Goal: Task Accomplishment & Management: Use online tool/utility

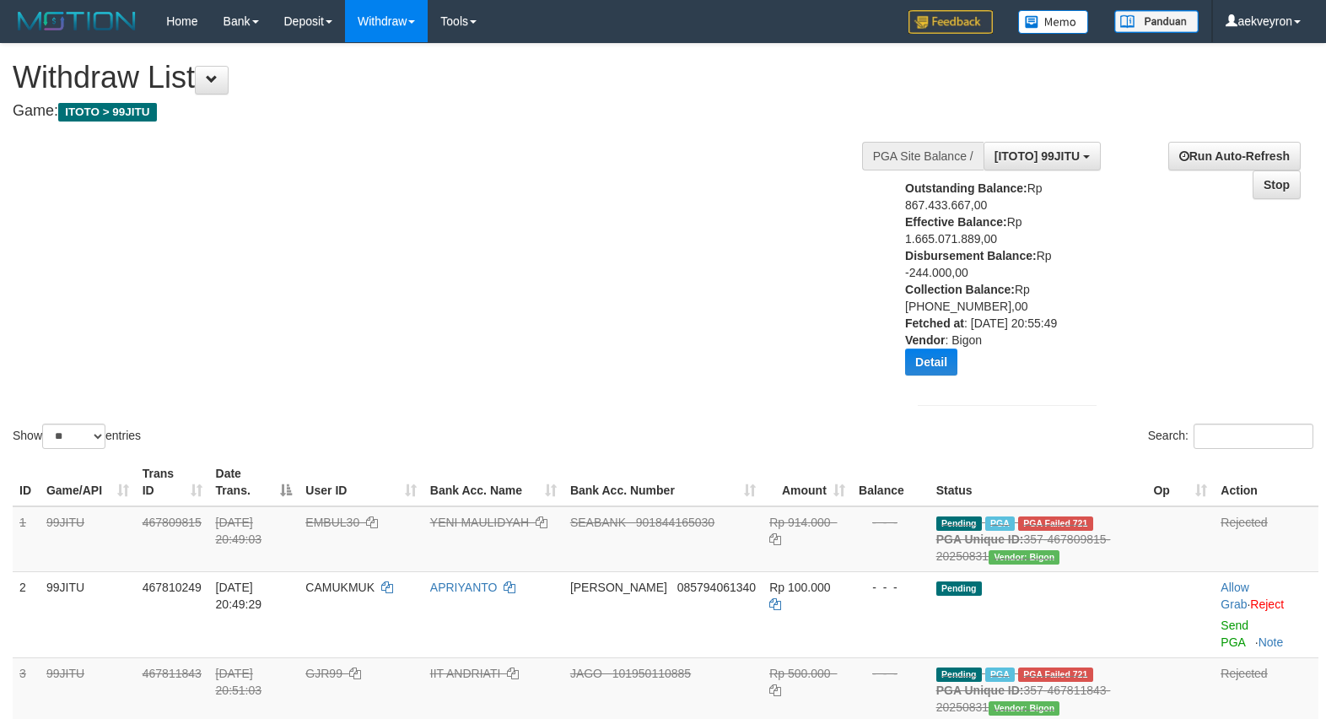
select select "**"
click at [642, 325] on div "Show ** ** ** *** entries Search:" at bounding box center [663, 248] width 1326 height 408
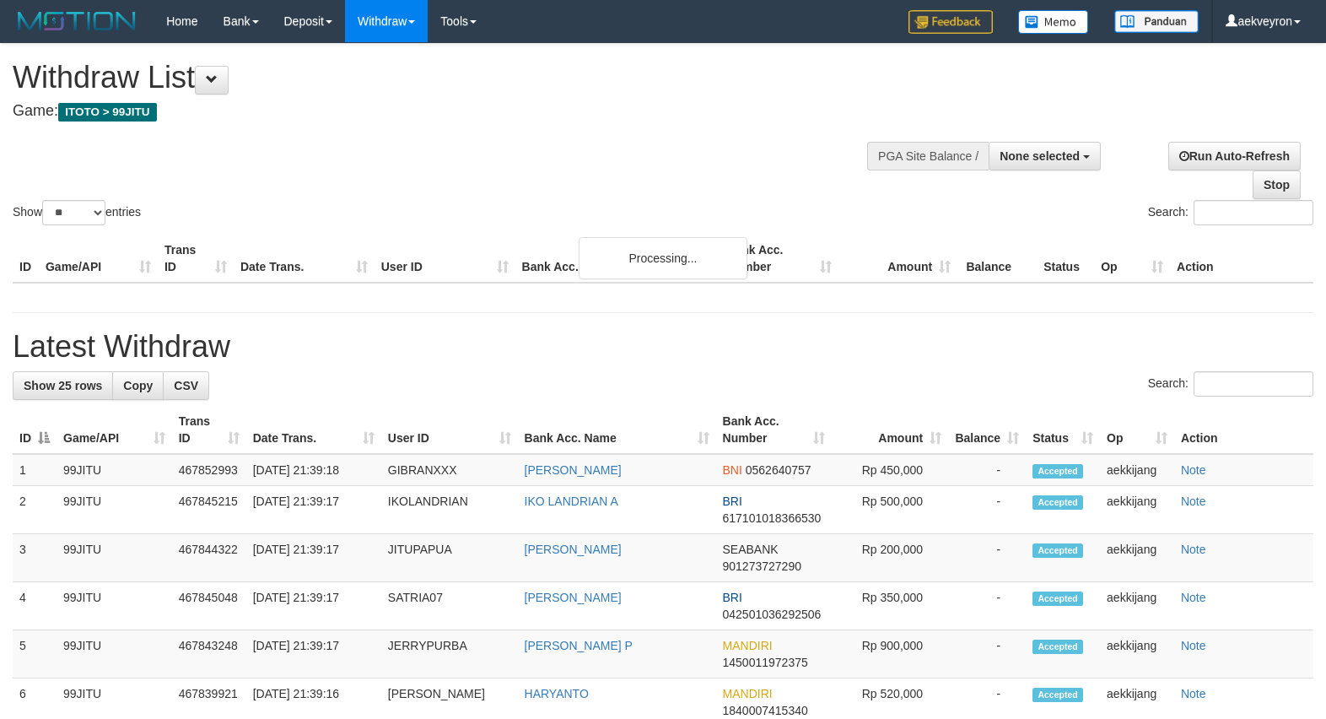
select select
select select "**"
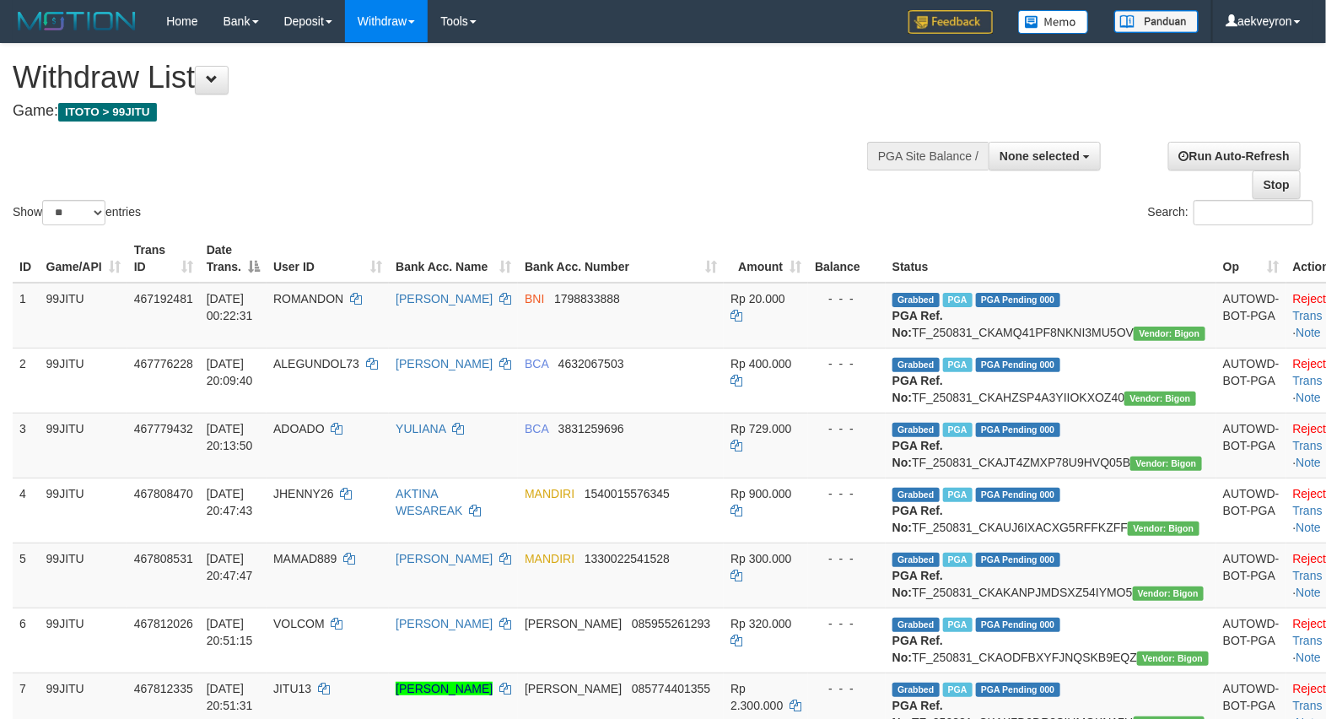
click at [1067, 137] on div at bounding box center [1007, 154] width 179 height 51
click at [1061, 143] on button "None selected" at bounding box center [1044, 156] width 112 height 29
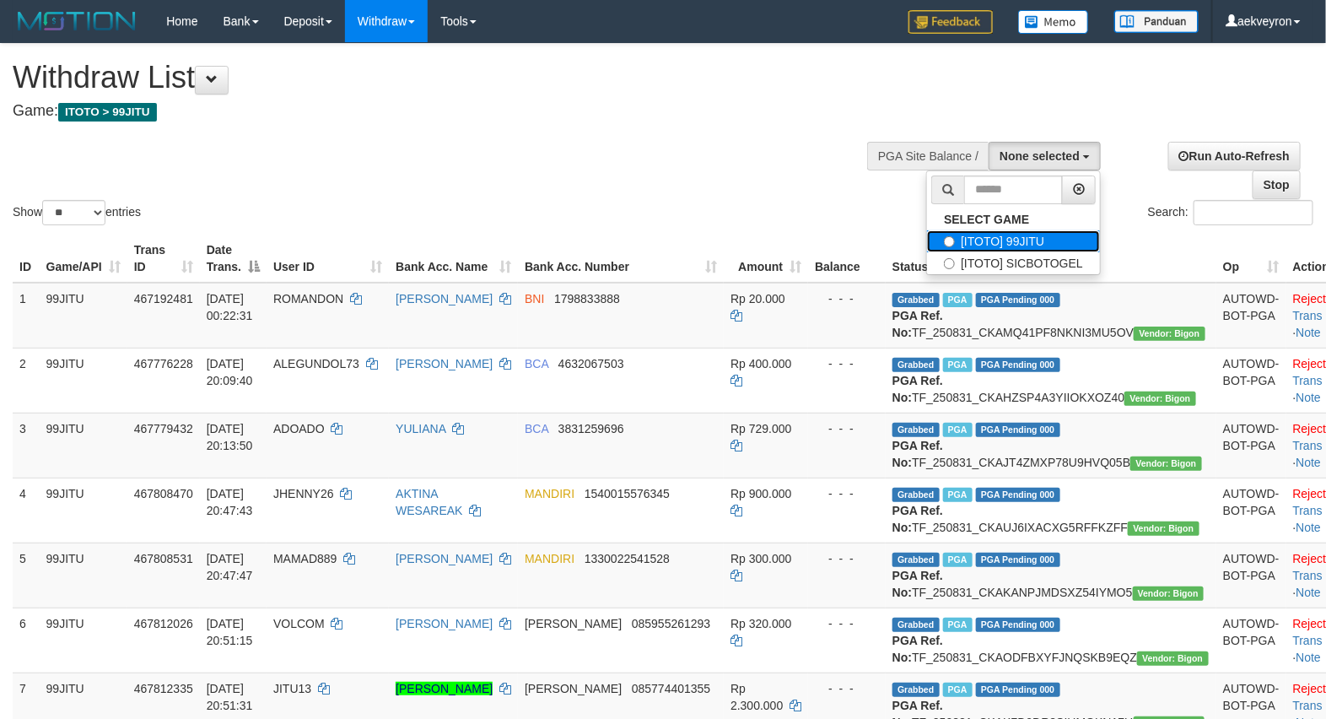
click at [1000, 245] on label "[ITOTO] 99JITU" at bounding box center [1013, 241] width 173 height 22
select select "***"
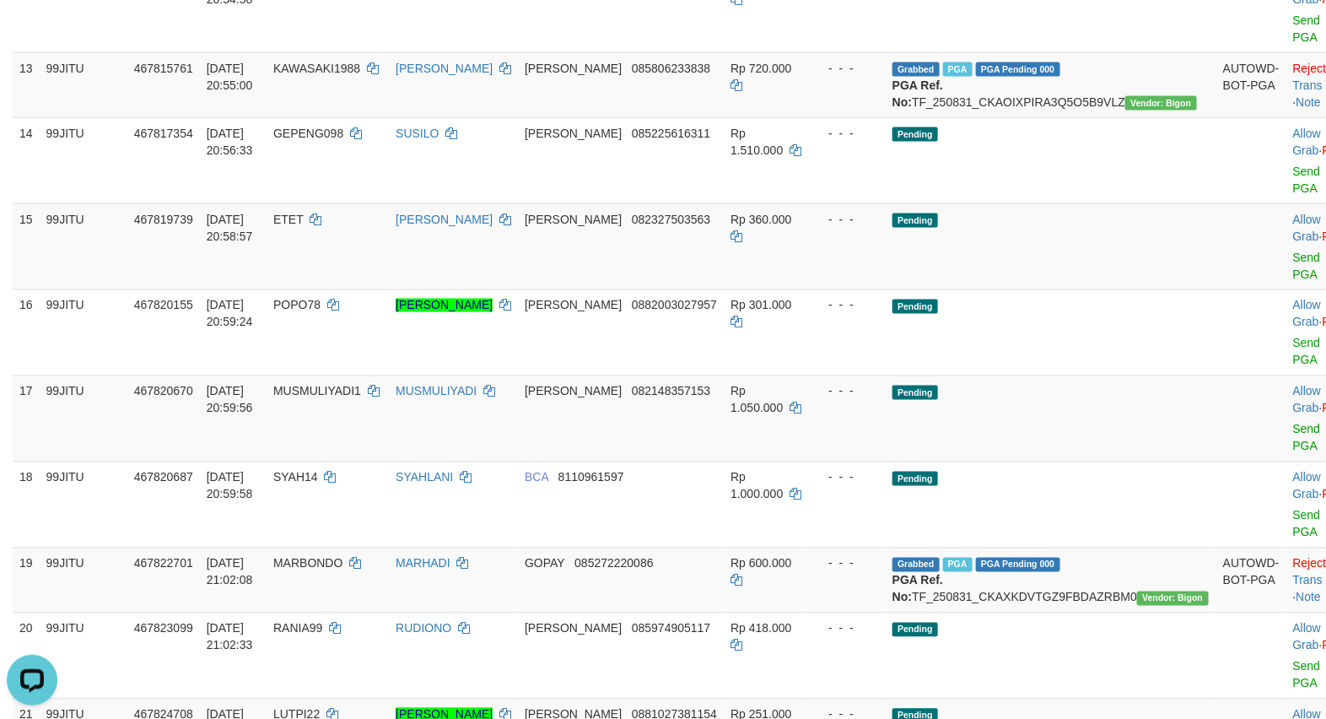
scroll to position [983, 0]
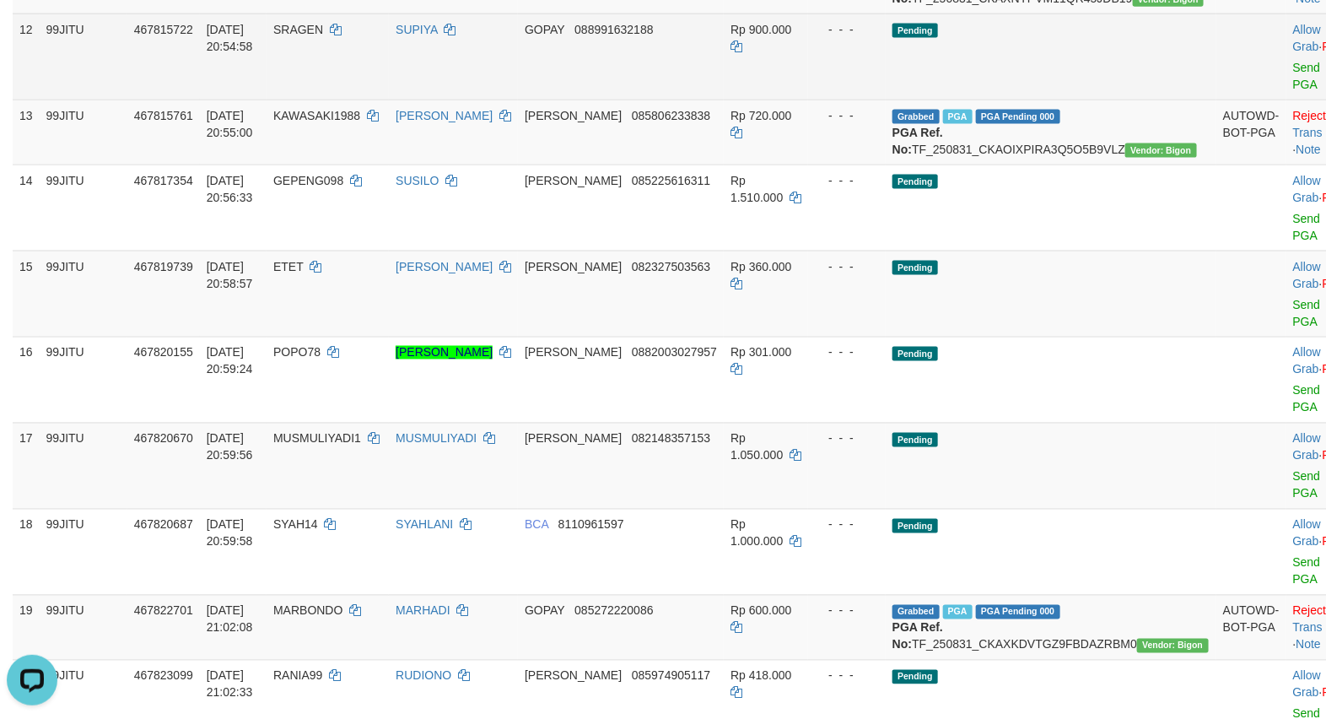
click at [1063, 100] on td "Pending" at bounding box center [1051, 56] width 331 height 86
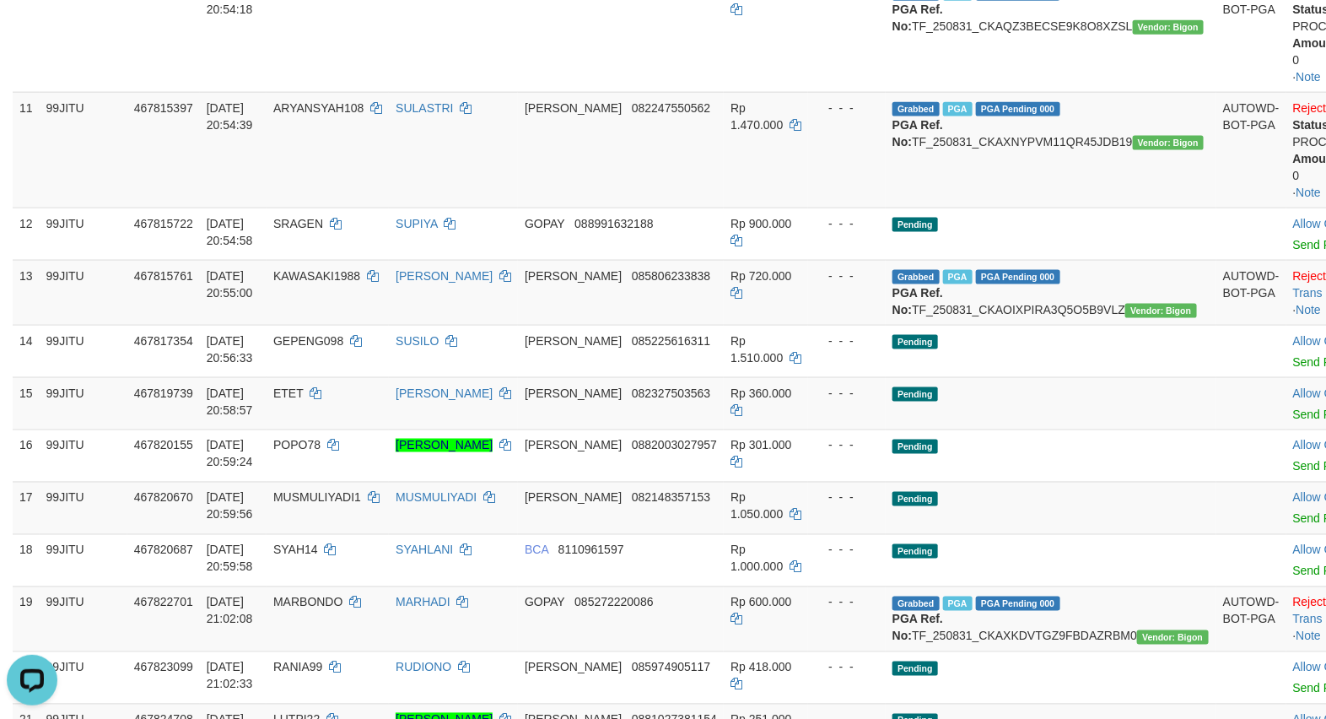
scroll to position [843, 0]
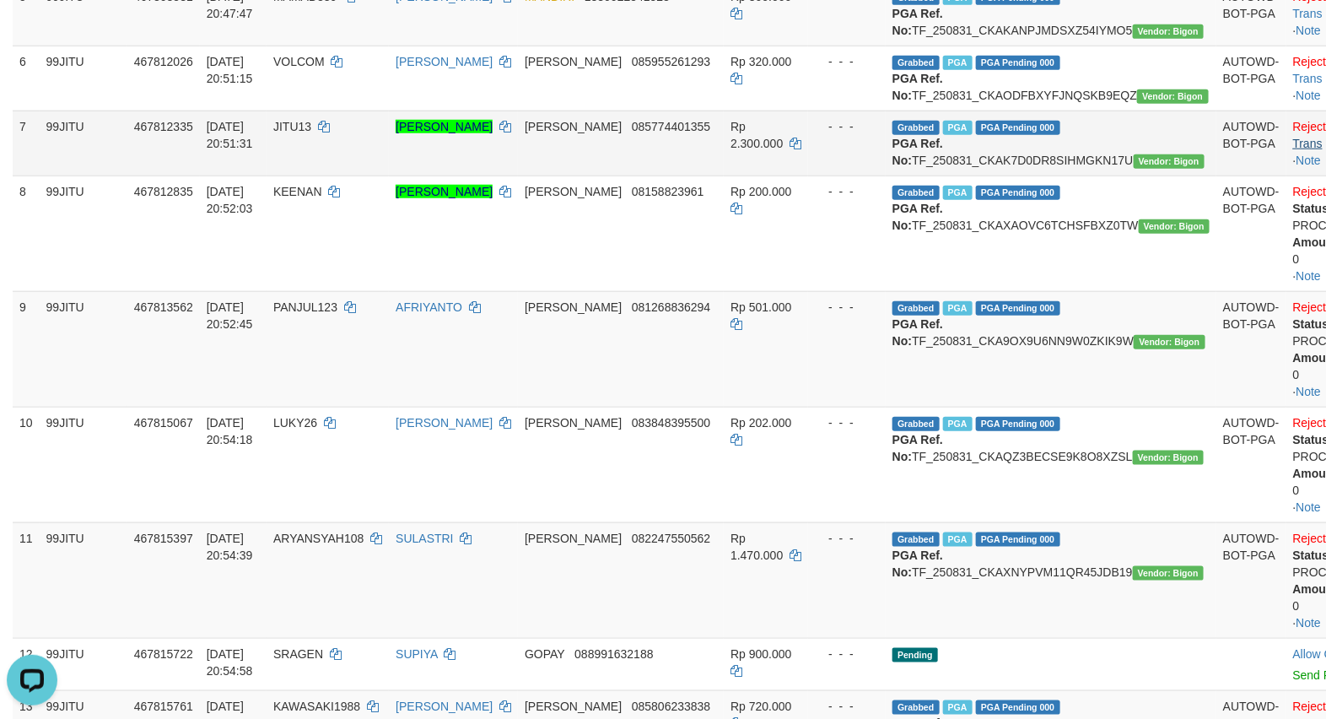
scroll to position [801, 0]
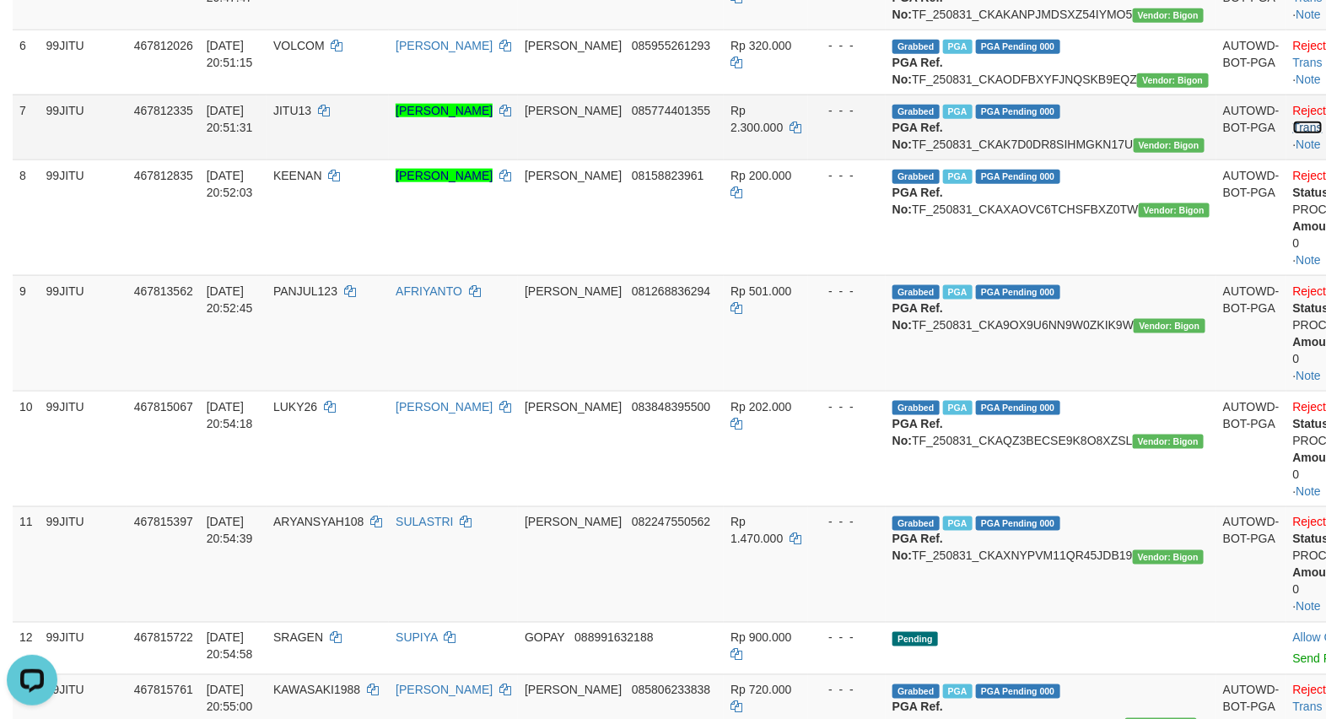
click at [1293, 134] on link "Check Trans" at bounding box center [1328, 119] width 70 height 30
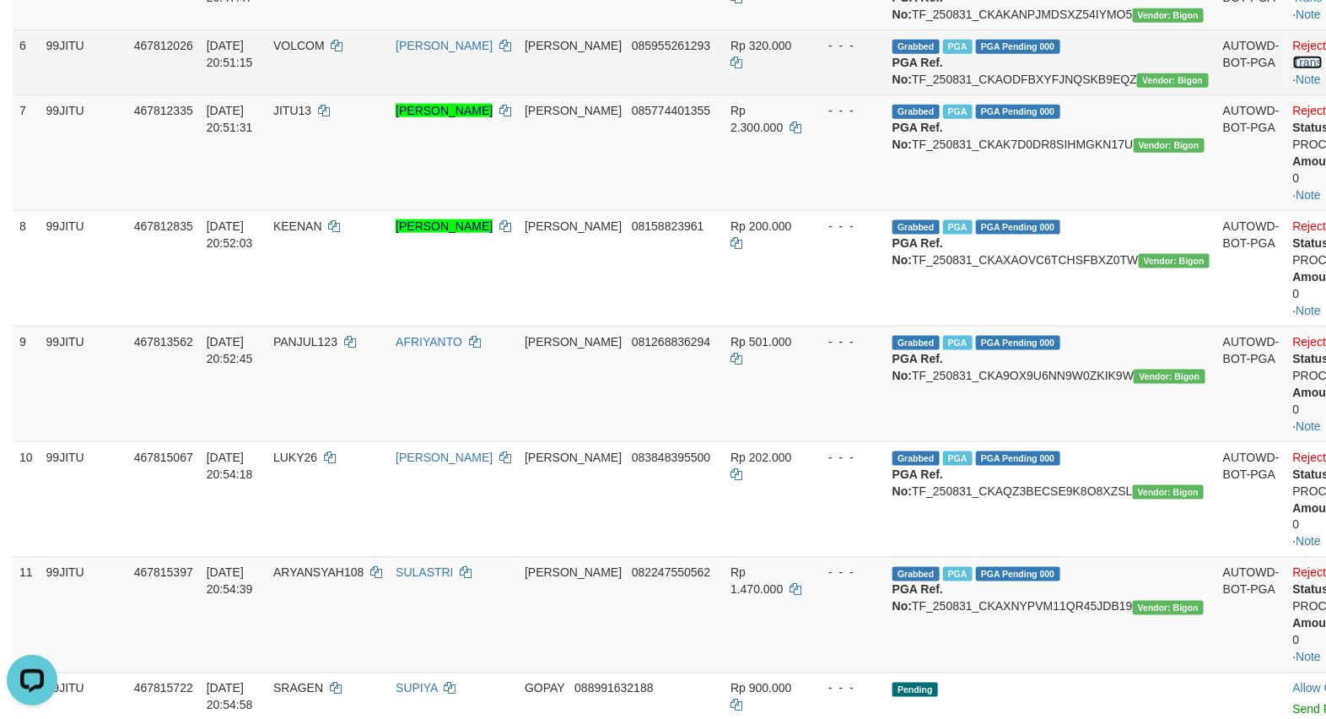
click at [1293, 69] on link "Check Trans" at bounding box center [1328, 54] width 70 height 30
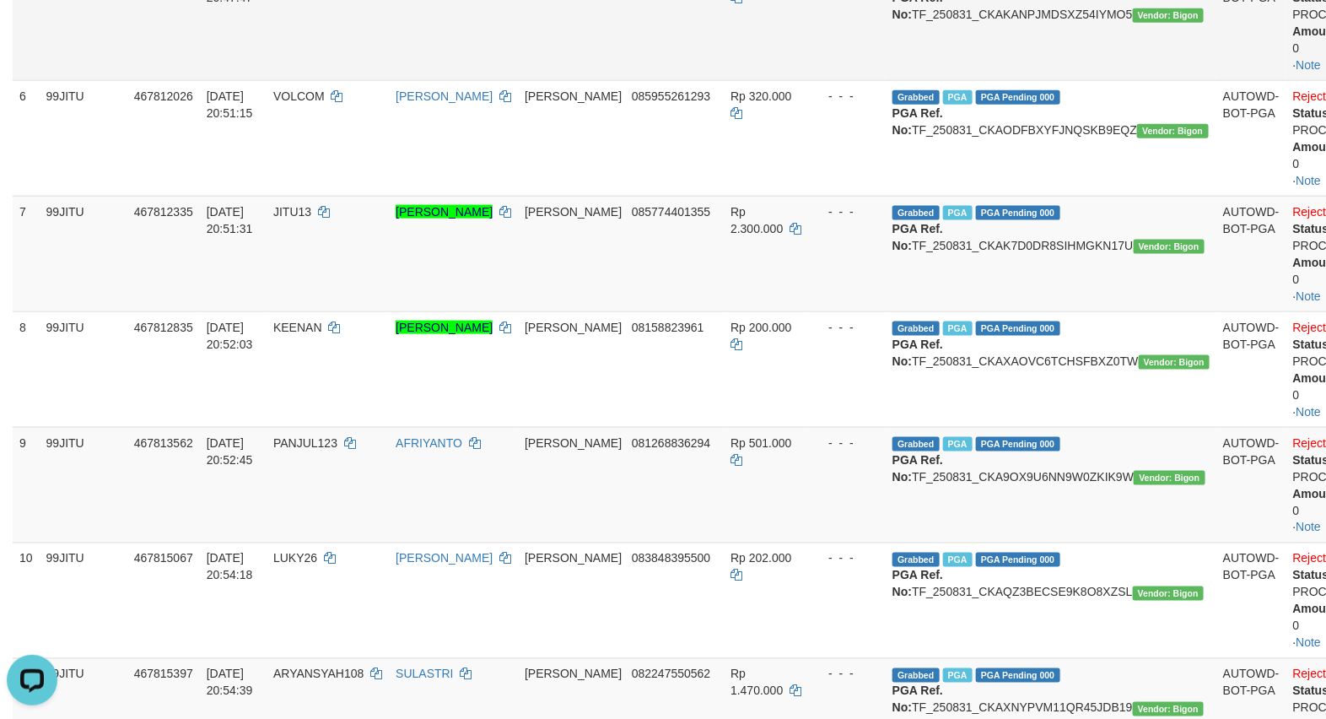
scroll to position [520, 0]
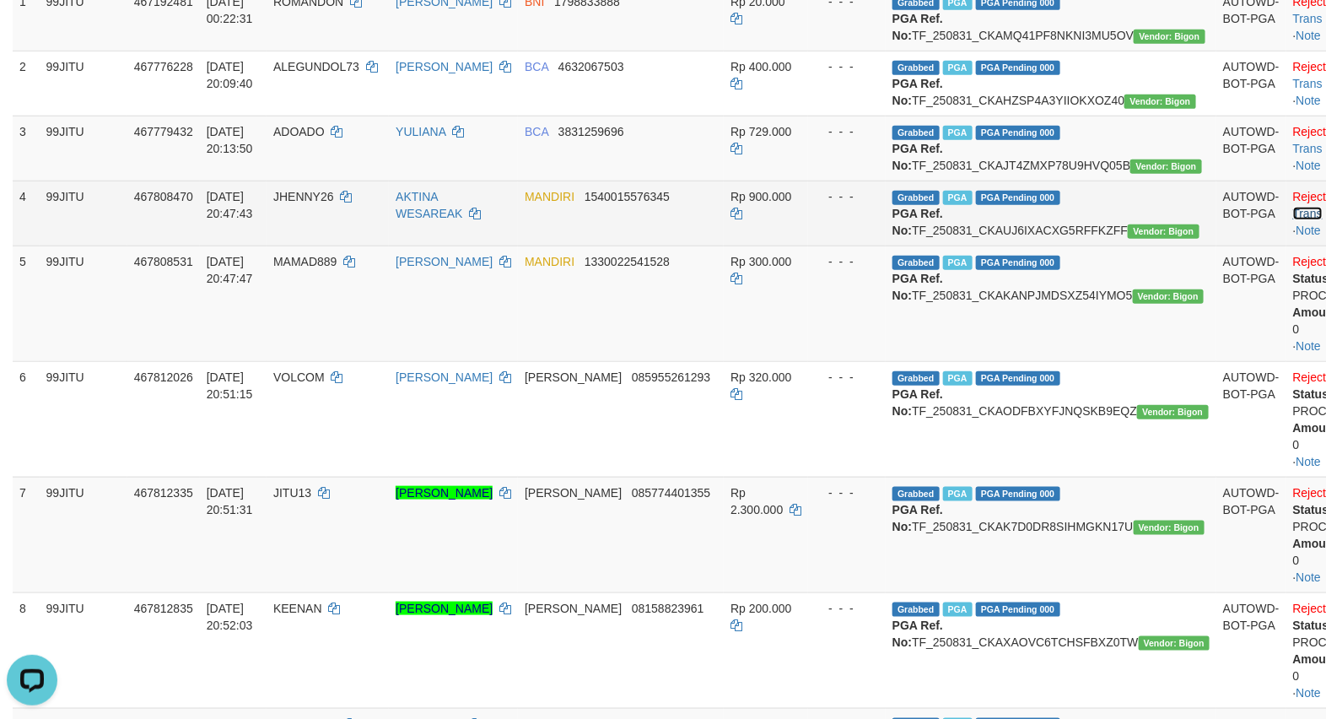
click at [1293, 220] on link "Check Trans" at bounding box center [1328, 205] width 70 height 30
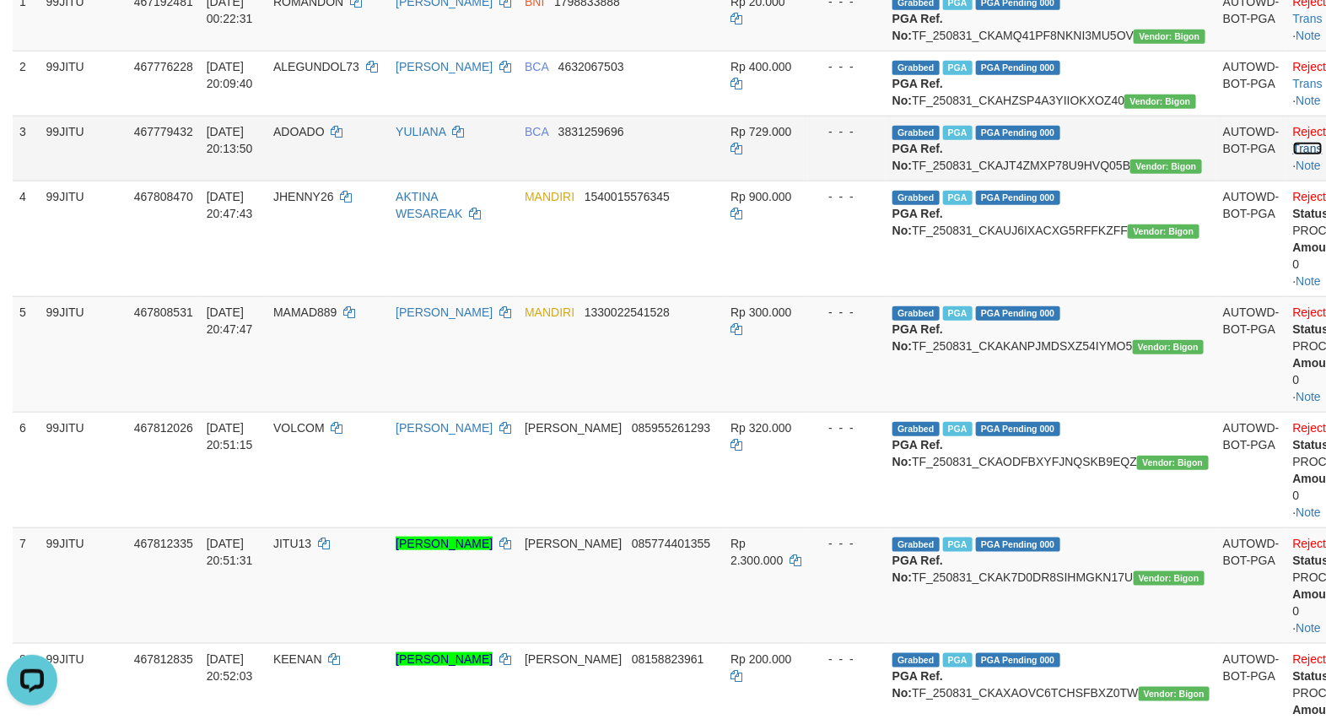
click at [1293, 155] on link "Check Trans" at bounding box center [1328, 140] width 70 height 30
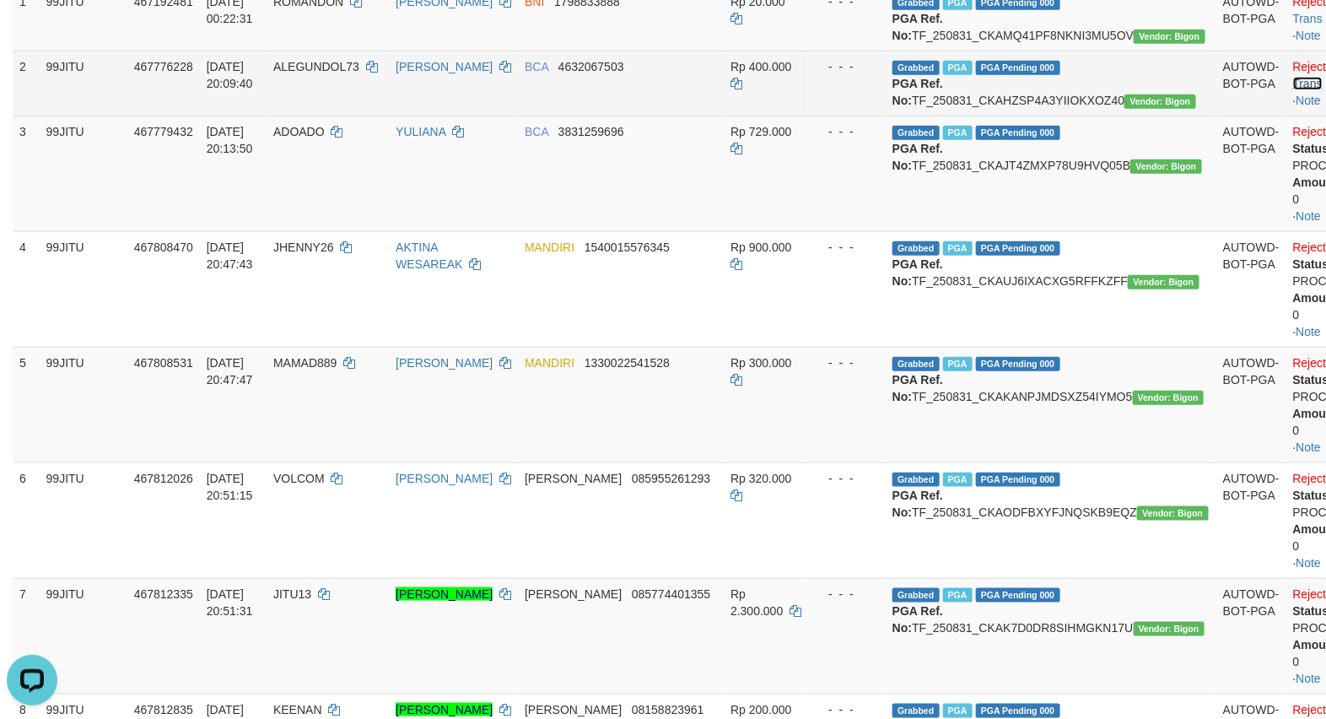
click at [1293, 90] on link "Check Trans" at bounding box center [1328, 75] width 70 height 30
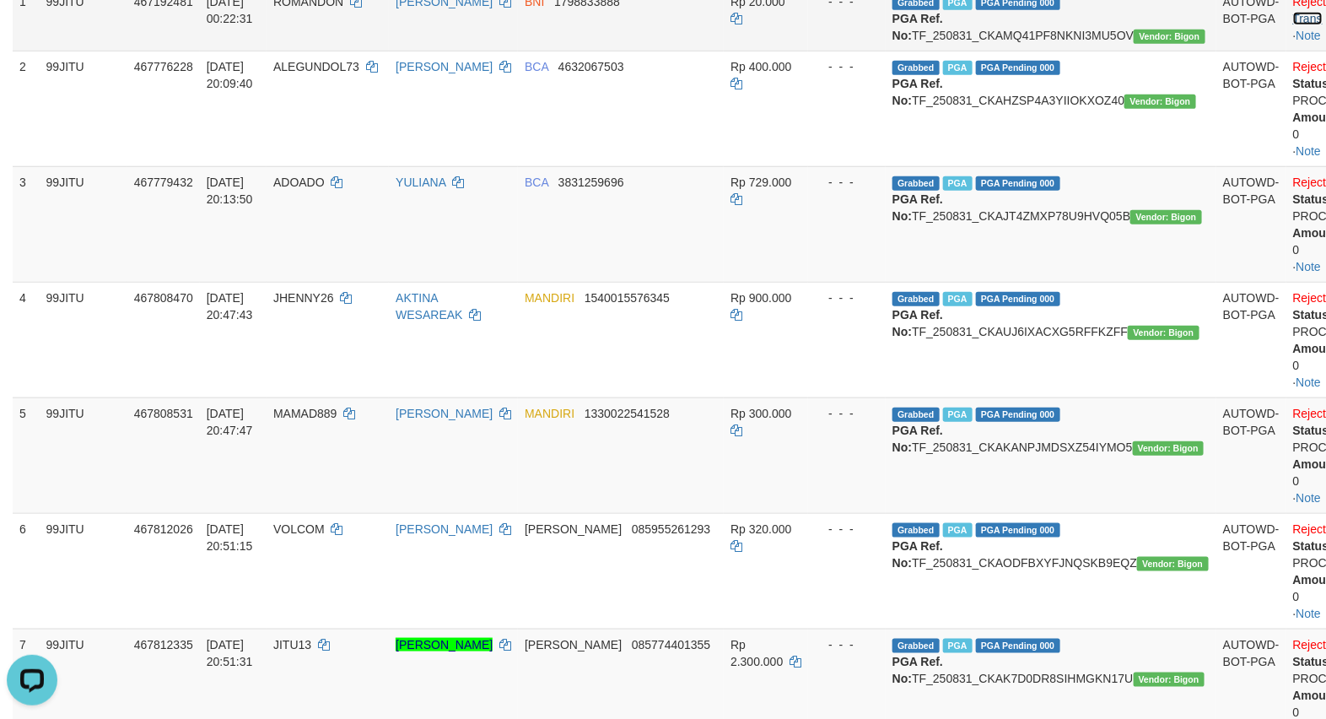
click at [1293, 19] on link "Check Trans" at bounding box center [1328, 10] width 70 height 30
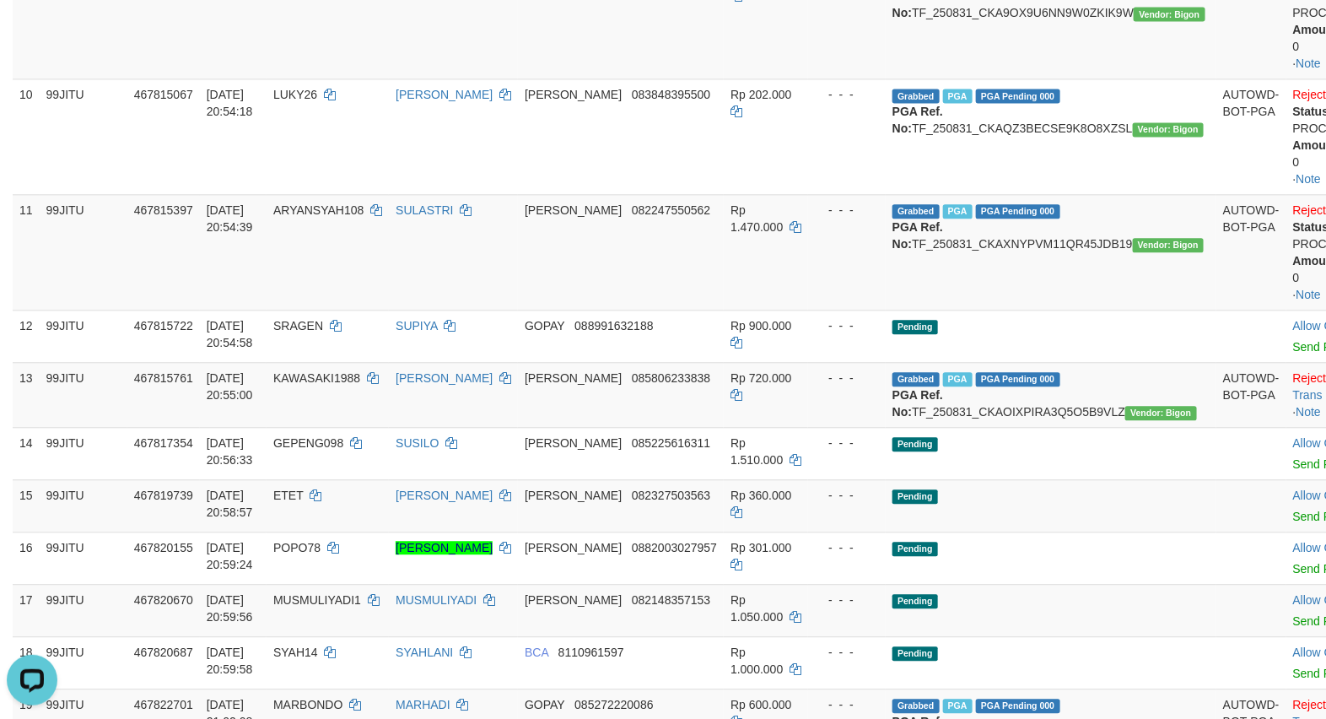
scroll to position [1645, 0]
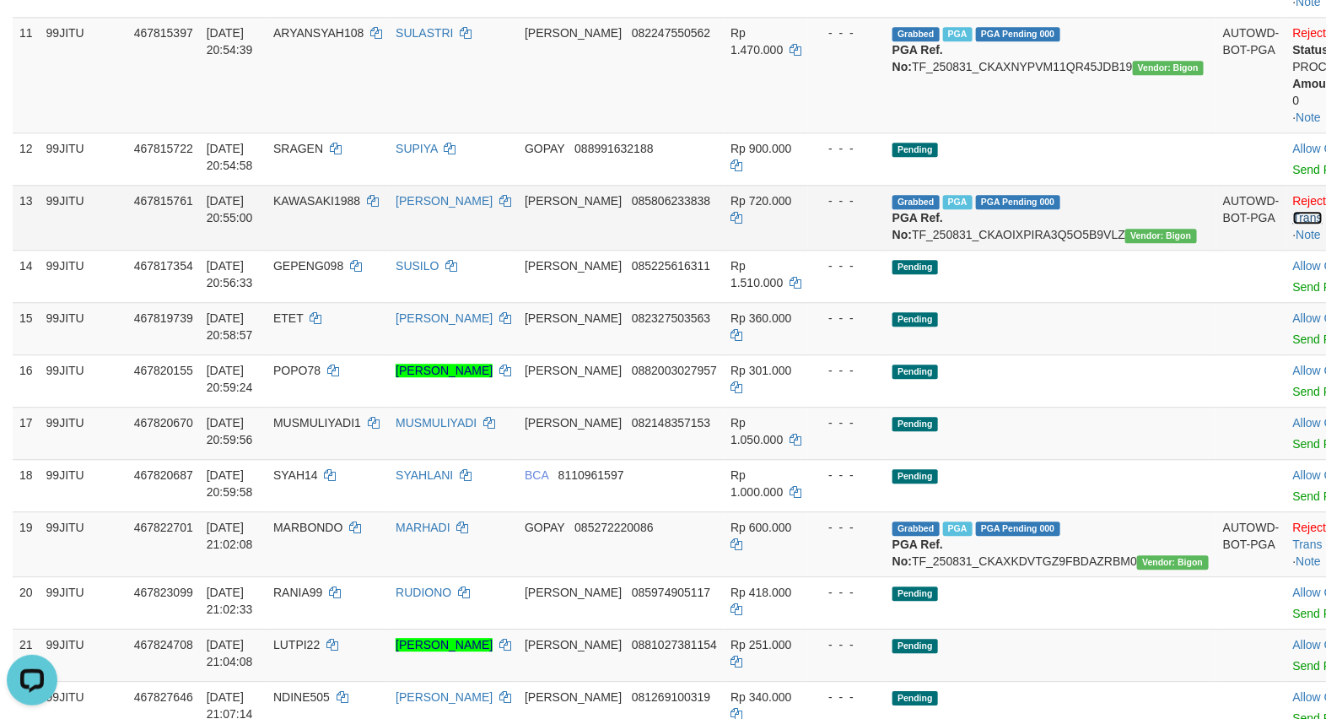
click at [1293, 224] on link "Check Trans" at bounding box center [1328, 209] width 70 height 30
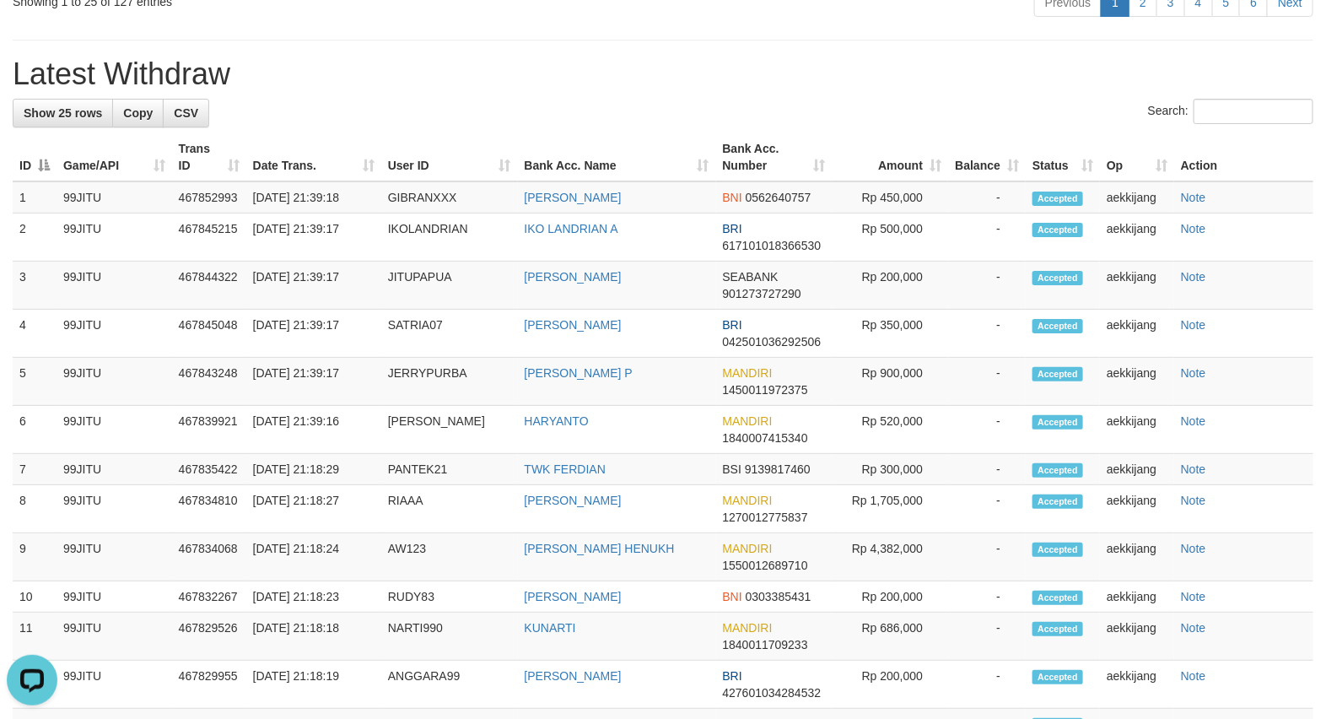
scroll to position [2207, 0]
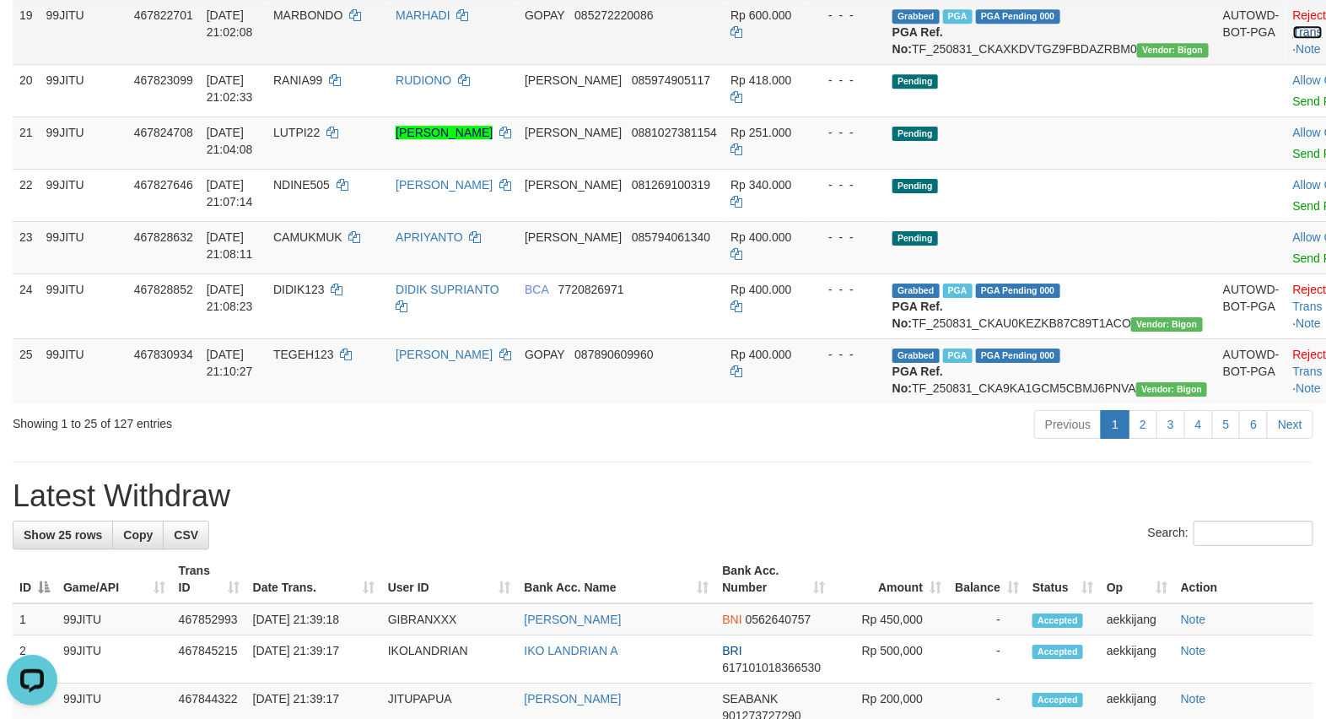
click at [1293, 39] on link "Check Trans" at bounding box center [1328, 23] width 70 height 30
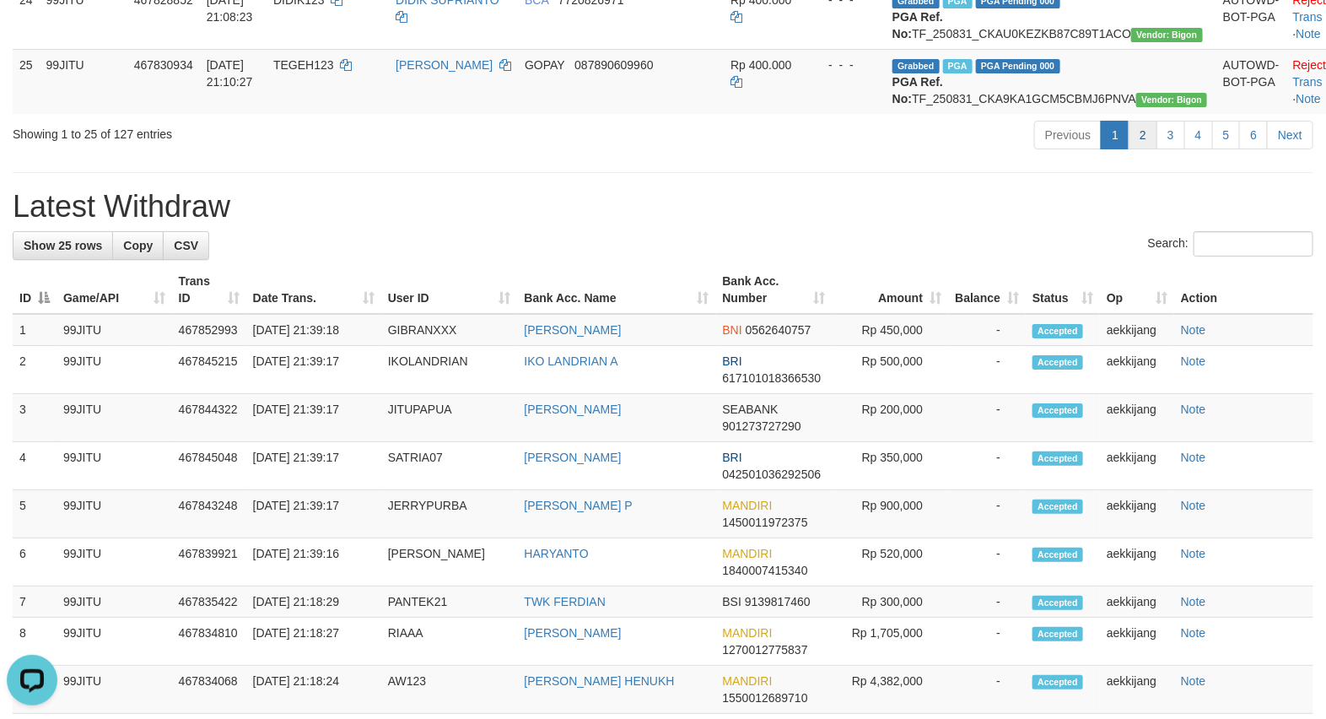
scroll to position [2769, 0]
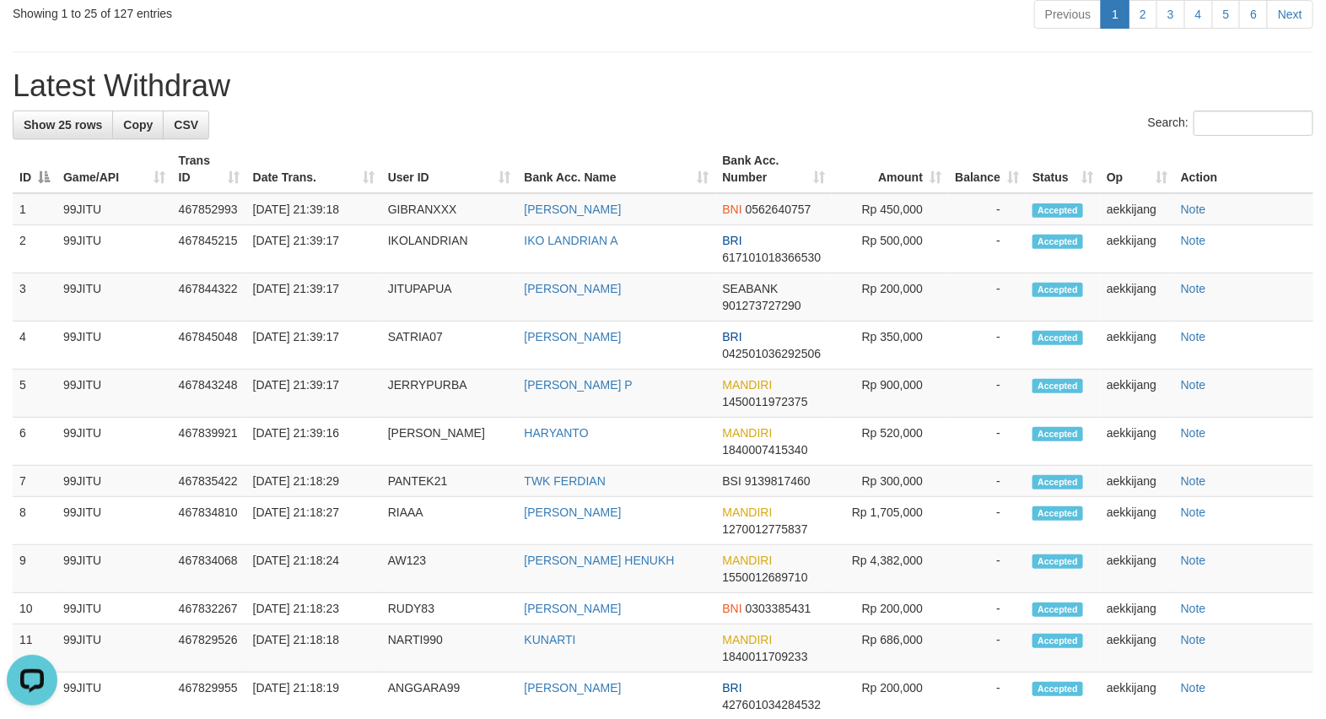
scroll to position [2207, 0]
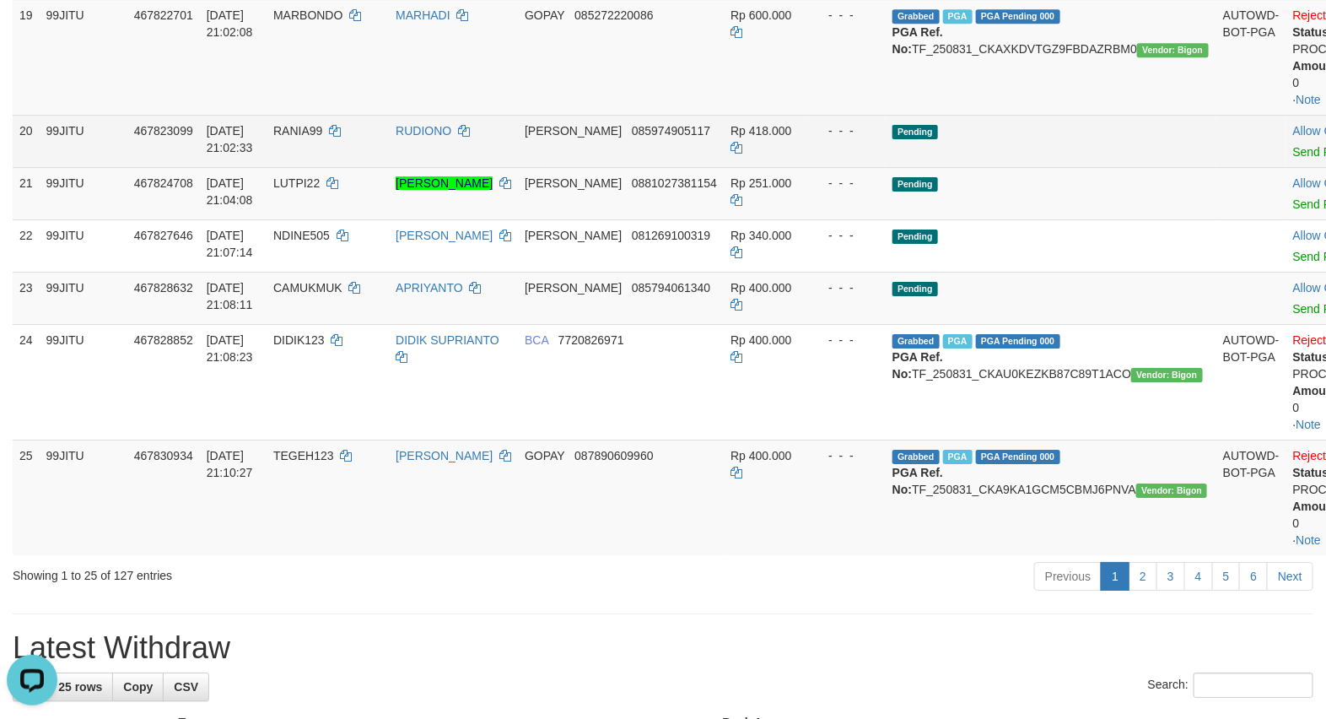
click at [1085, 167] on td "Pending" at bounding box center [1051, 141] width 331 height 52
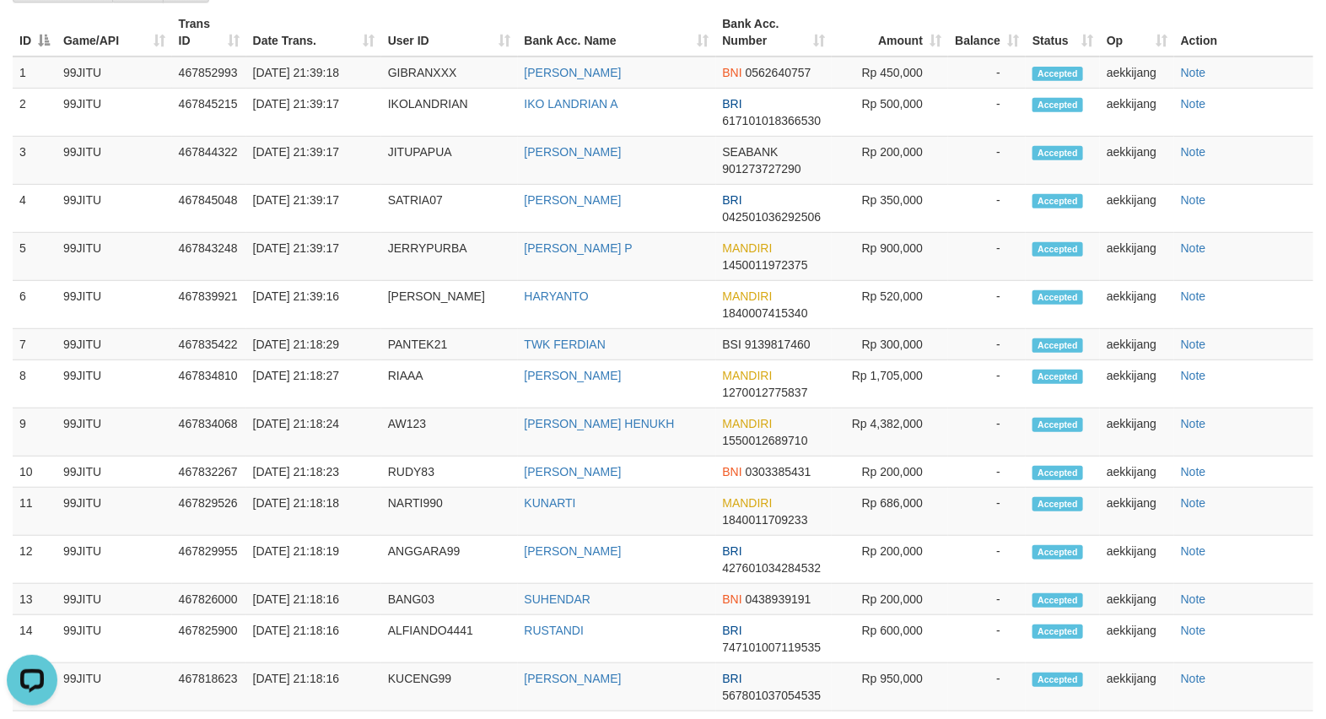
scroll to position [2910, 0]
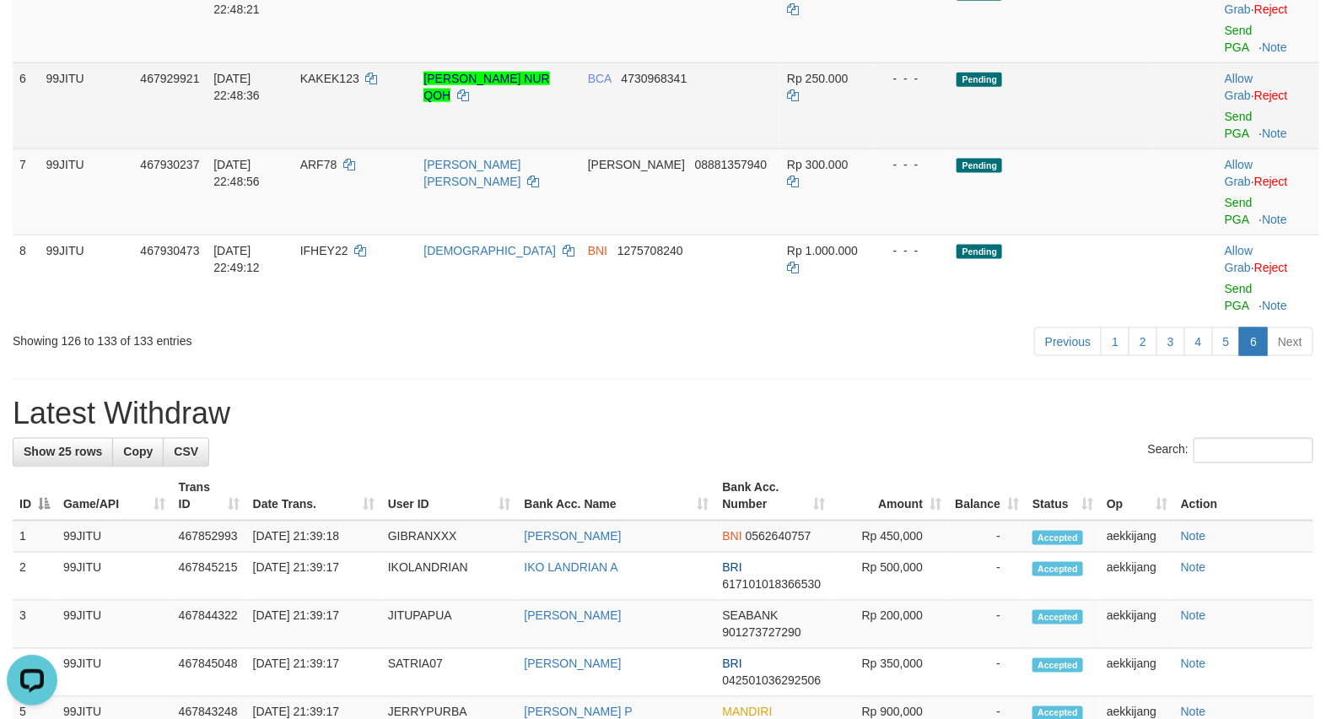
click at [1225, 140] on td "Allow Grab · Reject Send PGA · Note" at bounding box center [1268, 105] width 101 height 86
click at [1225, 133] on link "Send PGA" at bounding box center [1239, 125] width 28 height 30
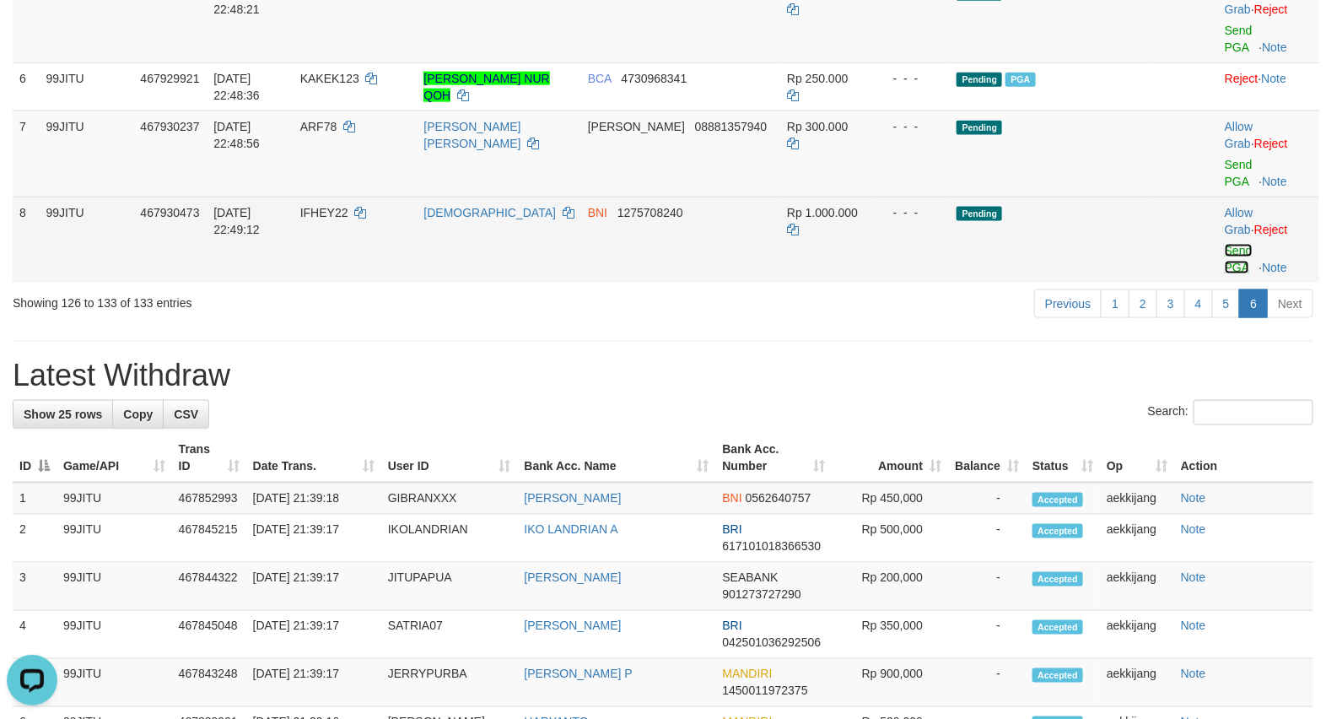
click at [1240, 266] on link "Send PGA" at bounding box center [1239, 259] width 28 height 30
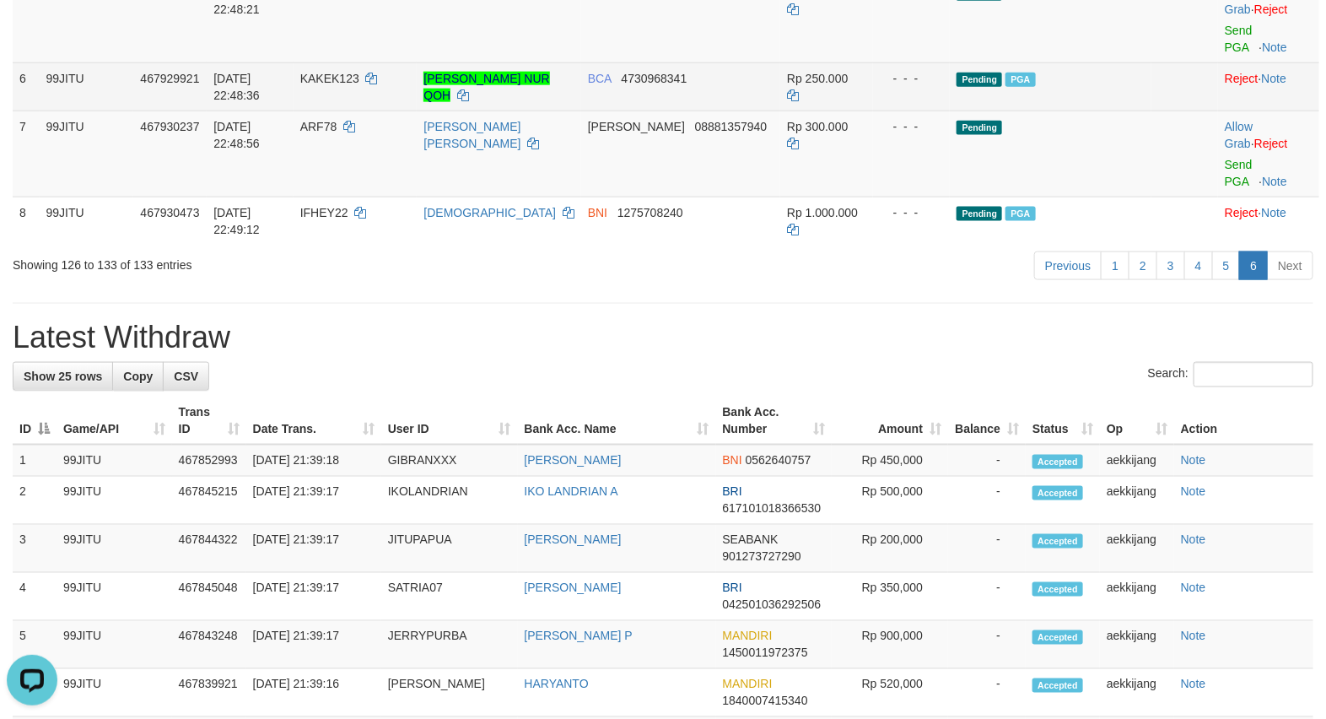
click at [327, 85] on span "KAKEK123" at bounding box center [329, 78] width 59 height 13
copy td "KAKEK123"
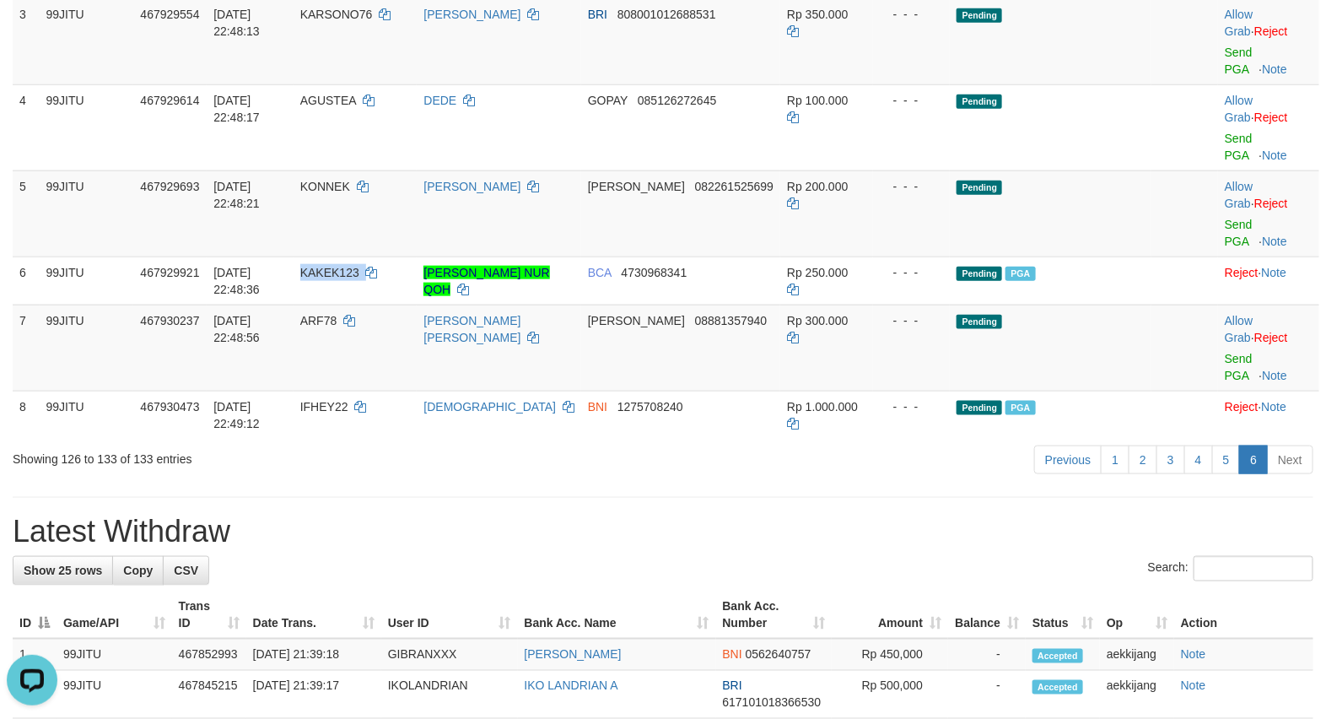
scroll to position [593, 0]
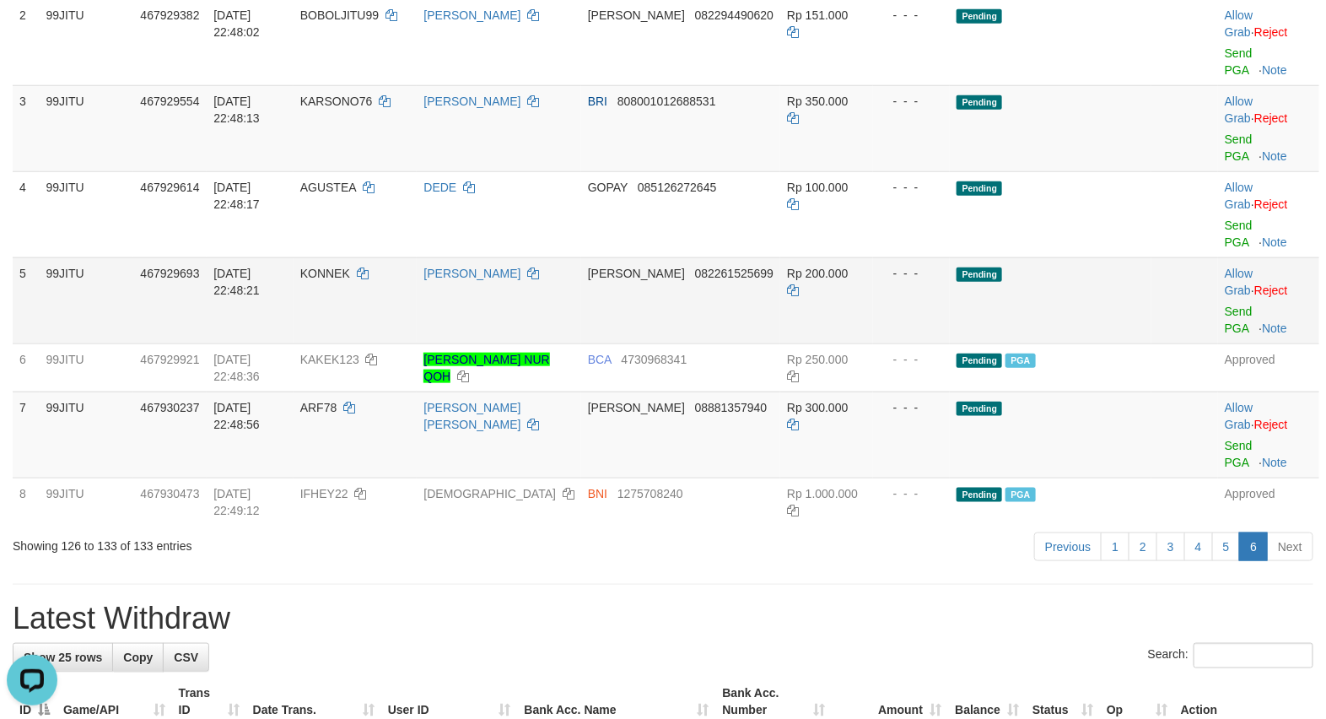
click at [318, 330] on td "KONNEK" at bounding box center [355, 300] width 124 height 86
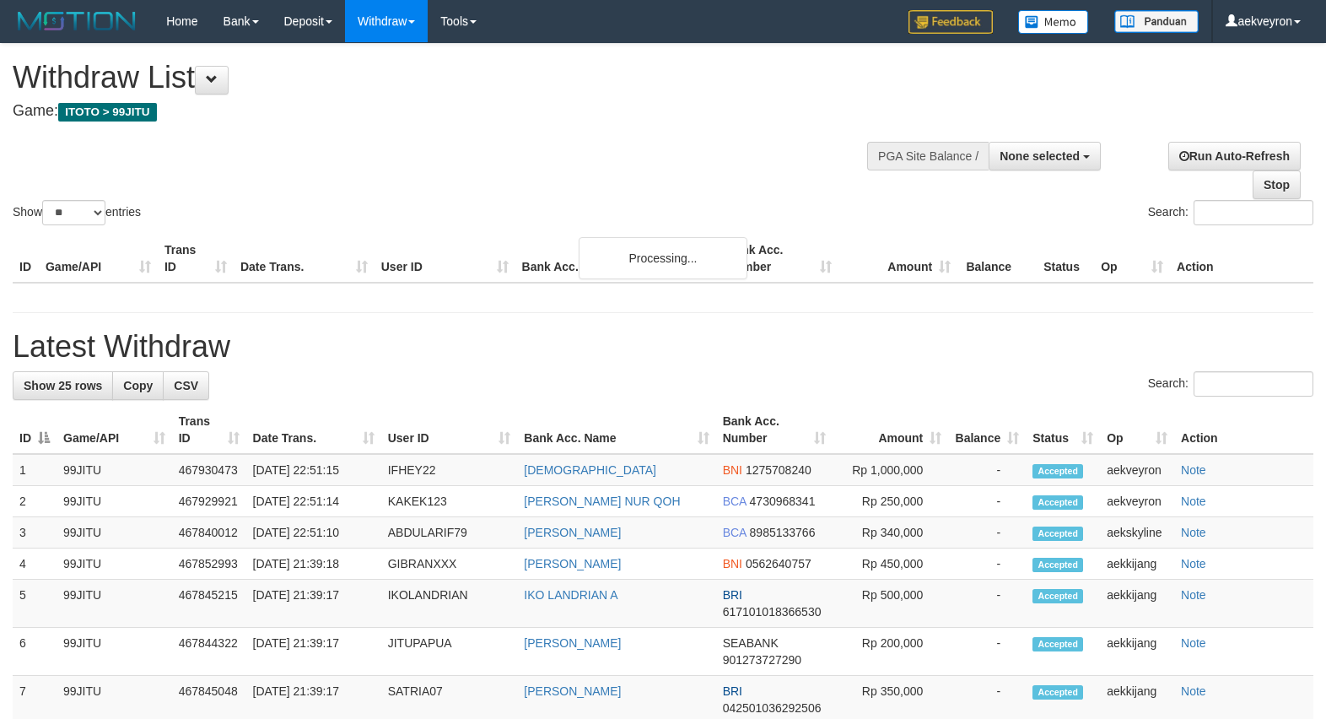
select select
select select "**"
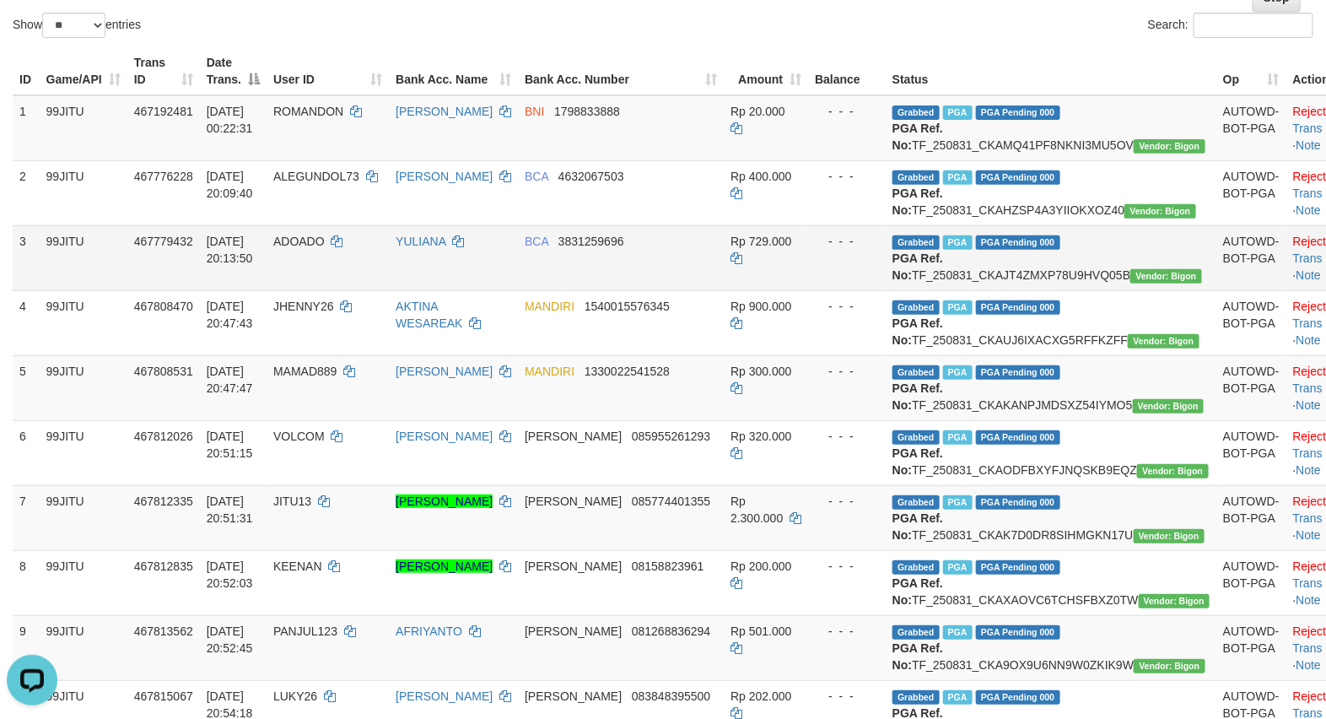
scroll to position [140, 0]
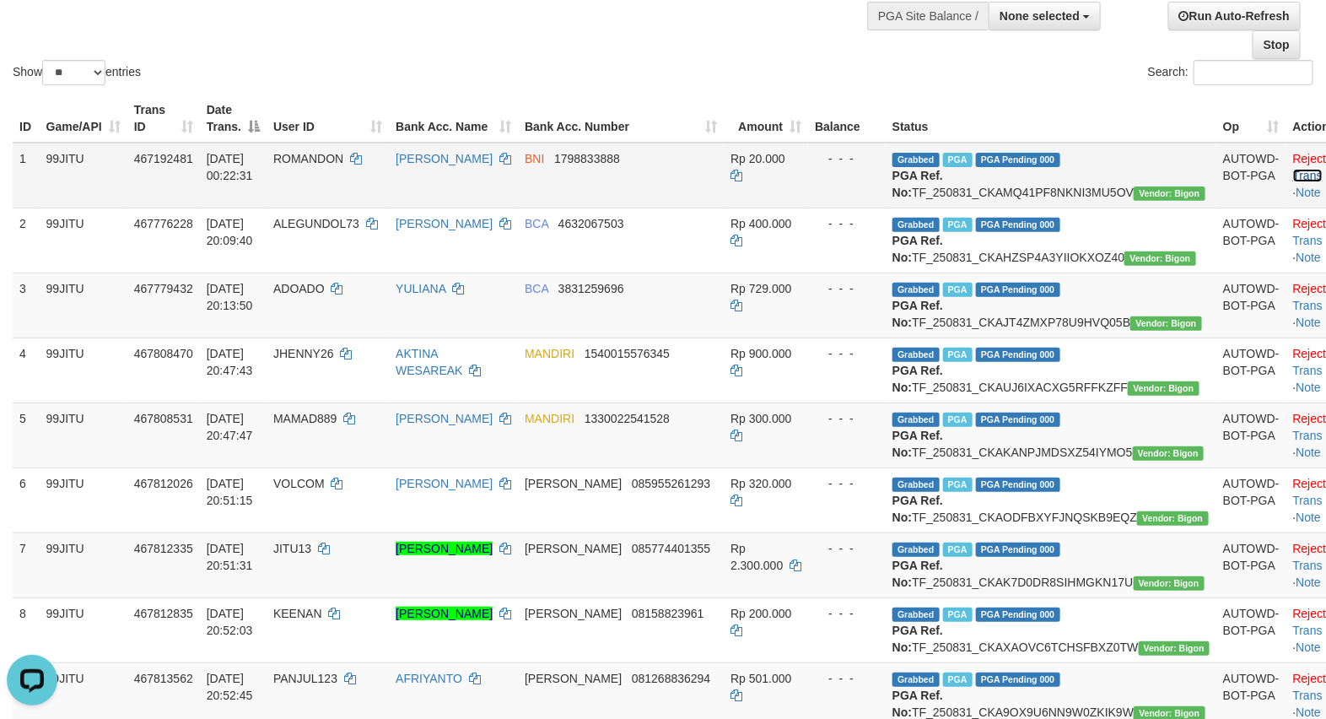
click at [1293, 161] on link "Check Trans" at bounding box center [1328, 167] width 70 height 30
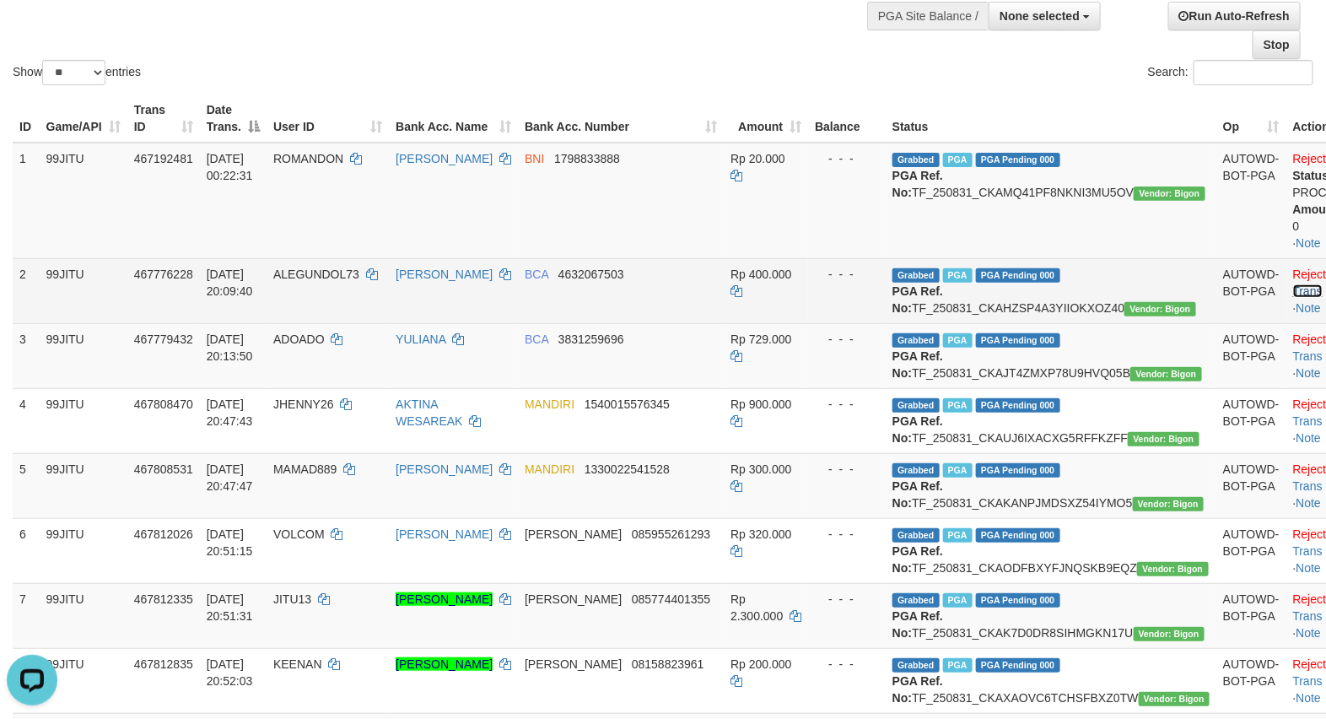
click at [1293, 274] on link "Check Trans" at bounding box center [1328, 282] width 70 height 30
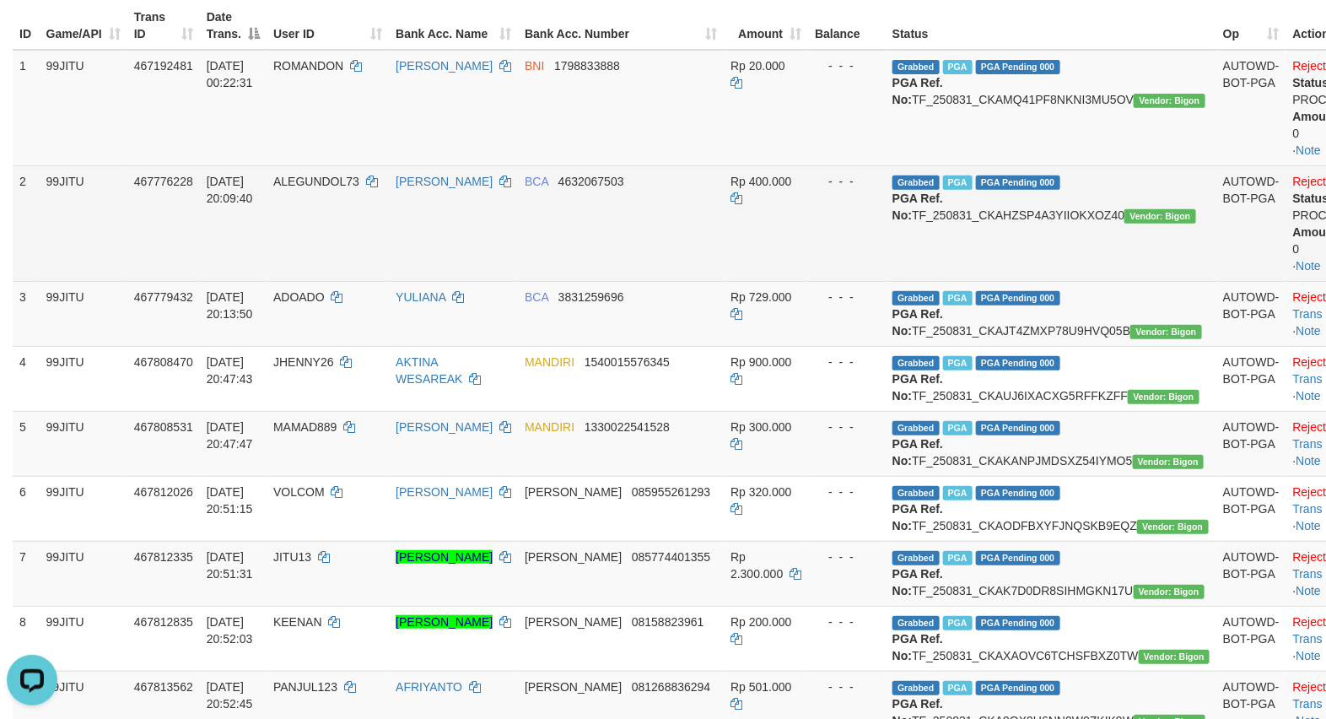
scroll to position [281, 0]
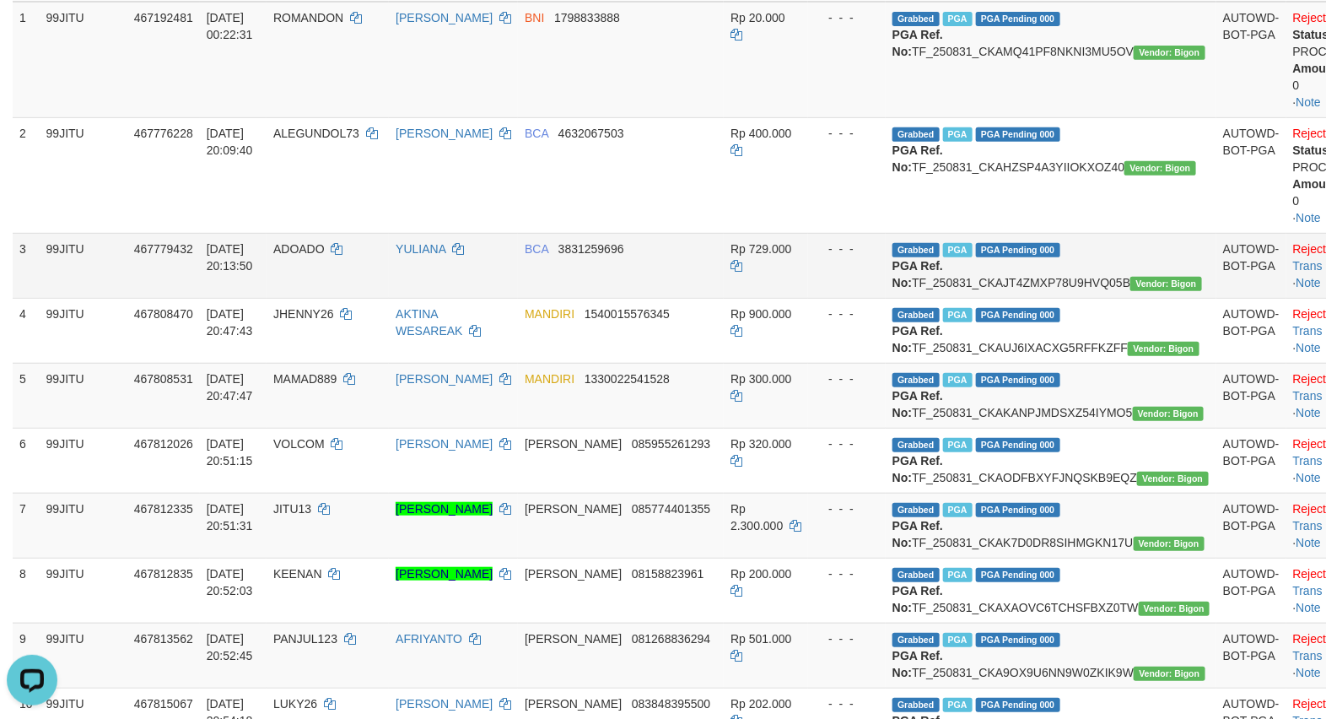
click at [1286, 255] on td "Reject · Check Trans · Note" at bounding box center [1336, 265] width 101 height 65
click at [1293, 245] on link "Check Trans" at bounding box center [1328, 257] width 70 height 30
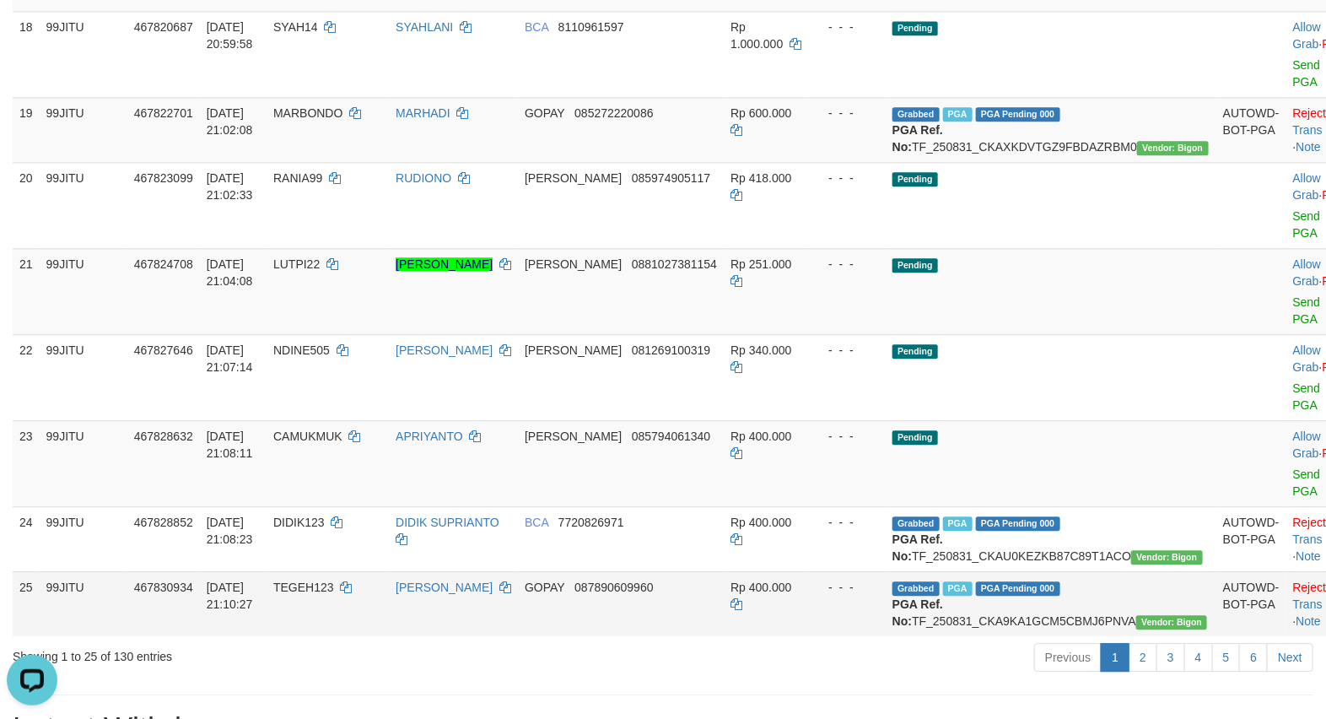
scroll to position [1968, 0]
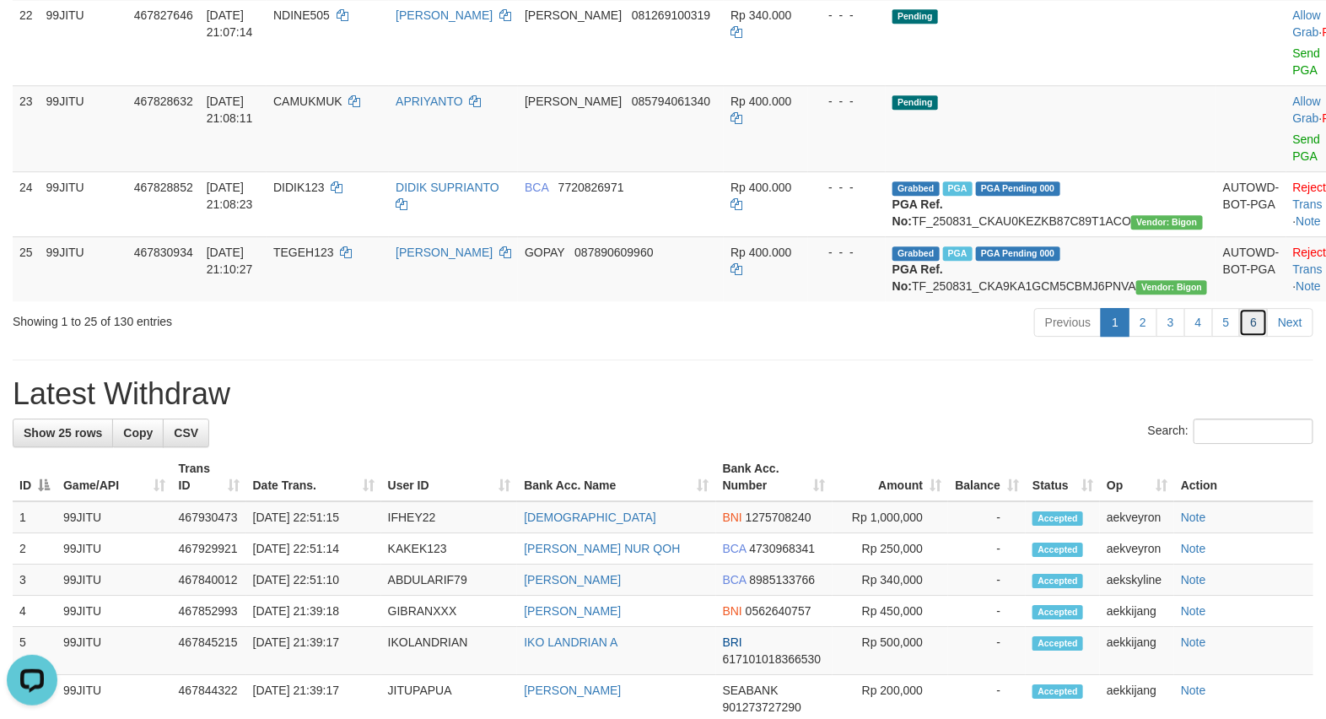
click at [1249, 336] on link "6" at bounding box center [1253, 322] width 29 height 29
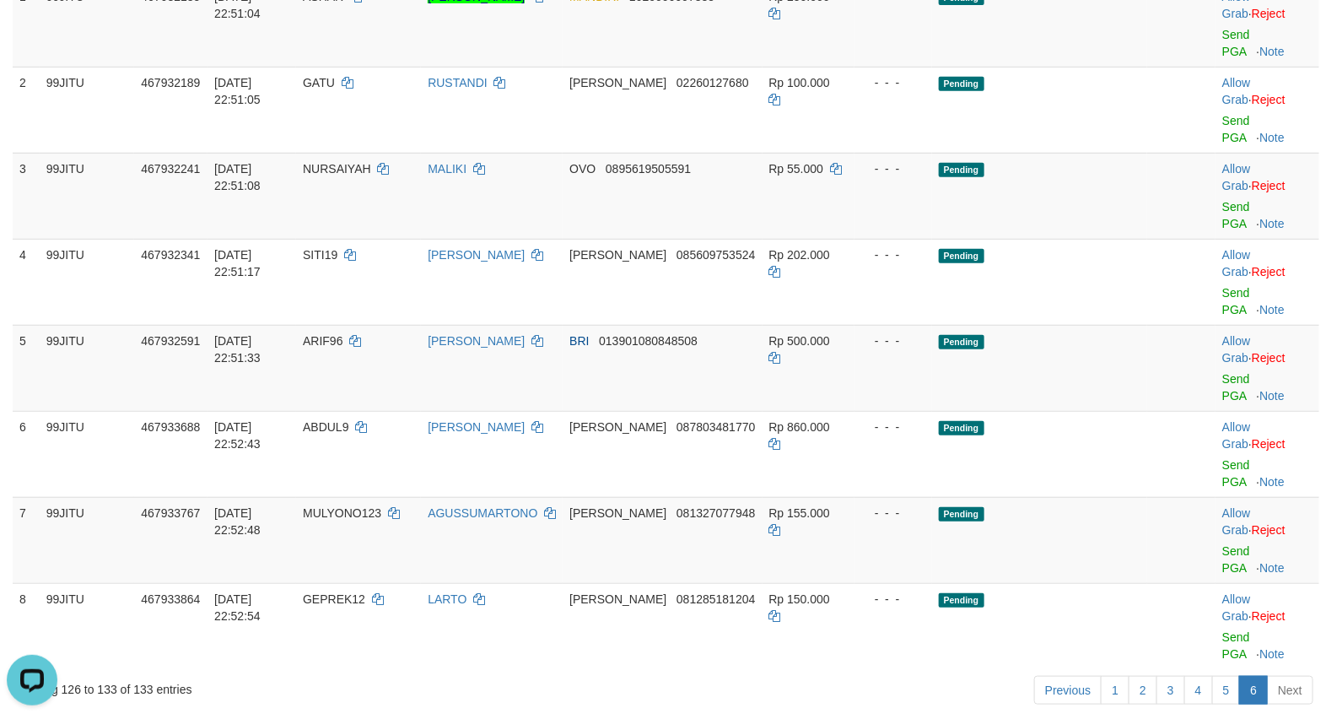
scroll to position [0, 0]
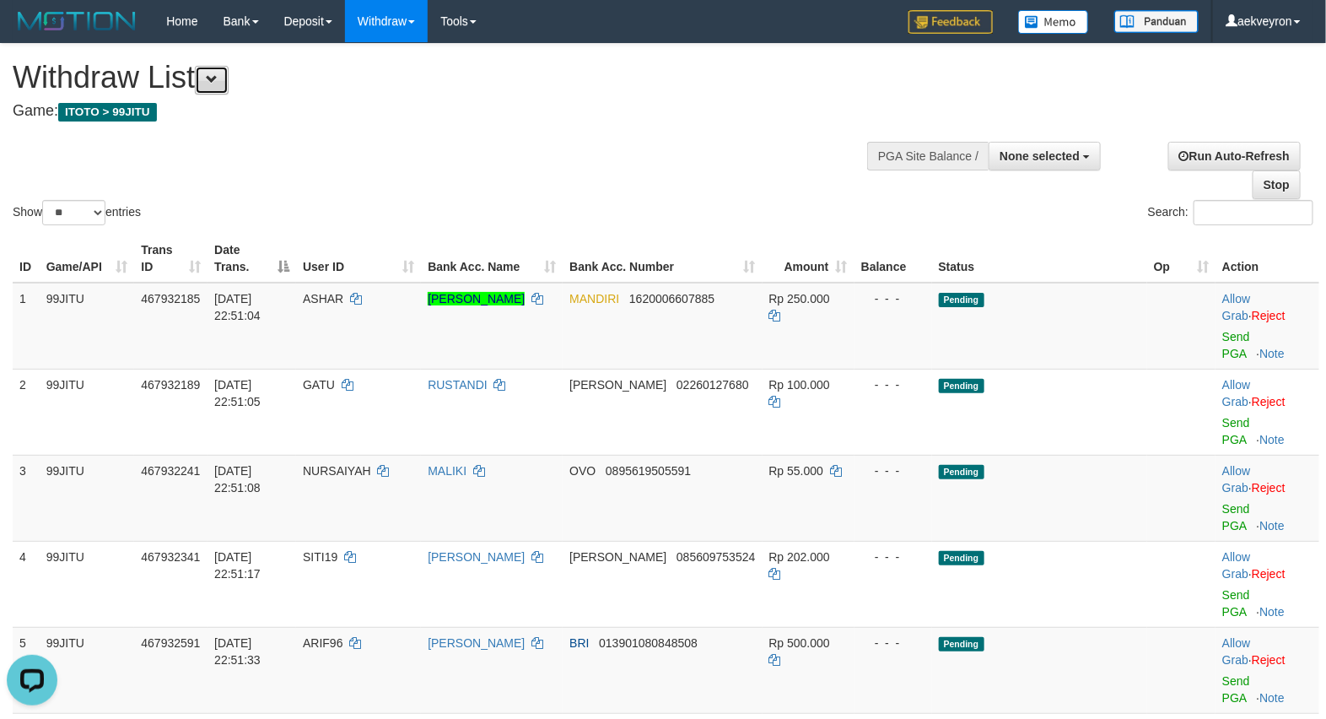
click at [218, 78] on span at bounding box center [212, 79] width 12 height 12
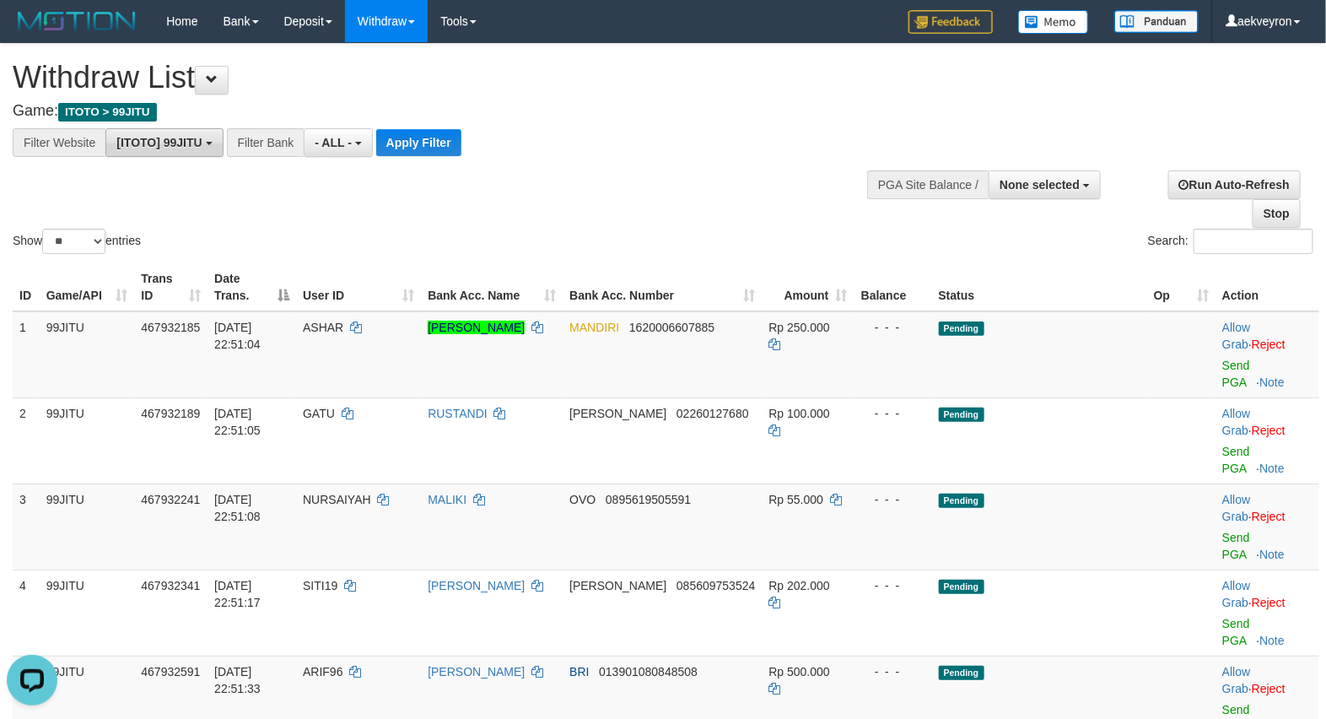
click at [190, 143] on span "[ITOTO] 99JITU" at bounding box center [158, 142] width 85 height 13
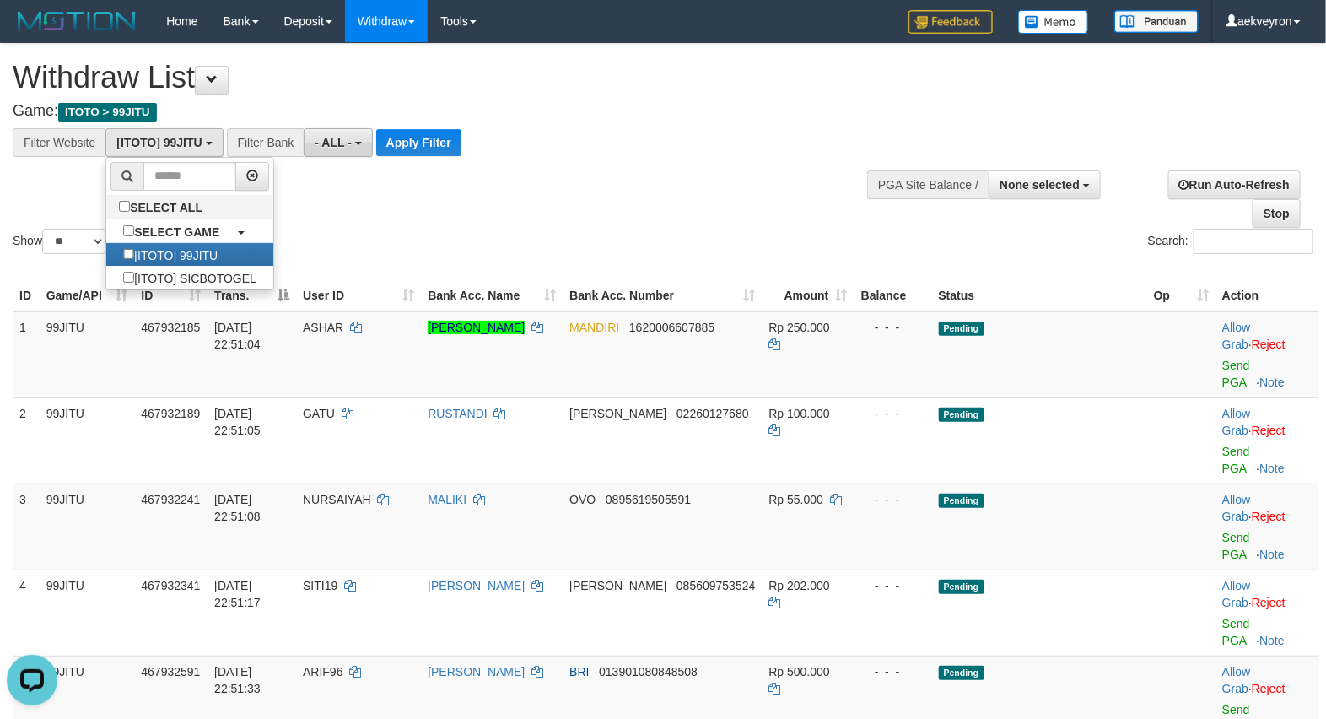
click at [327, 142] on span "- ALL -" at bounding box center [333, 142] width 37 height 13
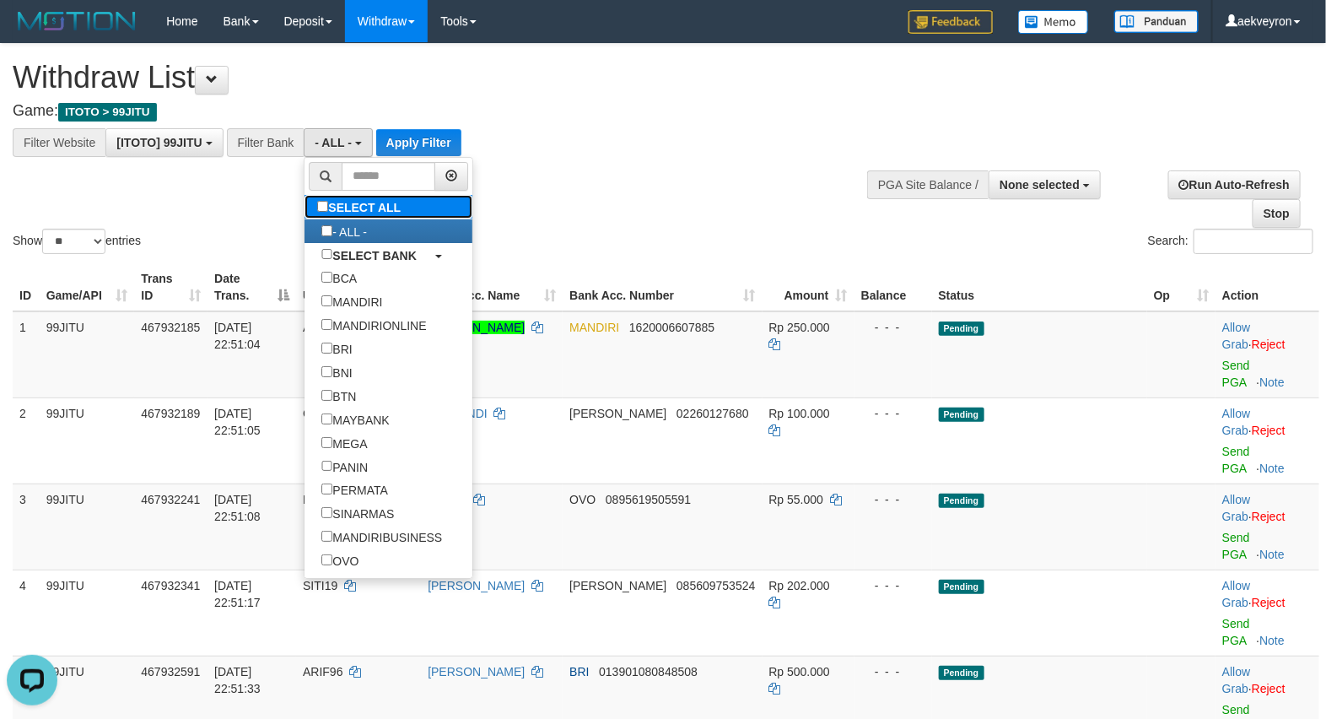
click at [380, 208] on label "SELECT ALL" at bounding box center [360, 207] width 113 height 24
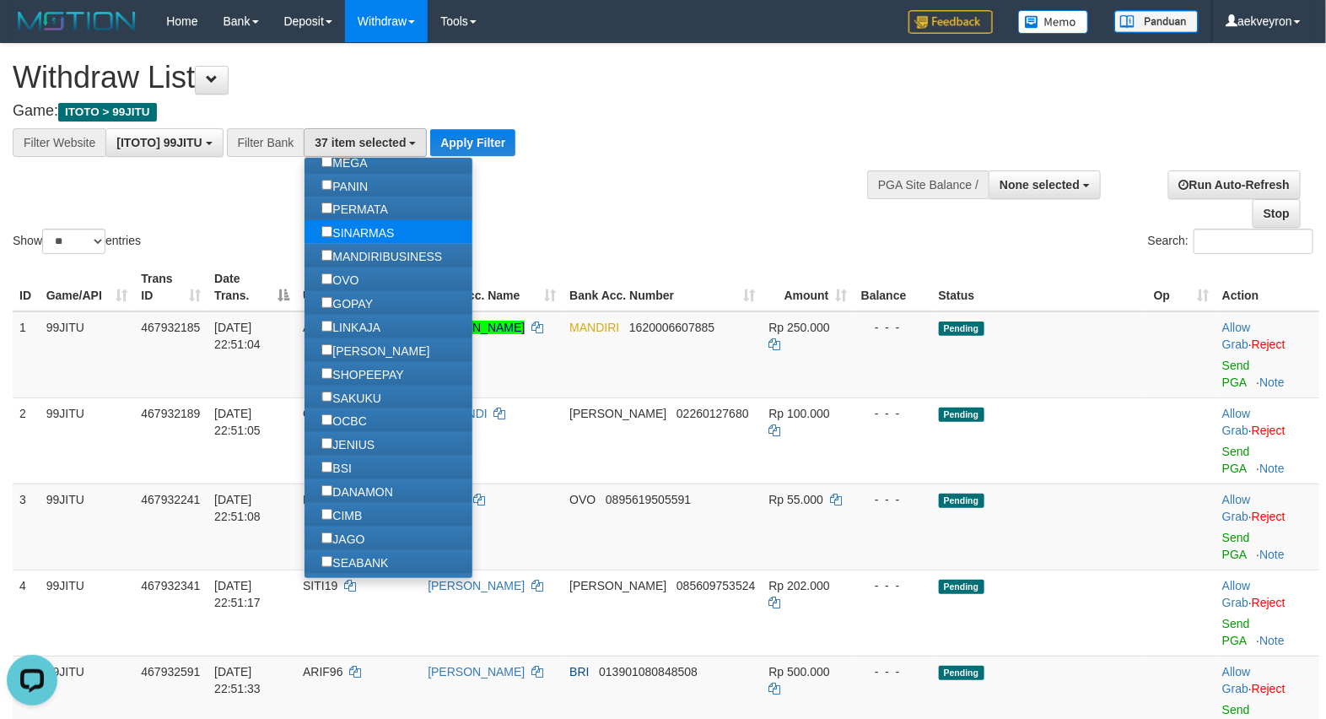
scroll to position [140, 0]
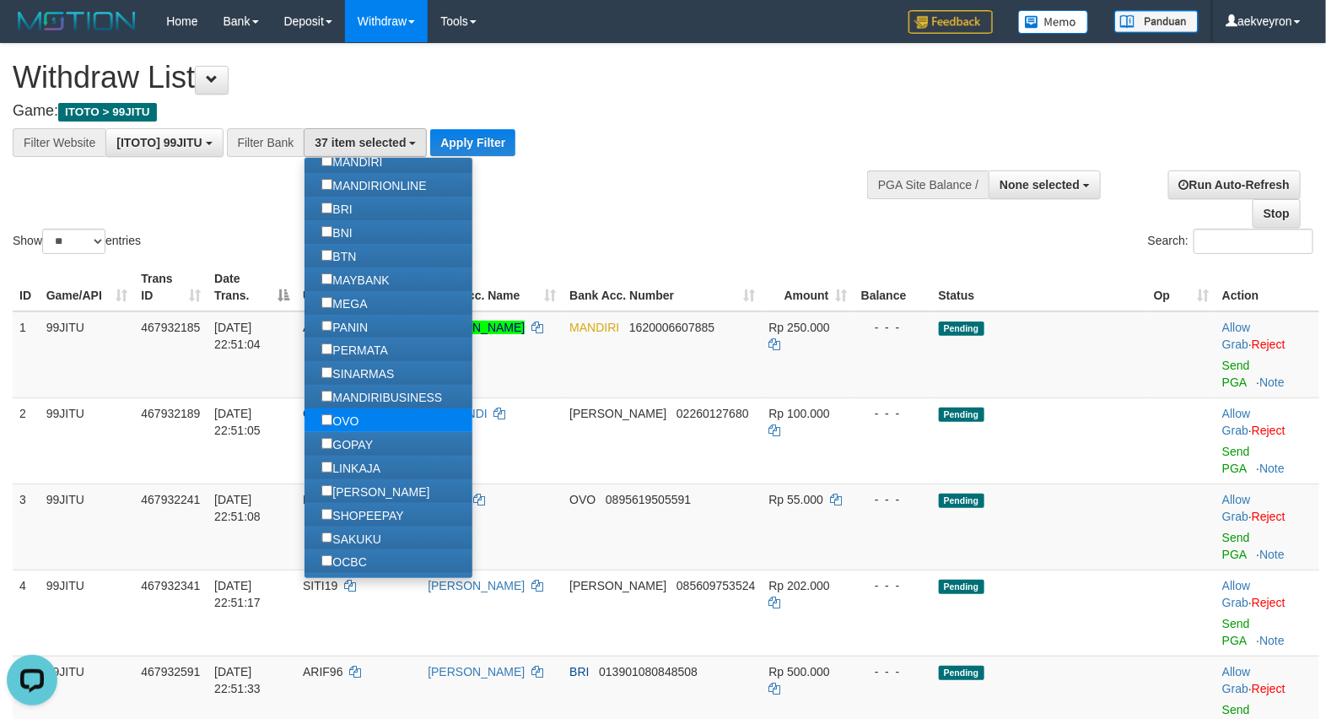
click at [371, 430] on label "OVO" at bounding box center [339, 420] width 71 height 24
select select "***"
click at [368, 450] on label "GOPAY" at bounding box center [346, 444] width 85 height 24
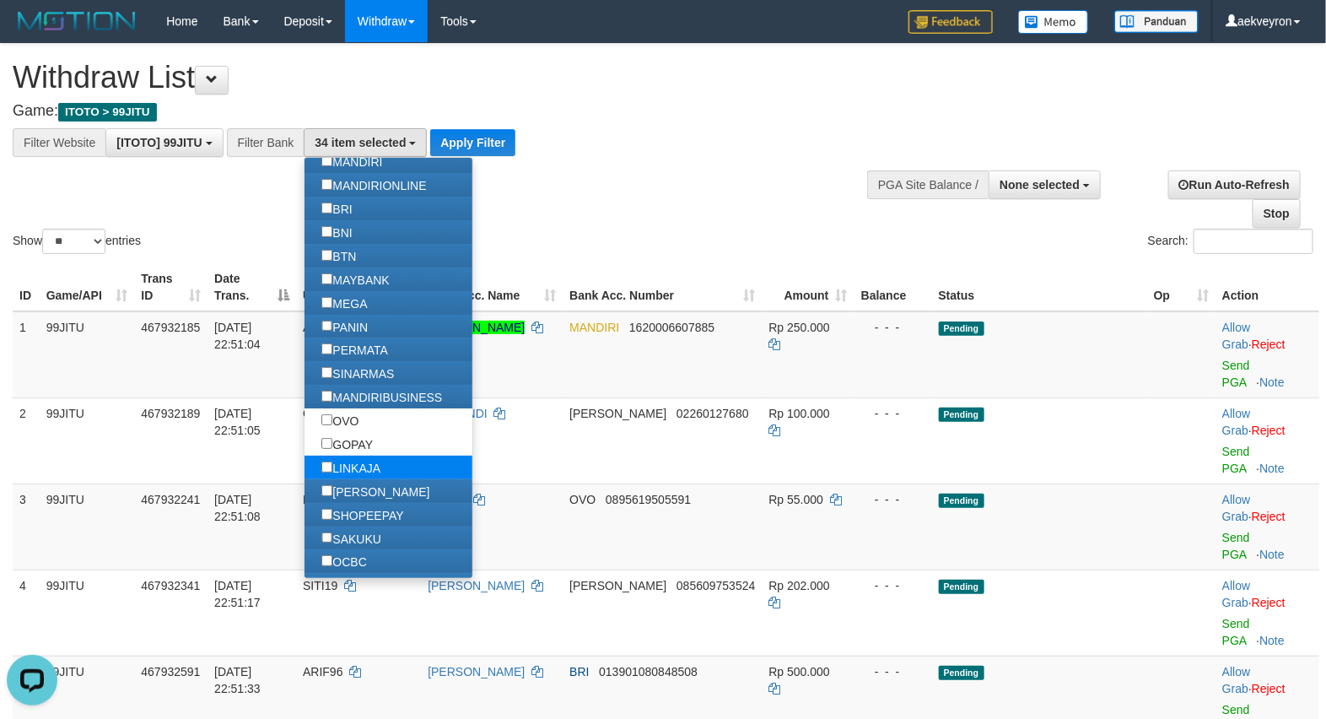
click at [364, 476] on label "LINKAJA" at bounding box center [350, 467] width 93 height 24
click at [368, 487] on label "[PERSON_NAME]" at bounding box center [375, 491] width 142 height 24
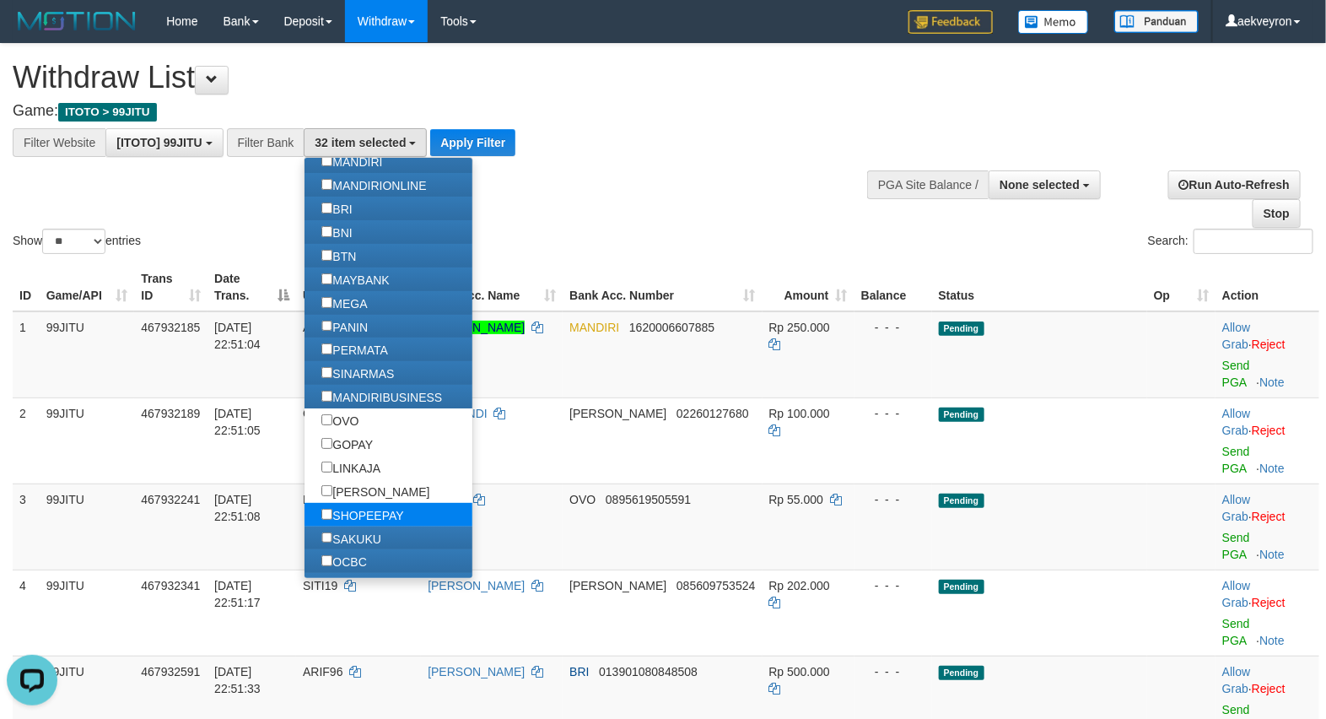
click at [372, 520] on label "SHOPEEPAY" at bounding box center [362, 515] width 116 height 24
click at [377, 546] on label "SAKUKU" at bounding box center [350, 538] width 93 height 24
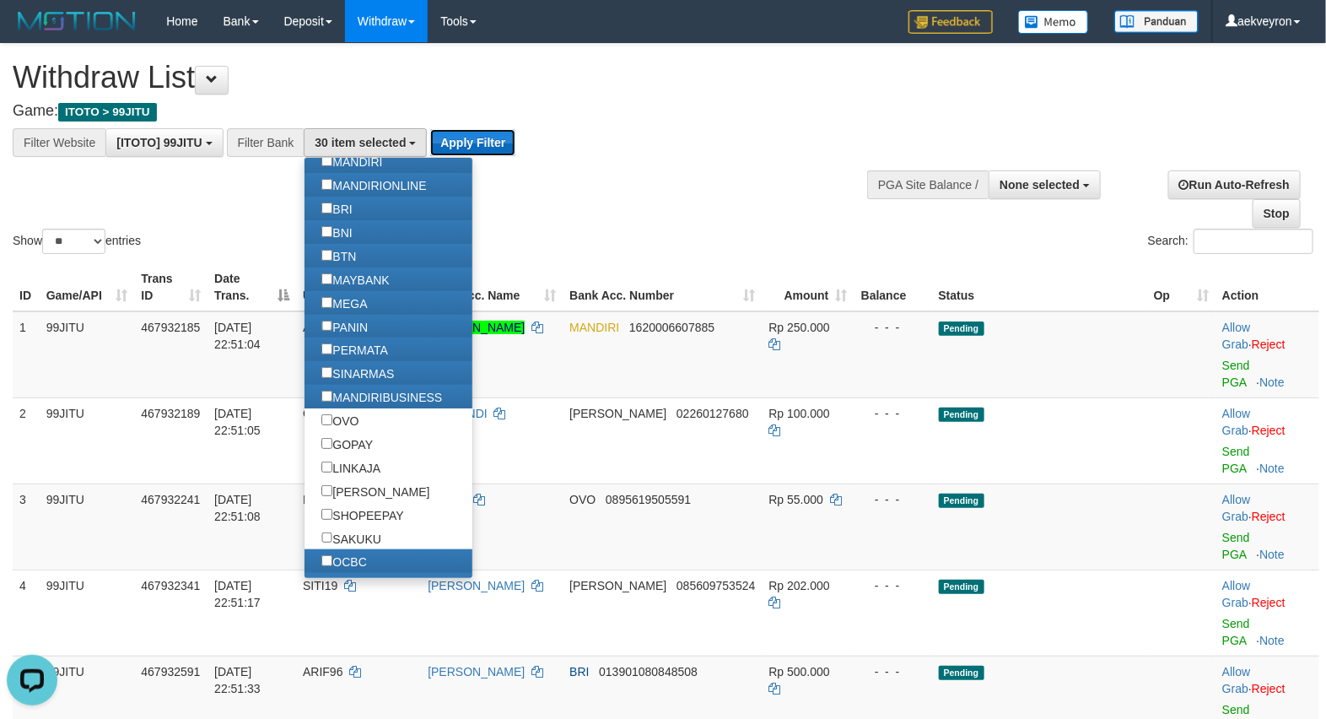
click at [485, 140] on button "Apply Filter" at bounding box center [472, 142] width 85 height 27
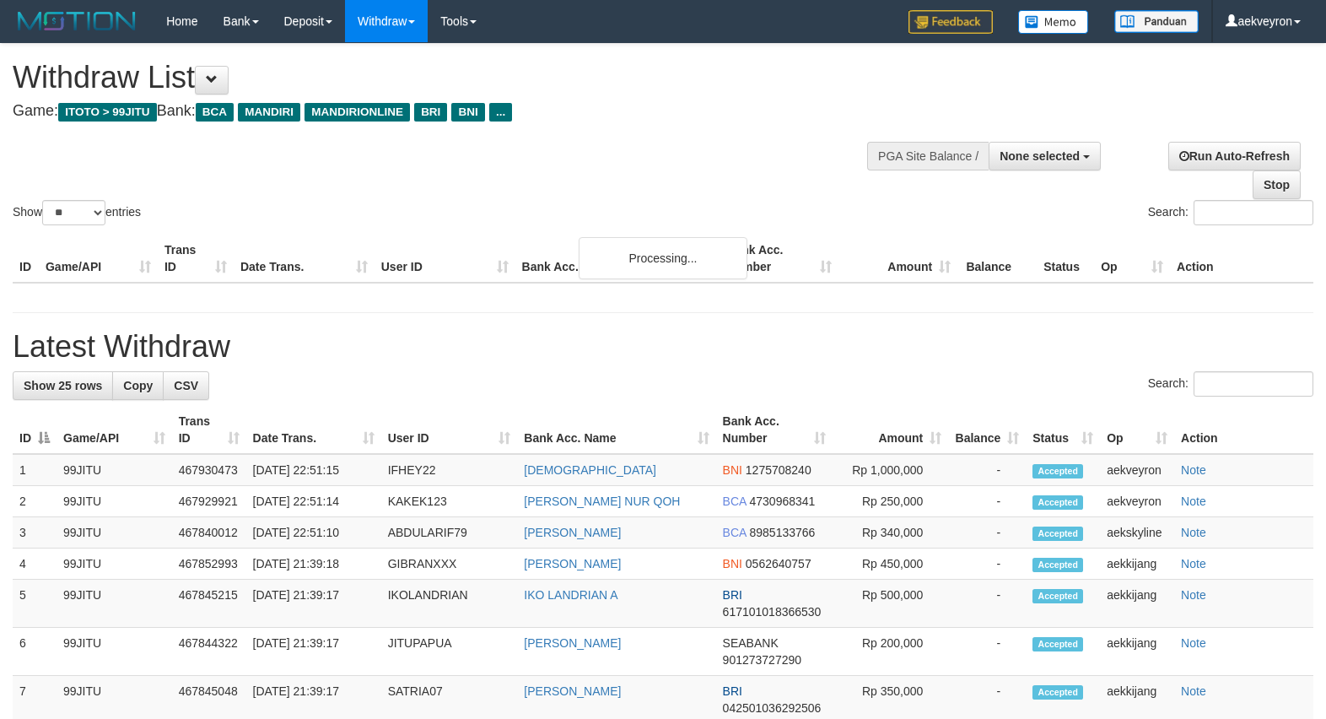
select select
select select "**"
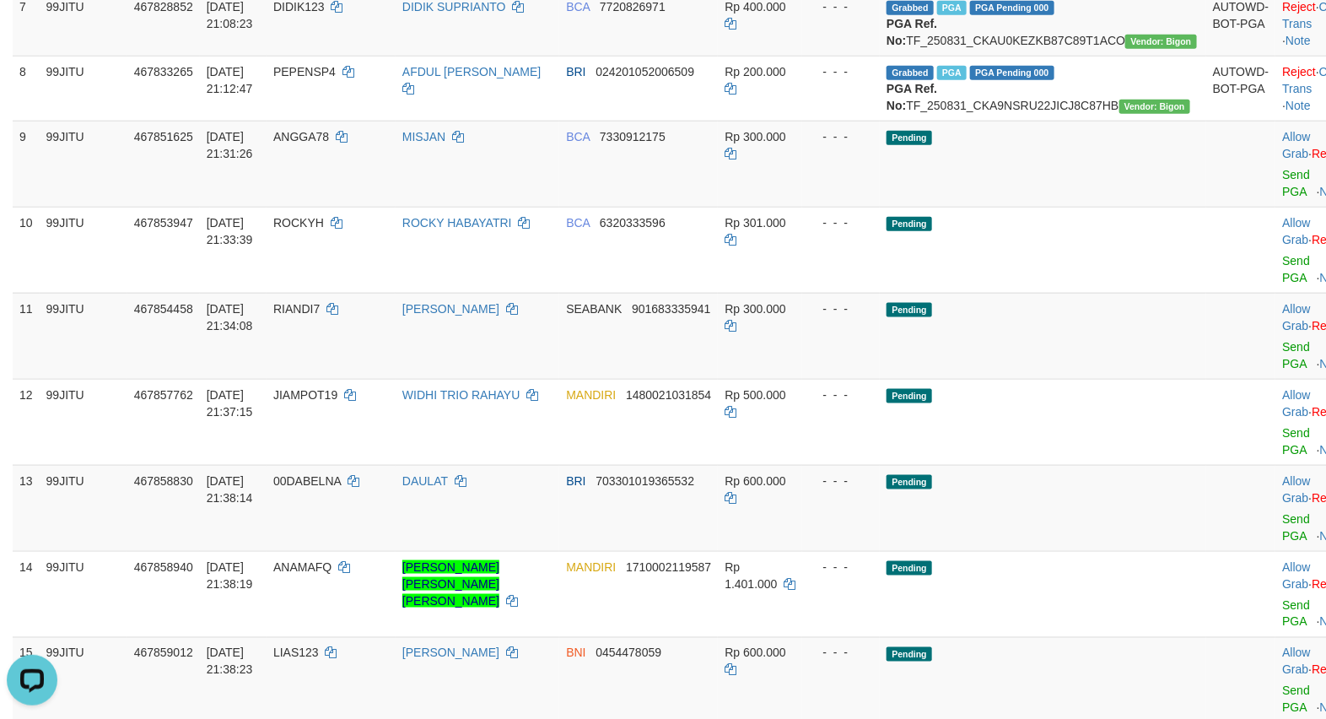
scroll to position [562, 0]
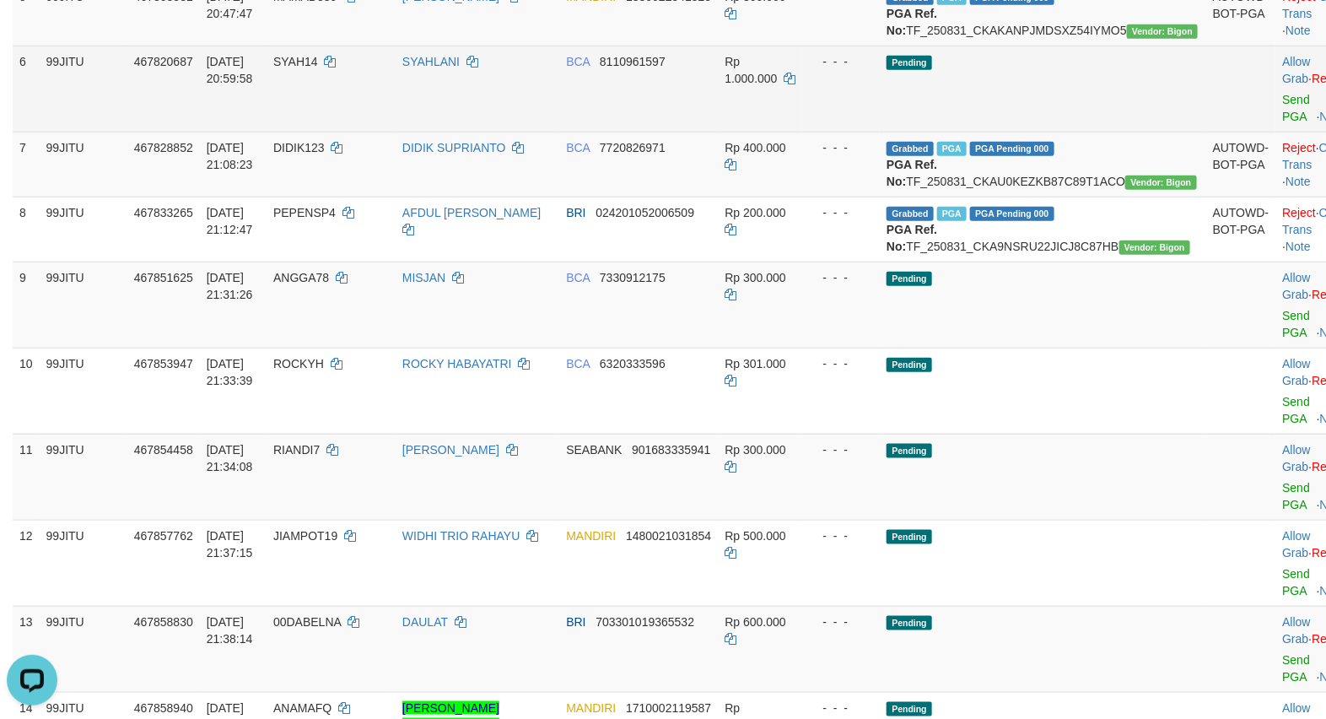
click at [1044, 132] on td "Pending" at bounding box center [1043, 89] width 326 height 86
click at [1282, 123] on link "Send PGA" at bounding box center [1296, 108] width 28 height 30
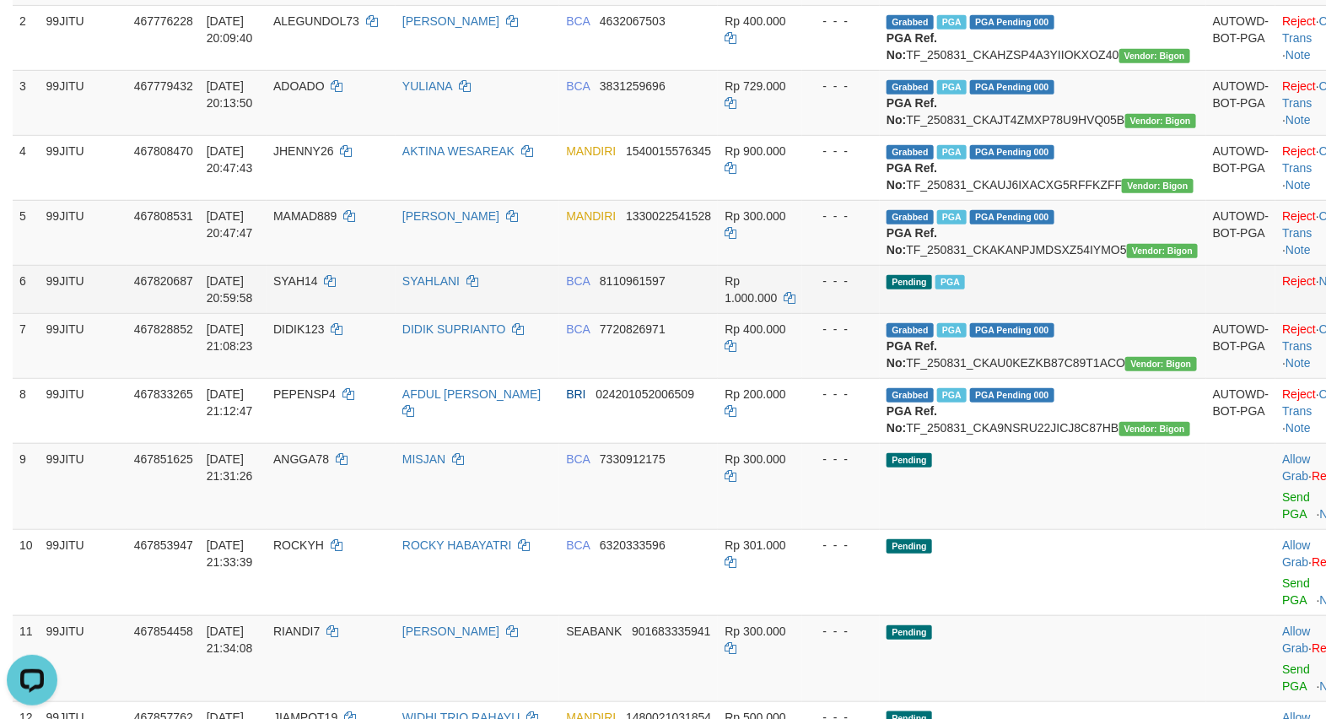
scroll to position [843, 0]
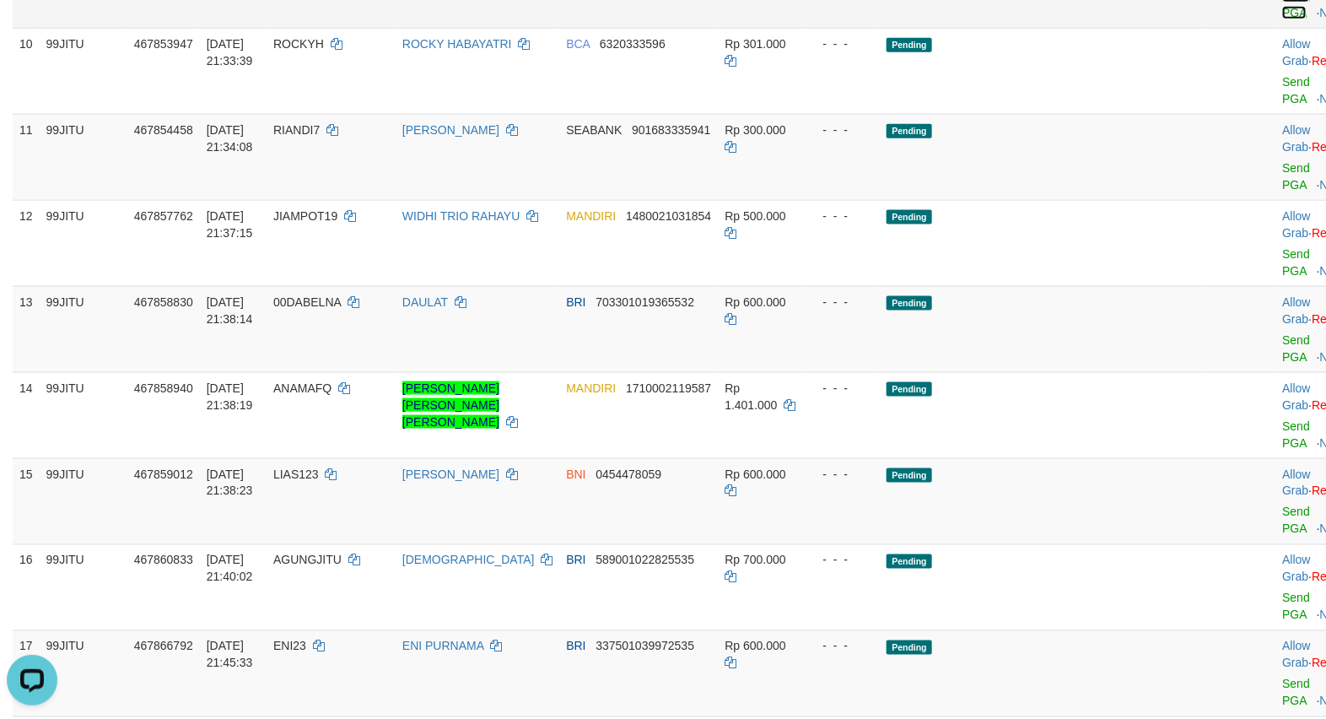
click at [1282, 19] on link "Send PGA" at bounding box center [1296, 4] width 28 height 30
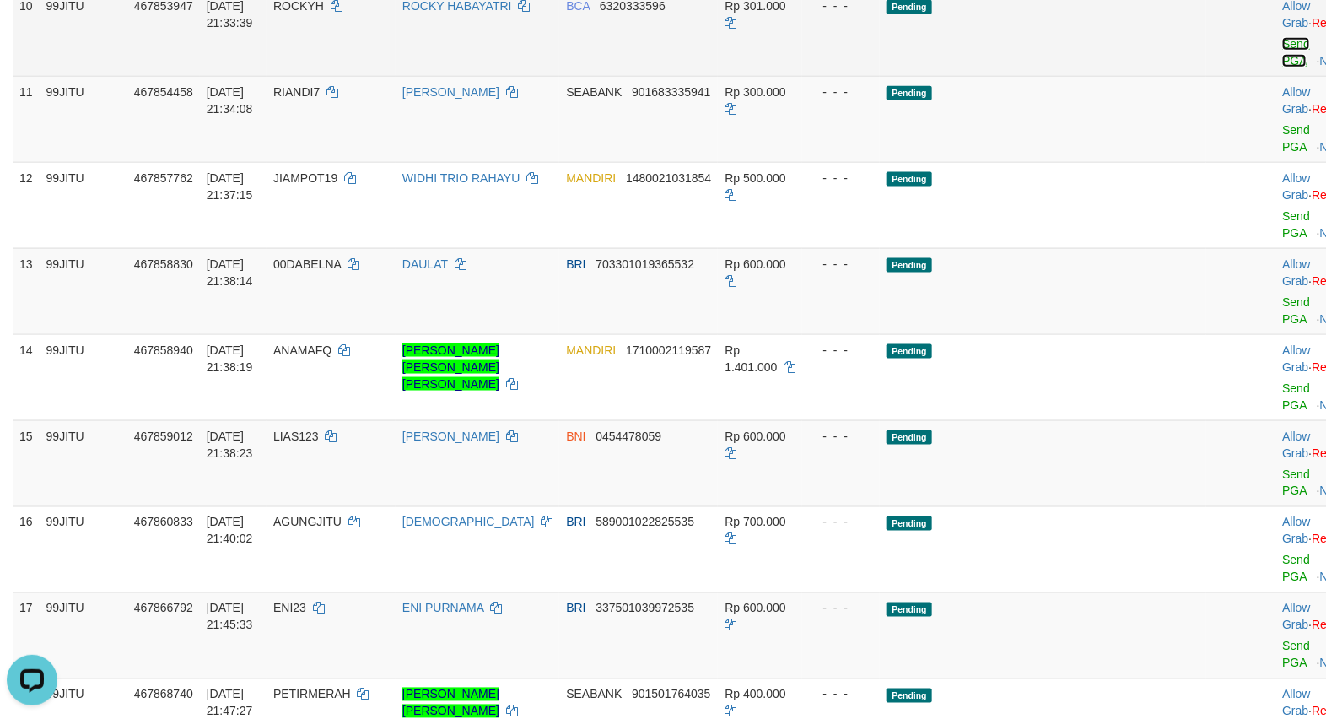
click at [1282, 67] on link "Send PGA" at bounding box center [1296, 52] width 28 height 30
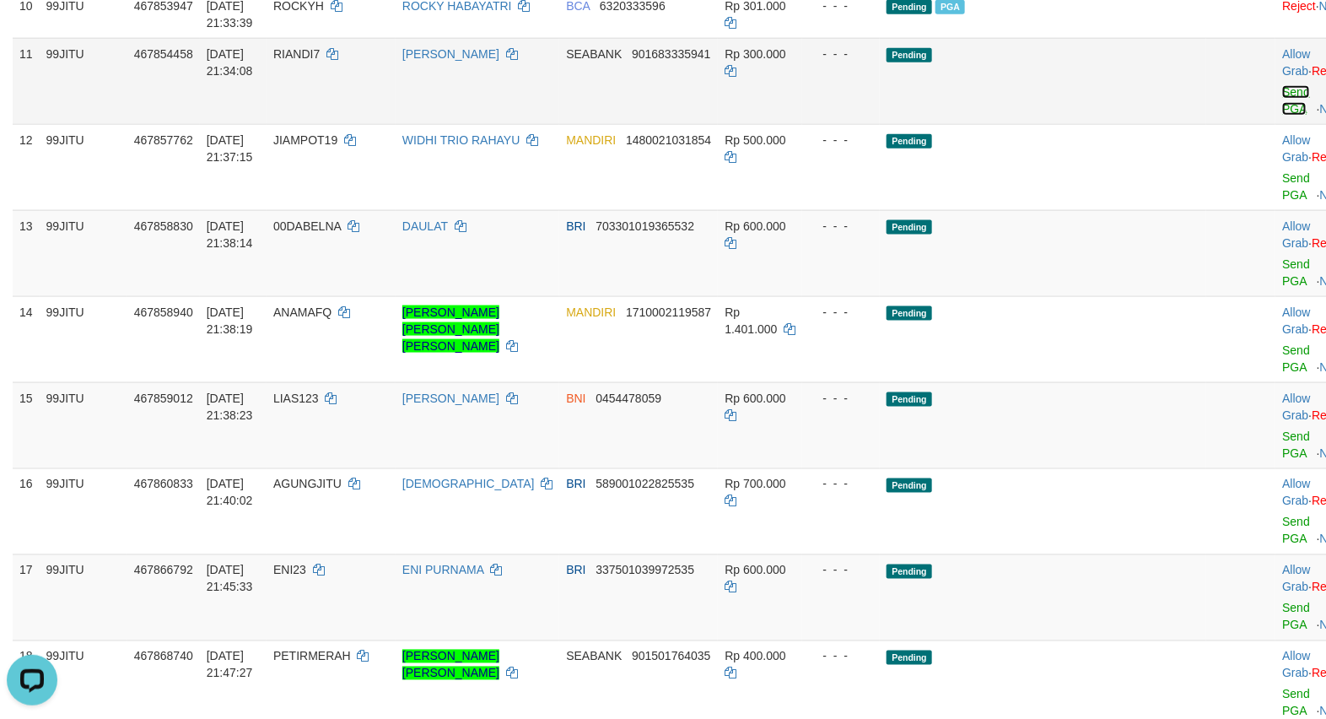
click at [1282, 116] on link "Send PGA" at bounding box center [1296, 100] width 28 height 30
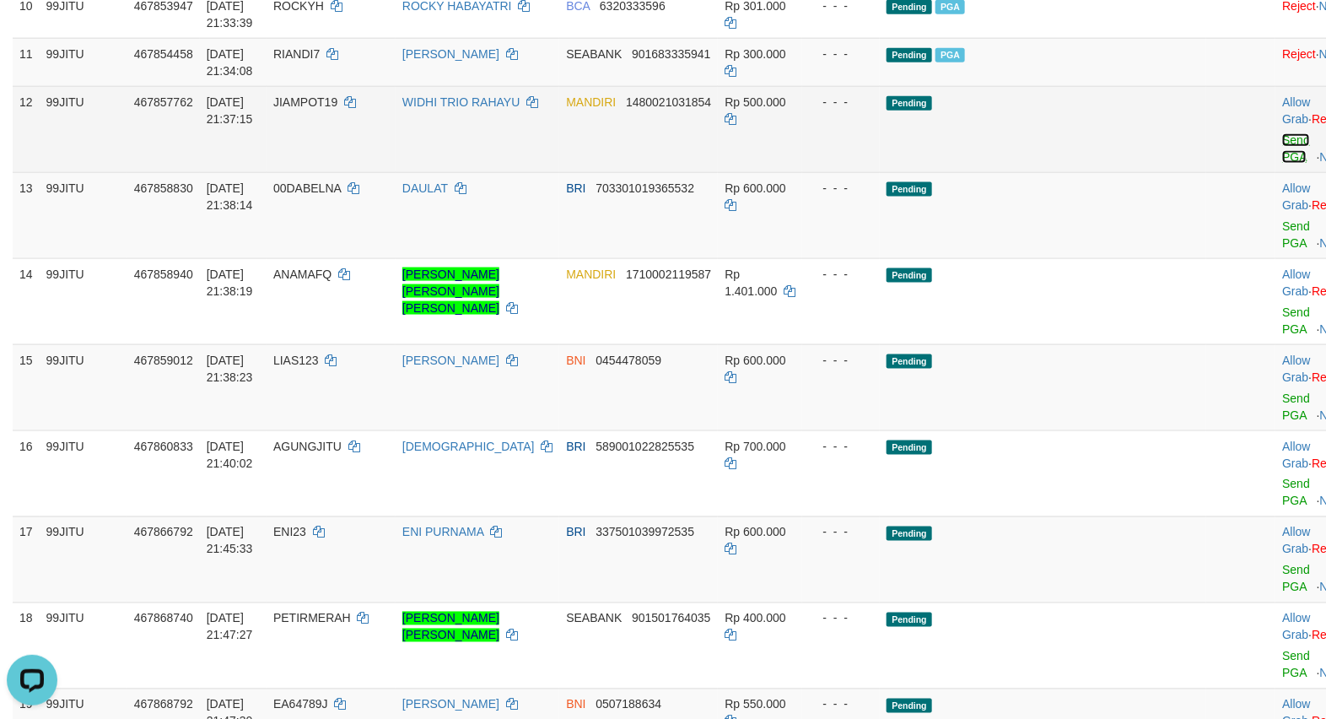
click at [1282, 164] on link "Send PGA" at bounding box center [1296, 148] width 28 height 30
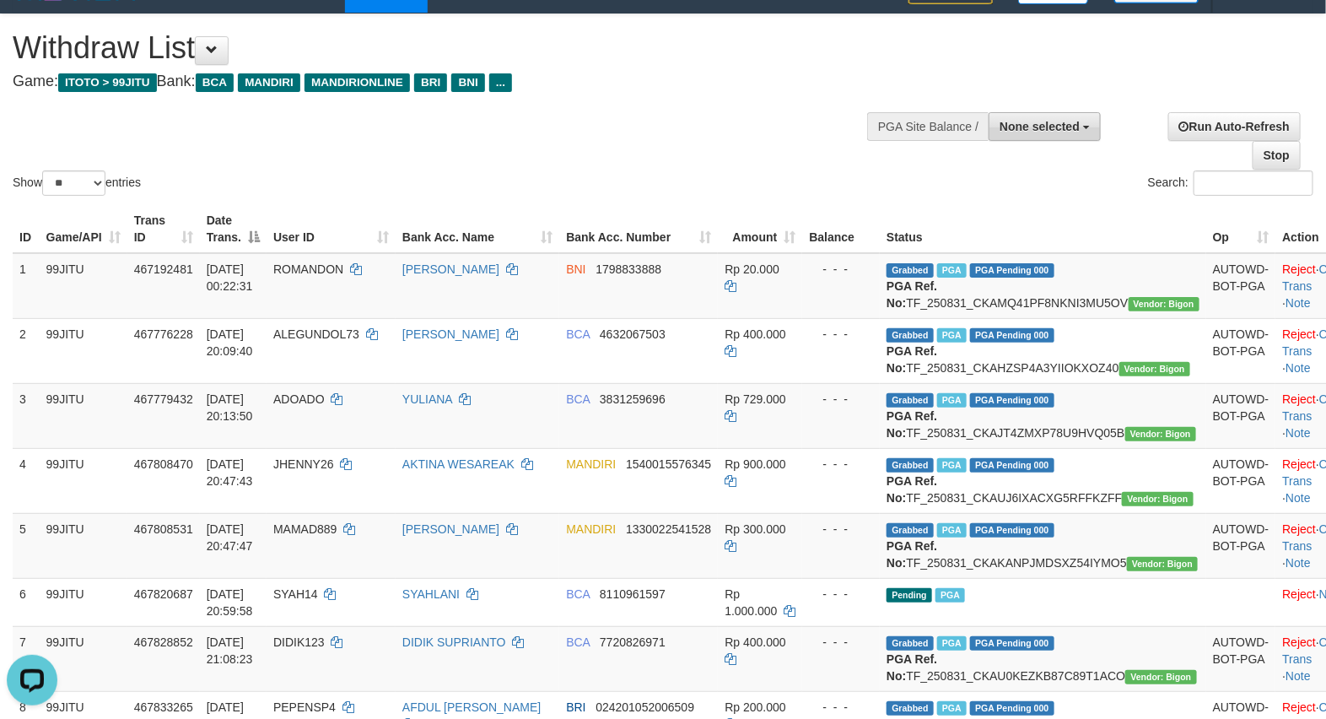
scroll to position [0, 0]
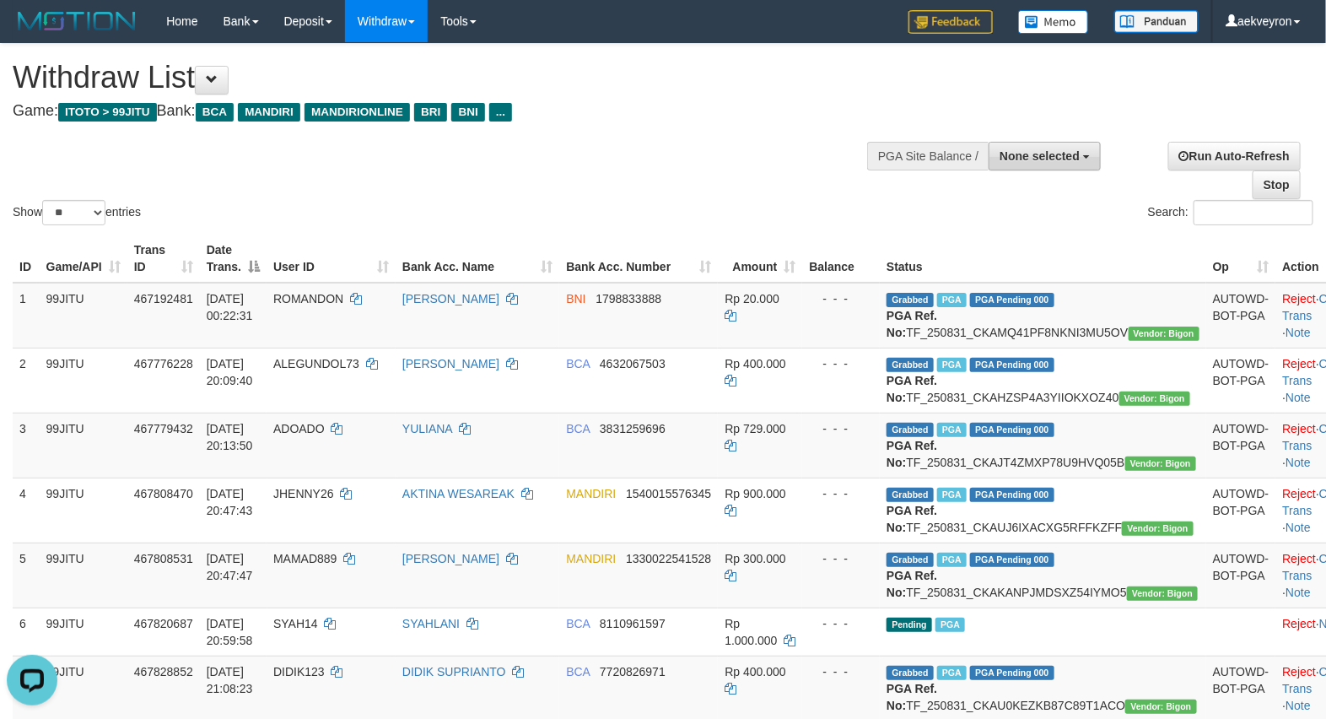
click at [1060, 158] on span "None selected" at bounding box center [1039, 155] width 80 height 13
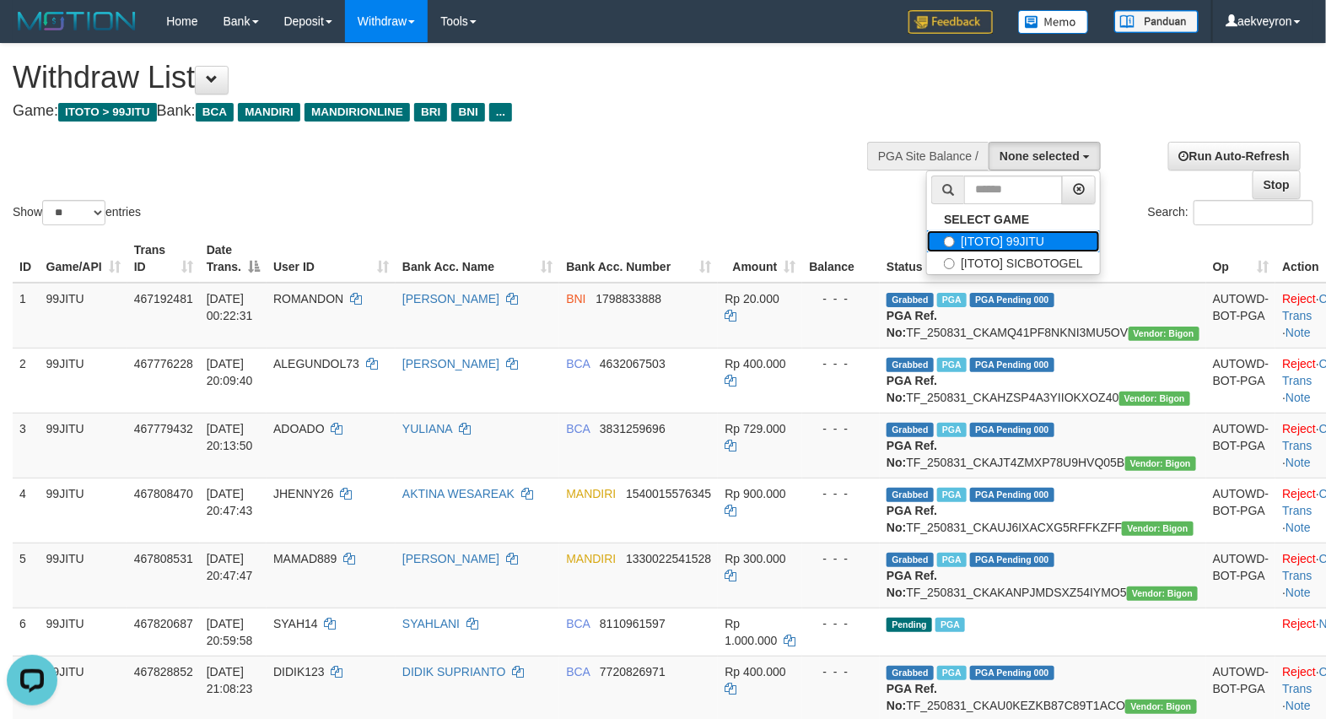
click at [1033, 240] on label "[ITOTO] 99JITU" at bounding box center [1013, 241] width 173 height 22
select select "***"
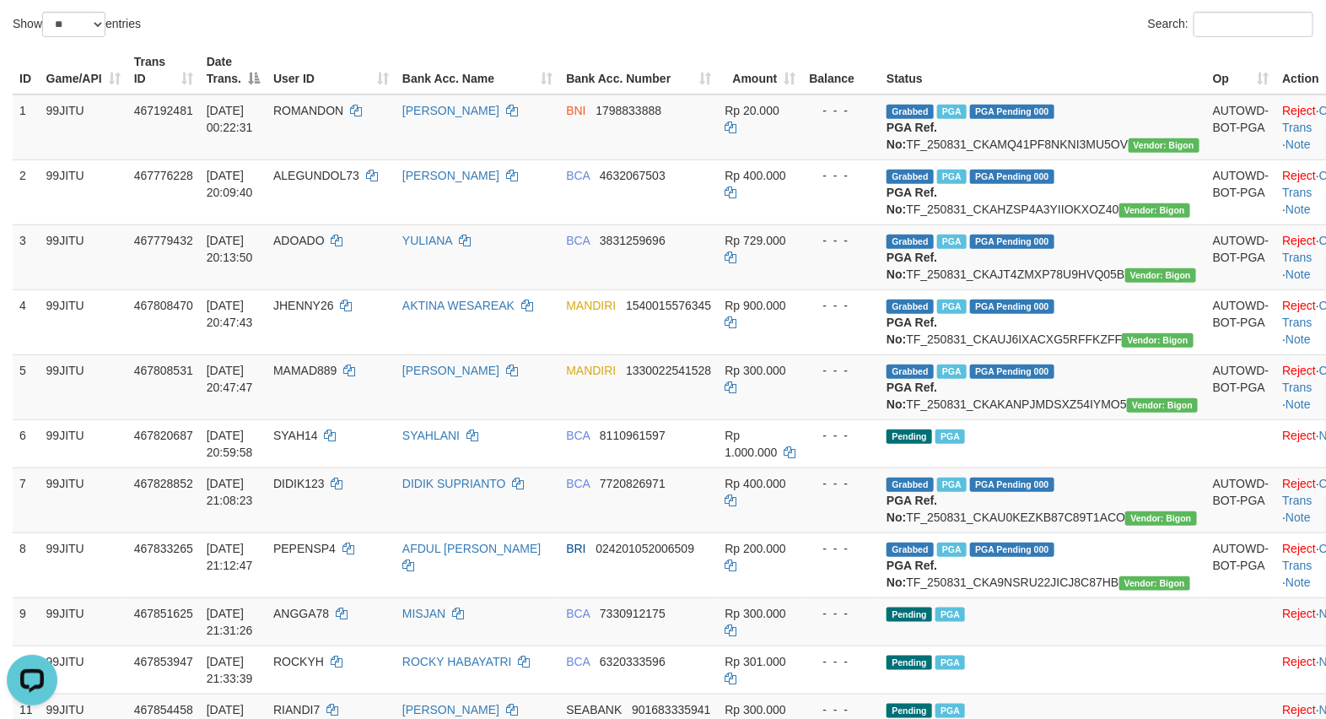
scroll to position [983, 0]
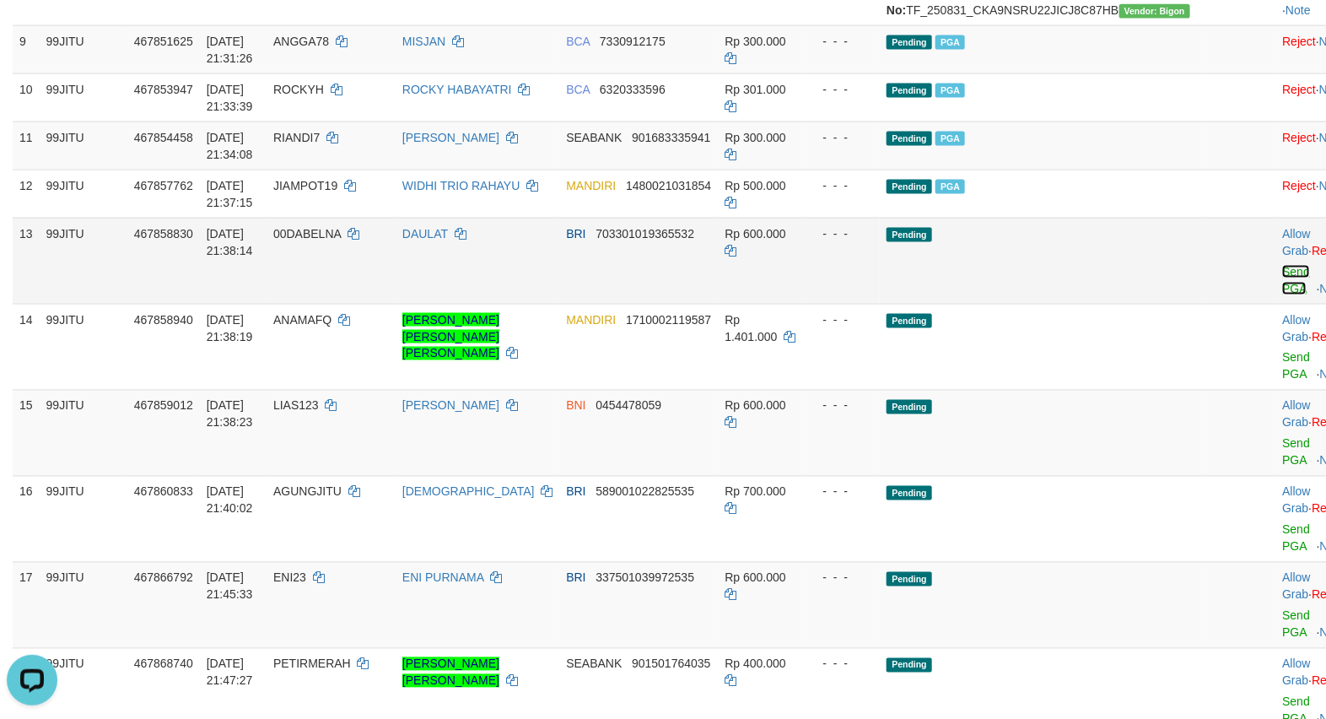
click at [1282, 295] on link "Send PGA" at bounding box center [1296, 280] width 28 height 30
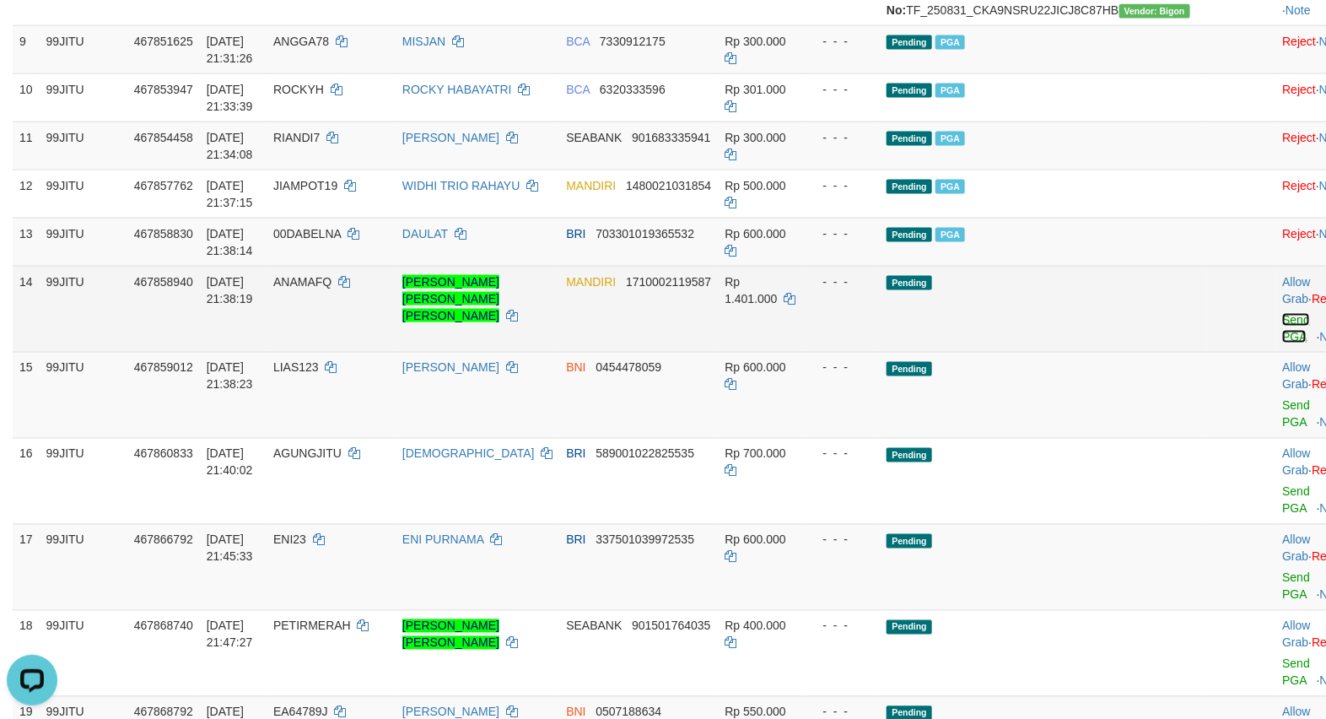
click at [1282, 343] on link "Send PGA" at bounding box center [1296, 328] width 28 height 30
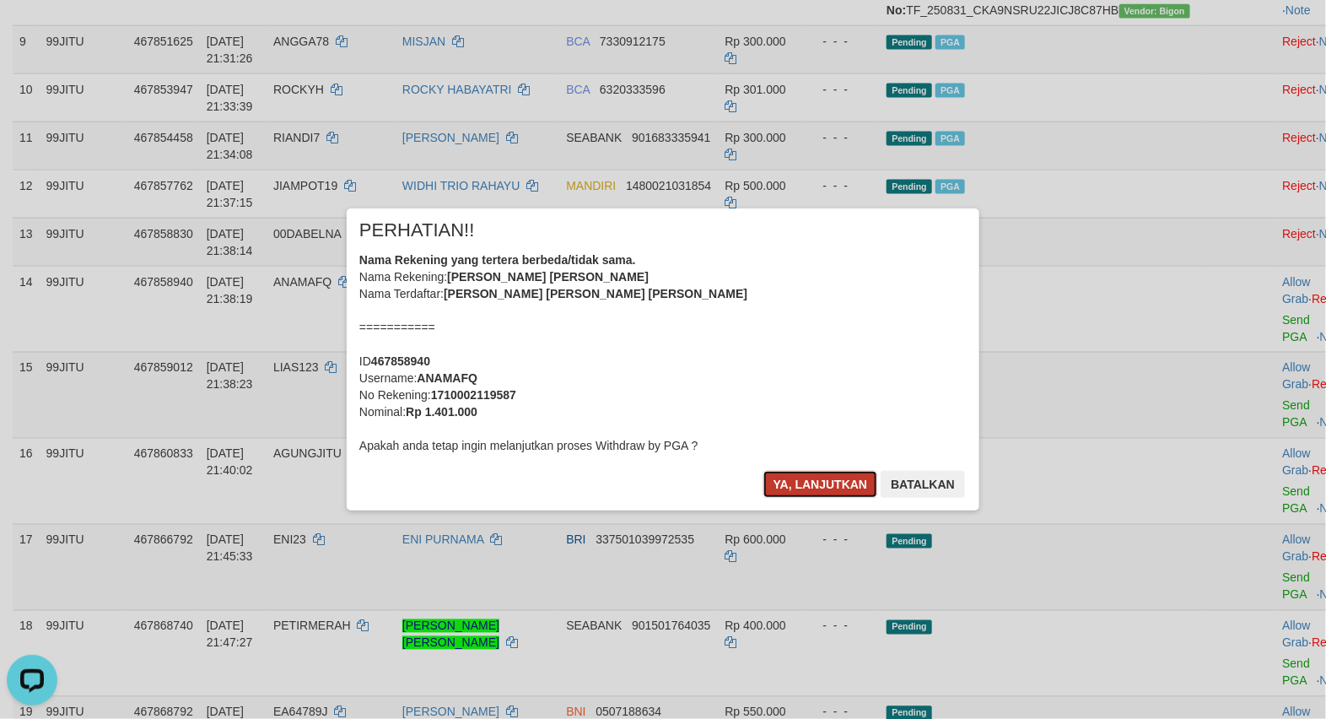
click at [818, 477] on button "Ya, lanjutkan" at bounding box center [820, 484] width 115 height 27
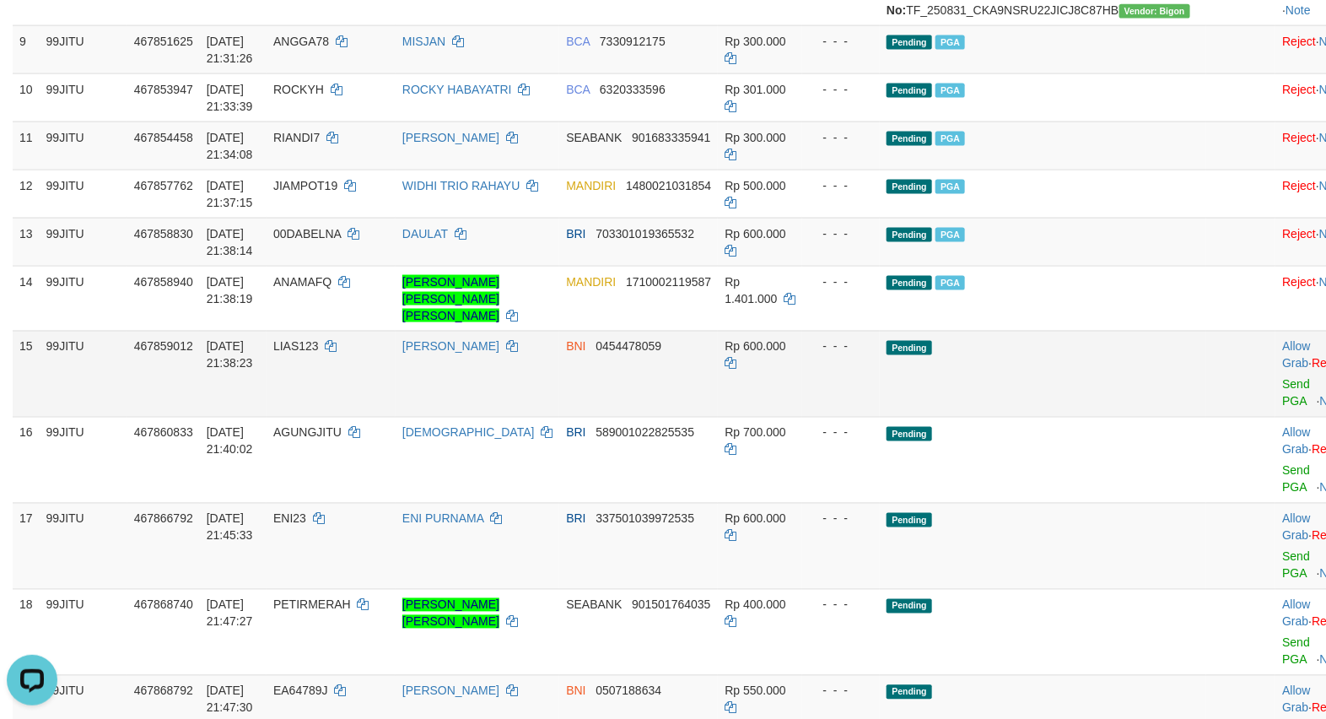
click at [1275, 417] on td "Allow Grab · Reject Send PGA · Note" at bounding box center [1316, 374] width 83 height 86
click at [1282, 408] on link "Send PGA" at bounding box center [1296, 393] width 28 height 30
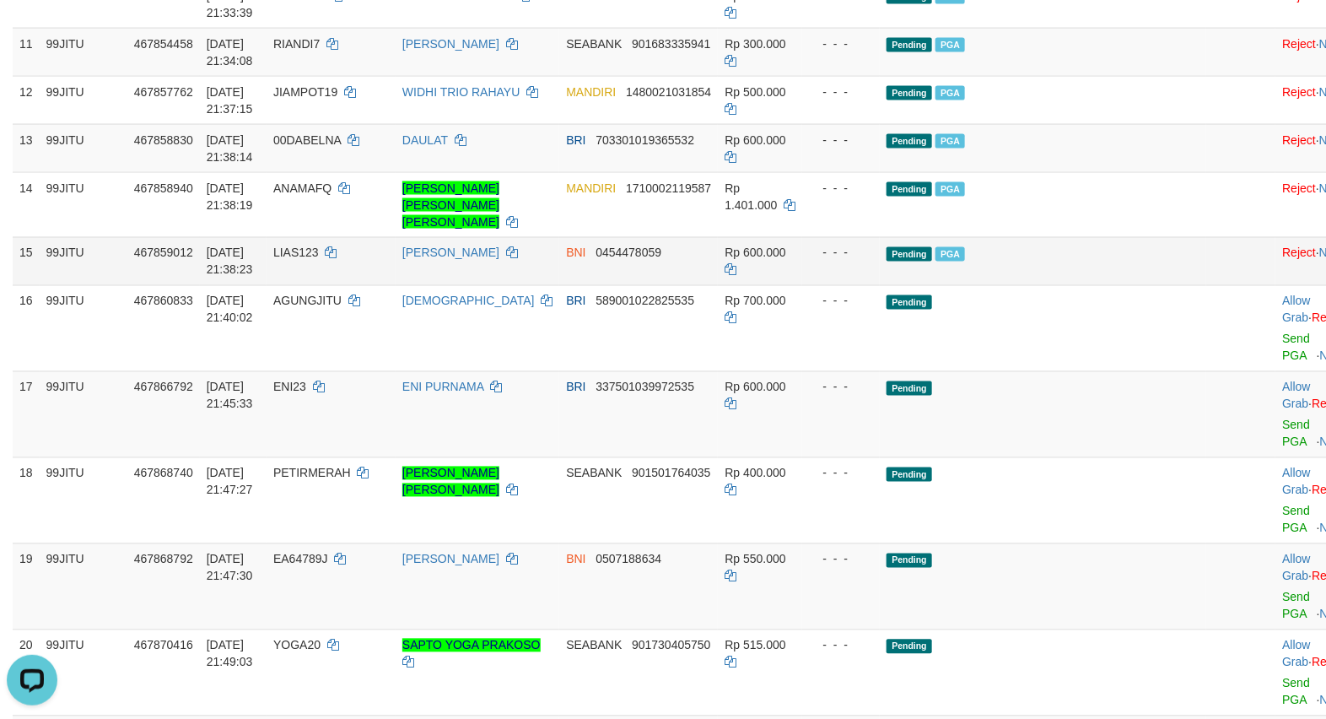
scroll to position [1124, 0]
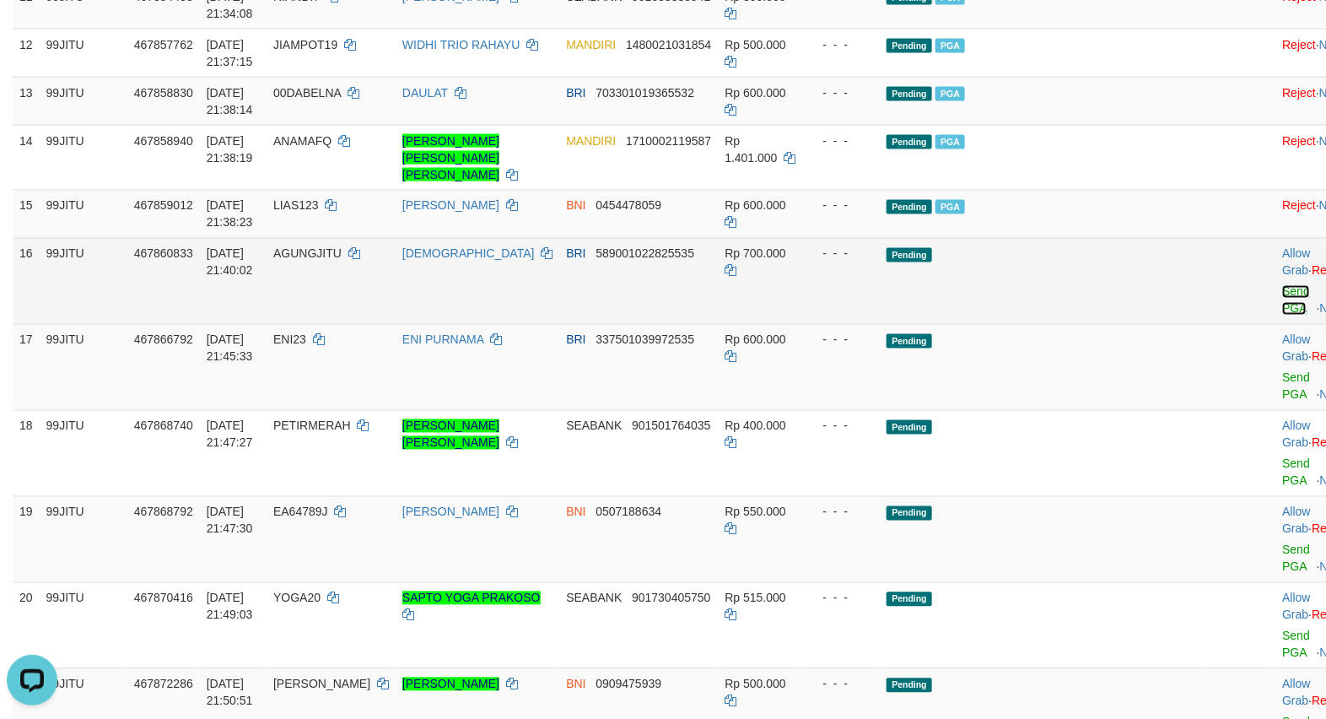
click at [1282, 315] on link "Send PGA" at bounding box center [1296, 300] width 28 height 30
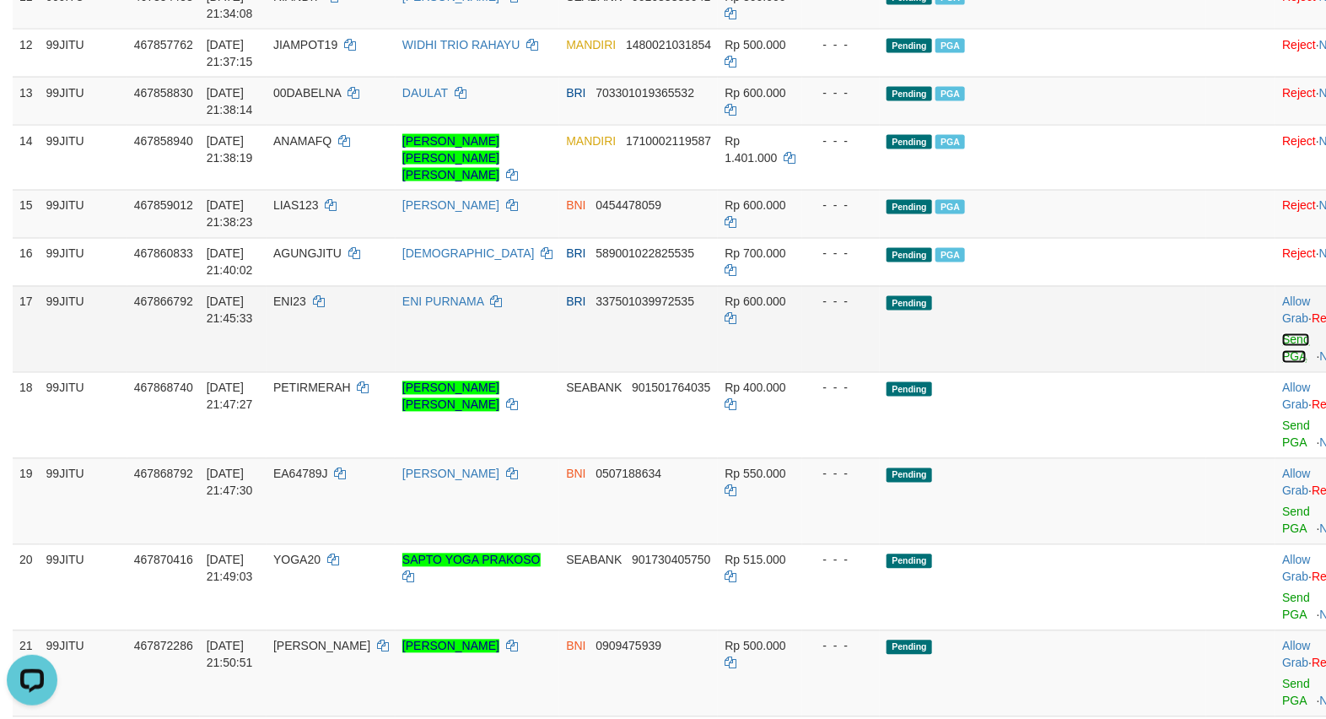
click at [1282, 363] on link "Send PGA" at bounding box center [1296, 348] width 28 height 30
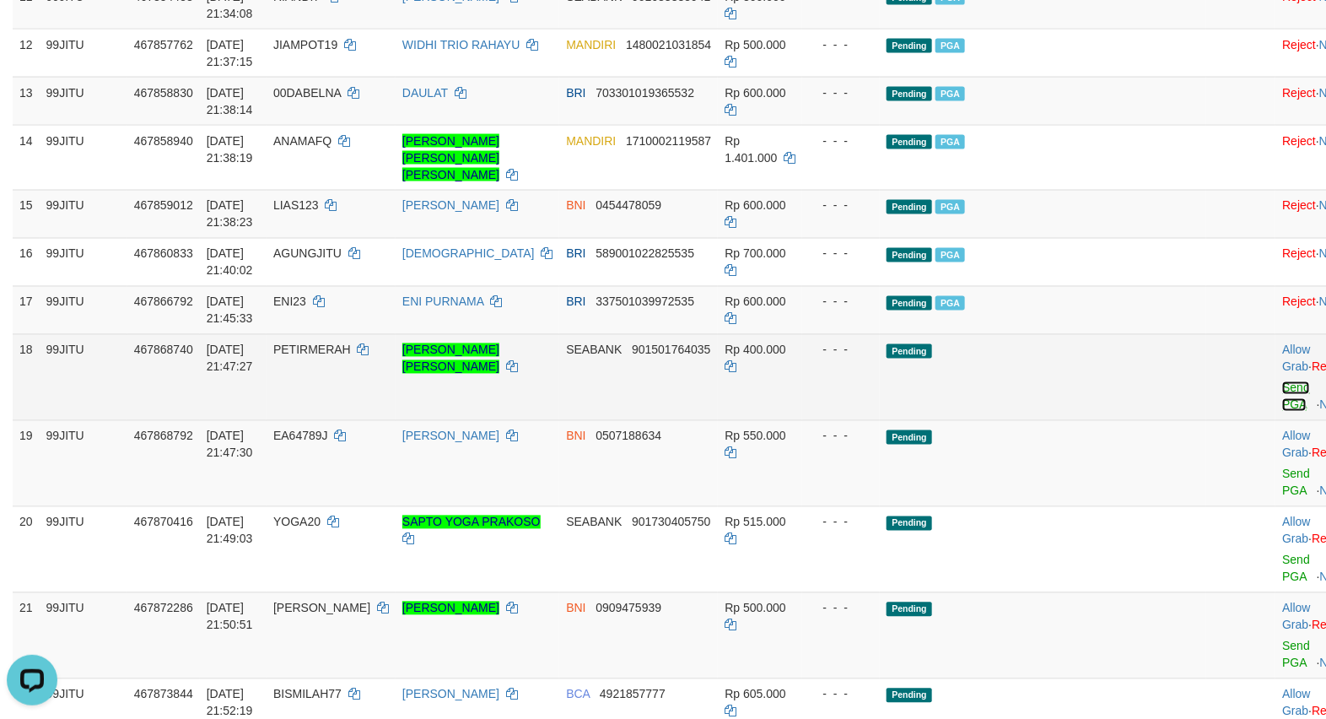
click at [1282, 412] on link "Send PGA" at bounding box center [1296, 396] width 28 height 30
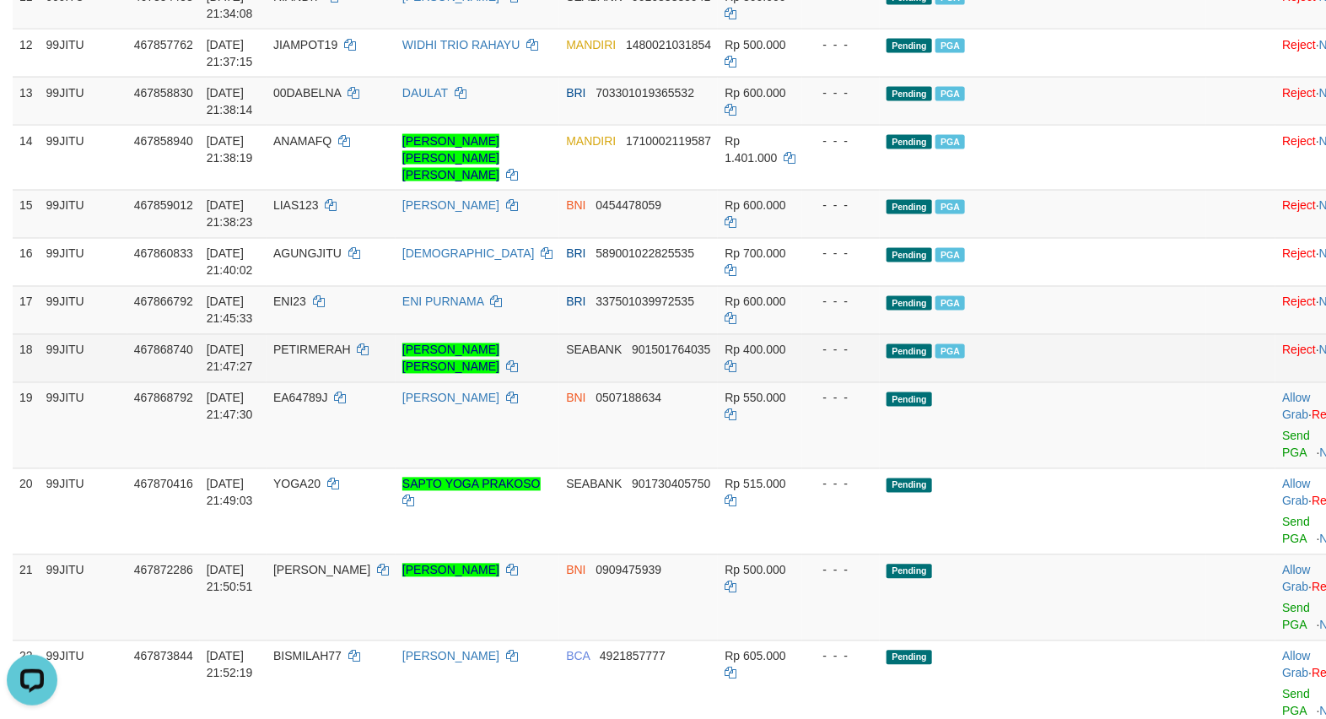
scroll to position [1265, 0]
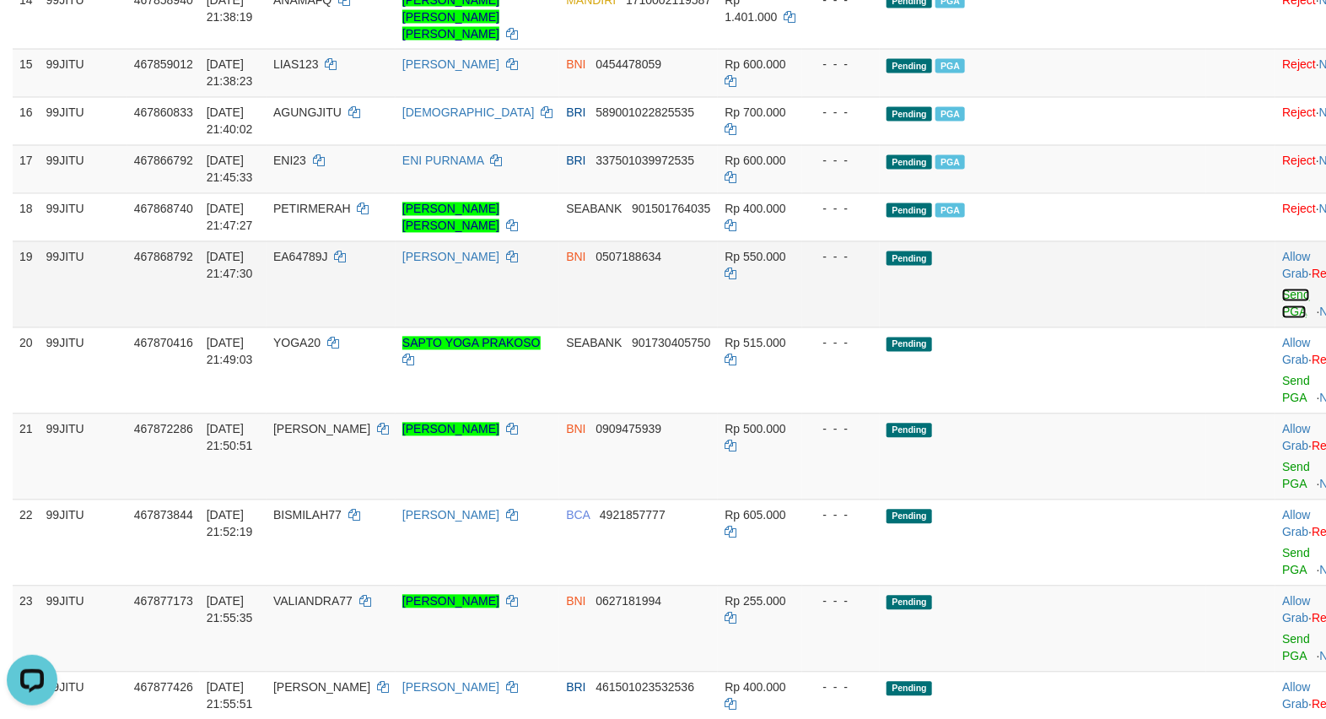
click at [1282, 319] on link "Send PGA" at bounding box center [1296, 303] width 28 height 30
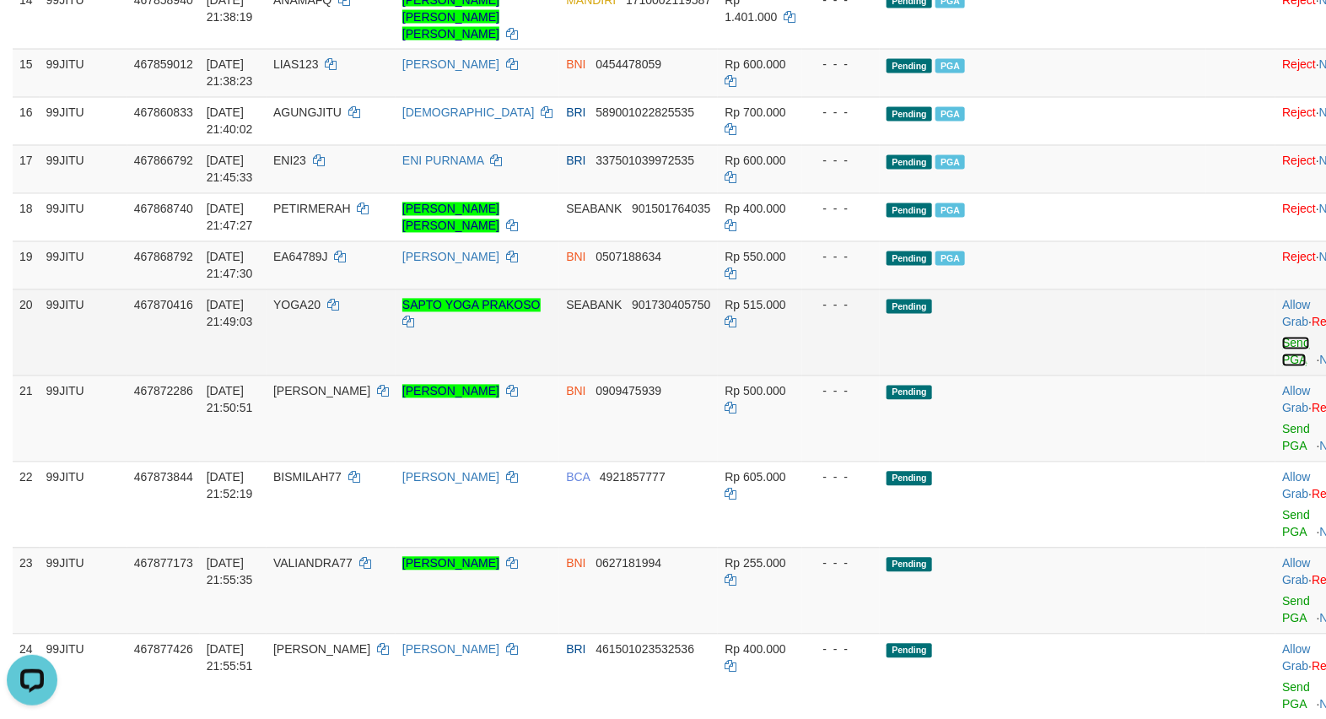
click at [1282, 367] on link "Send PGA" at bounding box center [1296, 351] width 28 height 30
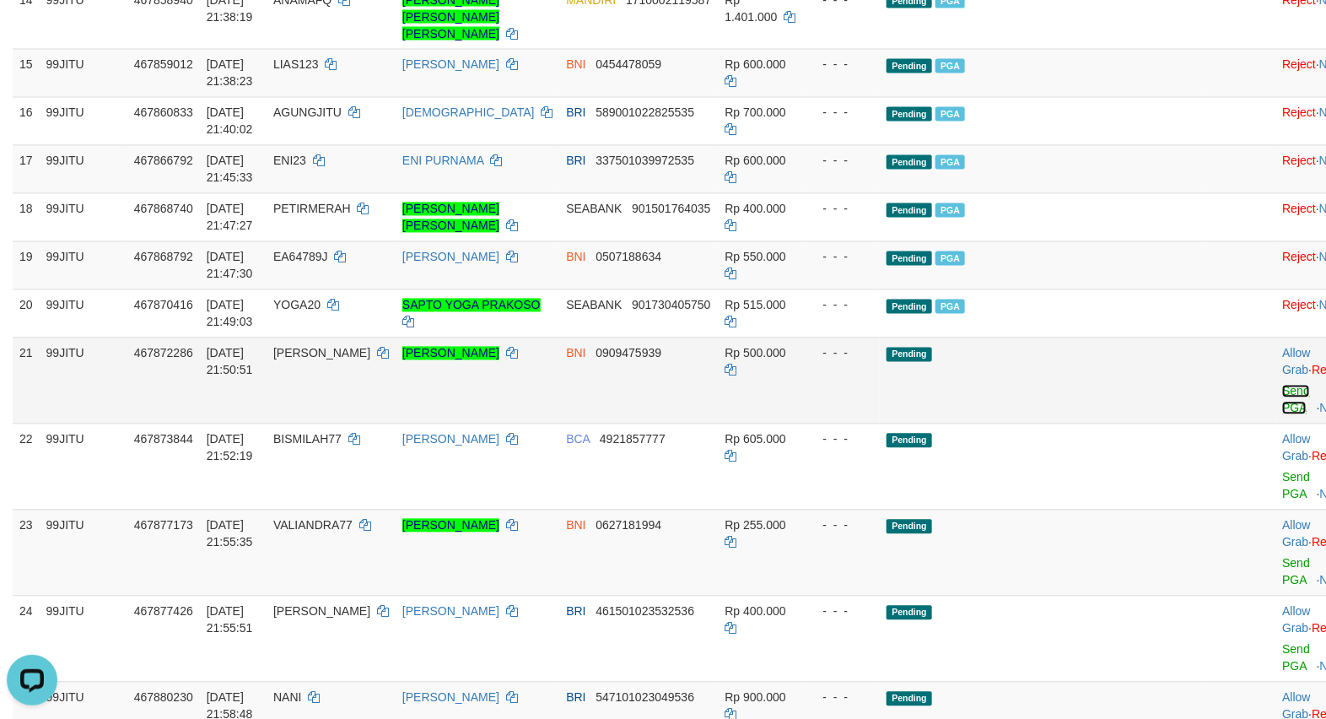
click at [1282, 415] on link "Send PGA" at bounding box center [1296, 400] width 28 height 30
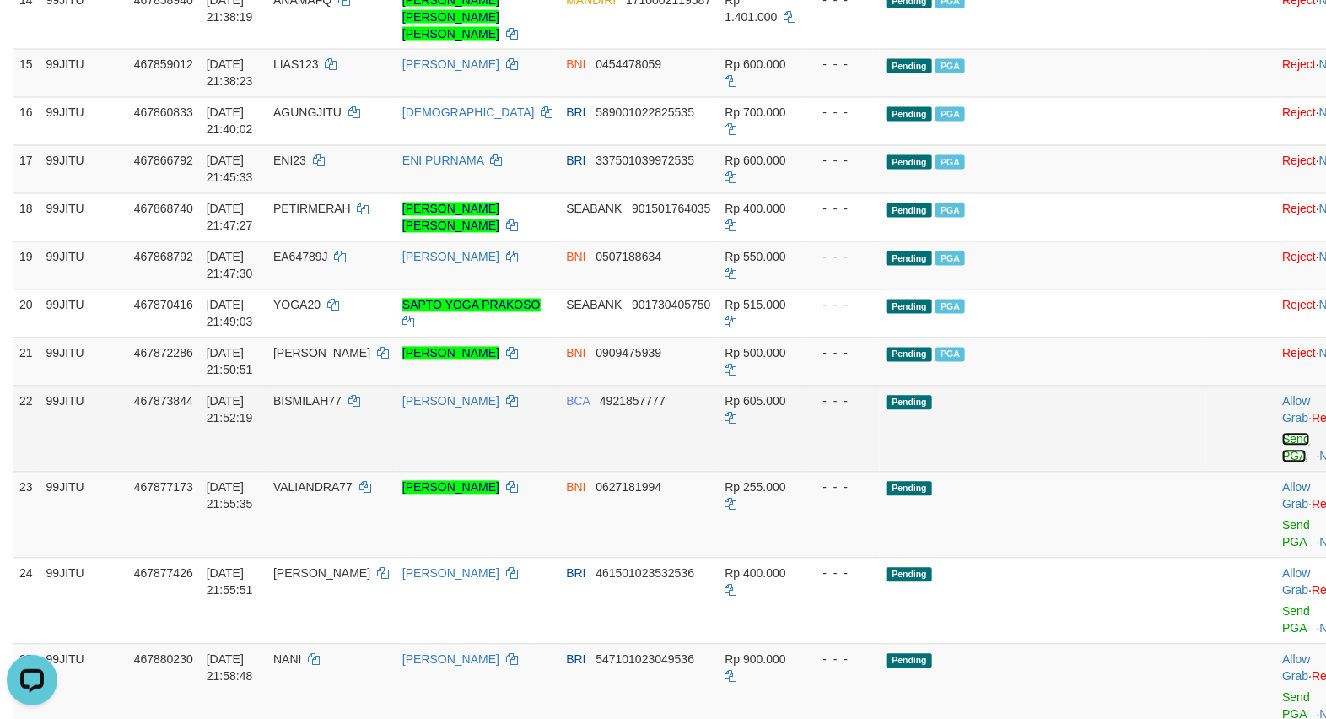
click at [1282, 463] on link "Send PGA" at bounding box center [1296, 448] width 28 height 30
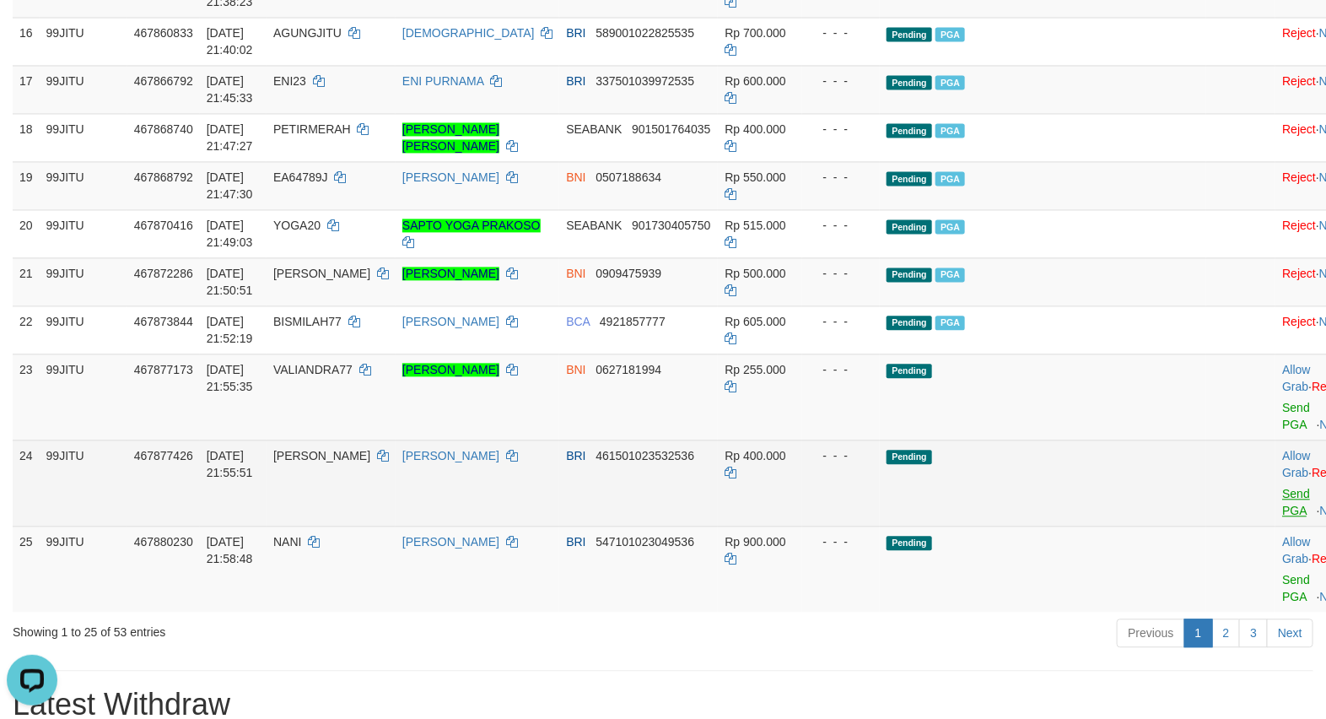
scroll to position [1405, 0]
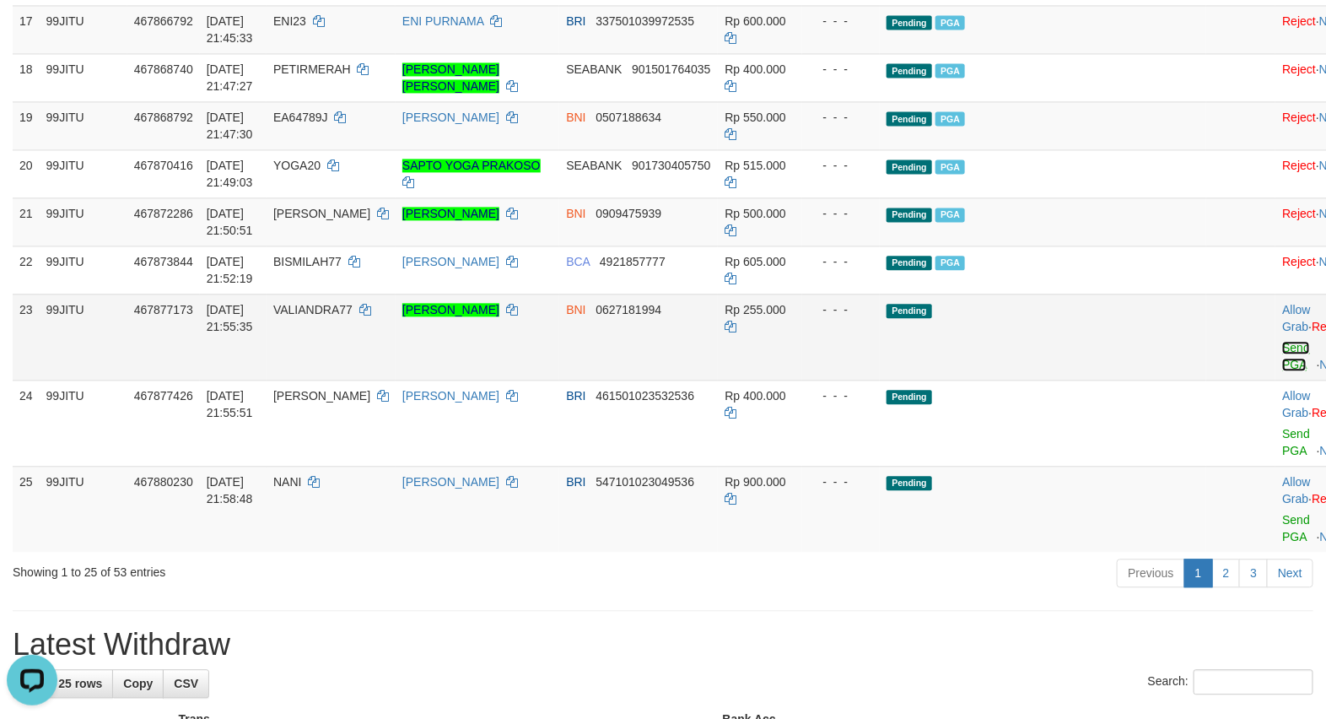
click at [1282, 371] on link "Send PGA" at bounding box center [1296, 356] width 28 height 30
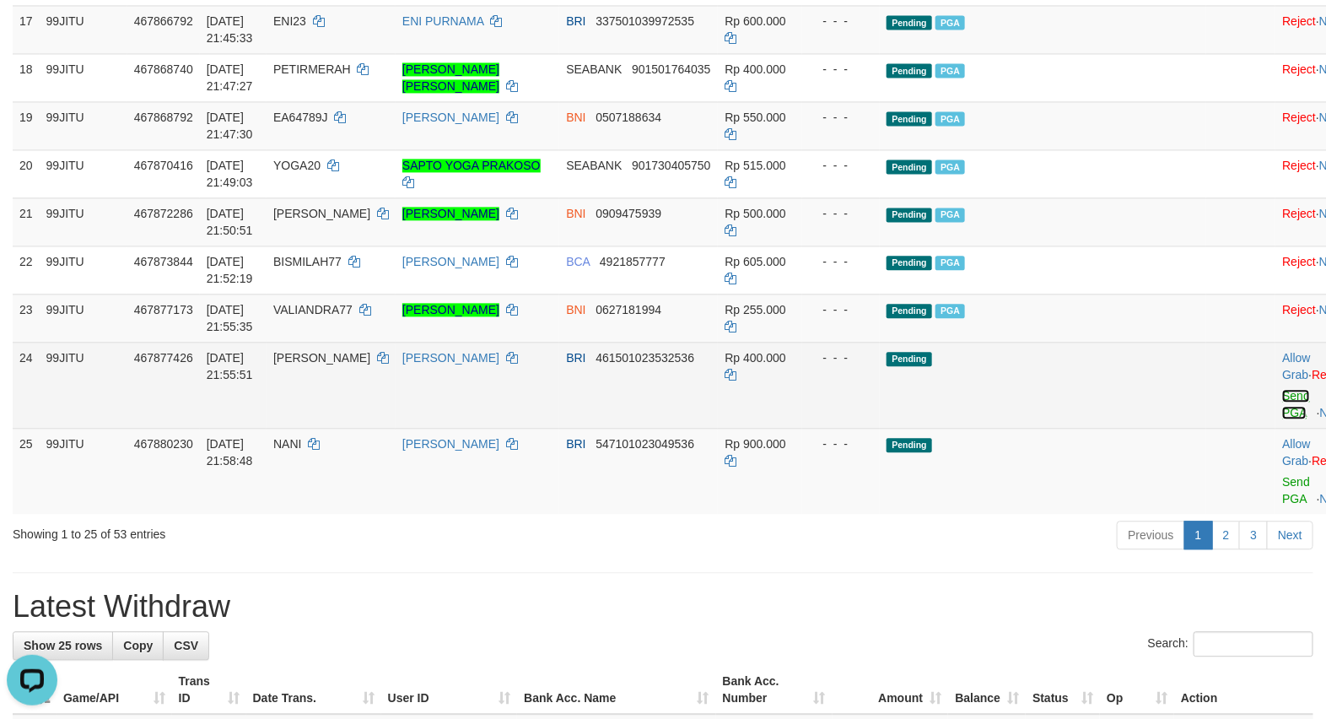
click at [1282, 419] on link "Send PGA" at bounding box center [1296, 404] width 28 height 30
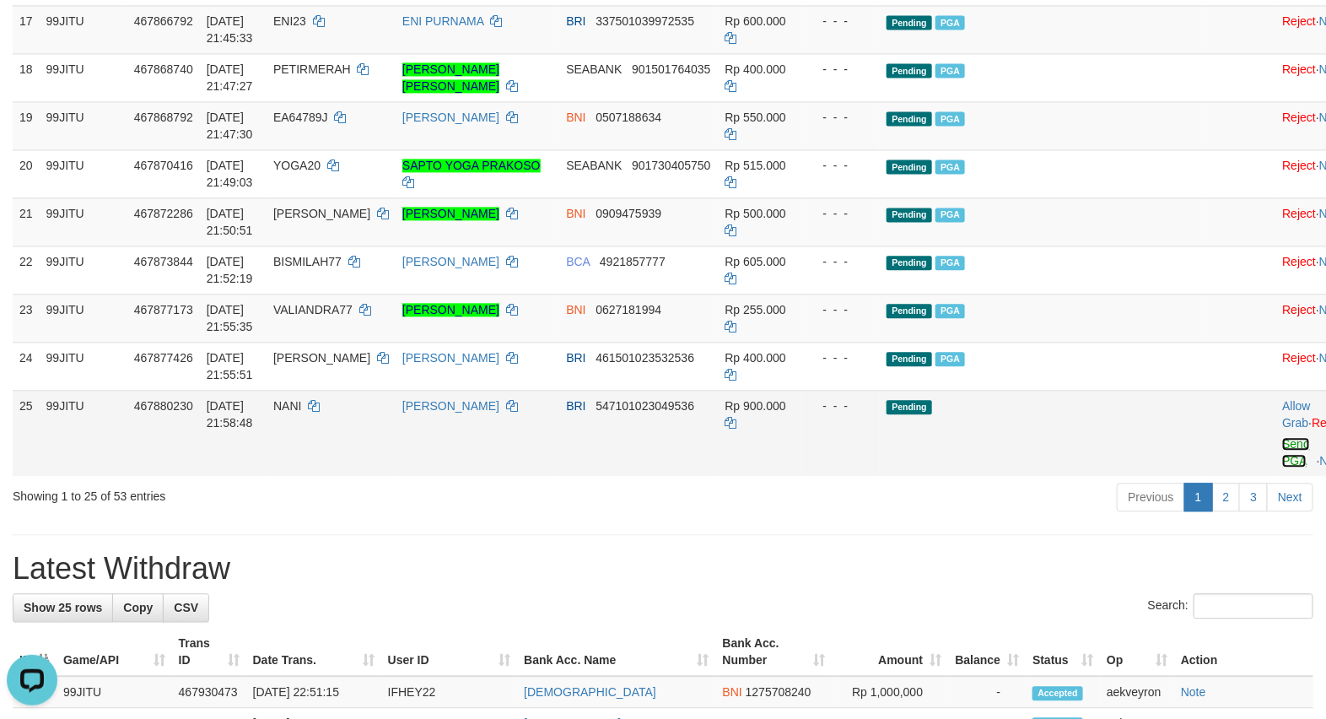
click at [1282, 467] on link "Send PGA" at bounding box center [1296, 452] width 28 height 30
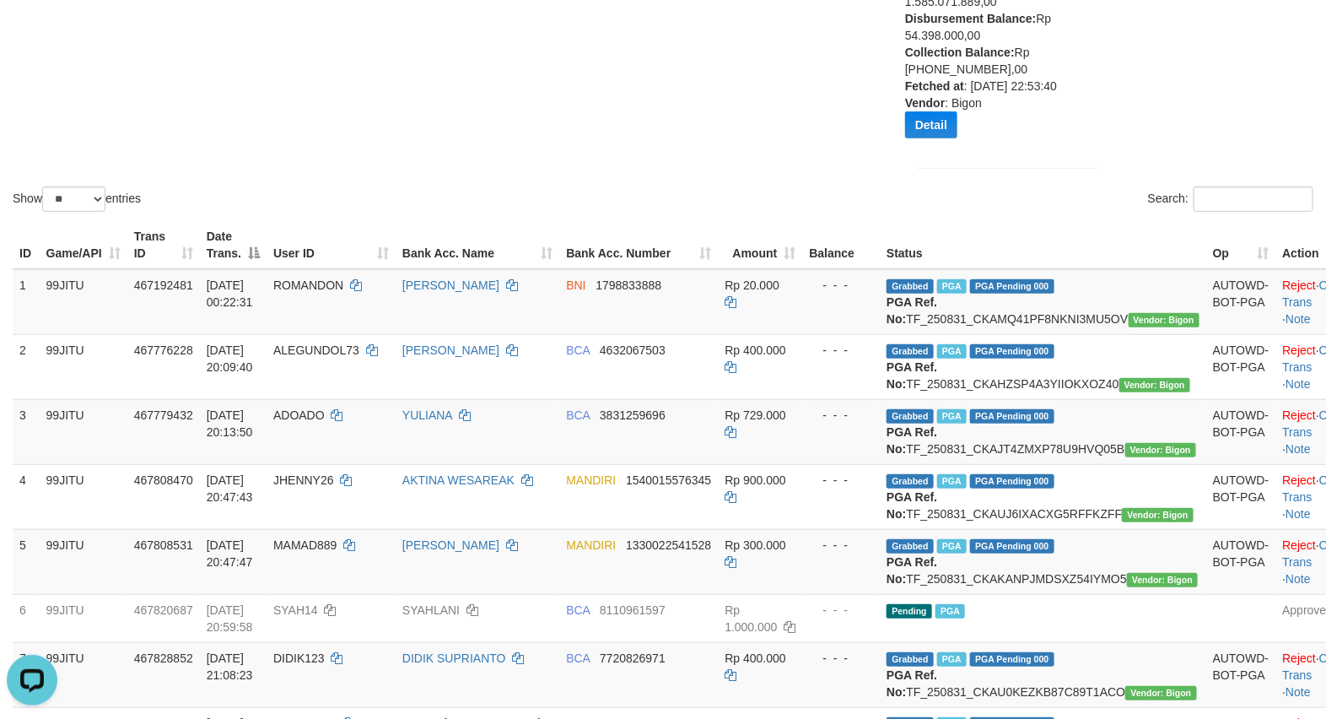
scroll to position [281, 0]
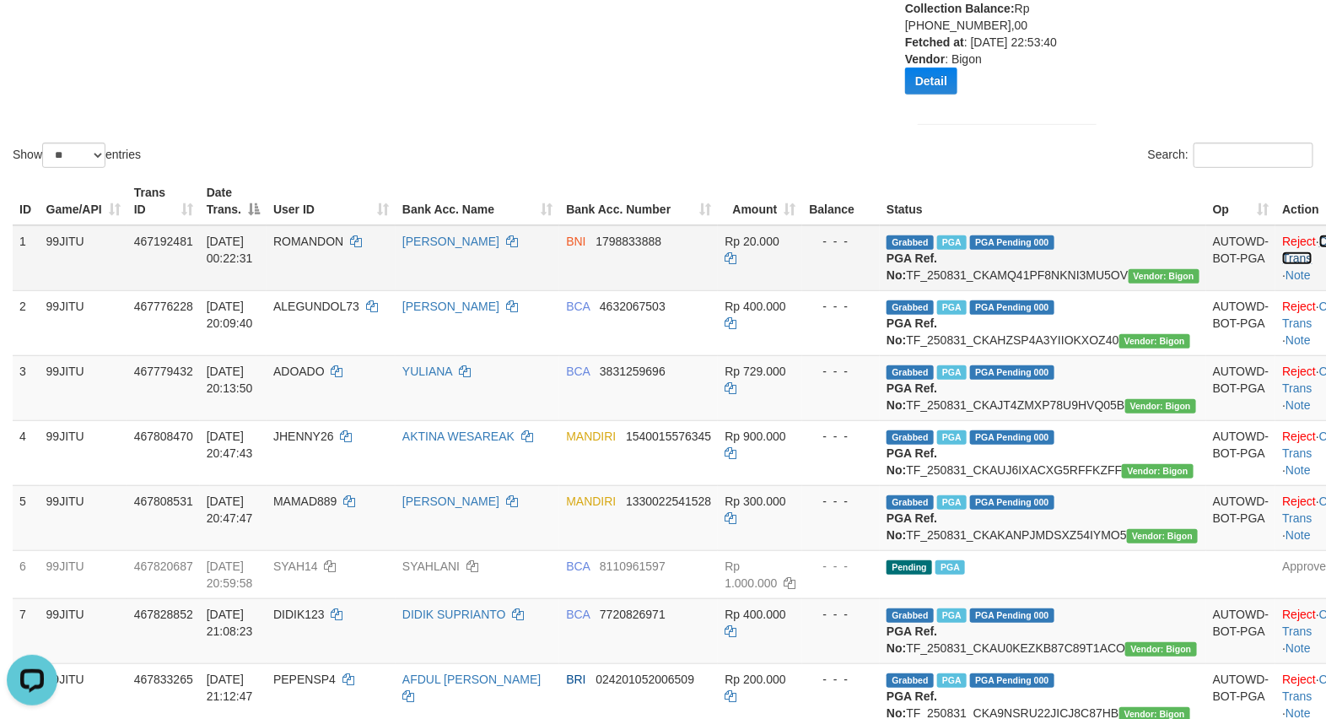
click at [1282, 257] on link "Check Trans" at bounding box center [1317, 249] width 70 height 30
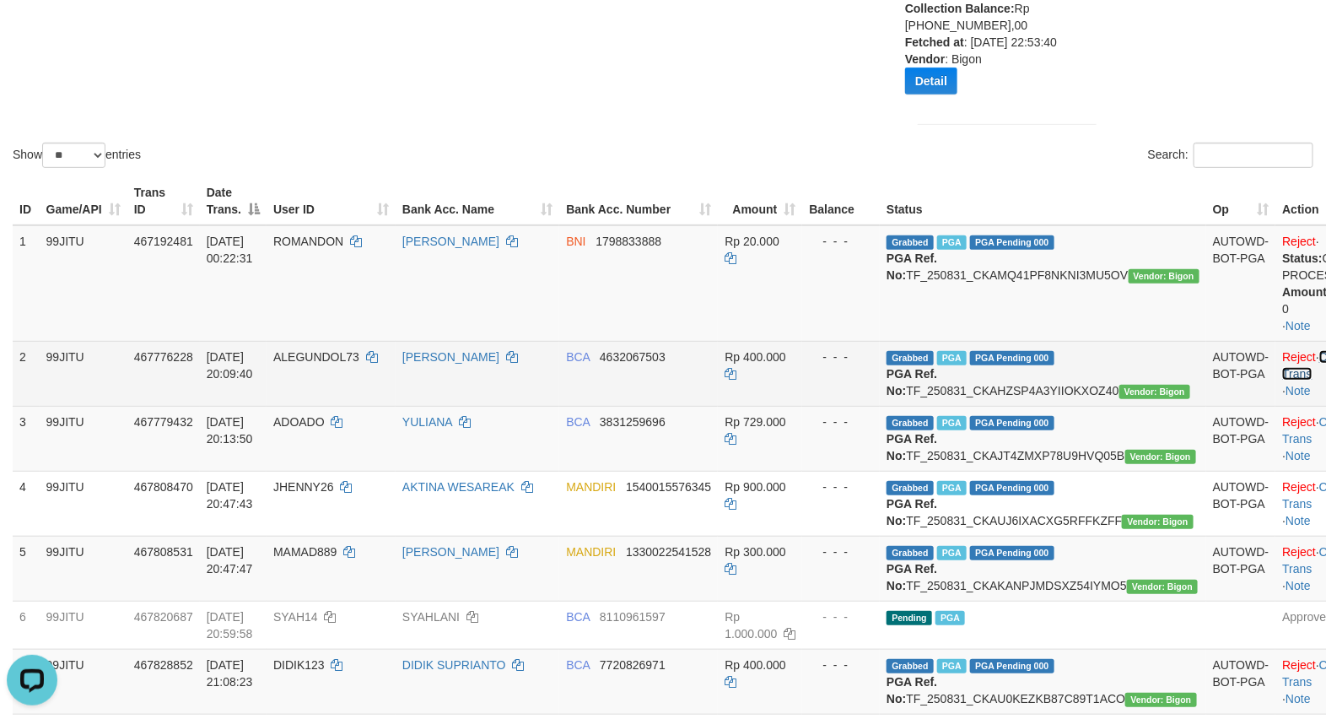
click at [1282, 375] on link "Check Trans" at bounding box center [1317, 365] width 70 height 30
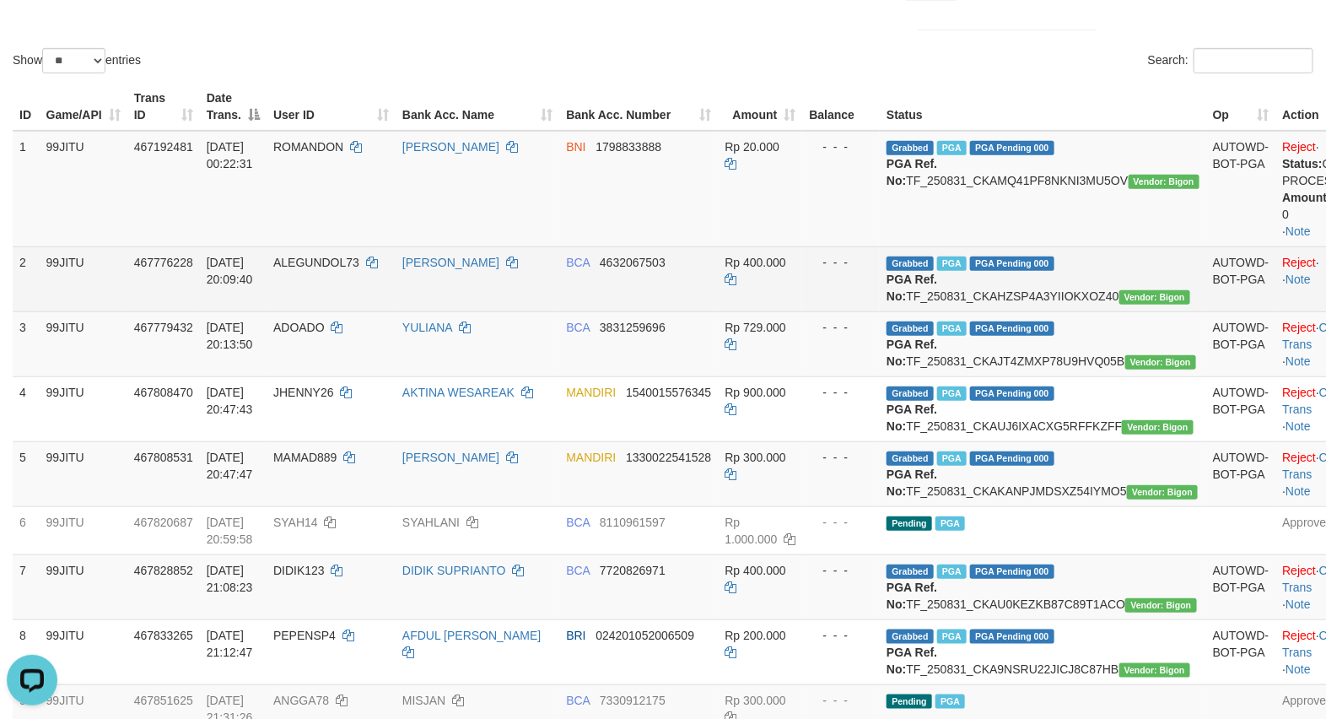
scroll to position [422, 0]
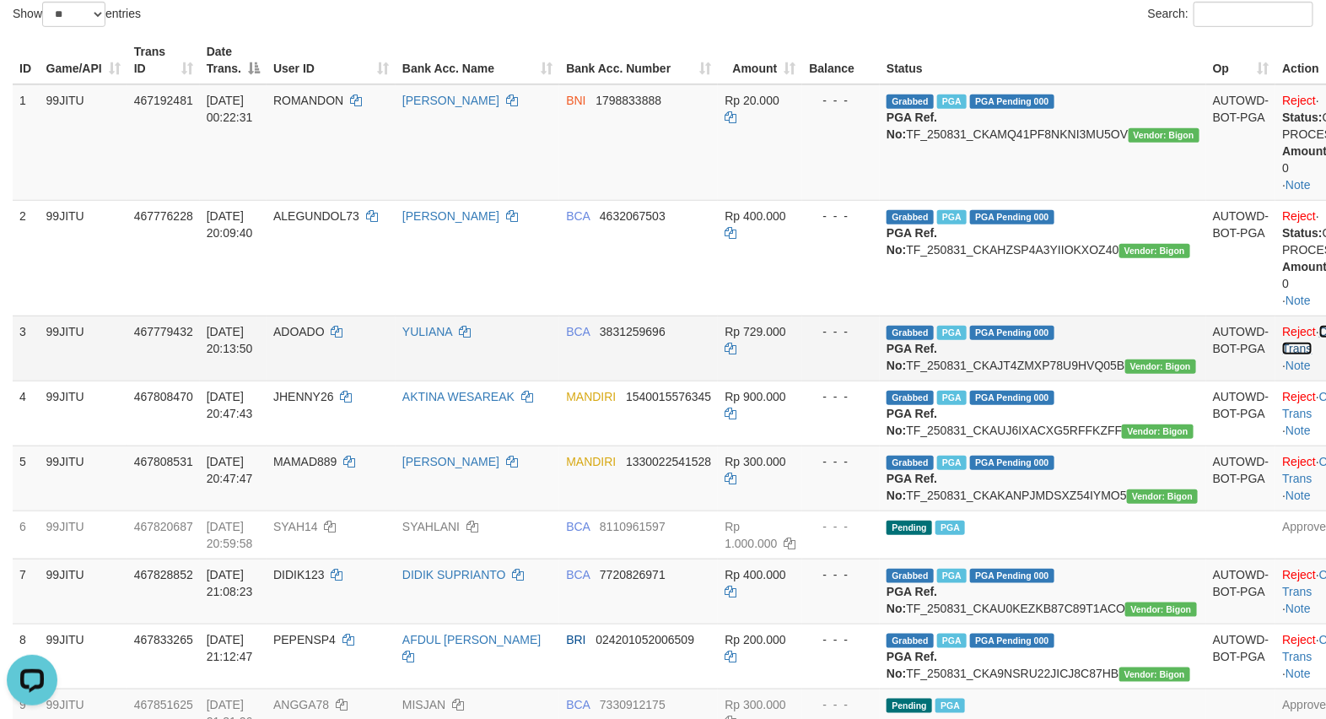
click at [1282, 342] on link "Check Trans" at bounding box center [1317, 340] width 70 height 30
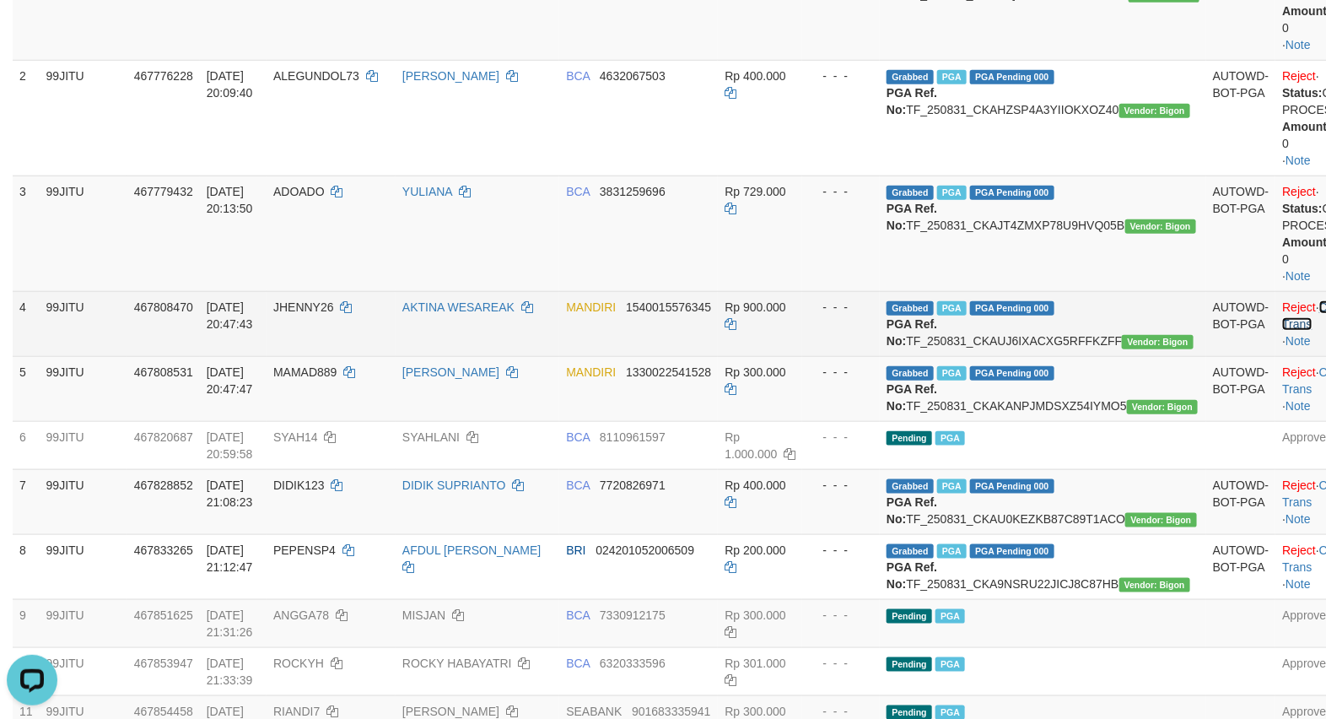
click at [1282, 318] on link "Check Trans" at bounding box center [1317, 315] width 70 height 30
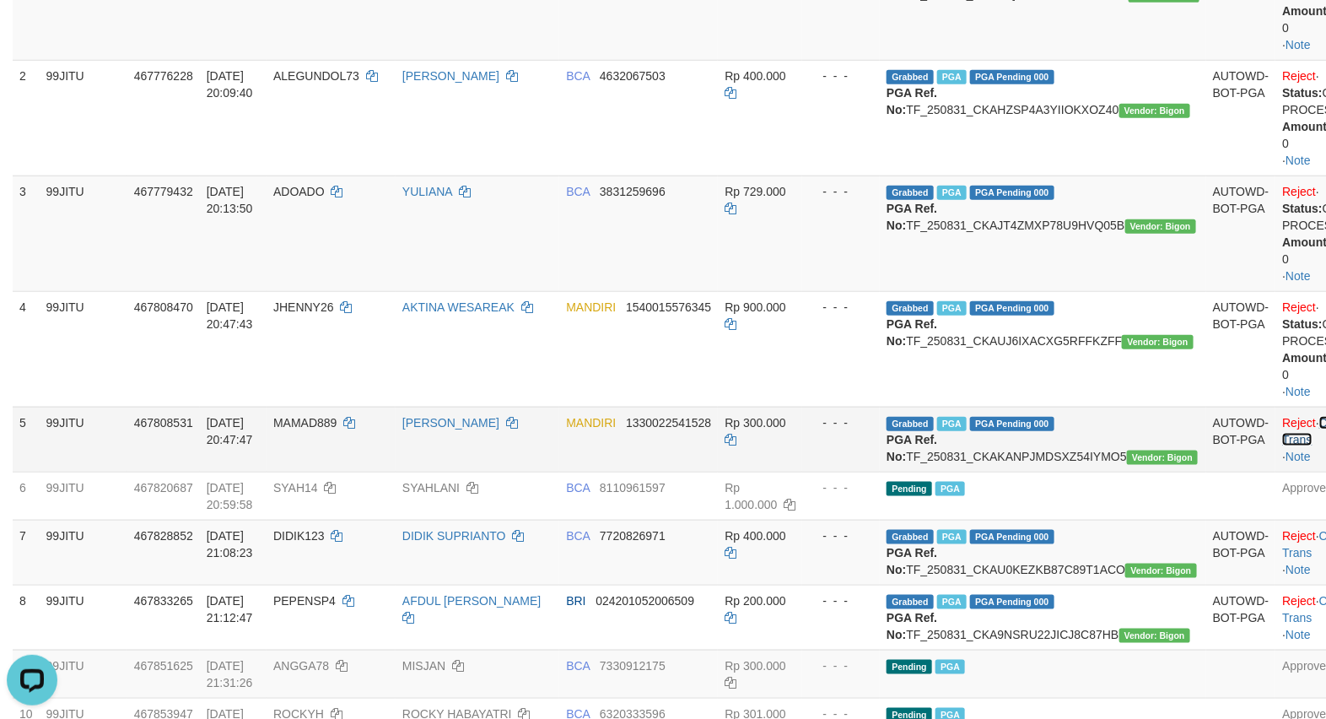
click at [1283, 434] on link "Check Trans" at bounding box center [1317, 431] width 70 height 30
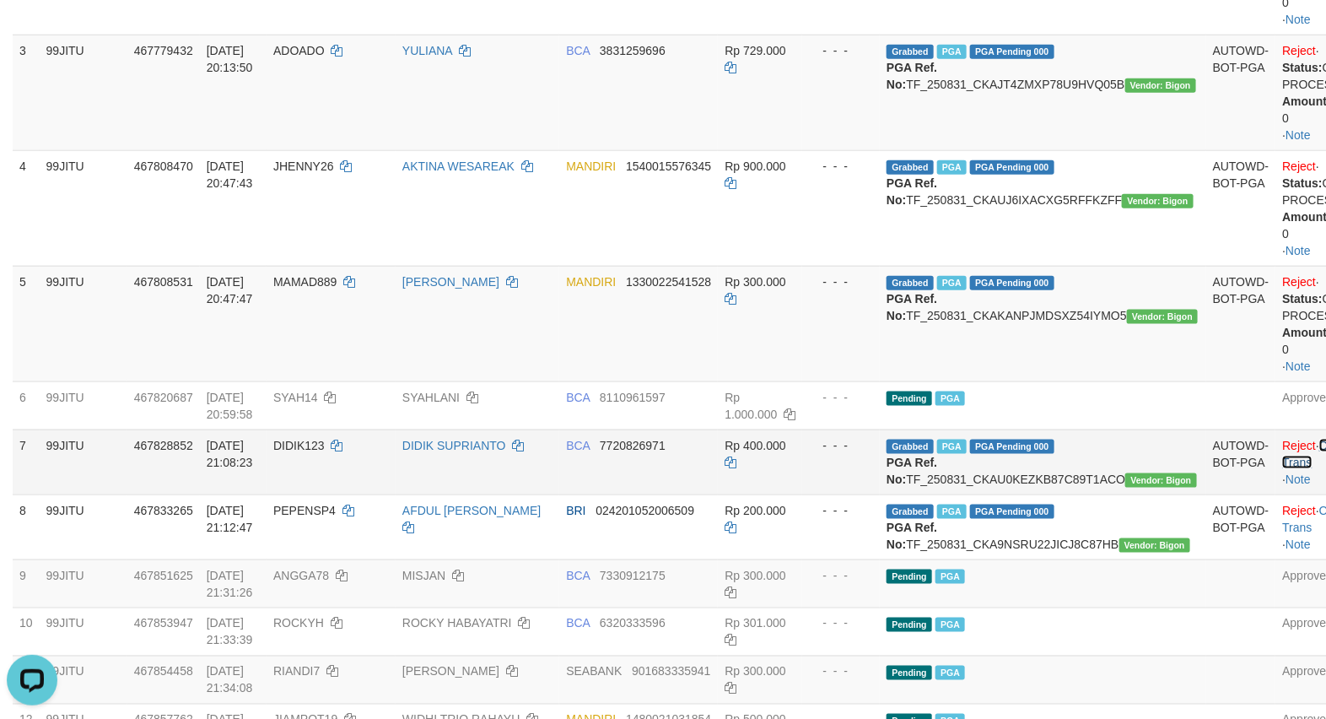
click at [1283, 458] on link "Check Trans" at bounding box center [1317, 454] width 70 height 30
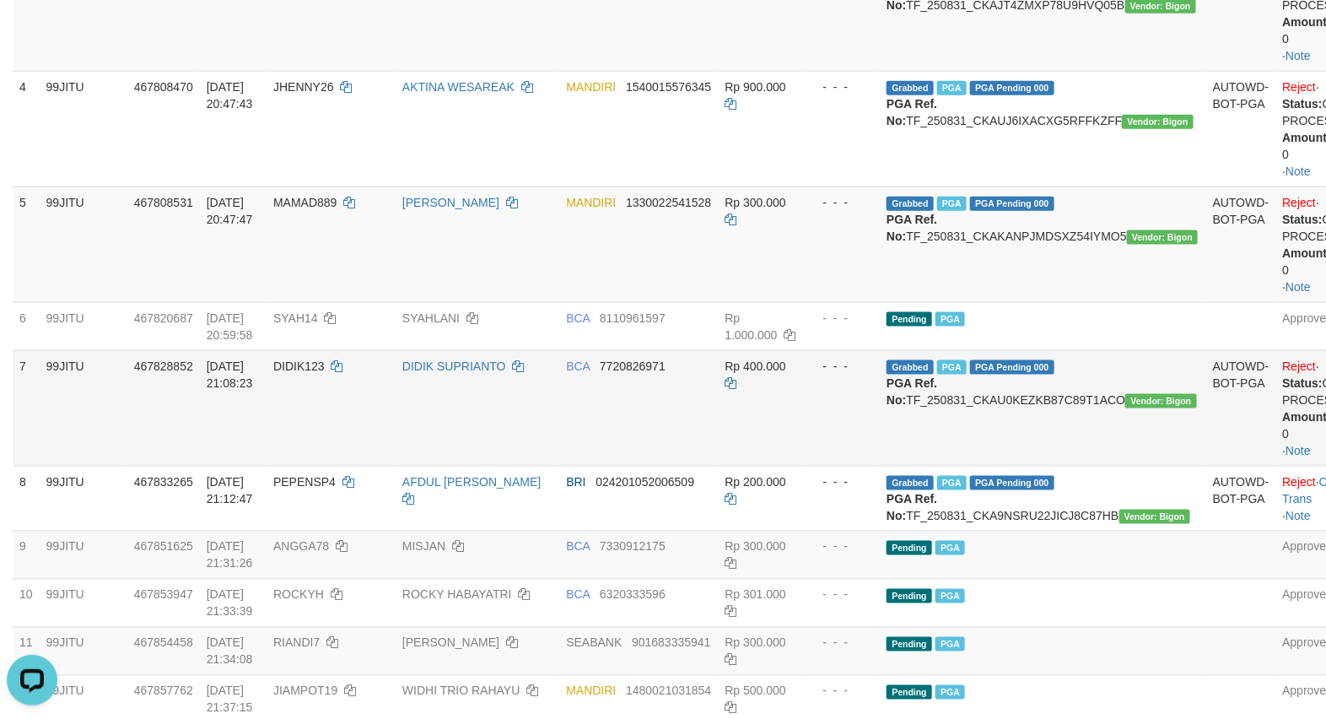
scroll to position [843, 0]
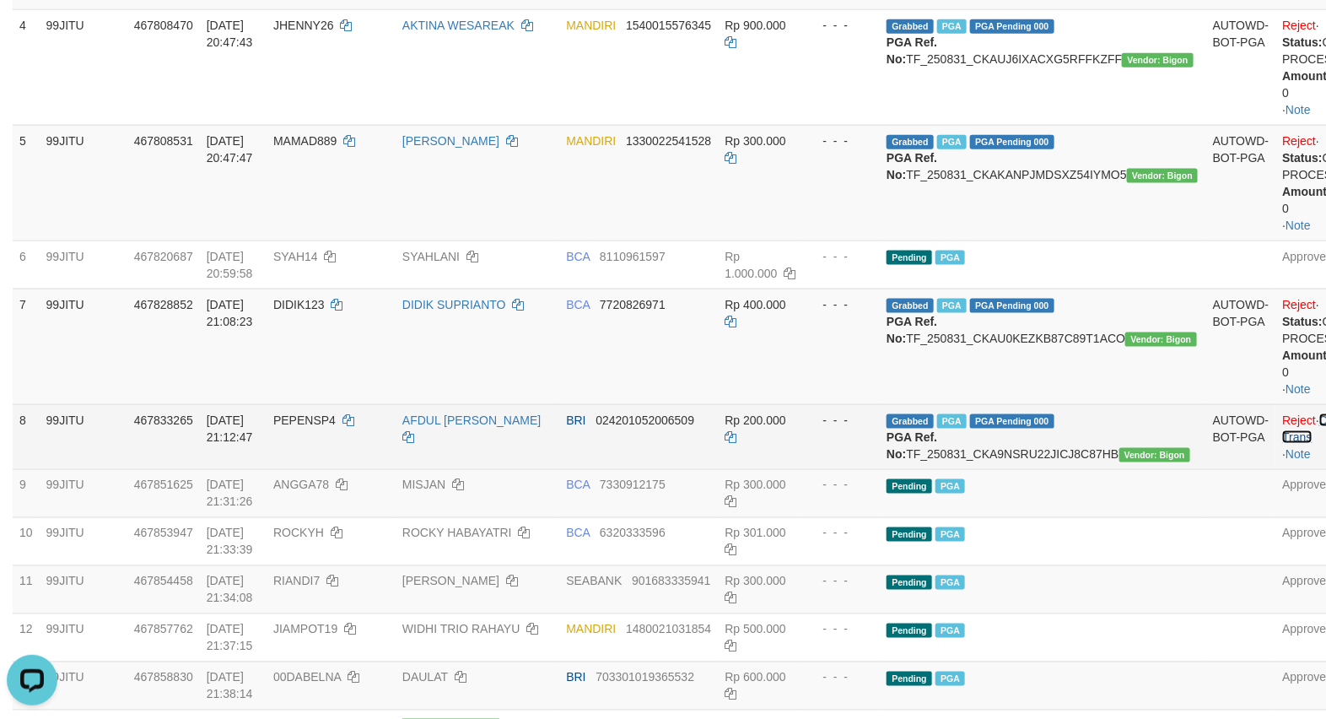
click at [1282, 437] on link "Check Trans" at bounding box center [1317, 428] width 70 height 30
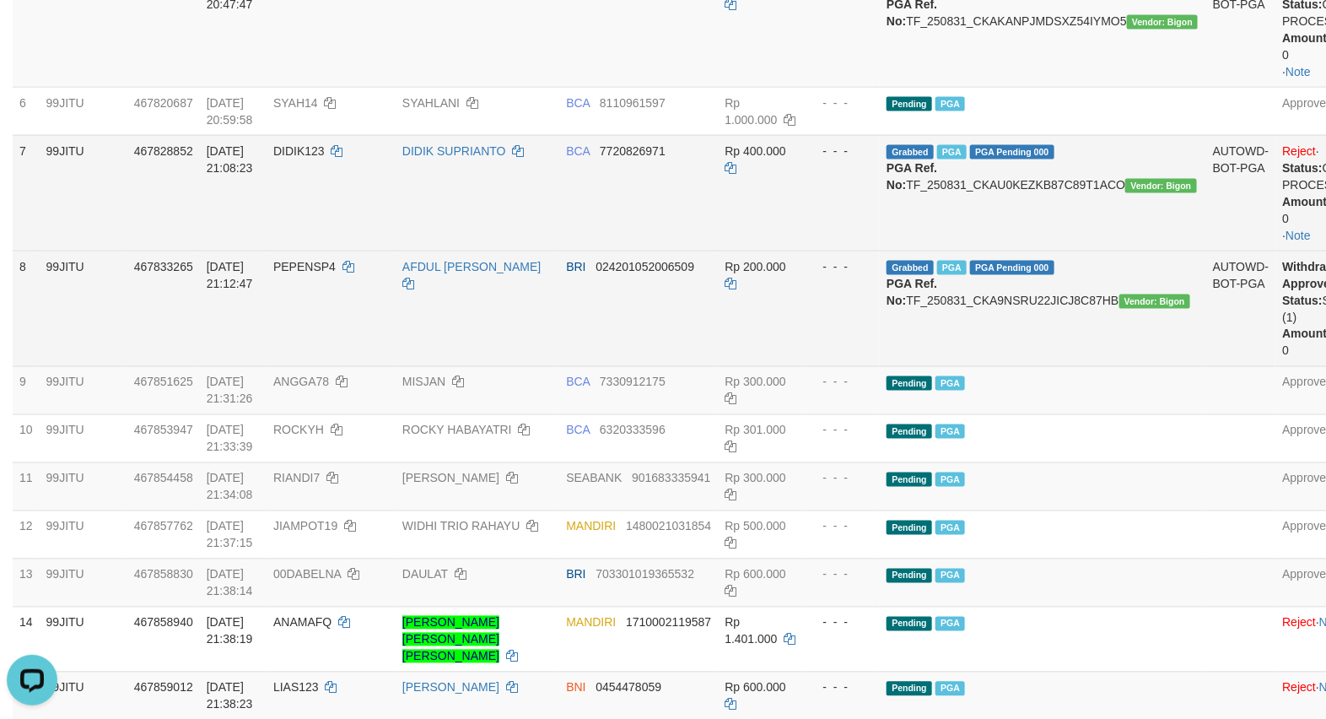
scroll to position [1124, 0]
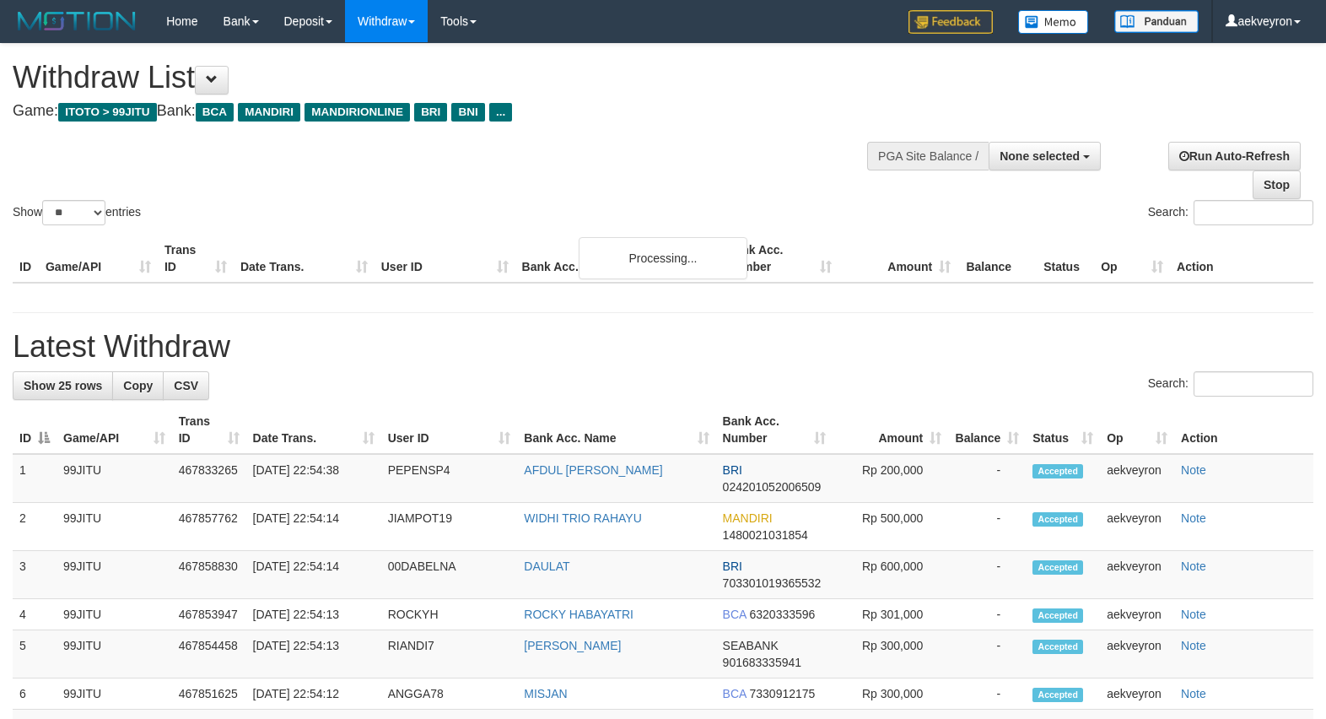
select select
select select "**"
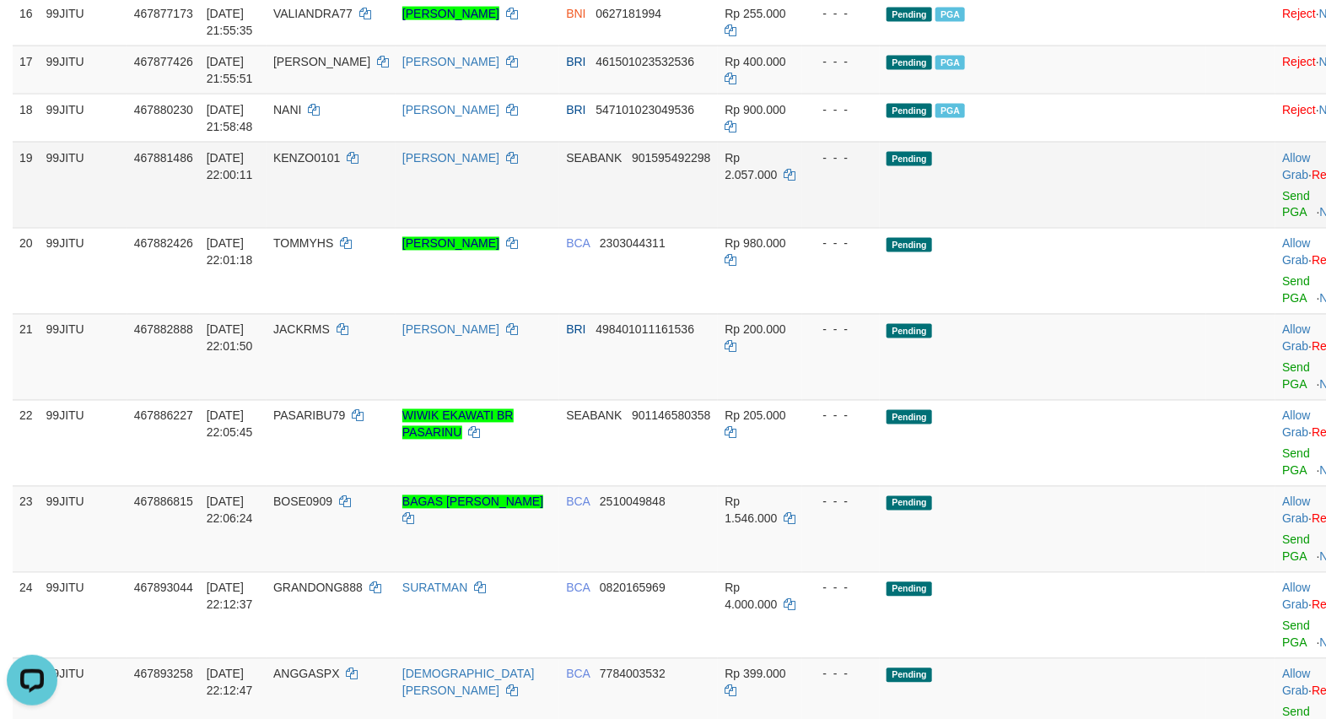
click at [1119, 228] on td "Pending" at bounding box center [1043, 185] width 326 height 86
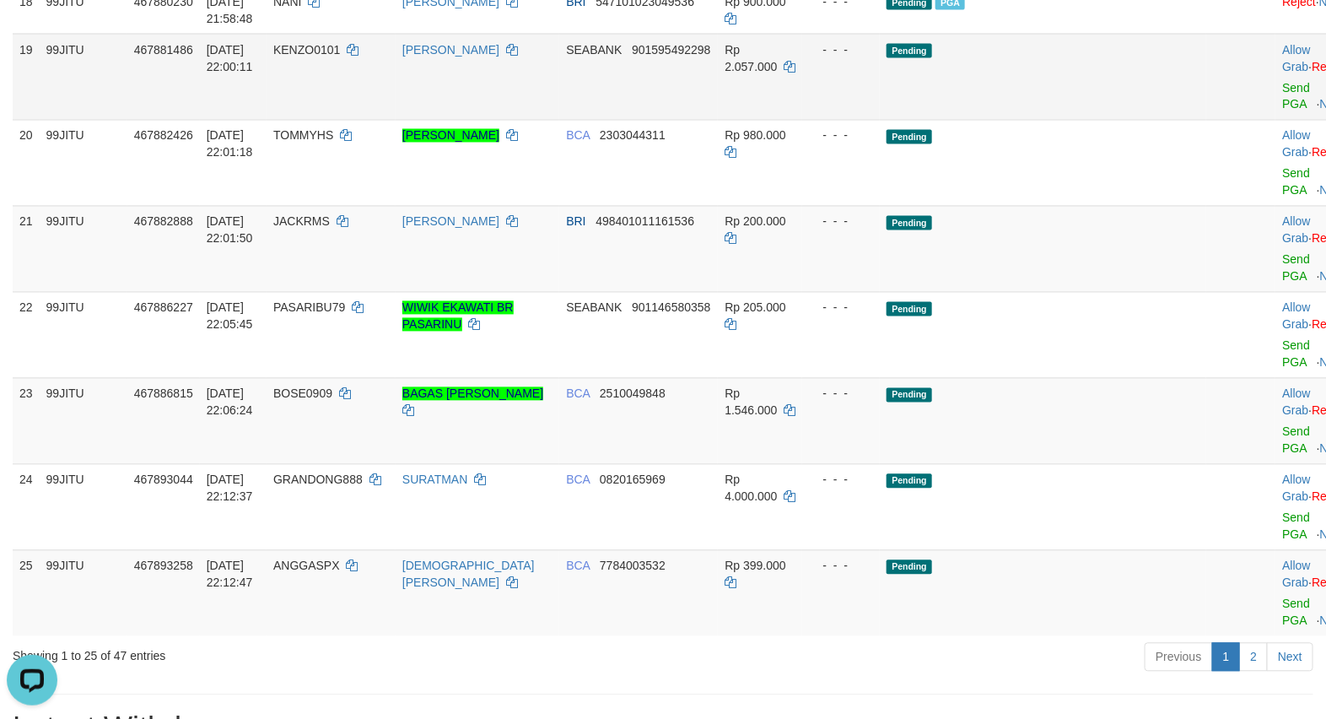
scroll to position [1124, 0]
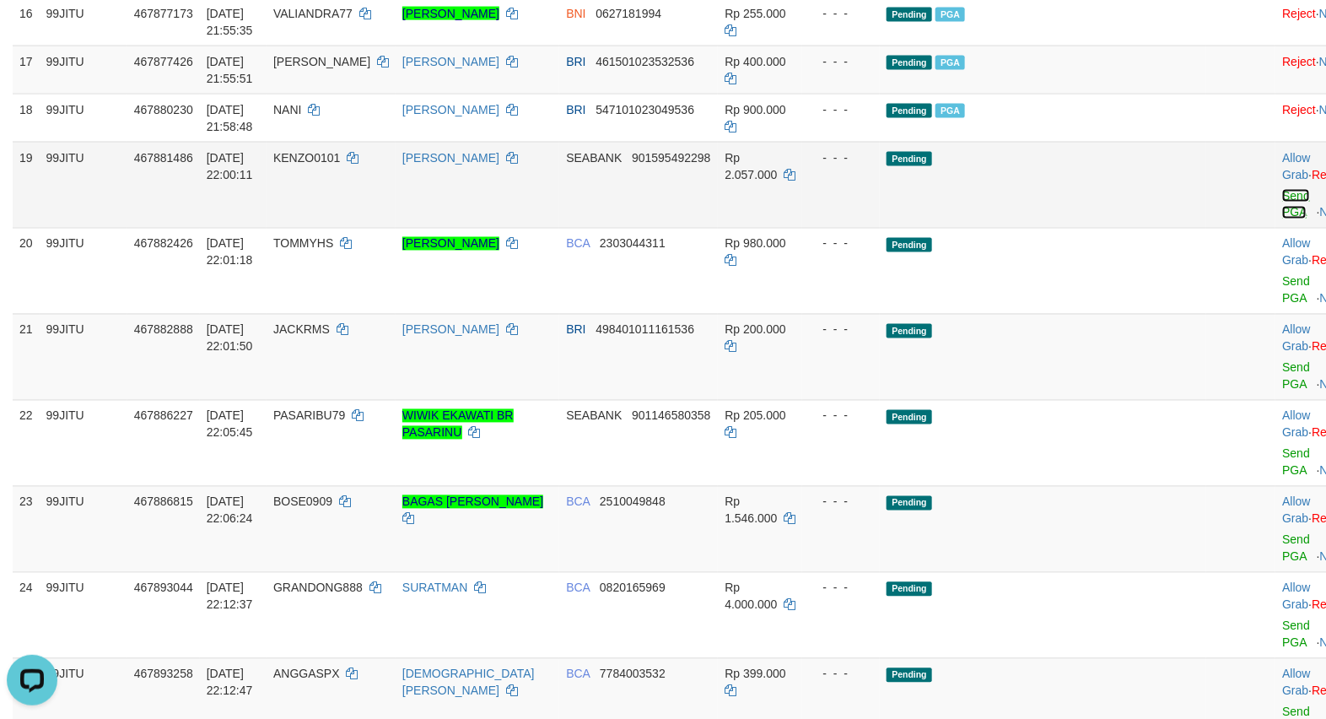
click at [1282, 219] on link "Send PGA" at bounding box center [1296, 204] width 28 height 30
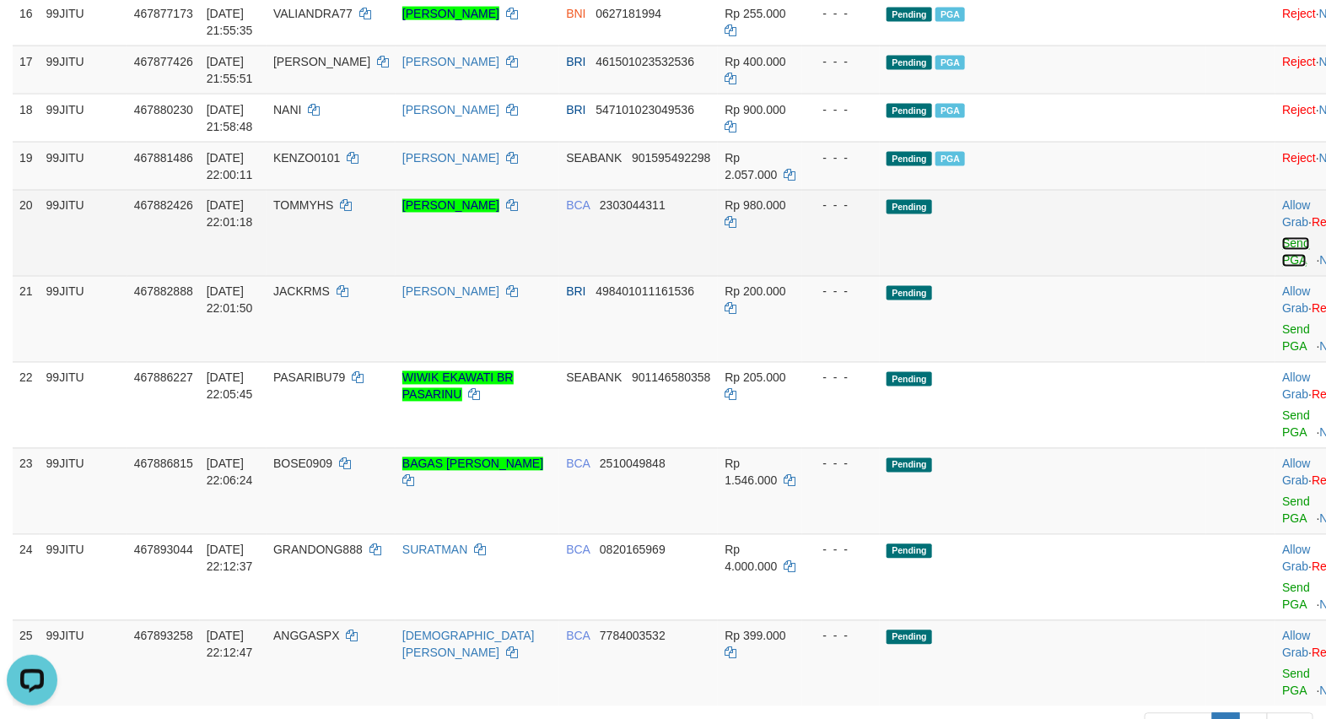
click at [1282, 267] on link "Send PGA" at bounding box center [1296, 252] width 28 height 30
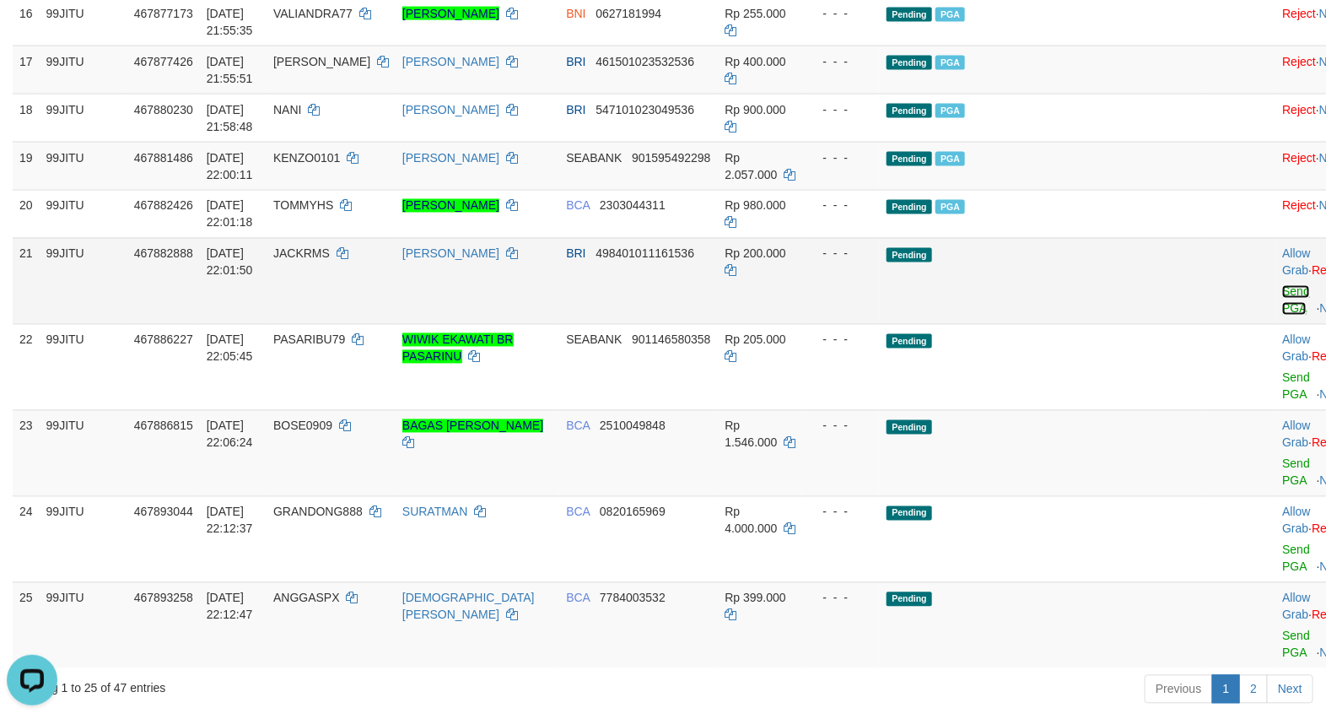
click at [1282, 315] on link "Send PGA" at bounding box center [1296, 300] width 28 height 30
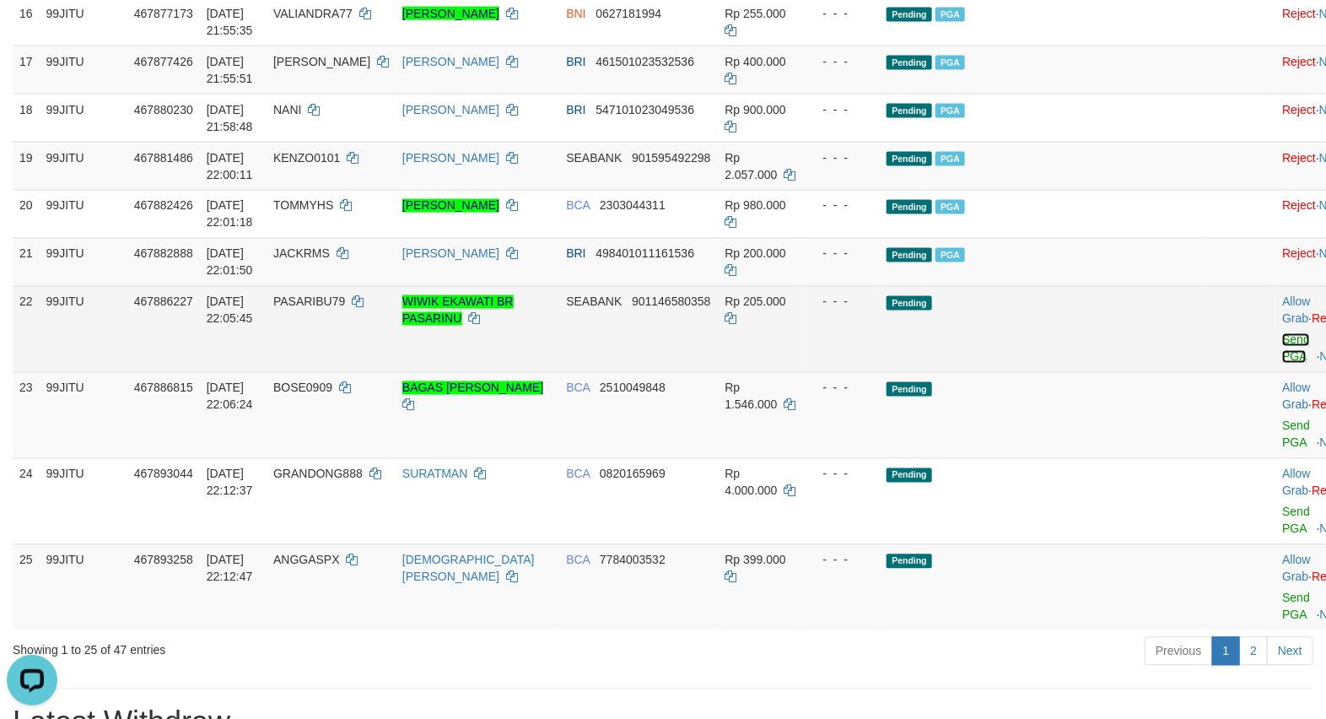
click at [1282, 363] on link "Send PGA" at bounding box center [1296, 348] width 28 height 30
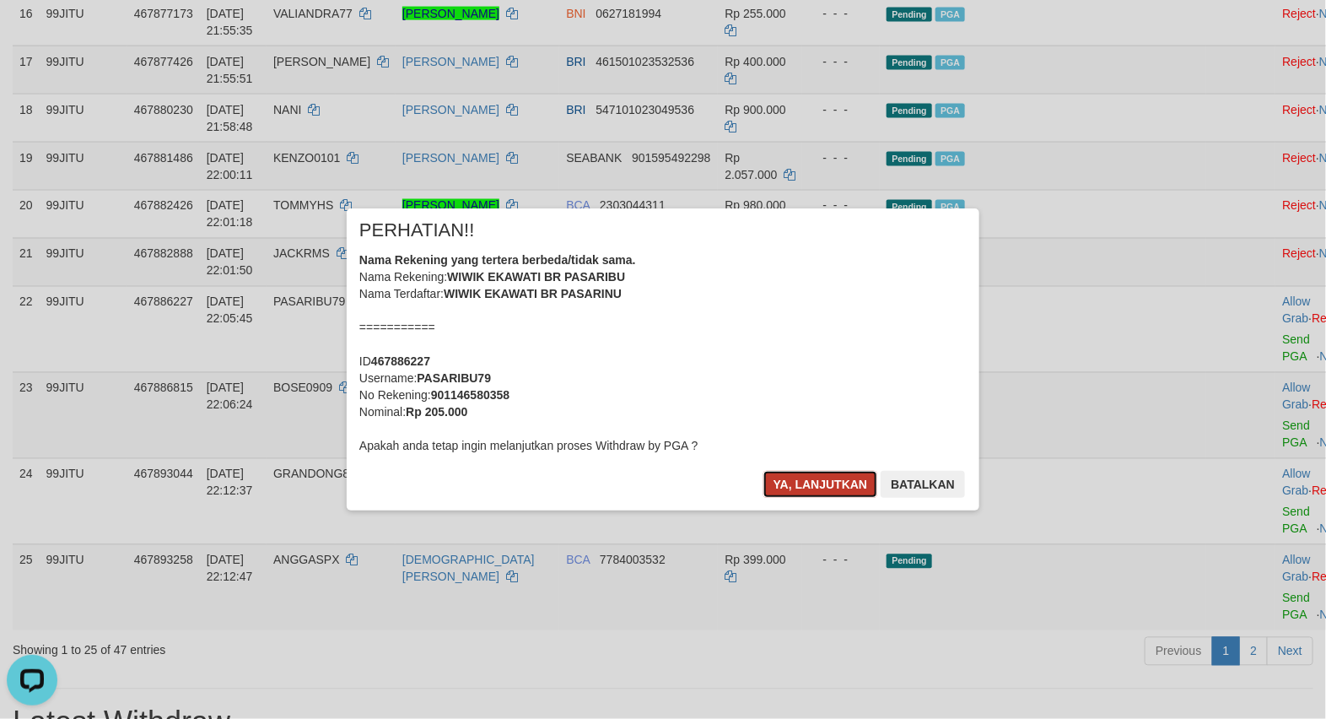
click at [810, 483] on button "Ya, lanjutkan" at bounding box center [820, 484] width 115 height 27
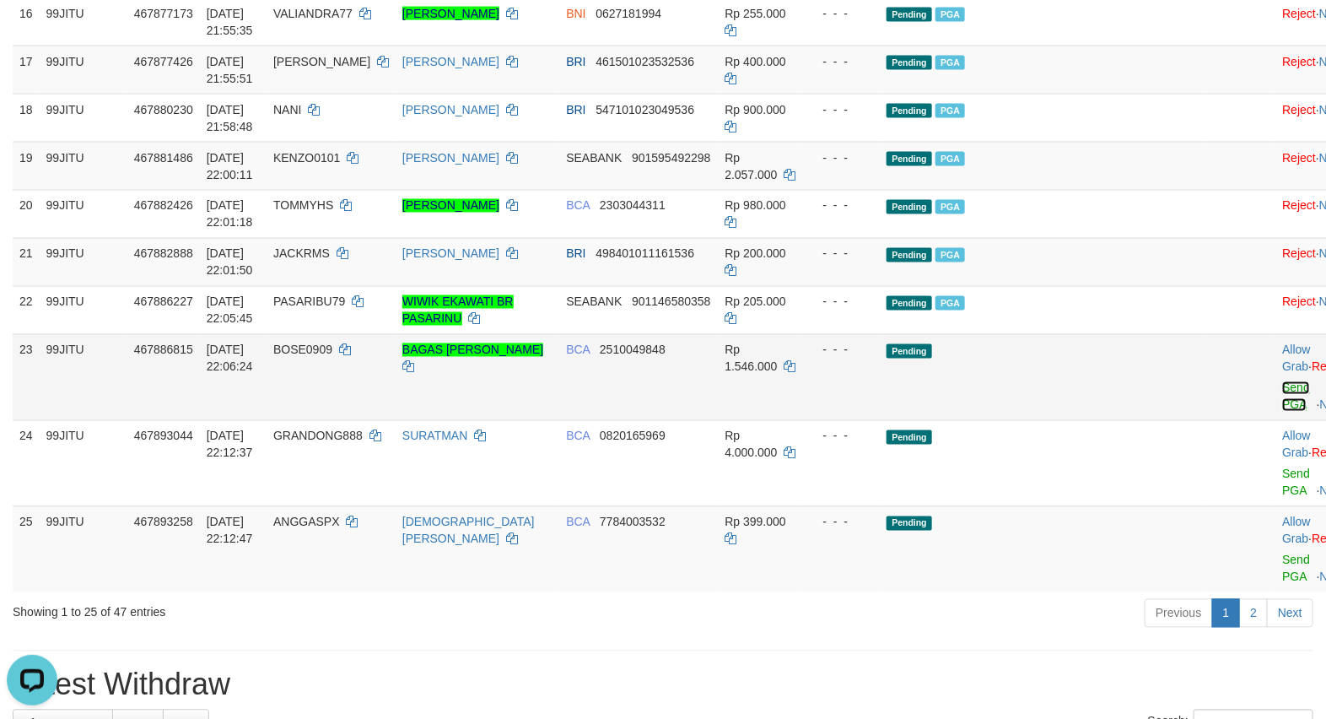
click at [1282, 412] on link "Send PGA" at bounding box center [1296, 396] width 28 height 30
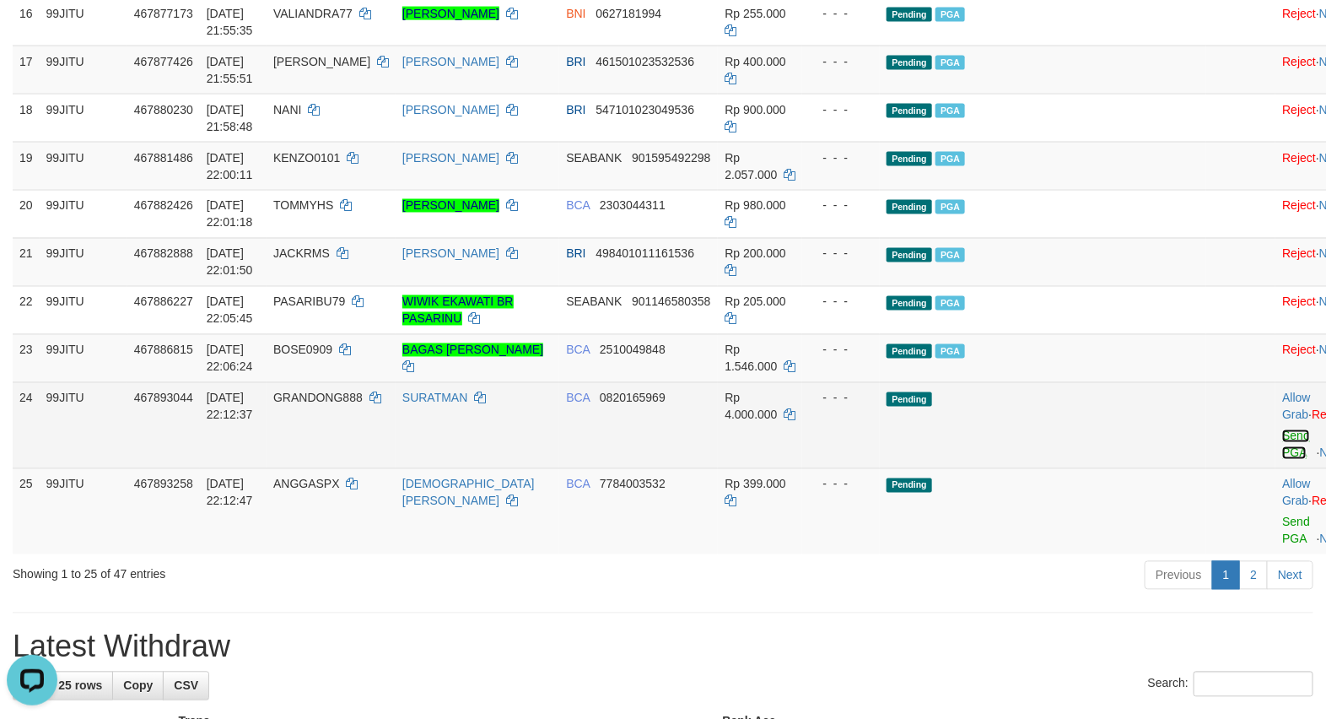
click at [1282, 460] on link "Send PGA" at bounding box center [1296, 444] width 28 height 30
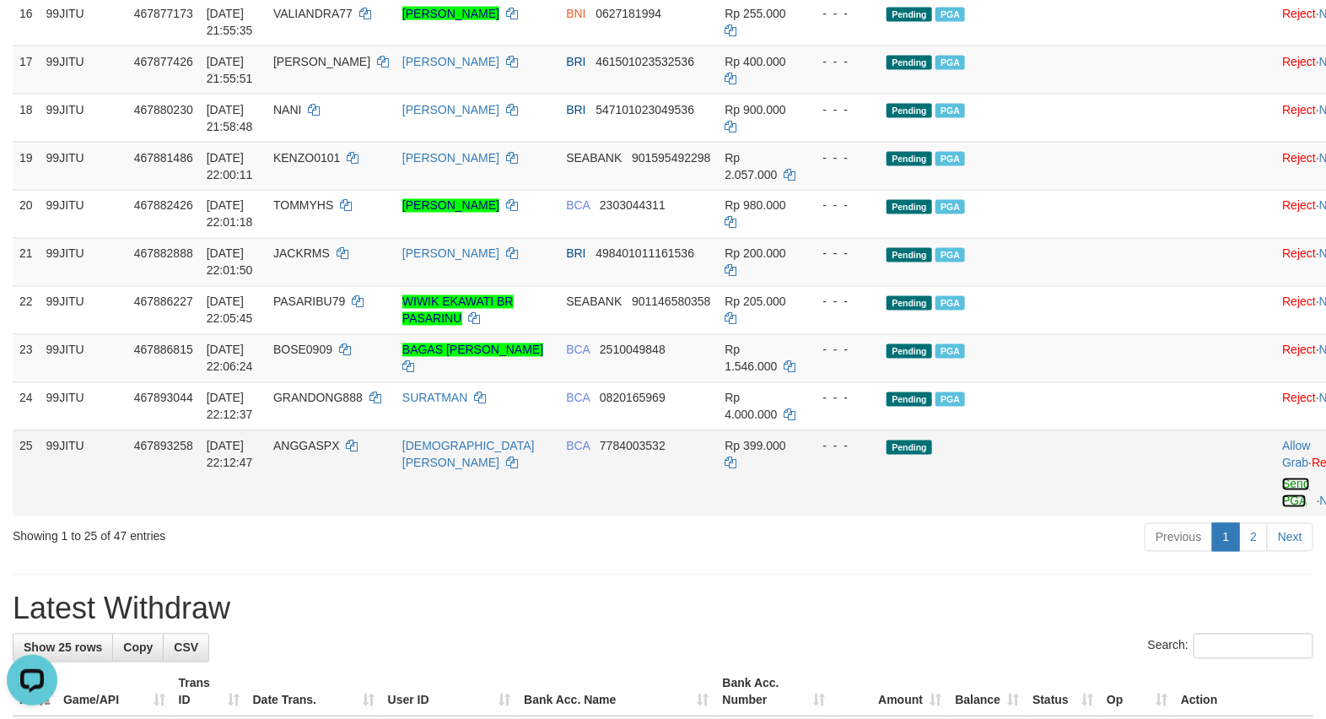
click at [1282, 508] on link "Send PGA" at bounding box center [1296, 492] width 28 height 30
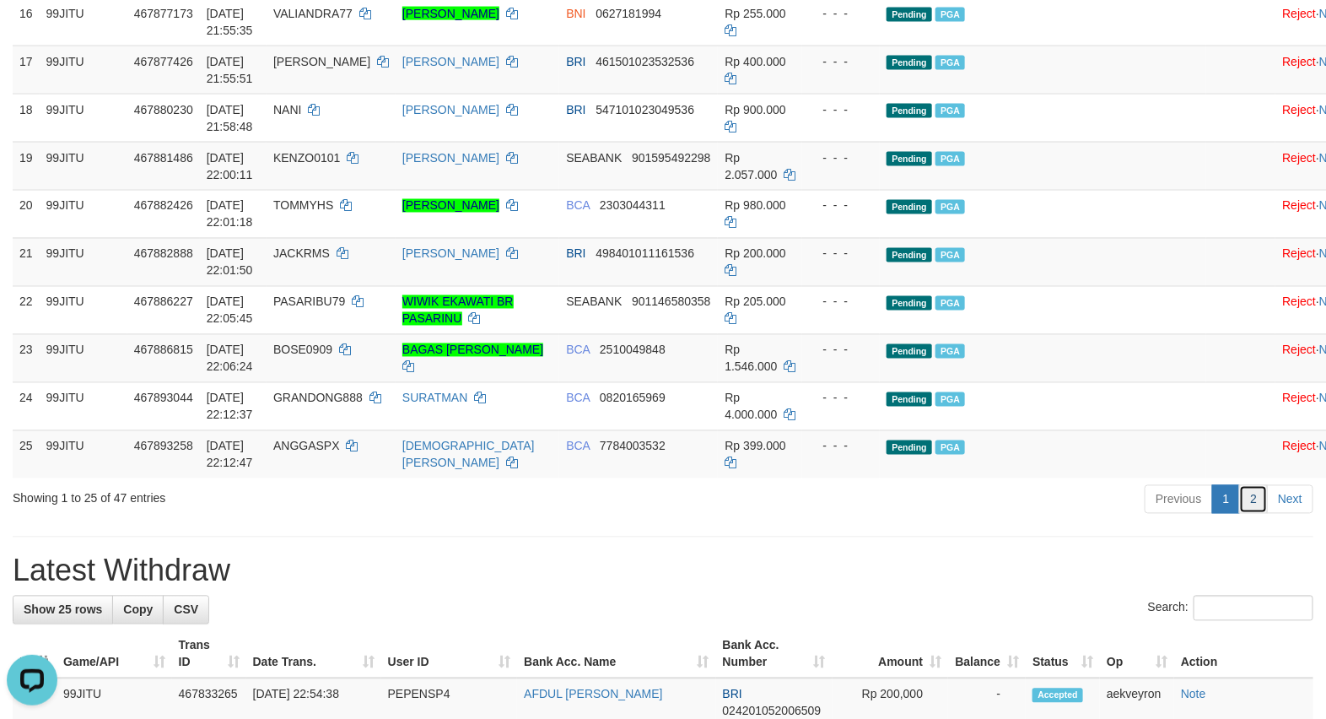
click at [1253, 514] on link "2" at bounding box center [1253, 499] width 29 height 29
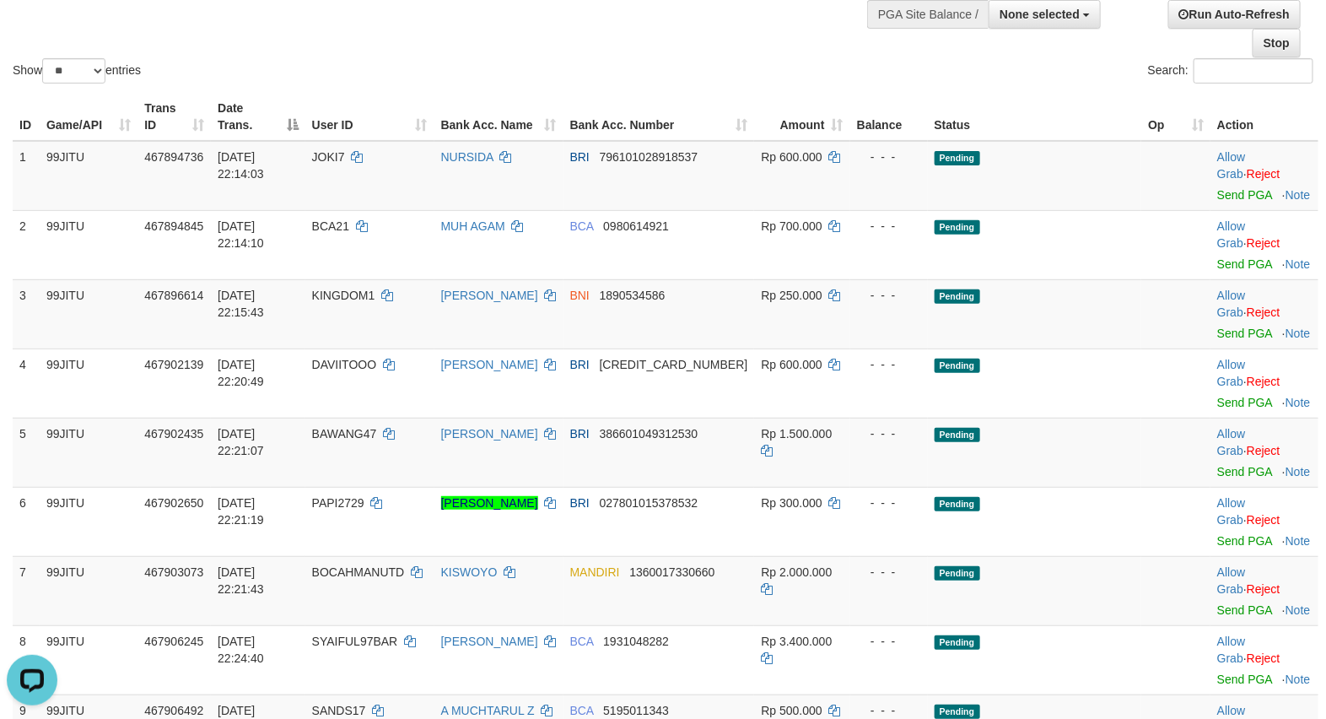
scroll to position [0, 0]
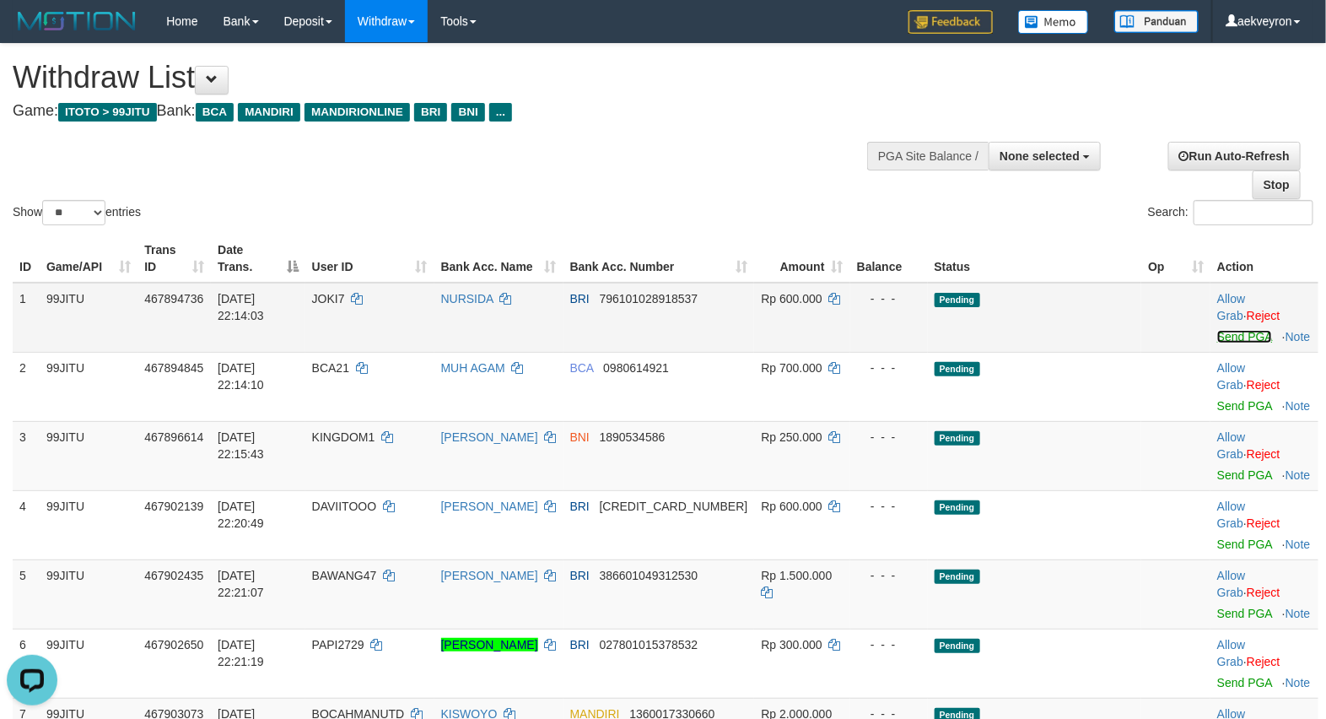
click at [1234, 337] on link "Send PGA" at bounding box center [1244, 336] width 55 height 13
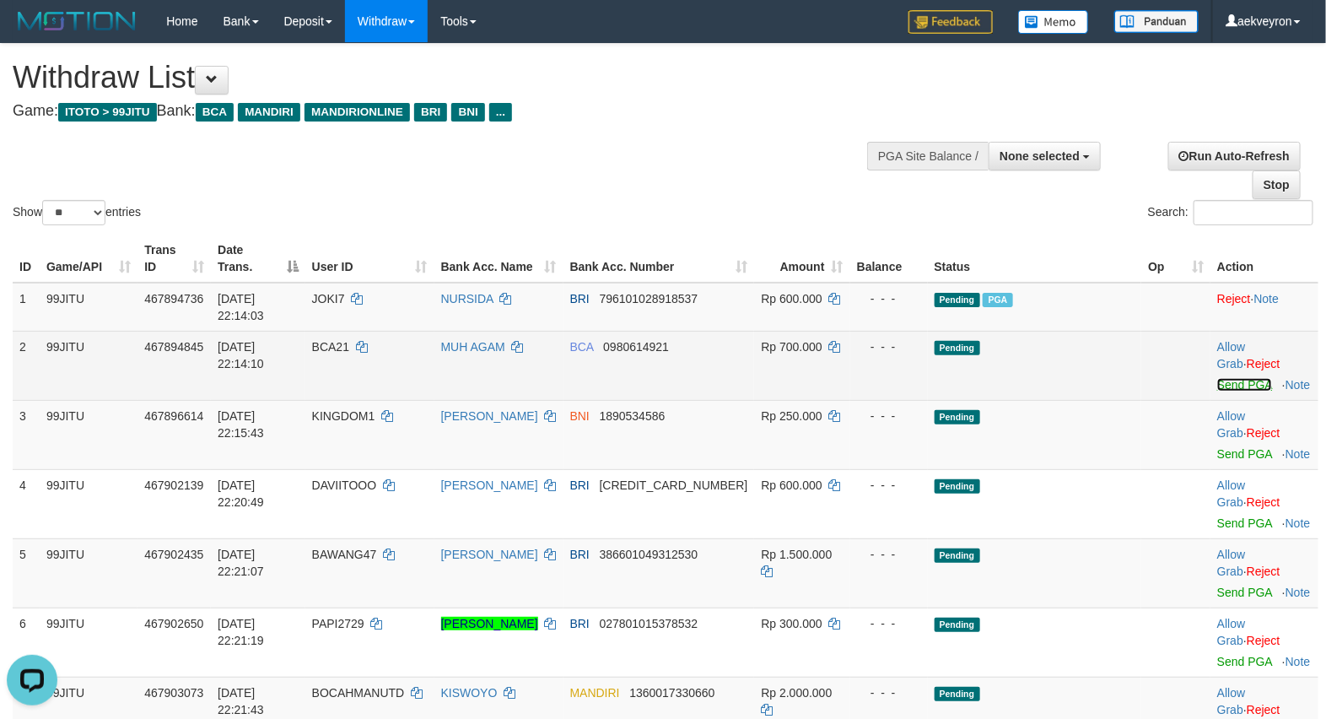
click at [1231, 381] on link "Send PGA" at bounding box center [1244, 384] width 55 height 13
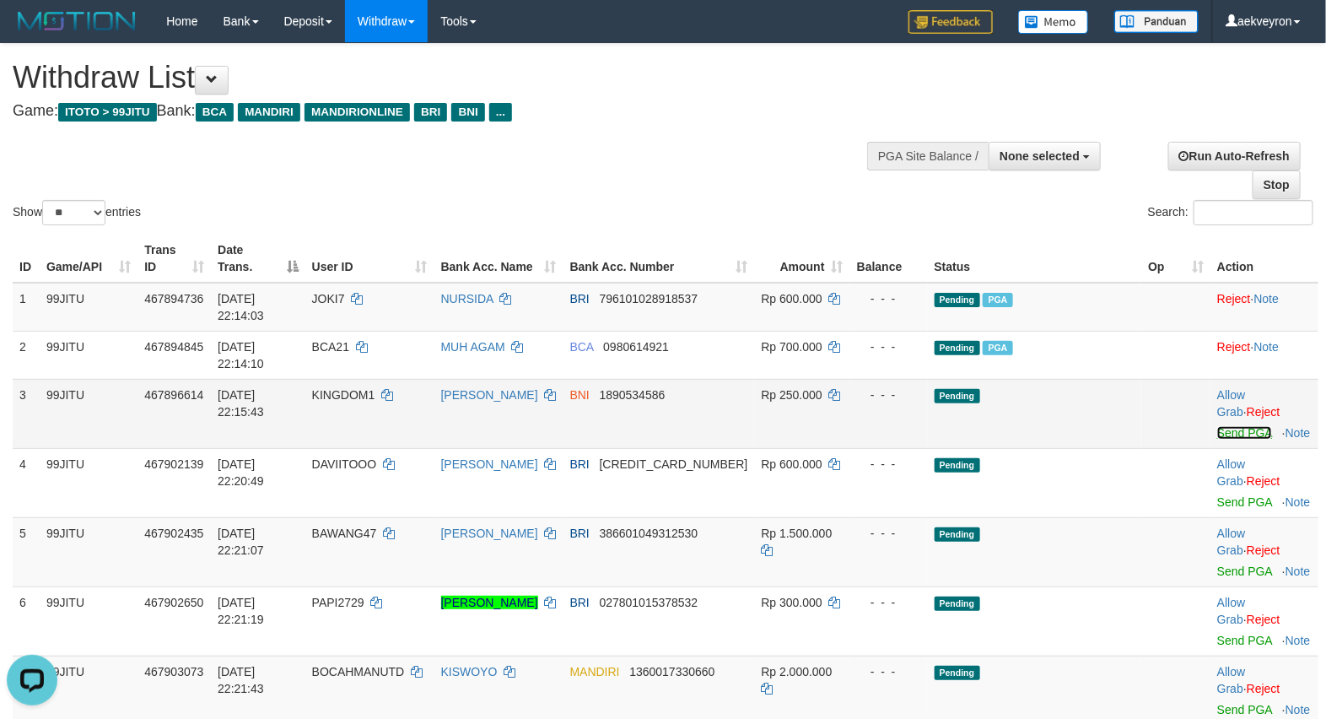
click at [1217, 428] on link "Send PGA" at bounding box center [1244, 432] width 55 height 13
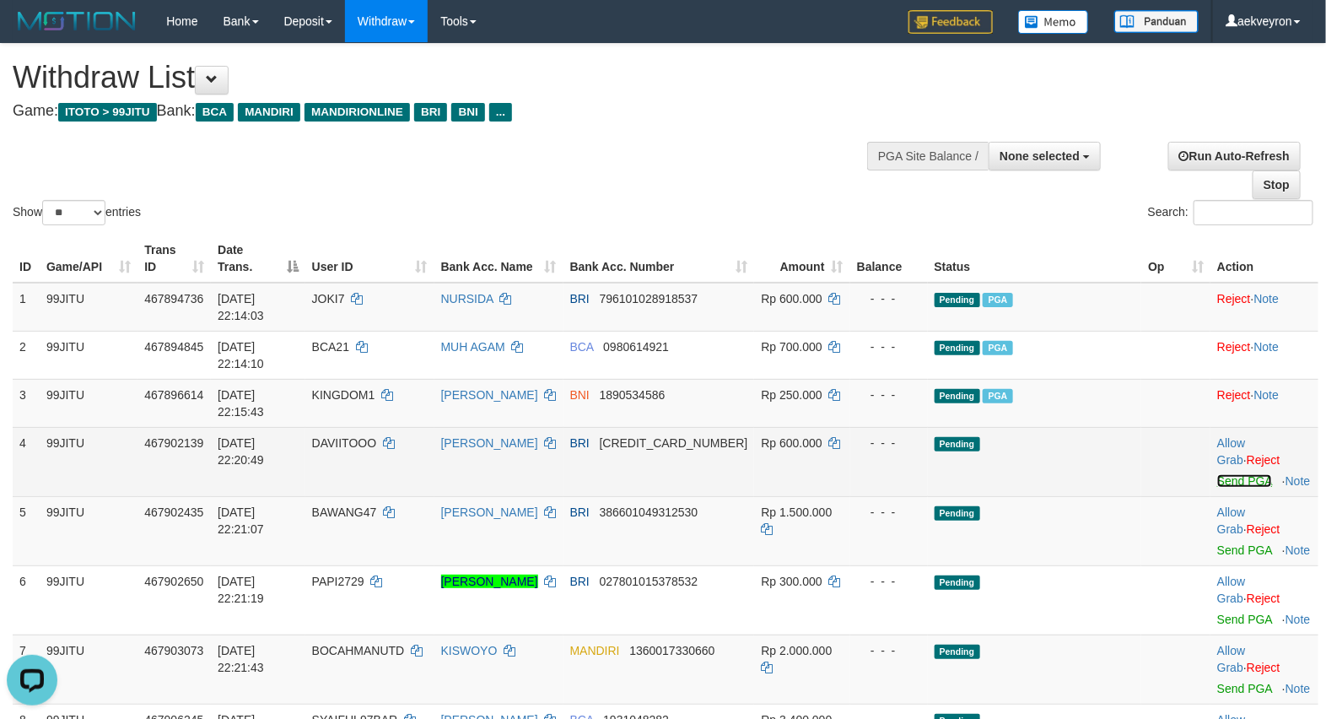
click at [1217, 483] on link "Send PGA" at bounding box center [1244, 480] width 55 height 13
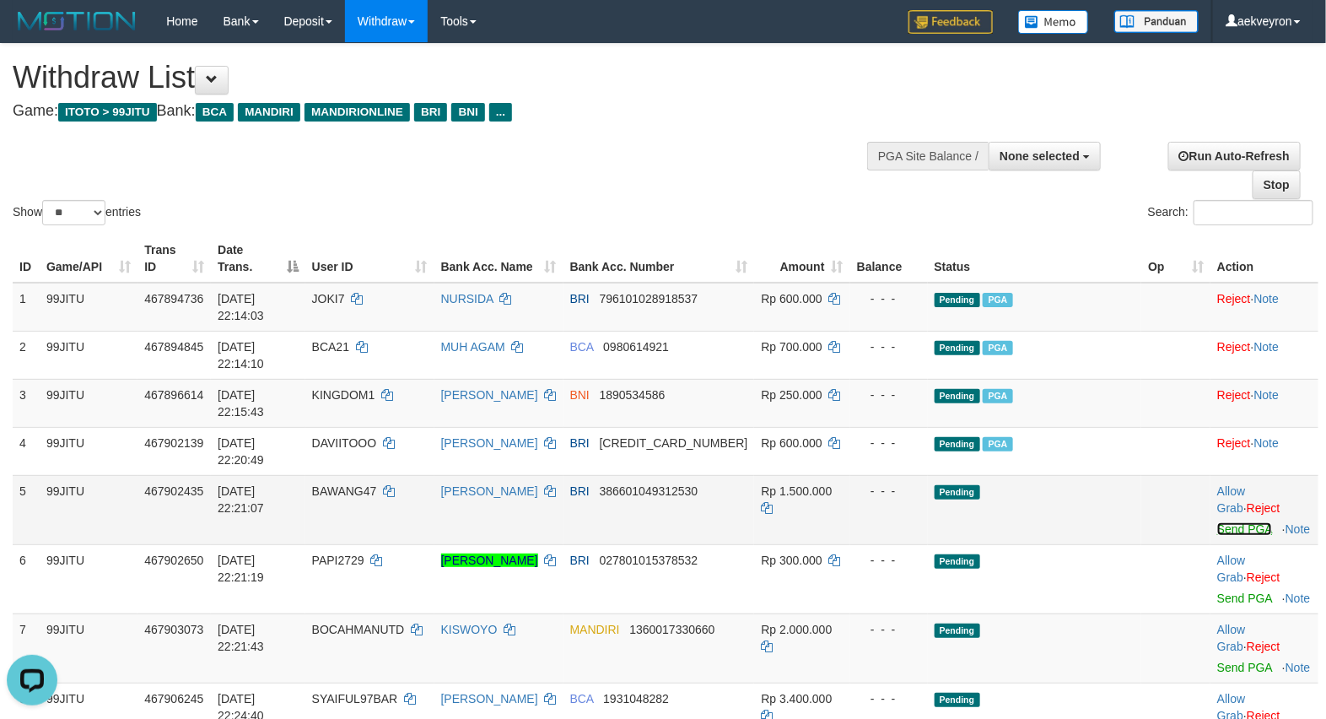
click at [1225, 531] on link "Send PGA" at bounding box center [1244, 528] width 55 height 13
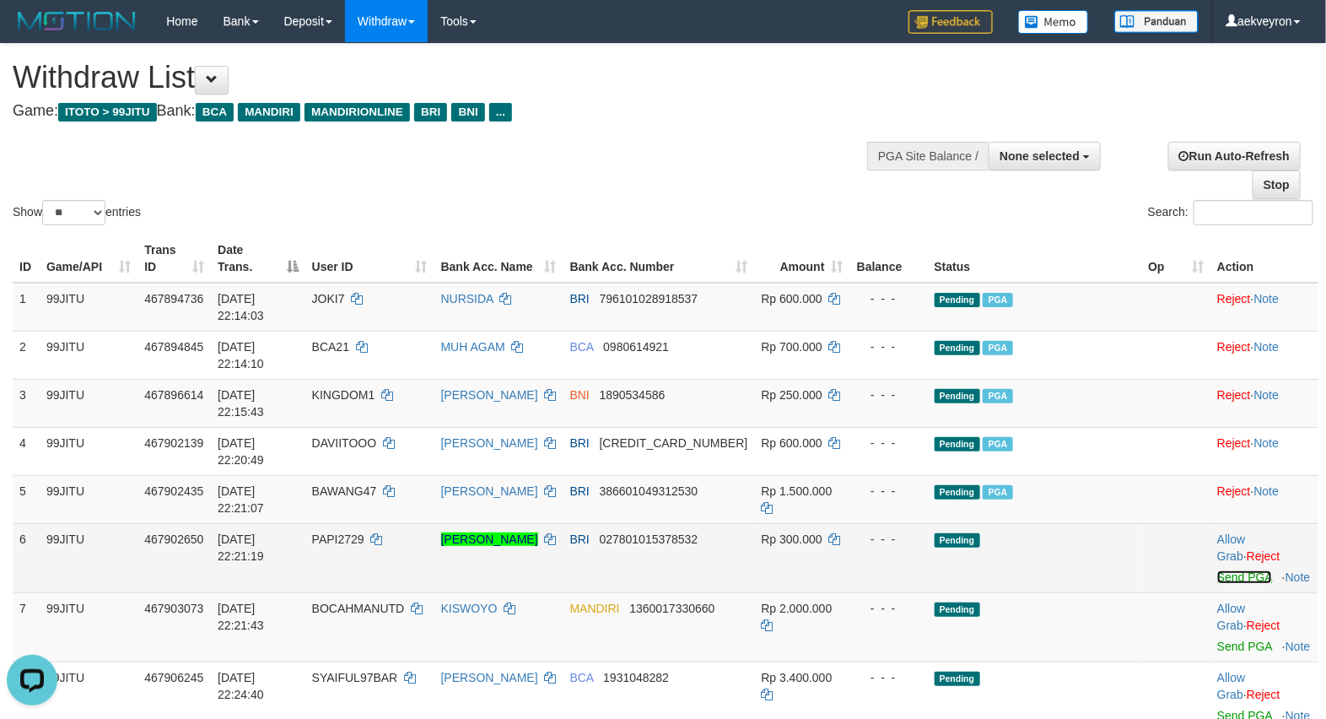
click at [1234, 582] on link "Send PGA" at bounding box center [1244, 576] width 55 height 13
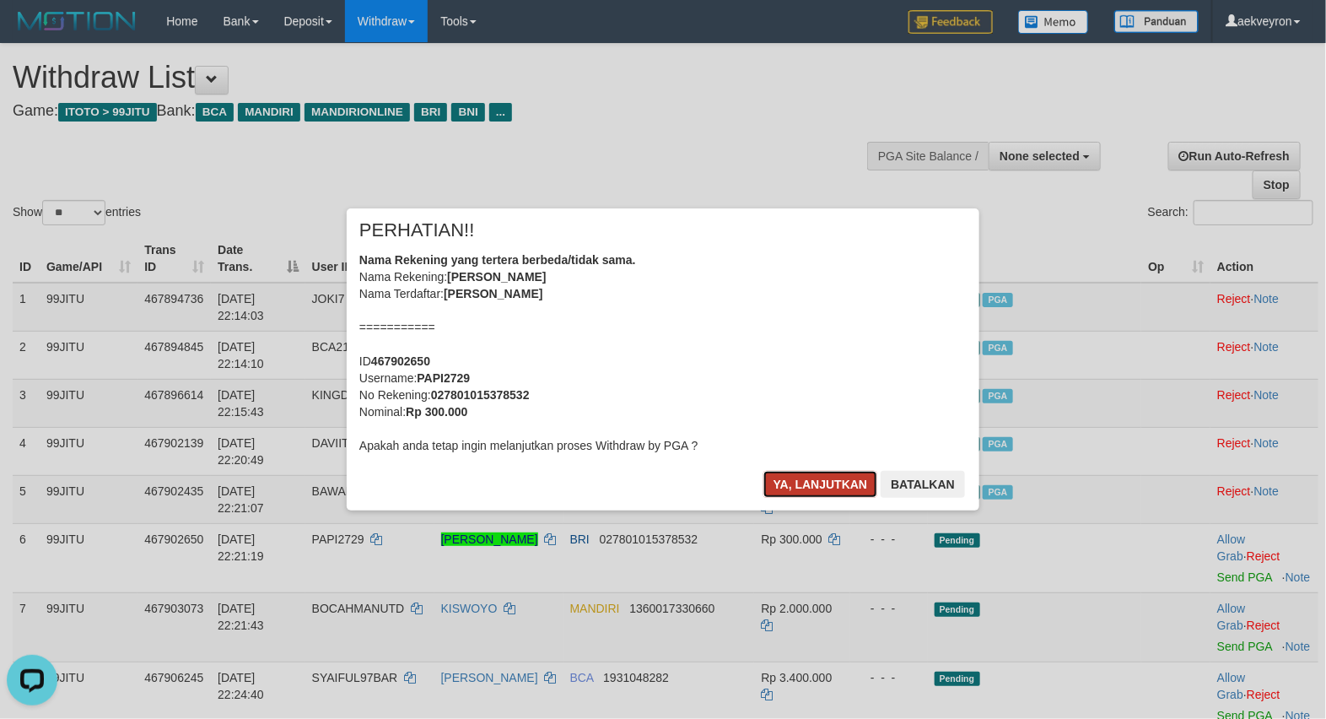
click at [837, 485] on button "Ya, lanjutkan" at bounding box center [820, 484] width 115 height 27
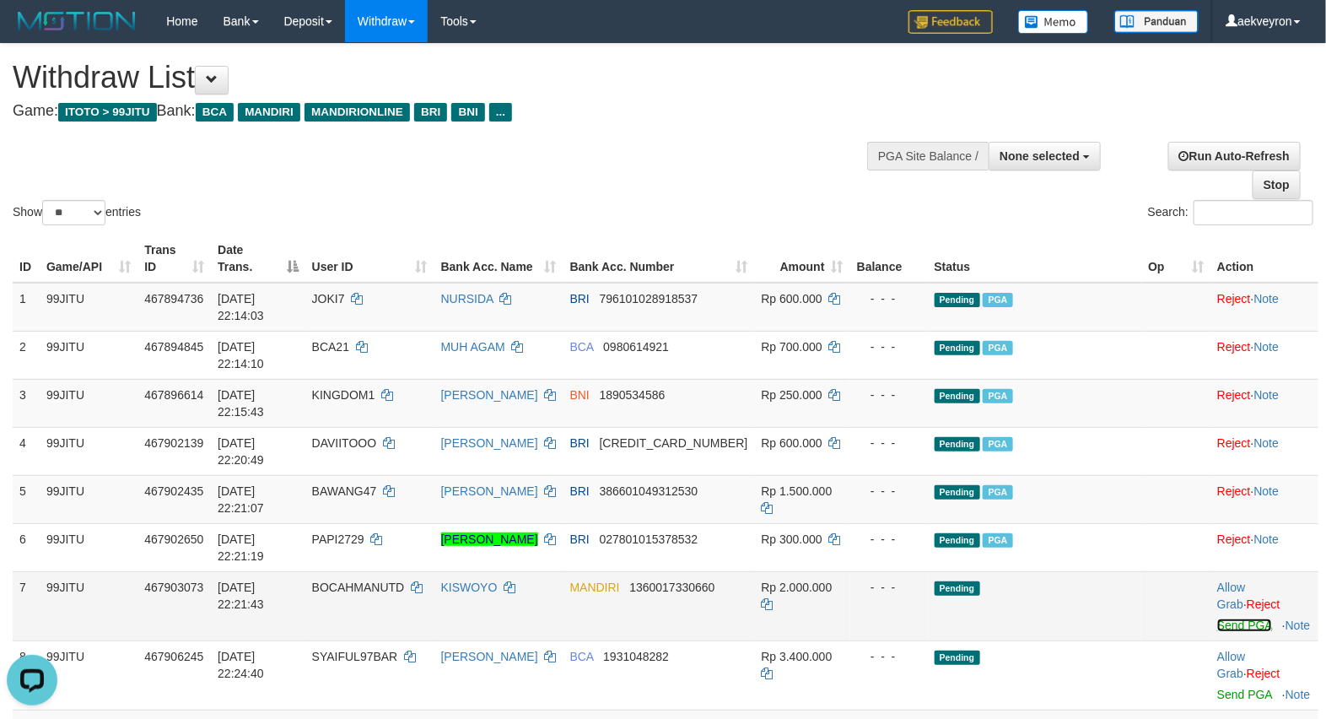
click at [1229, 632] on link "Send PGA" at bounding box center [1244, 624] width 55 height 13
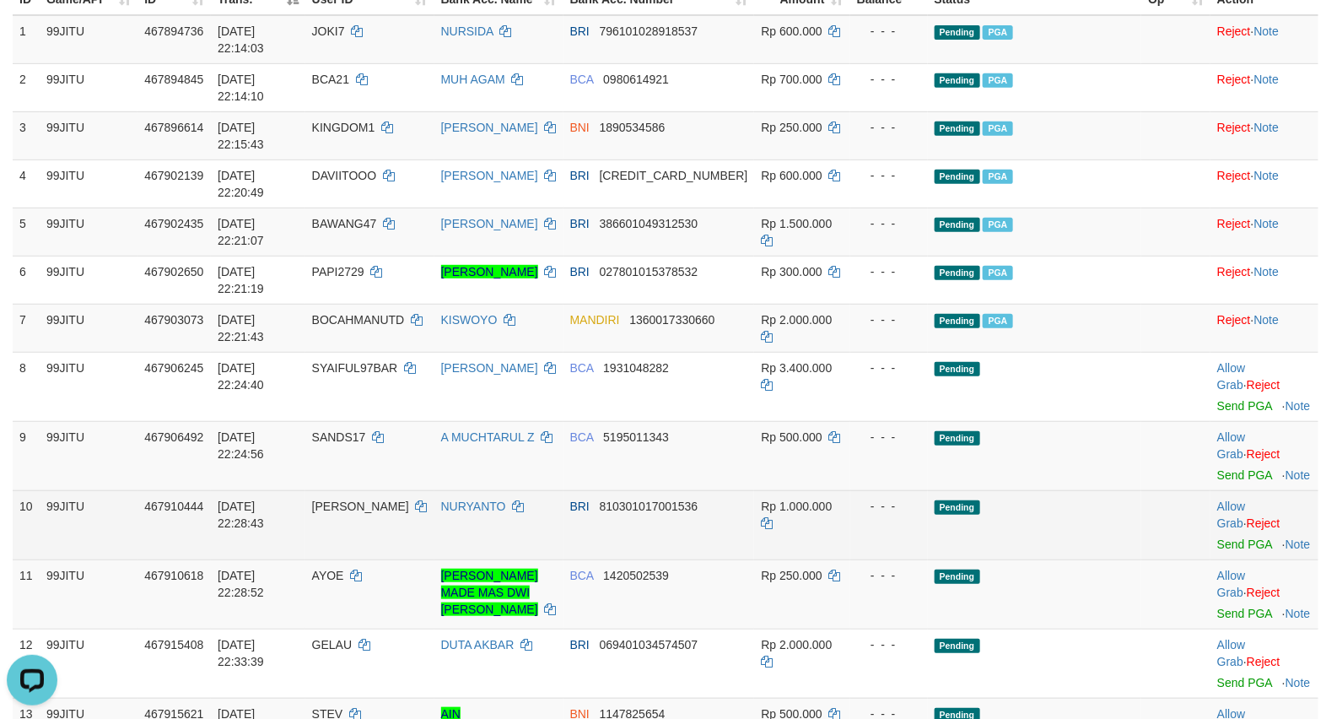
scroll to position [281, 0]
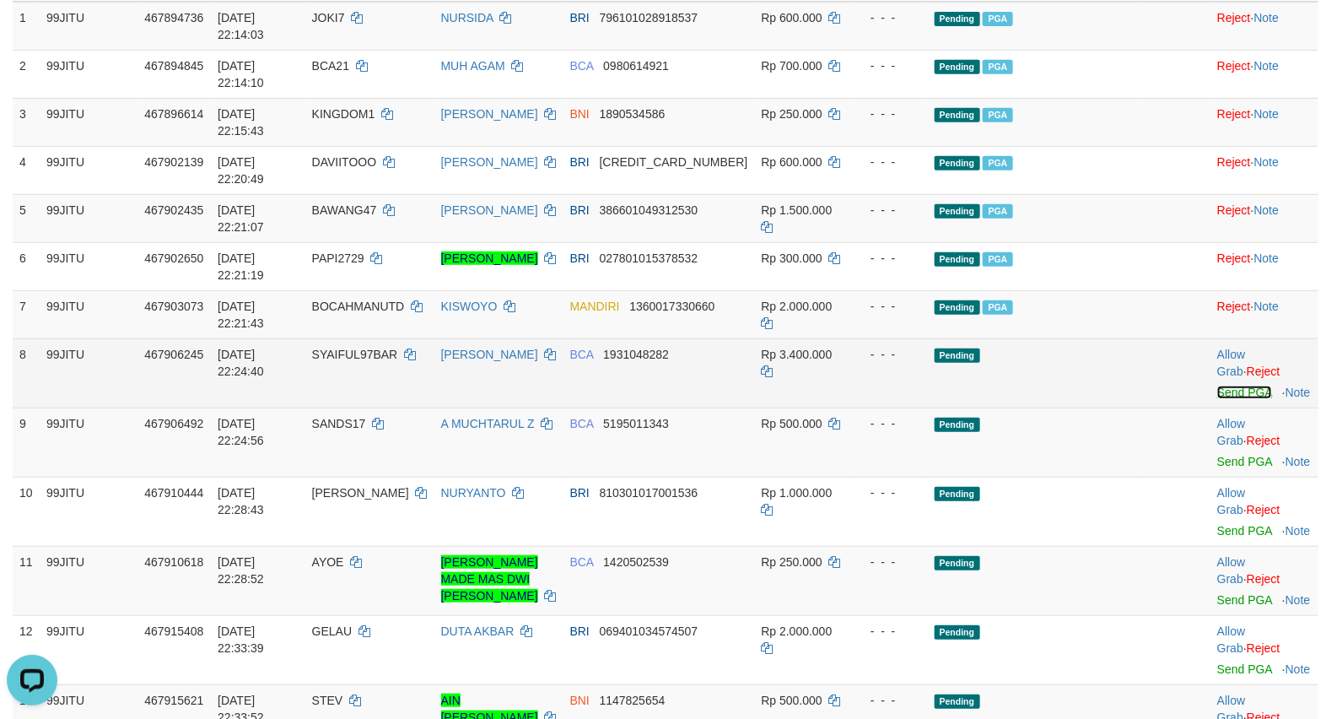
click at [1224, 399] on link "Send PGA" at bounding box center [1244, 391] width 55 height 13
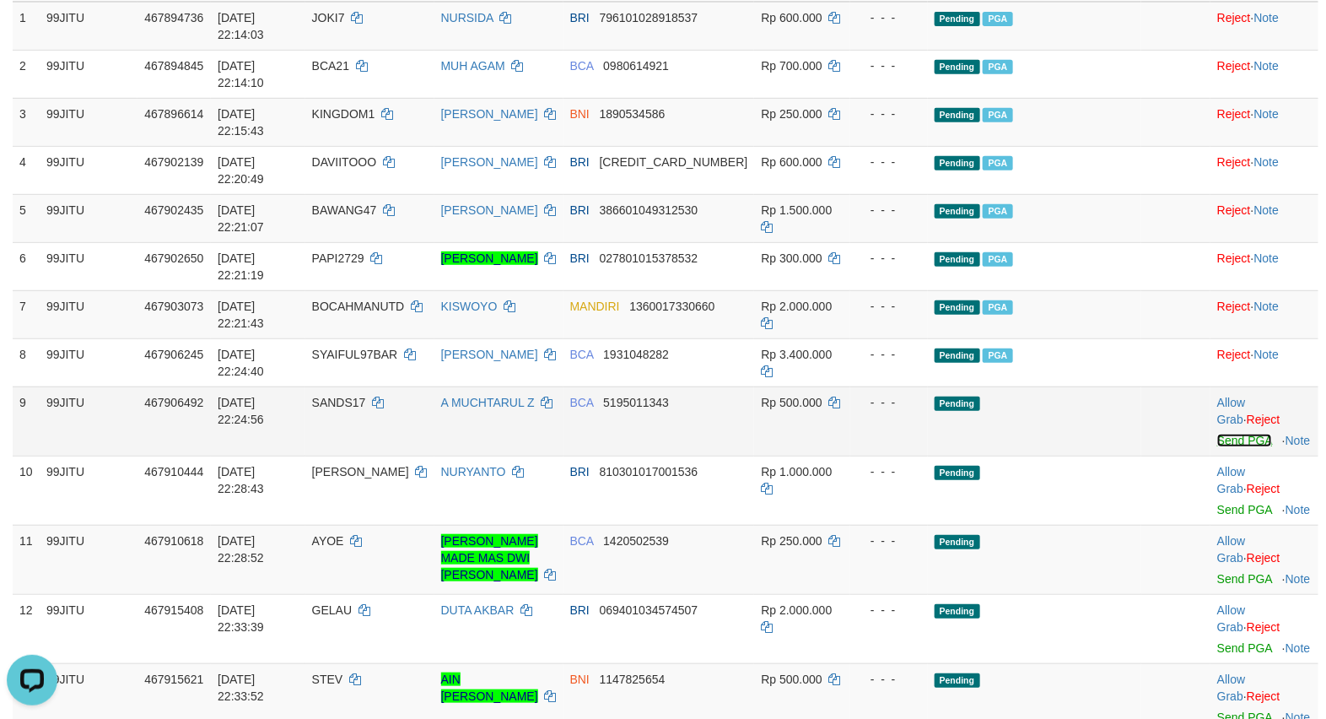
click at [1225, 447] on link "Send PGA" at bounding box center [1244, 439] width 55 height 13
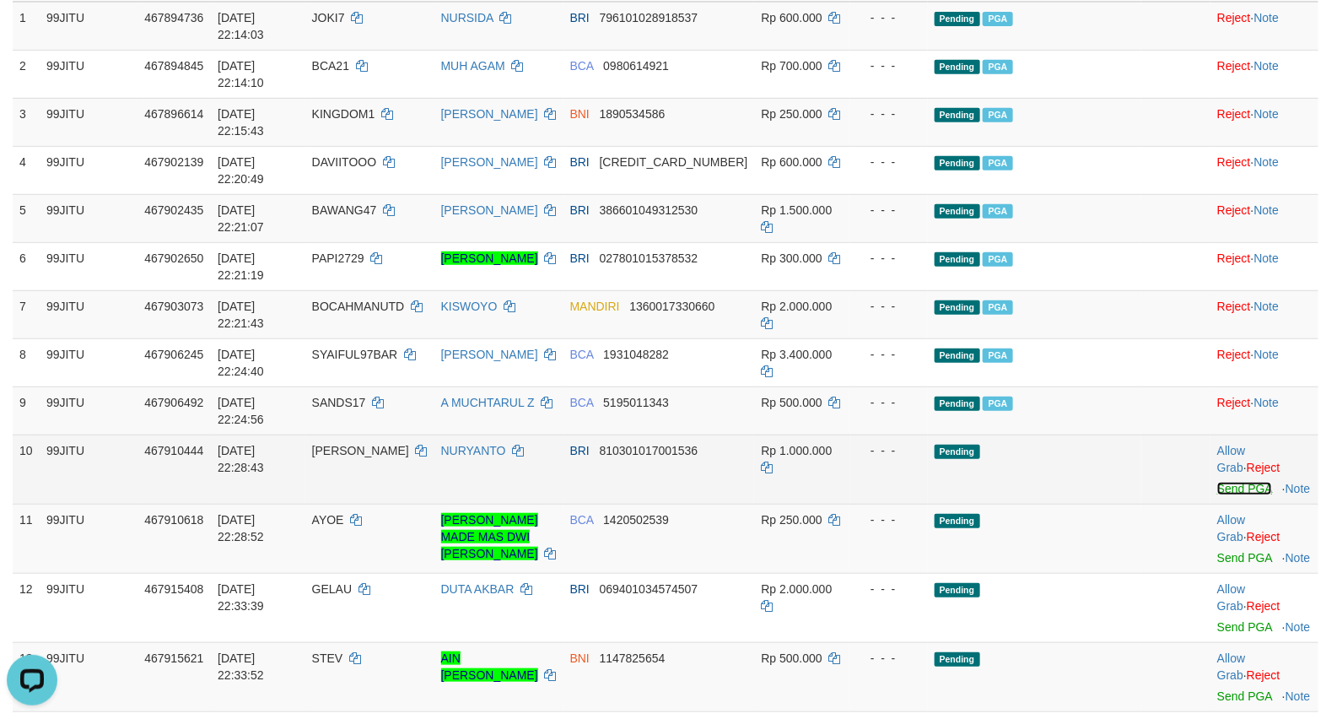
click at [1217, 495] on link "Send PGA" at bounding box center [1244, 488] width 55 height 13
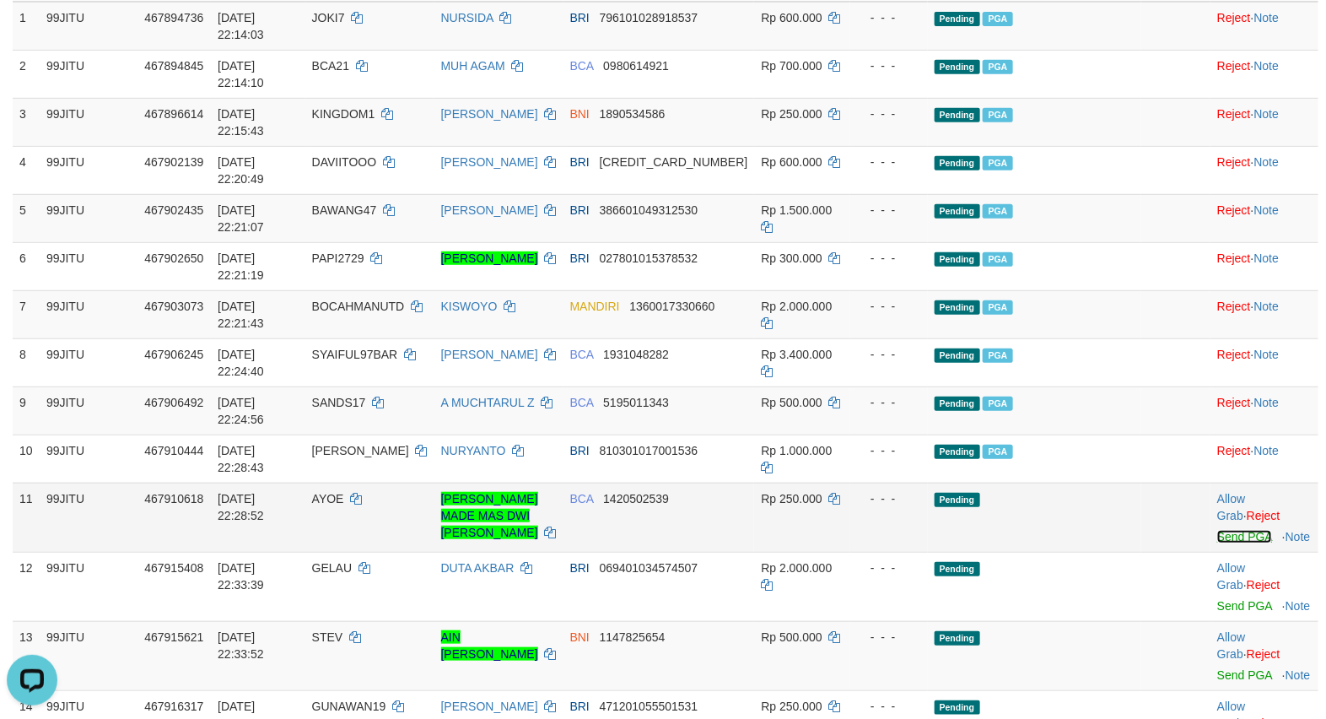
click at [1228, 543] on link "Send PGA" at bounding box center [1244, 536] width 55 height 13
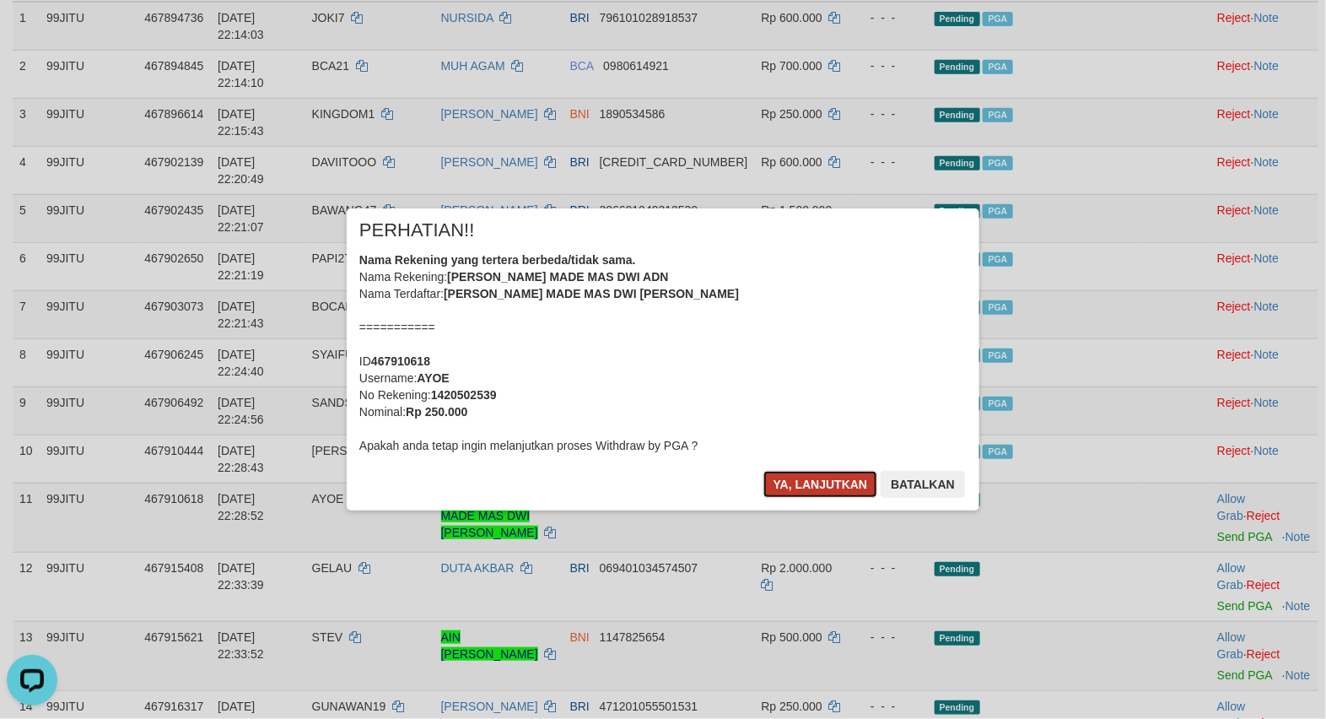
click at [837, 479] on button "Ya, lanjutkan" at bounding box center [820, 484] width 115 height 27
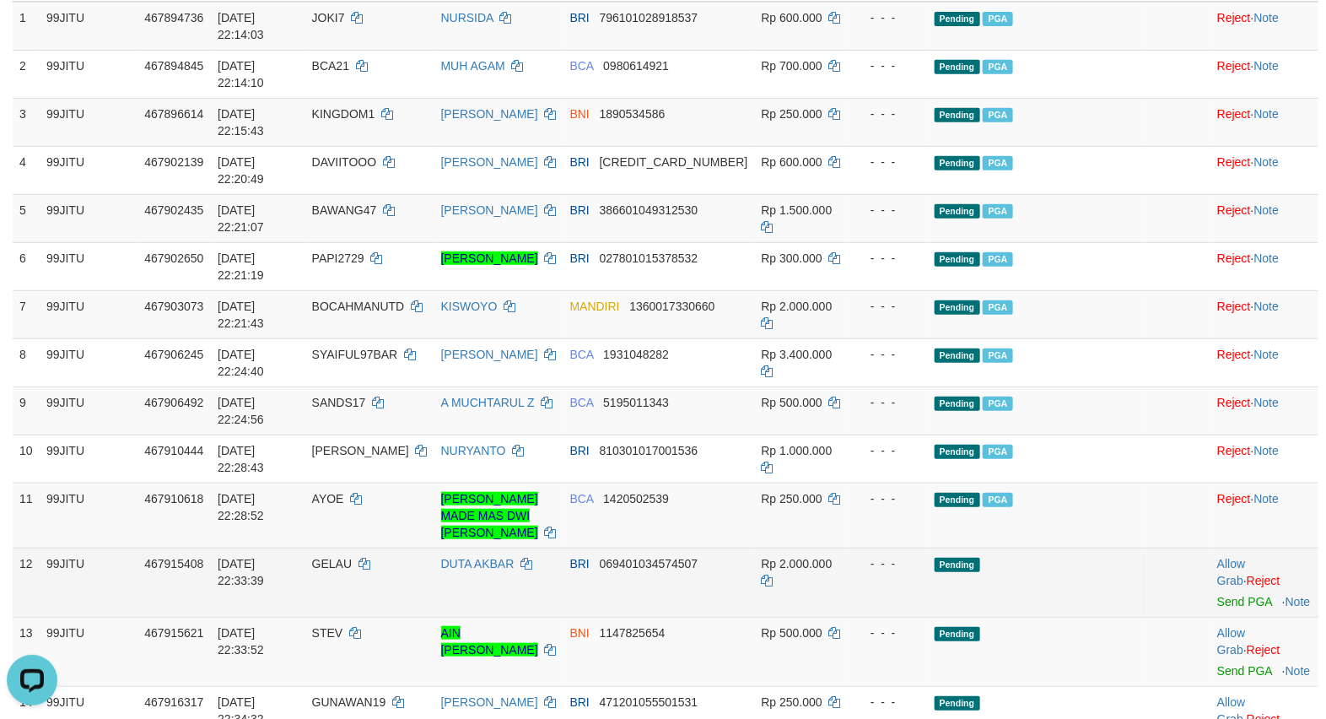
click at [1232, 609] on td "Allow Grab · Reject Send PGA · Note" at bounding box center [1264, 581] width 108 height 69
click at [1225, 606] on link "Send PGA" at bounding box center [1244, 601] width 55 height 13
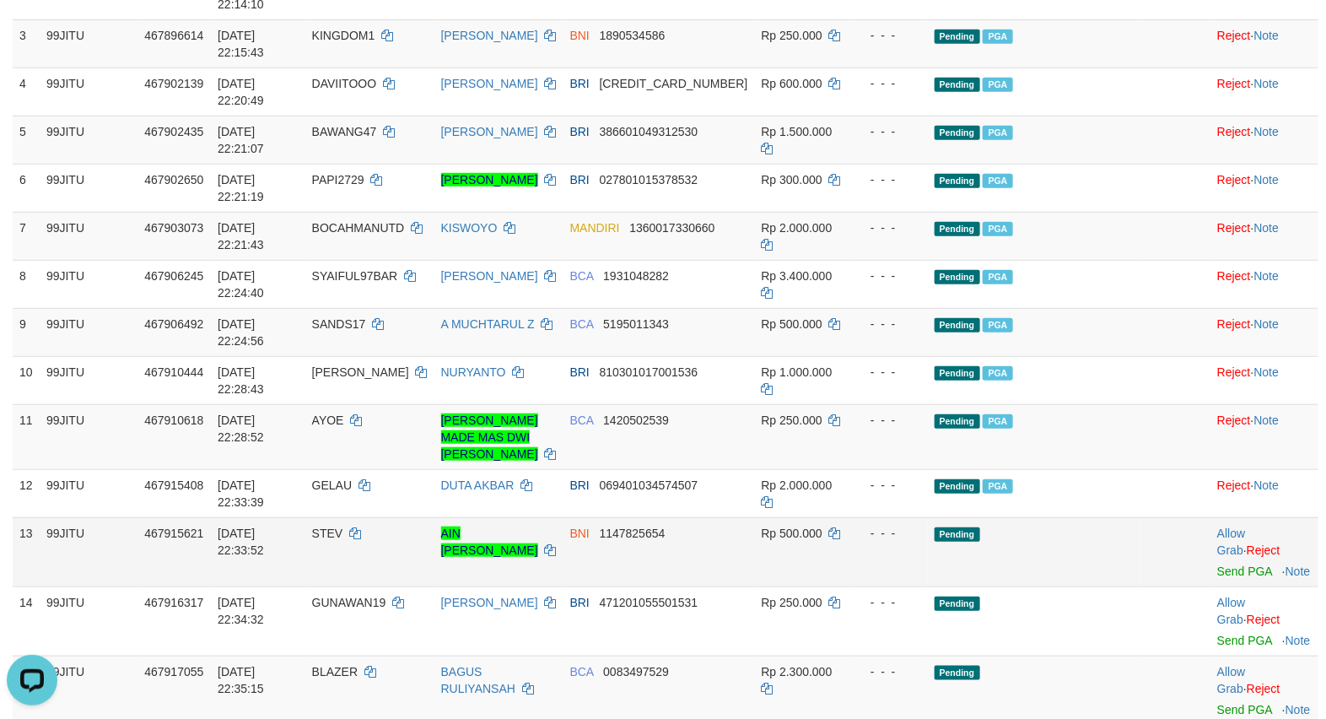
scroll to position [422, 0]
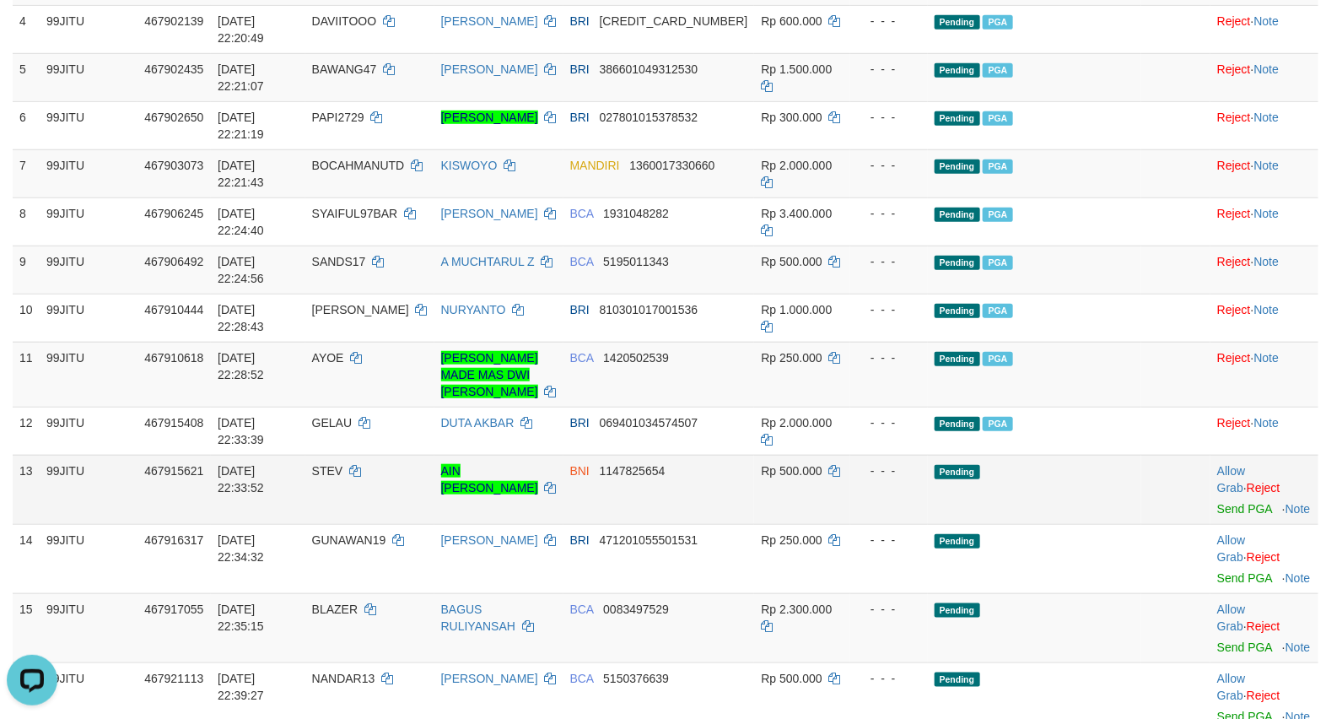
click at [1069, 491] on td "Pending" at bounding box center [1035, 489] width 214 height 69
click at [1219, 508] on link "Send PGA" at bounding box center [1244, 508] width 55 height 13
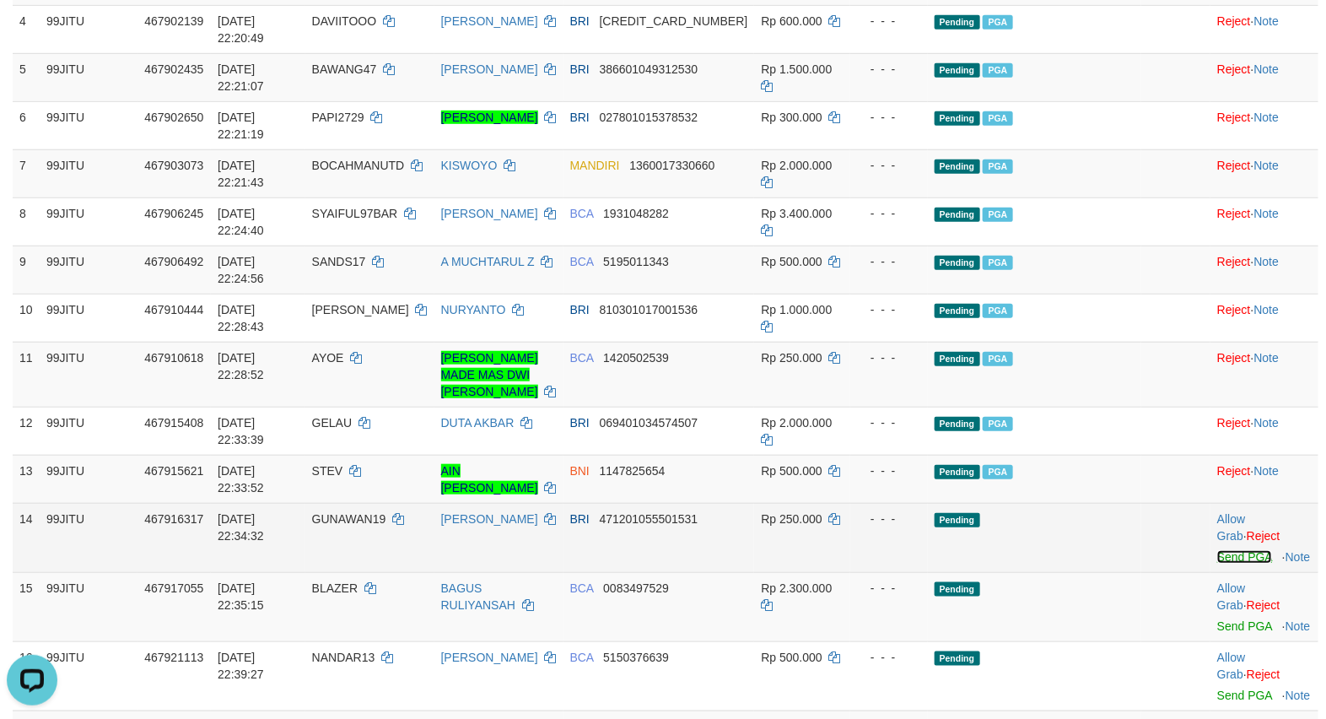
click at [1234, 558] on link "Send PGA" at bounding box center [1244, 556] width 55 height 13
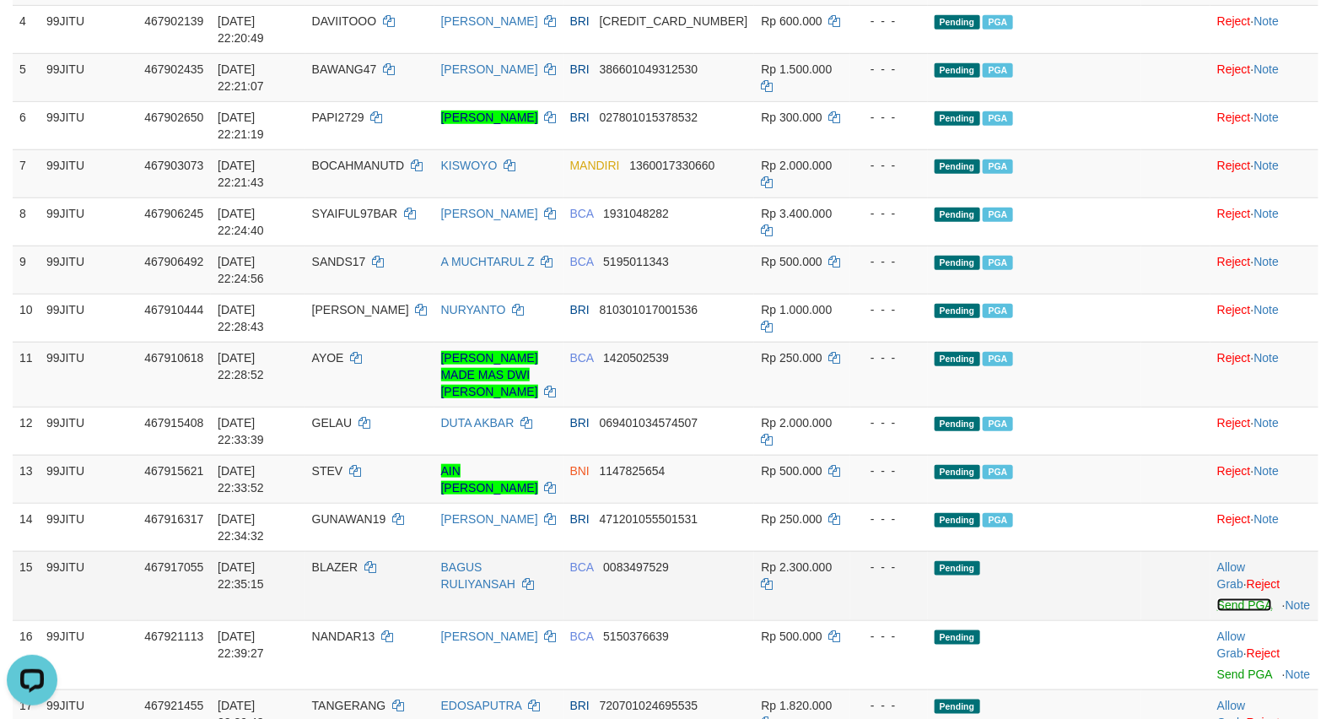
click at [1224, 609] on link "Send PGA" at bounding box center [1244, 604] width 55 height 13
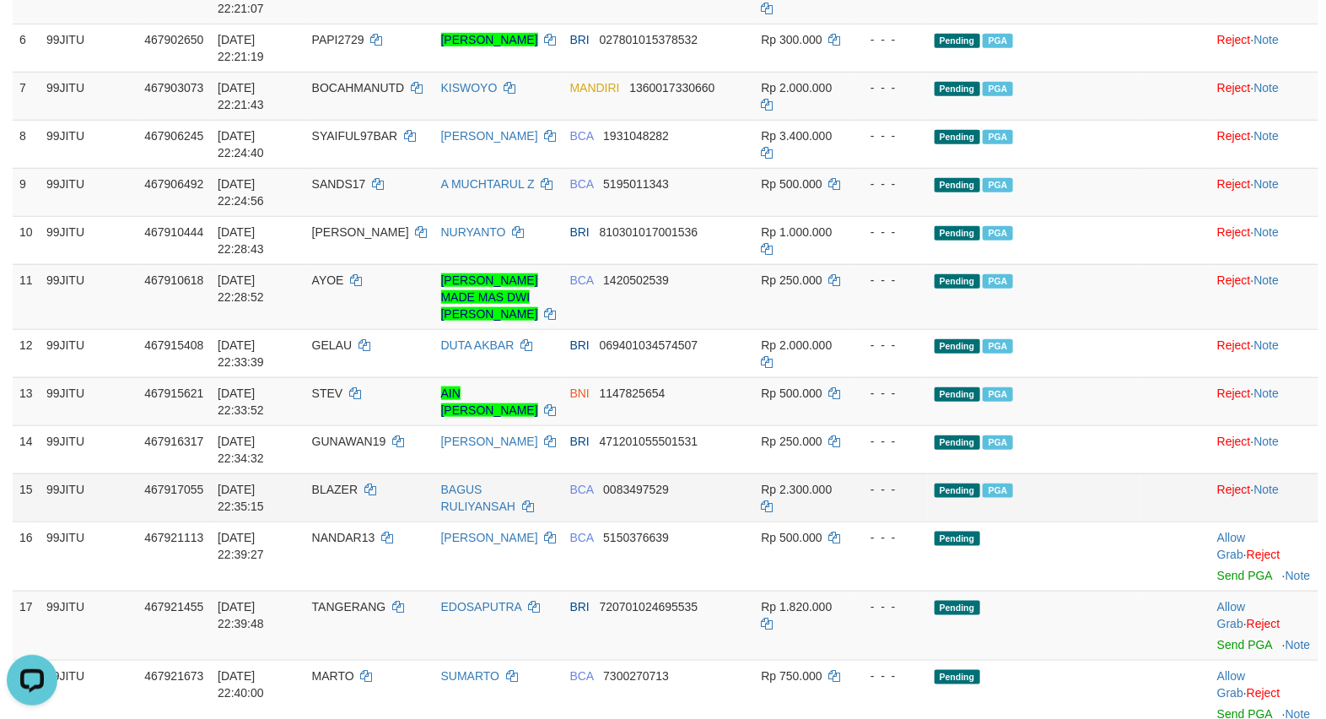
scroll to position [562, 0]
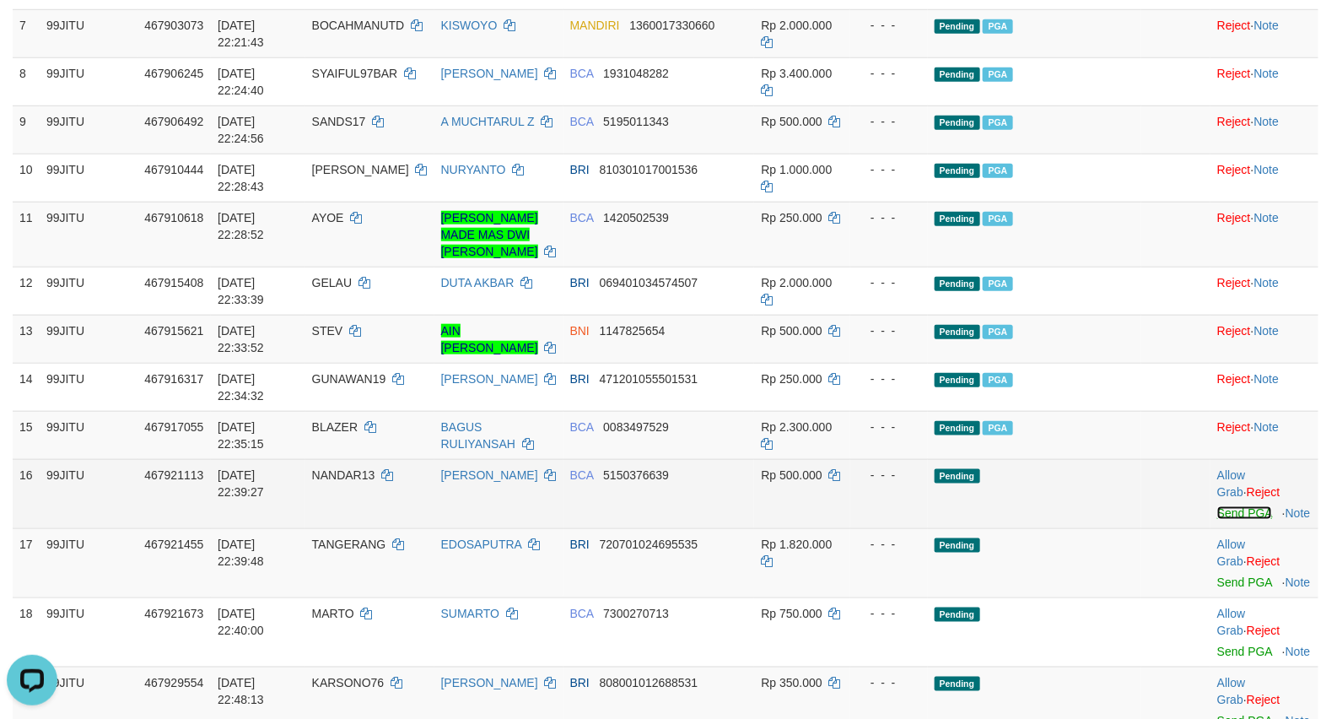
click at [1219, 516] on link "Send PGA" at bounding box center [1244, 512] width 55 height 13
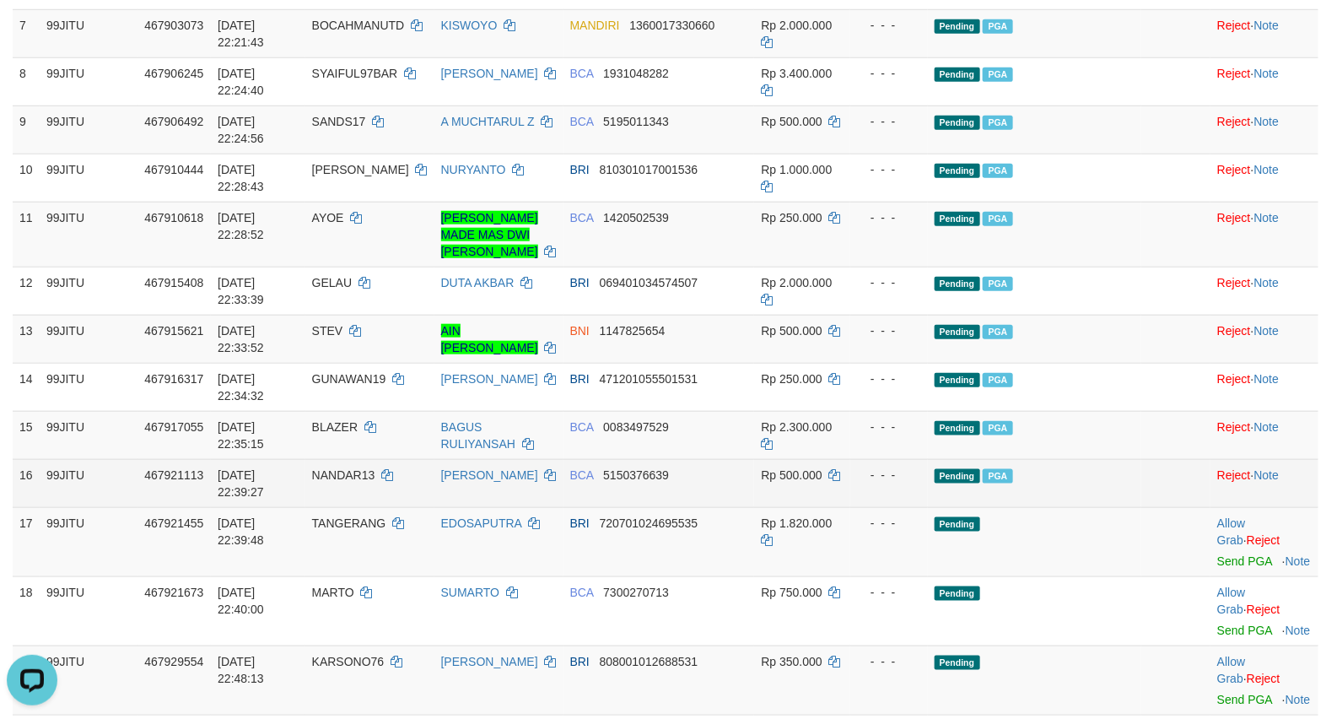
scroll to position [703, 0]
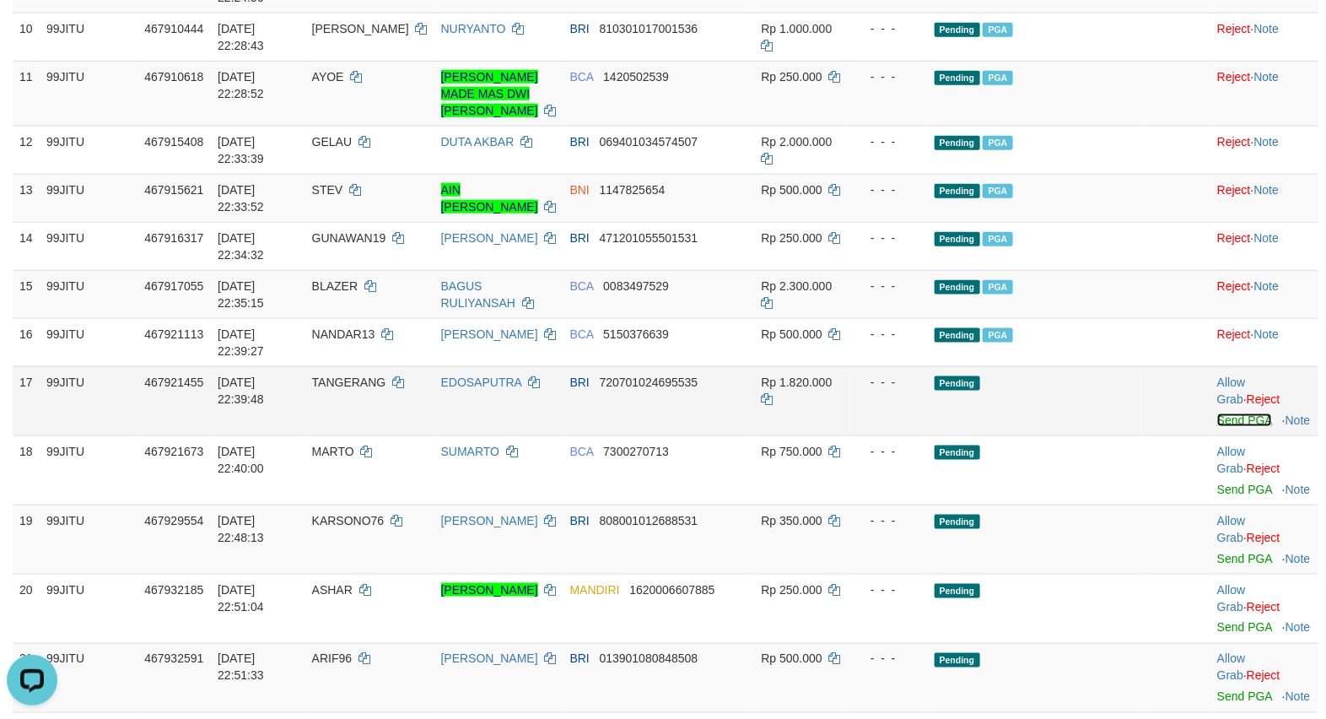
click at [1227, 422] on link "Send PGA" at bounding box center [1244, 419] width 55 height 13
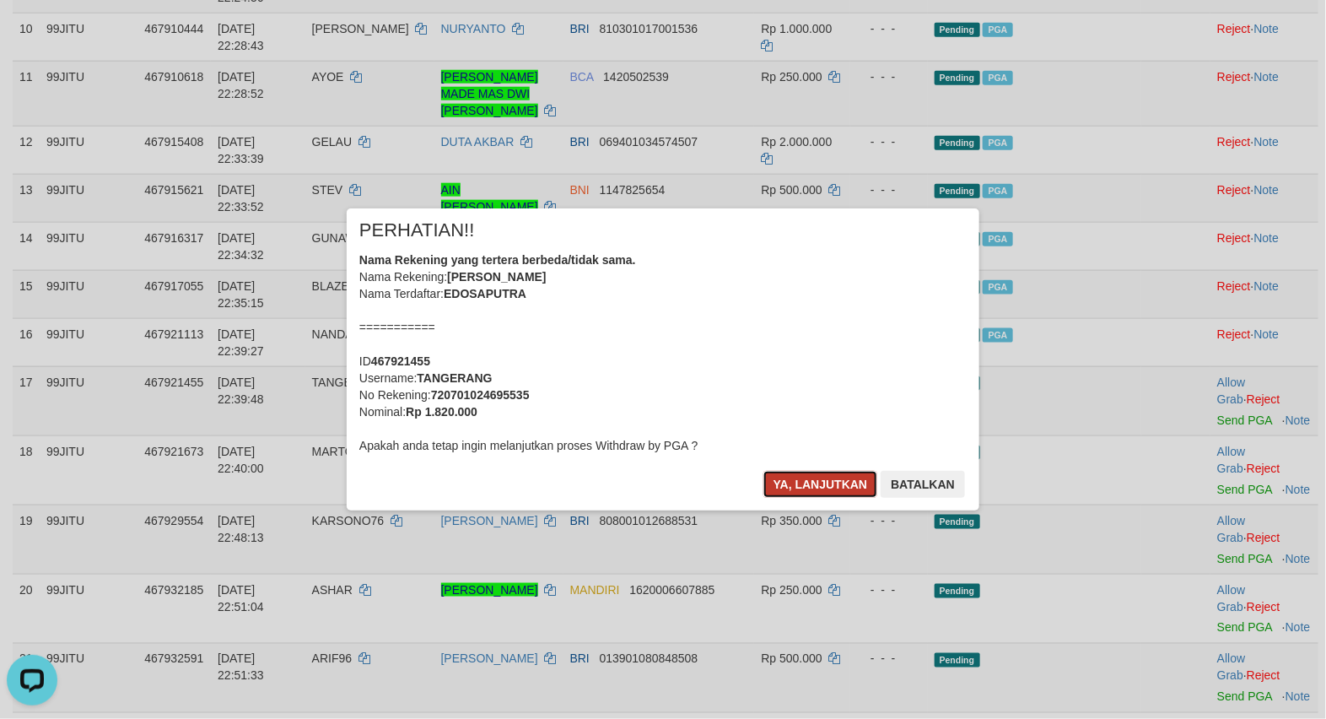
click at [805, 481] on button "Ya, lanjutkan" at bounding box center [820, 484] width 115 height 27
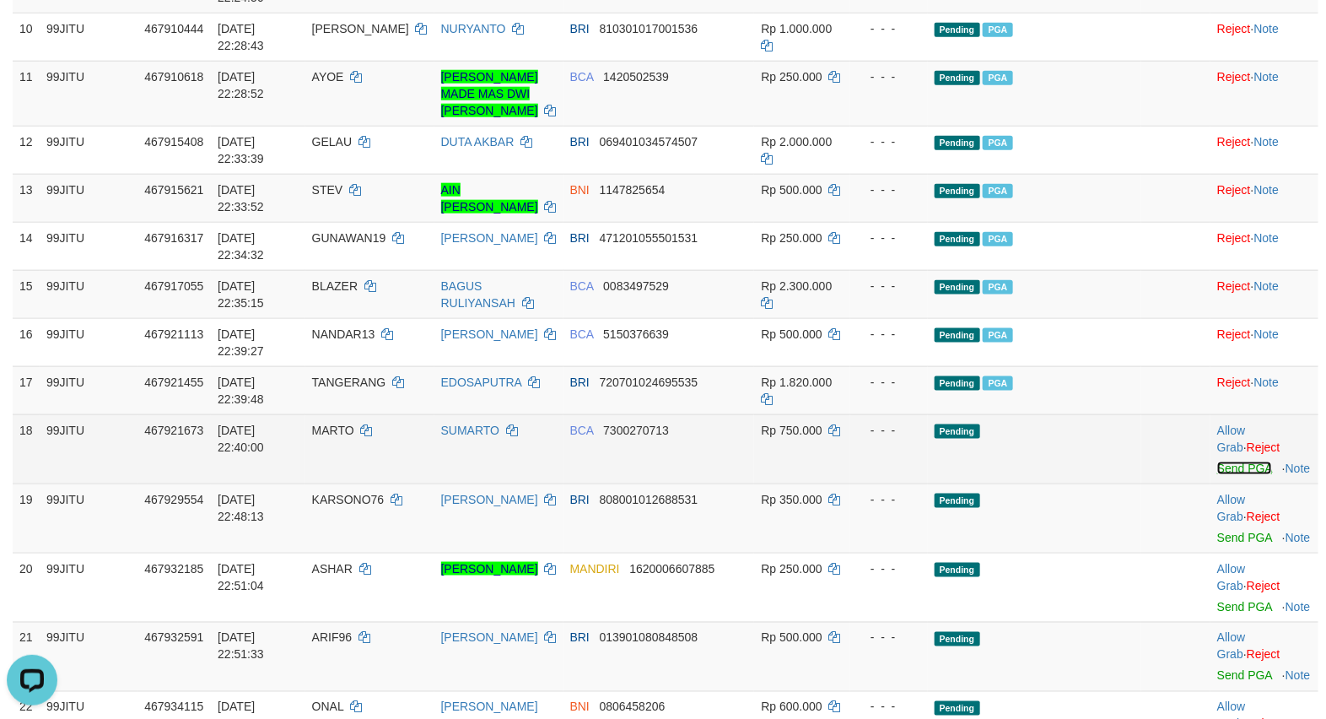
click at [1220, 469] on link "Send PGA" at bounding box center [1244, 467] width 55 height 13
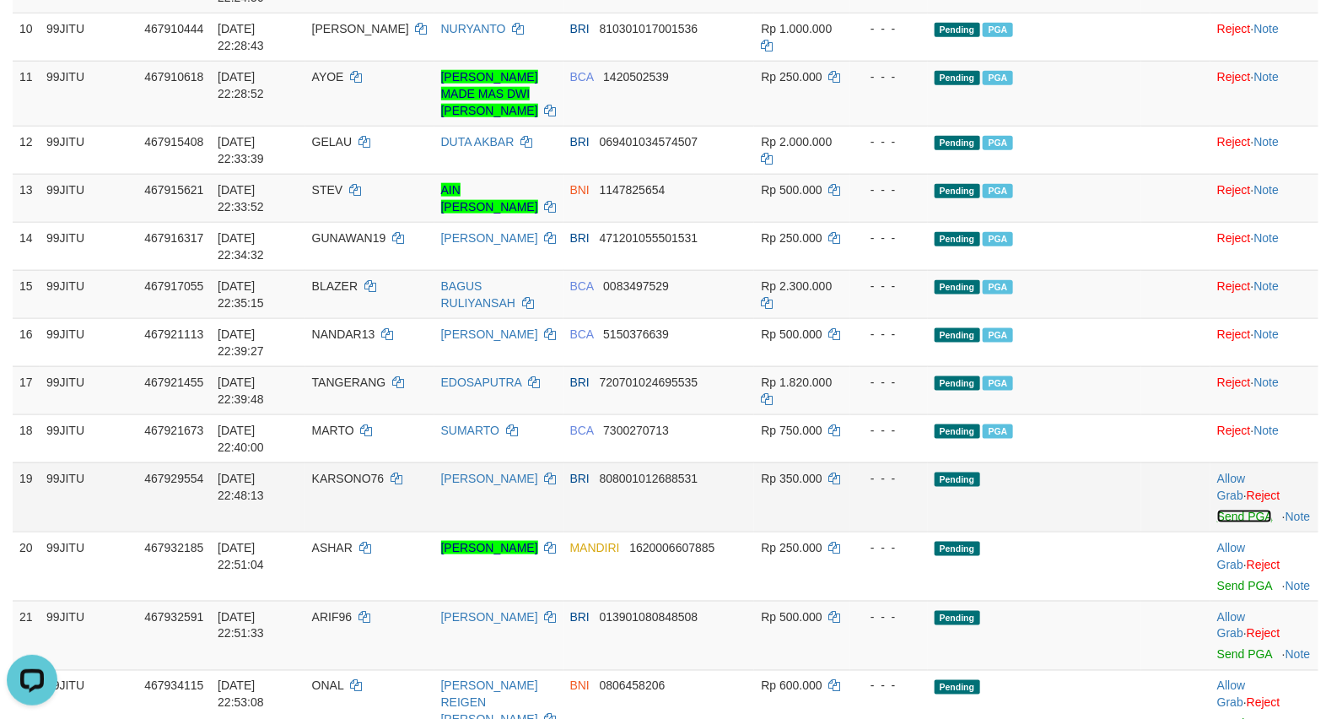
click at [1225, 519] on link "Send PGA" at bounding box center [1244, 515] width 55 height 13
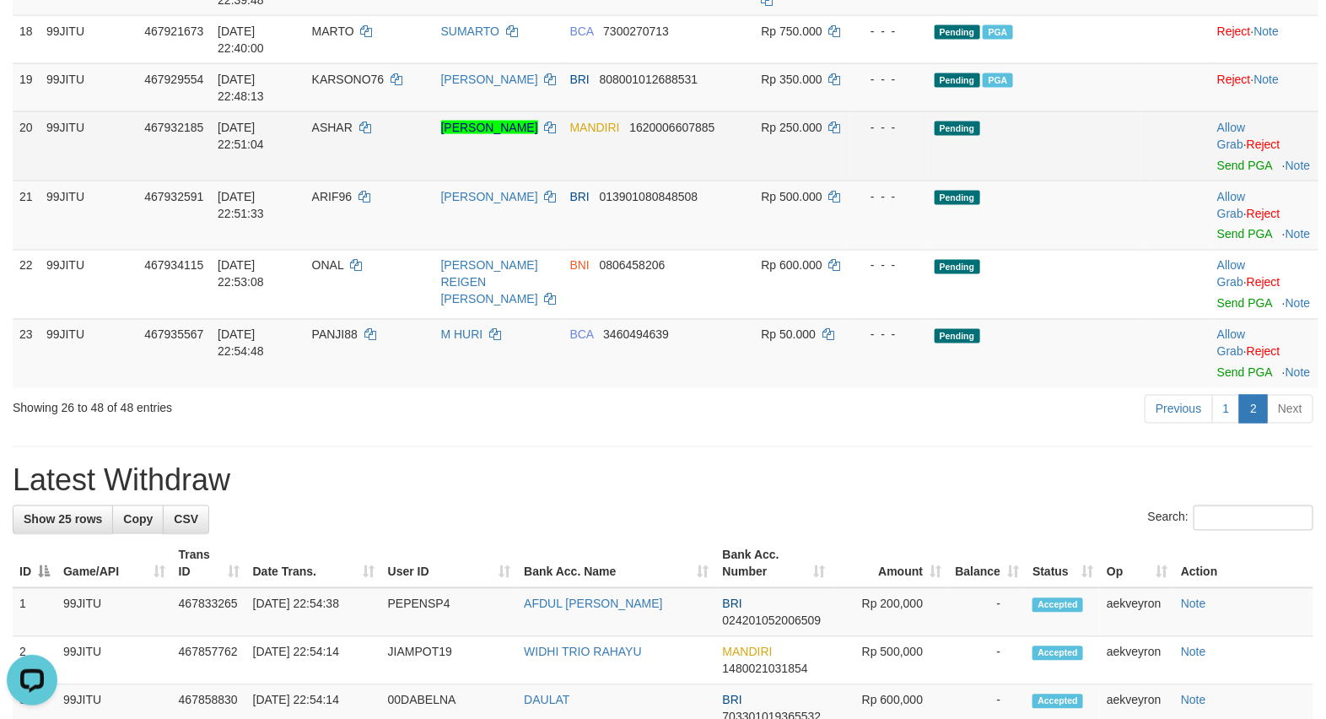
scroll to position [1124, 0]
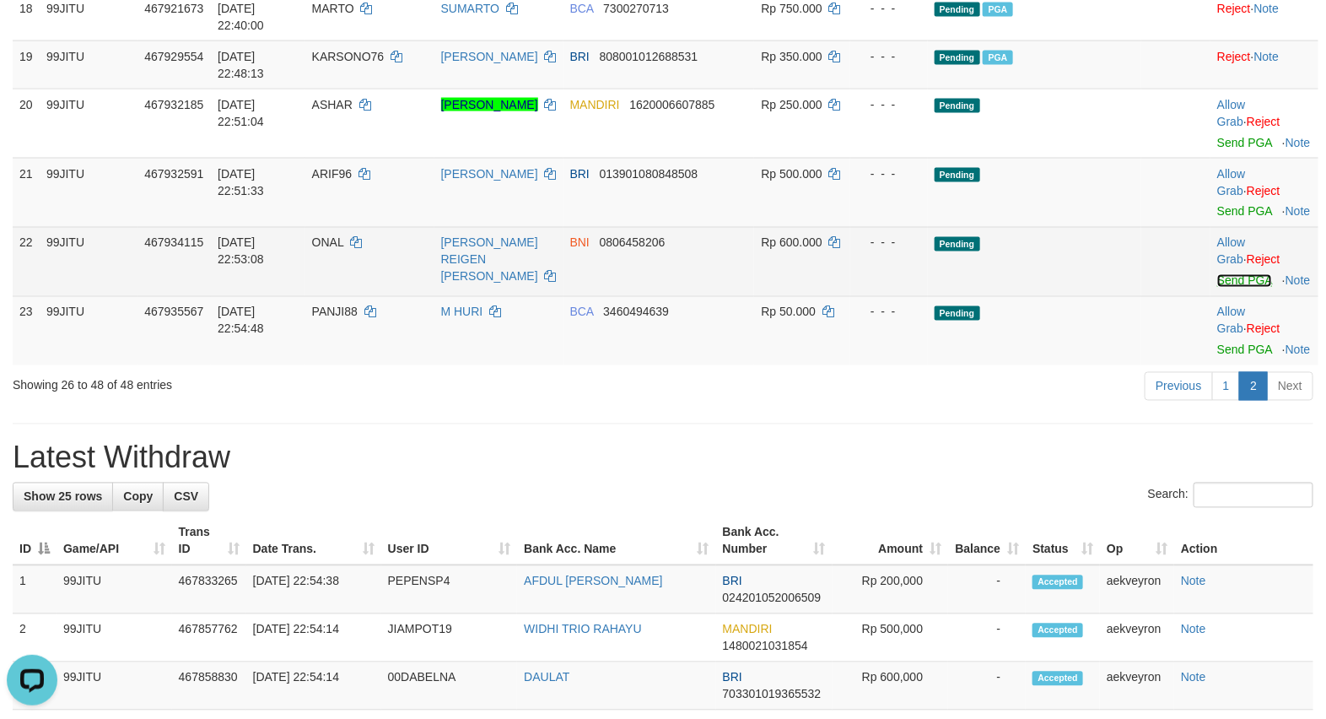
click at [1217, 288] on link "Send PGA" at bounding box center [1244, 280] width 55 height 13
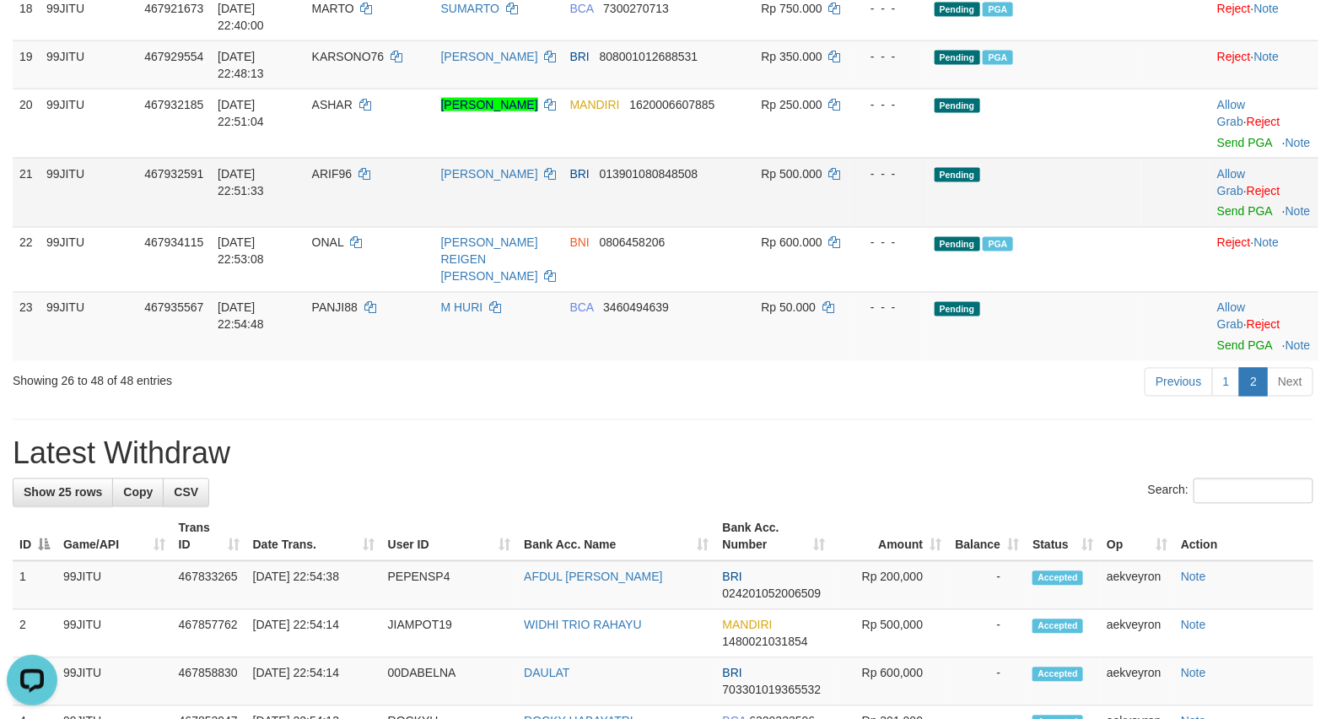
click at [1223, 227] on td "Allow Grab · Reject Send PGA · Note" at bounding box center [1264, 192] width 108 height 69
click at [1224, 218] on link "Send PGA" at bounding box center [1244, 211] width 55 height 13
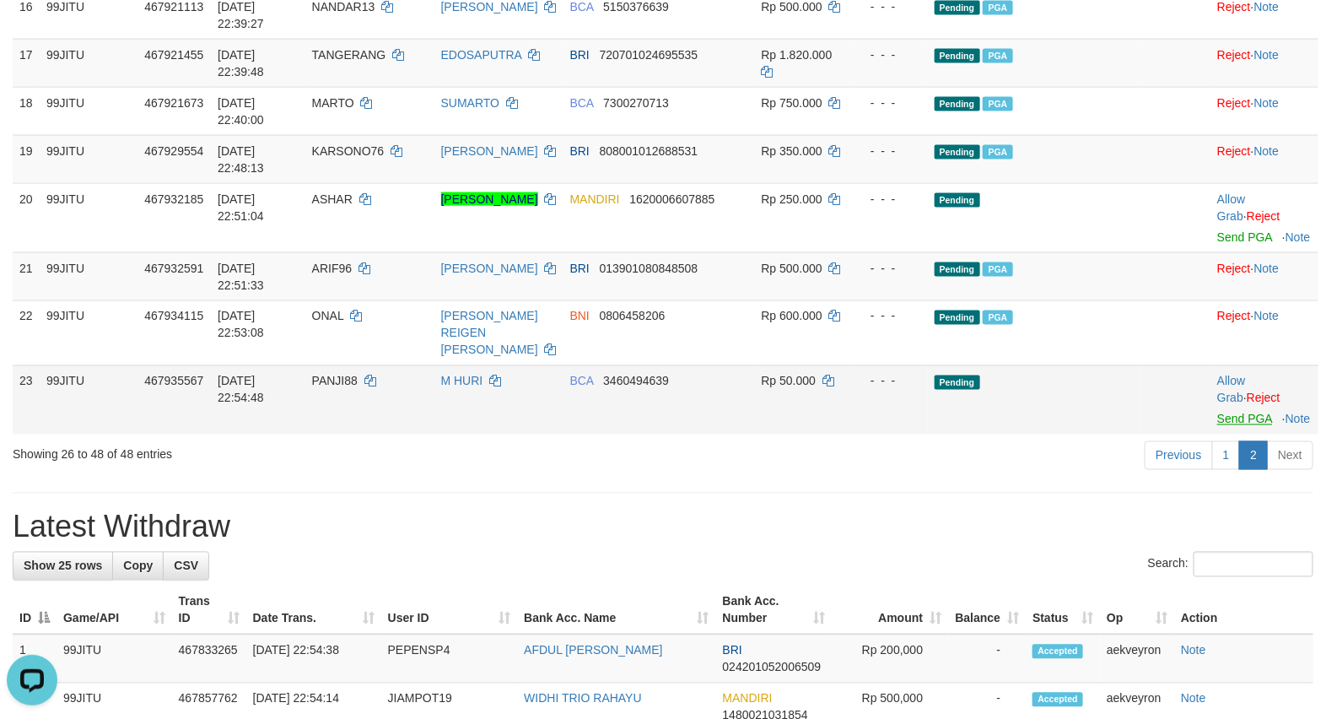
scroll to position [983, 0]
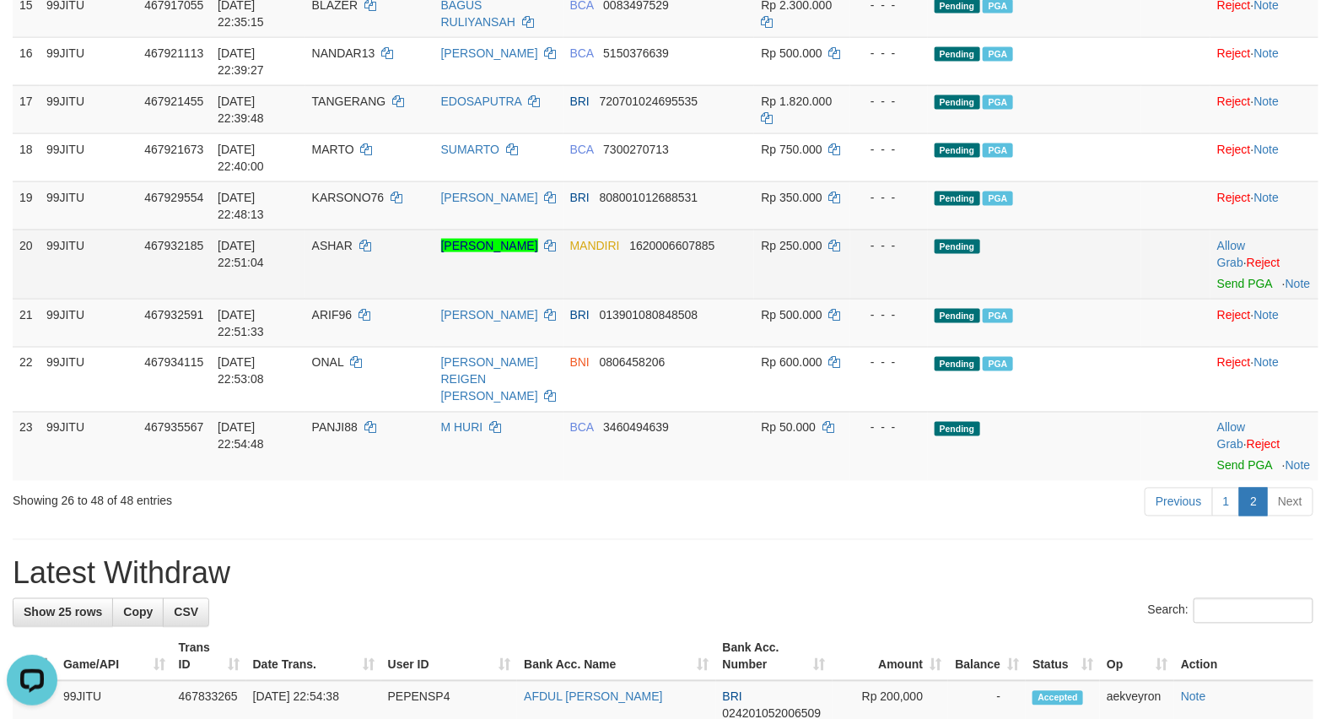
click at [1072, 285] on td "Pending" at bounding box center [1035, 263] width 214 height 69
click at [1219, 289] on link "Send PGA" at bounding box center [1244, 283] width 55 height 13
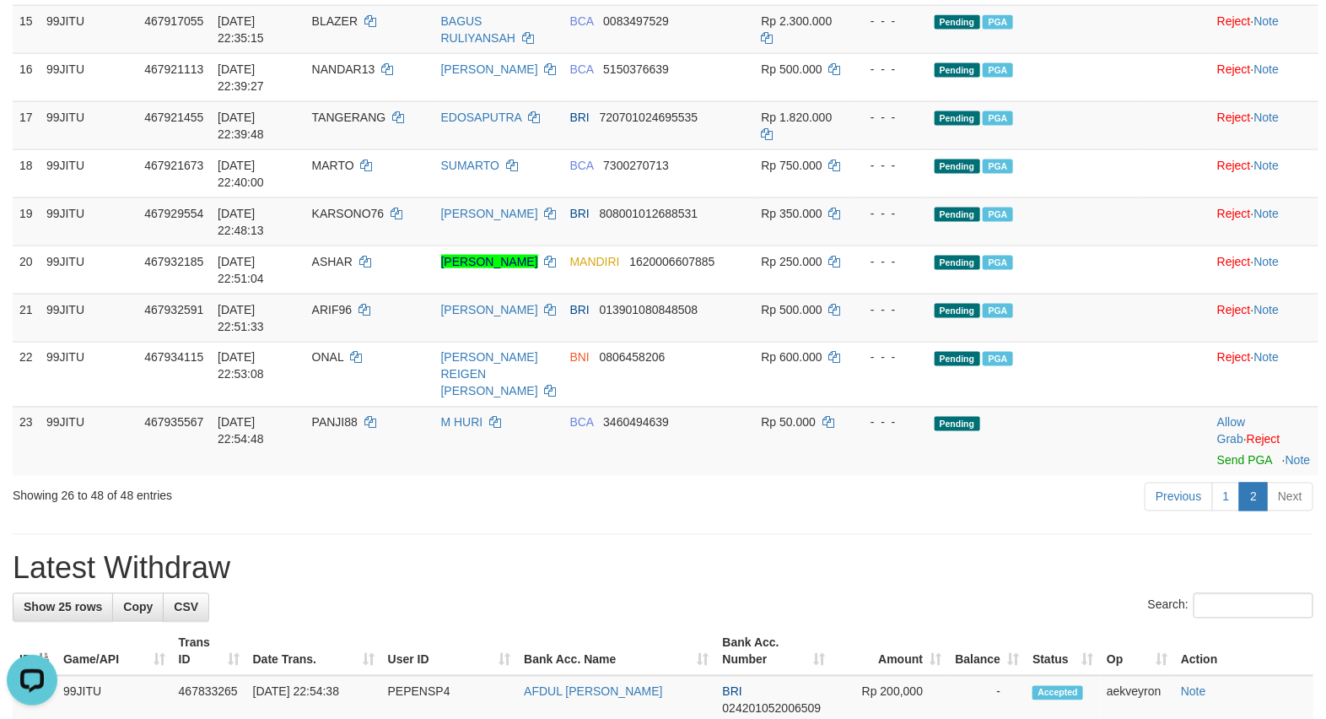
scroll to position [1124, 0]
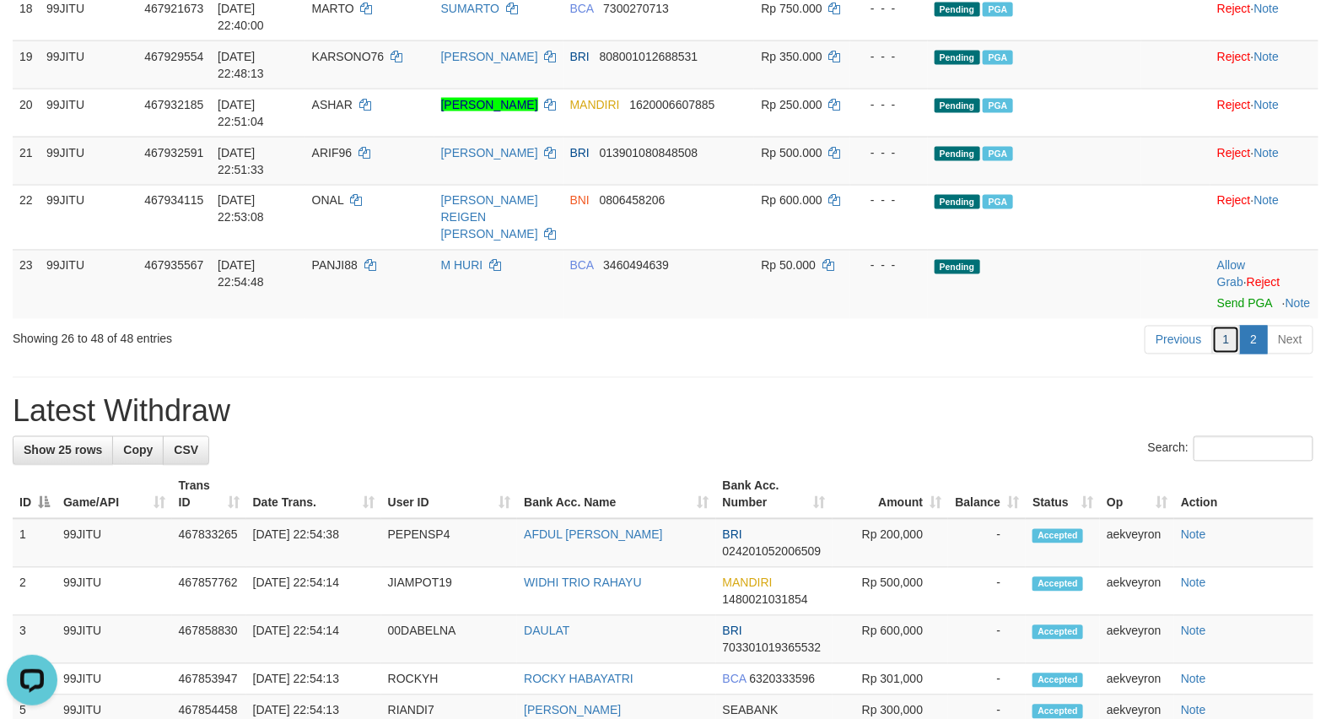
click at [1223, 342] on link "1" at bounding box center [1226, 340] width 29 height 29
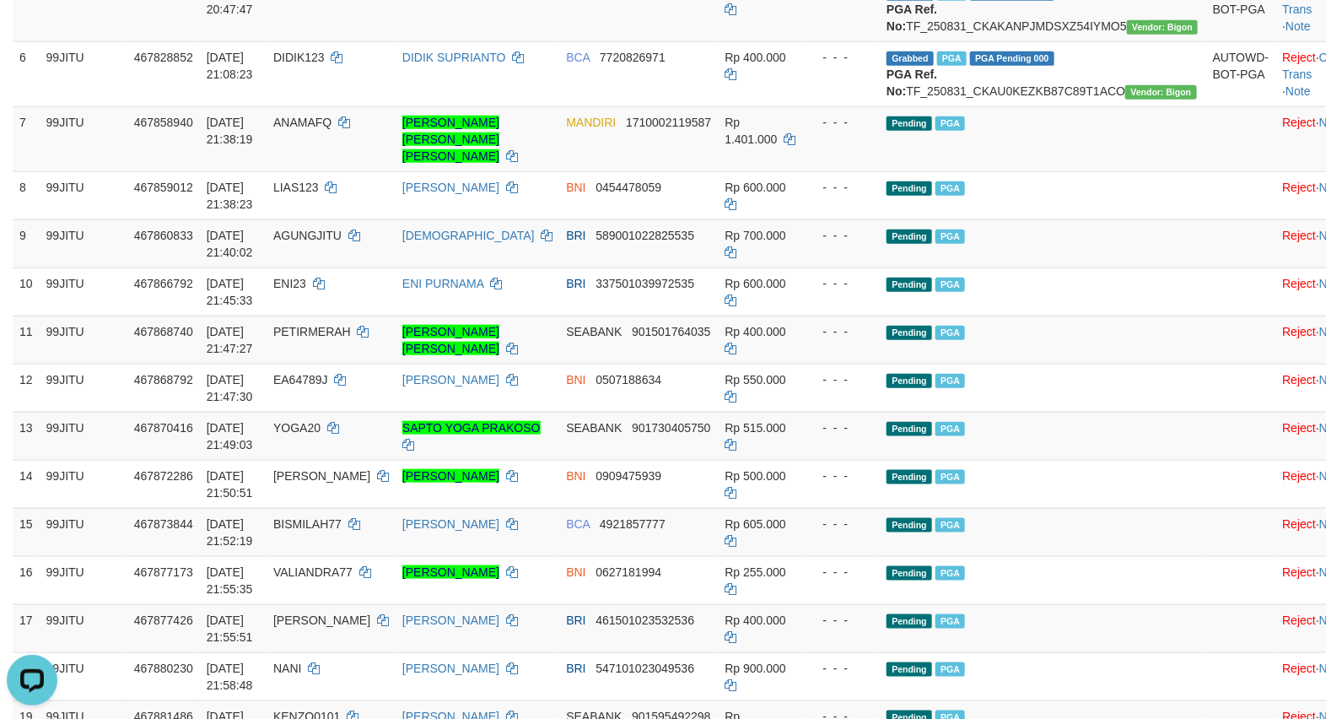
scroll to position [562, 0]
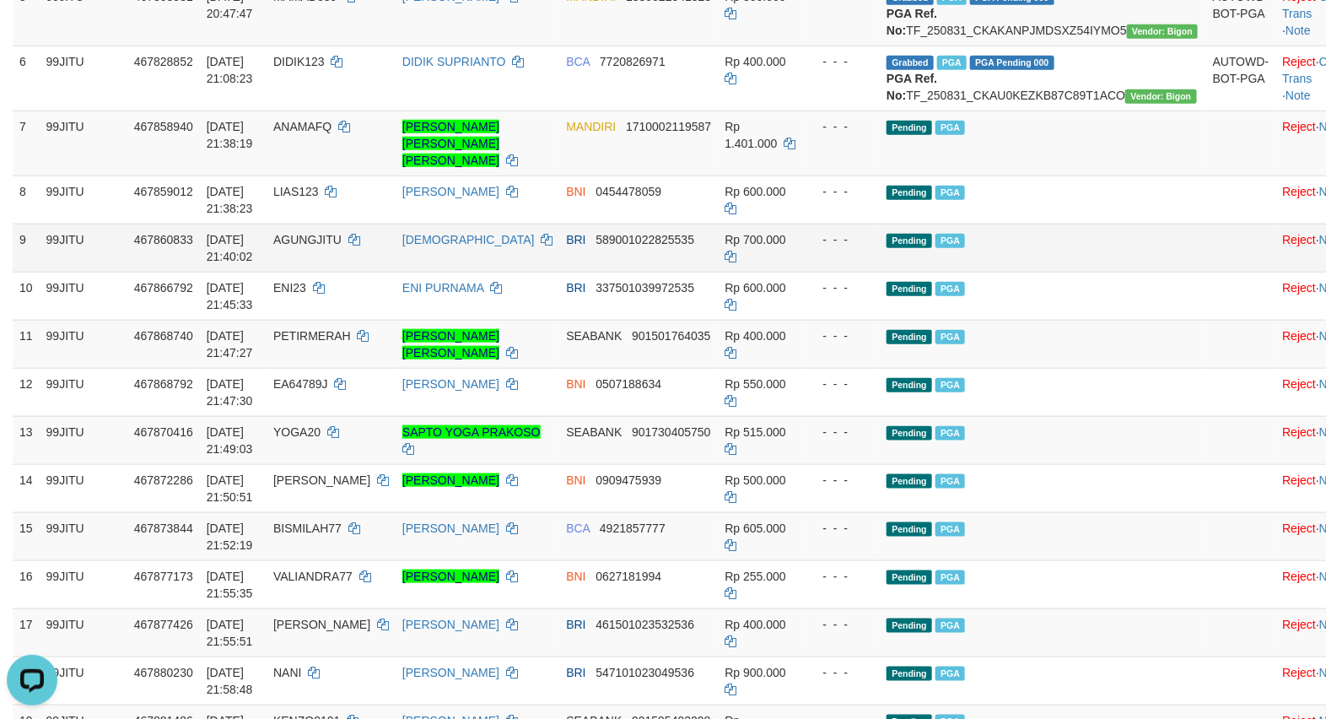
click at [1206, 272] on td at bounding box center [1241, 247] width 70 height 48
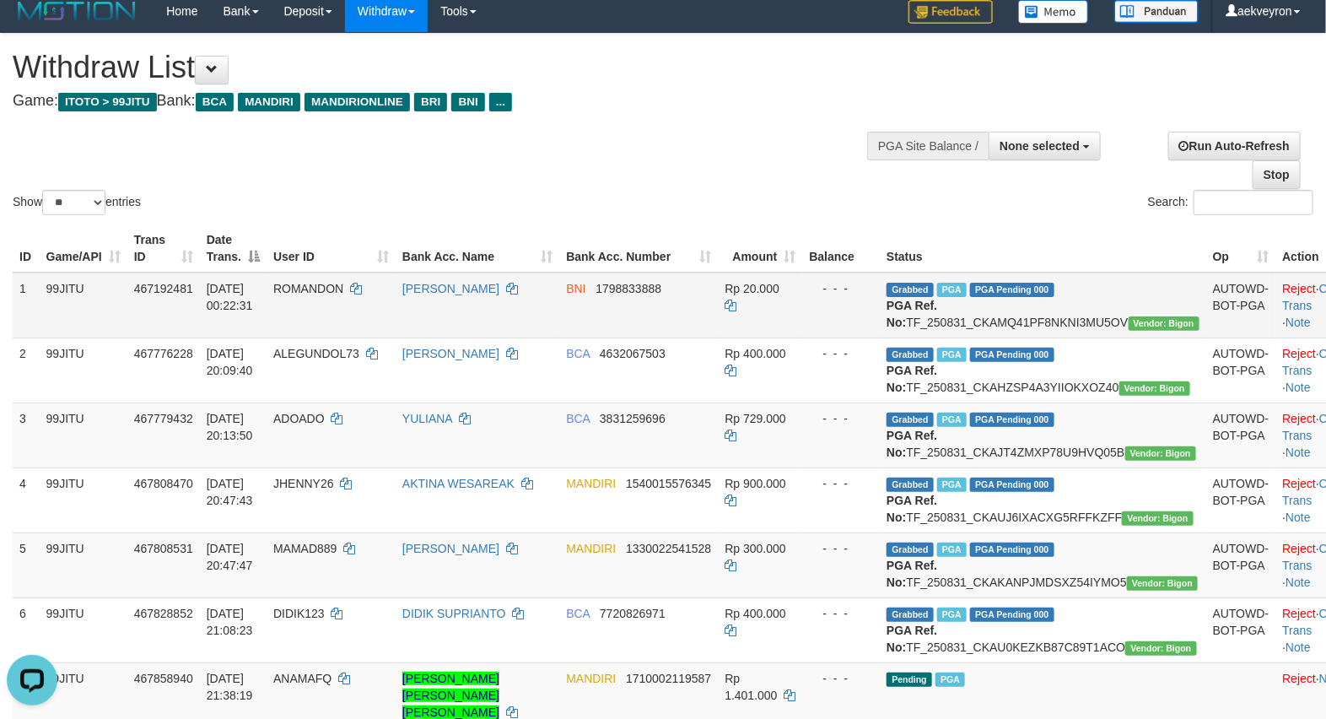
scroll to position [0, 0]
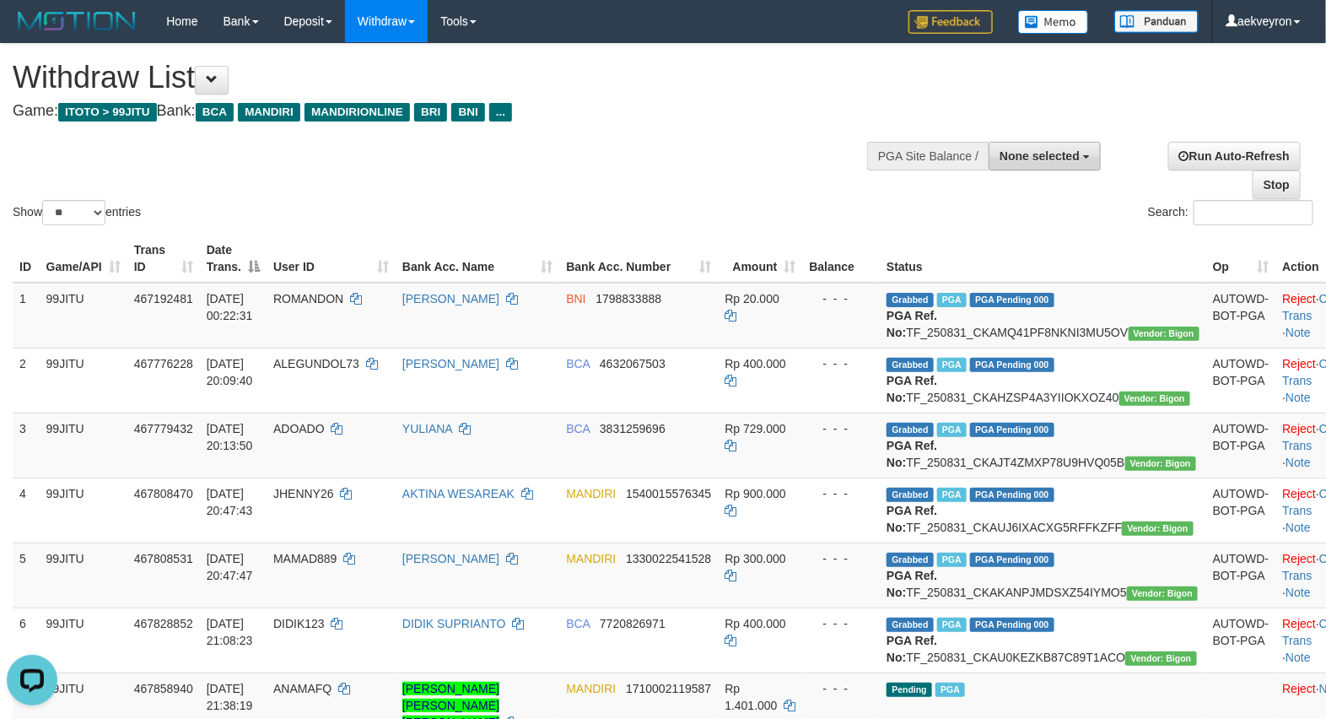
click at [1037, 160] on span "None selected" at bounding box center [1039, 155] width 80 height 13
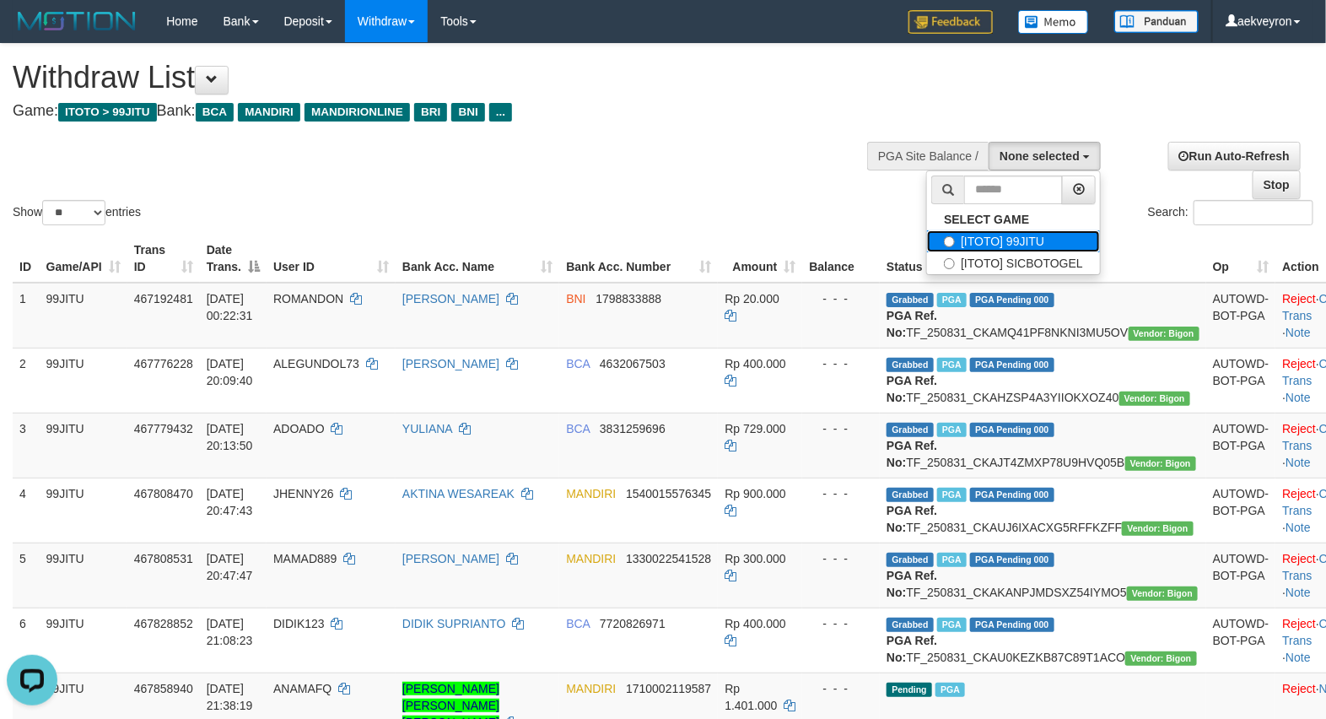
click at [1005, 238] on label "[ITOTO] 99JITU" at bounding box center [1013, 241] width 173 height 22
select select "***"
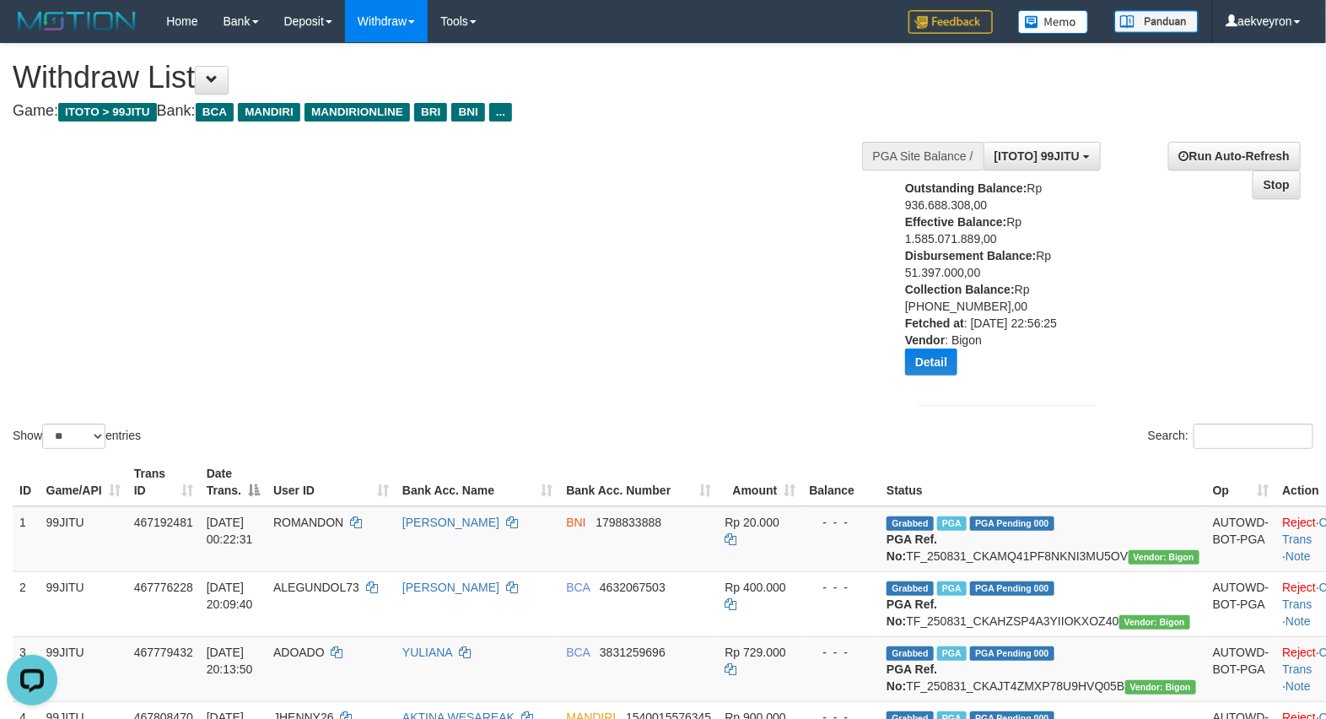
click at [756, 261] on div "Show ** ** ** *** entries Search:" at bounding box center [663, 248] width 1326 height 408
click at [181, 293] on div "Show ** ** ** *** entries Search:" at bounding box center [663, 248] width 1326 height 408
click at [730, 295] on div "Show ** ** ** *** entries Search:" at bounding box center [663, 248] width 1326 height 408
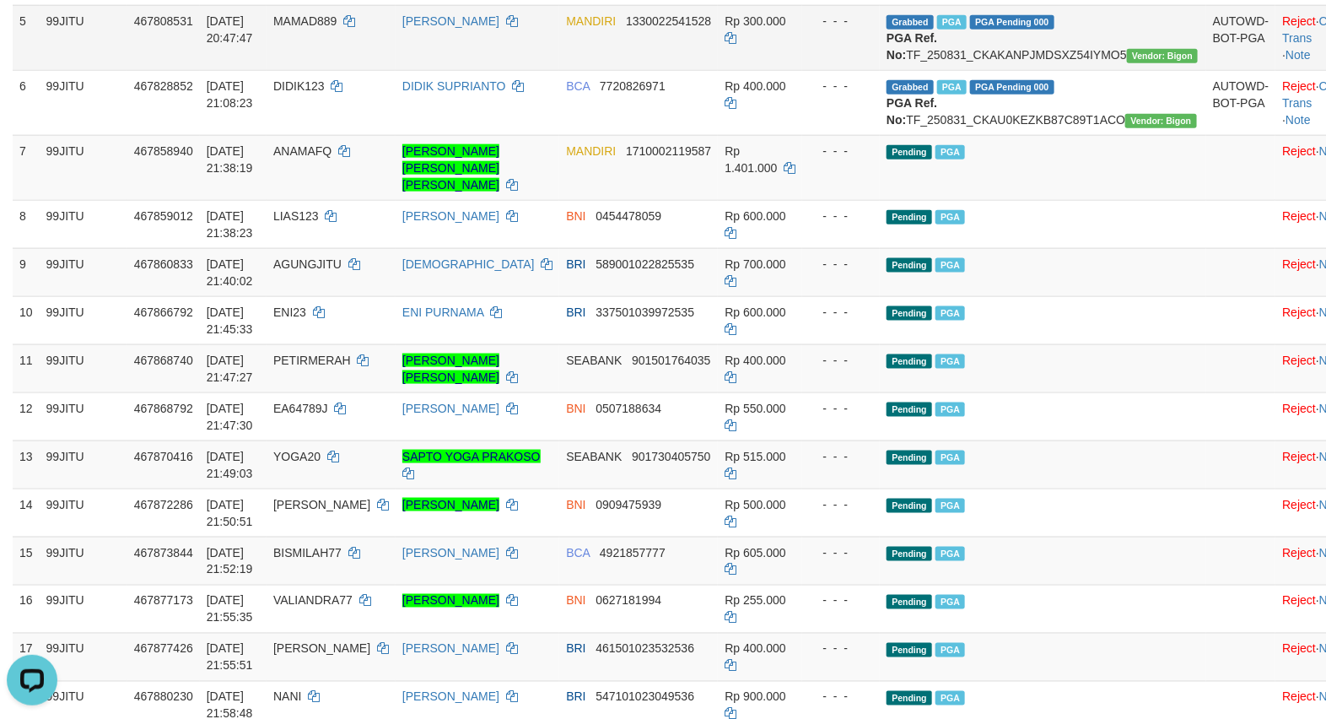
scroll to position [703, 0]
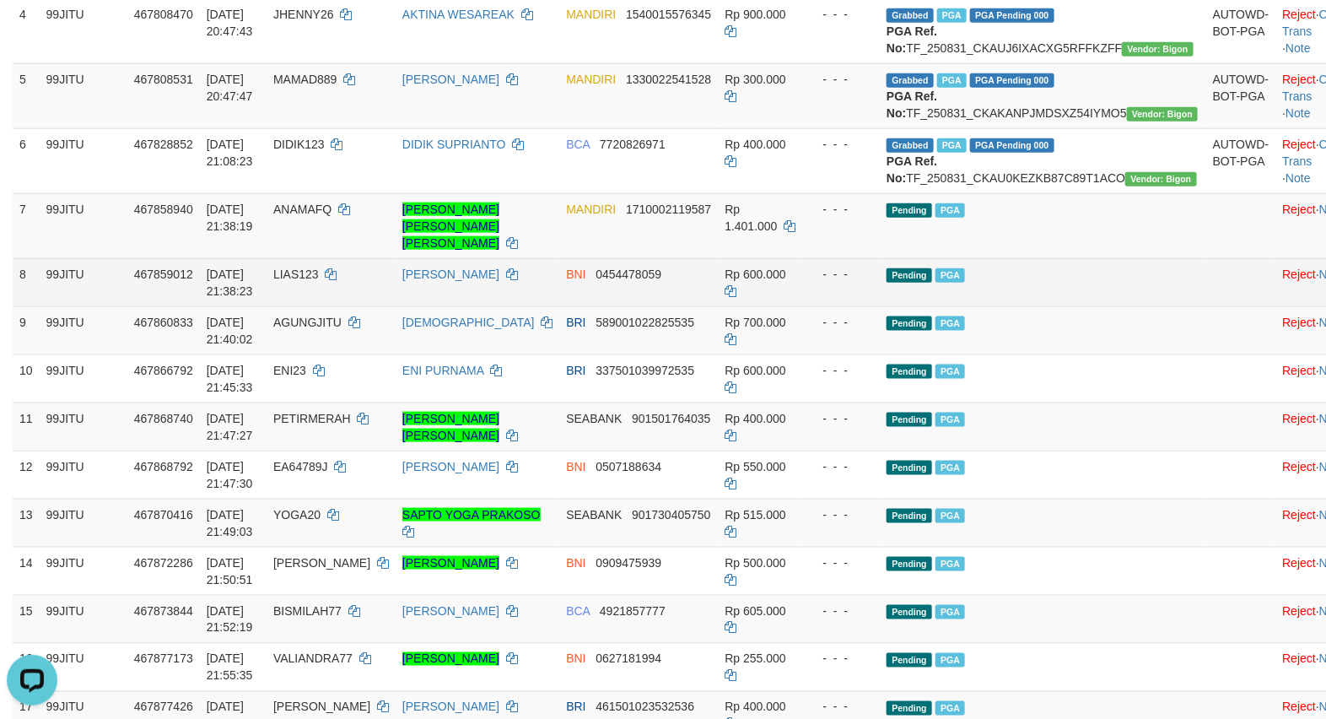
click at [1106, 306] on td "Pending PGA" at bounding box center [1043, 282] width 326 height 48
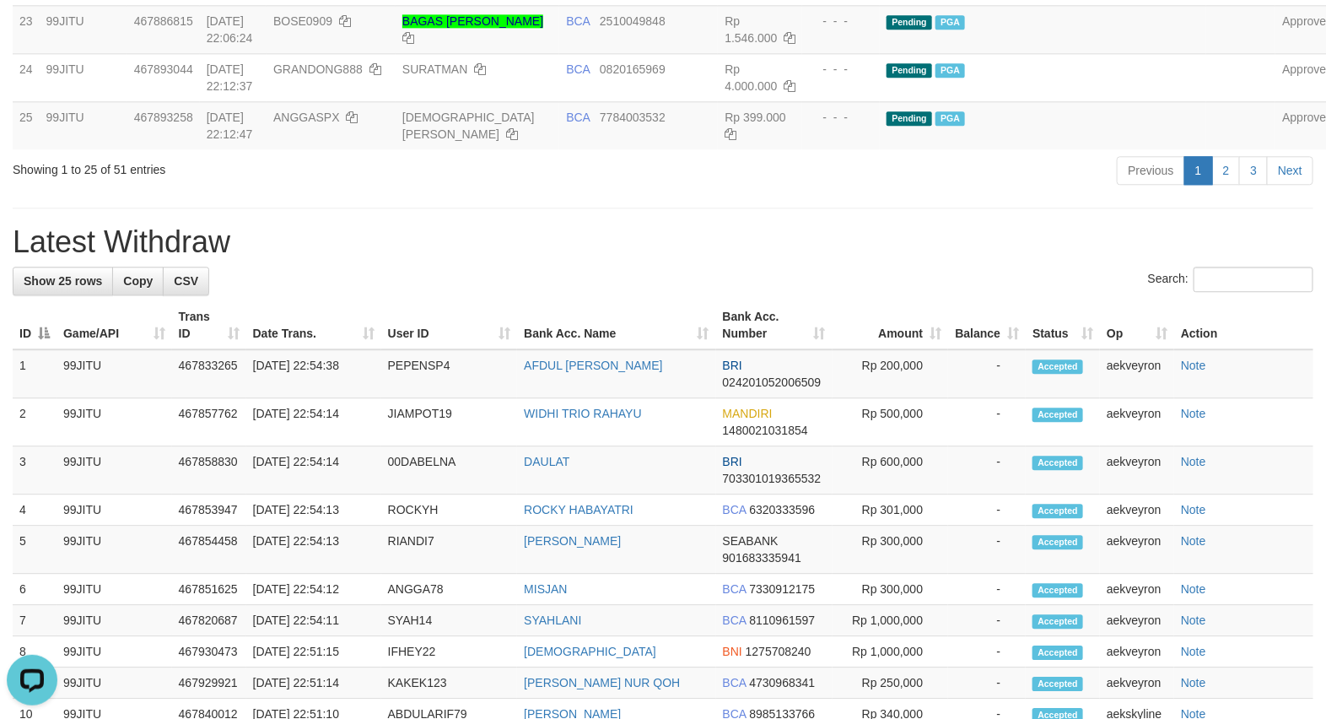
scroll to position [1687, 0]
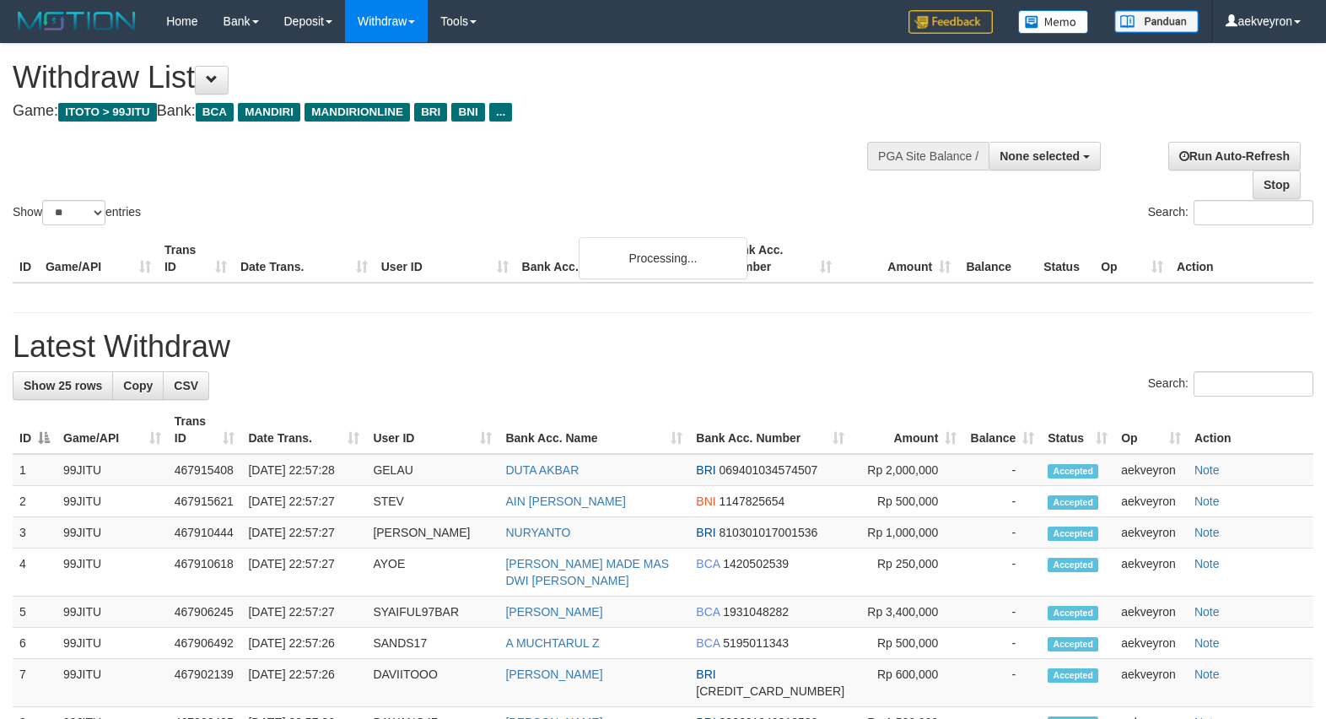
select select
select select "**"
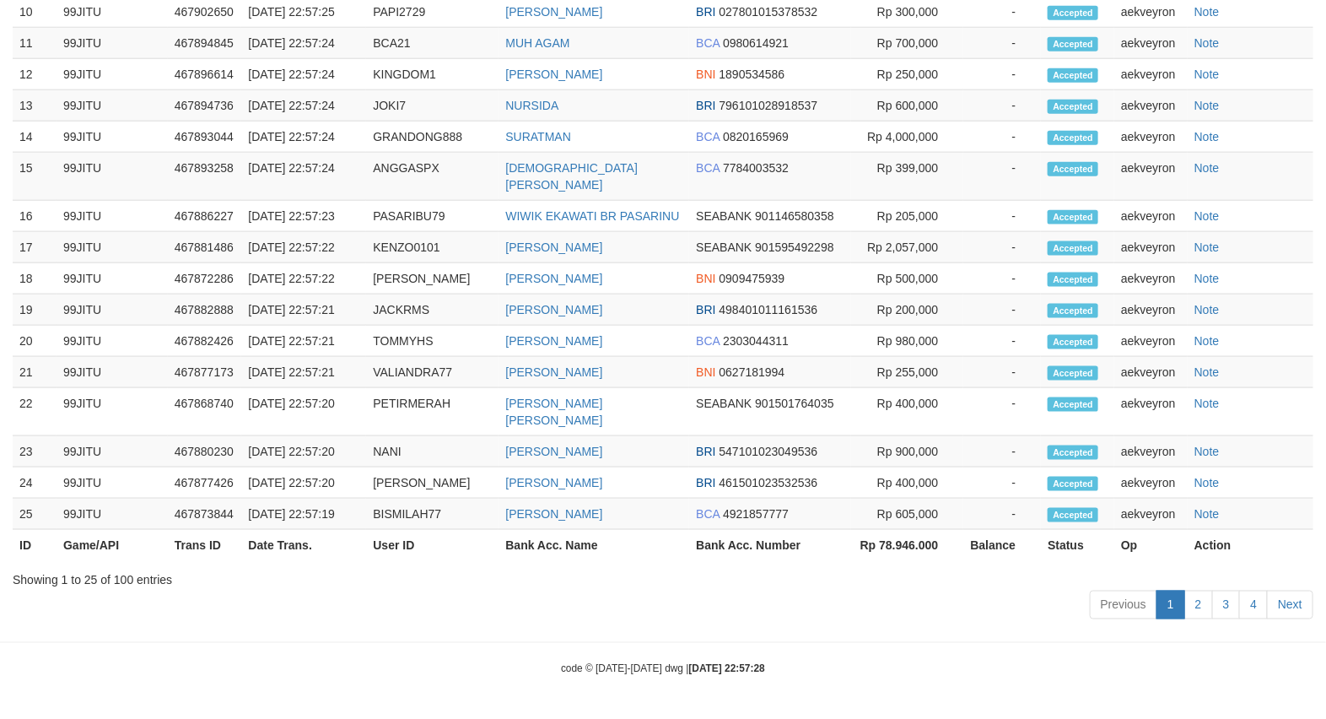
scroll to position [1682, 0]
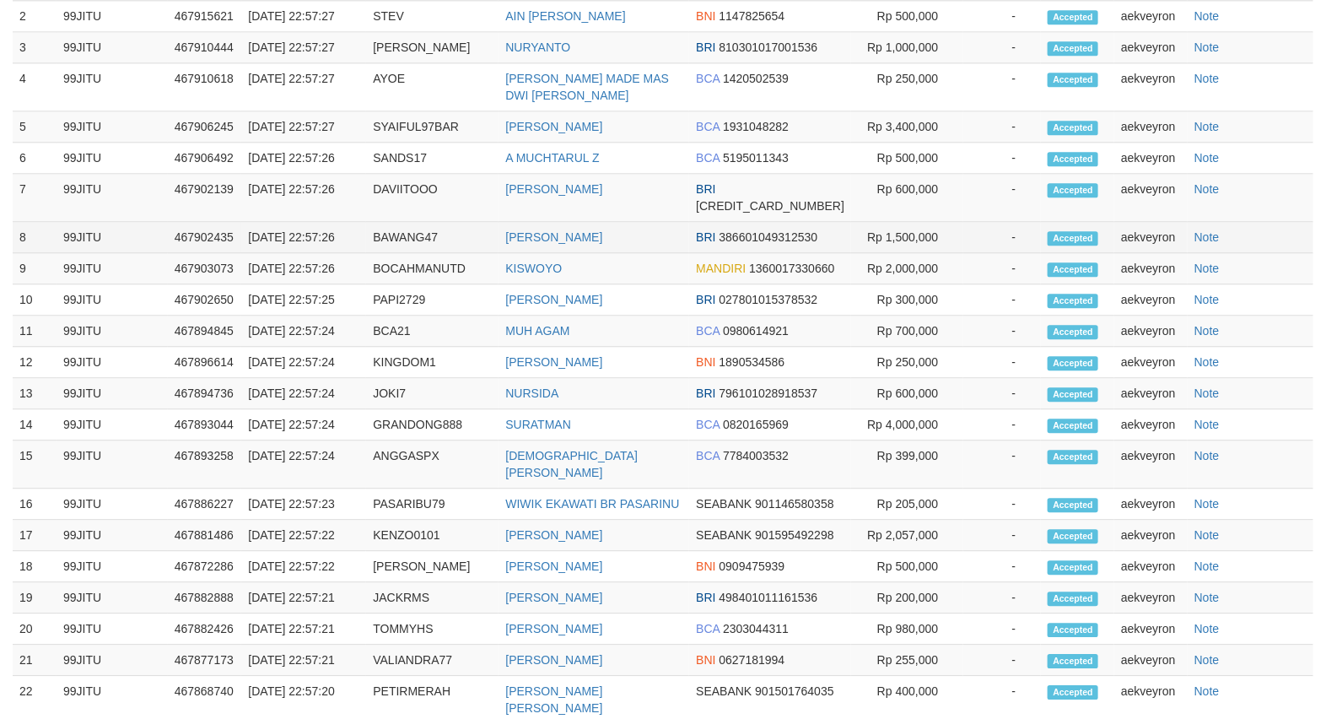
click at [964, 253] on td "-" at bounding box center [1002, 237] width 78 height 31
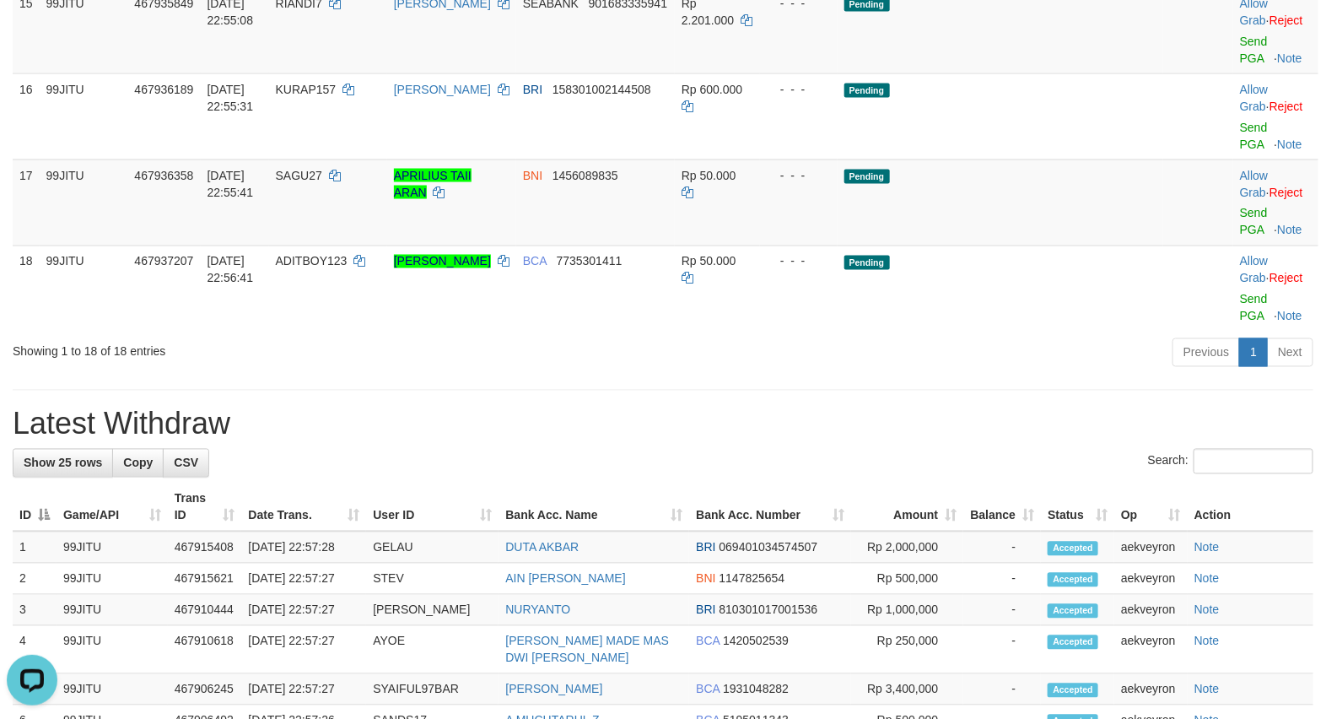
scroll to position [0, 0]
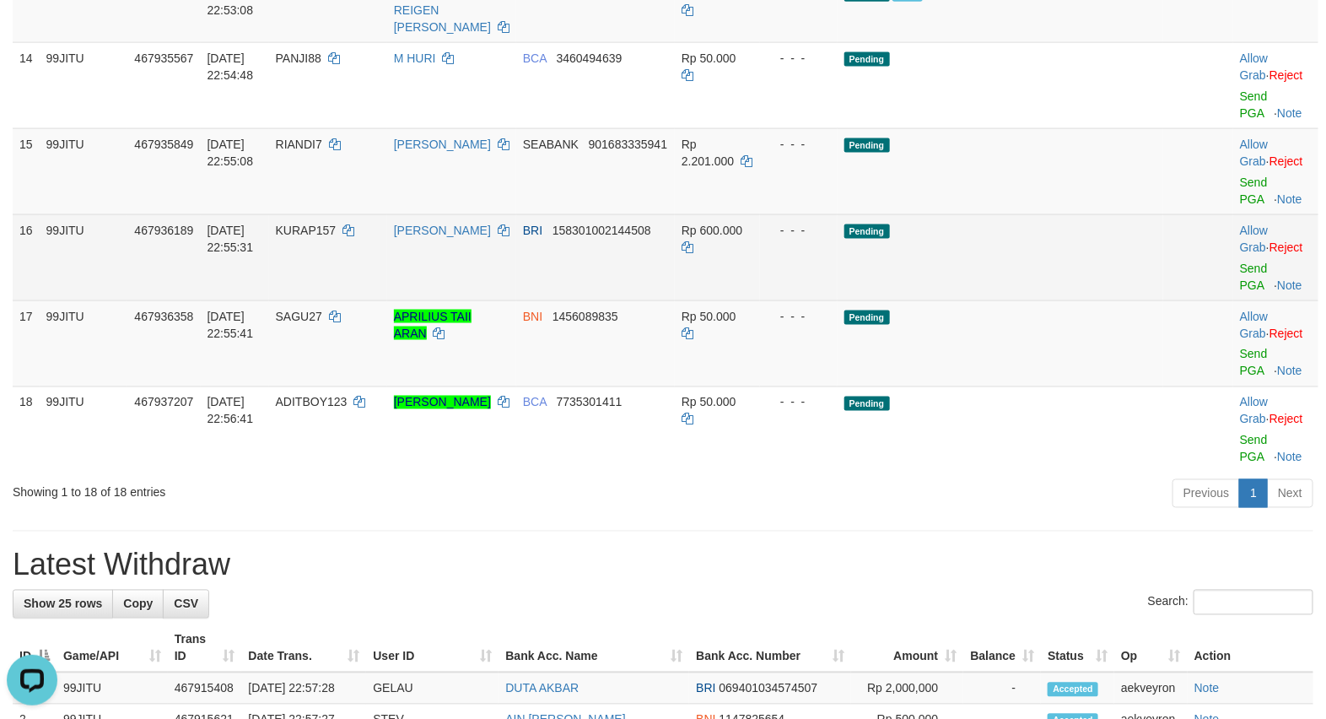
click at [1050, 300] on td "Pending" at bounding box center [1000, 257] width 326 height 86
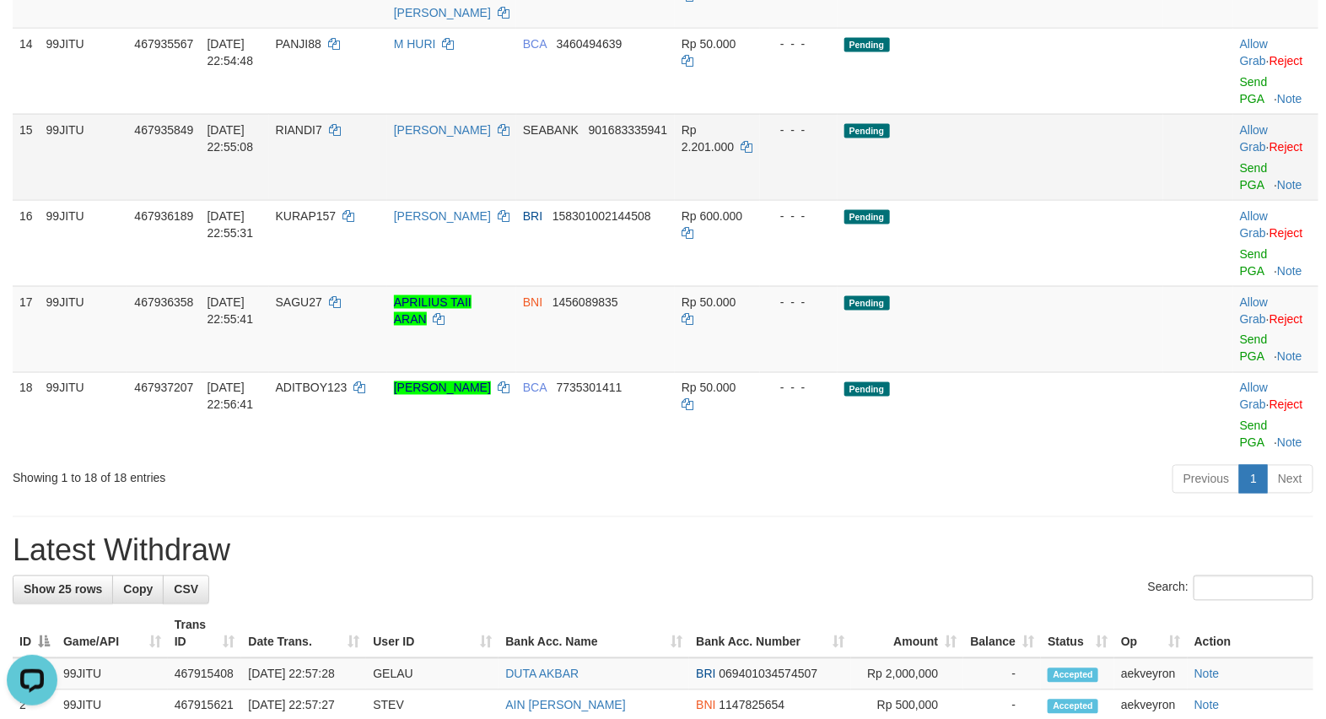
scroll to position [1124, 0]
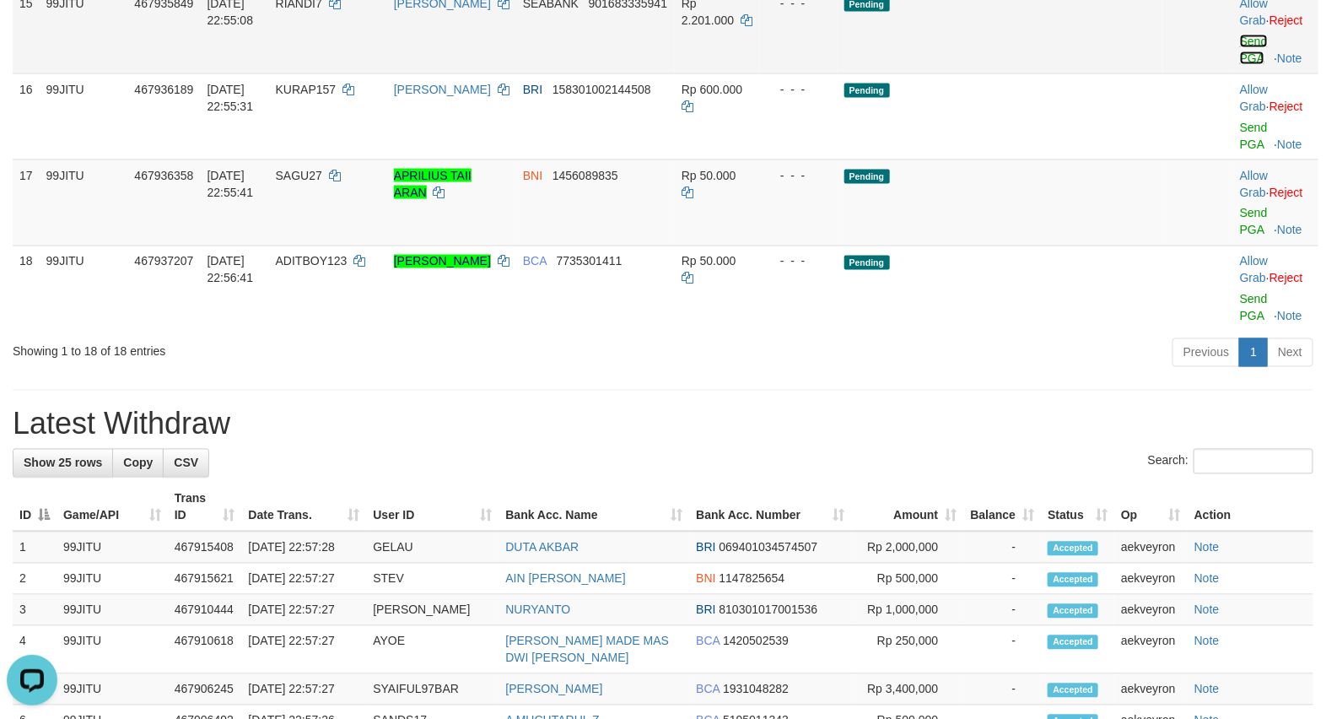
click at [1240, 65] on link "Send PGA" at bounding box center [1254, 50] width 28 height 30
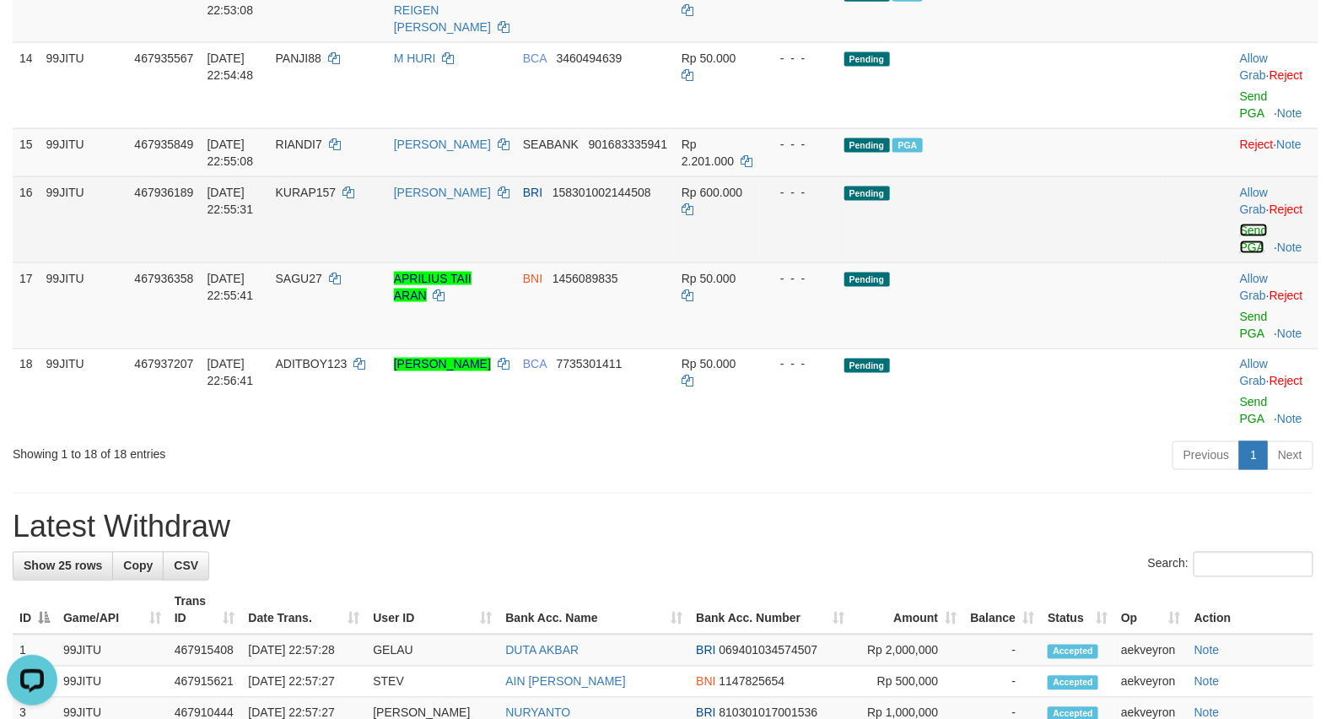
click at [1240, 254] on link "Send PGA" at bounding box center [1254, 238] width 28 height 30
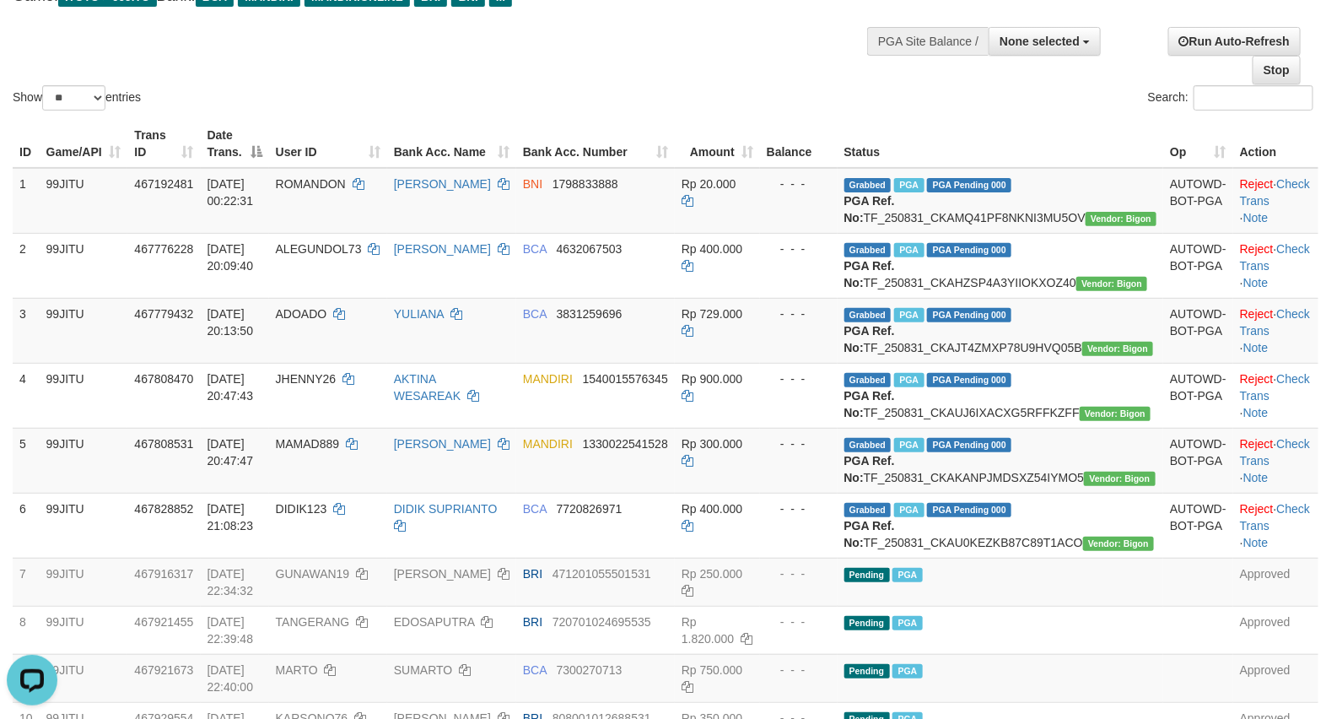
scroll to position [0, 0]
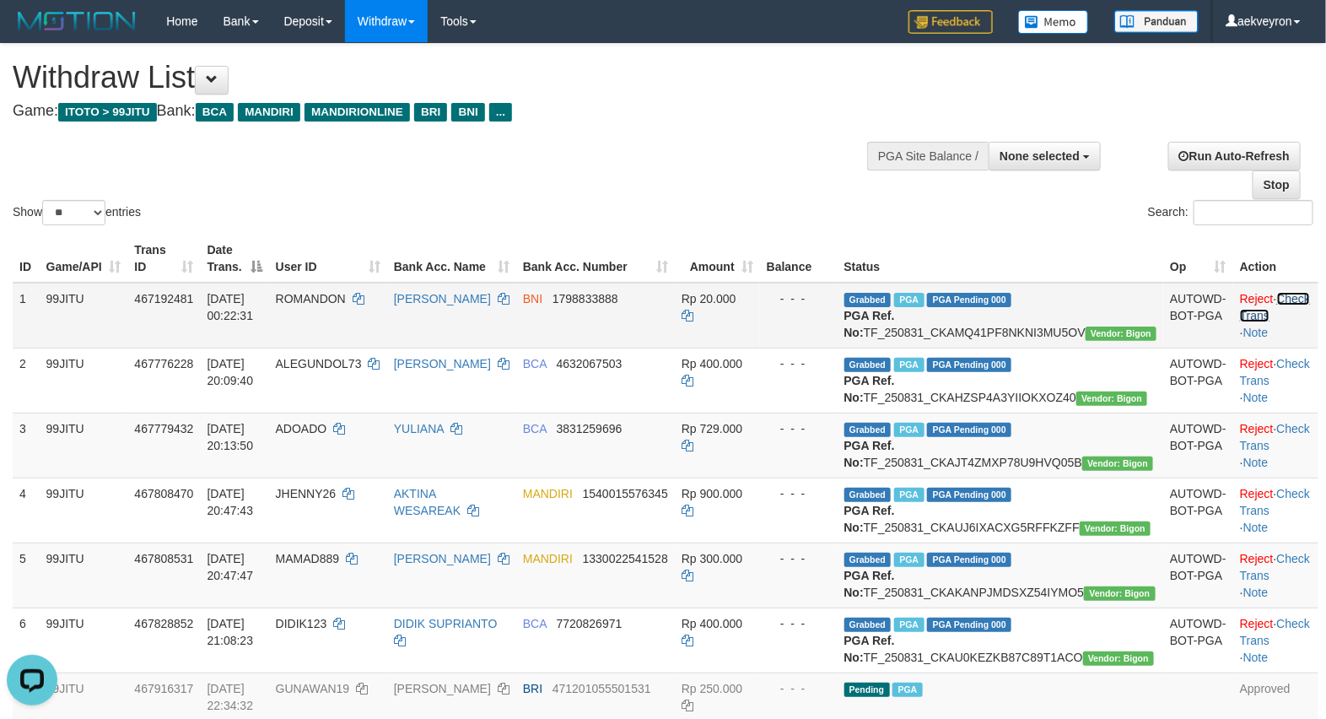
click at [1284, 298] on link "Check Trans" at bounding box center [1275, 307] width 70 height 30
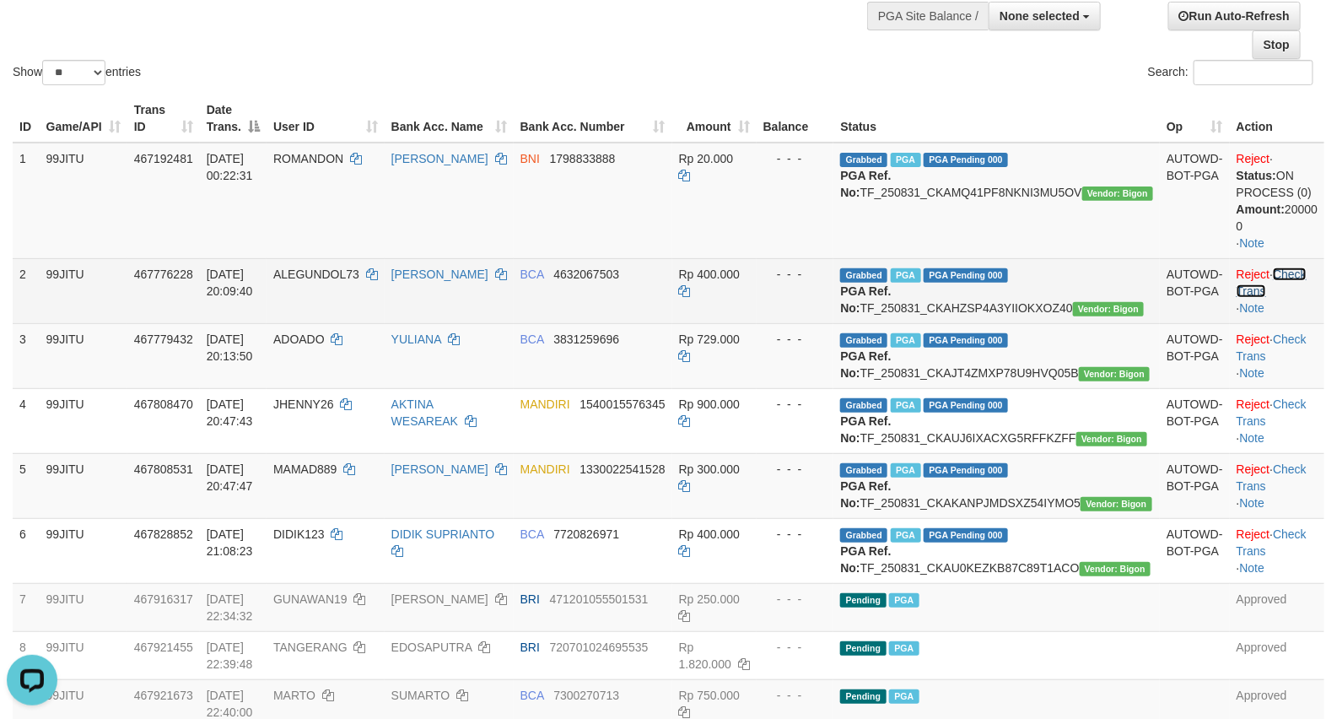
click at [1278, 272] on link "Check Trans" at bounding box center [1271, 282] width 70 height 30
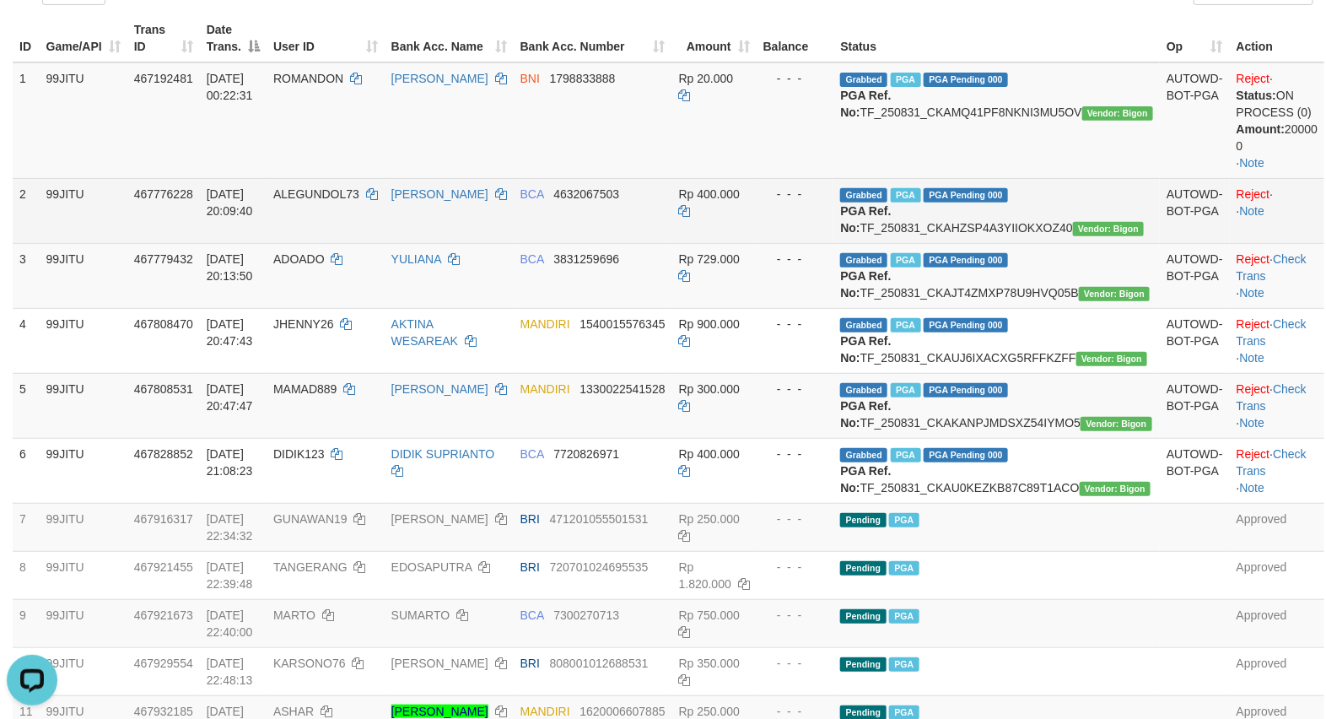
scroll to position [281, 0]
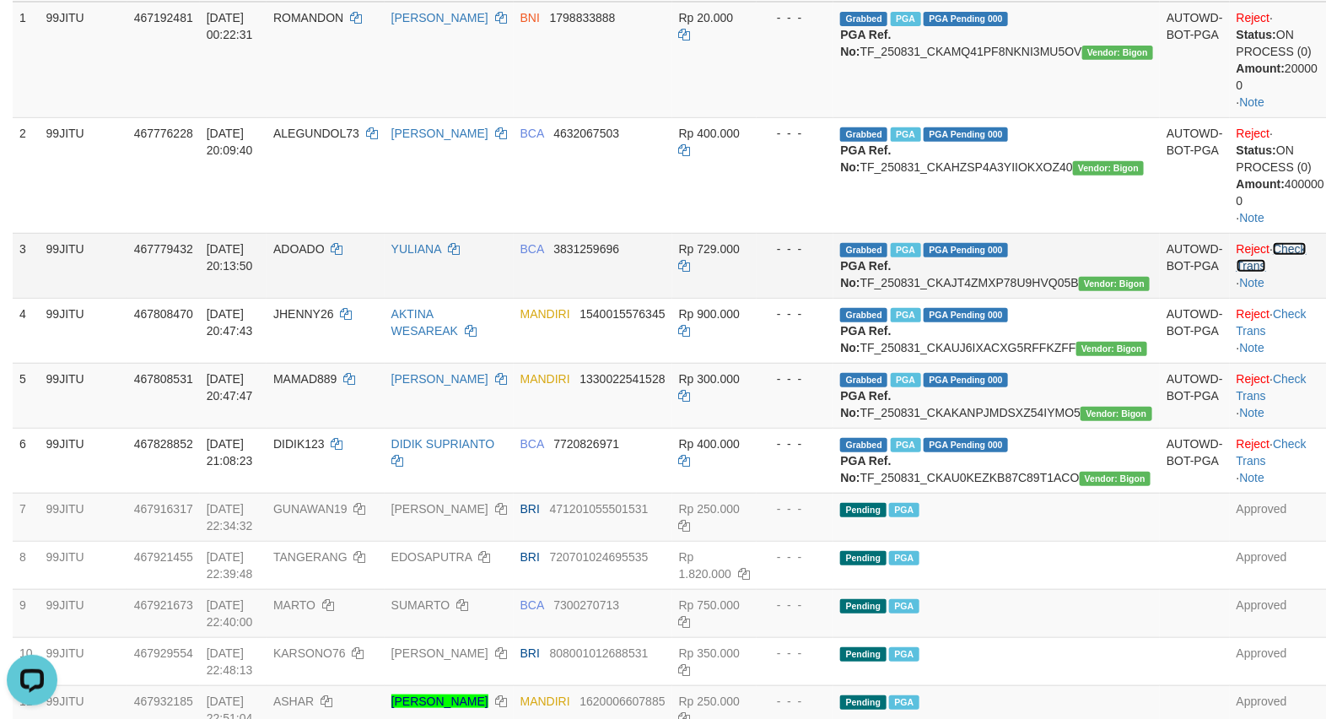
click at [1279, 254] on link "Check Trans" at bounding box center [1271, 257] width 70 height 30
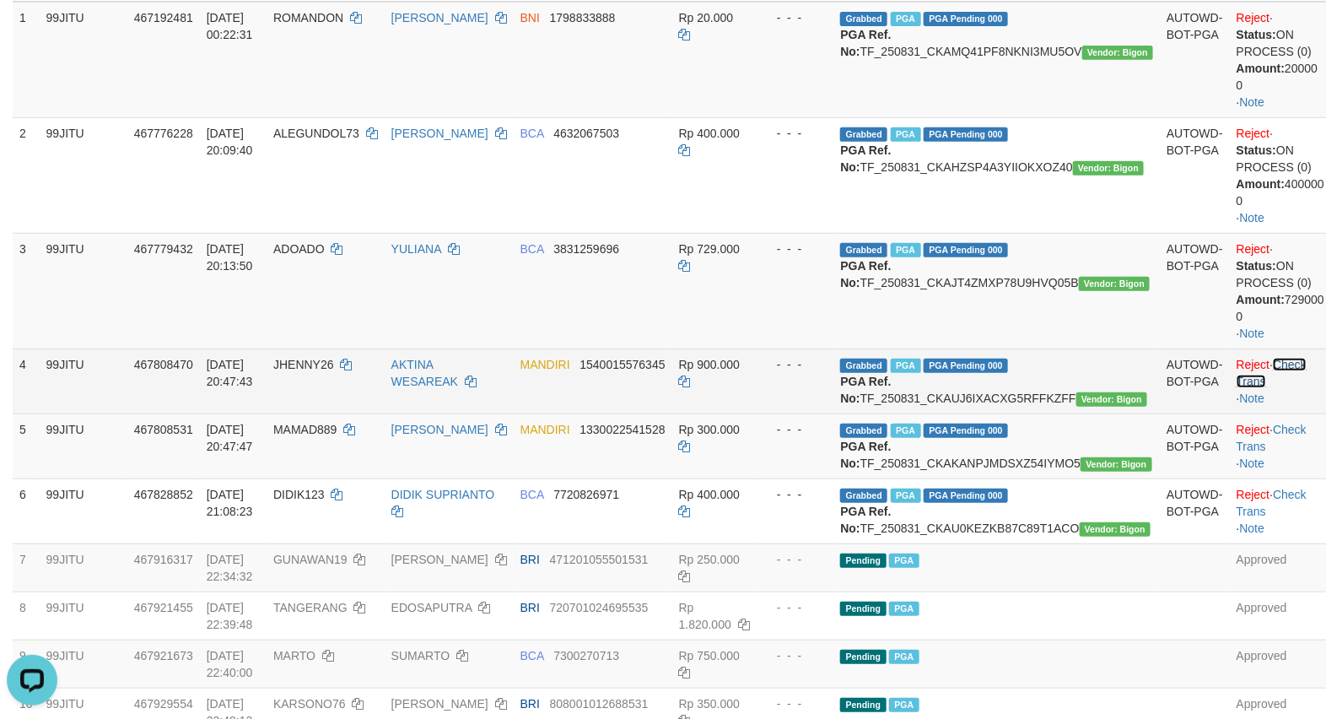
click at [1282, 358] on link "Check Trans" at bounding box center [1271, 373] width 70 height 30
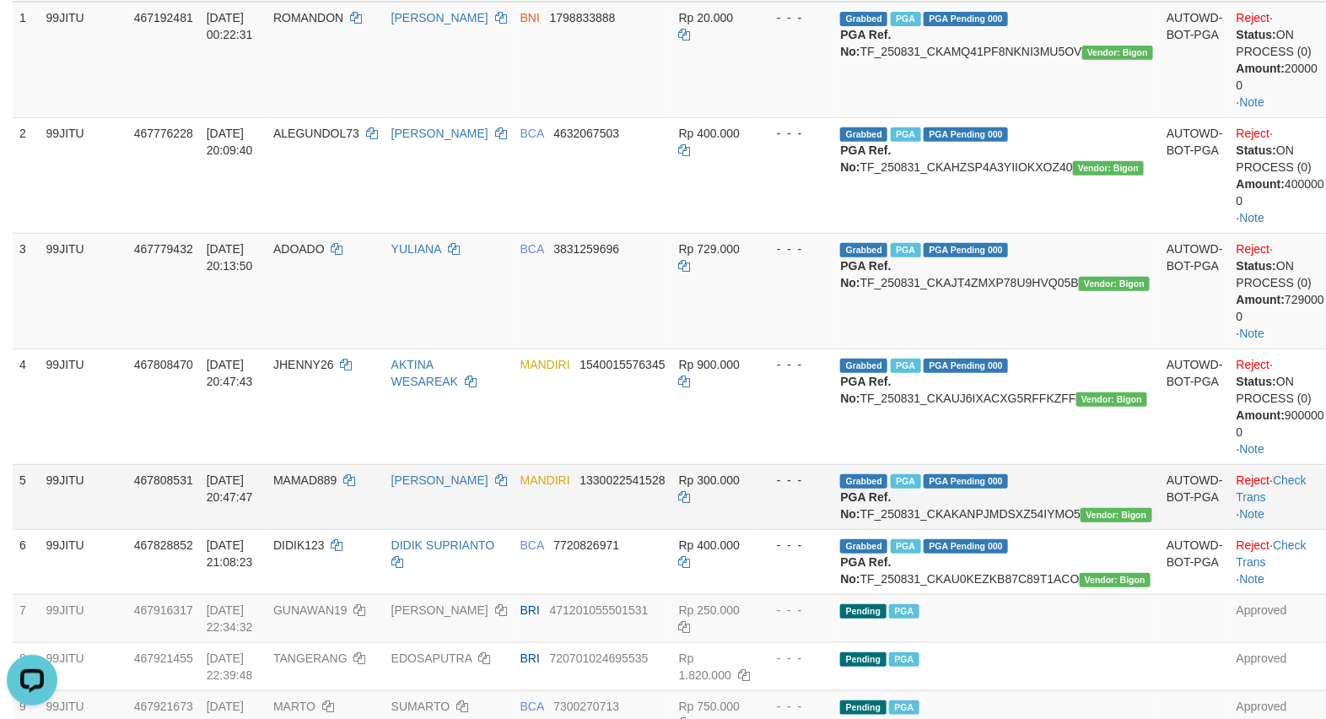
click at [1276, 471] on td "Reject · Check Trans · Note" at bounding box center [1280, 496] width 101 height 65
click at [1279, 487] on td "Reject · Check Trans · Note" at bounding box center [1280, 496] width 101 height 65
click at [1278, 479] on link "Check Trans" at bounding box center [1271, 488] width 70 height 30
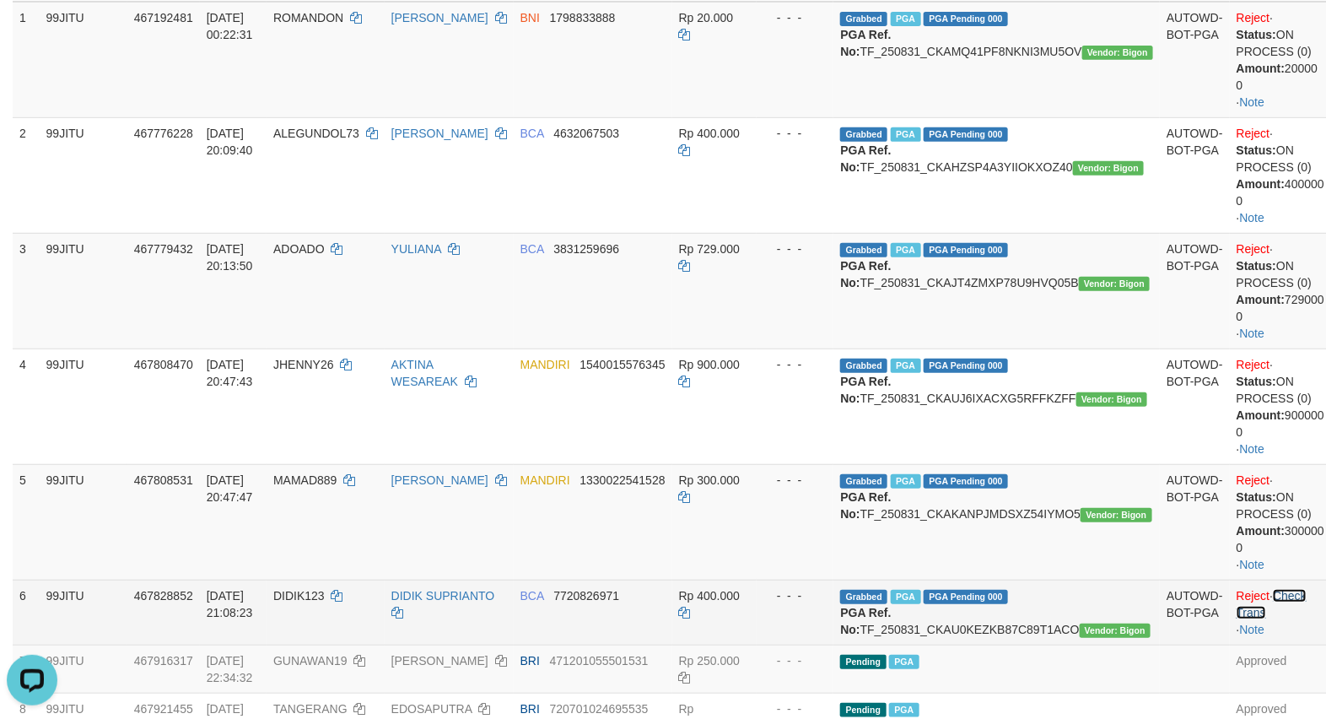
click at [1270, 596] on link "Check Trans" at bounding box center [1271, 604] width 70 height 30
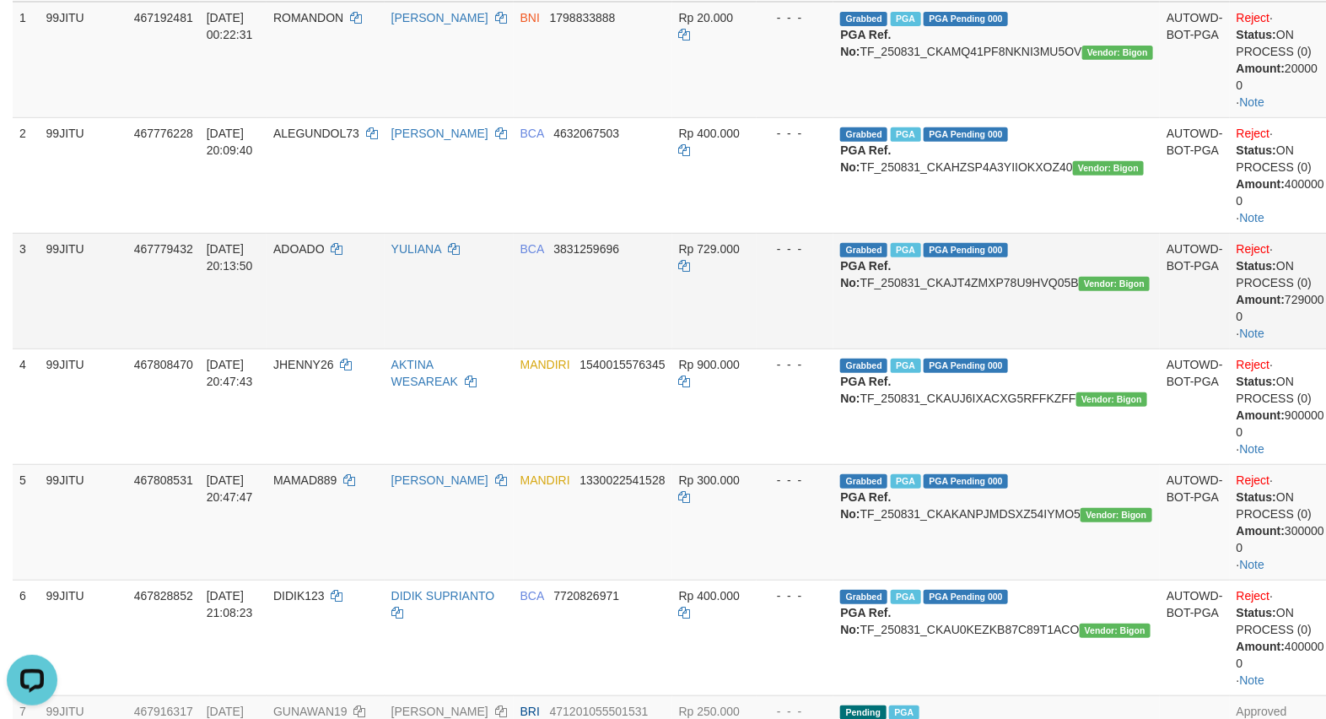
click at [752, 300] on td "Rp 729.000" at bounding box center [714, 291] width 84 height 116
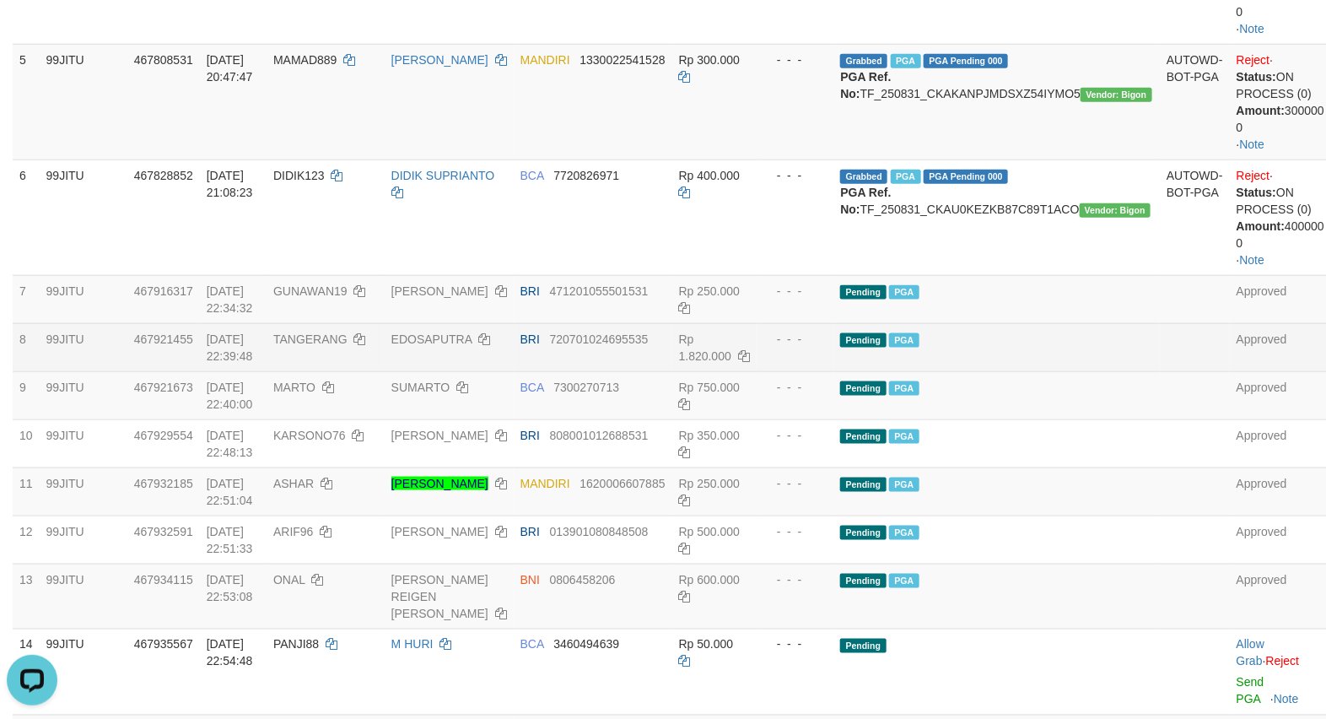
scroll to position [703, 0]
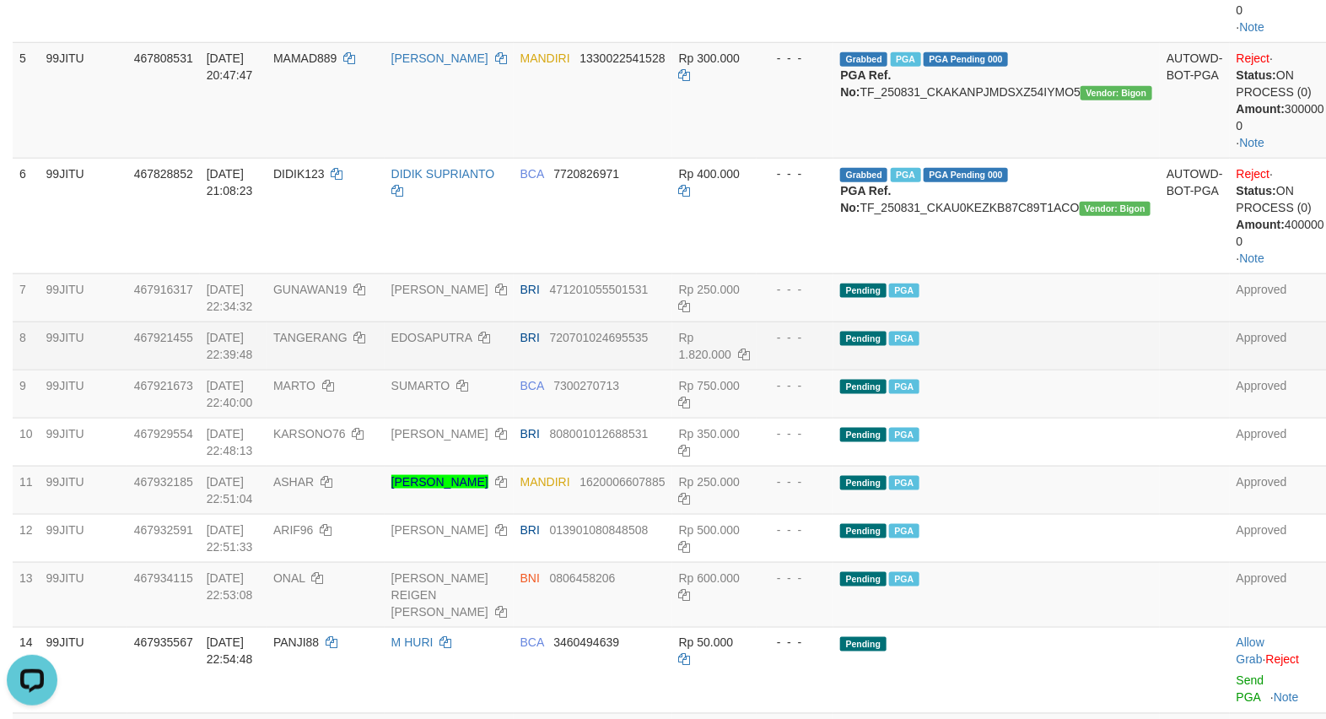
click at [1096, 330] on td "Pending PGA" at bounding box center [996, 345] width 326 height 48
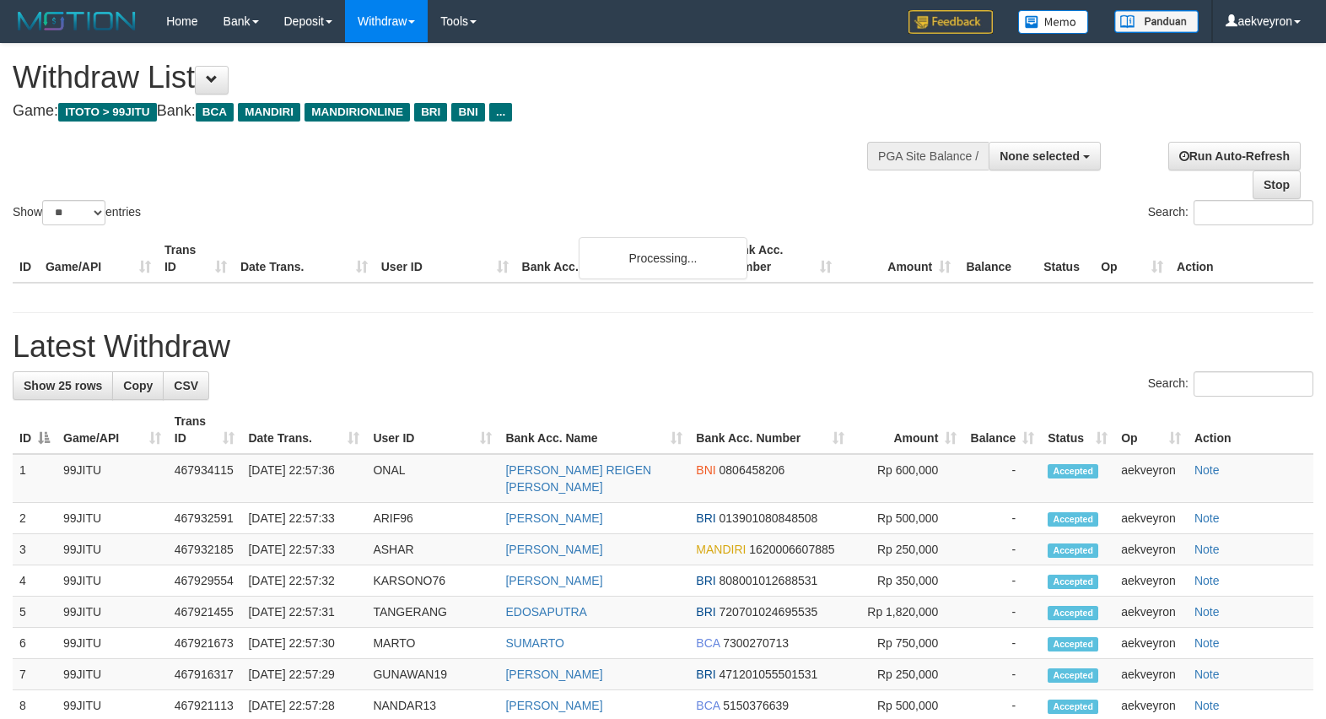
select select
select select "**"
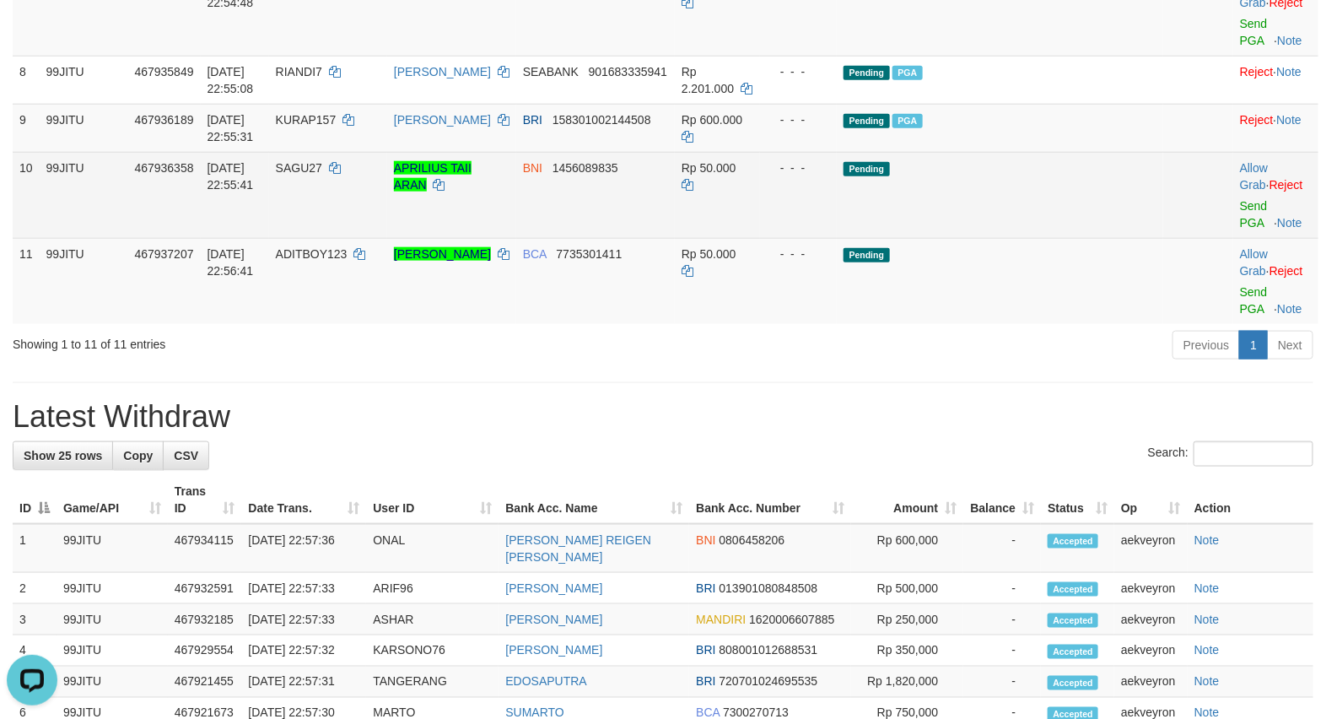
click at [1103, 238] on td "Pending" at bounding box center [1000, 195] width 326 height 86
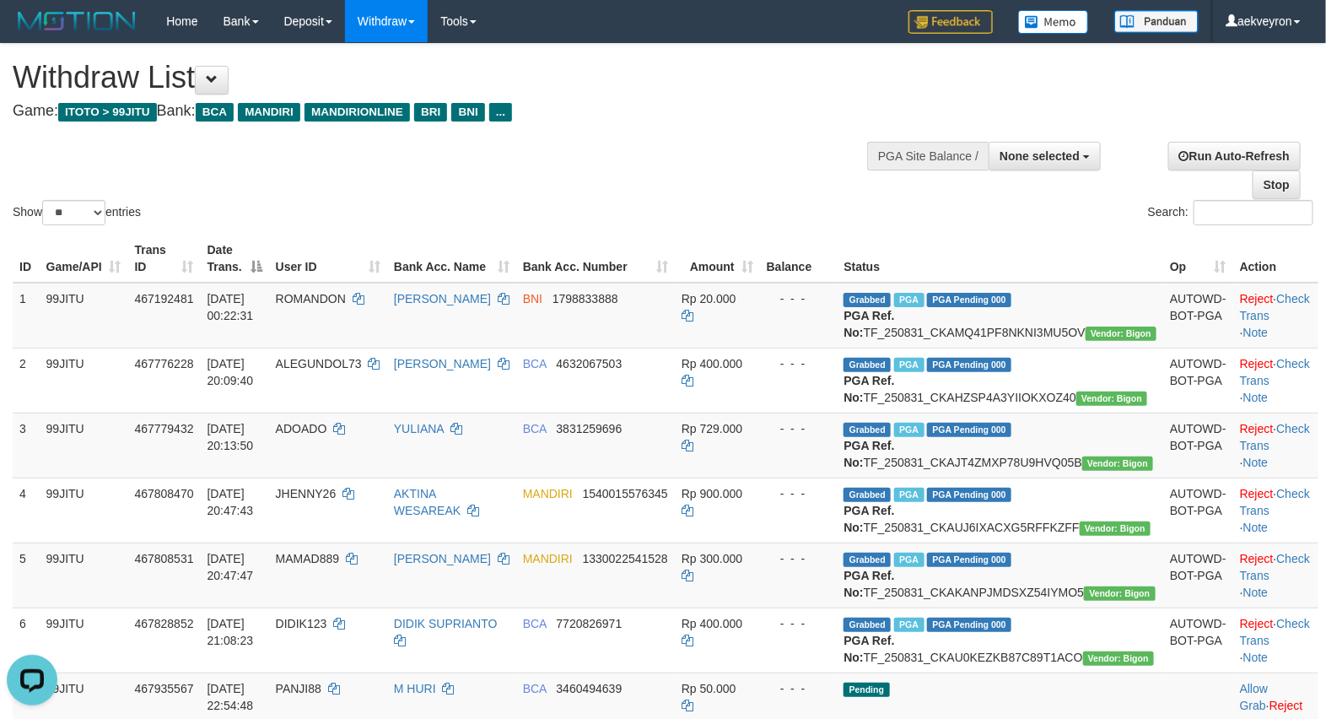
click at [609, 175] on div "Show ** ** ** *** entries Search:" at bounding box center [663, 136] width 1326 height 185
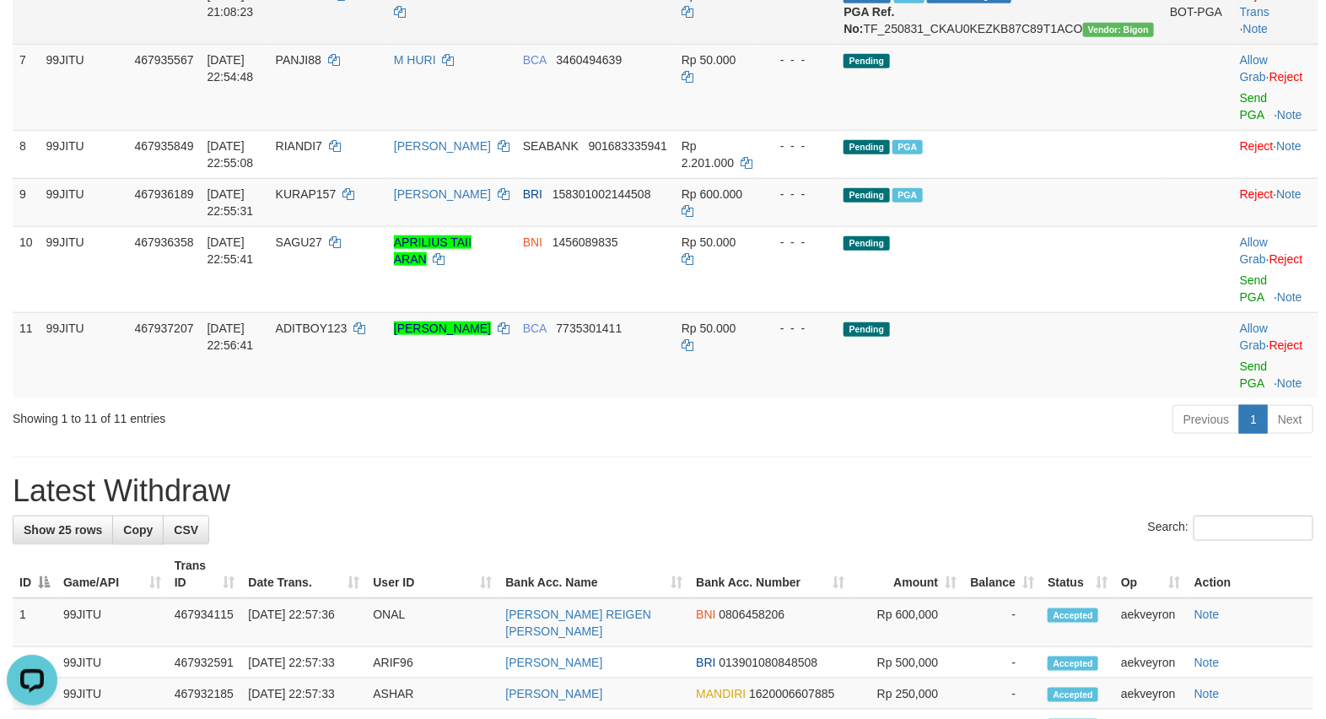
click at [1067, 44] on td "Grabbed PGA PGA Pending 000 {"status":"000","data":{"unique_id":"357-467828852-…" at bounding box center [1000, 11] width 326 height 65
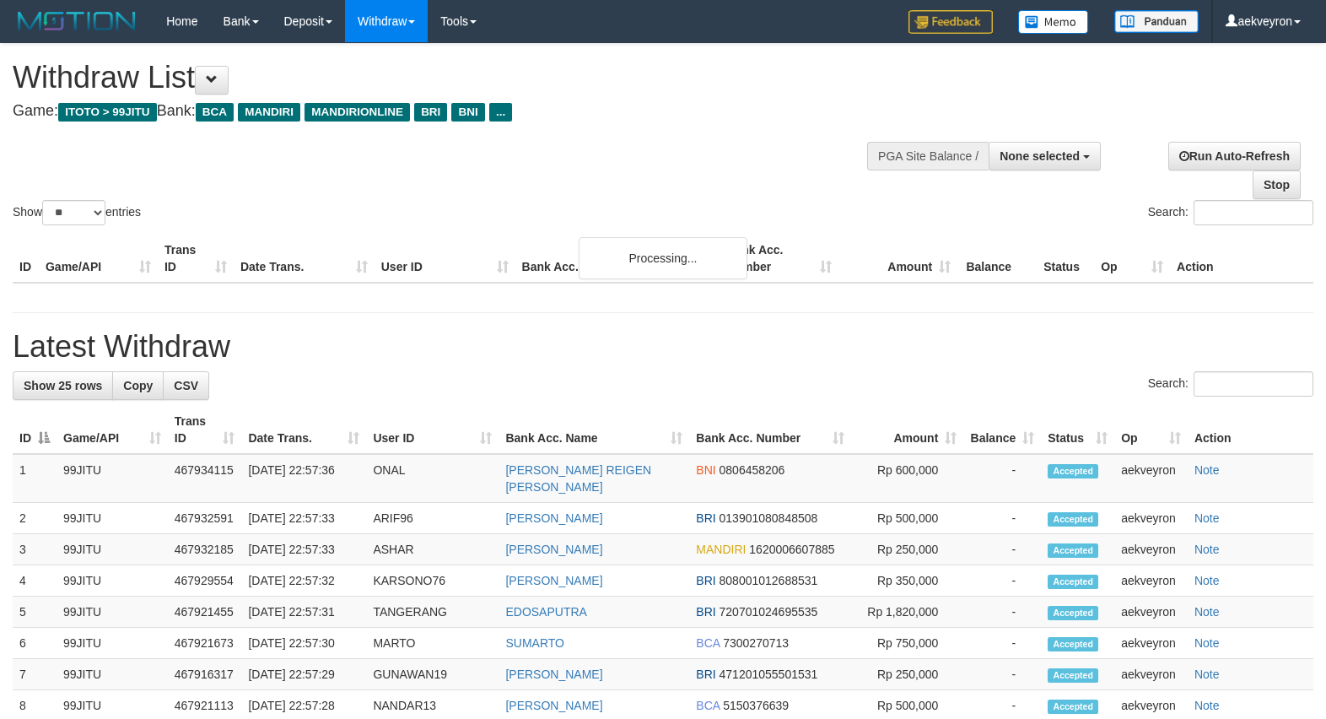
select select
select select "**"
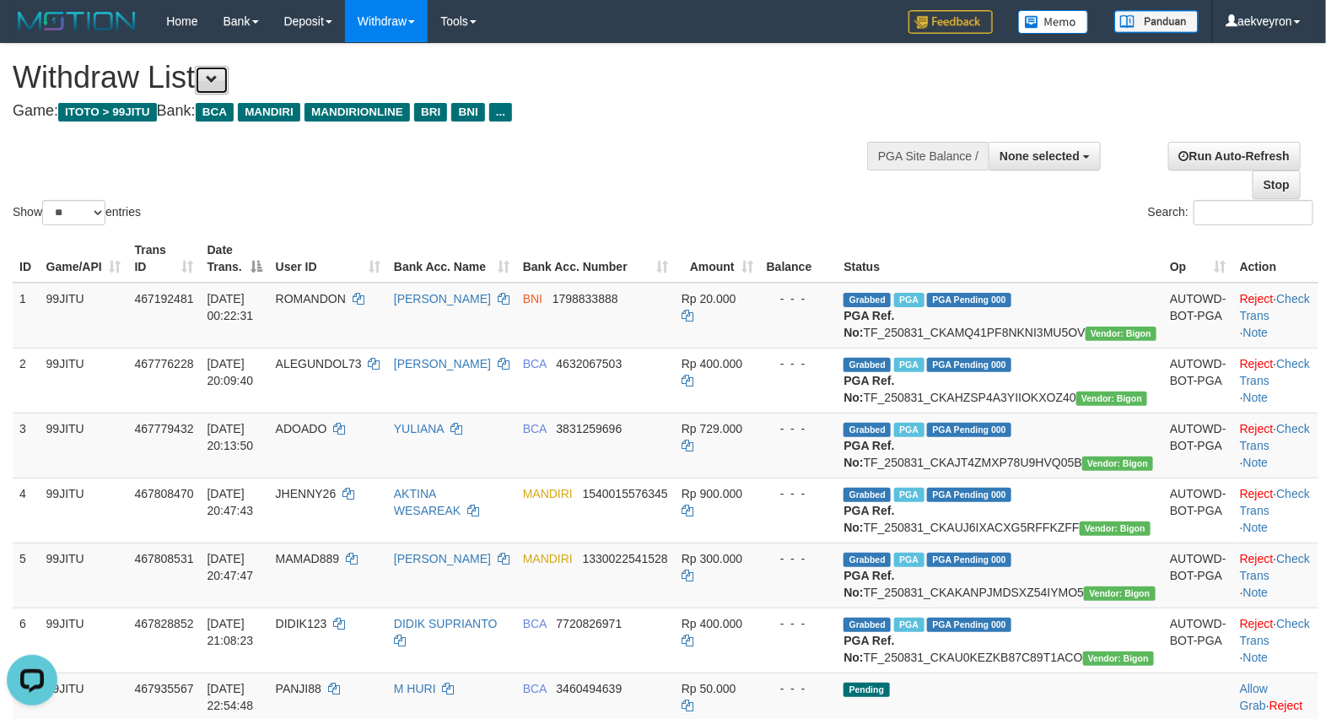
click at [229, 83] on button at bounding box center [212, 80] width 34 height 29
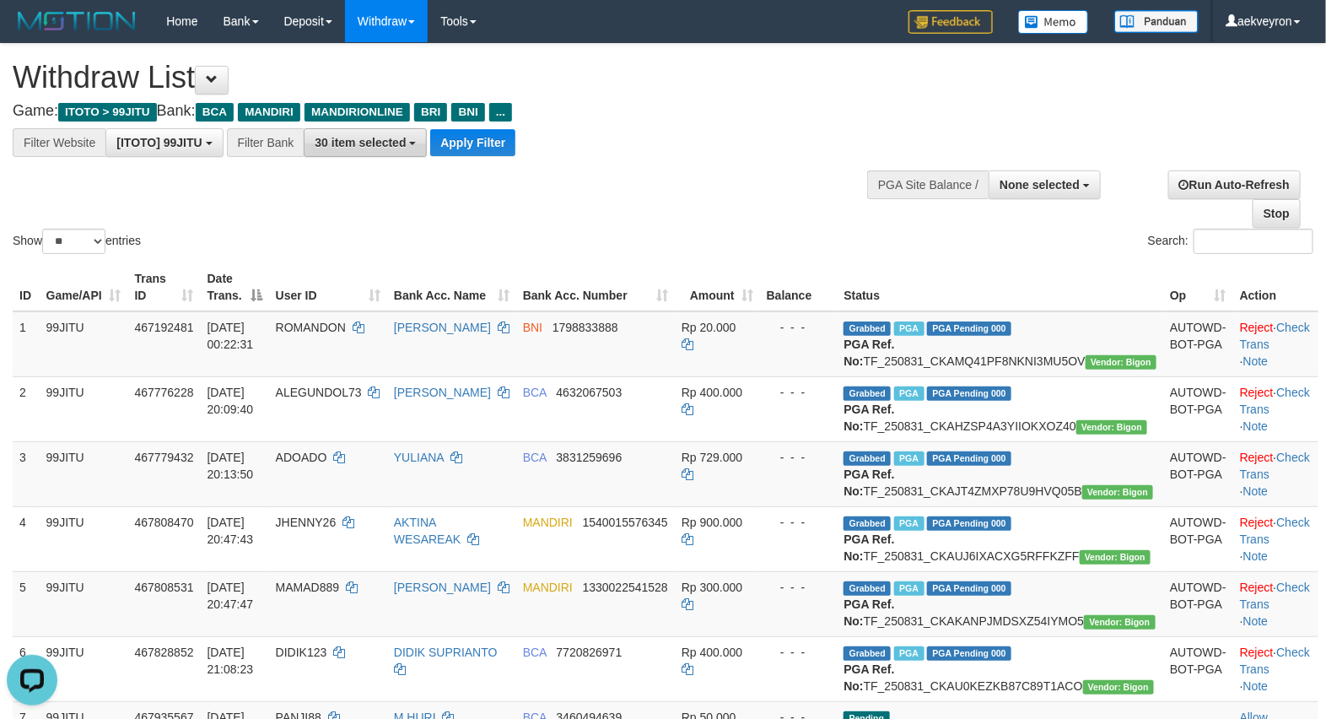
click at [396, 149] on button "30 item selected" at bounding box center [365, 142] width 123 height 29
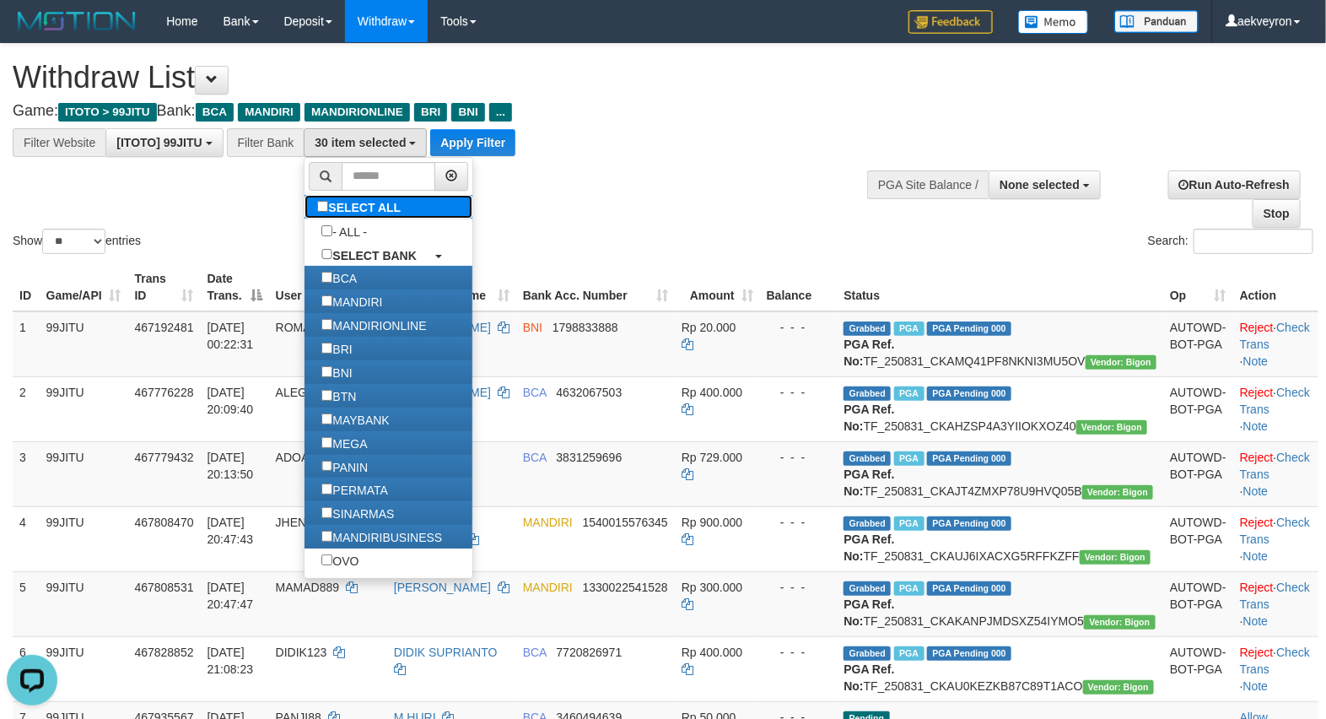
click at [368, 209] on label "SELECT ALL" at bounding box center [360, 207] width 113 height 24
select select "***"
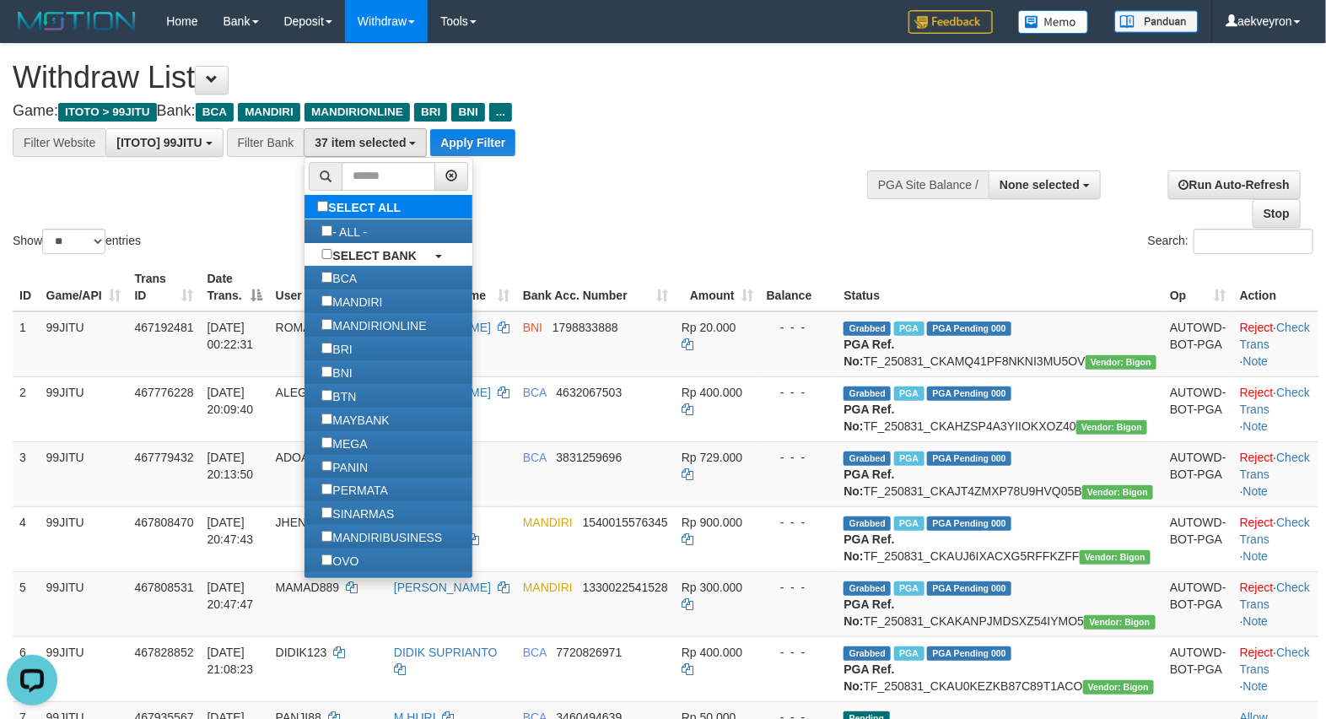
click at [368, 199] on label "SELECT ALL" at bounding box center [360, 207] width 113 height 24
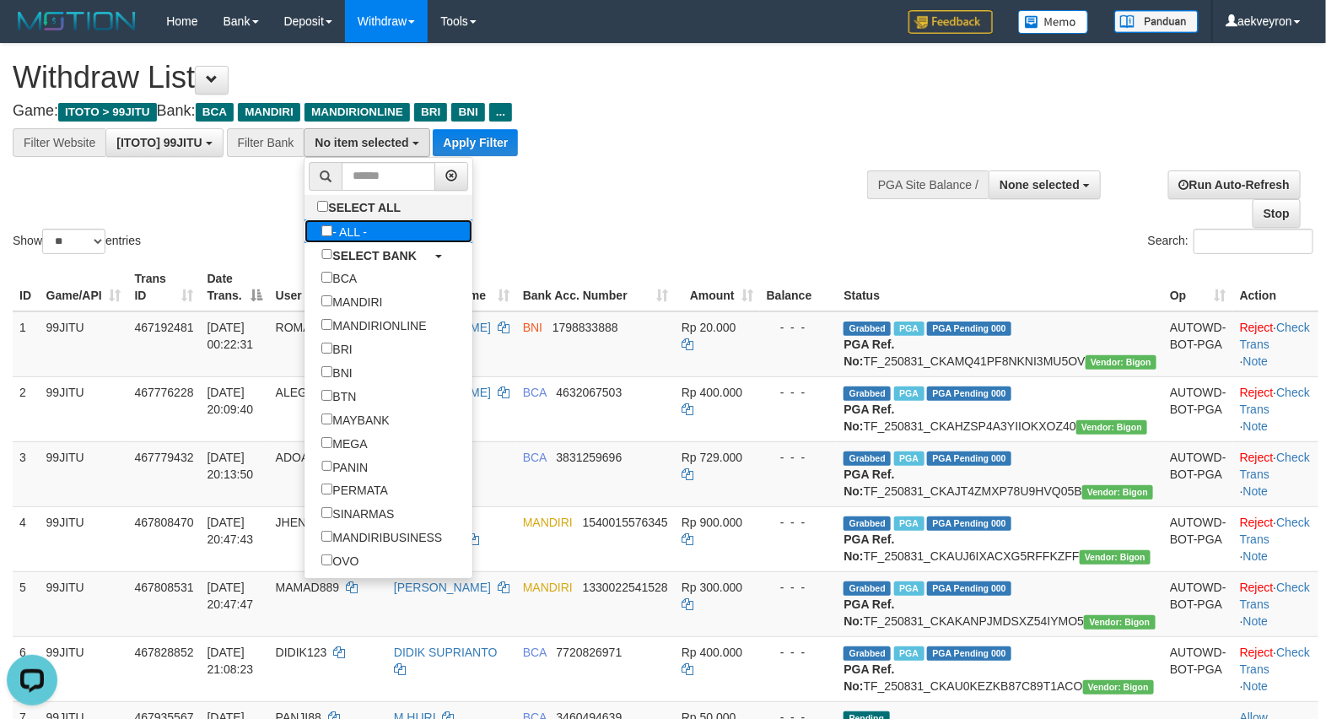
click at [356, 229] on label "- ALL -" at bounding box center [343, 231] width 79 height 24
select select "***"
click at [416, 142] on button "Apply Filter" at bounding box center [418, 142] width 85 height 27
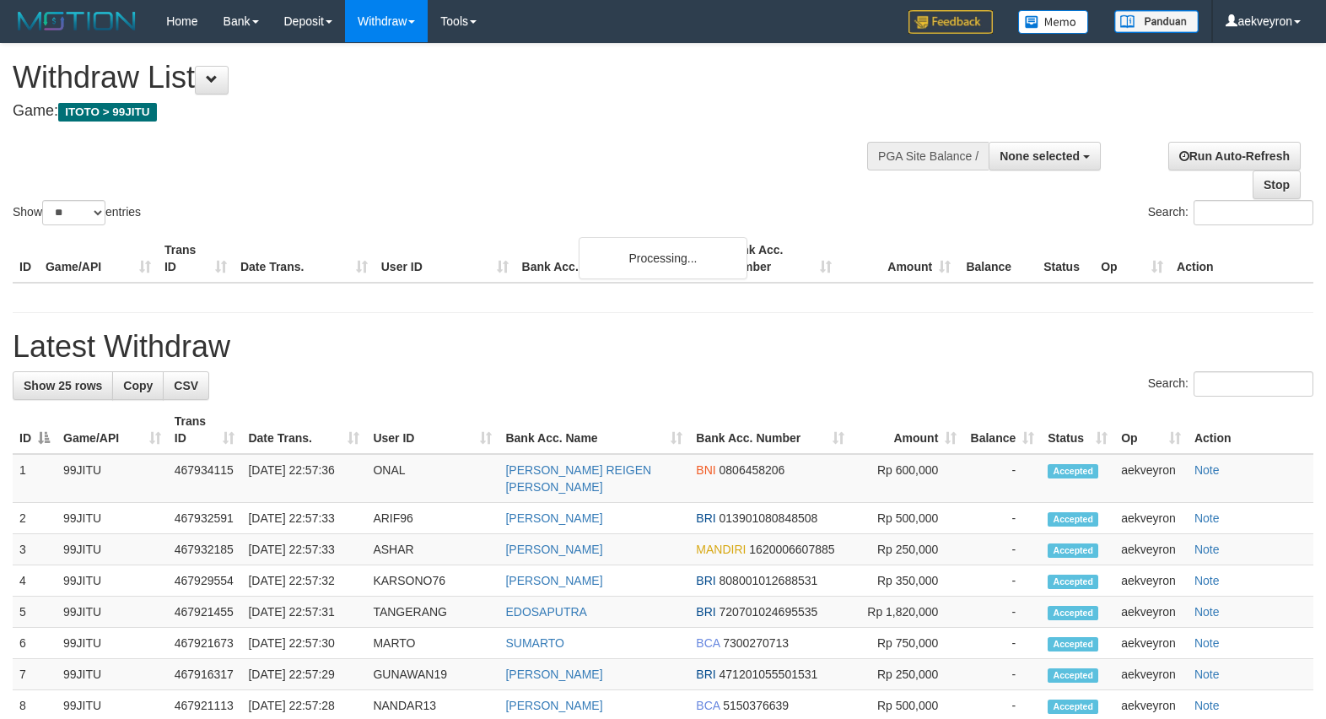
select select
select select "**"
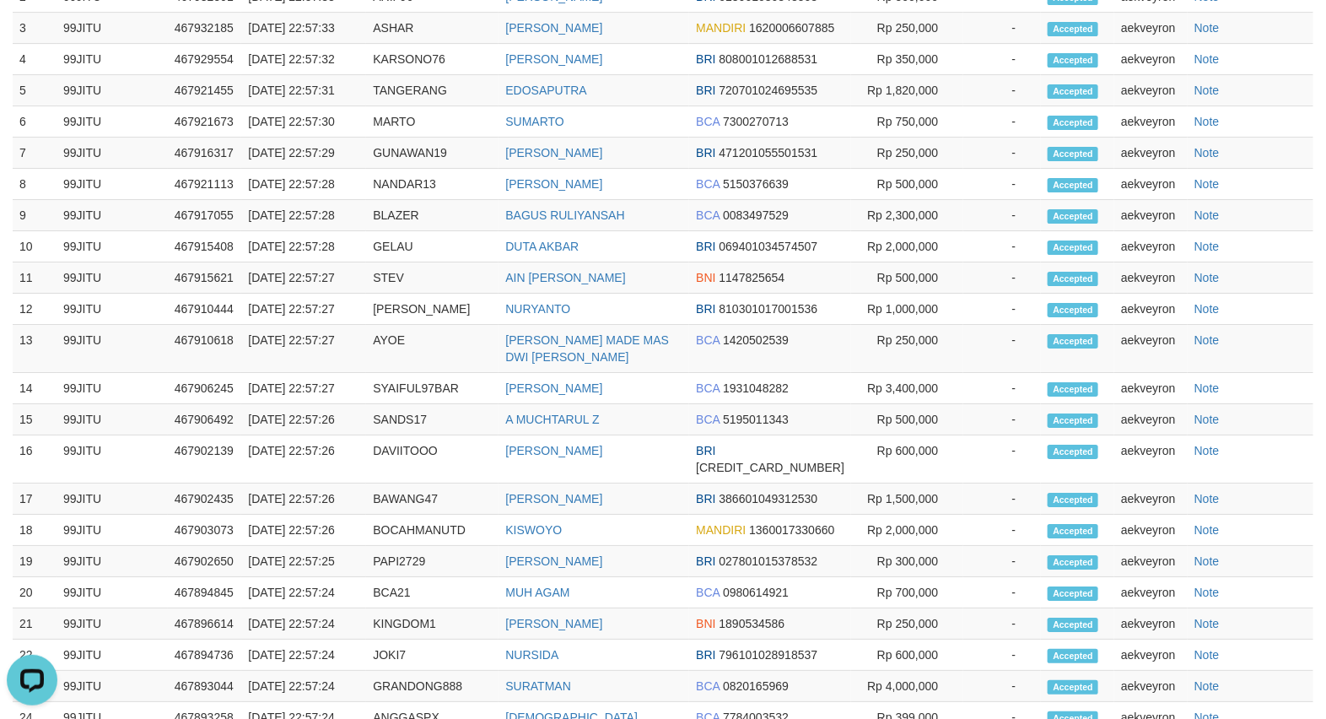
scroll to position [2108, 0]
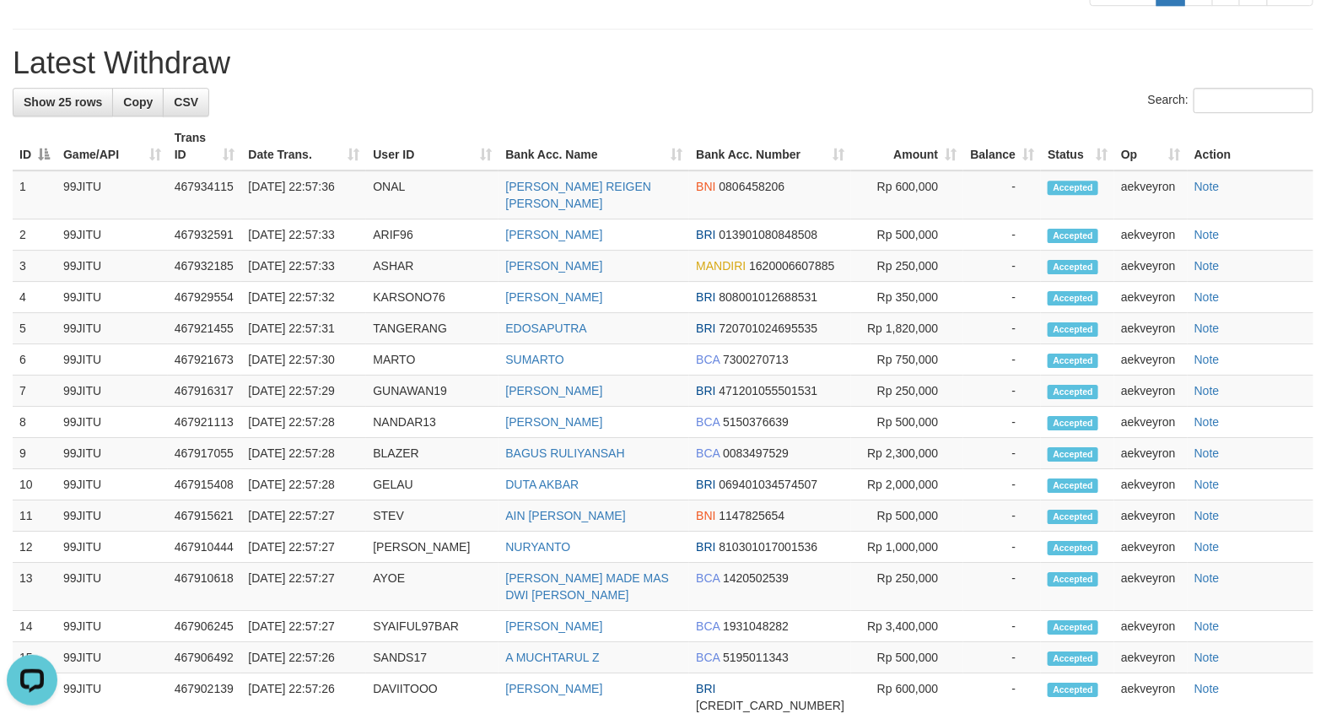
click at [867, 80] on h1 "Latest Withdraw" at bounding box center [663, 63] width 1300 height 34
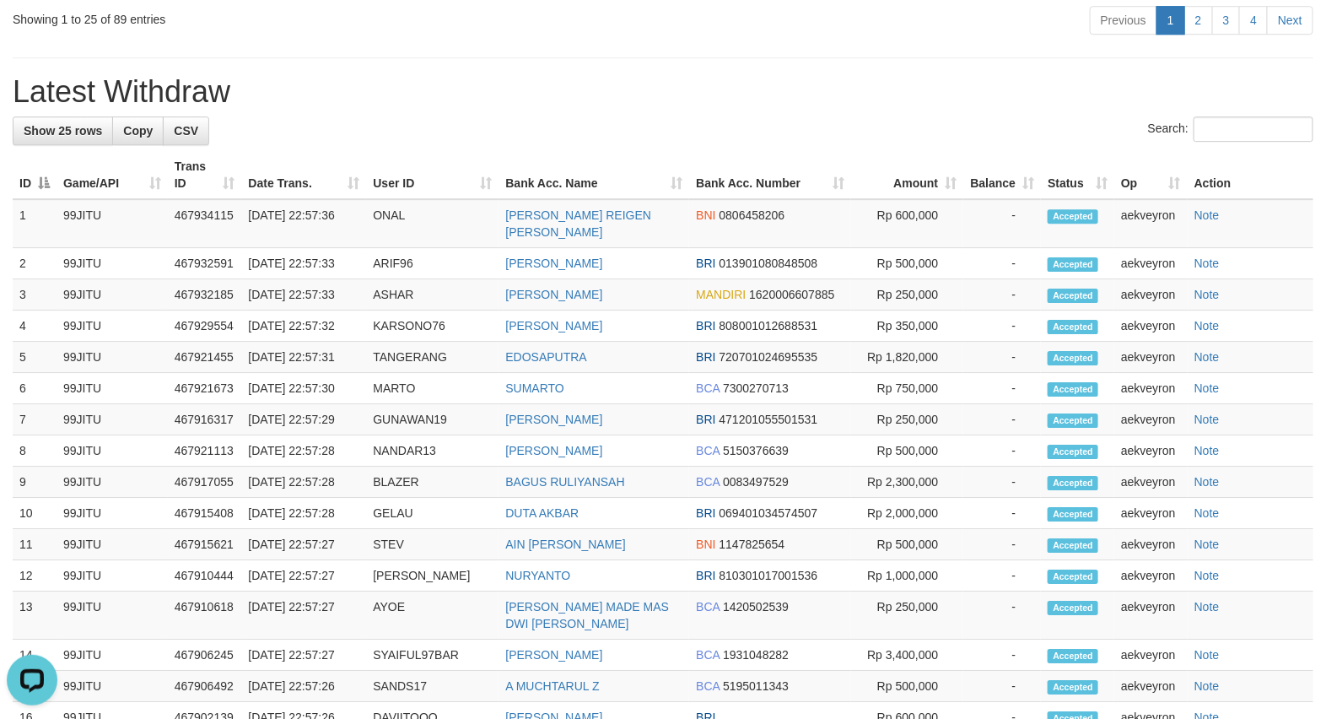
scroll to position [2248, 0]
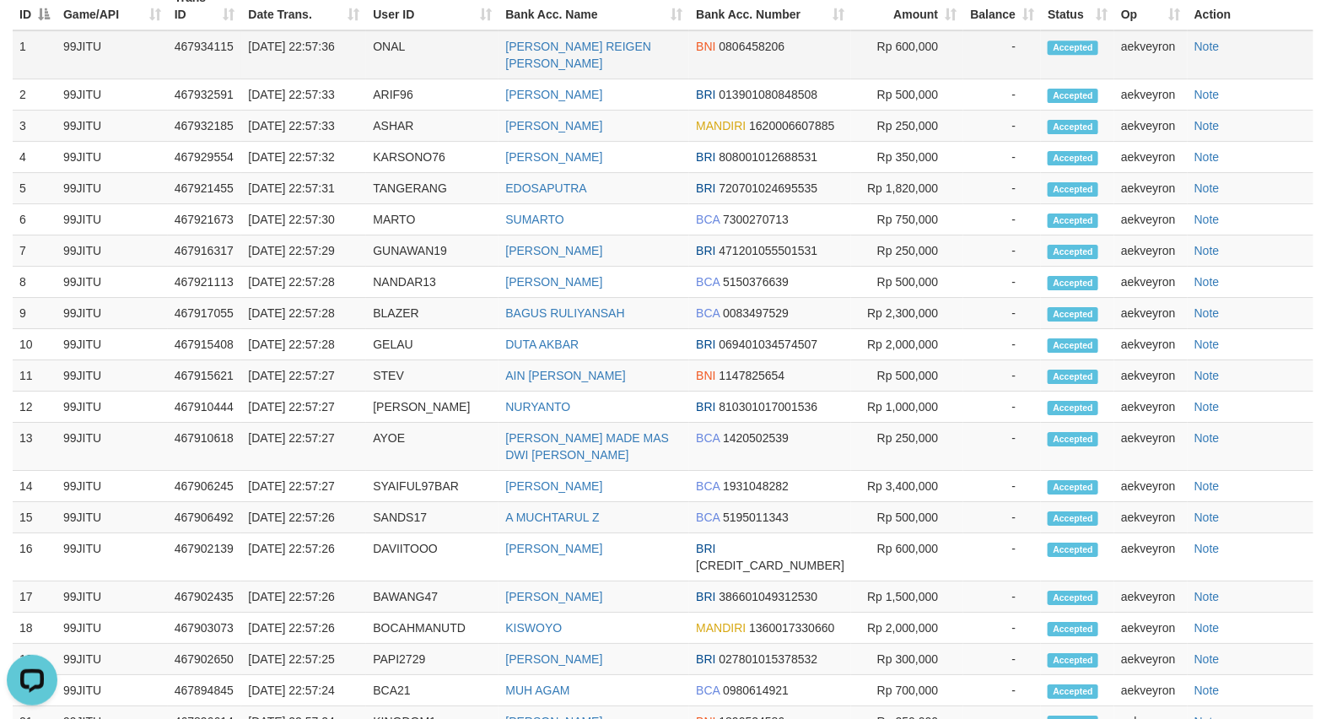
click at [402, 79] on td "ONAL" at bounding box center [432, 54] width 132 height 49
copy td "ONAL"
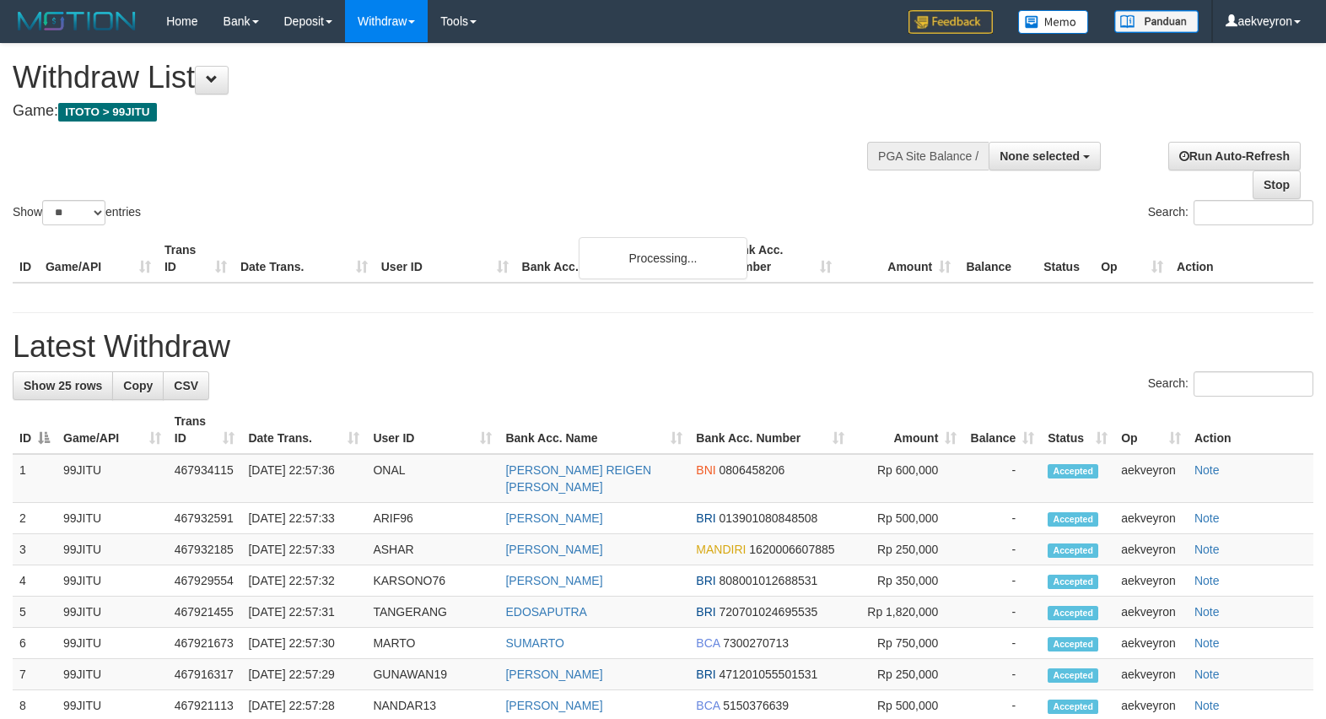
select select
select select "**"
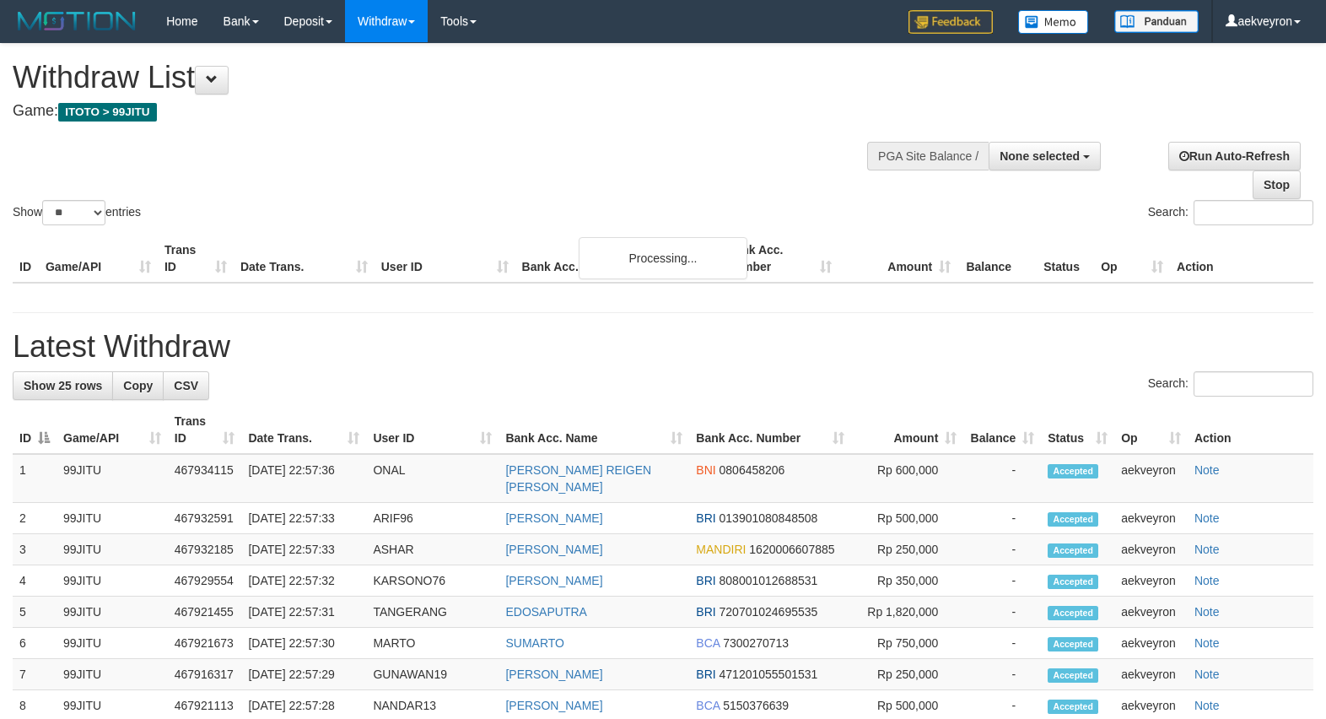
select select
select select "**"
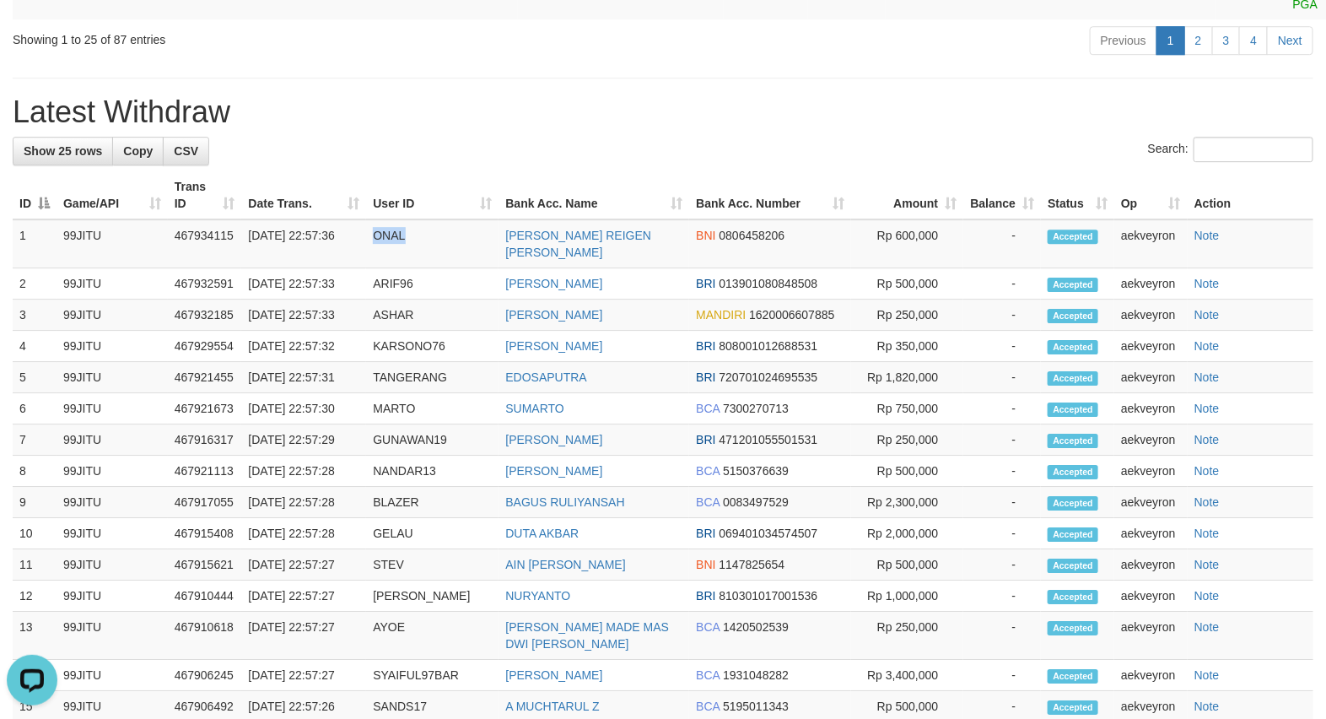
scroll to position [1912, 0]
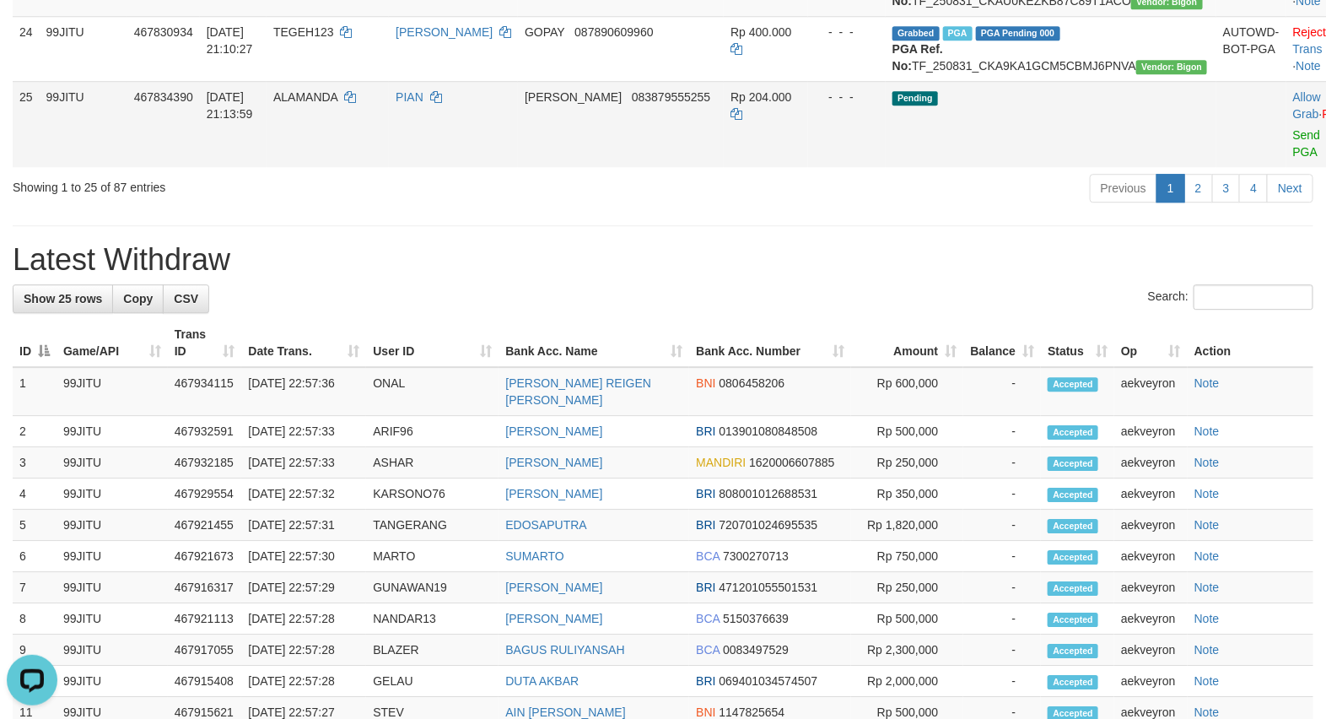
click at [1063, 167] on td "Pending" at bounding box center [1051, 124] width 331 height 86
click at [1293, 159] on link "Send PGA" at bounding box center [1307, 143] width 28 height 30
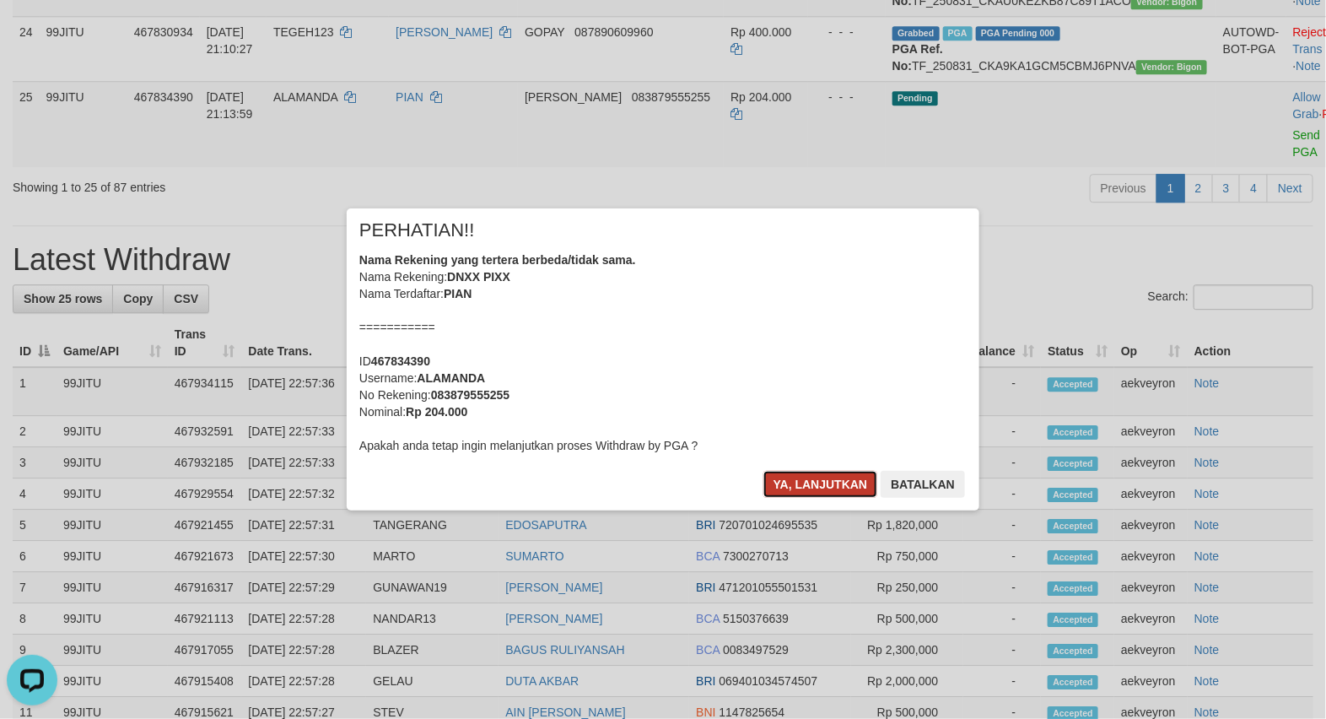
click at [825, 478] on button "Ya, lanjutkan" at bounding box center [820, 484] width 115 height 27
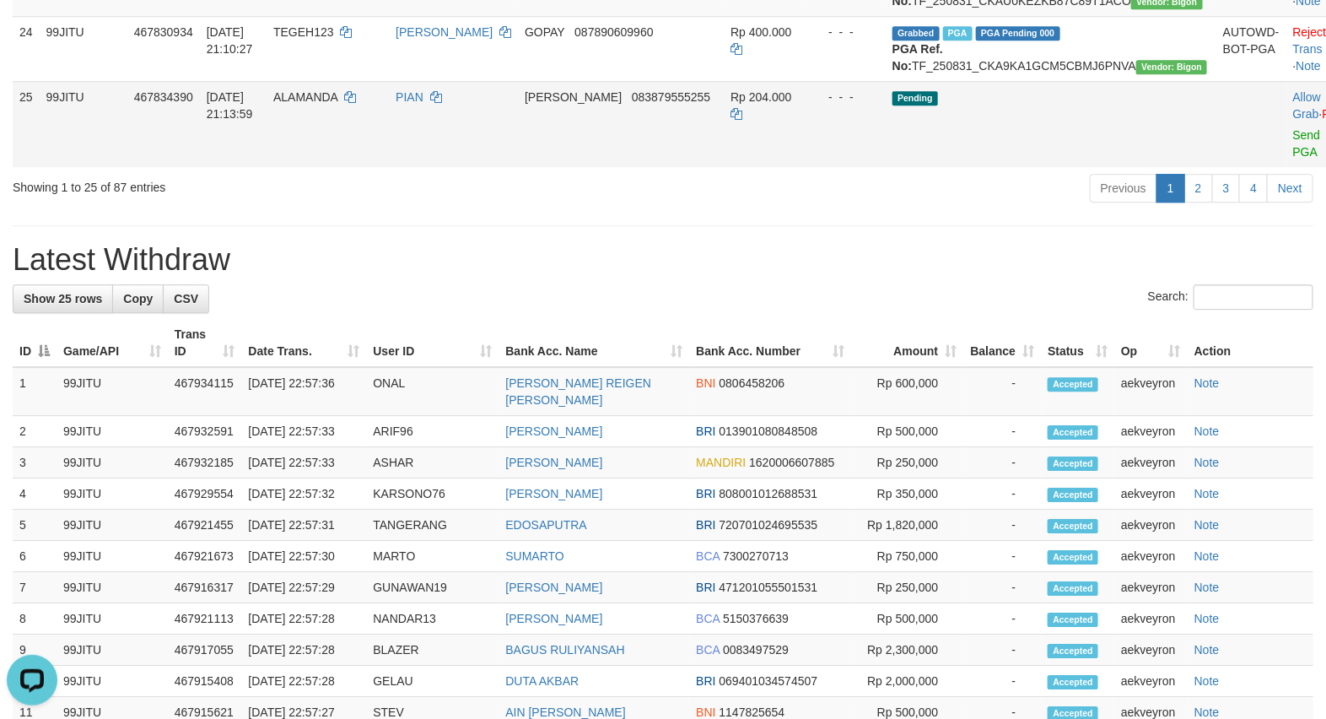
scroll to position [1874, 0]
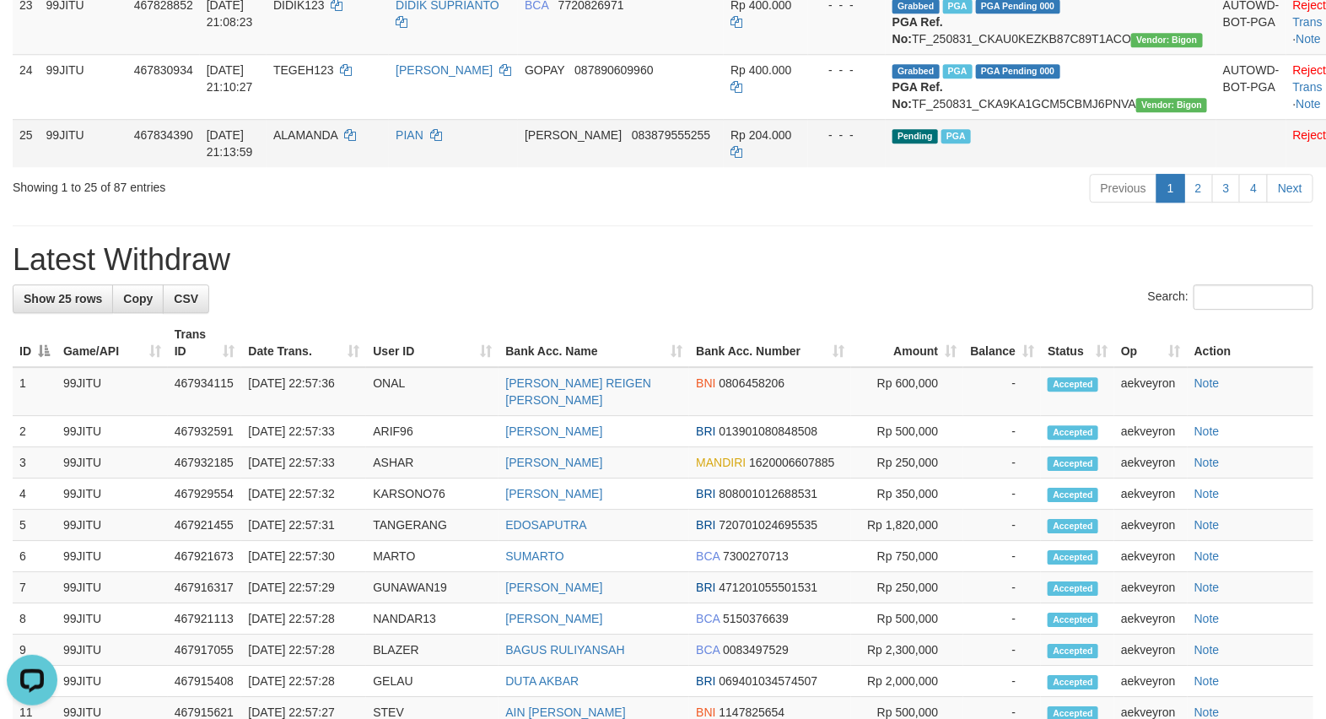
click at [335, 142] on span "ALAMANDA" at bounding box center [305, 134] width 64 height 13
copy td "ALAMANDA"
click at [322, 142] on span "ALAMANDA" at bounding box center [305, 134] width 64 height 13
copy span "ALAMANDA"
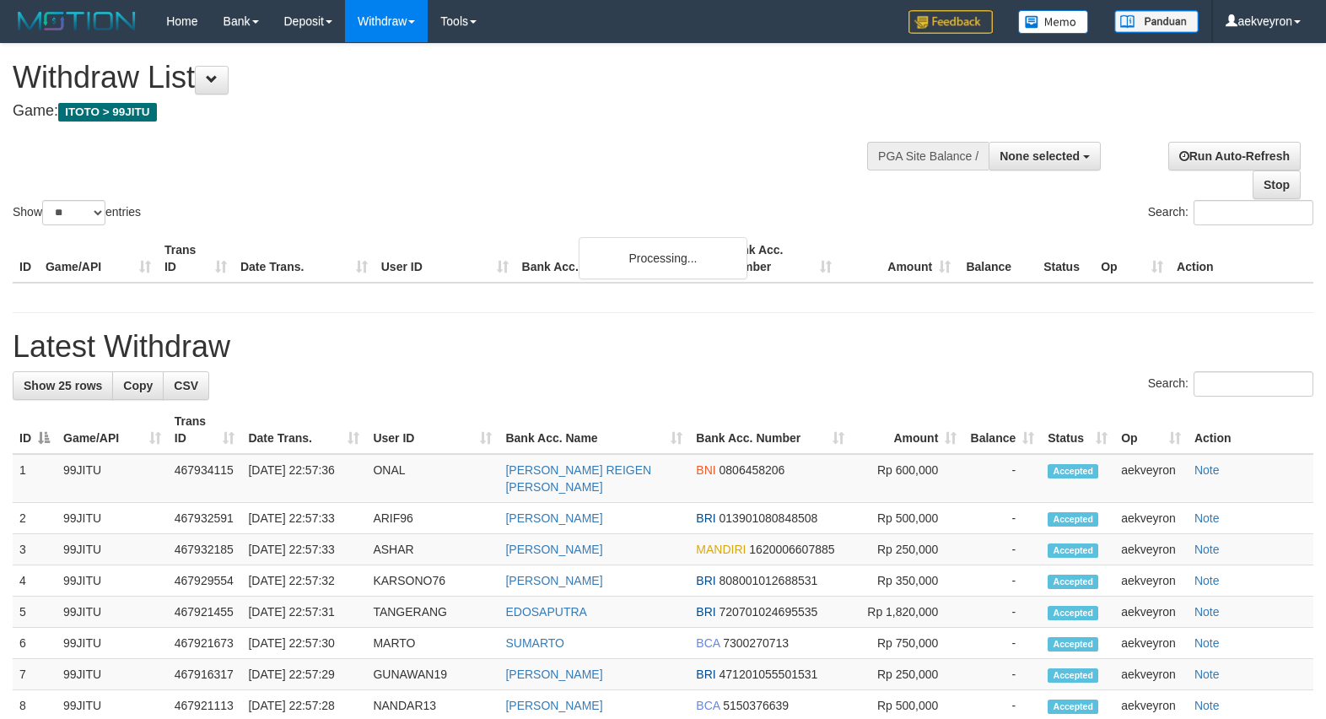
select select
select select "**"
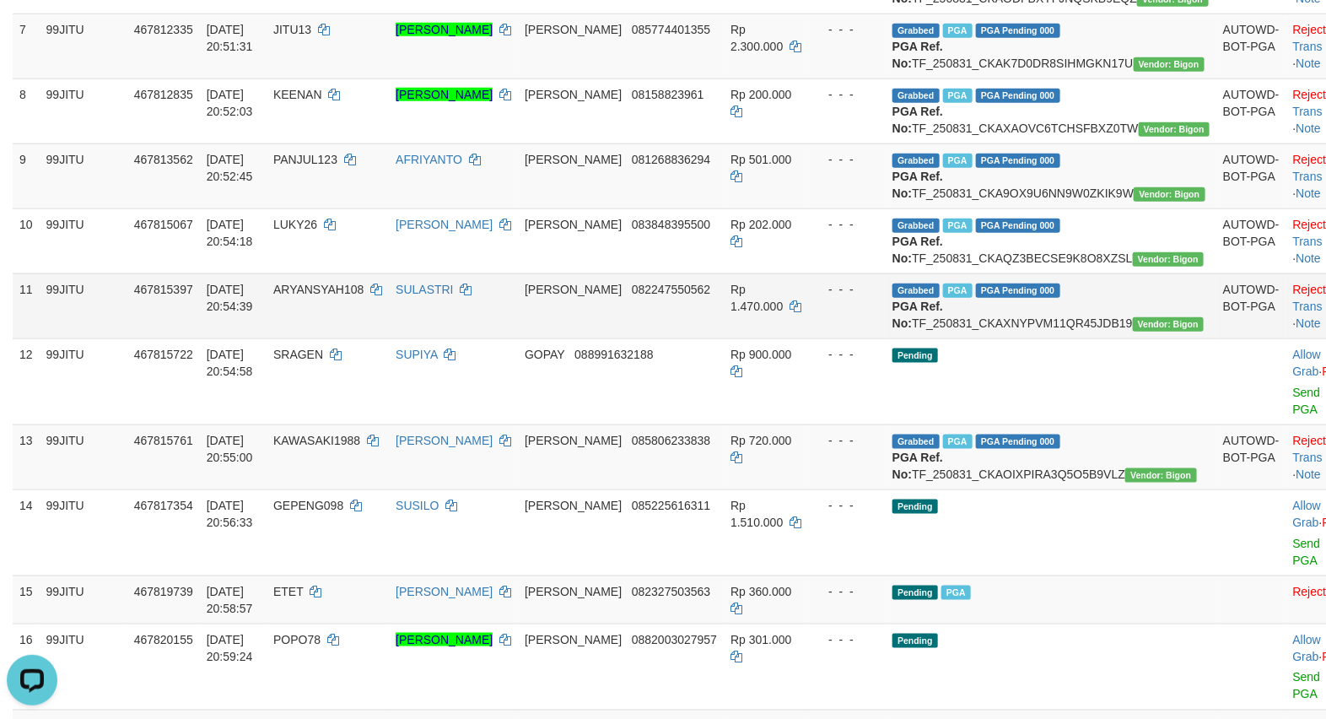
scroll to position [703, 0]
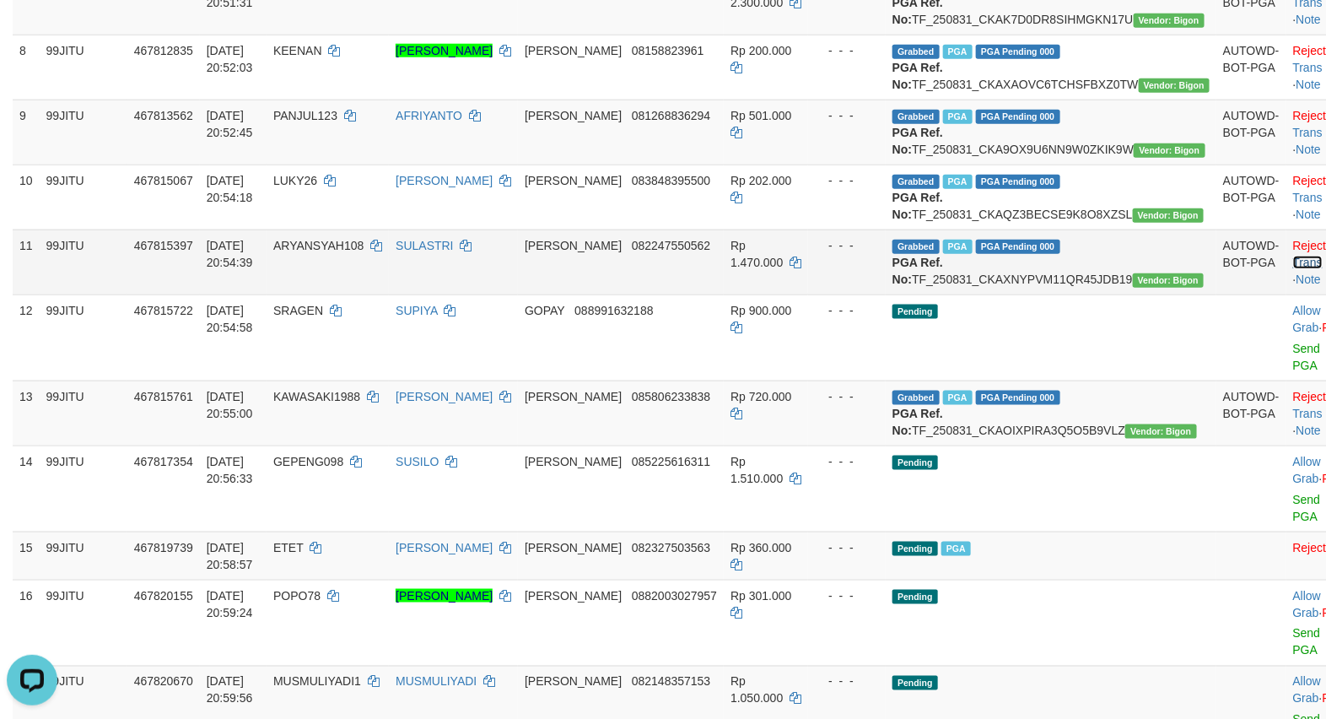
click at [1293, 269] on link "Check Trans" at bounding box center [1328, 254] width 70 height 30
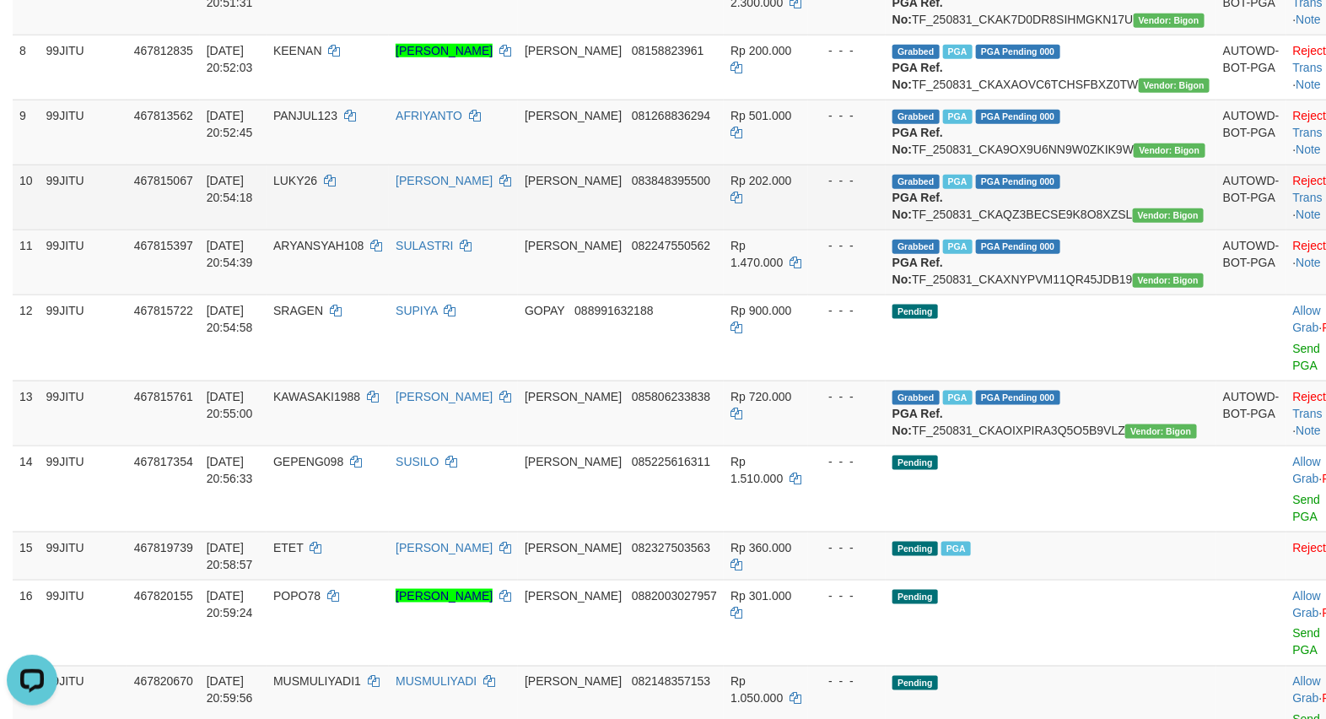
click at [1290, 229] on td "Reject · Check Trans · Note" at bounding box center [1327, 196] width 83 height 65
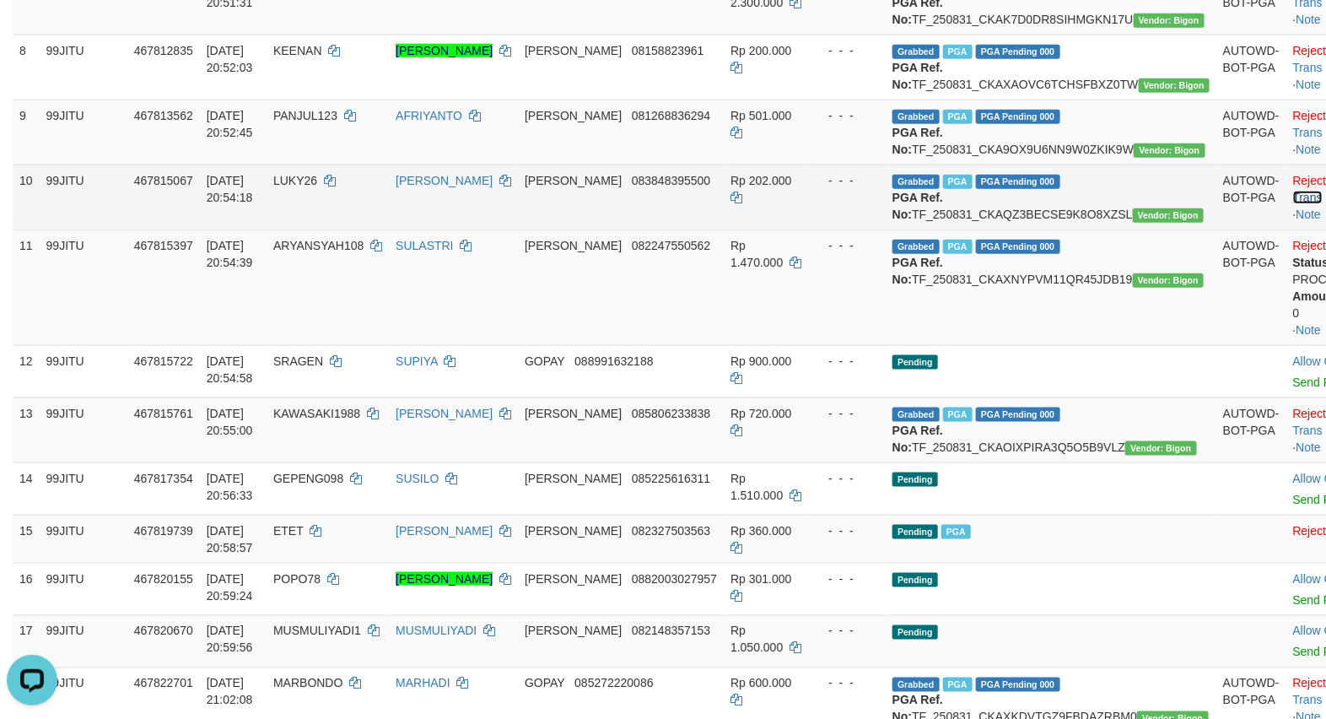
click at [1293, 204] on link "Check Trans" at bounding box center [1328, 189] width 70 height 30
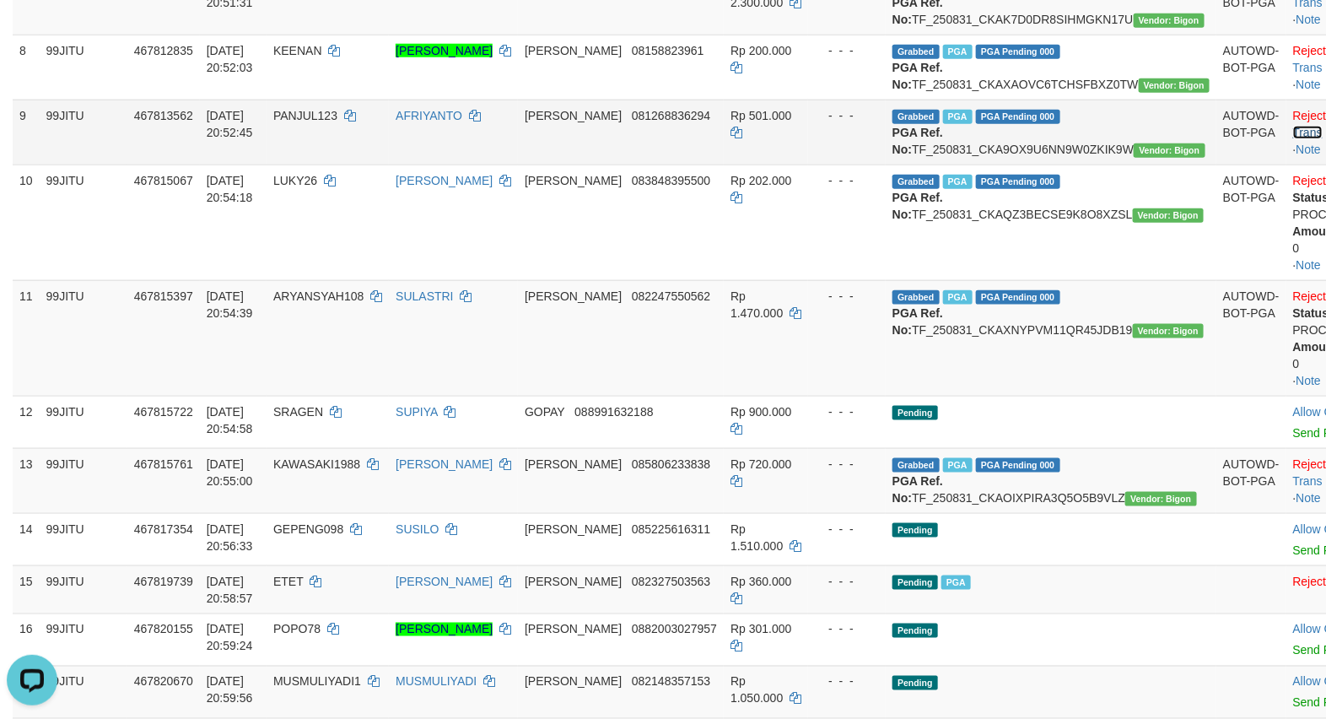
click at [1293, 139] on link "Check Trans" at bounding box center [1328, 124] width 70 height 30
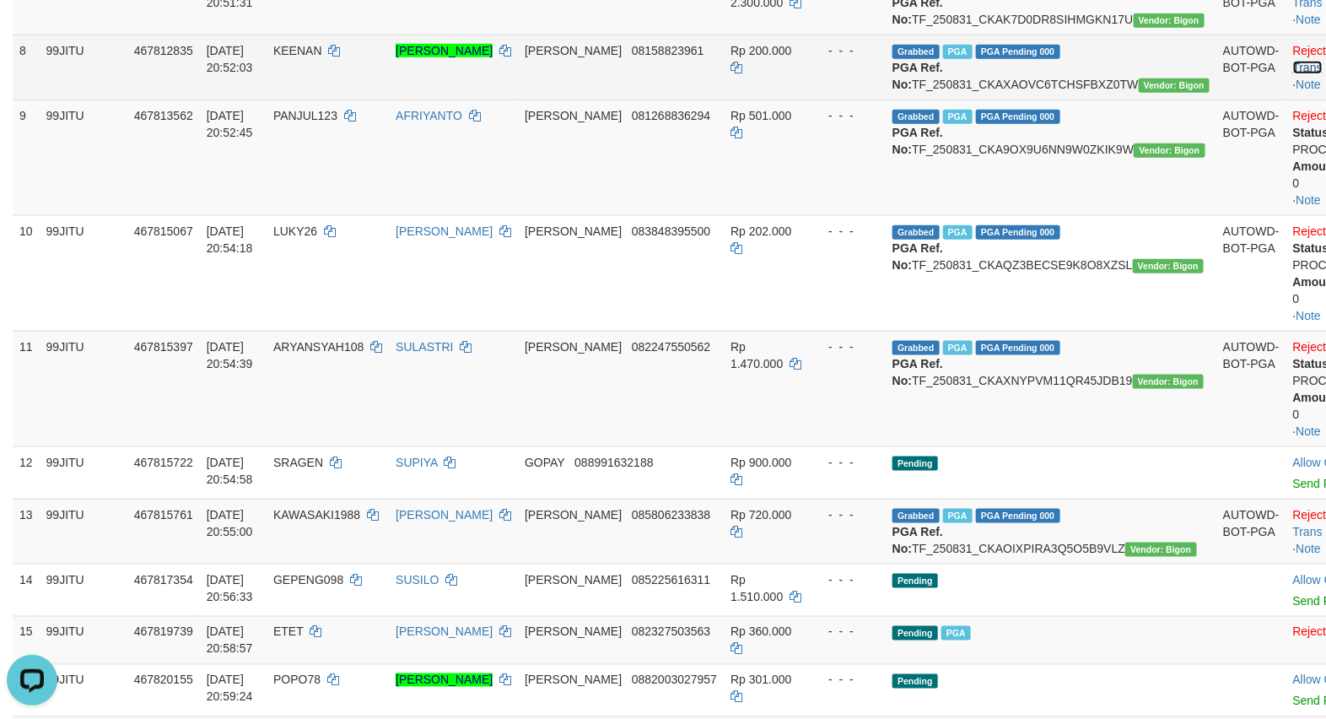
click at [1293, 74] on link "Check Trans" at bounding box center [1328, 59] width 70 height 30
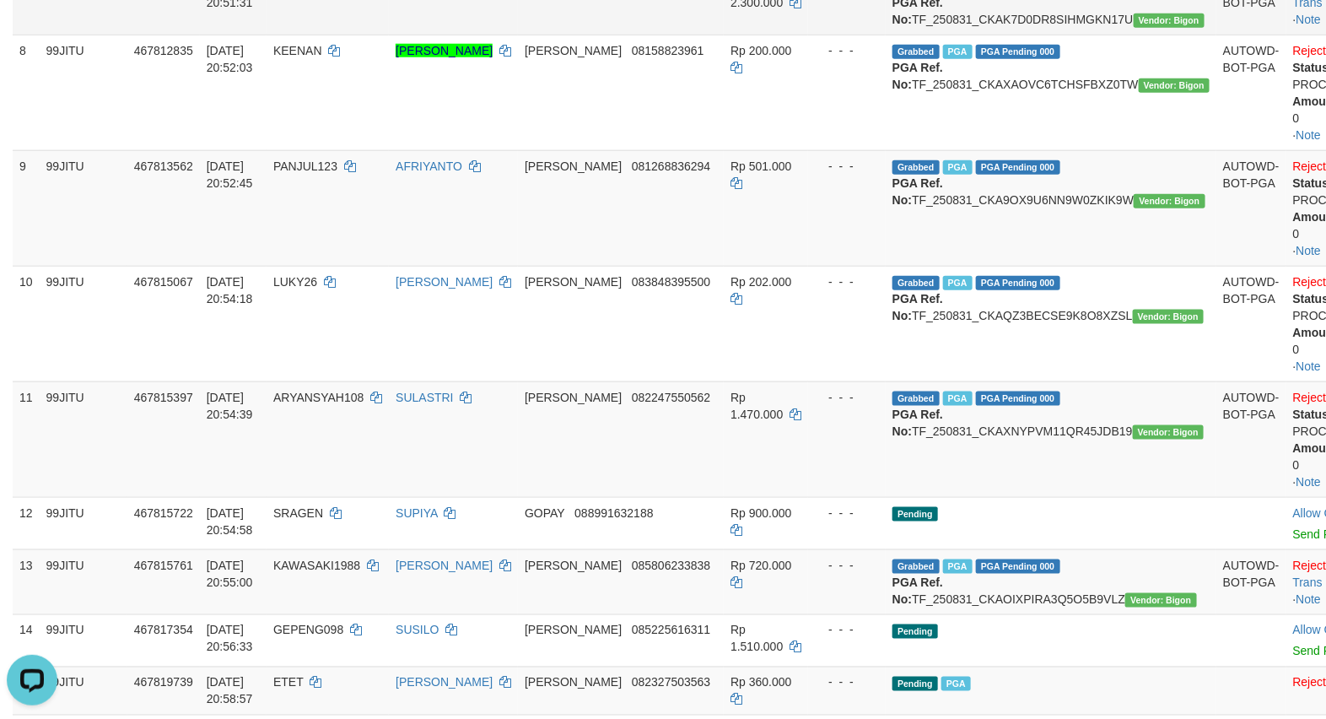
click at [1286, 35] on td "Reject · Check Trans · Note" at bounding box center [1340, 2] width 108 height 65
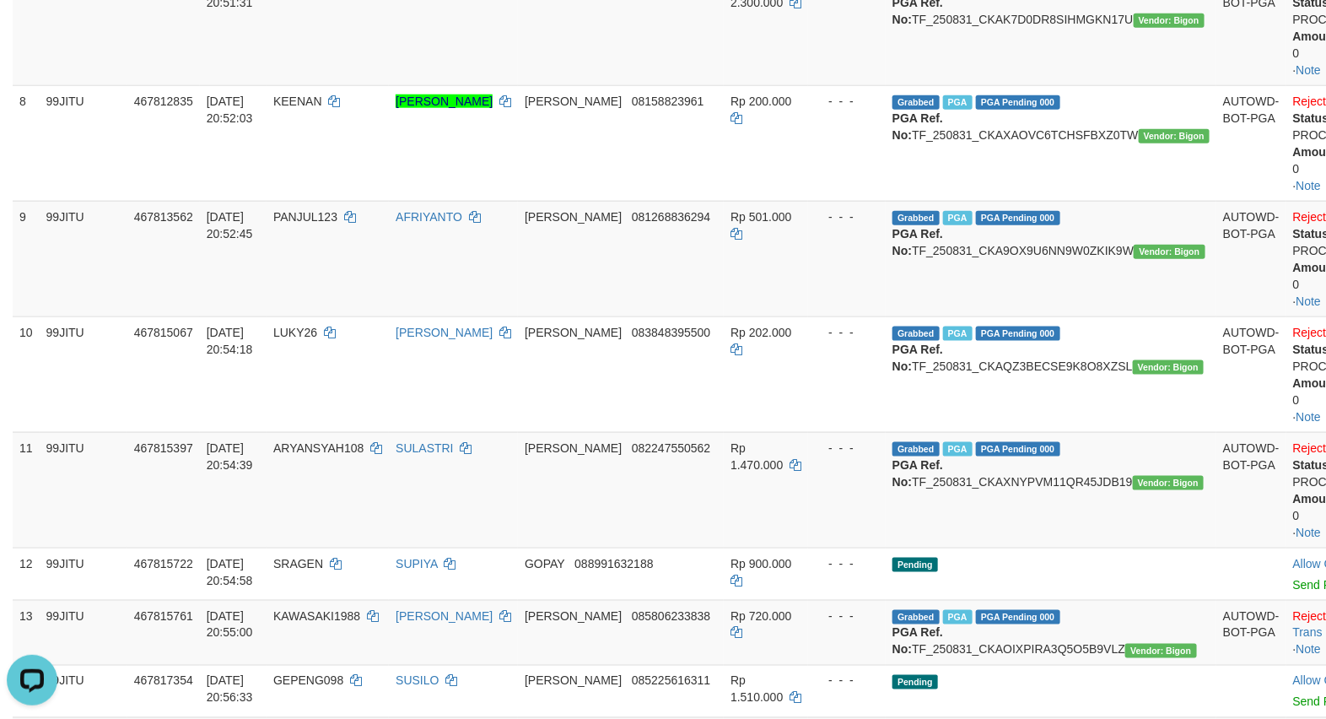
scroll to position [562, 0]
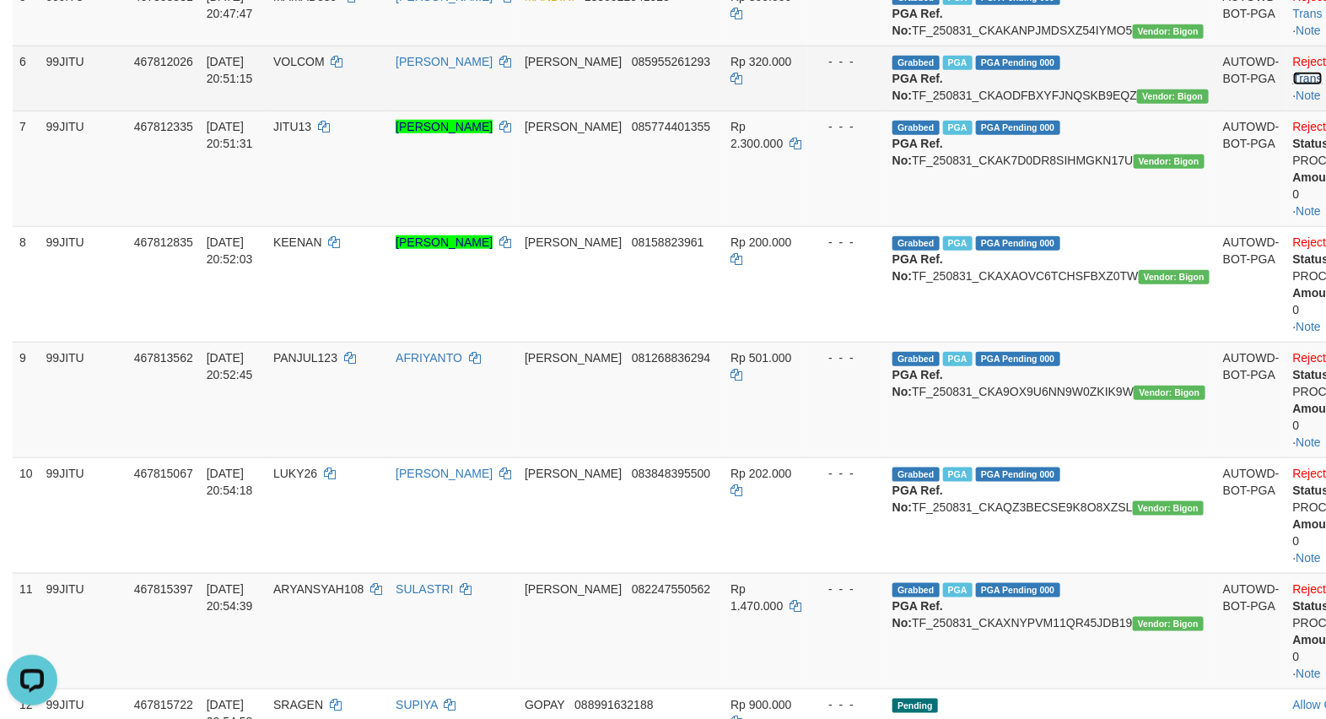
click at [1293, 85] on link "Check Trans" at bounding box center [1328, 70] width 70 height 30
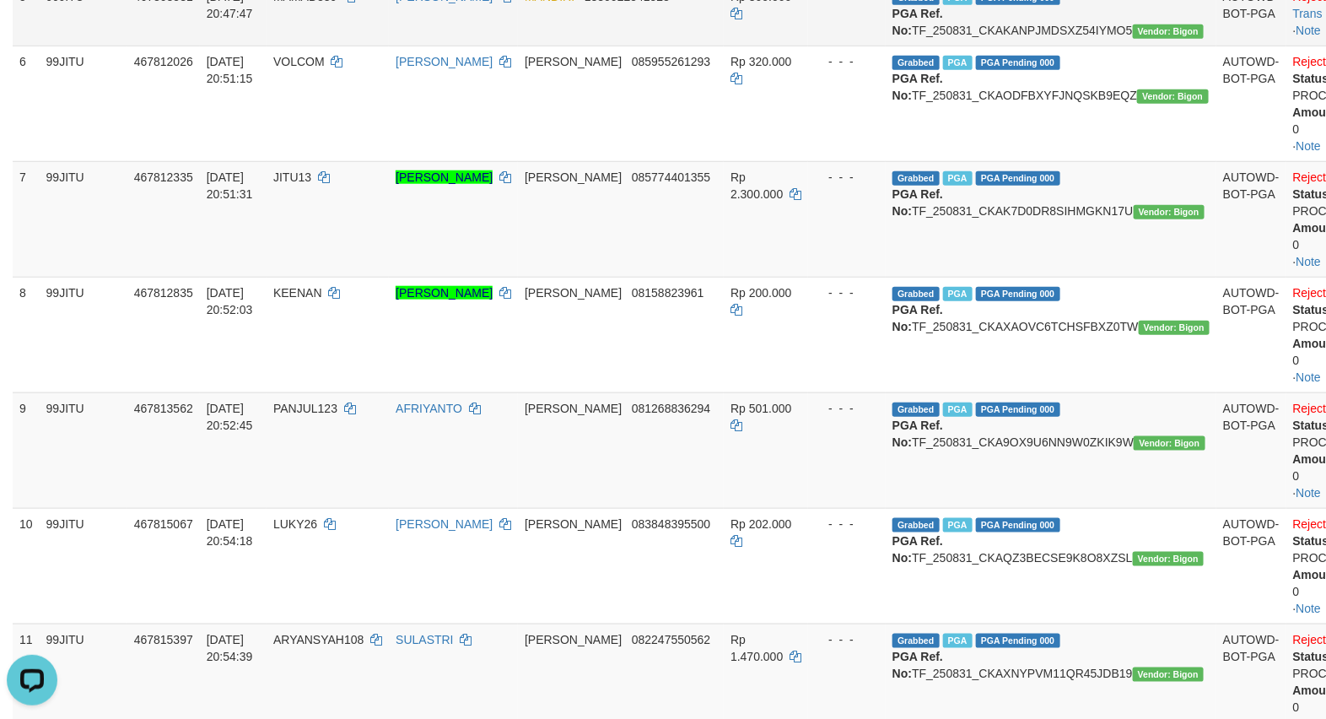
click at [1286, 46] on td "Reject · Check Trans · Note" at bounding box center [1340, 13] width 108 height 65
click at [1293, 20] on link "Check Trans" at bounding box center [1328, 5] width 70 height 30
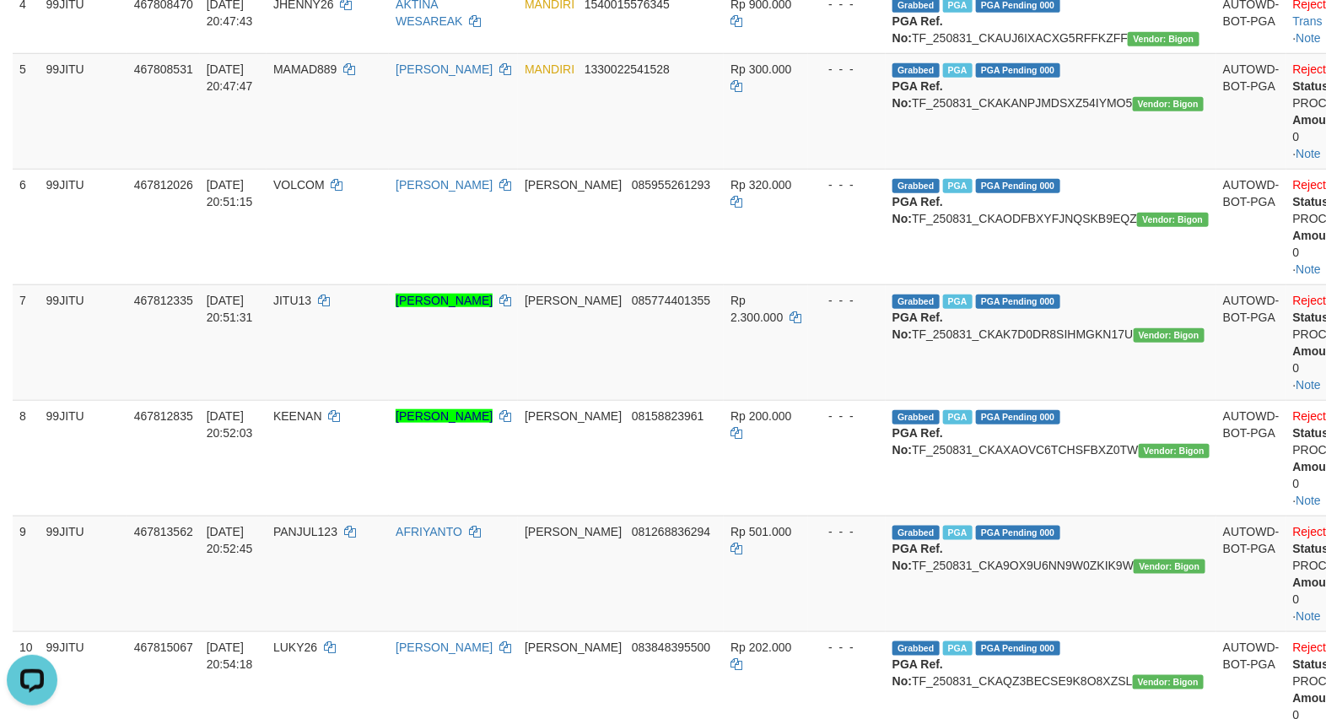
scroll to position [422, 0]
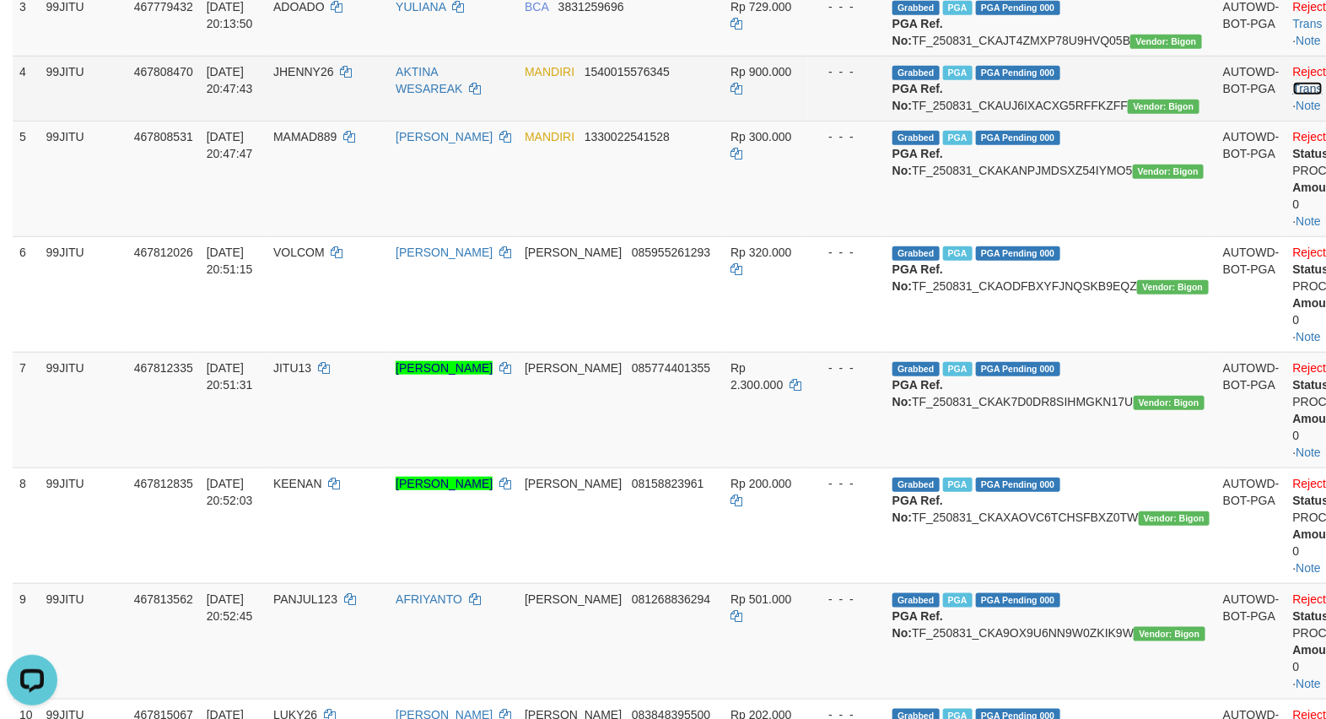
click at [1293, 95] on link "Check Trans" at bounding box center [1328, 80] width 70 height 30
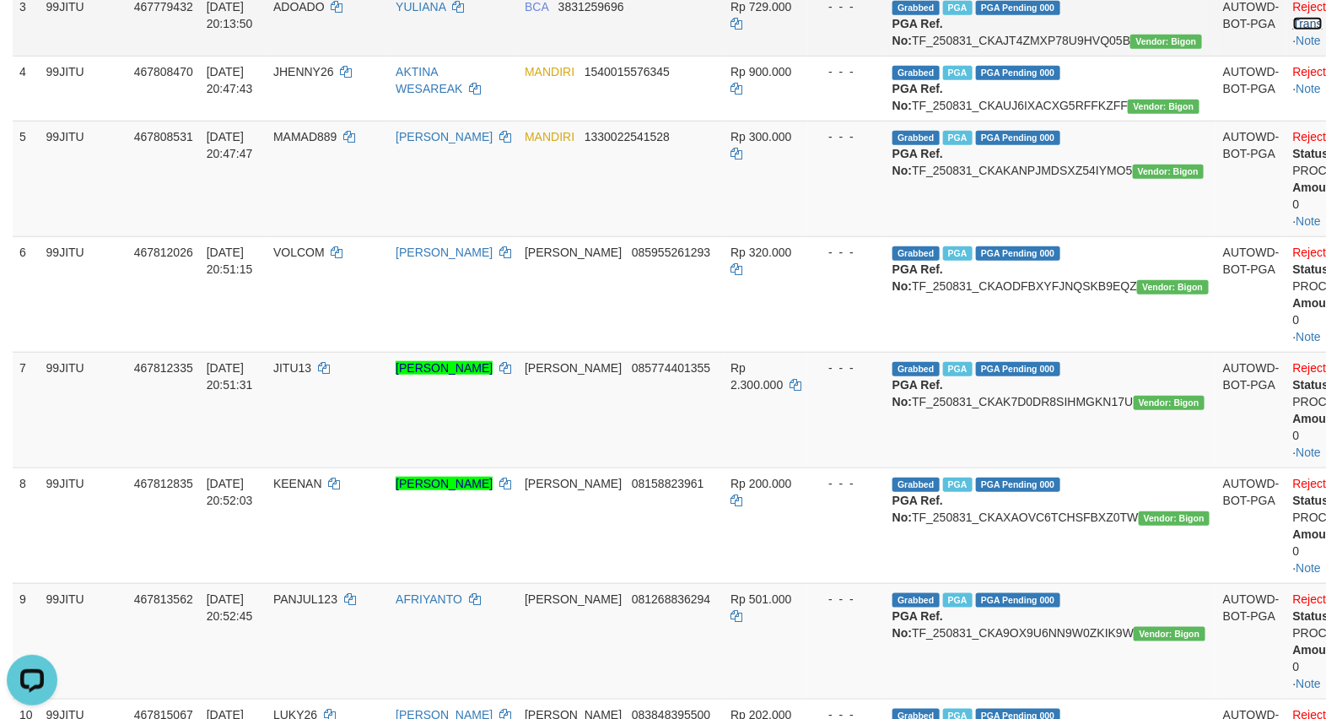
click at [1293, 30] on link "Check Trans" at bounding box center [1328, 15] width 70 height 30
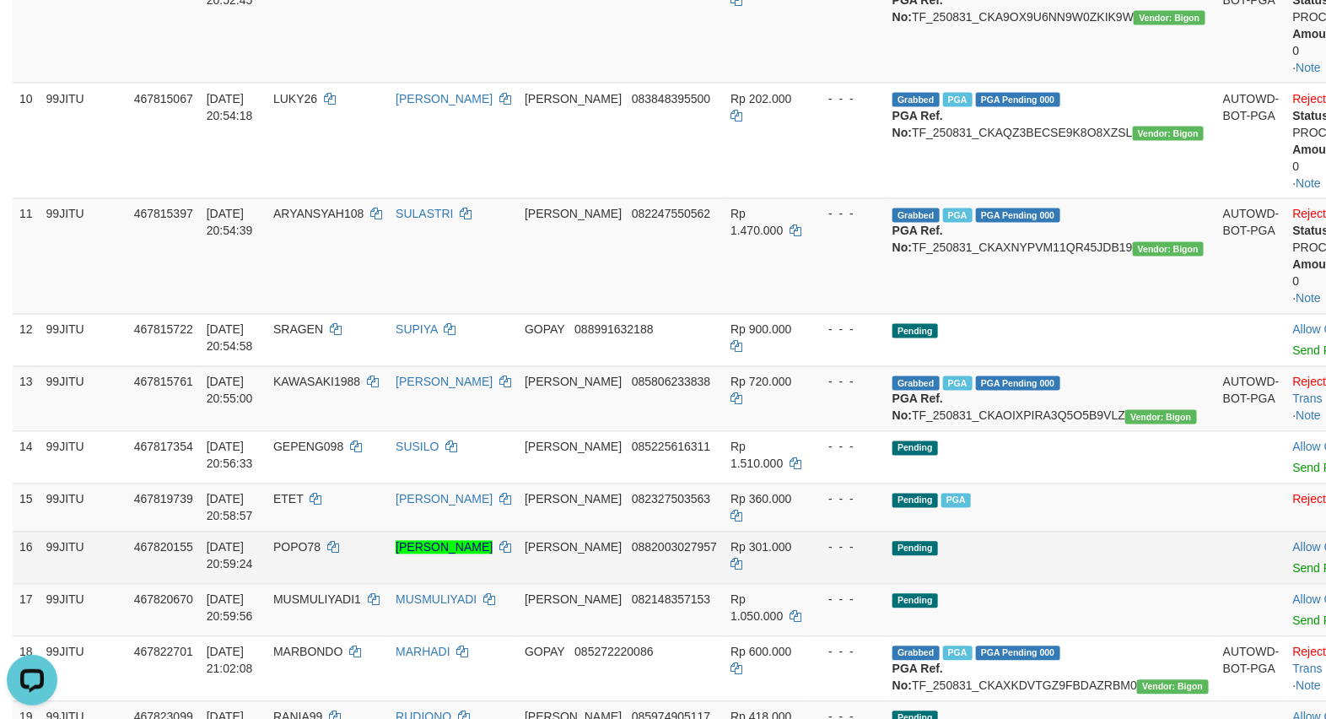
scroll to position [1124, 0]
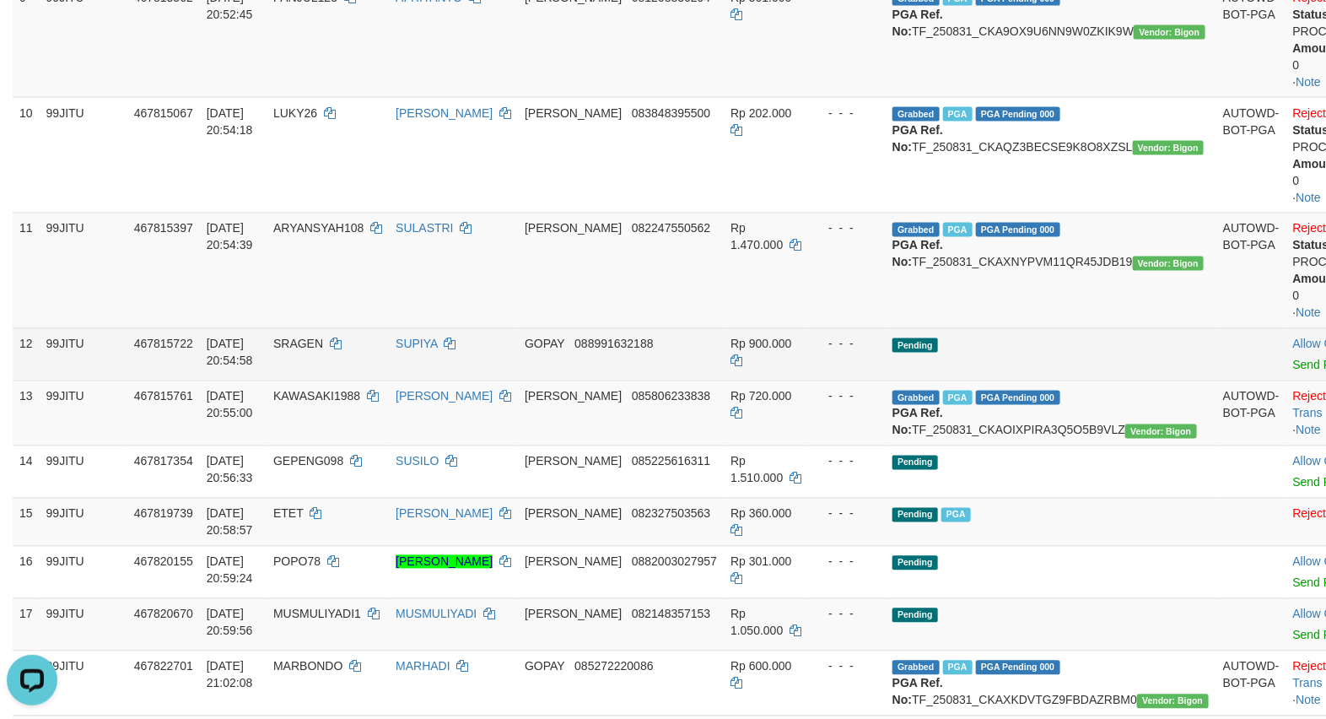
click at [1090, 380] on td "Pending" at bounding box center [1051, 354] width 331 height 52
click at [1065, 380] on td "Pending" at bounding box center [1051, 354] width 331 height 52
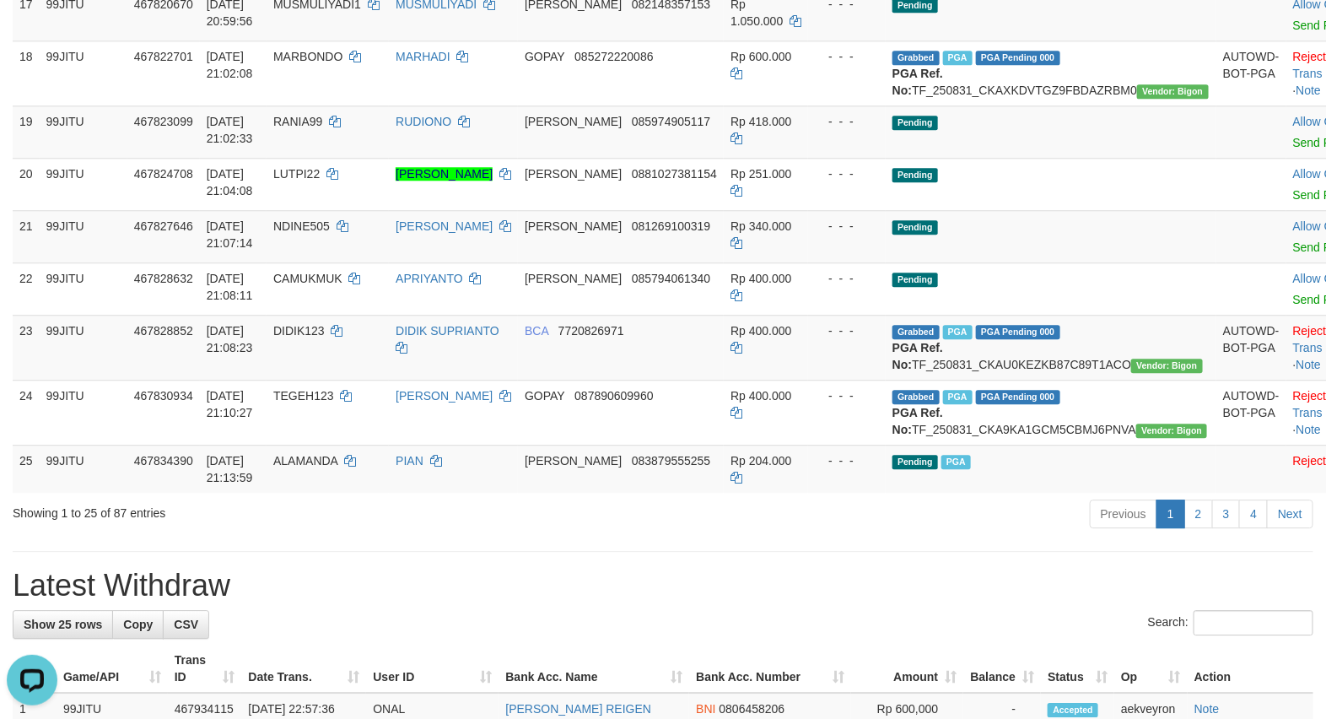
scroll to position [2108, 0]
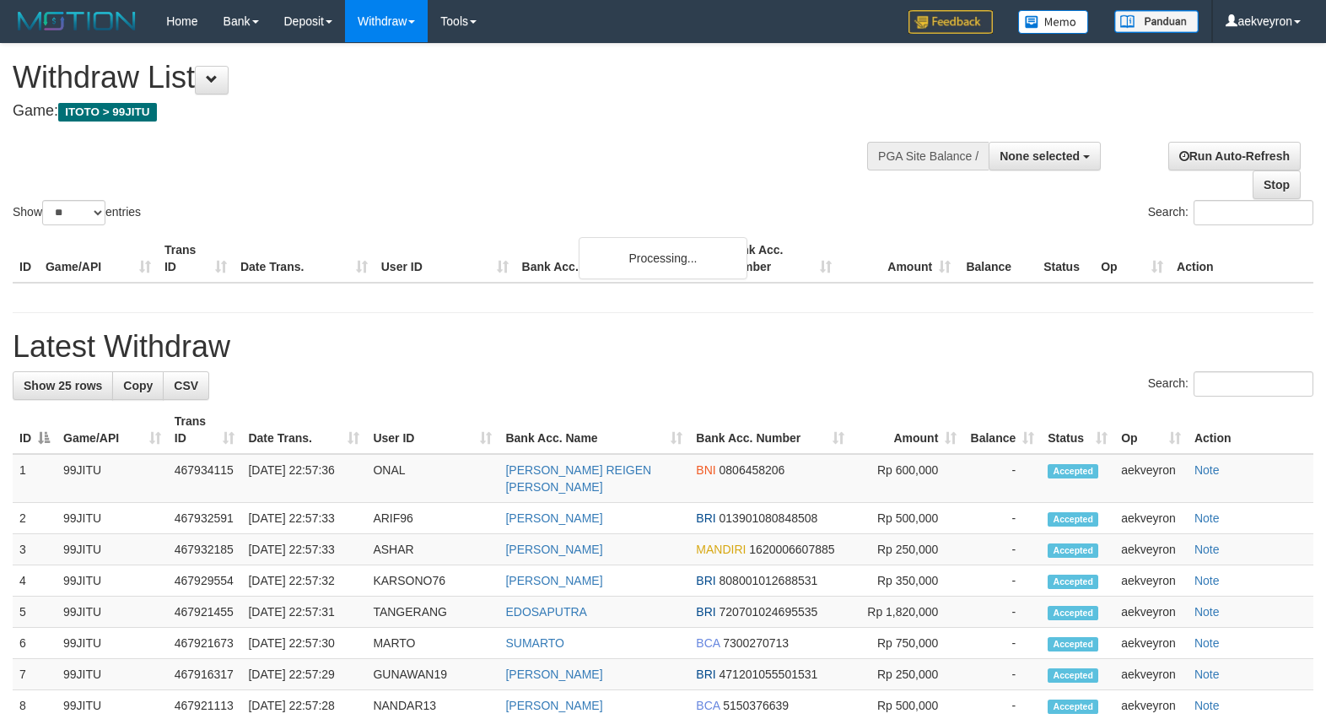
select select
select select "**"
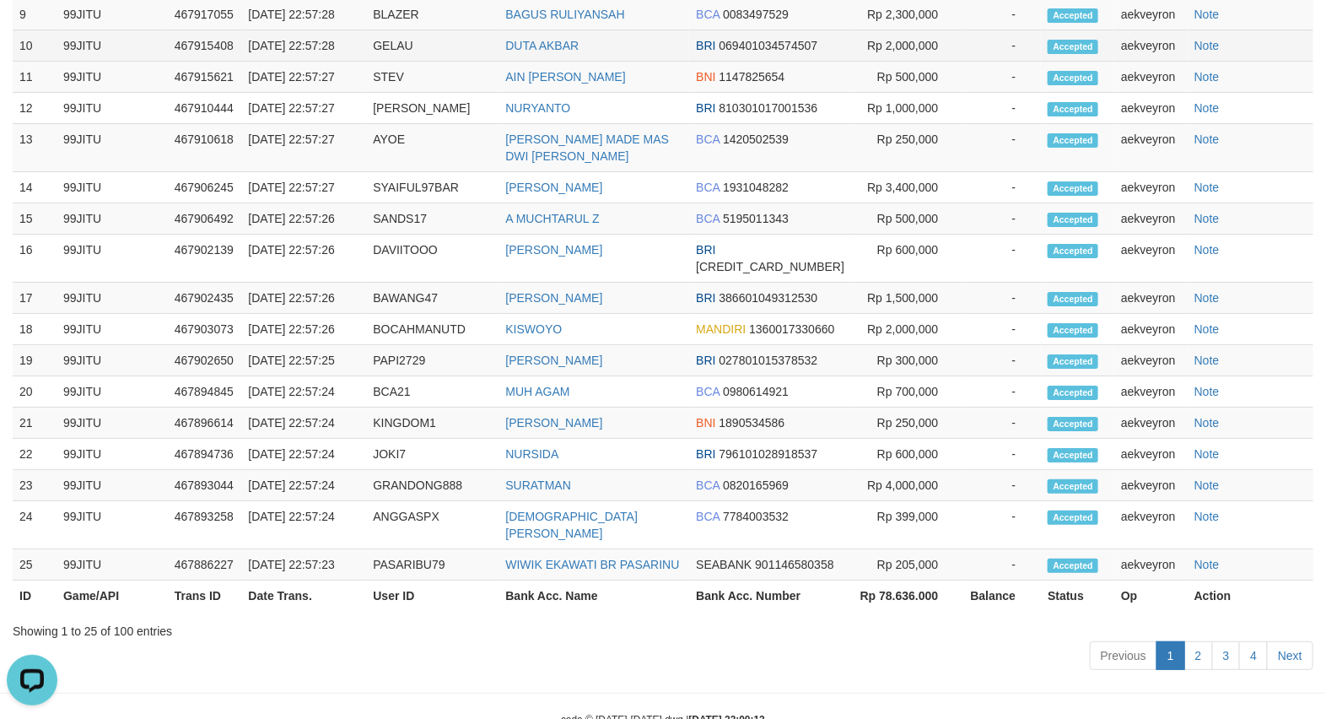
scroll to position [1946, 0]
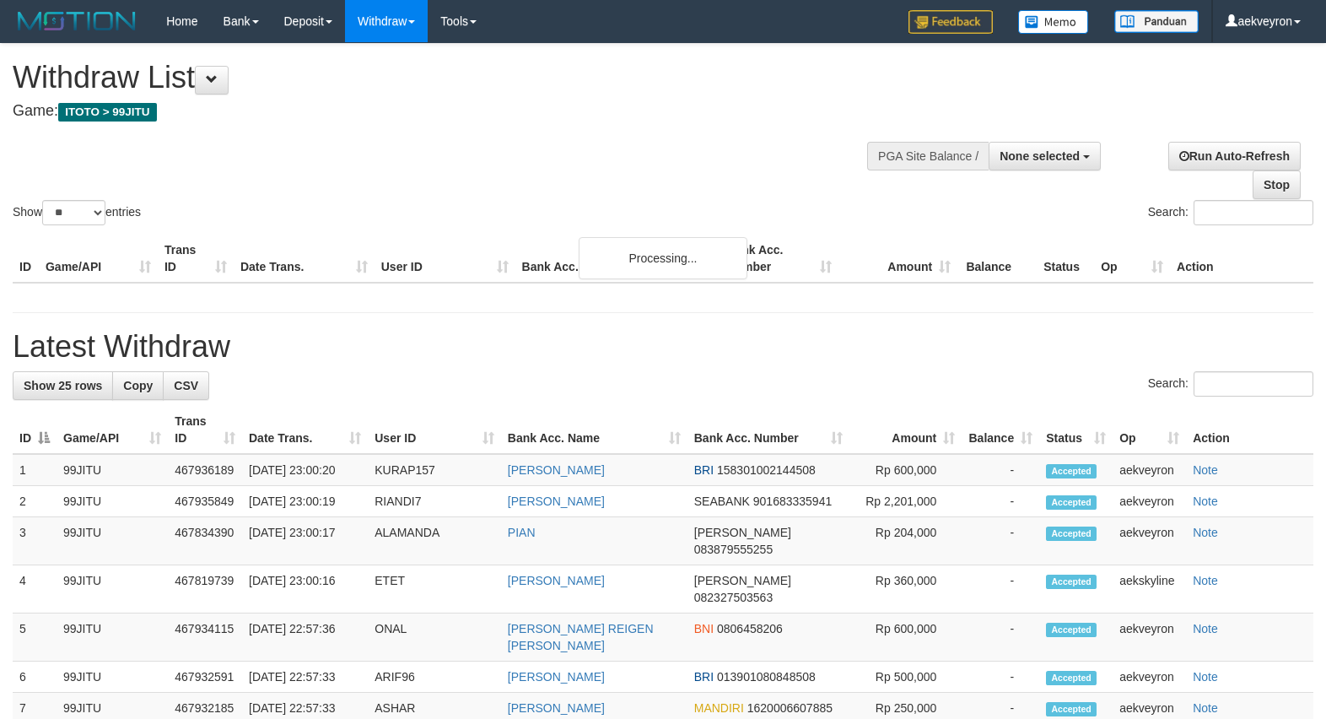
select select
select select "**"
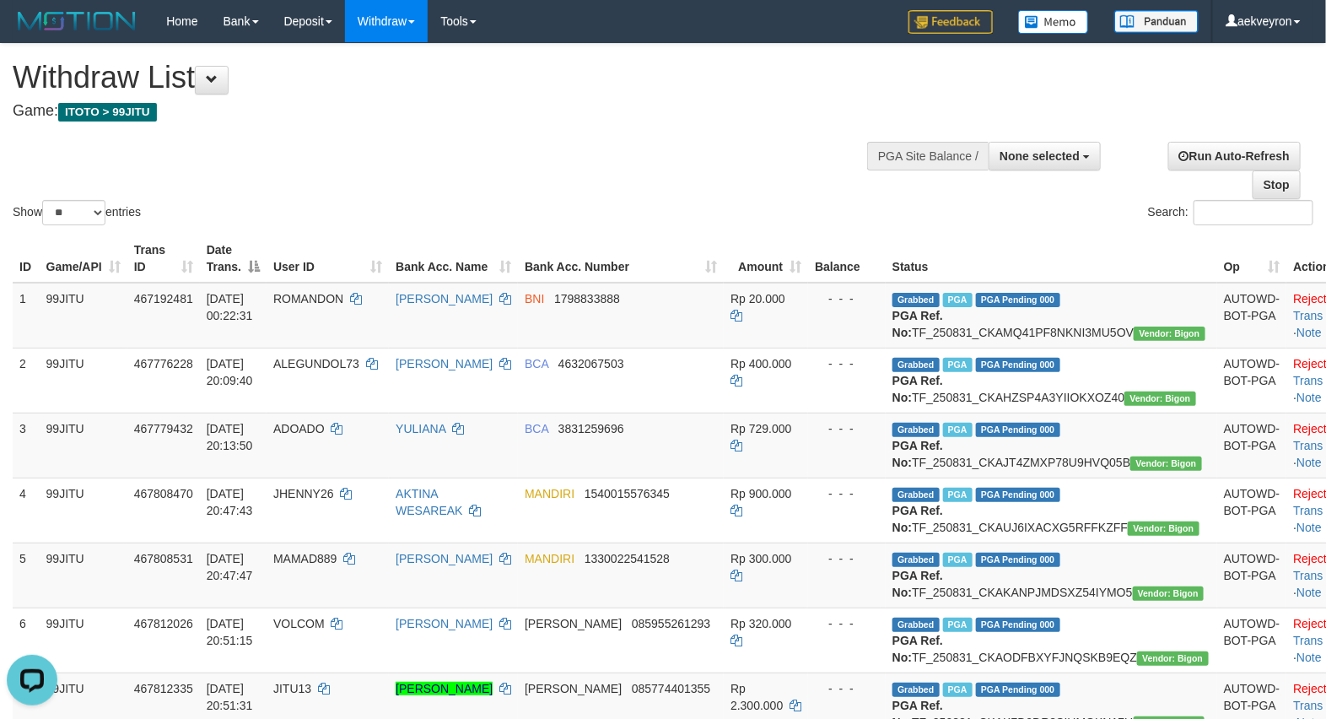
click at [579, 105] on h4 "Game: ITOTO > 99JITU" at bounding box center [440, 111] width 854 height 17
click at [693, 132] on div "Show ** ** ** *** entries Search:" at bounding box center [663, 136] width 1326 height 185
click at [520, 153] on div "Show ** ** ** *** entries Search:" at bounding box center [663, 136] width 1326 height 185
click at [218, 78] on span at bounding box center [212, 79] width 12 height 12
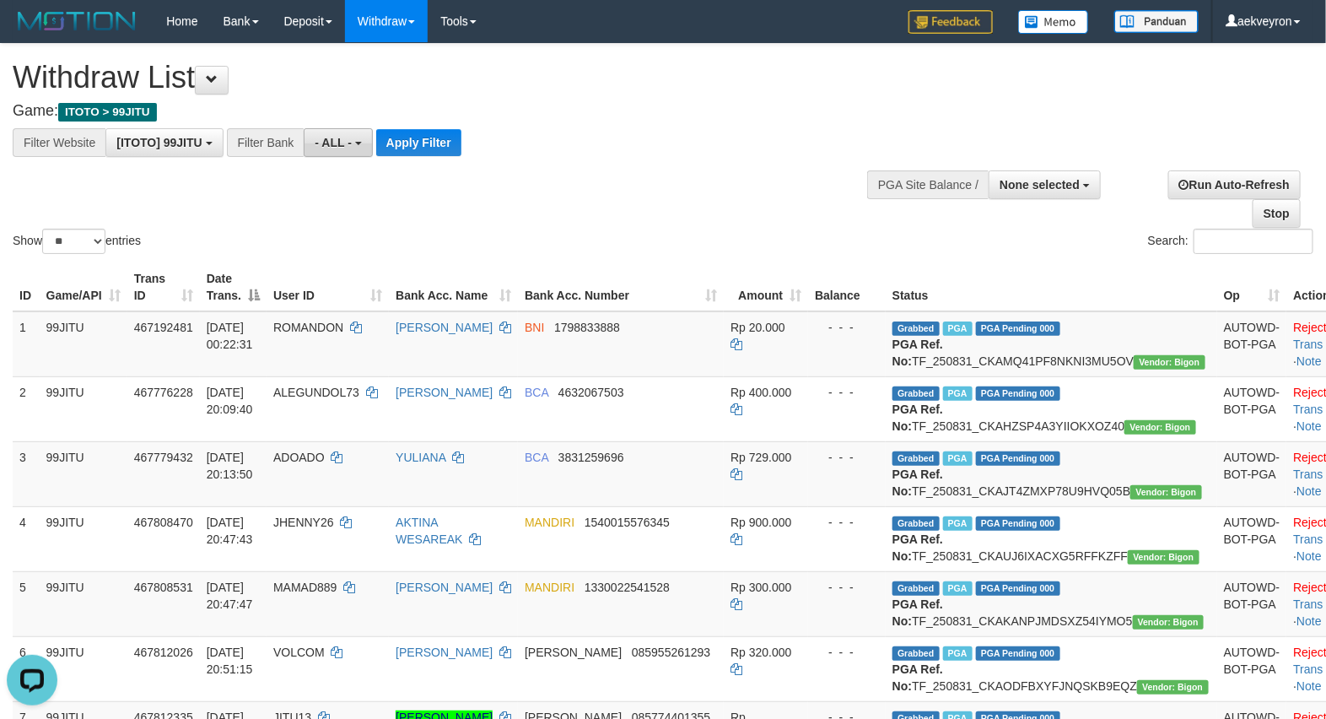
click at [331, 141] on span "- ALL -" at bounding box center [333, 142] width 37 height 13
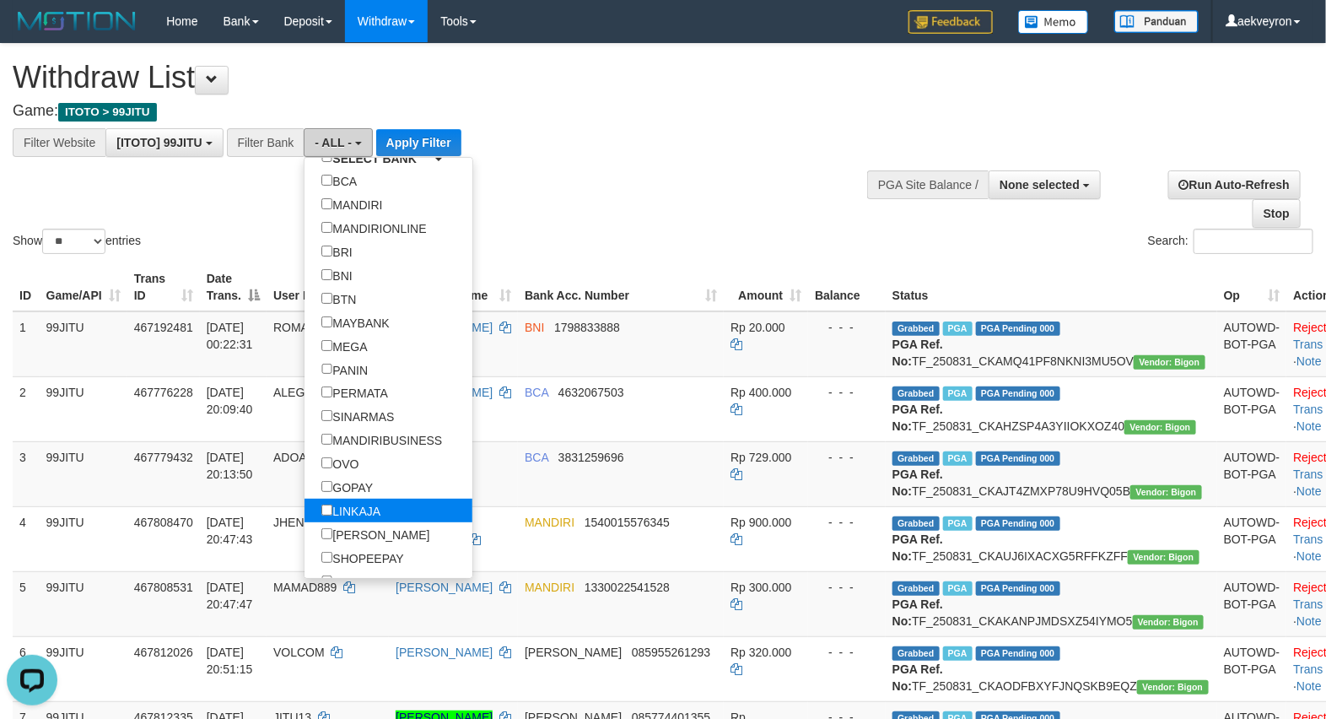
scroll to position [140, 0]
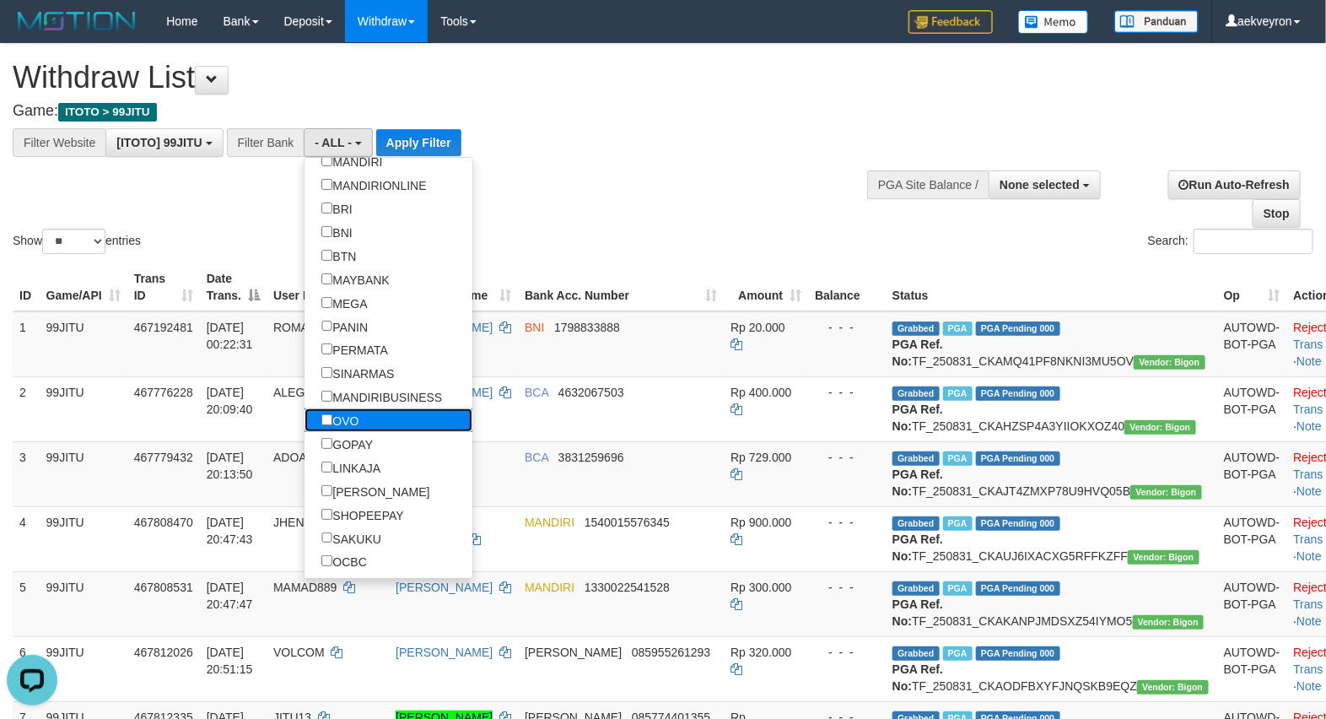
click at [365, 426] on label "OVO" at bounding box center [339, 420] width 71 height 24
select select "***"
click at [363, 448] on label "GOPAY" at bounding box center [346, 444] width 85 height 24
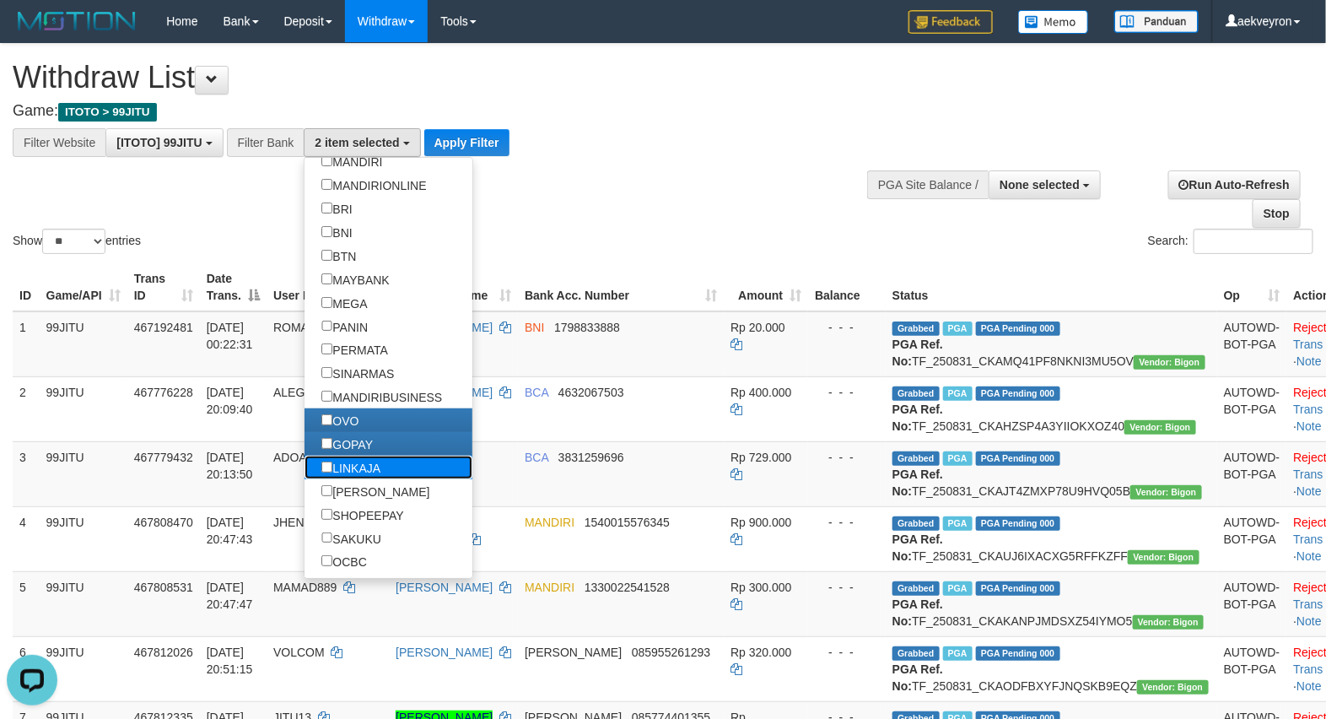
click at [364, 477] on label "LINKAJA" at bounding box center [350, 467] width 93 height 24
click at [364, 494] on label "[PERSON_NAME]" at bounding box center [375, 491] width 142 height 24
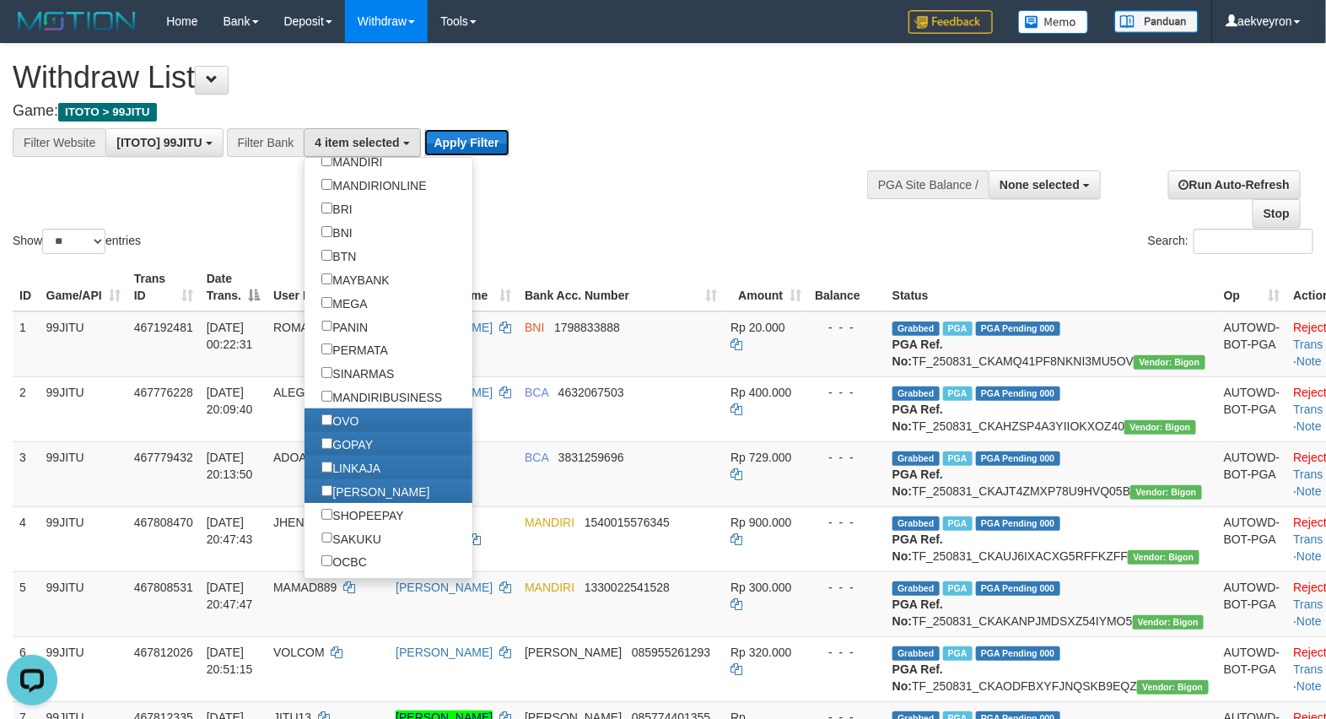
click at [457, 137] on button "Apply Filter" at bounding box center [466, 142] width 85 height 27
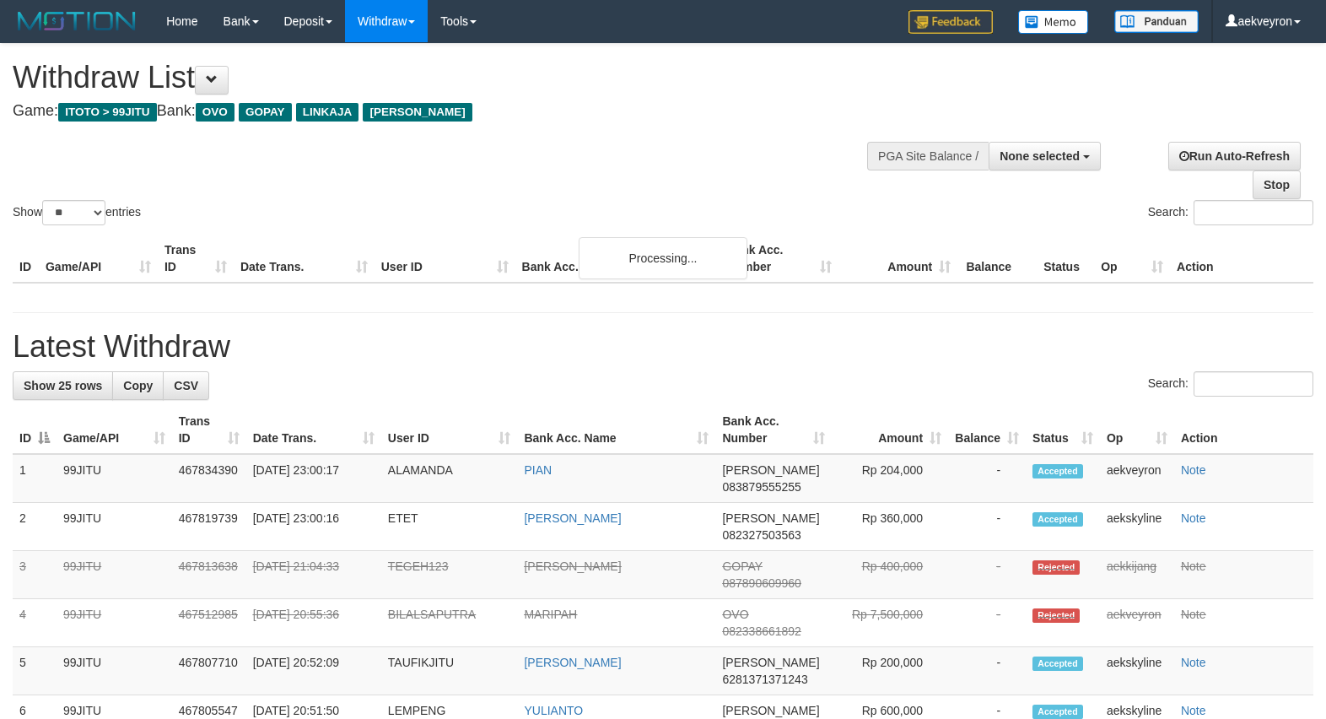
select select
select select "**"
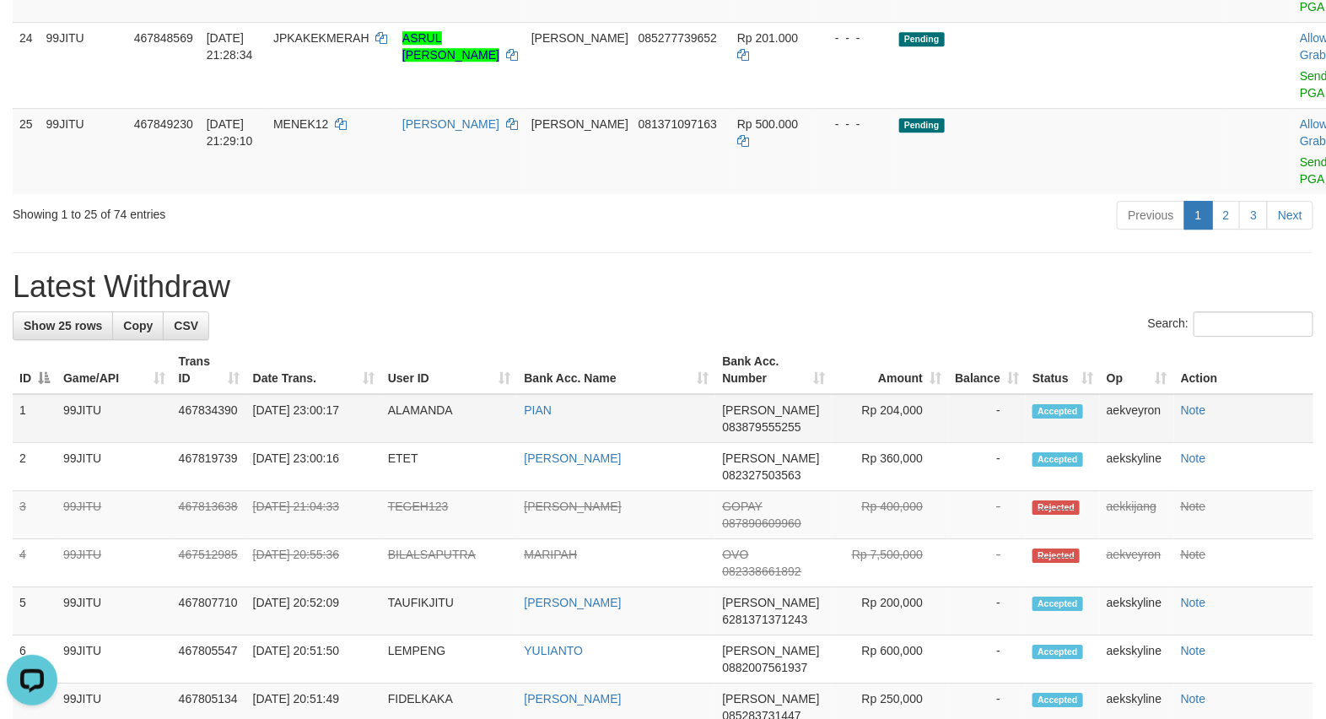
scroll to position [2108, 0]
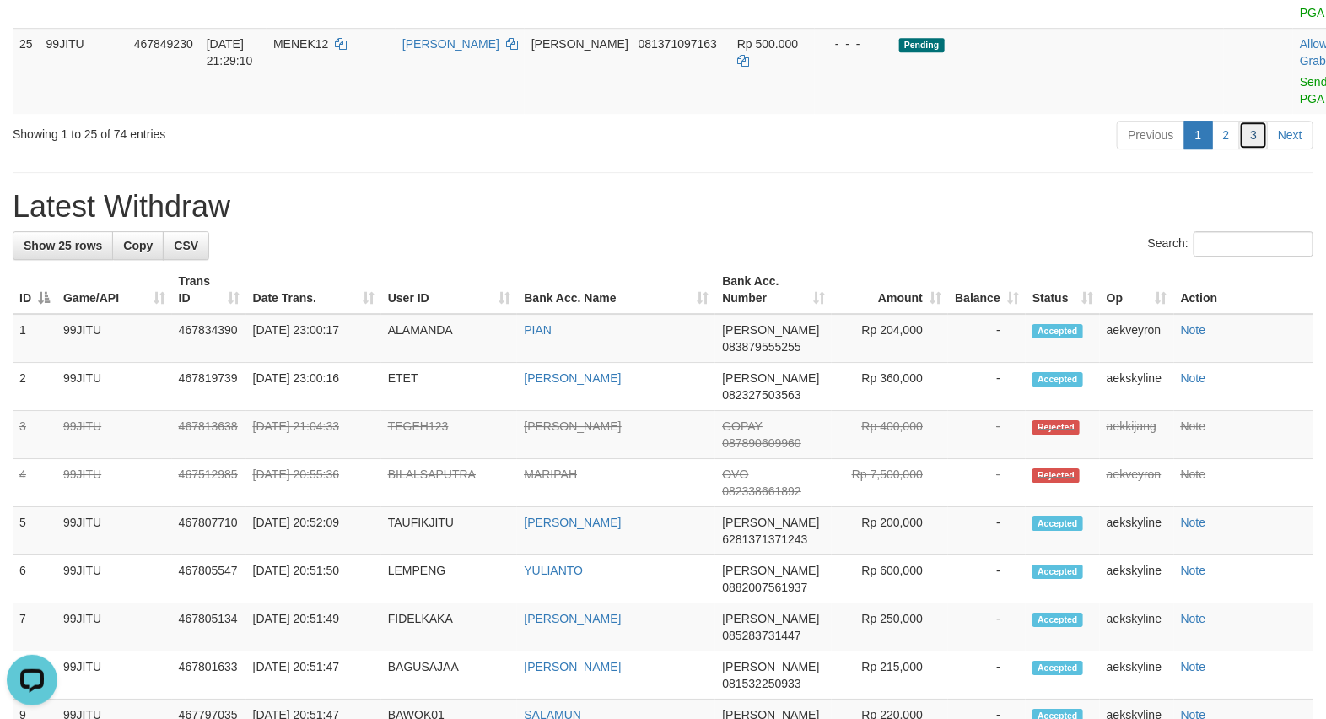
click at [1258, 149] on link "3" at bounding box center [1253, 135] width 29 height 29
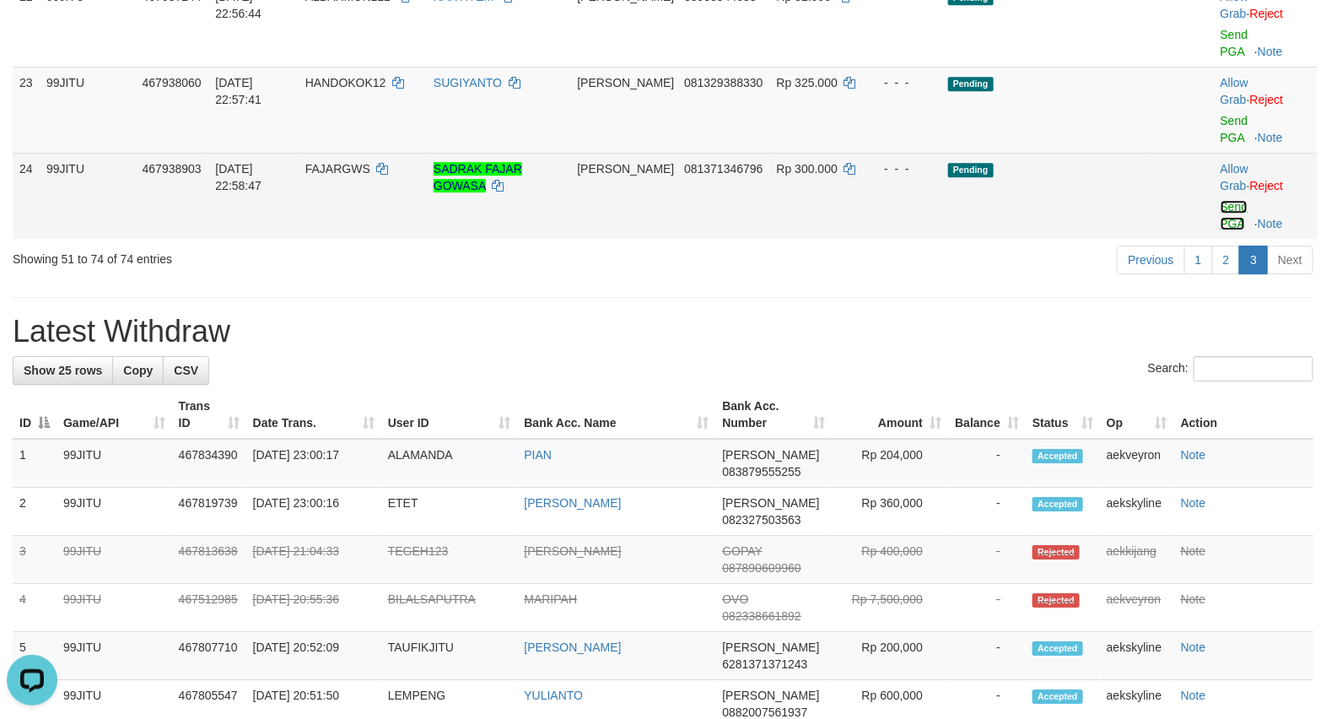
click at [1224, 215] on link "Send PGA" at bounding box center [1234, 215] width 28 height 30
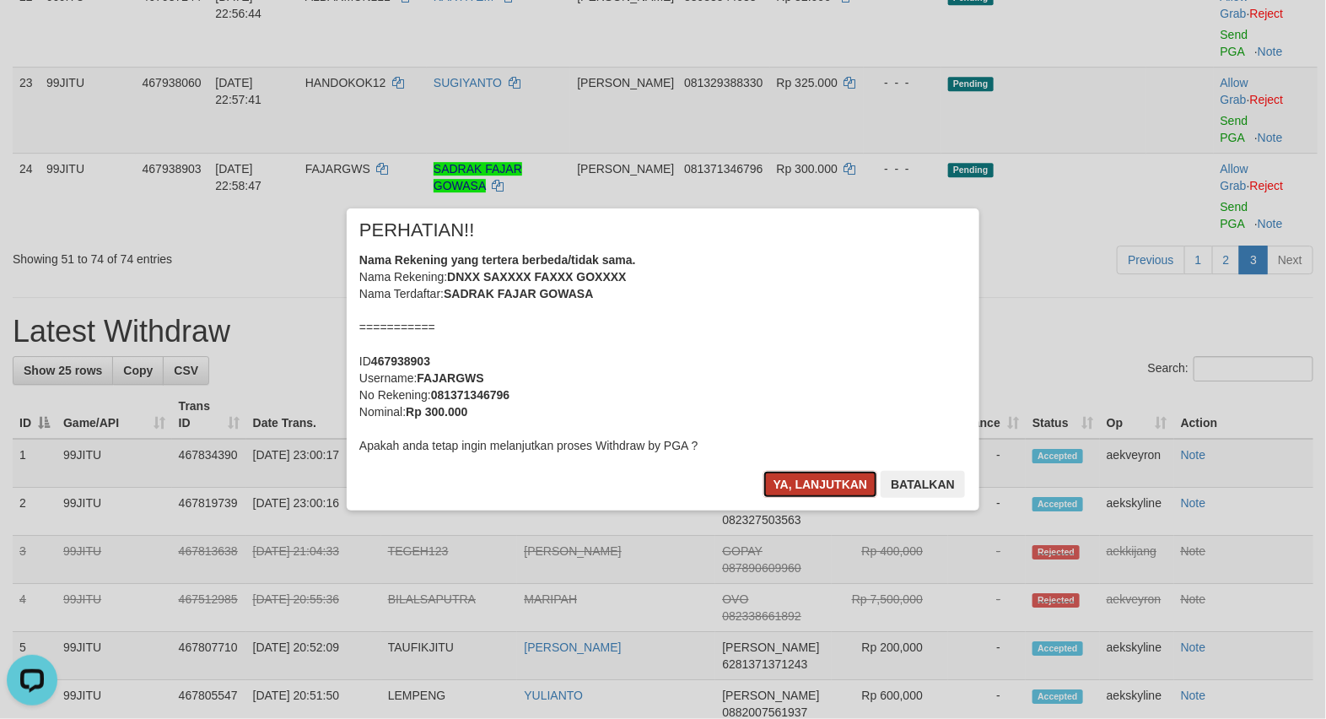
click at [815, 492] on button "Ya, lanjutkan" at bounding box center [820, 484] width 115 height 27
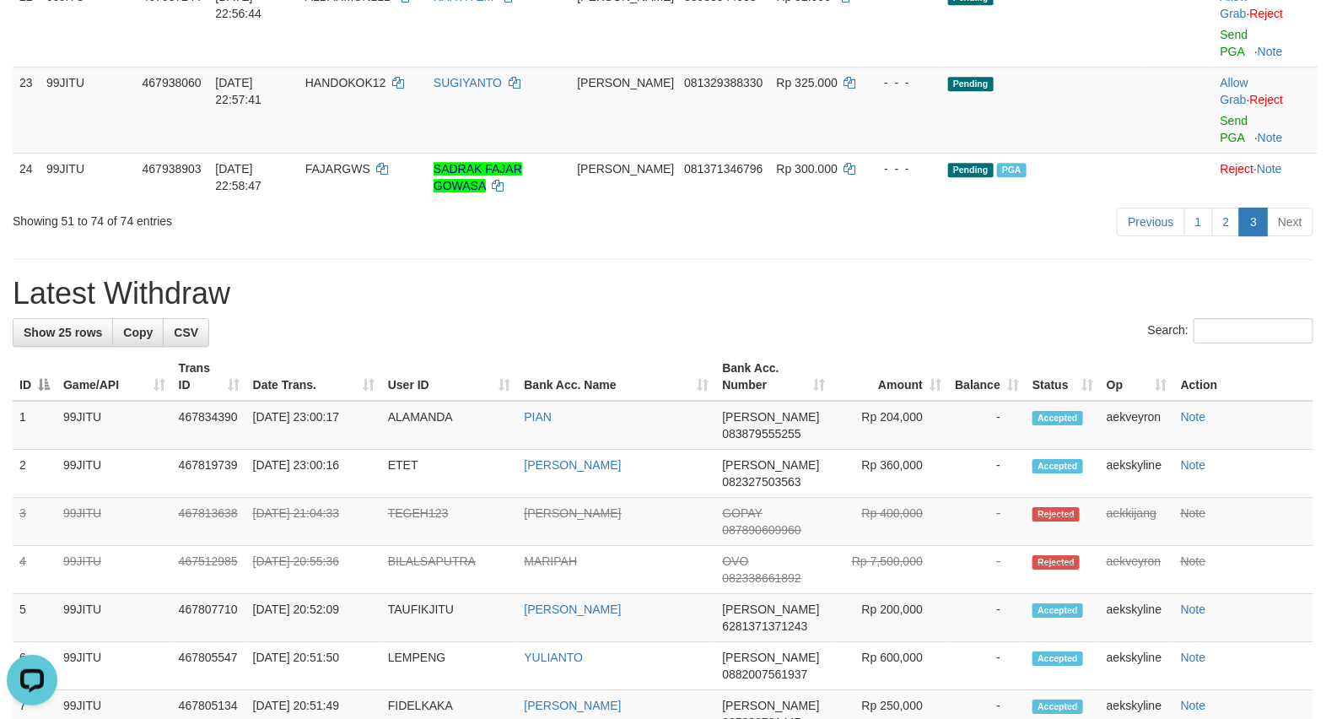
scroll to position [1968, 0]
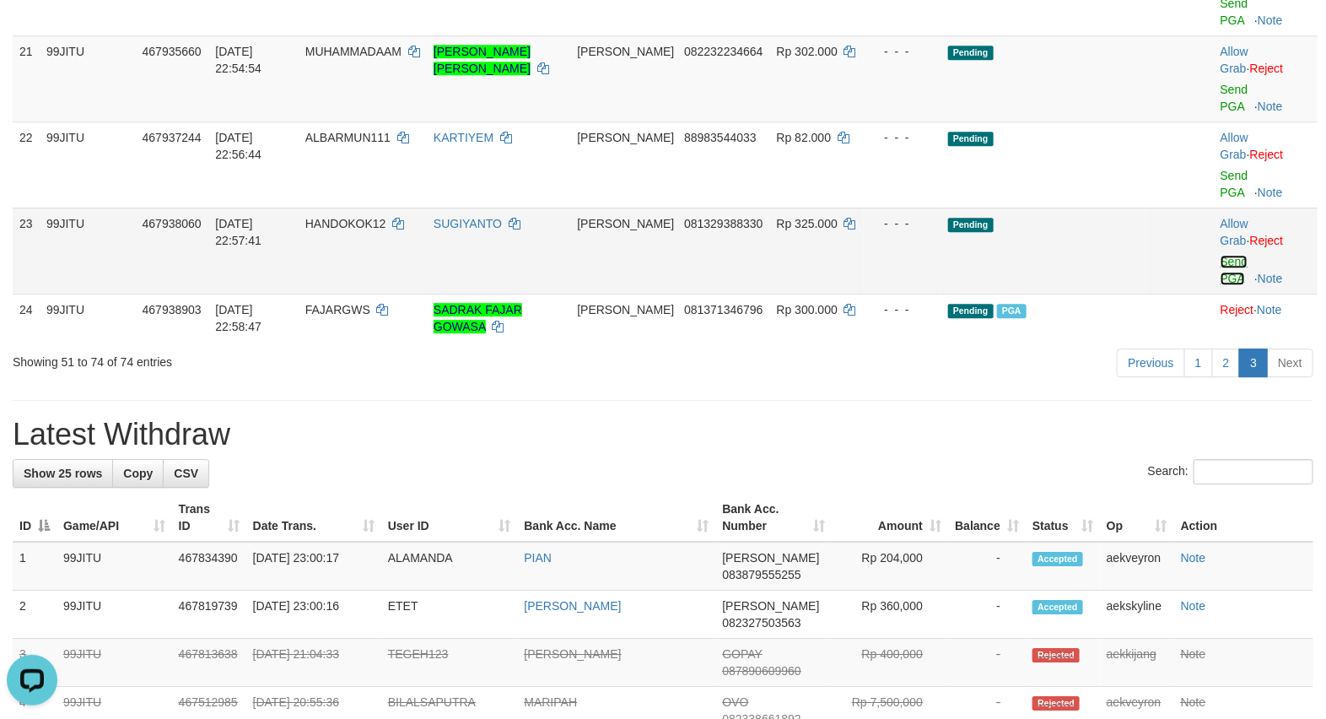
click at [1228, 260] on link "Send PGA" at bounding box center [1234, 270] width 28 height 30
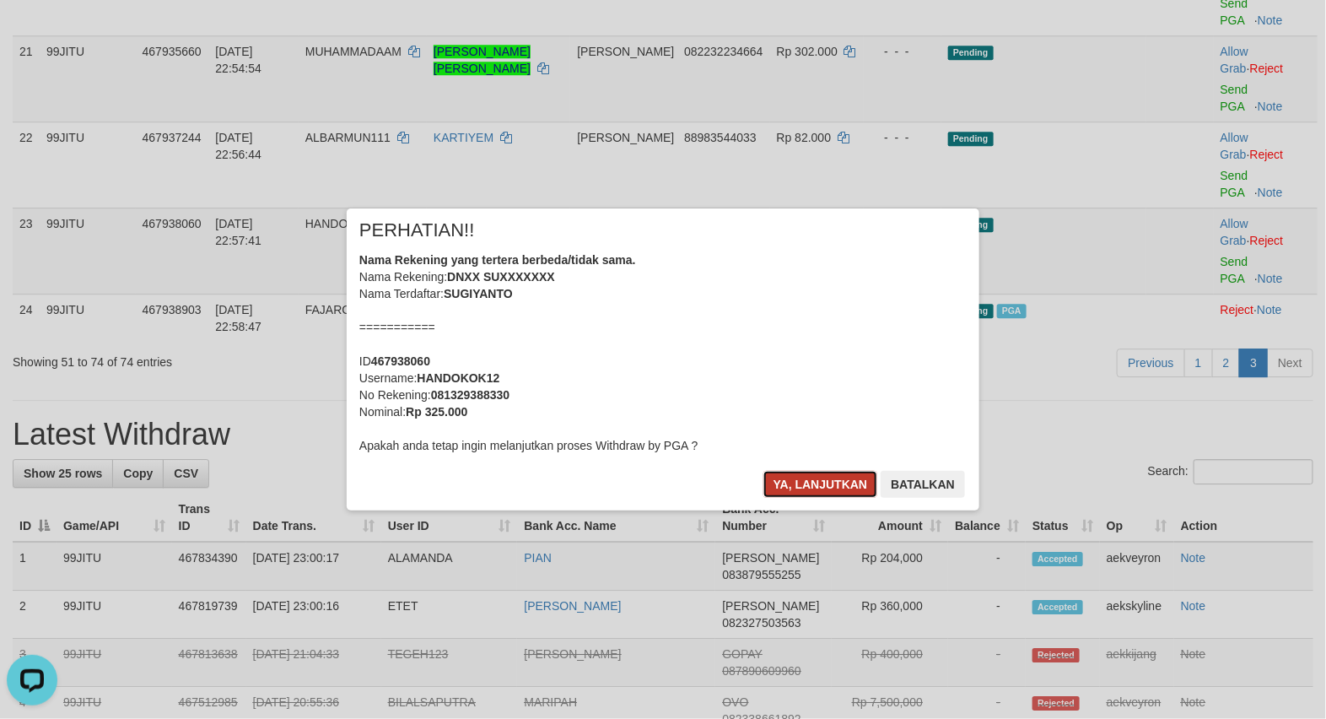
click at [806, 490] on button "Ya, lanjutkan" at bounding box center [820, 484] width 115 height 27
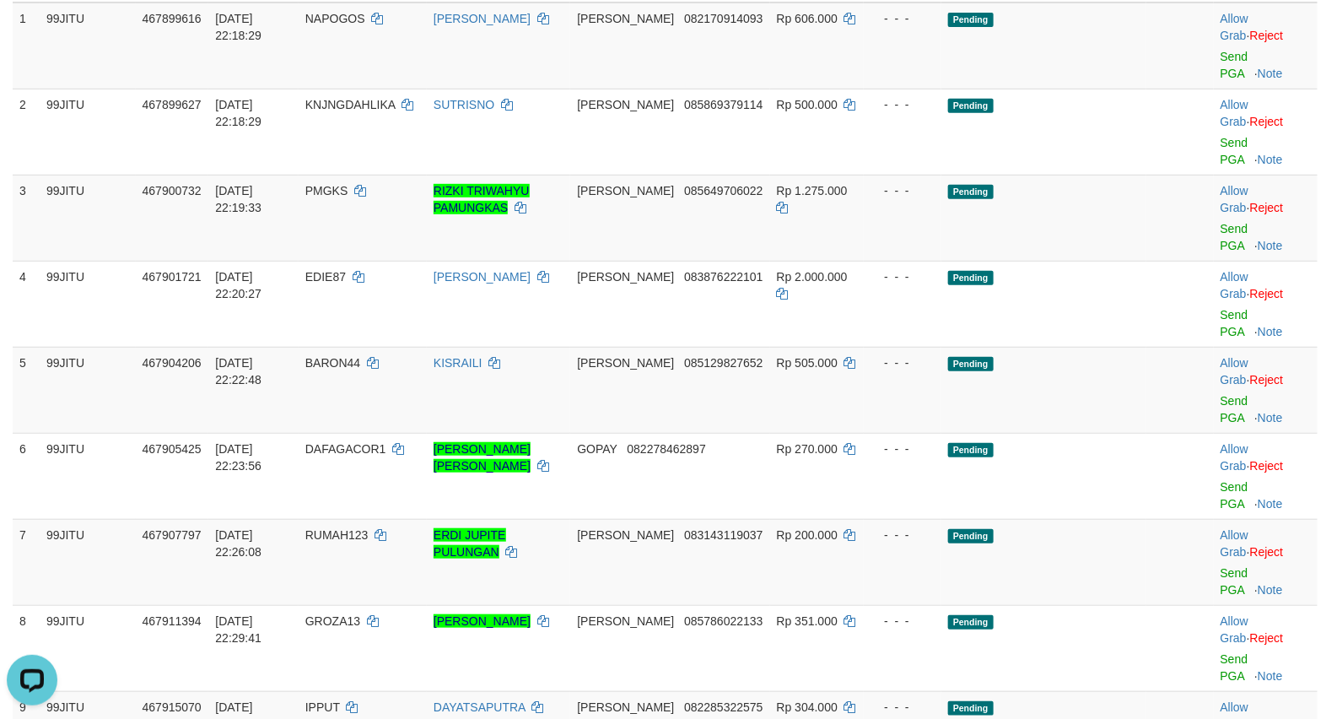
scroll to position [0, 0]
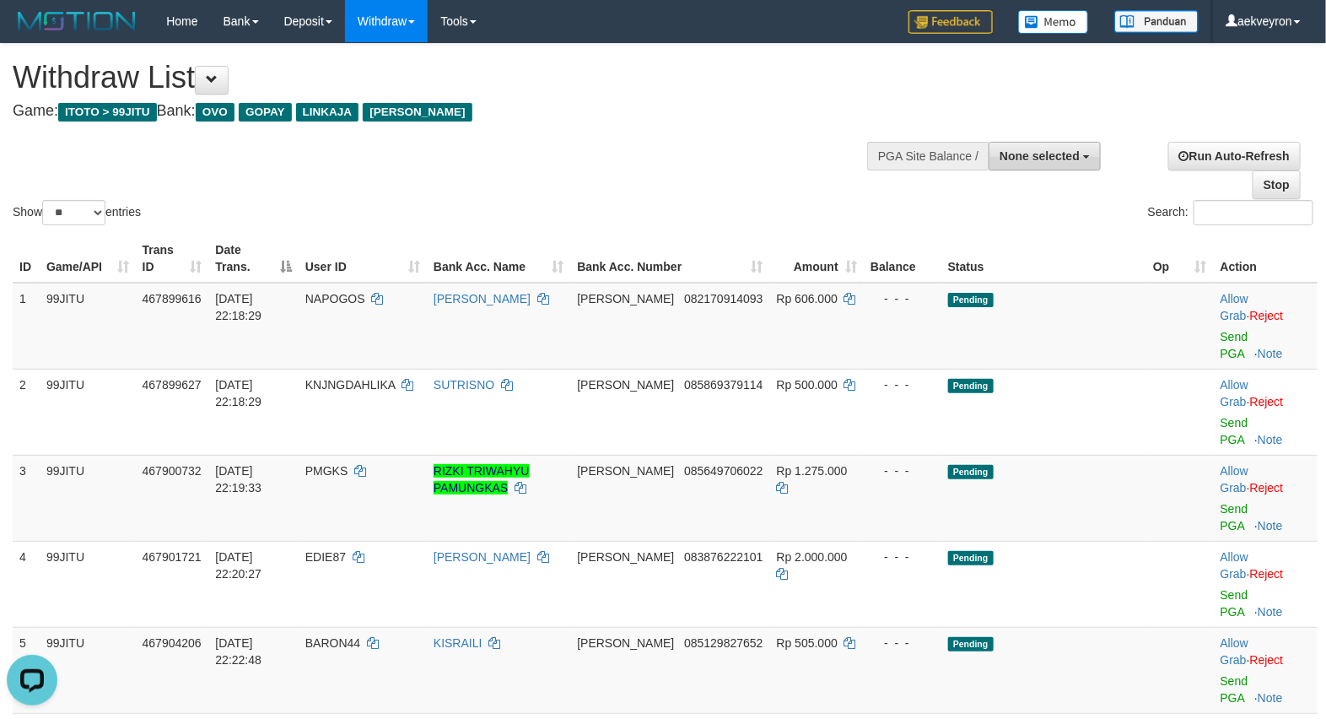
click at [1042, 160] on span "None selected" at bounding box center [1039, 155] width 80 height 13
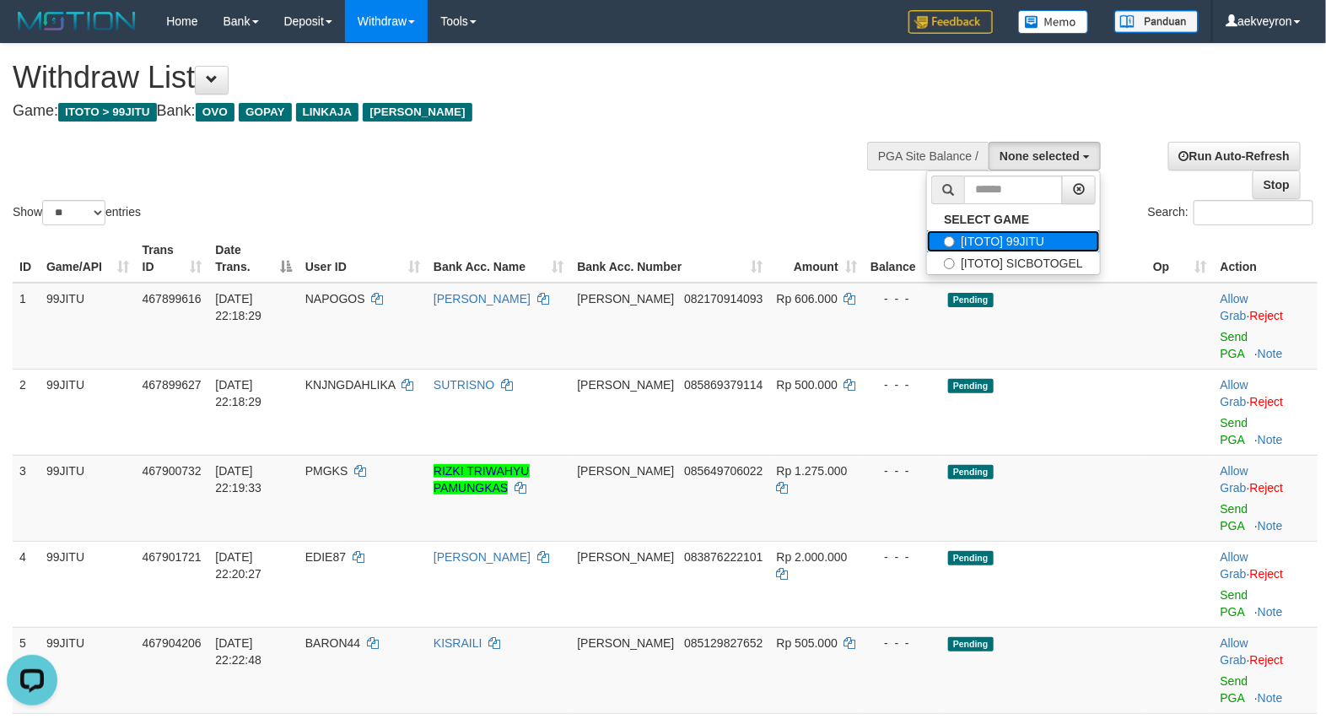
click at [993, 240] on label "[ITOTO] 99JITU" at bounding box center [1013, 241] width 173 height 22
select select "***"
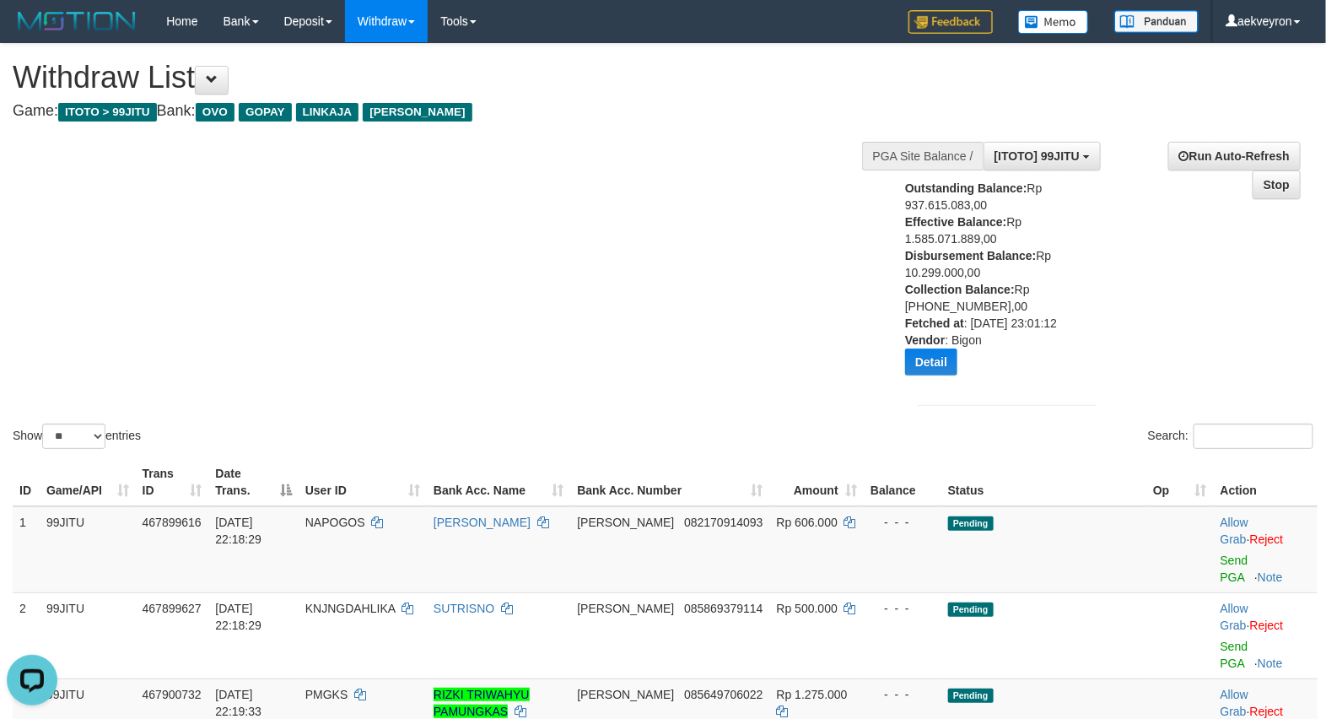
click at [930, 272] on div "Outstanding Balance: Rp 937.615.083,00 Effective Balance: Rp 1.585.071.889,00 D…" at bounding box center [990, 284] width 170 height 208
copy div "10.299.000,00"
click at [933, 271] on div "Outstanding Balance: Rp 937.615.083,00 Effective Balance: Rp 1.585.071.889,00 D…" at bounding box center [990, 284] width 170 height 208
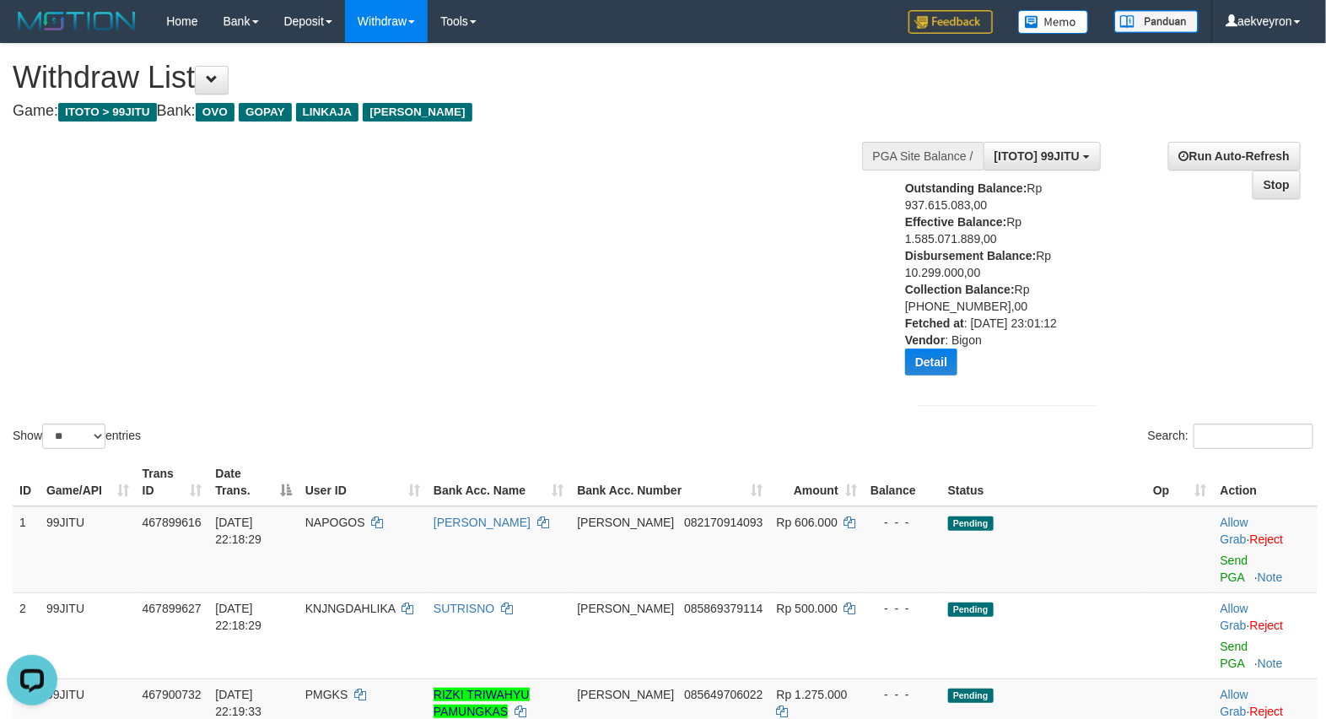
copy div "10.299.000,00"
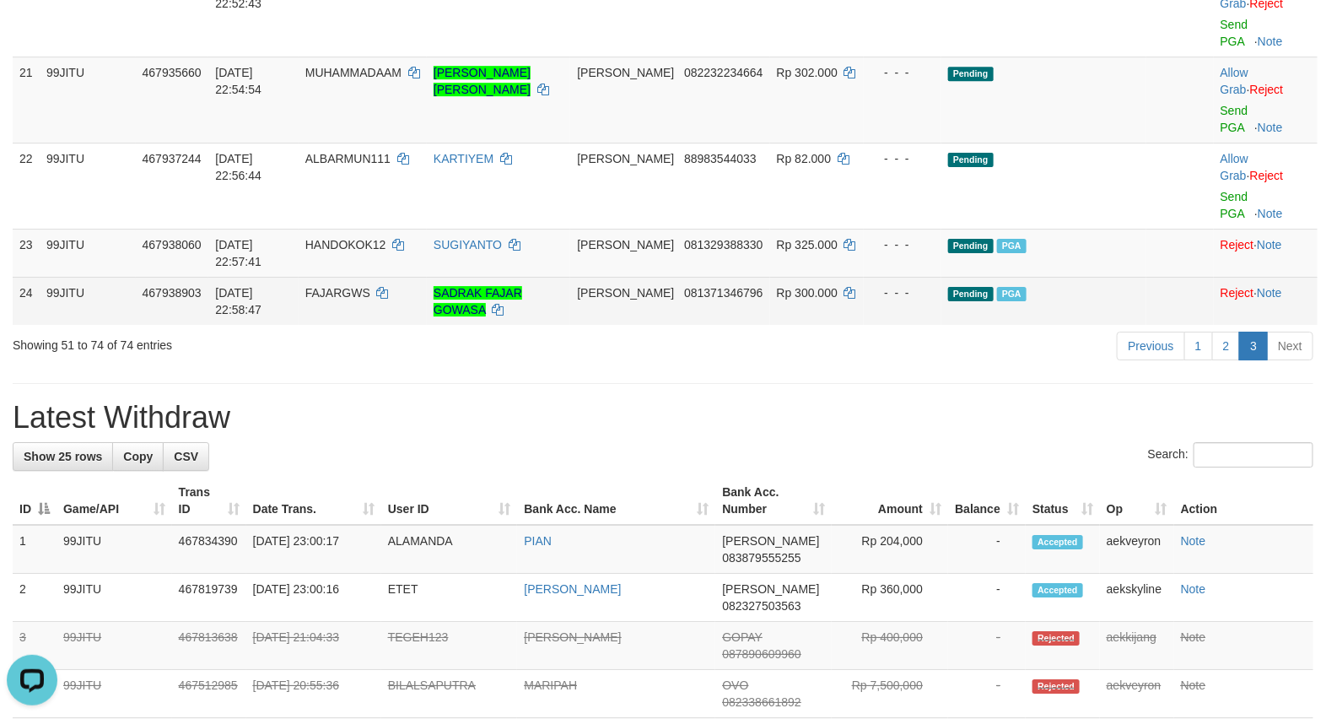
scroll to position [2108, 0]
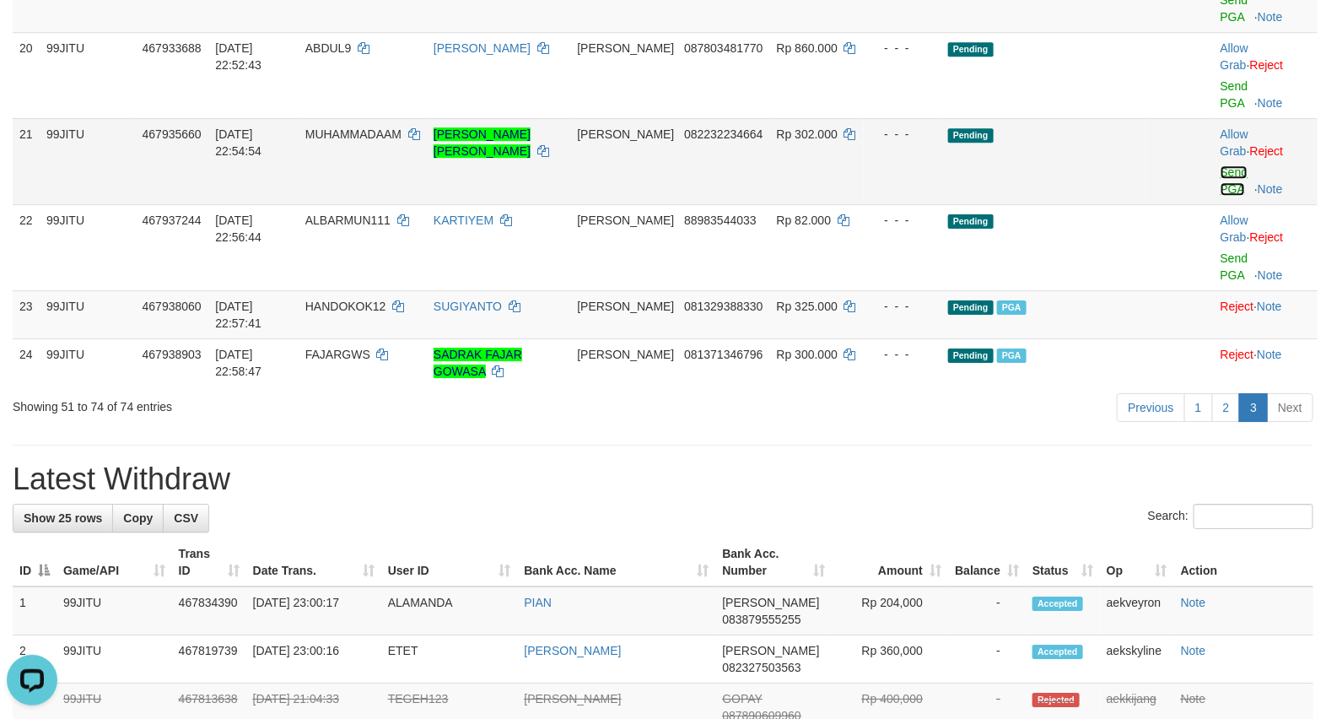
click at [1220, 191] on link "Send PGA" at bounding box center [1234, 180] width 28 height 30
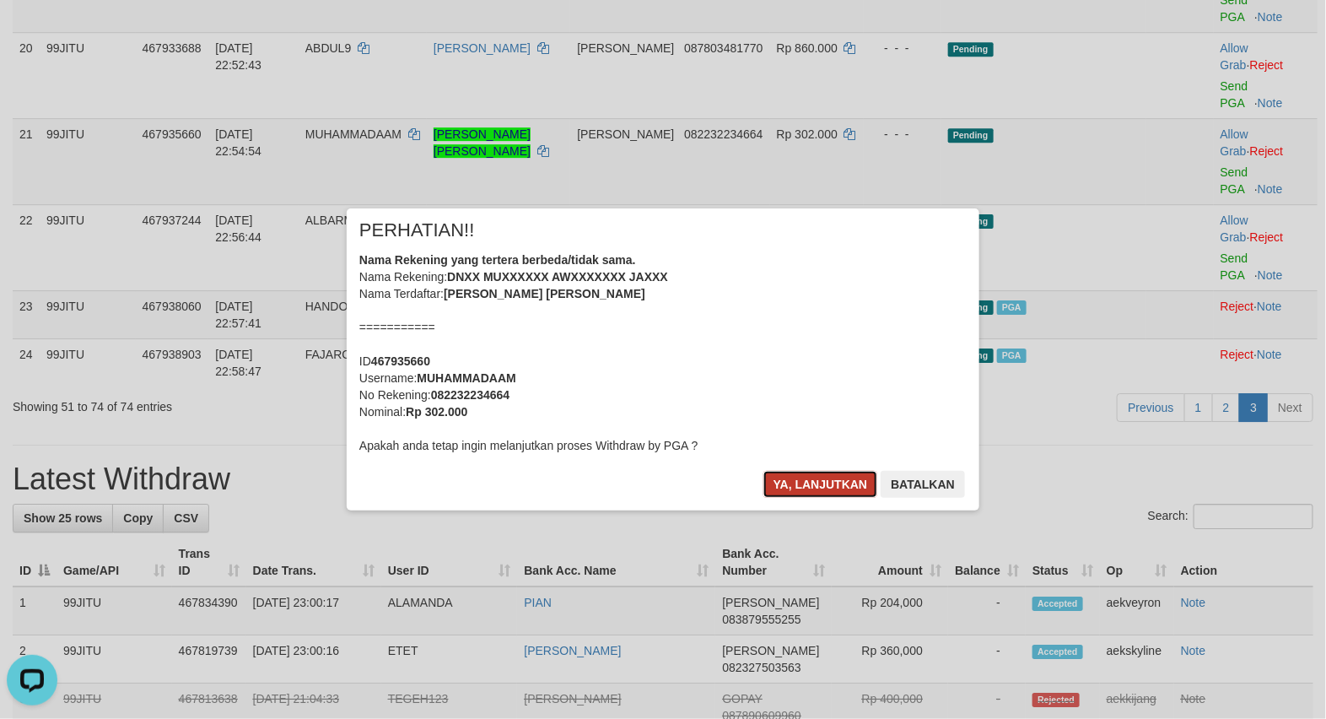
click at [824, 482] on button "Ya, lanjutkan" at bounding box center [820, 484] width 115 height 27
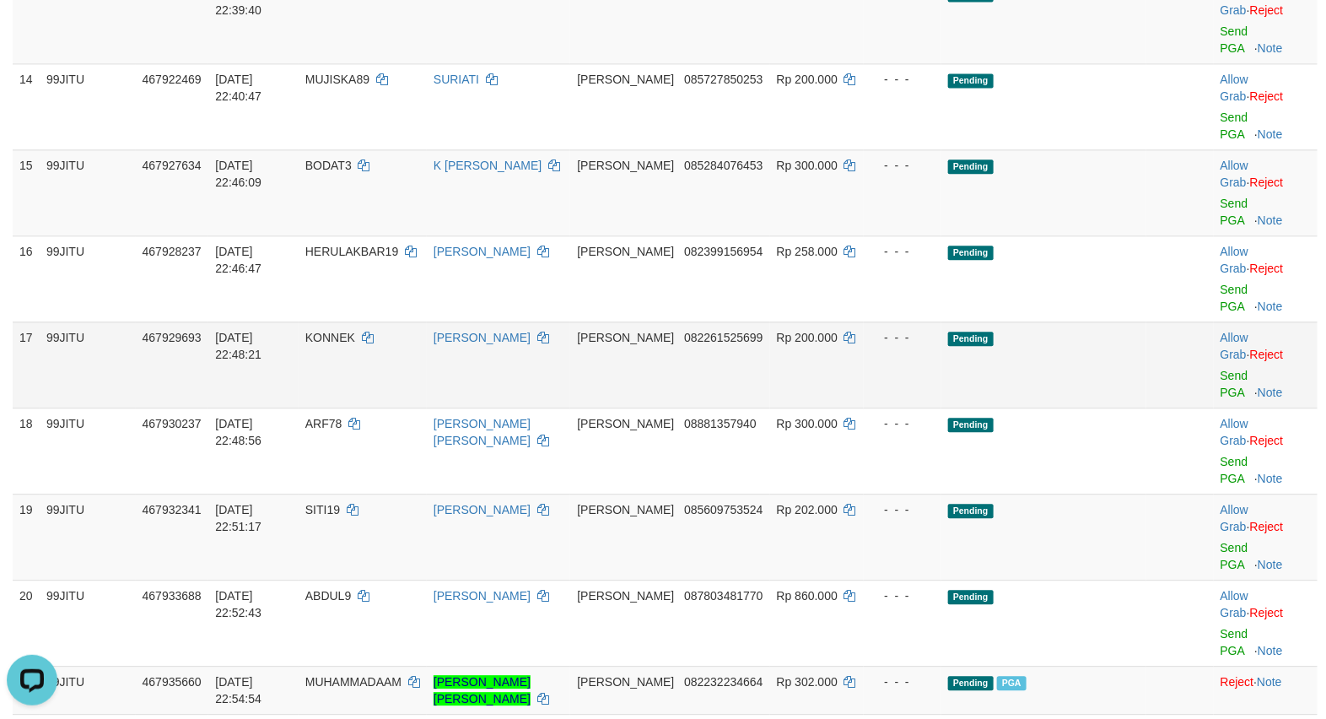
scroll to position [1546, 0]
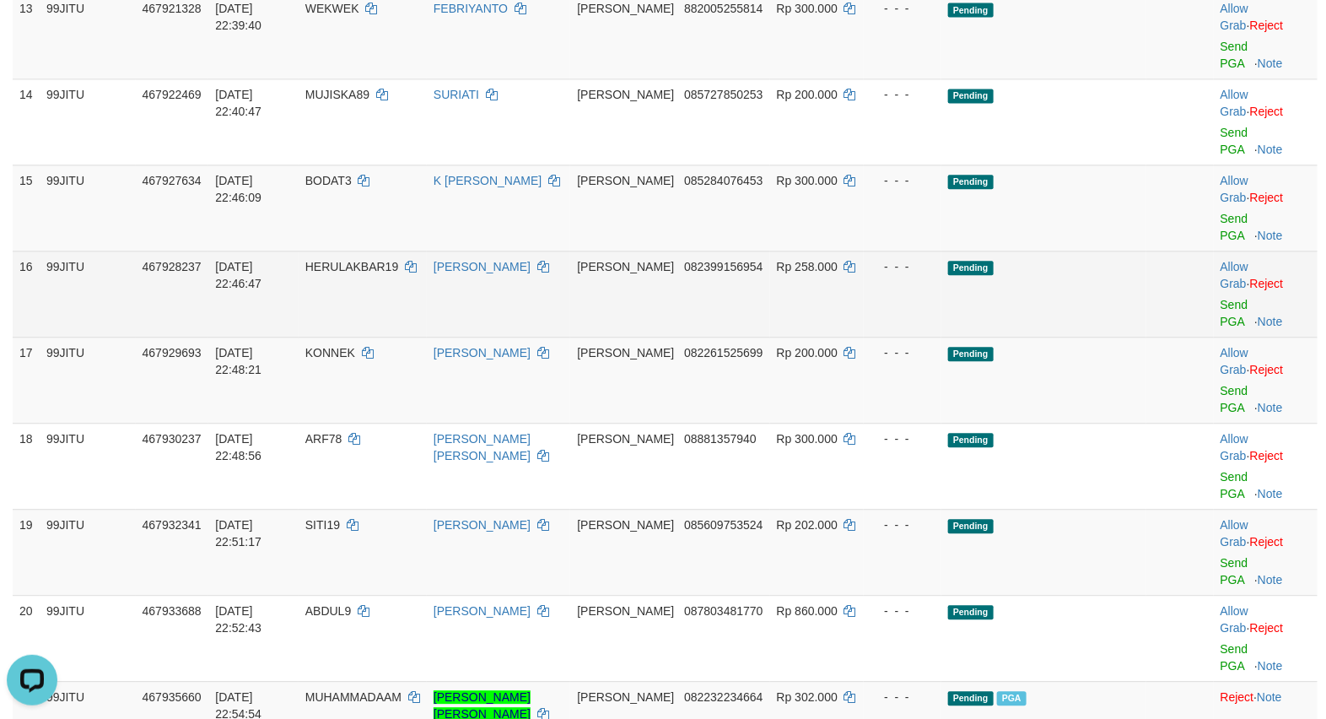
click at [1074, 275] on td "Pending" at bounding box center [1043, 293] width 205 height 86
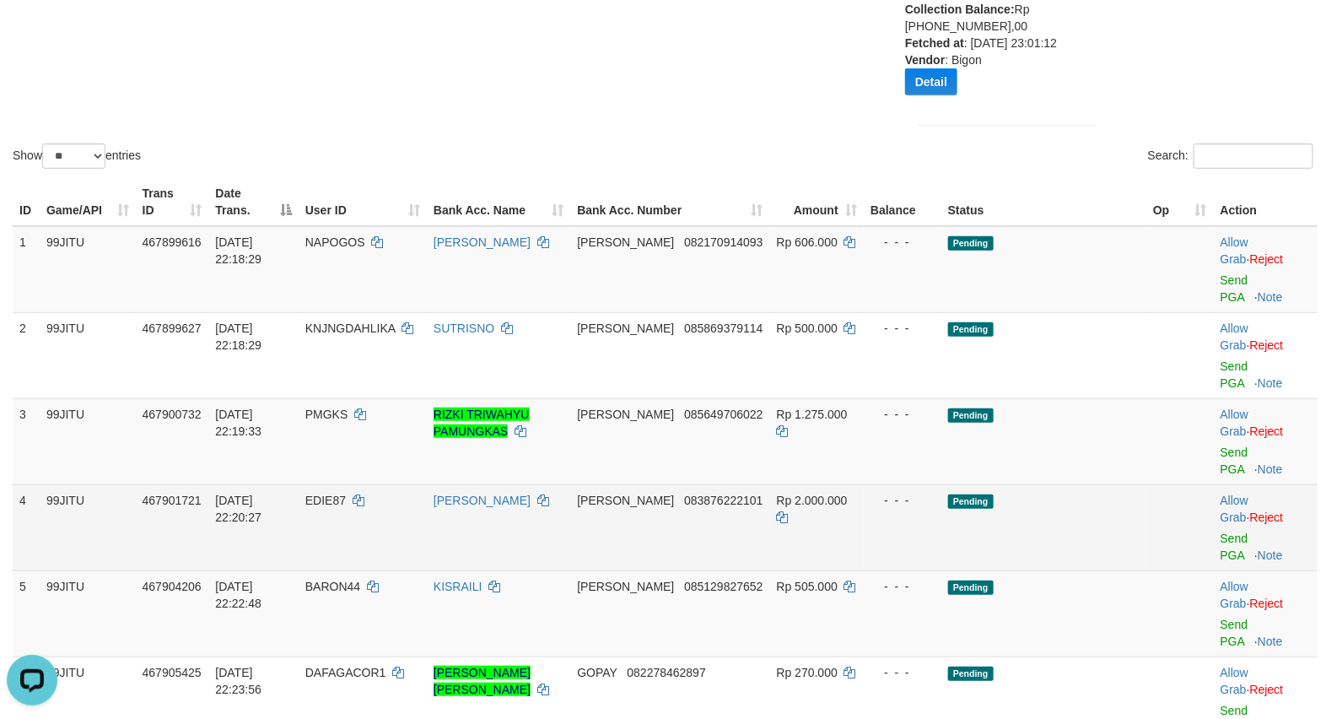
scroll to position [281, 0]
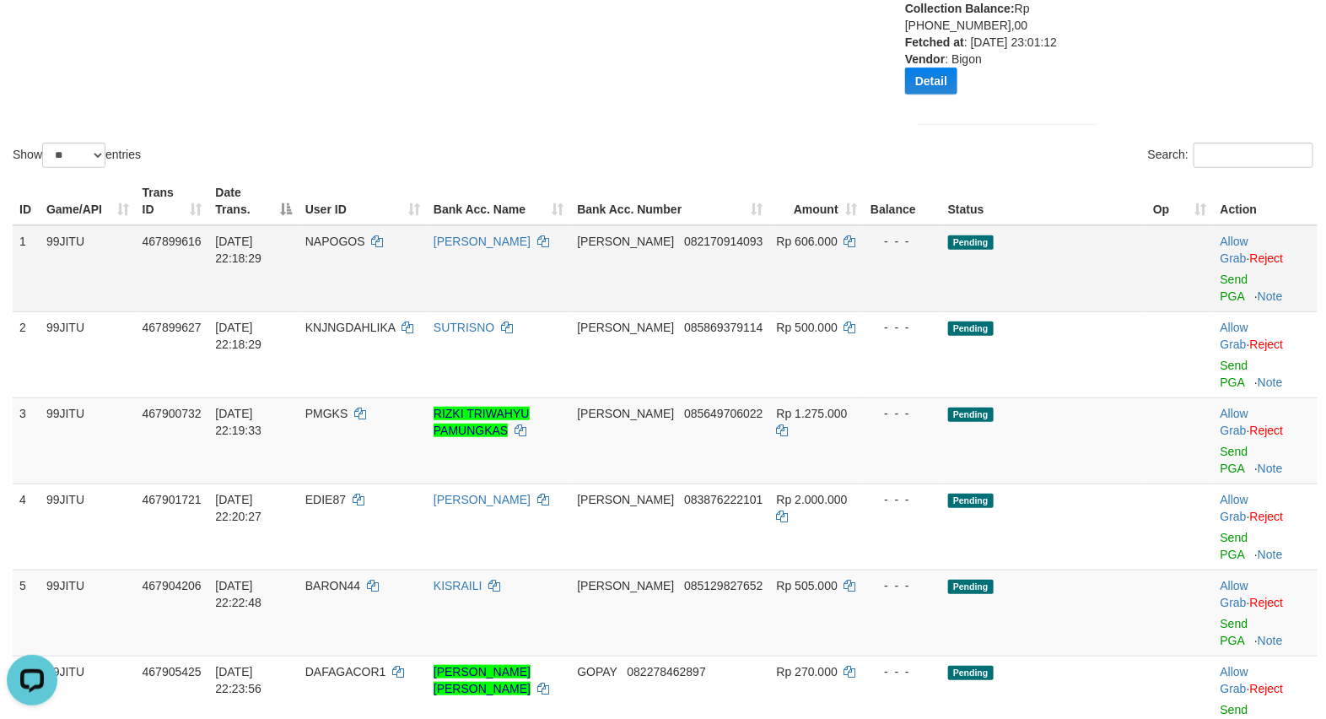
click at [1037, 301] on td "Pending" at bounding box center [1043, 268] width 205 height 87
click at [1014, 291] on td "Pending" at bounding box center [1043, 268] width 205 height 87
click at [941, 295] on td "Pending" at bounding box center [1043, 268] width 205 height 87
click at [941, 292] on td "Pending" at bounding box center [1043, 268] width 205 height 87
click at [770, 304] on td "Rp 606.000" at bounding box center [817, 268] width 94 height 87
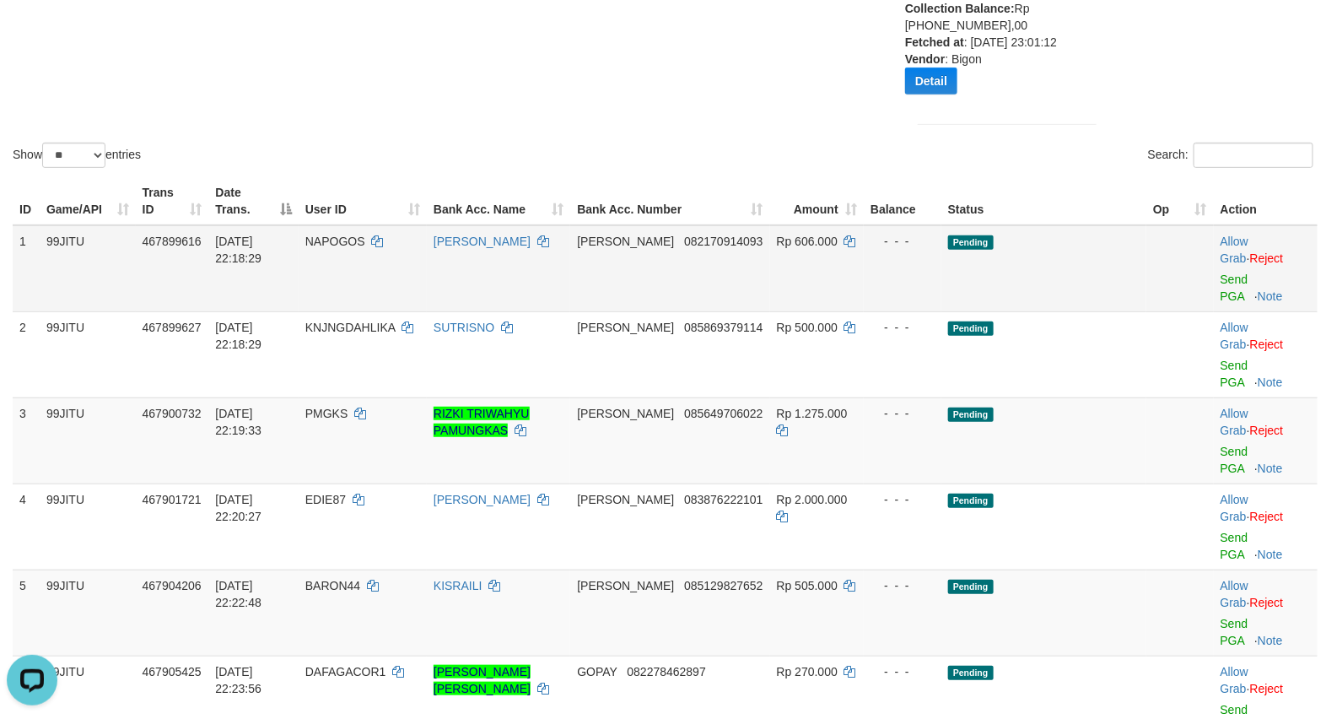
click at [772, 297] on td "Rp 606.000" at bounding box center [817, 268] width 94 height 87
click at [970, 281] on td "Pending" at bounding box center [1043, 268] width 205 height 87
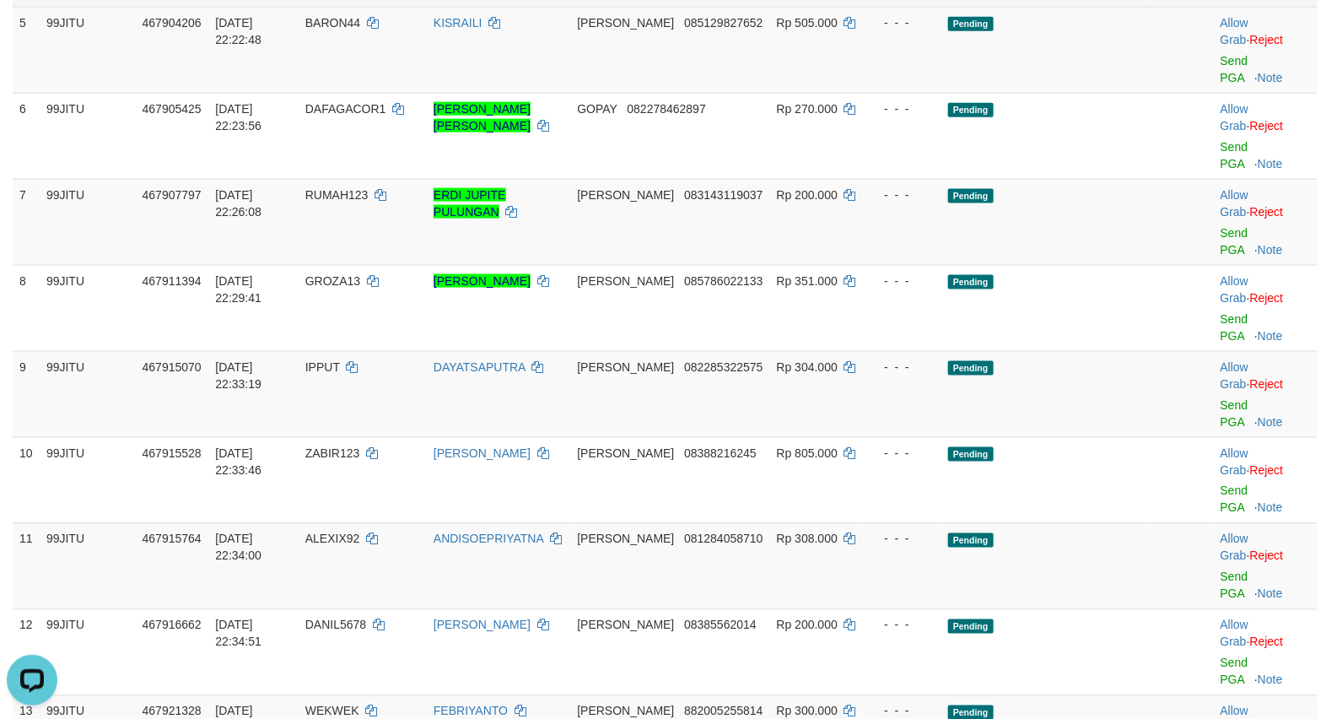
scroll to position [1546, 0]
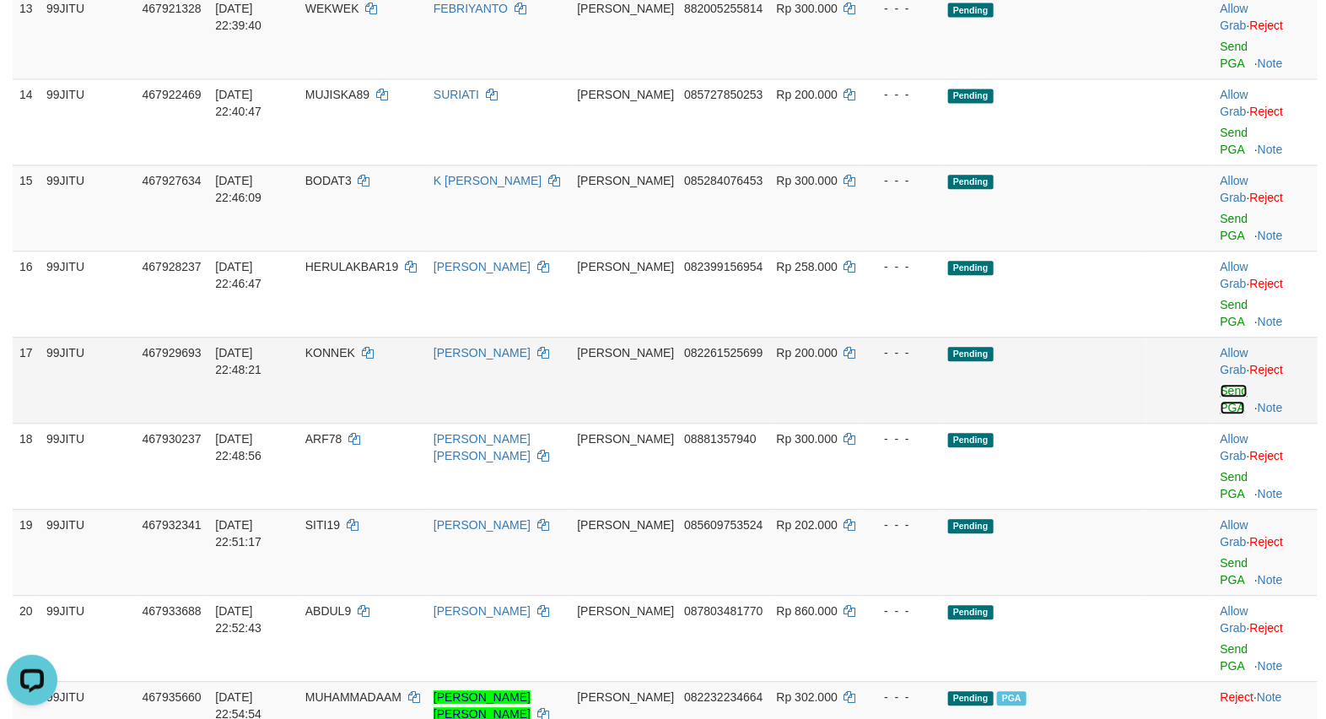
click at [1227, 410] on link "Send PGA" at bounding box center [1234, 399] width 28 height 30
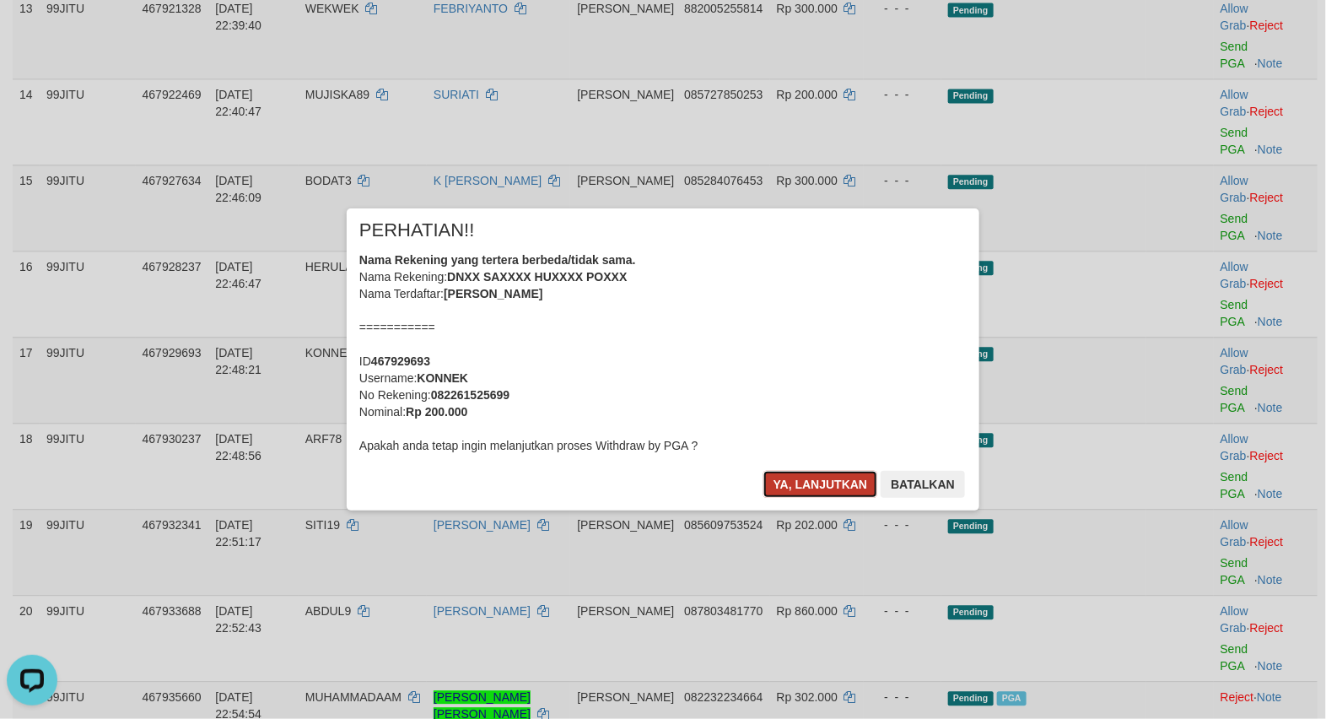
click at [806, 489] on button "Ya, lanjutkan" at bounding box center [820, 484] width 115 height 27
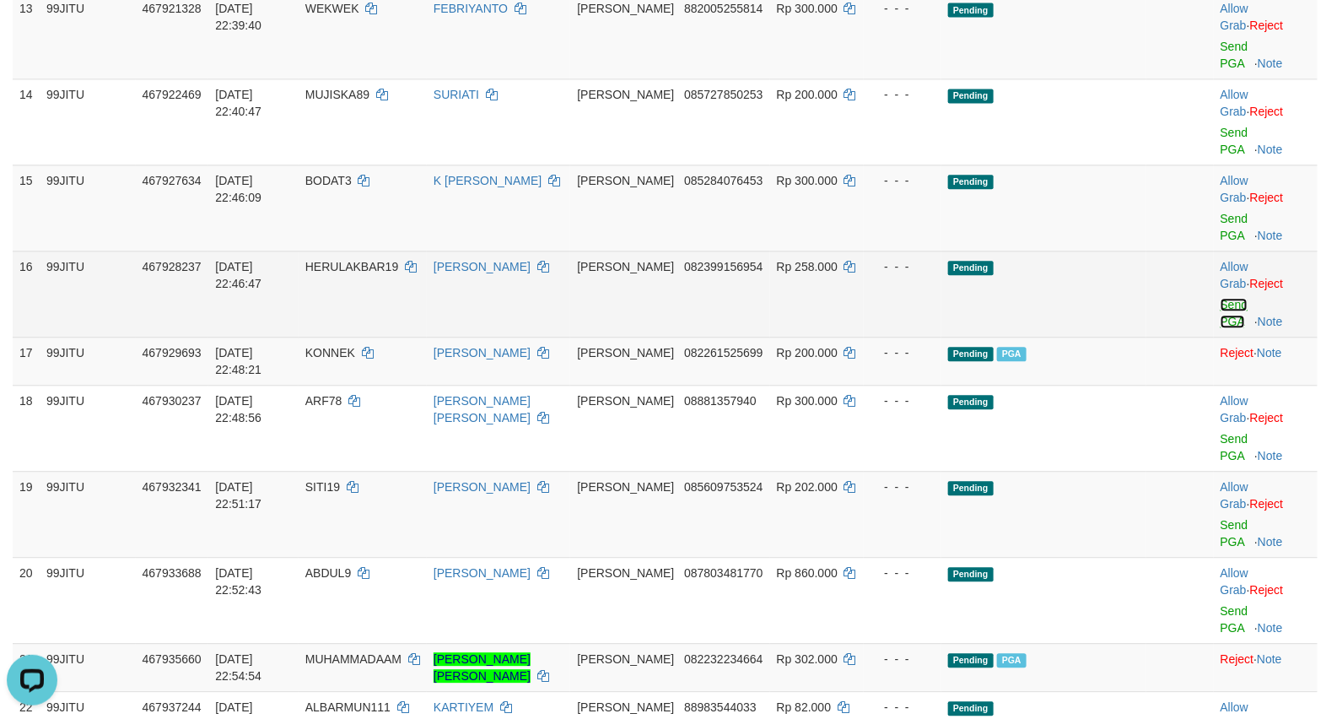
click at [1220, 323] on link "Send PGA" at bounding box center [1234, 313] width 28 height 30
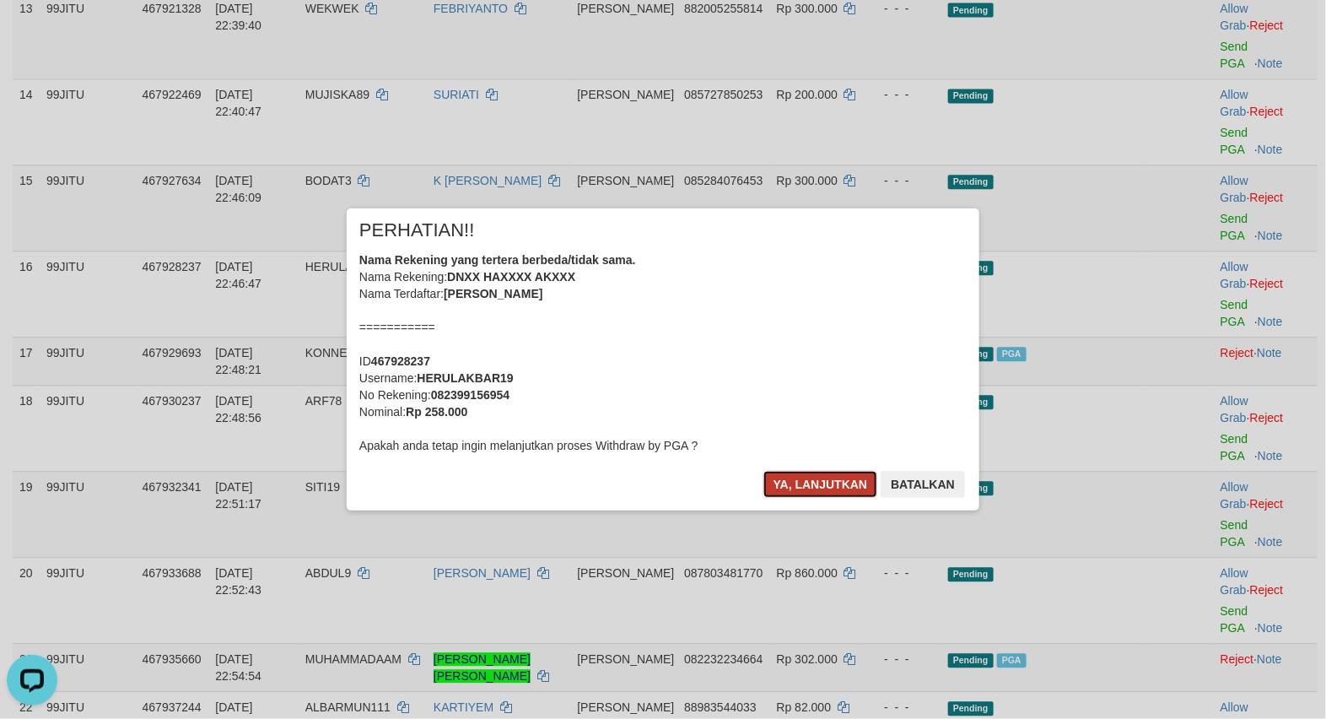
click at [789, 495] on button "Ya, lanjutkan" at bounding box center [820, 484] width 115 height 27
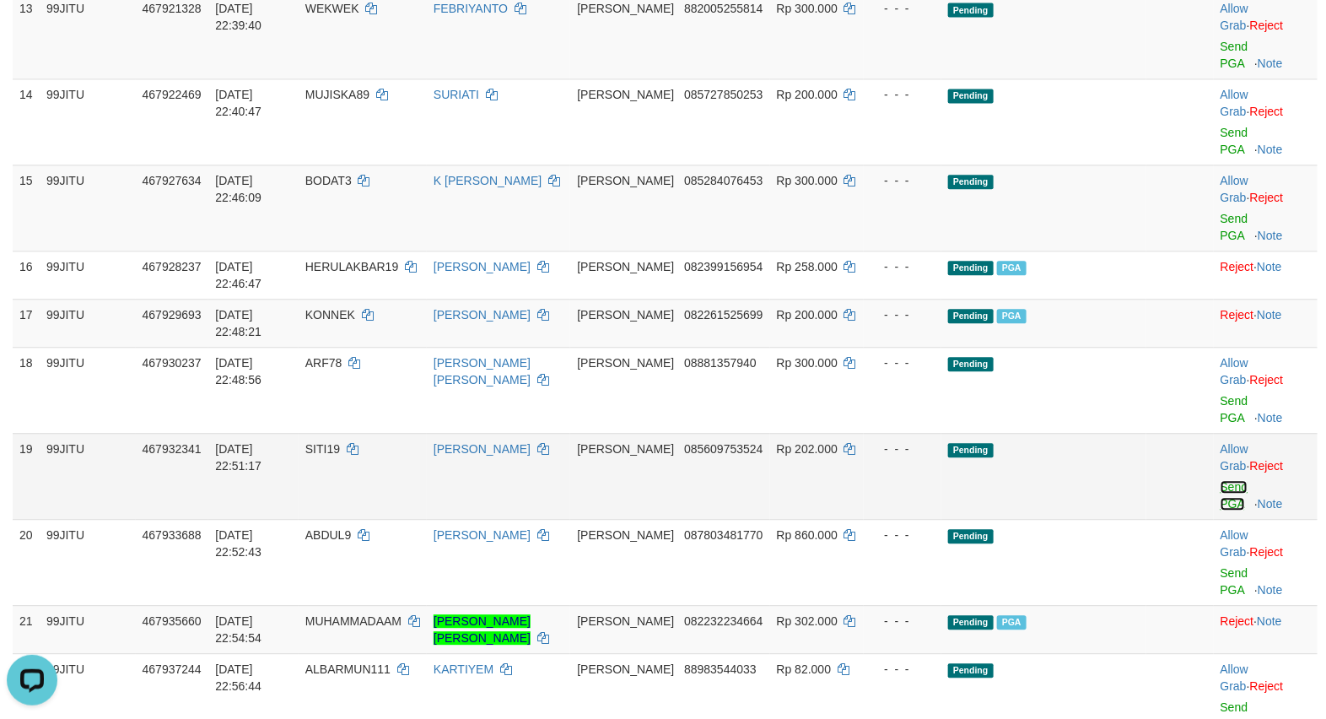
click at [1228, 509] on link "Send PGA" at bounding box center [1234, 495] width 28 height 30
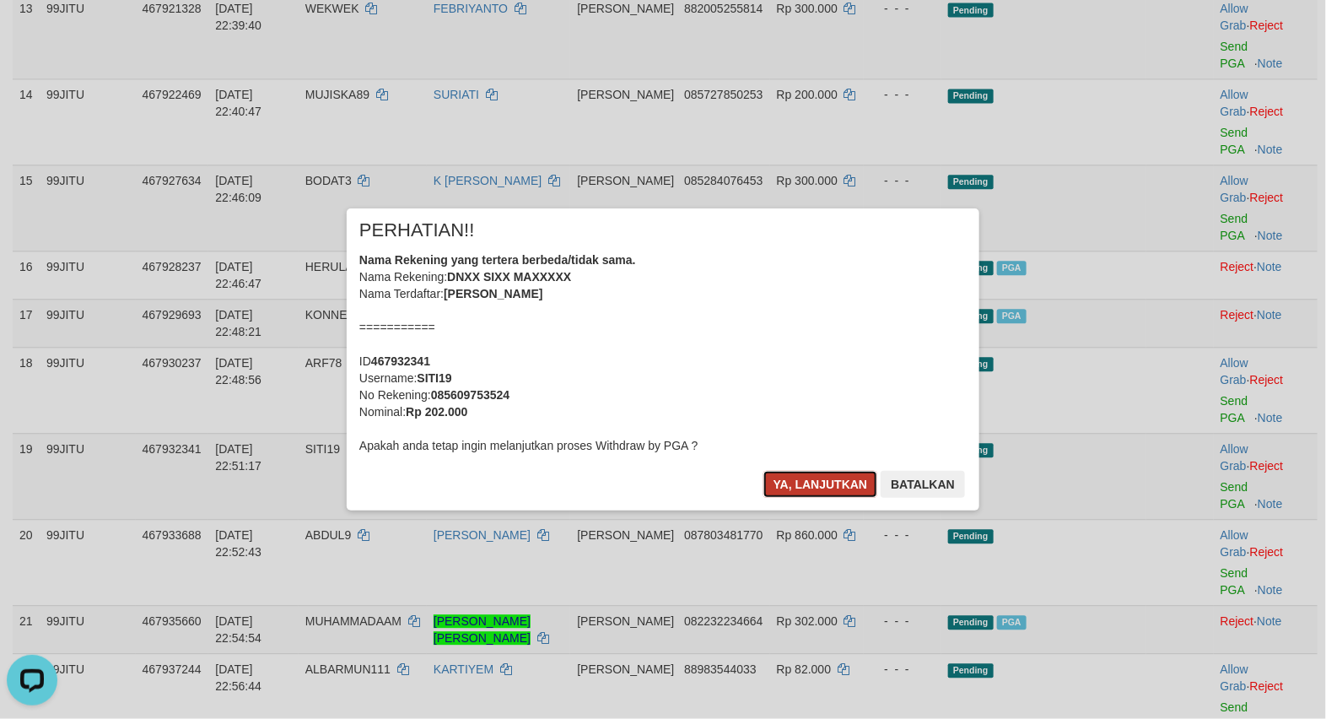
click at [831, 485] on button "Ya, lanjutkan" at bounding box center [820, 484] width 115 height 27
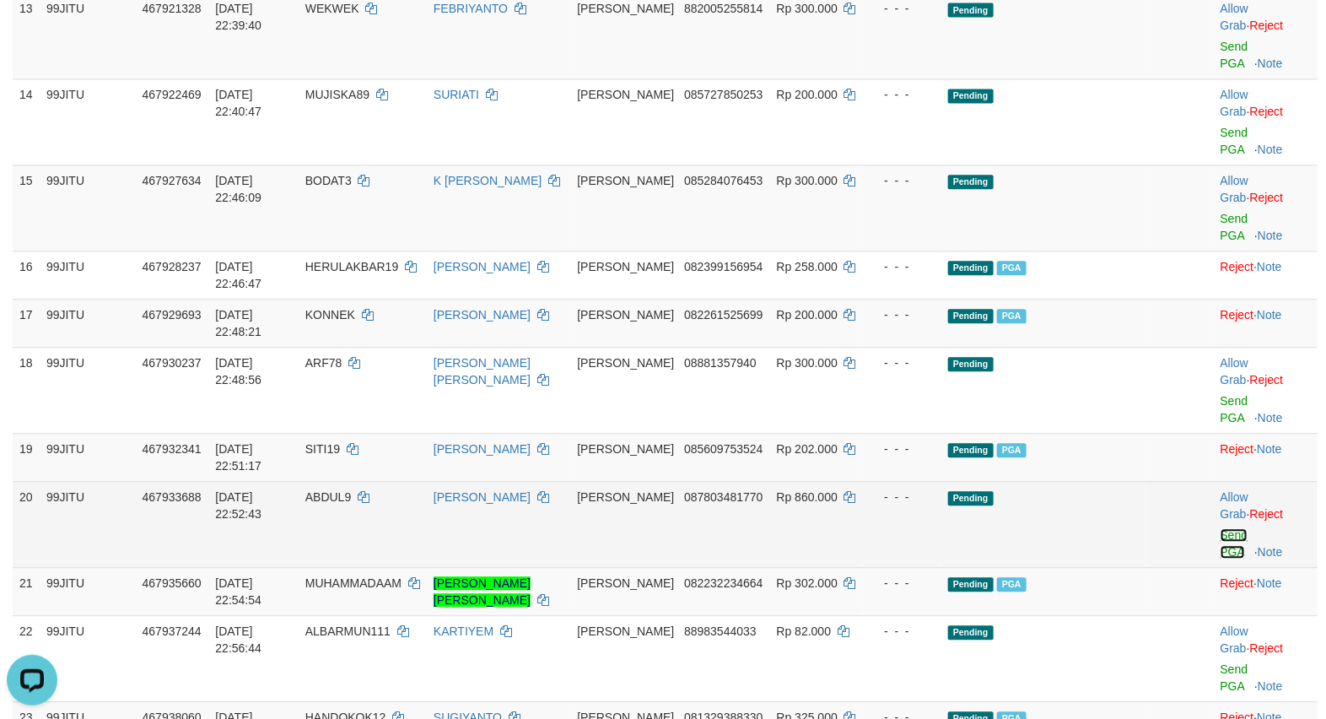
click at [1221, 546] on link "Send PGA" at bounding box center [1234, 543] width 28 height 30
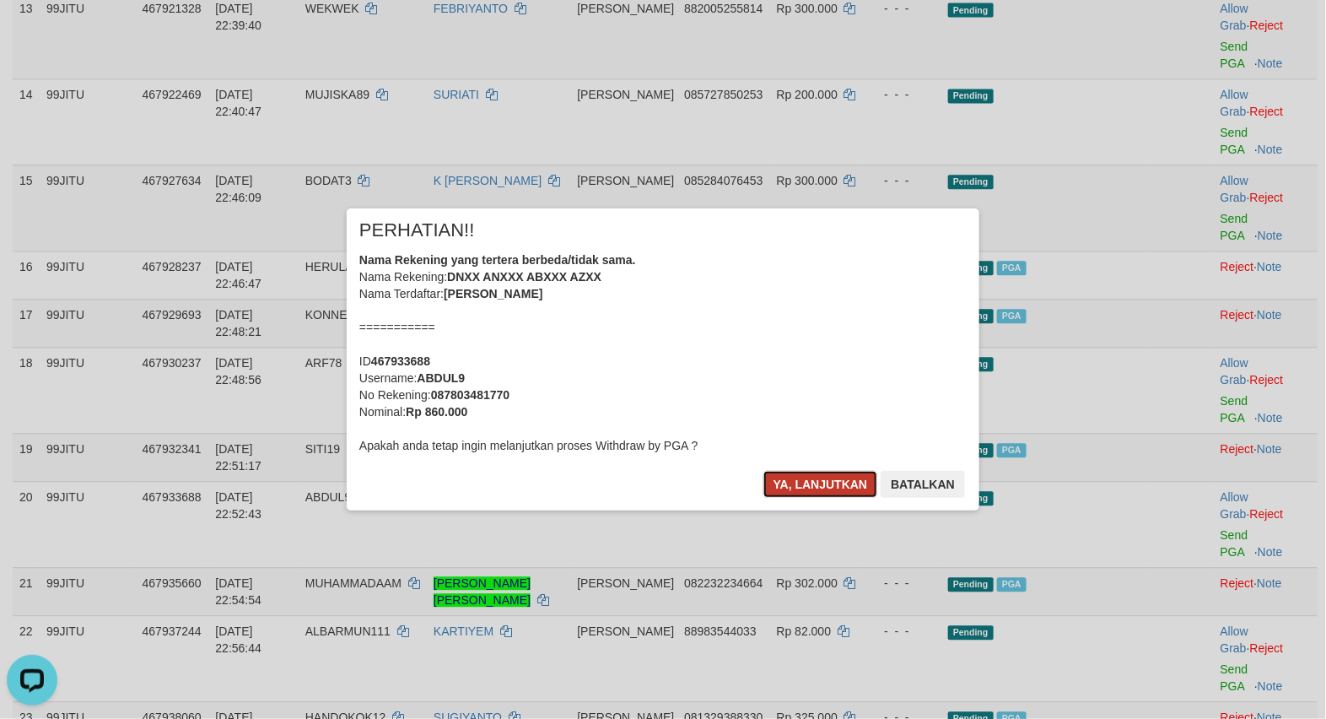
click at [826, 482] on button "Ya, lanjutkan" at bounding box center [820, 484] width 115 height 27
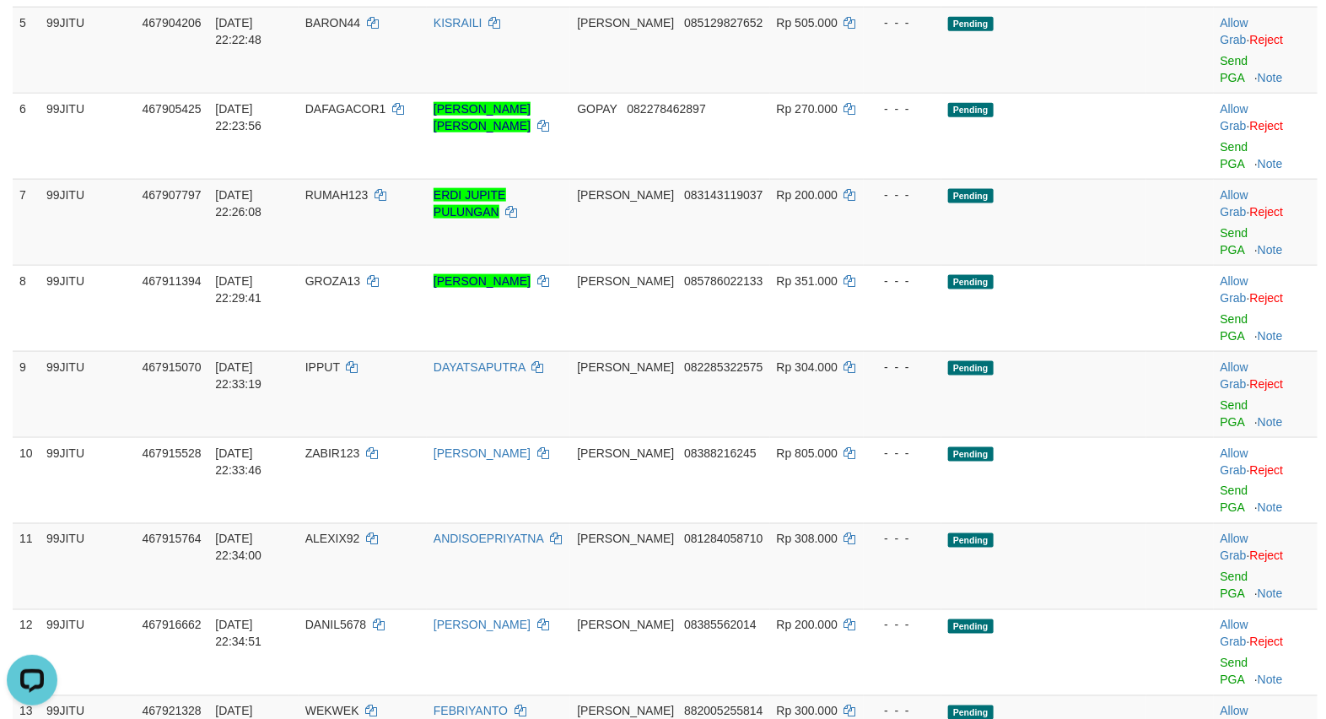
scroll to position [281, 0]
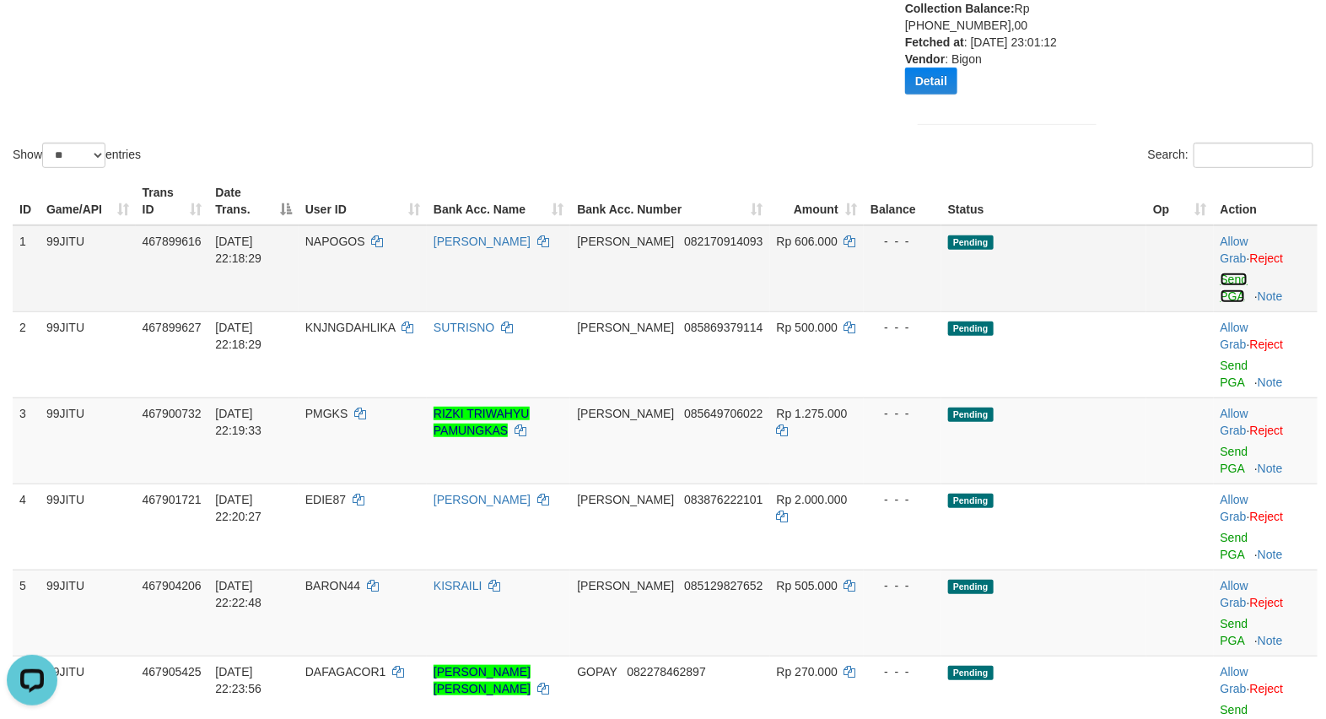
click at [1225, 291] on link "Send PGA" at bounding box center [1234, 287] width 28 height 30
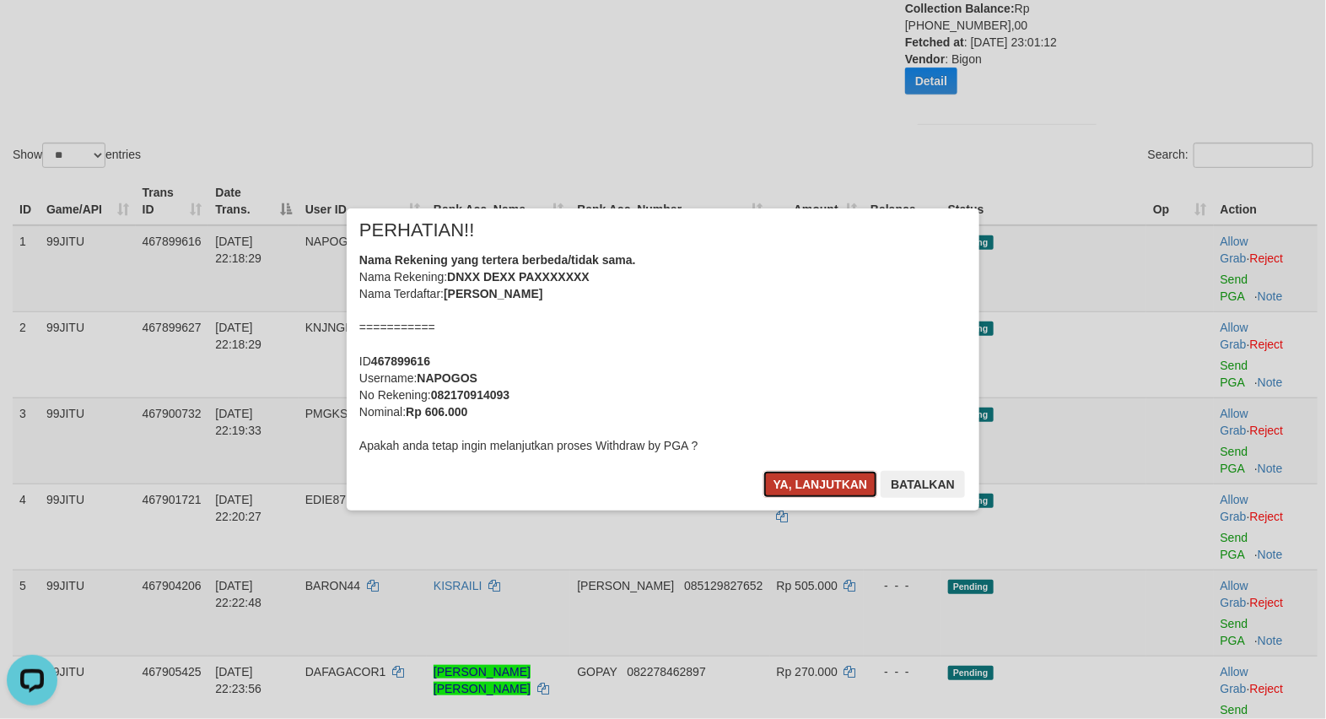
click at [798, 489] on button "Ya, lanjutkan" at bounding box center [820, 484] width 115 height 27
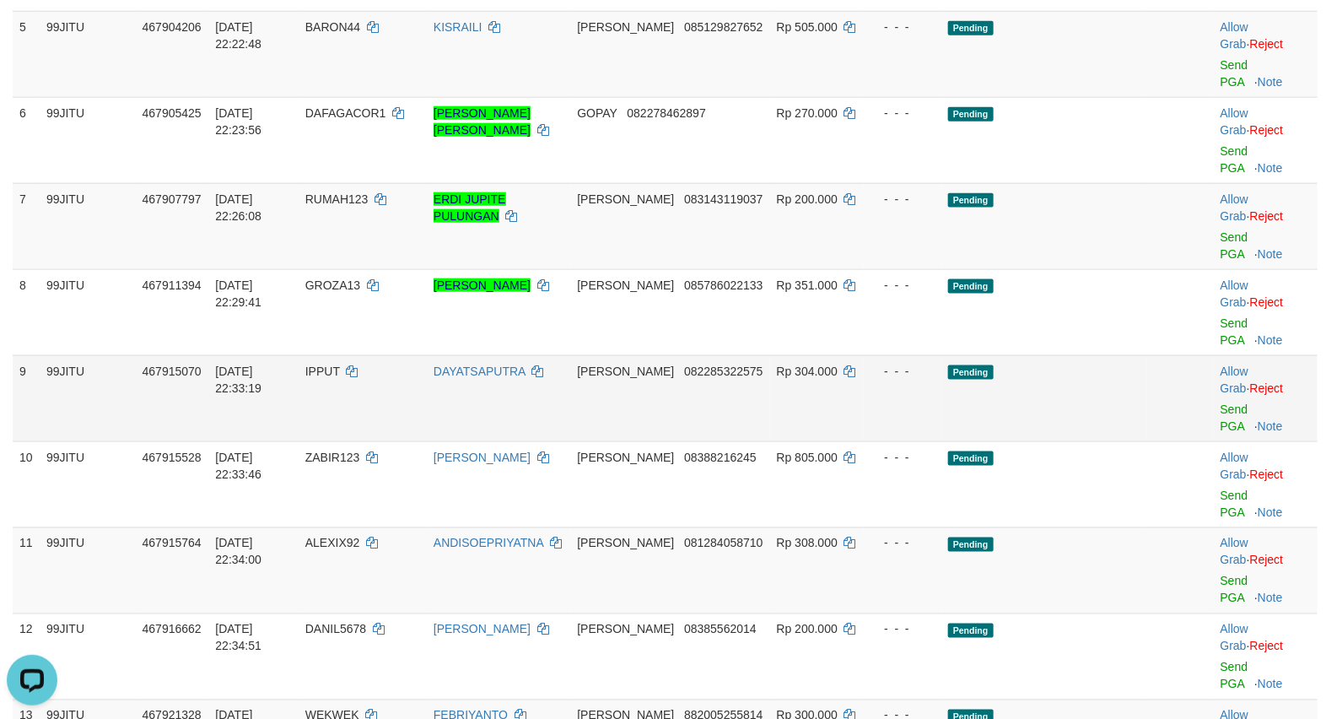
scroll to position [843, 0]
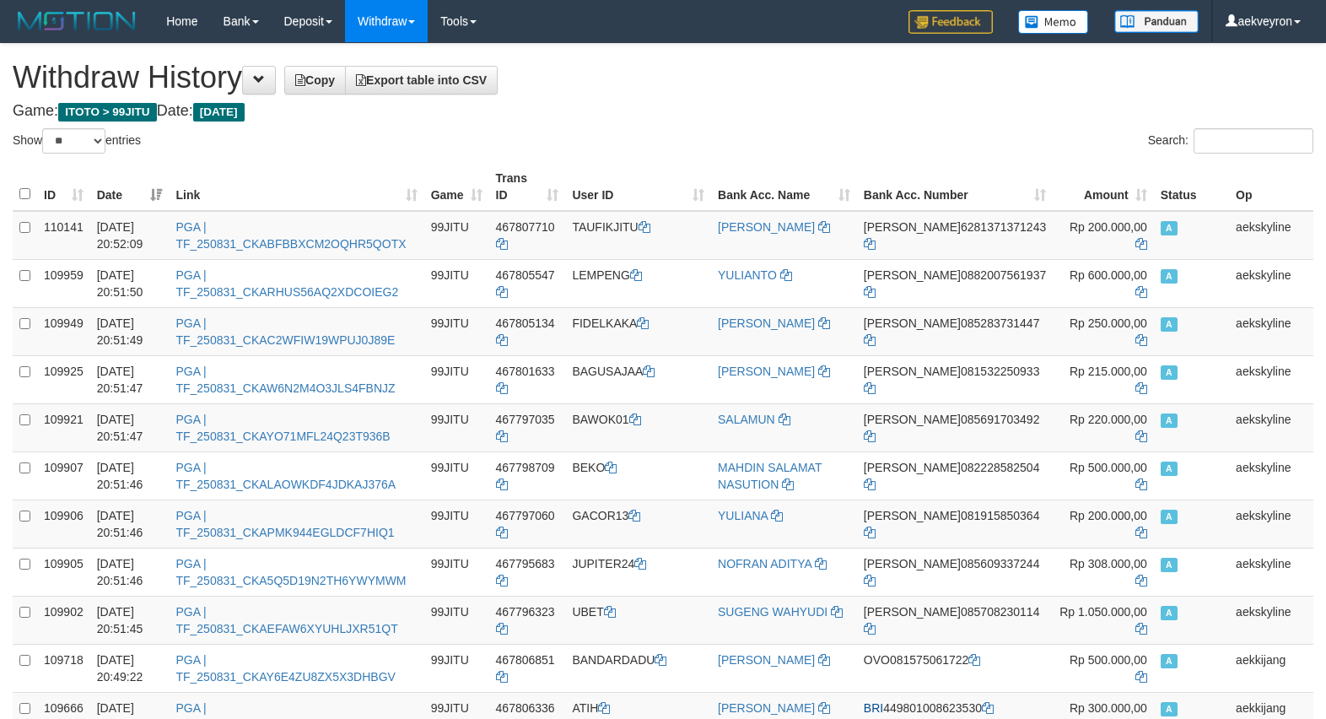
select select "**"
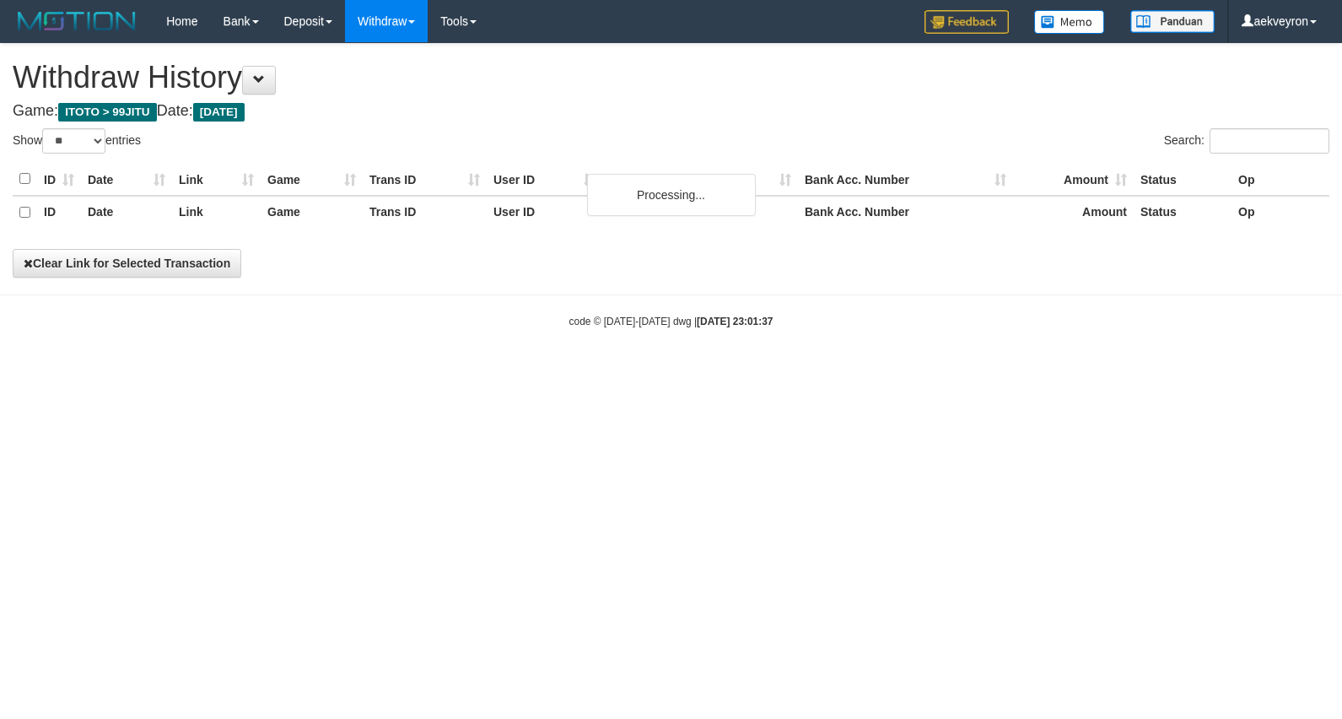
select select "**"
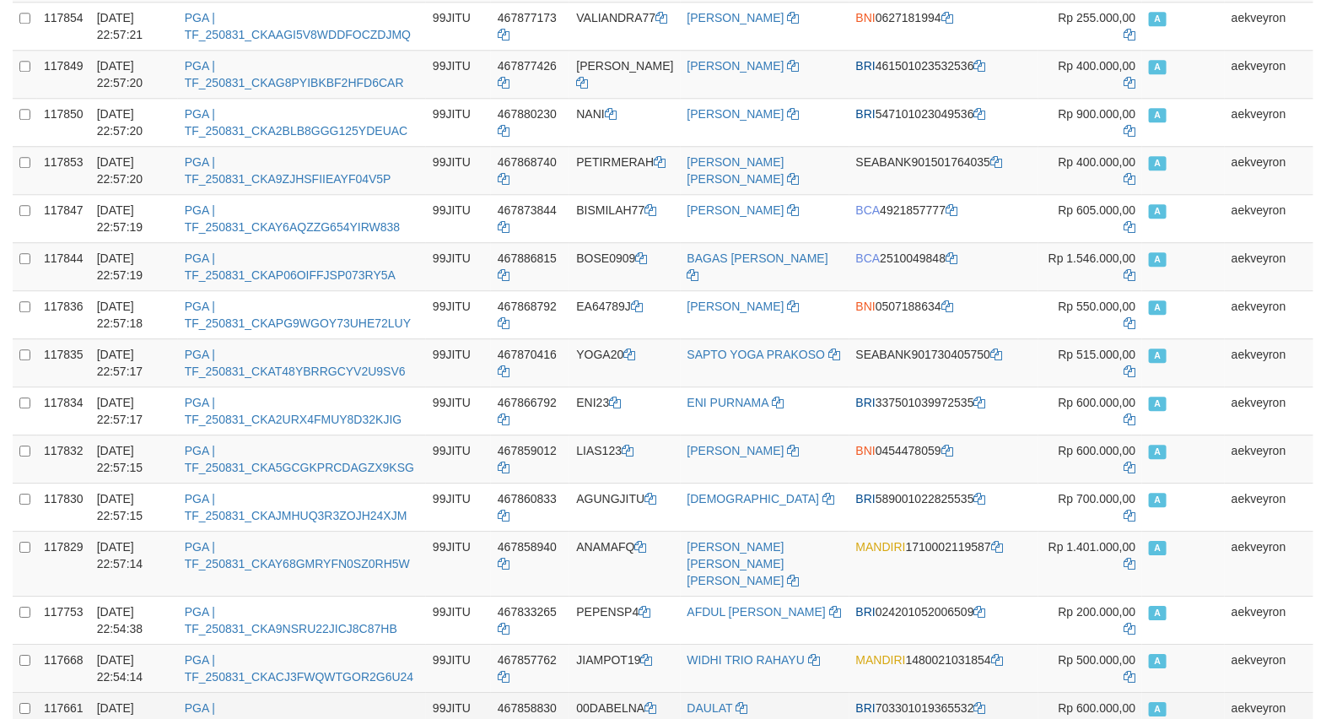
scroll to position [2135, 0]
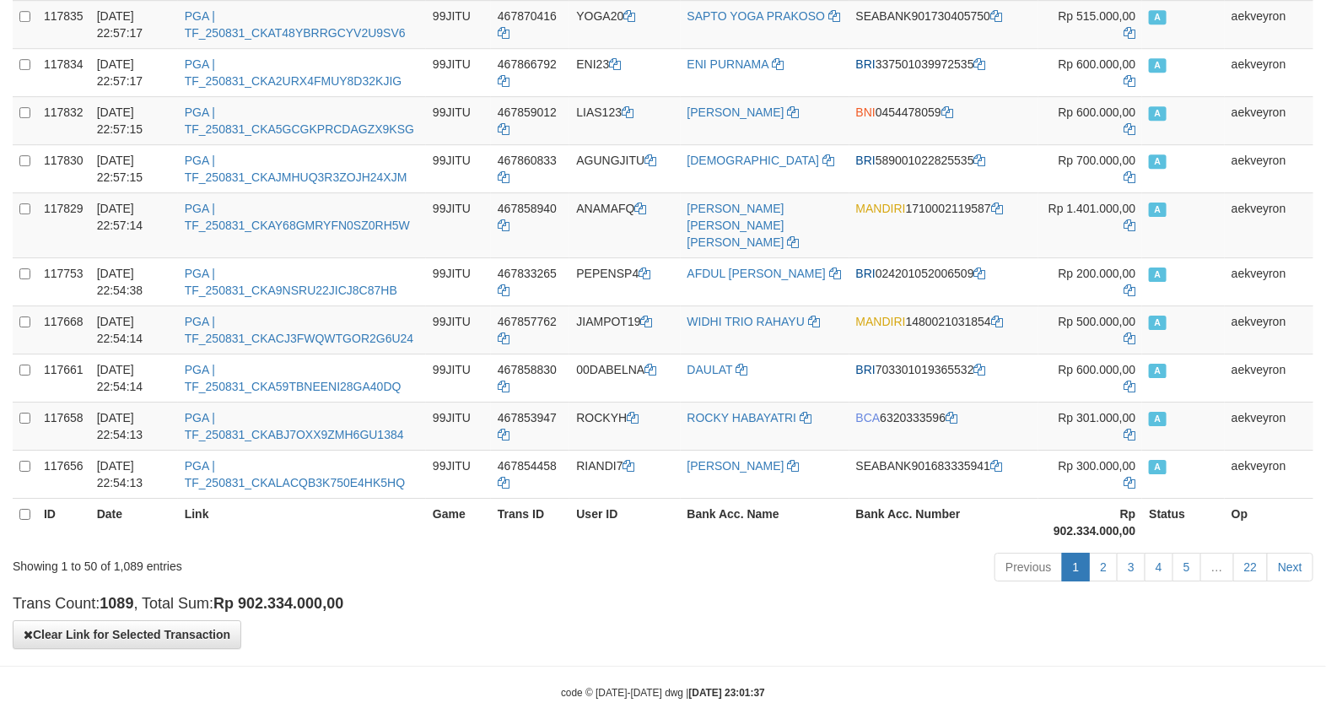
click at [1053, 507] on strong "Rp 902.334.000,00" at bounding box center [1094, 522] width 82 height 30
copy strong "902.334.000,00"
click at [913, 116] on td "BNI 0454478059" at bounding box center [944, 120] width 190 height 48
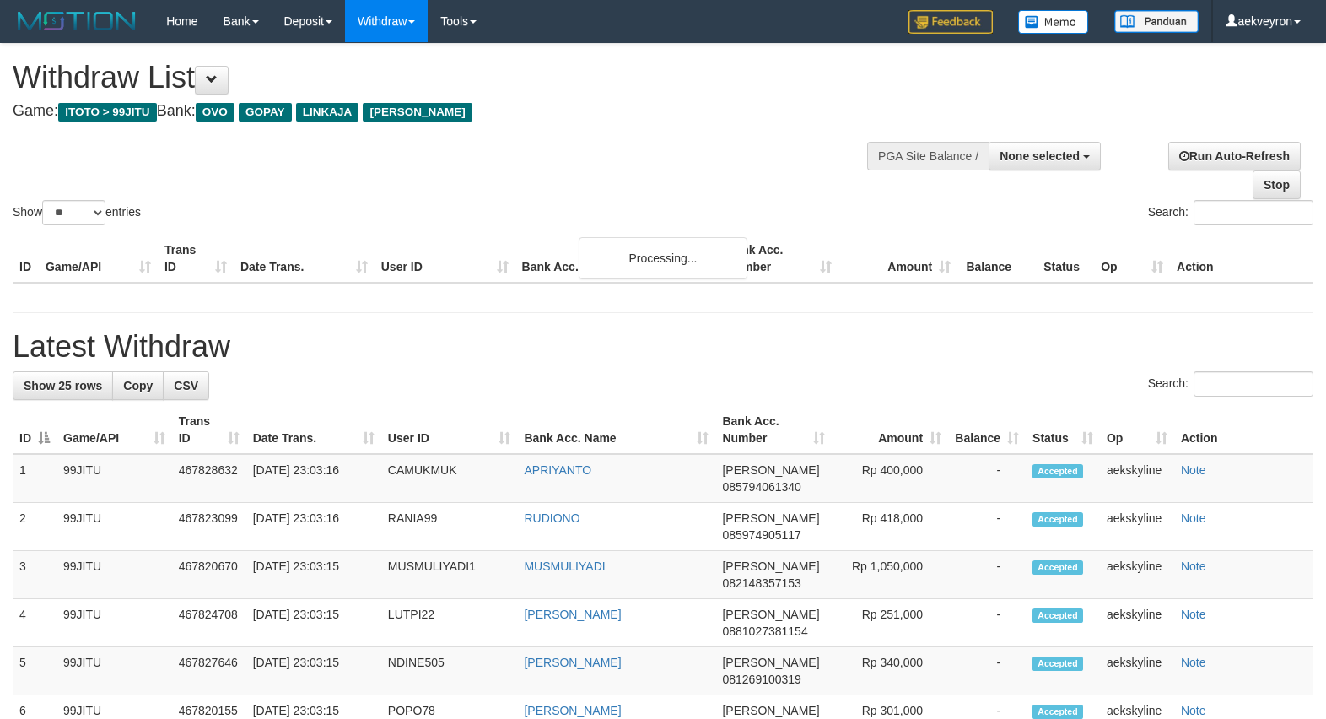
select select
select select "**"
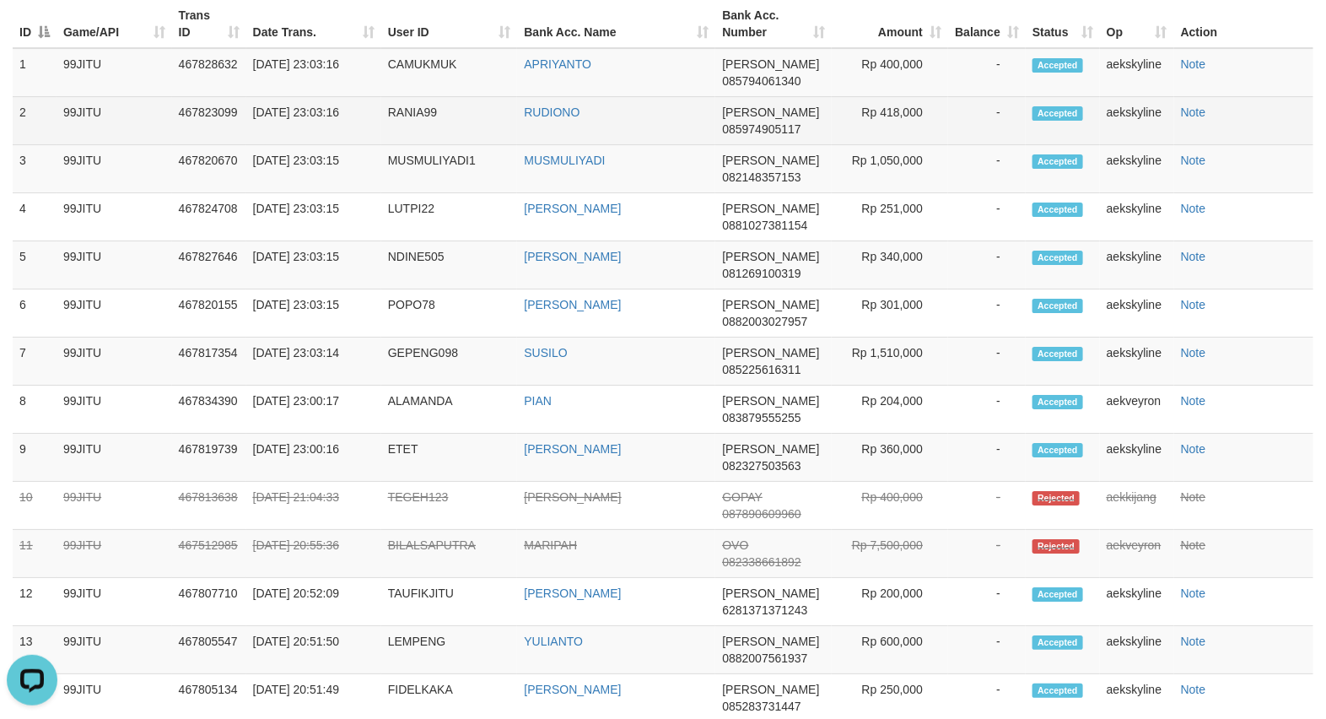
scroll to position [1968, 0]
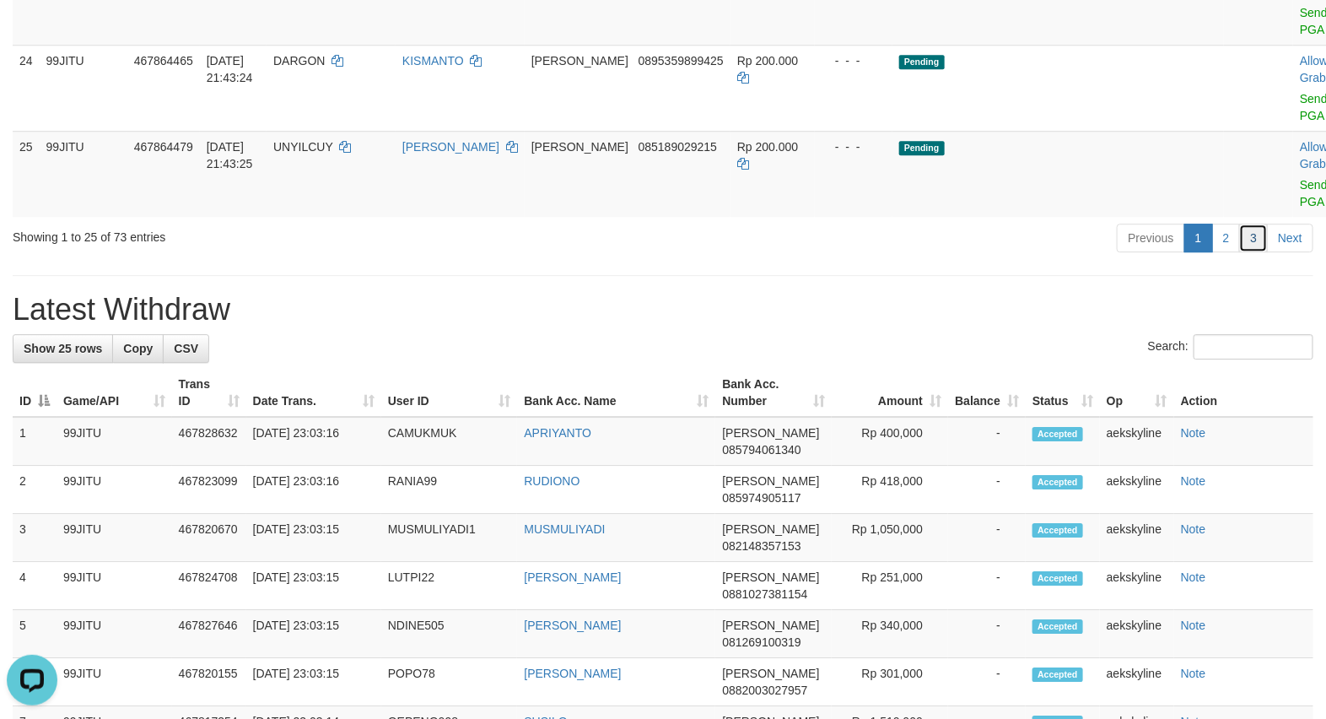
click at [1262, 252] on link "3" at bounding box center [1253, 237] width 29 height 29
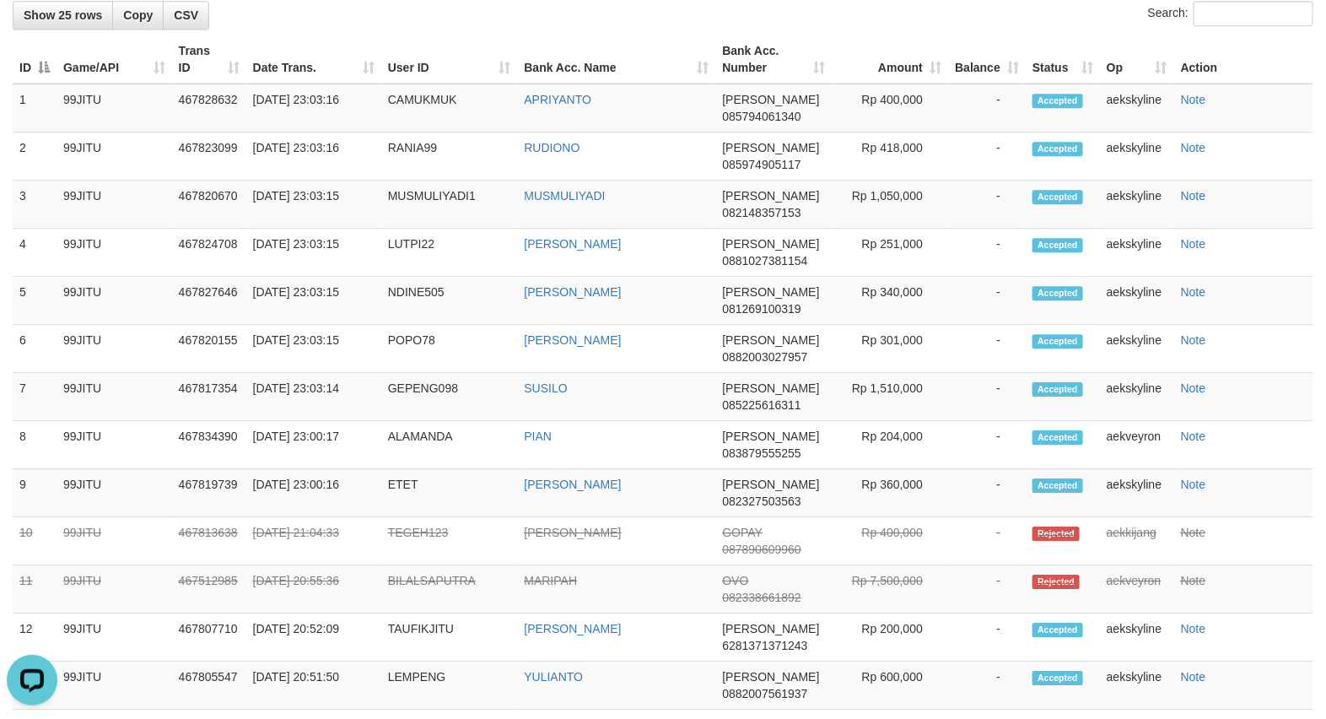
scroll to position [1516, 0]
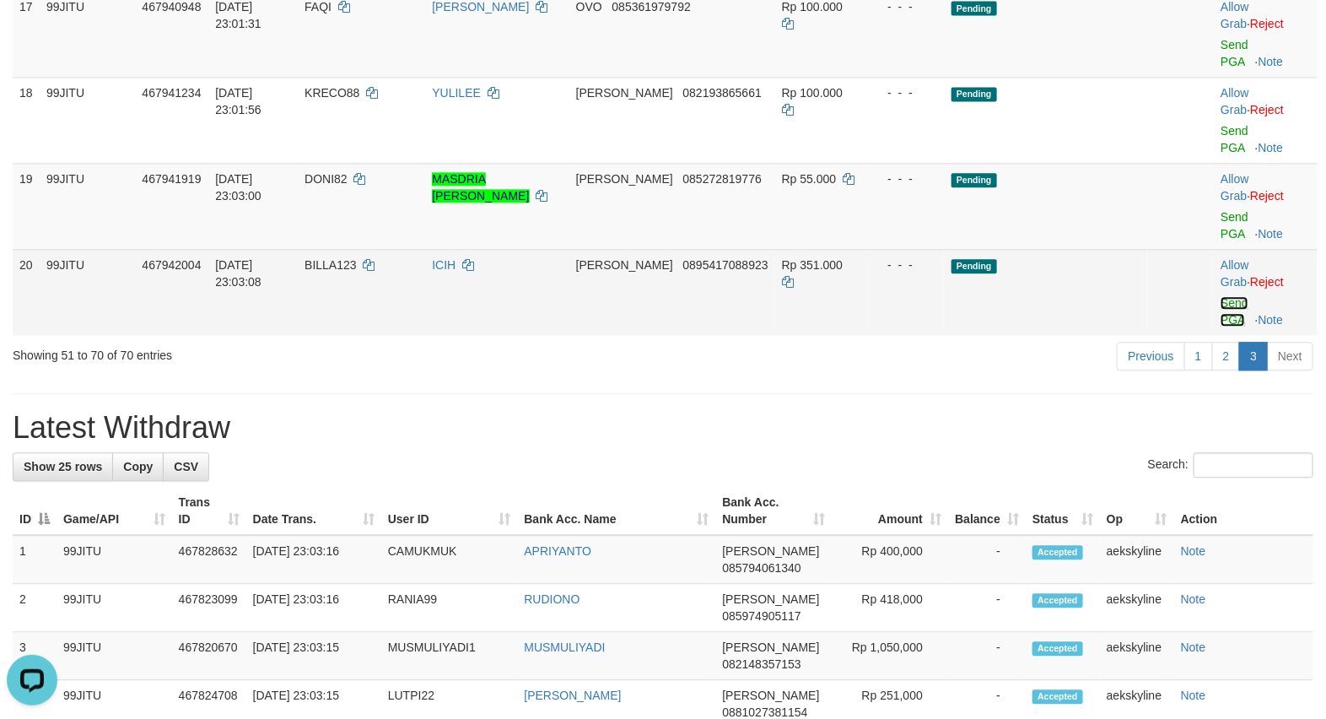
click at [1224, 301] on link "Send PGA" at bounding box center [1234, 311] width 28 height 30
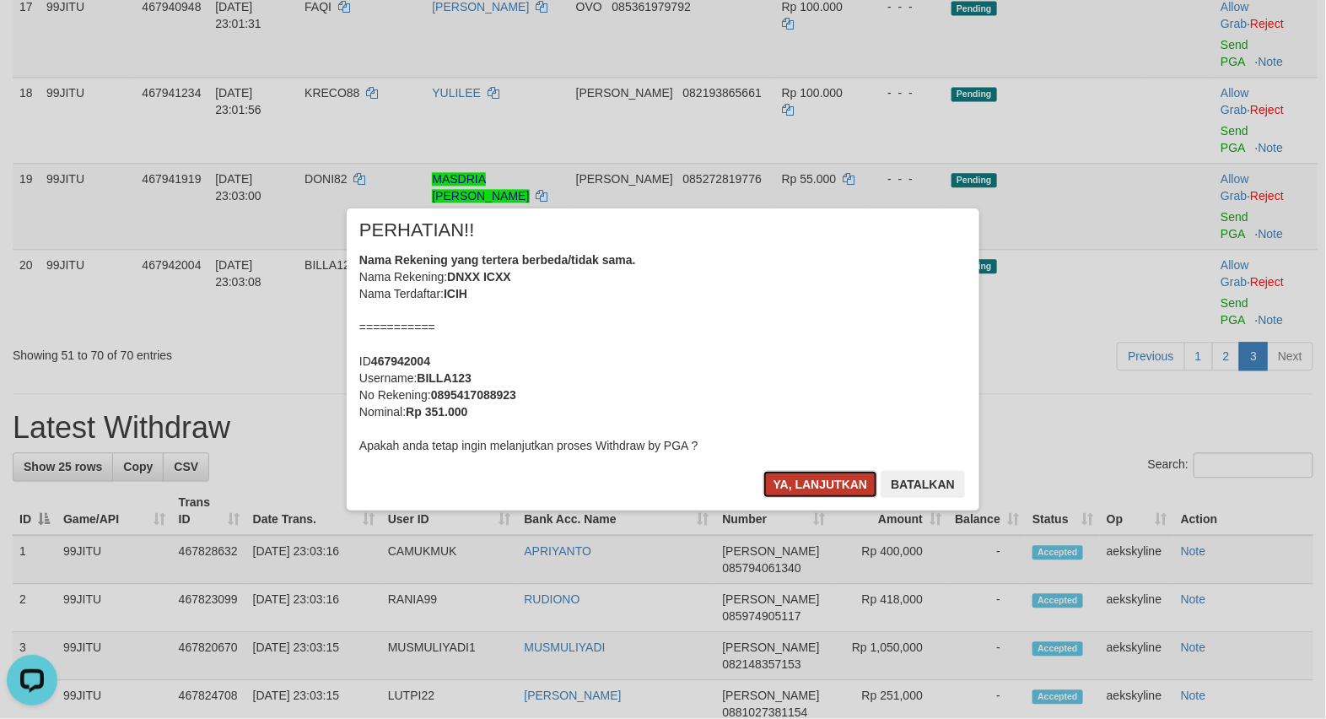
click at [820, 491] on button "Ya, lanjutkan" at bounding box center [820, 484] width 115 height 27
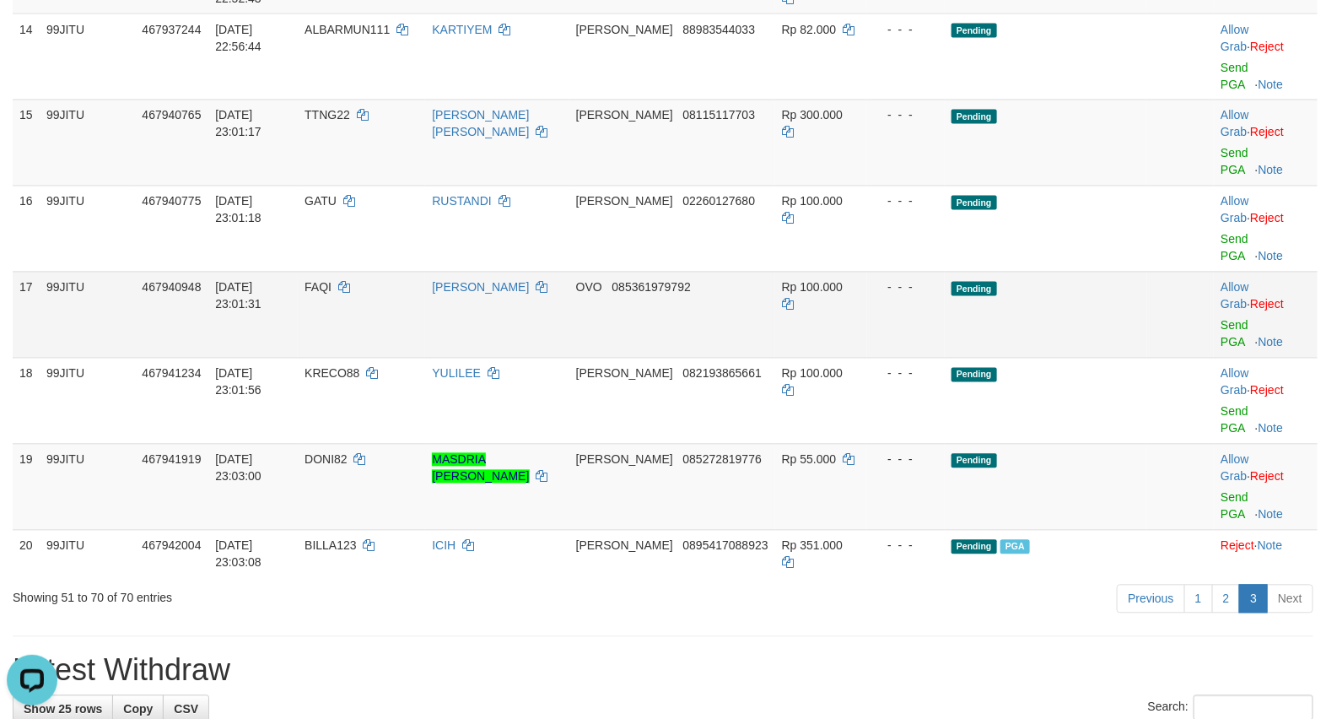
scroll to position [1095, 0]
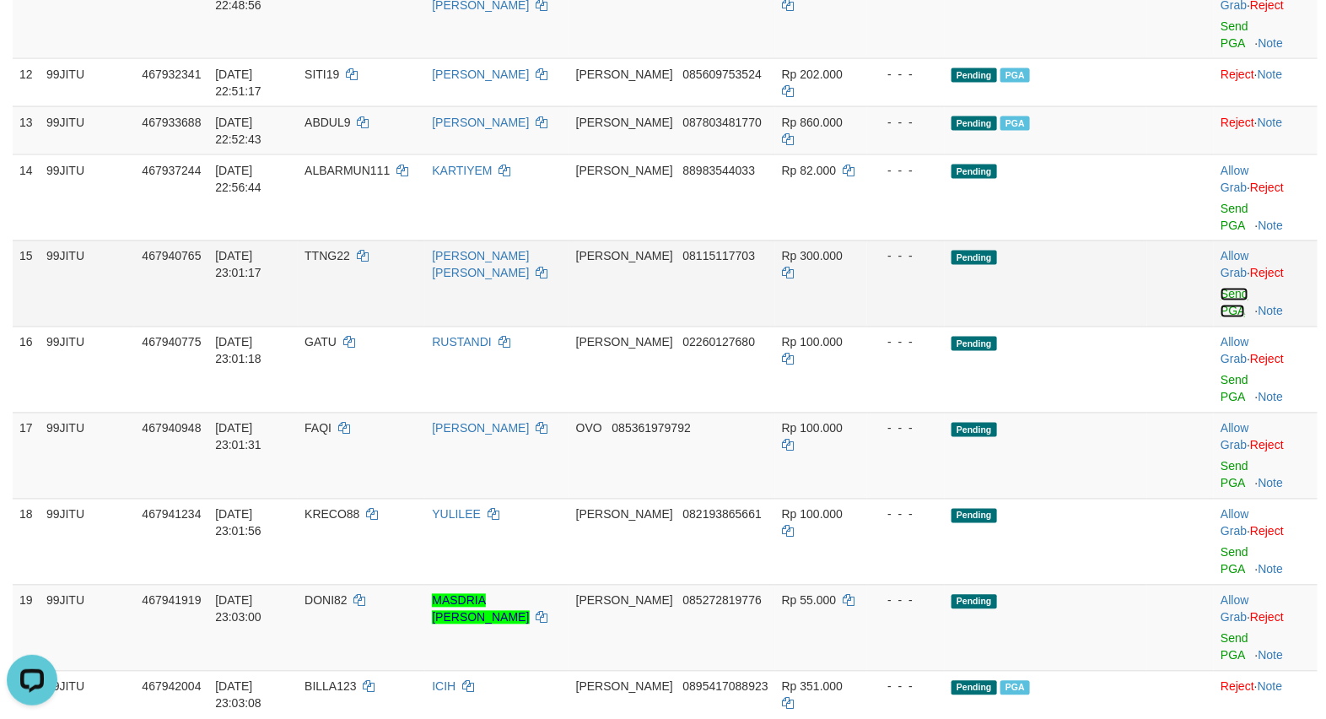
click at [1223, 298] on link "Send PGA" at bounding box center [1234, 303] width 28 height 30
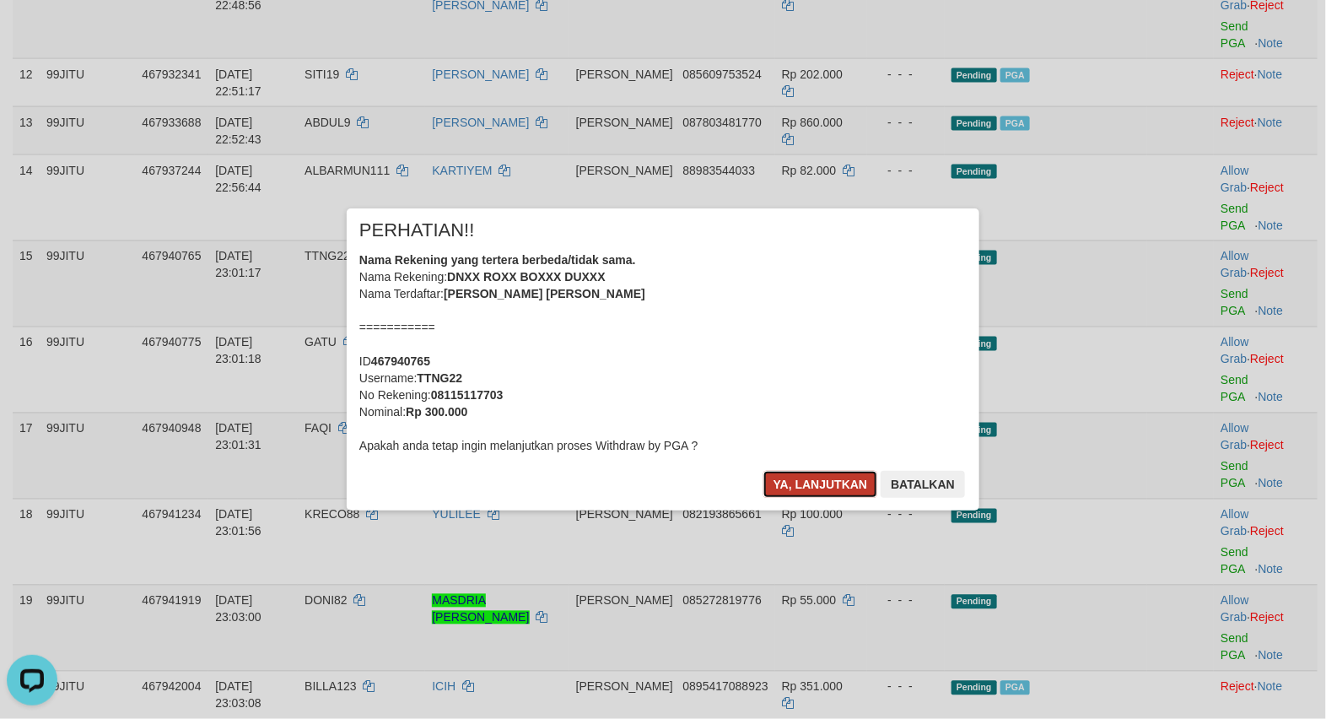
click at [820, 487] on button "Ya, lanjutkan" at bounding box center [820, 484] width 115 height 27
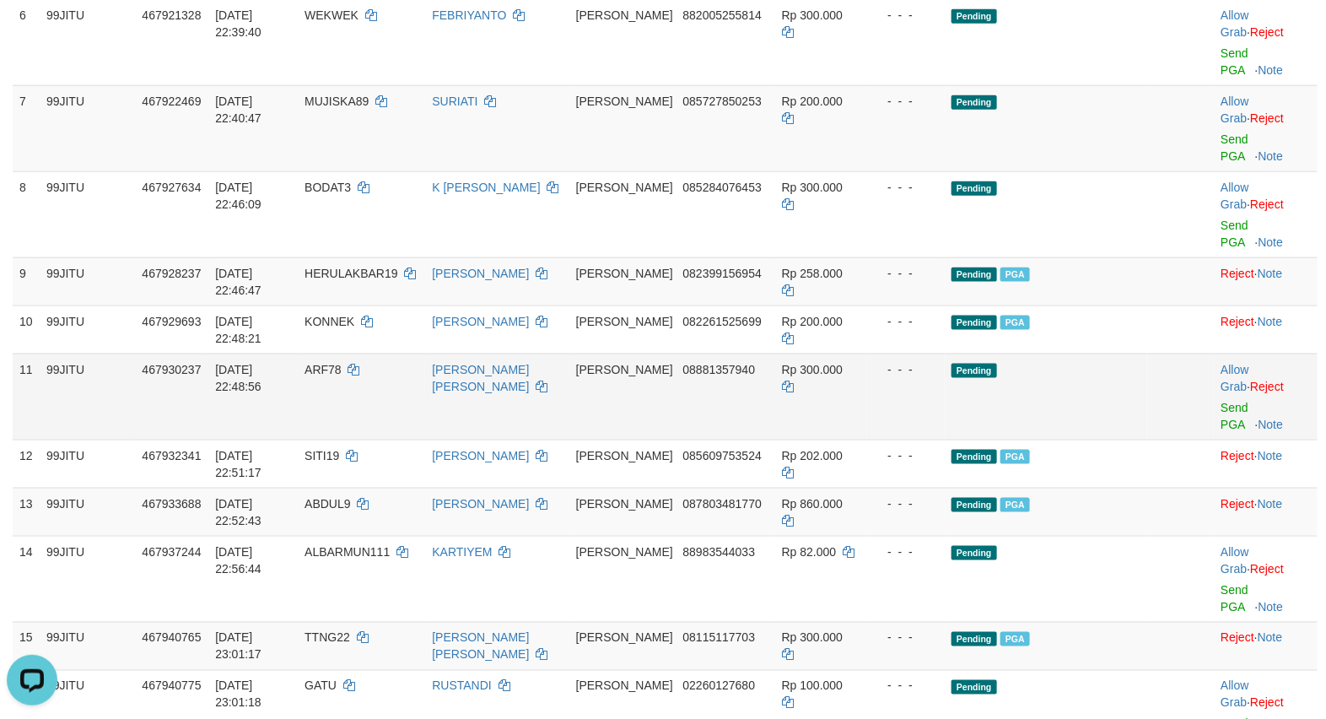
scroll to position [673, 0]
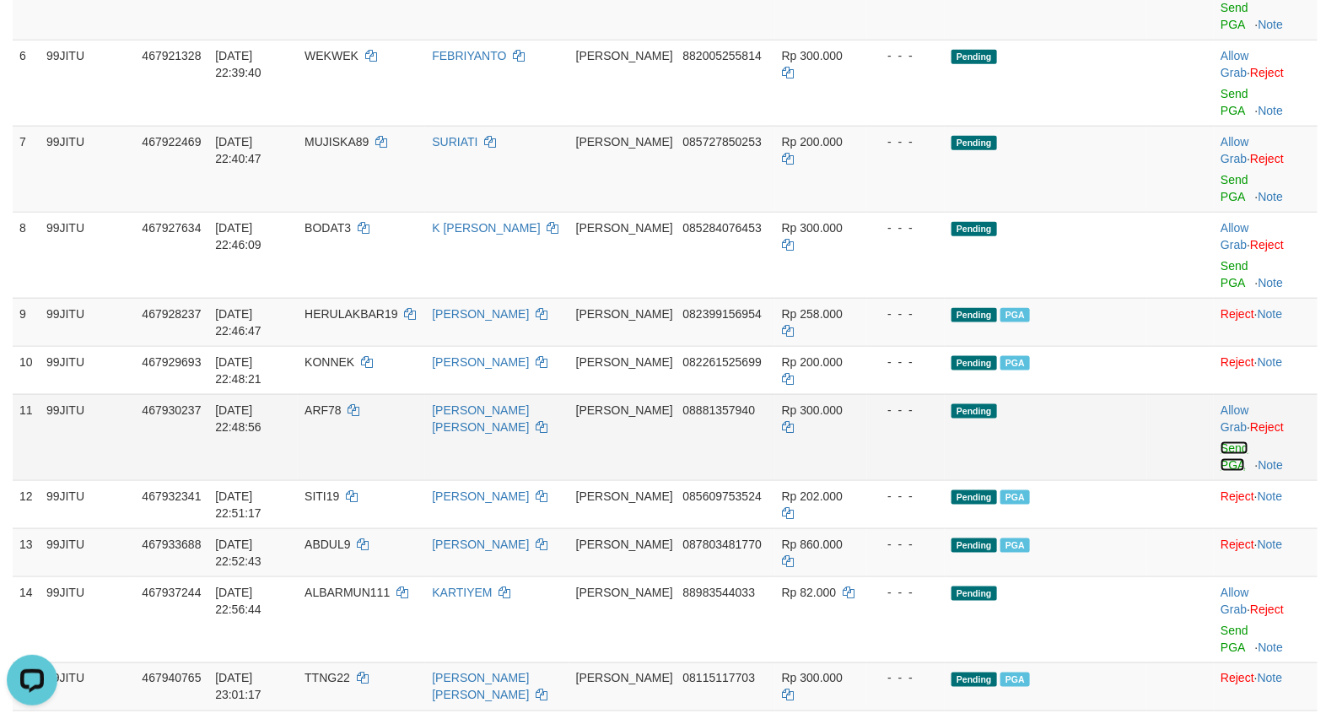
click at [1220, 452] on link "Send PGA" at bounding box center [1234, 456] width 28 height 30
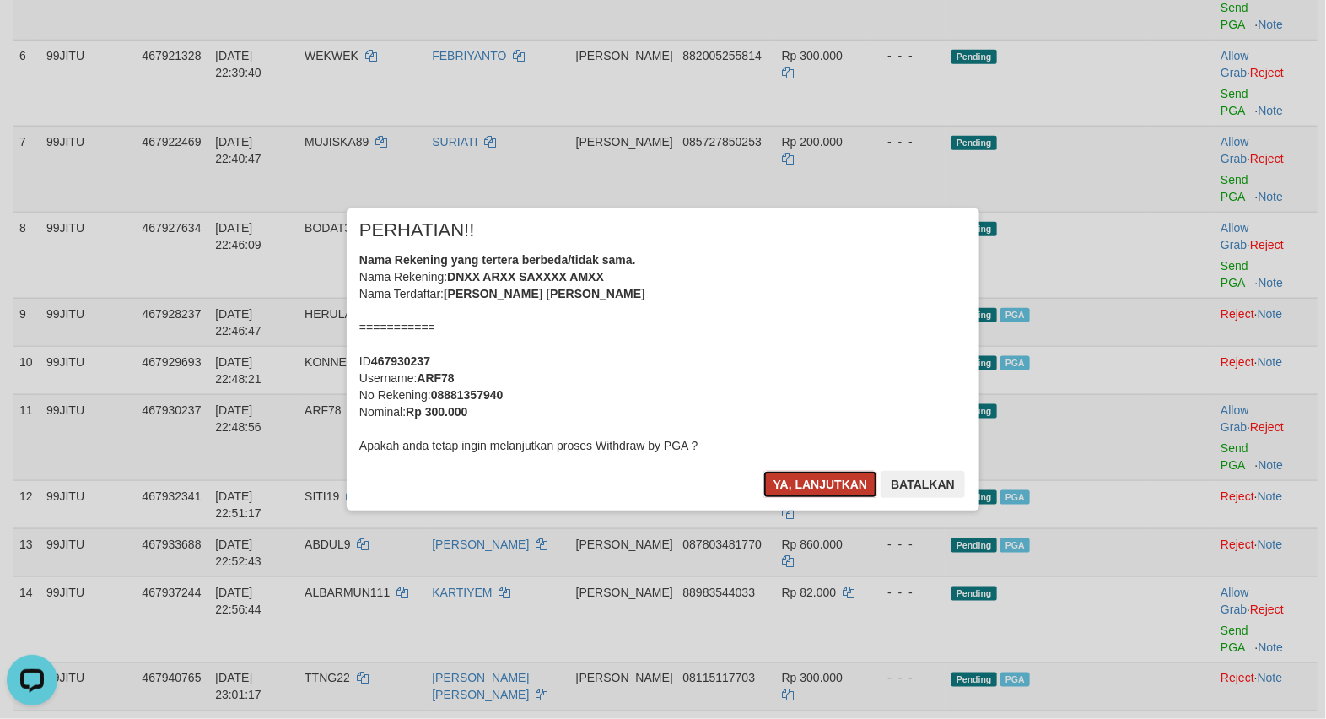
click at [804, 496] on button "Ya, lanjutkan" at bounding box center [820, 484] width 115 height 27
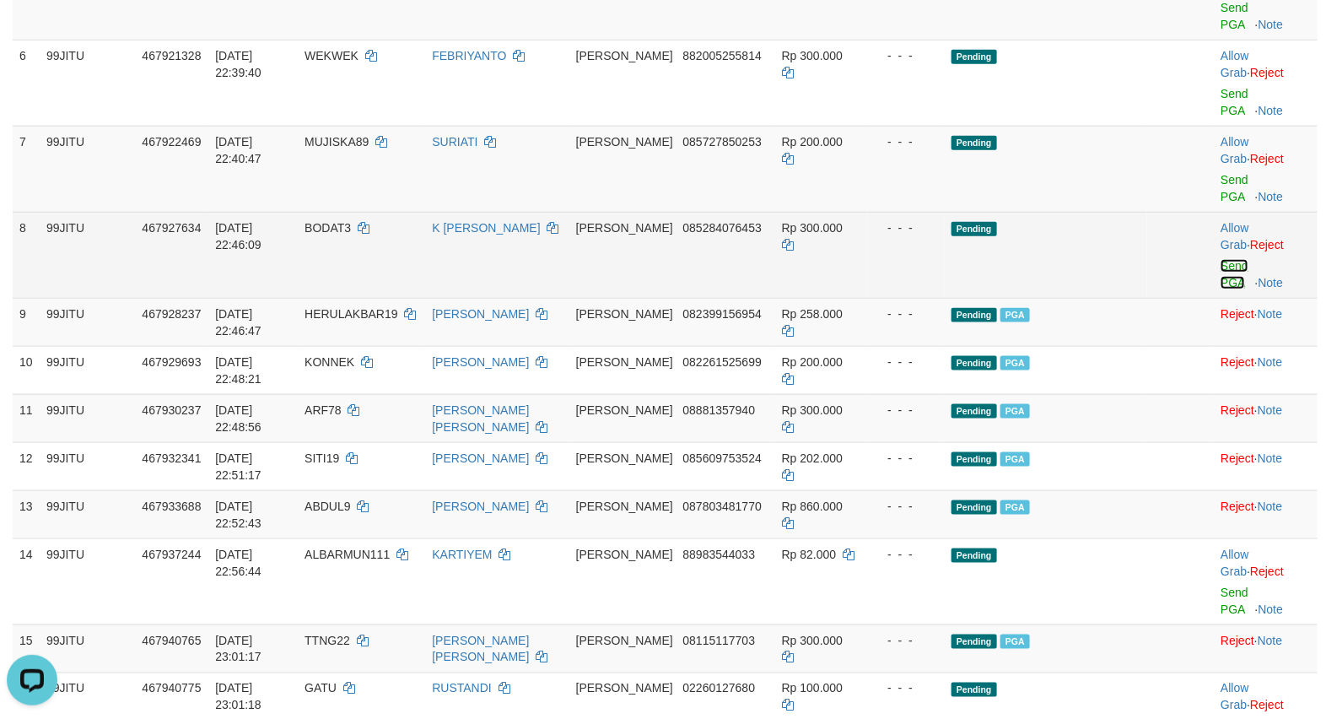
click at [1224, 267] on link "Send PGA" at bounding box center [1234, 274] width 28 height 30
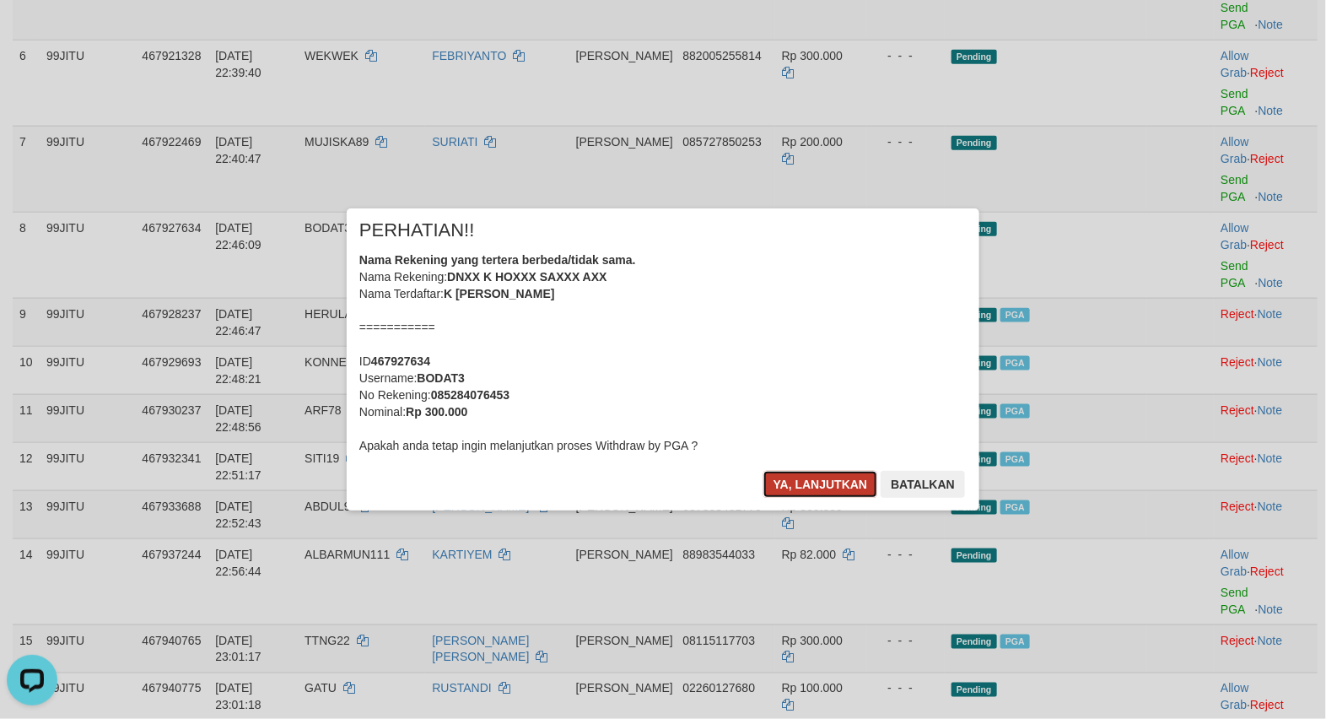
click at [827, 489] on button "Ya, lanjutkan" at bounding box center [820, 484] width 115 height 27
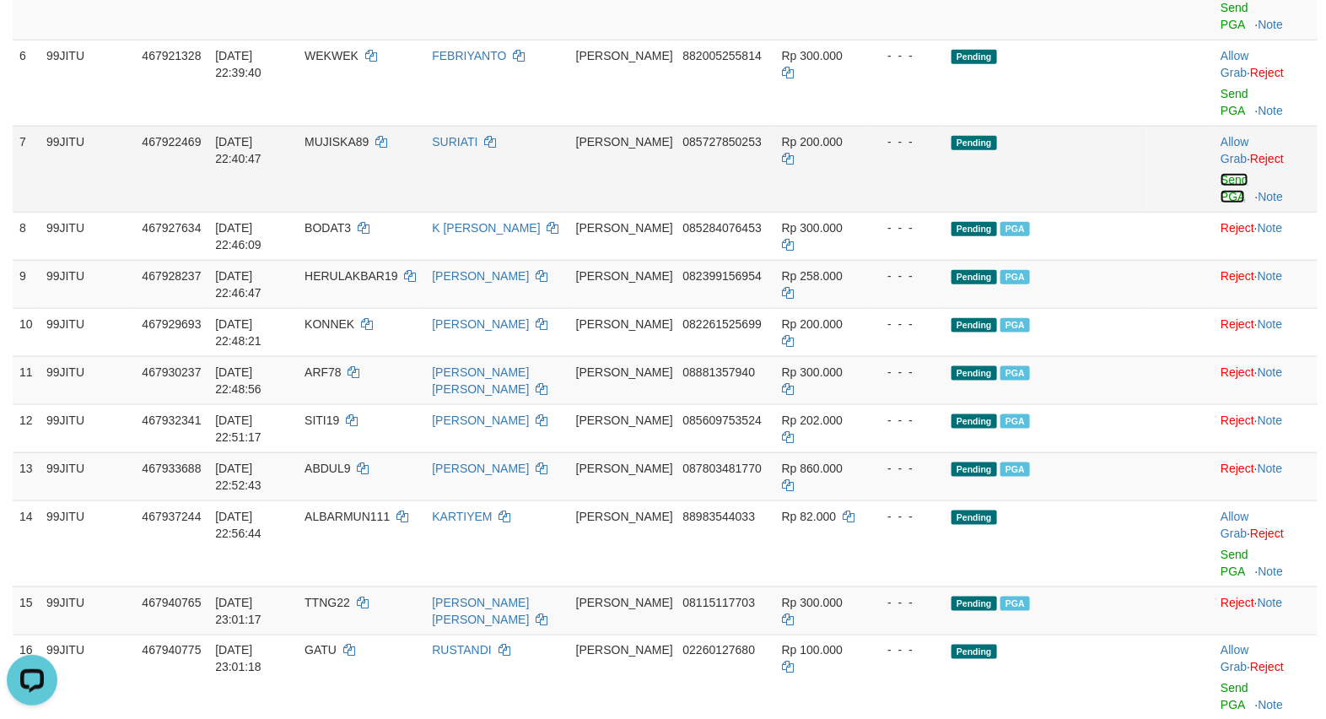
click at [1224, 182] on link "Send PGA" at bounding box center [1234, 188] width 28 height 30
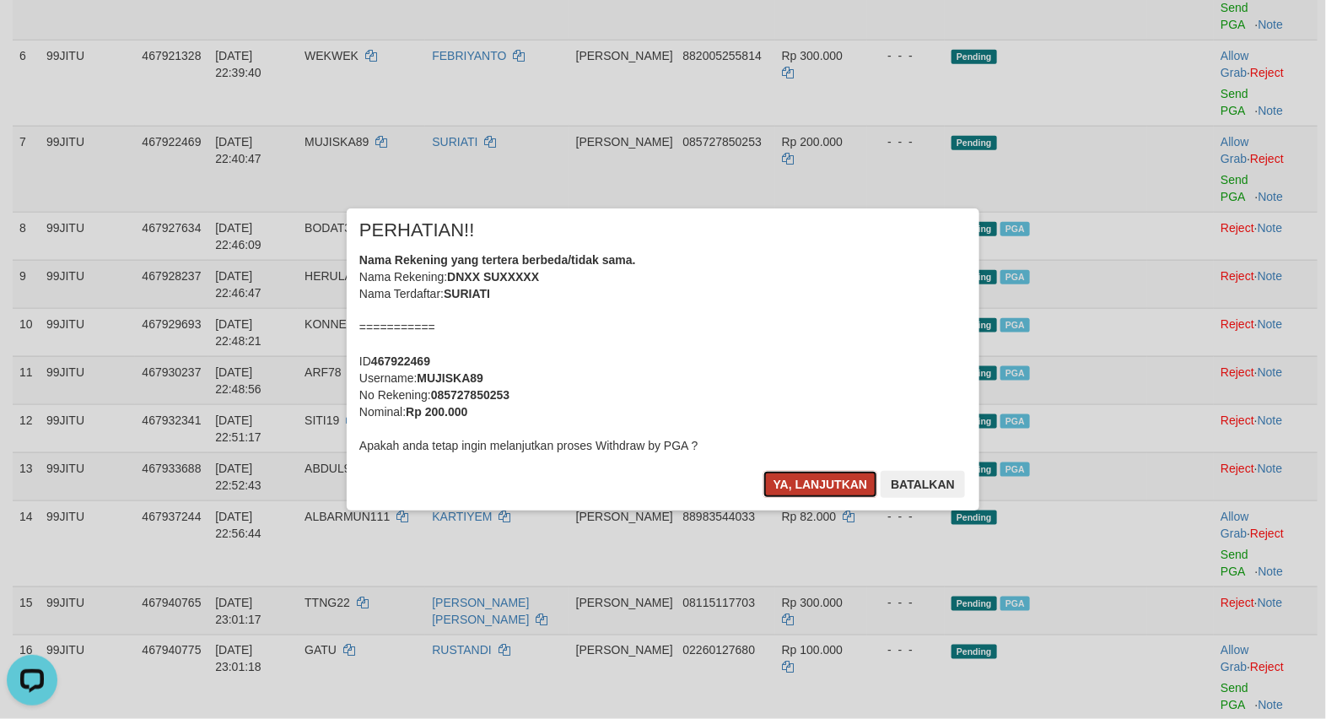
click at [810, 493] on button "Ya, lanjutkan" at bounding box center [820, 484] width 115 height 27
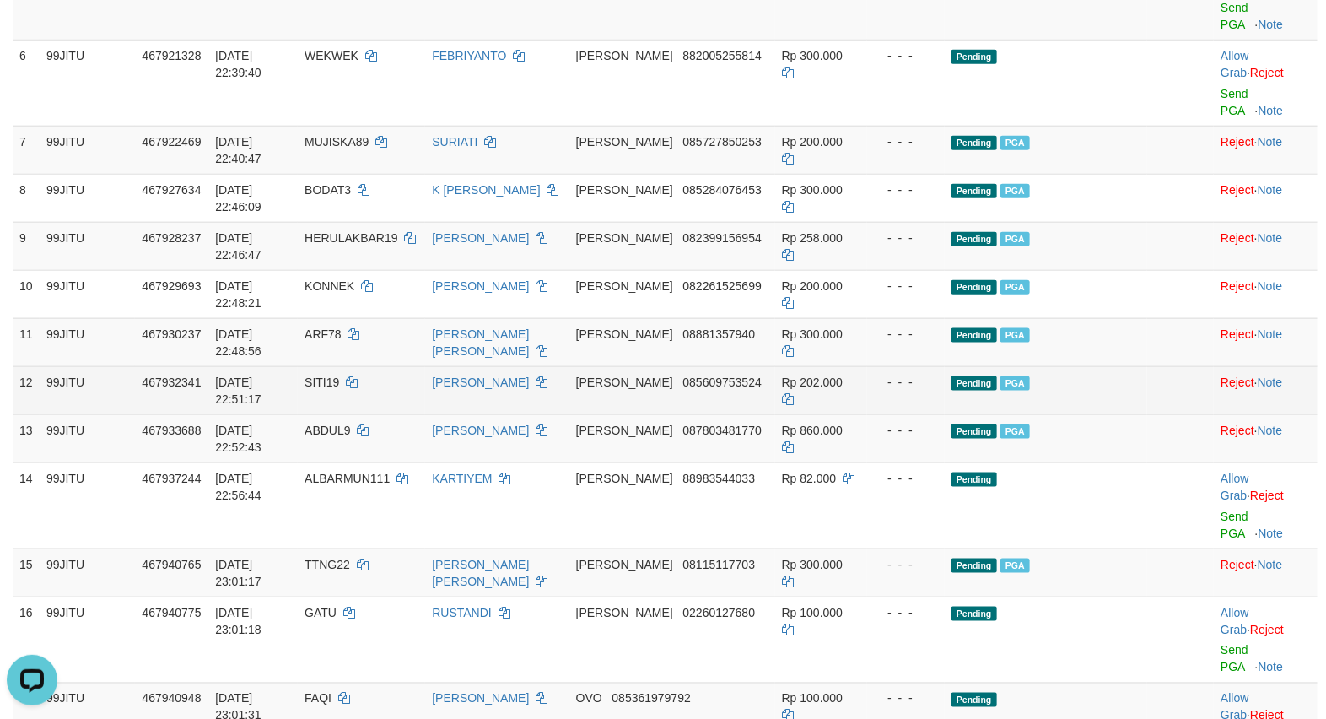
scroll to position [532, 0]
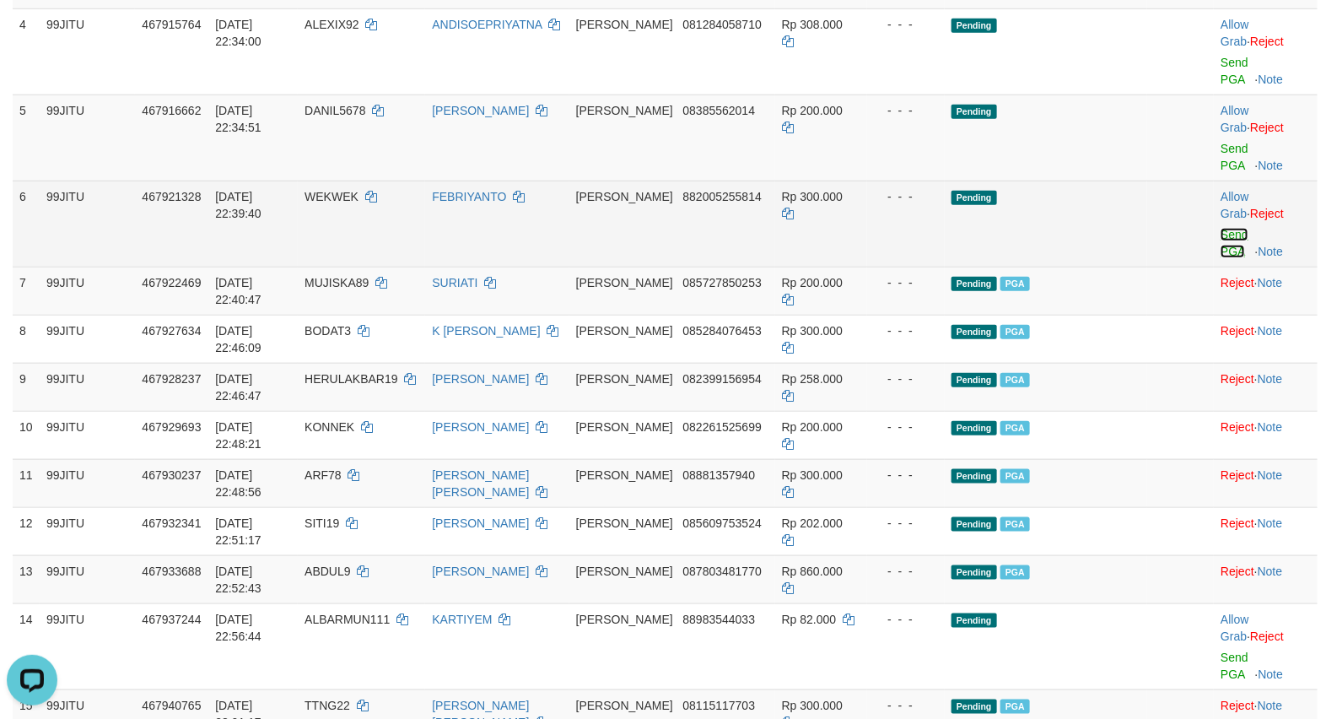
click at [1233, 239] on link "Send PGA" at bounding box center [1234, 243] width 28 height 30
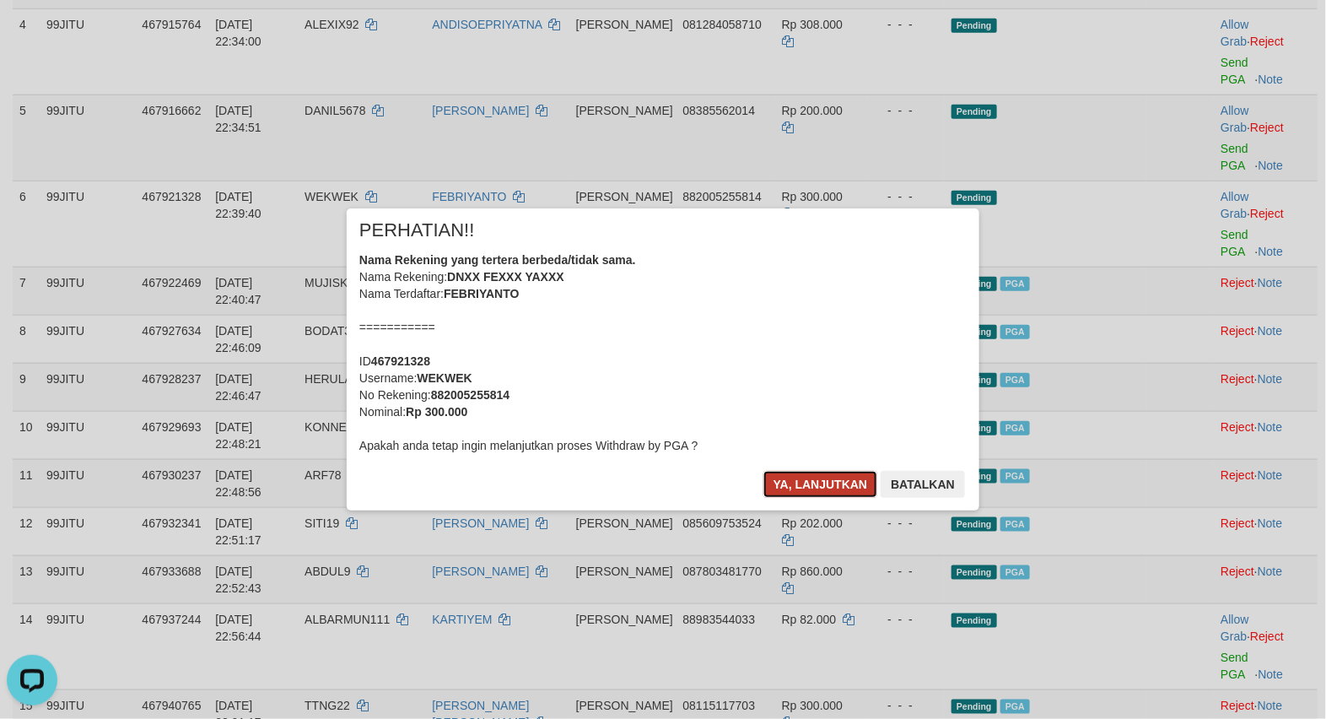
click at [794, 486] on button "Ya, lanjutkan" at bounding box center [820, 484] width 115 height 27
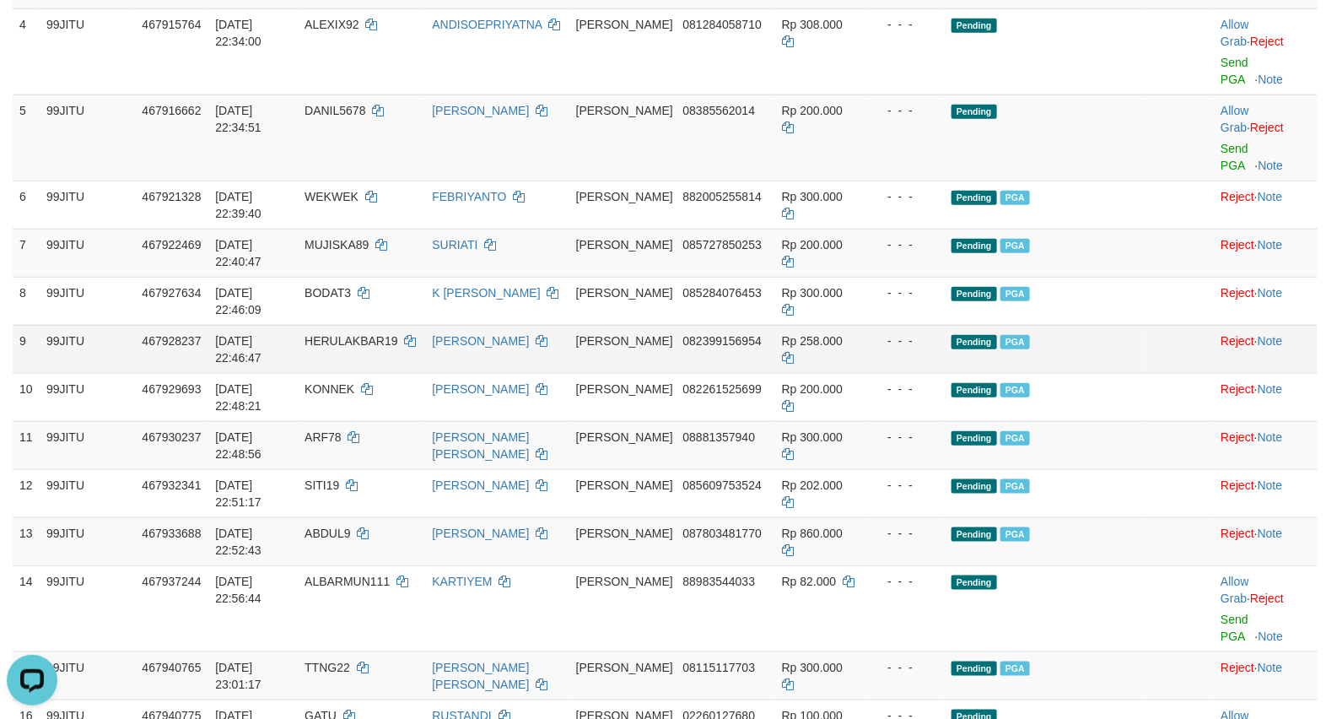
scroll to position [392, 0]
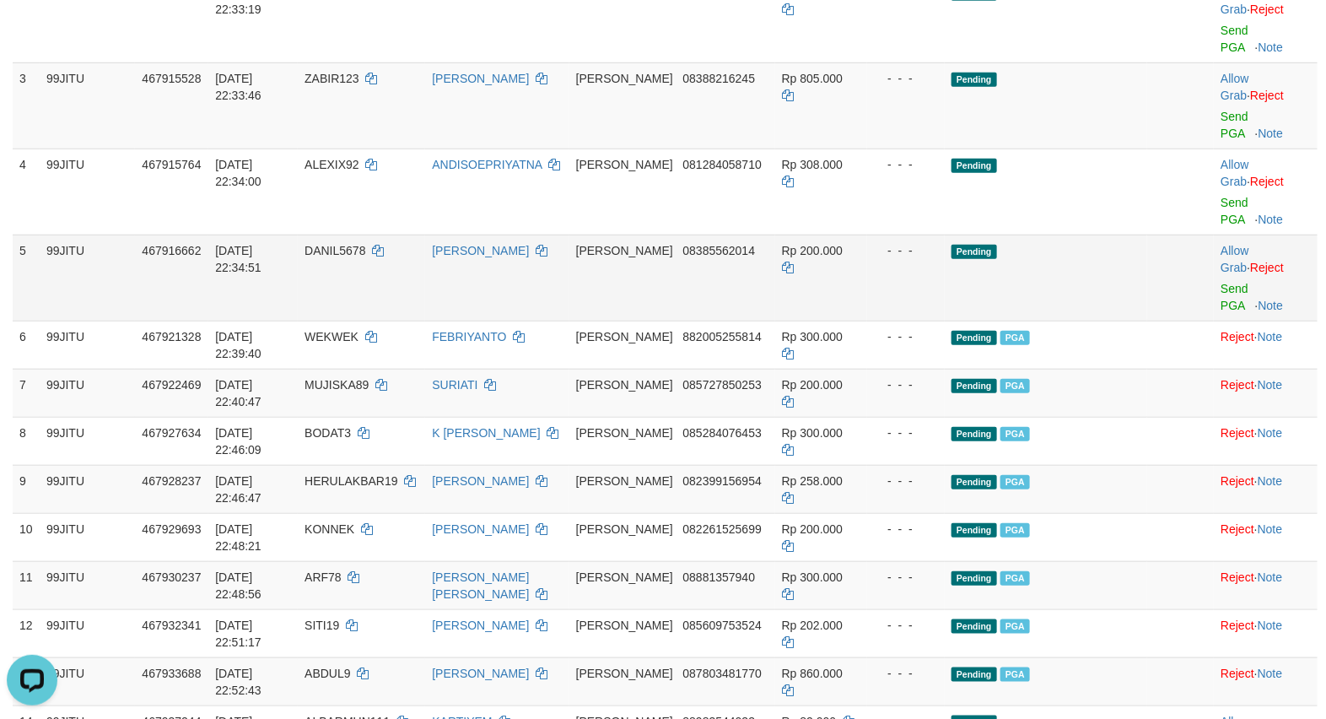
click at [1065, 272] on td "Pending" at bounding box center [1046, 277] width 202 height 86
click at [1220, 285] on link "Send PGA" at bounding box center [1234, 297] width 28 height 30
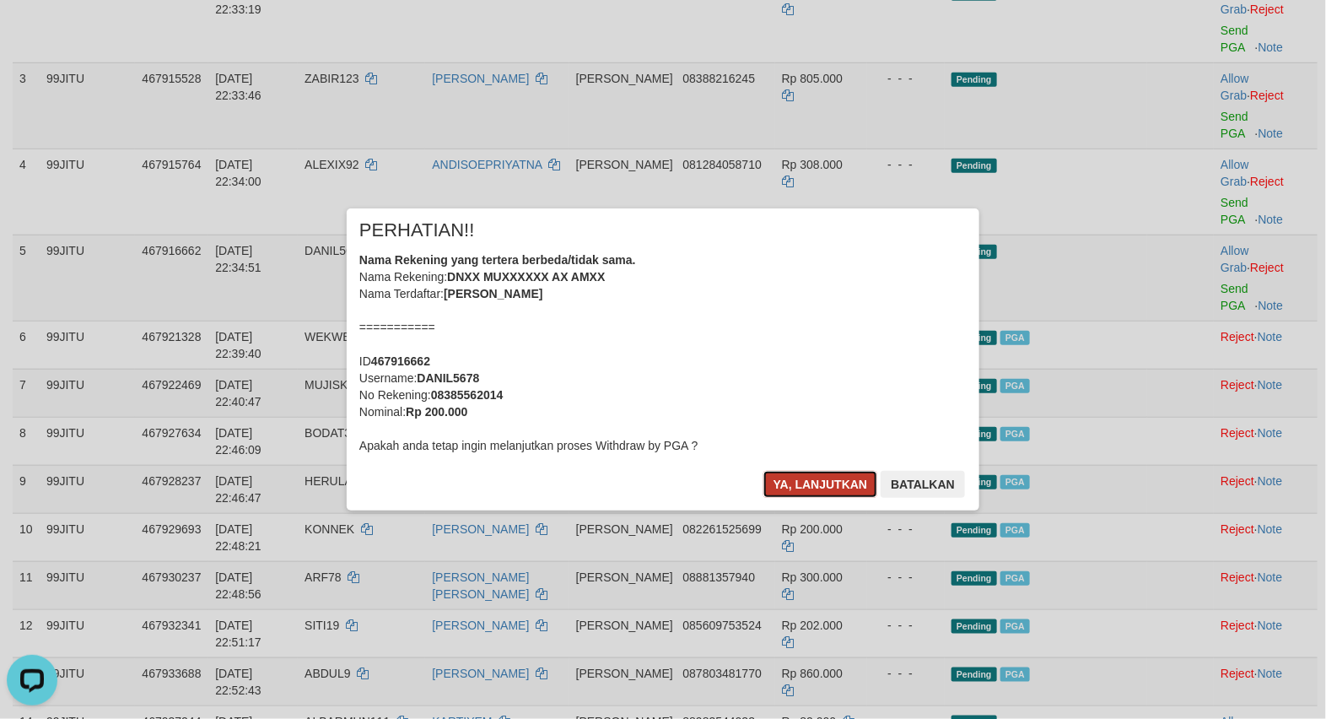
click at [799, 481] on button "Ya, lanjutkan" at bounding box center [820, 484] width 115 height 27
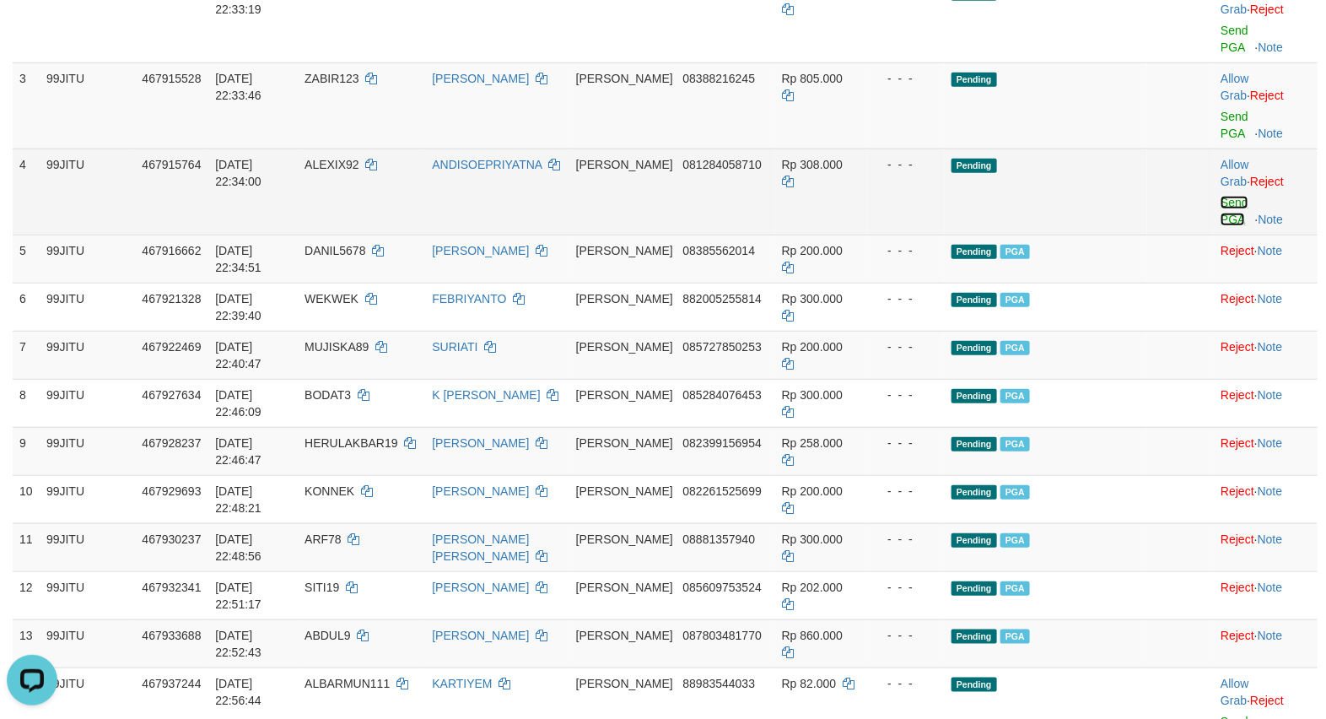
click at [1229, 205] on link "Send PGA" at bounding box center [1234, 211] width 28 height 30
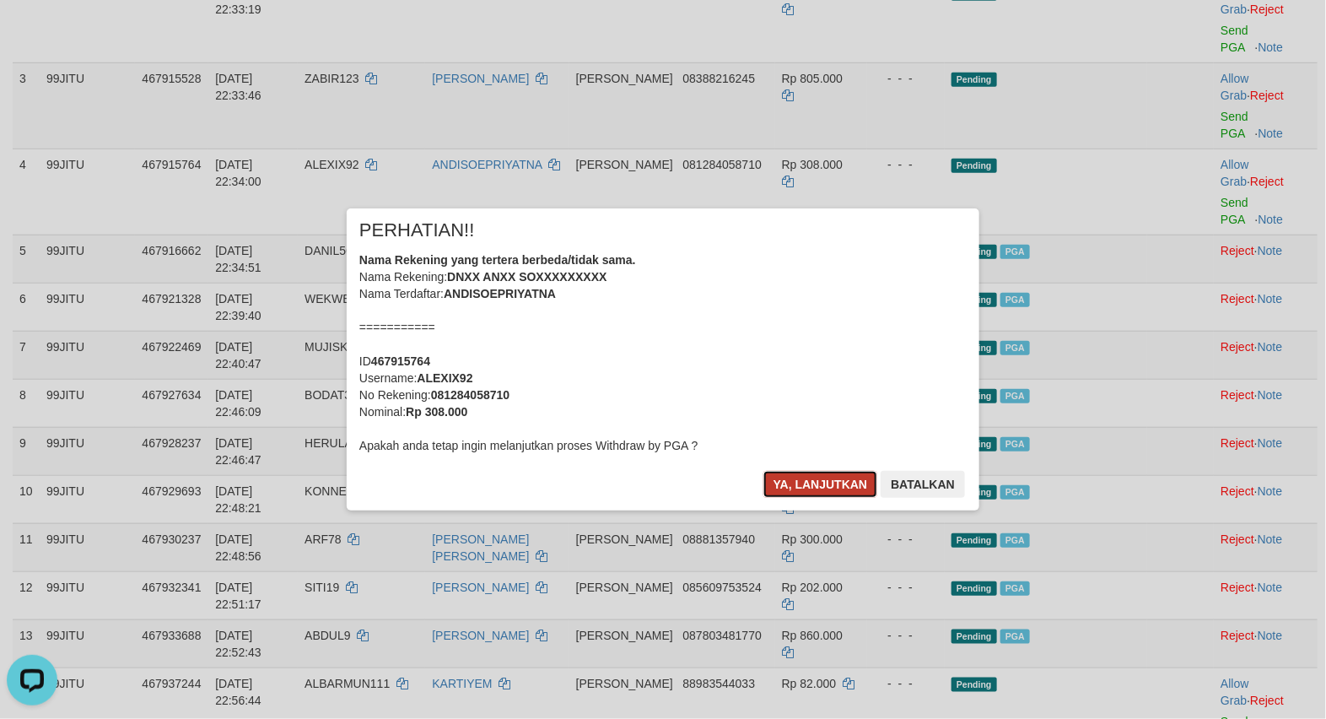
click at [794, 493] on button "Ya, lanjutkan" at bounding box center [820, 484] width 115 height 27
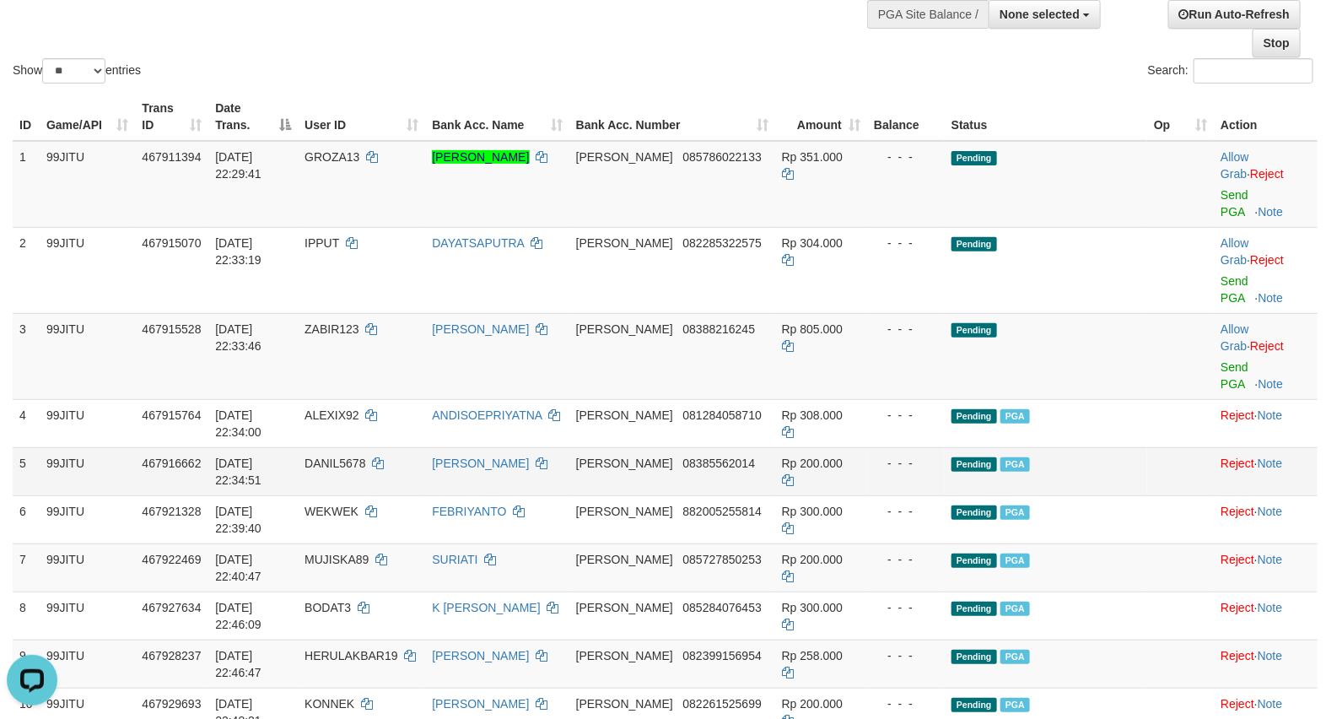
scroll to position [110, 0]
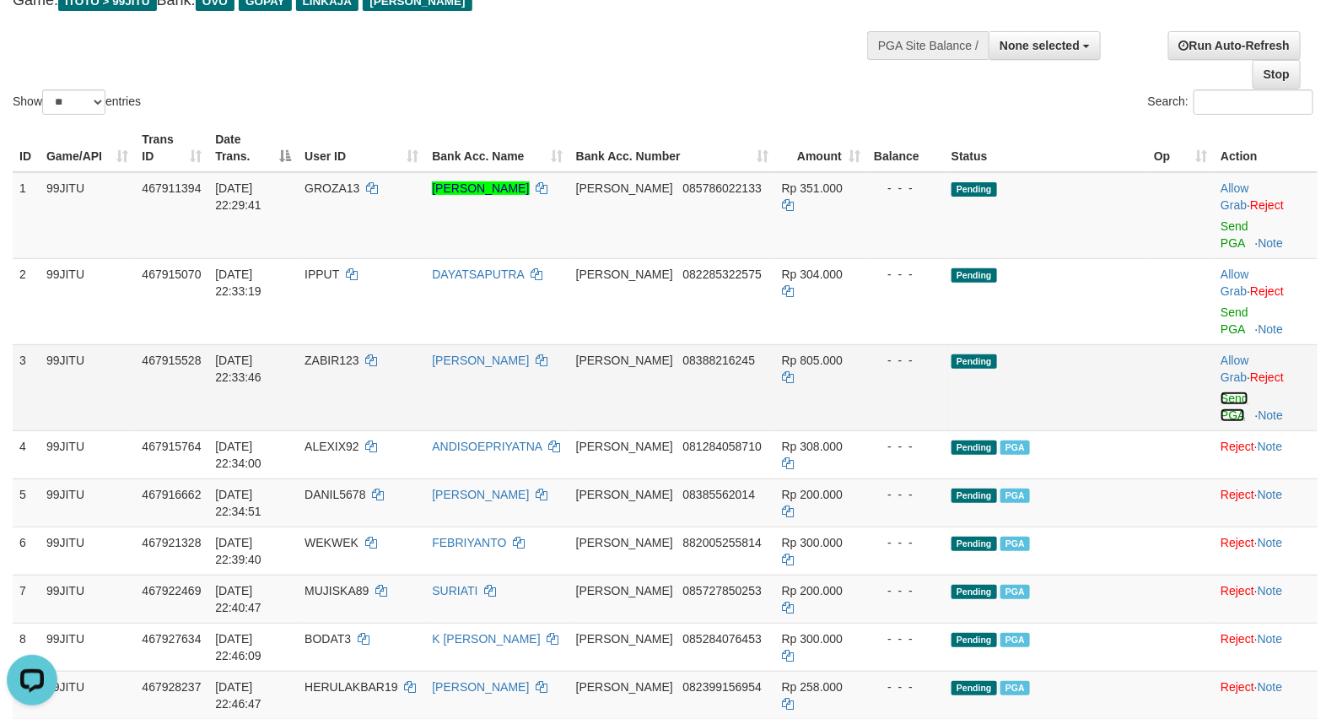
click at [1225, 394] on link "Send PGA" at bounding box center [1234, 406] width 28 height 30
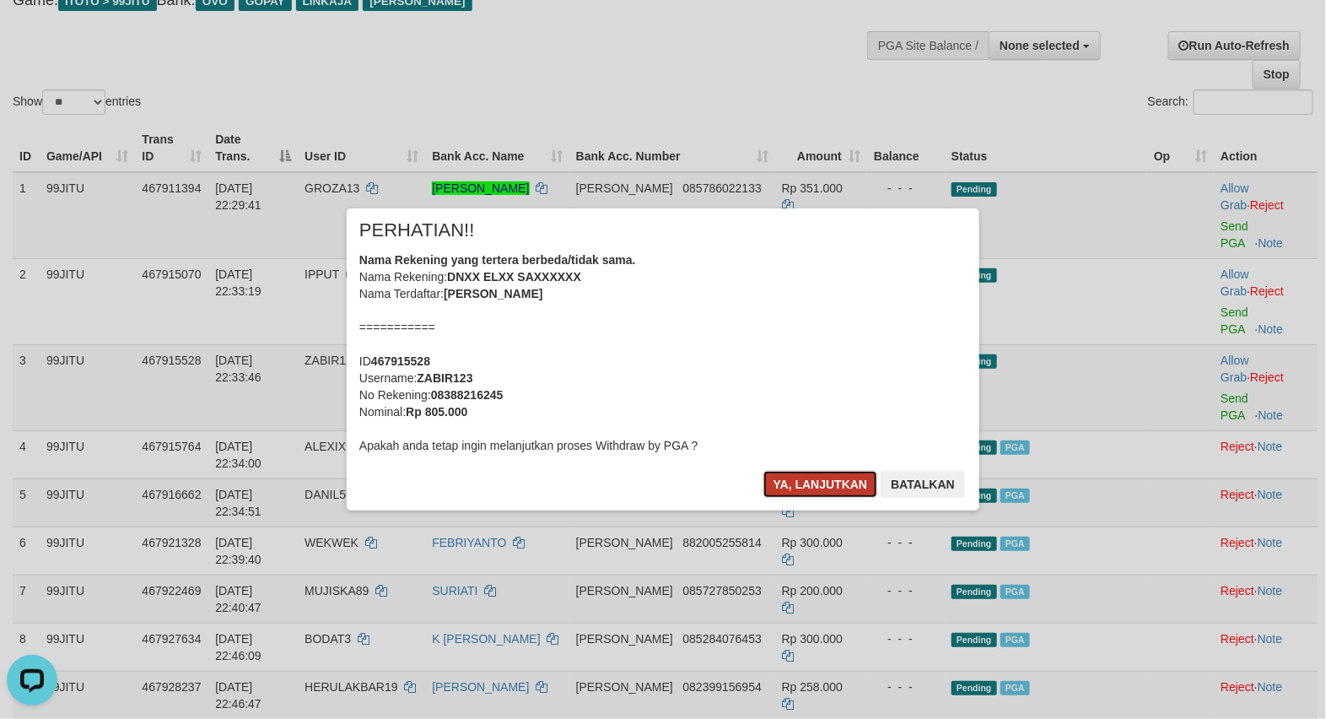
click at [818, 482] on button "Ya, lanjutkan" at bounding box center [820, 484] width 115 height 27
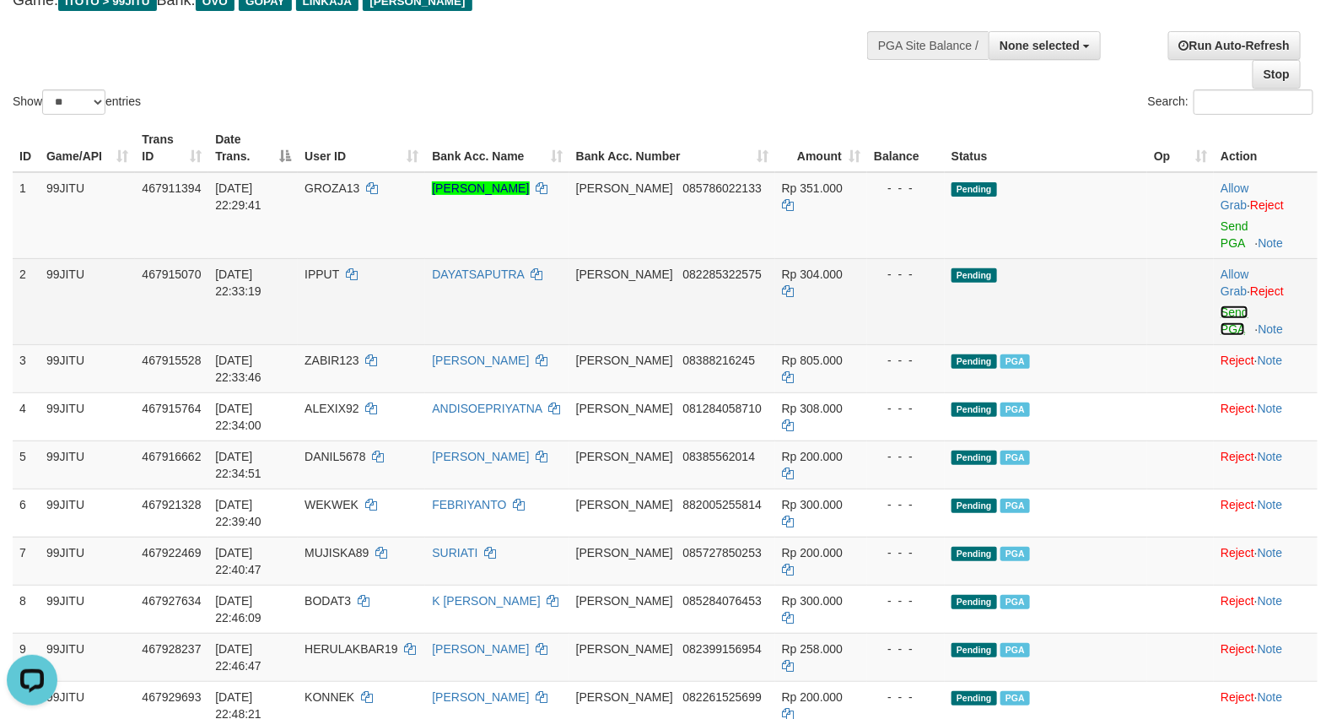
click at [1227, 312] on link "Send PGA" at bounding box center [1234, 320] width 28 height 30
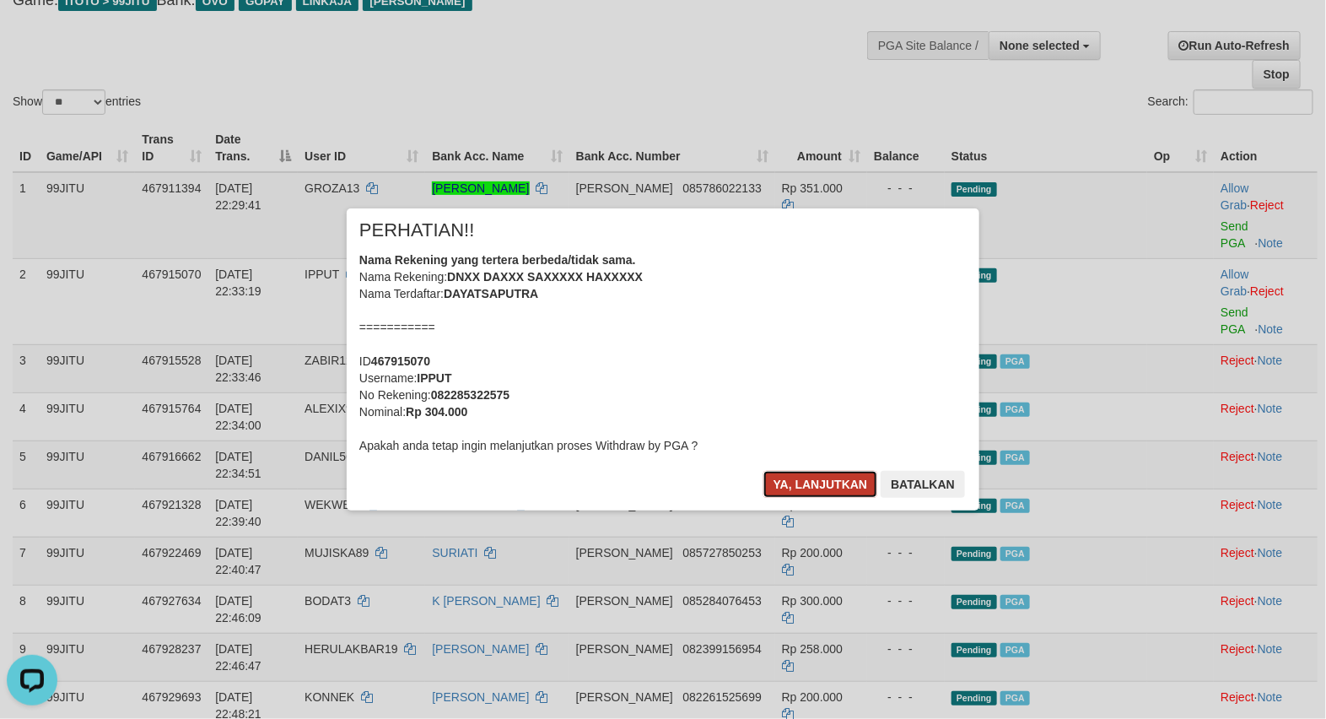
click at [819, 481] on button "Ya, lanjutkan" at bounding box center [820, 484] width 115 height 27
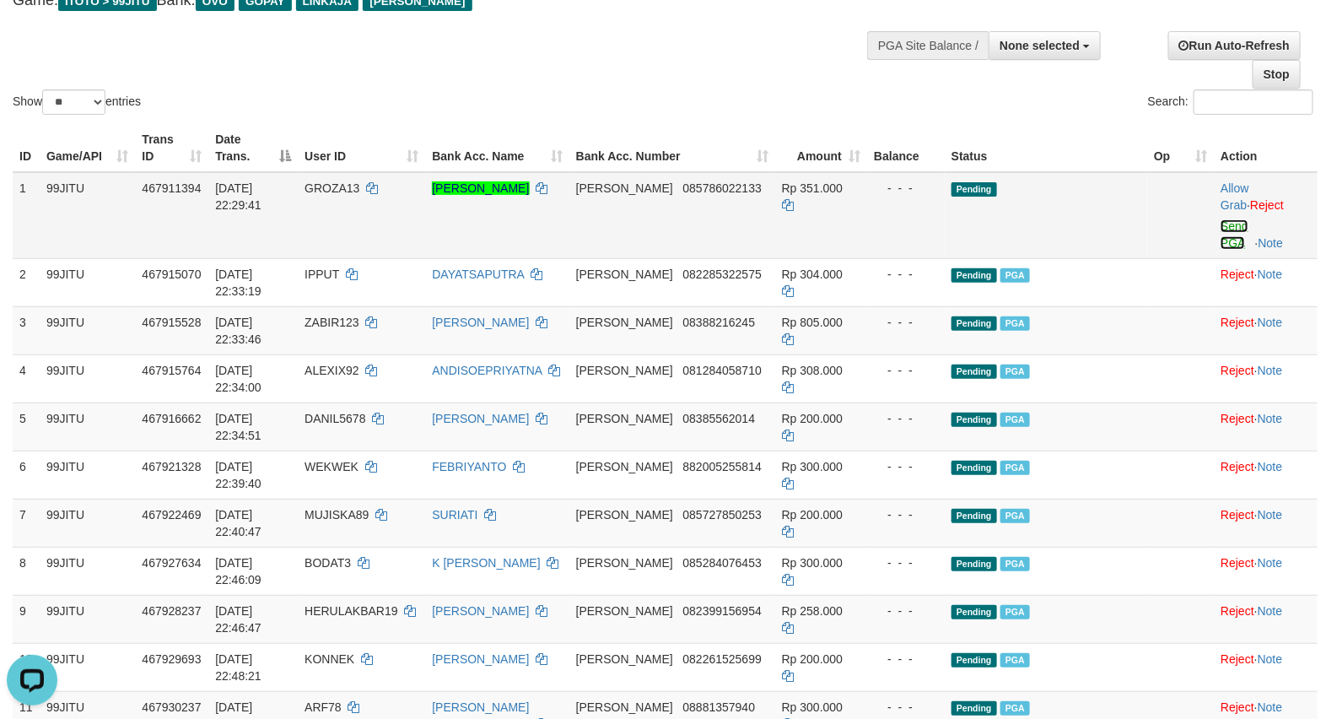
click at [1221, 226] on link "Send PGA" at bounding box center [1234, 234] width 28 height 30
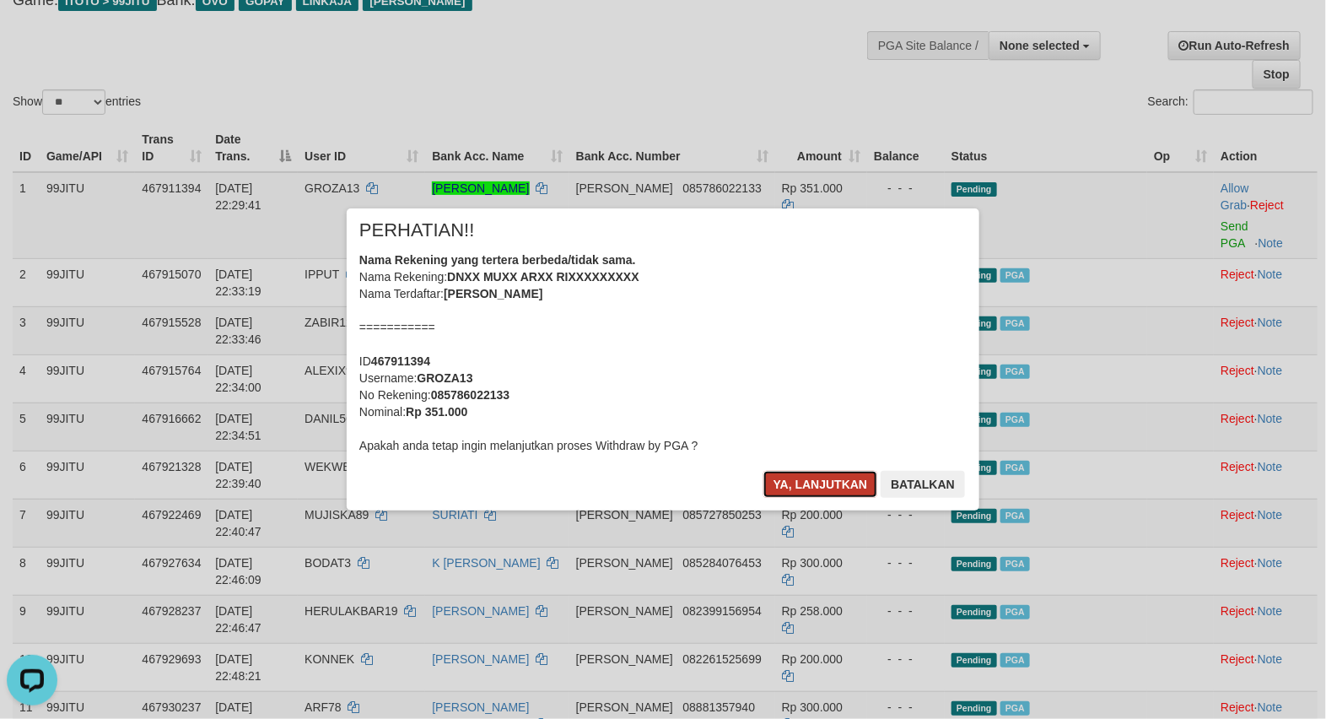
click at [814, 473] on button "Ya, lanjutkan" at bounding box center [820, 484] width 115 height 27
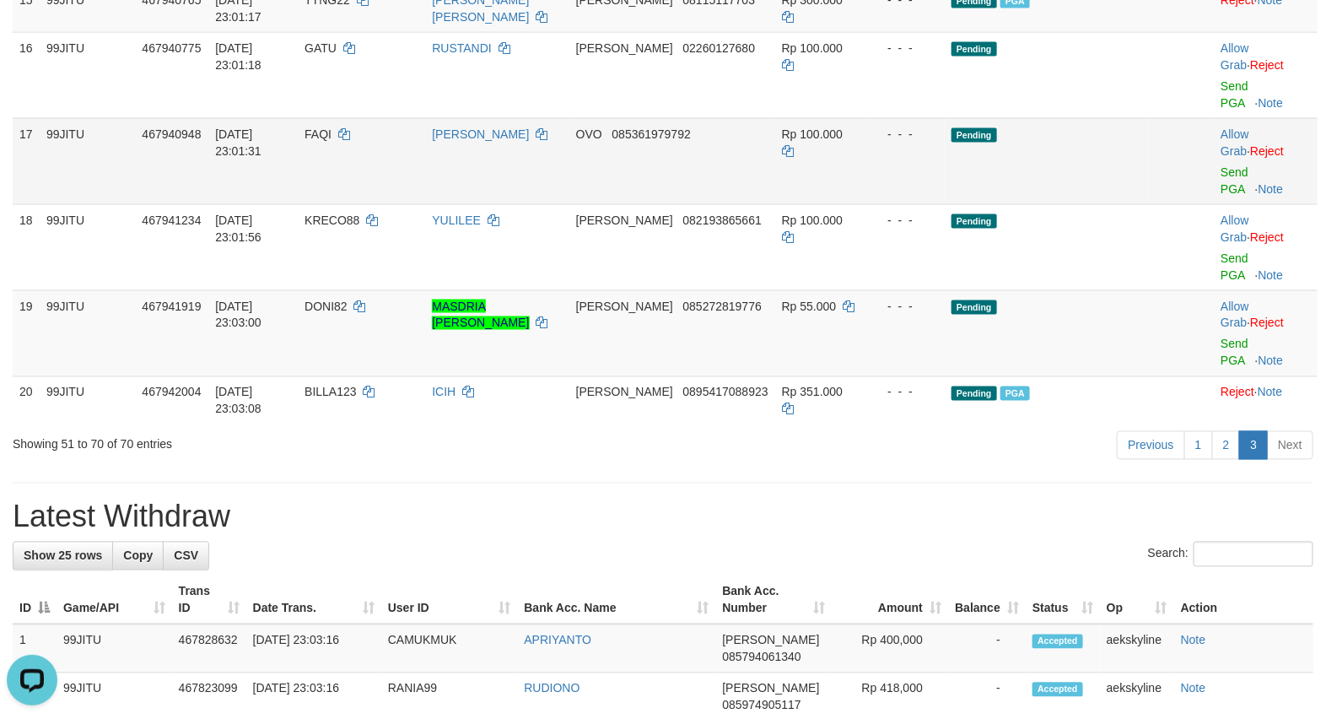
scroll to position [1124, 0]
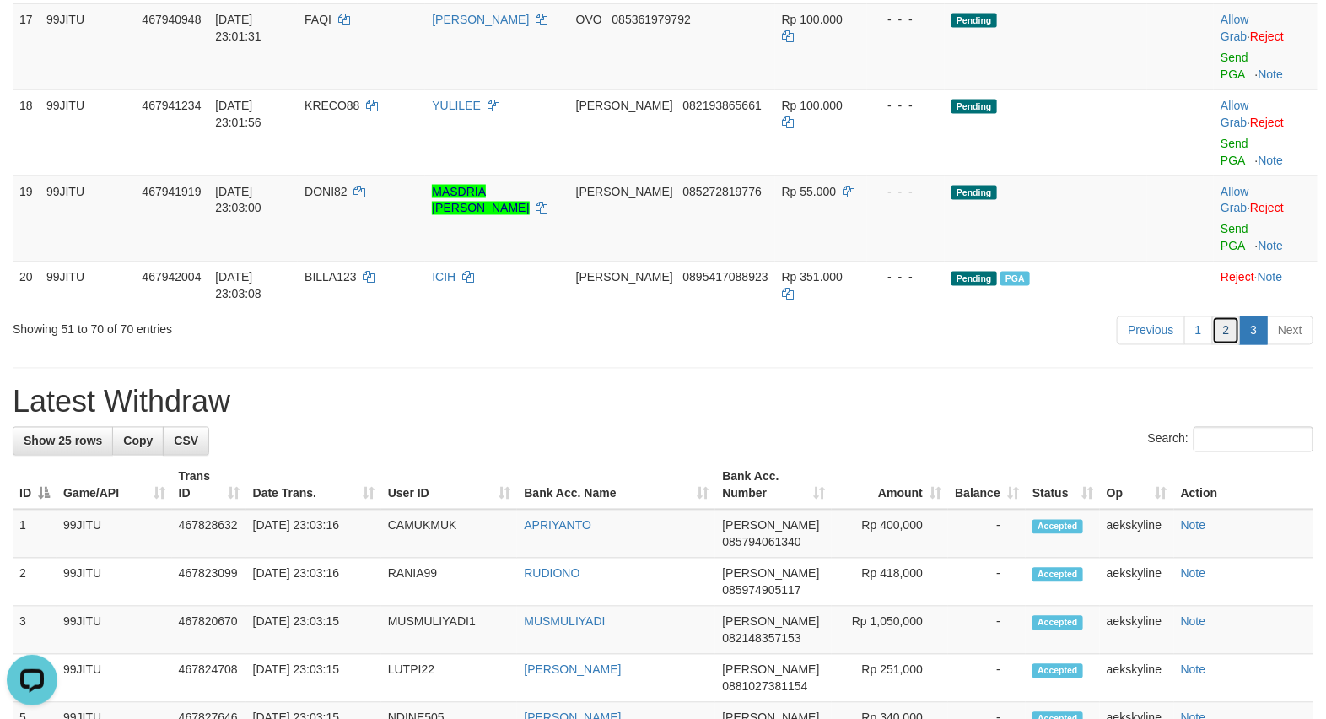
click at [1215, 331] on link "2" at bounding box center [1226, 330] width 29 height 29
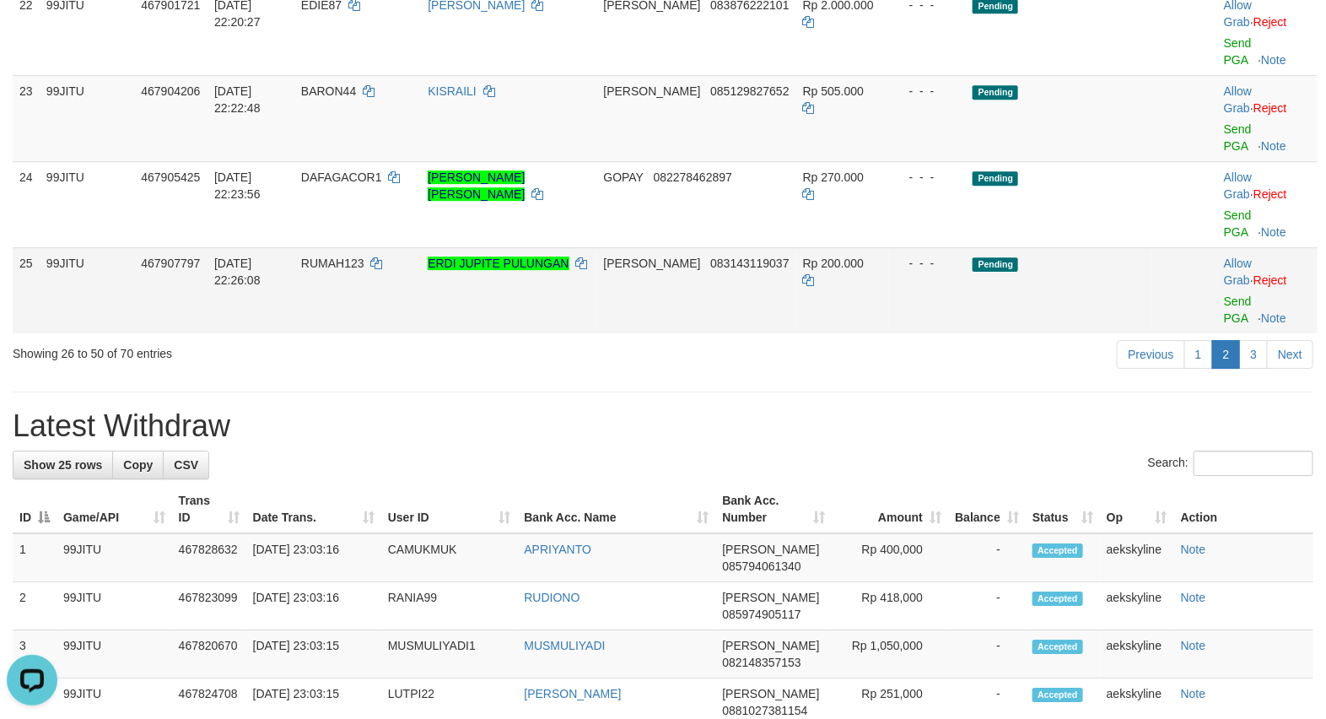
click at [799, 320] on td "Rp 200.000" at bounding box center [842, 290] width 93 height 86
click at [409, 552] on td "CAMUKMUK" at bounding box center [449, 557] width 137 height 49
copy td "CAMUKMUK"
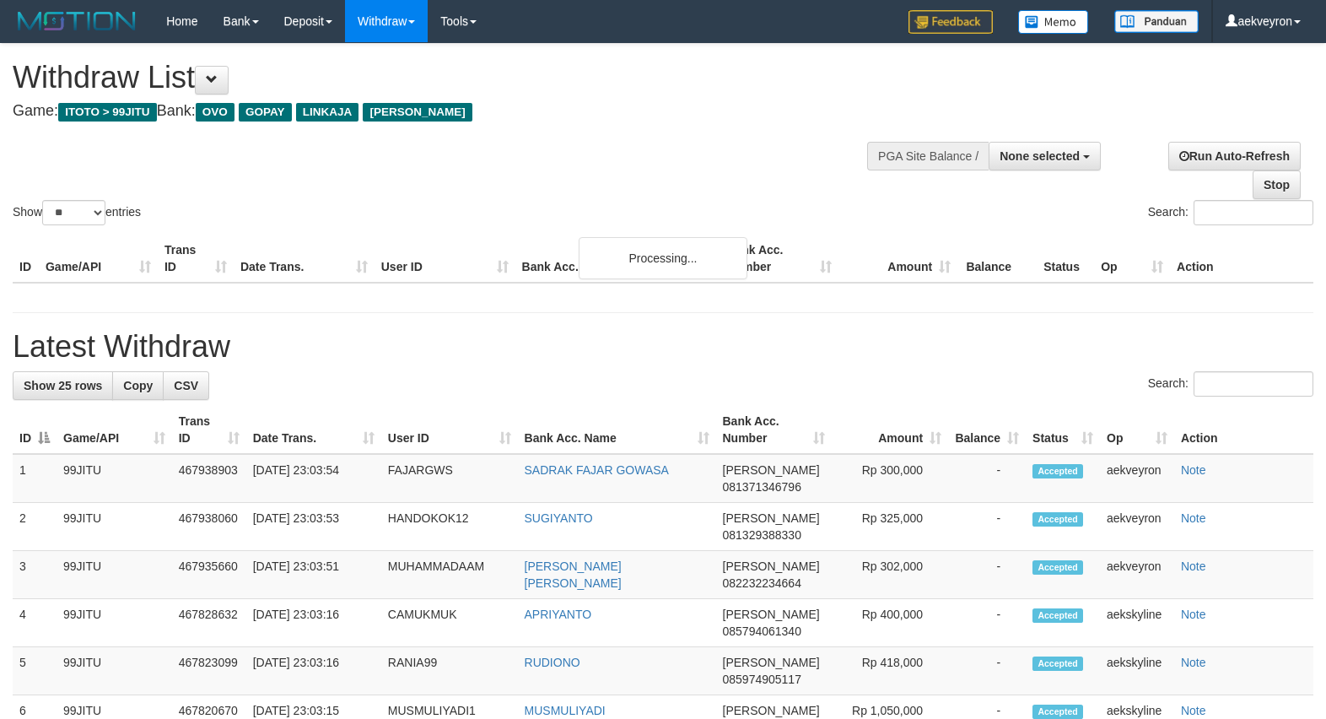
select select
select select "**"
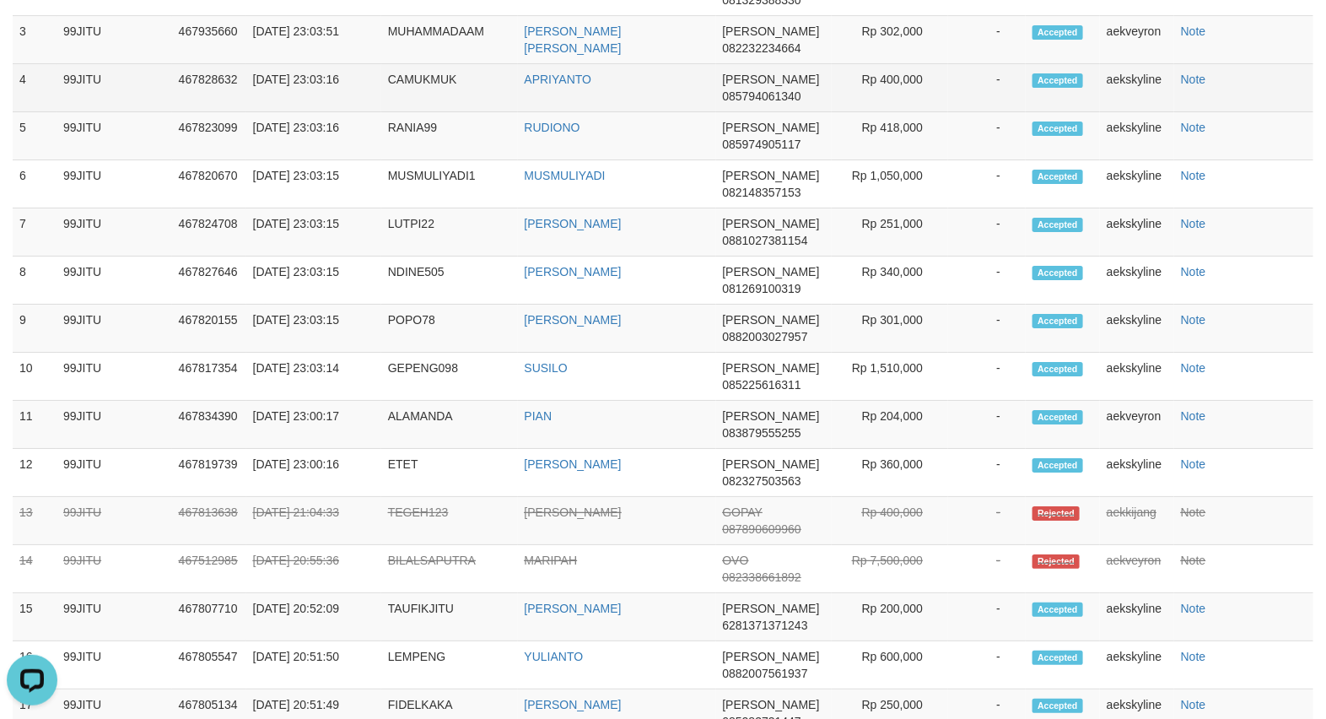
scroll to position [2287, 0]
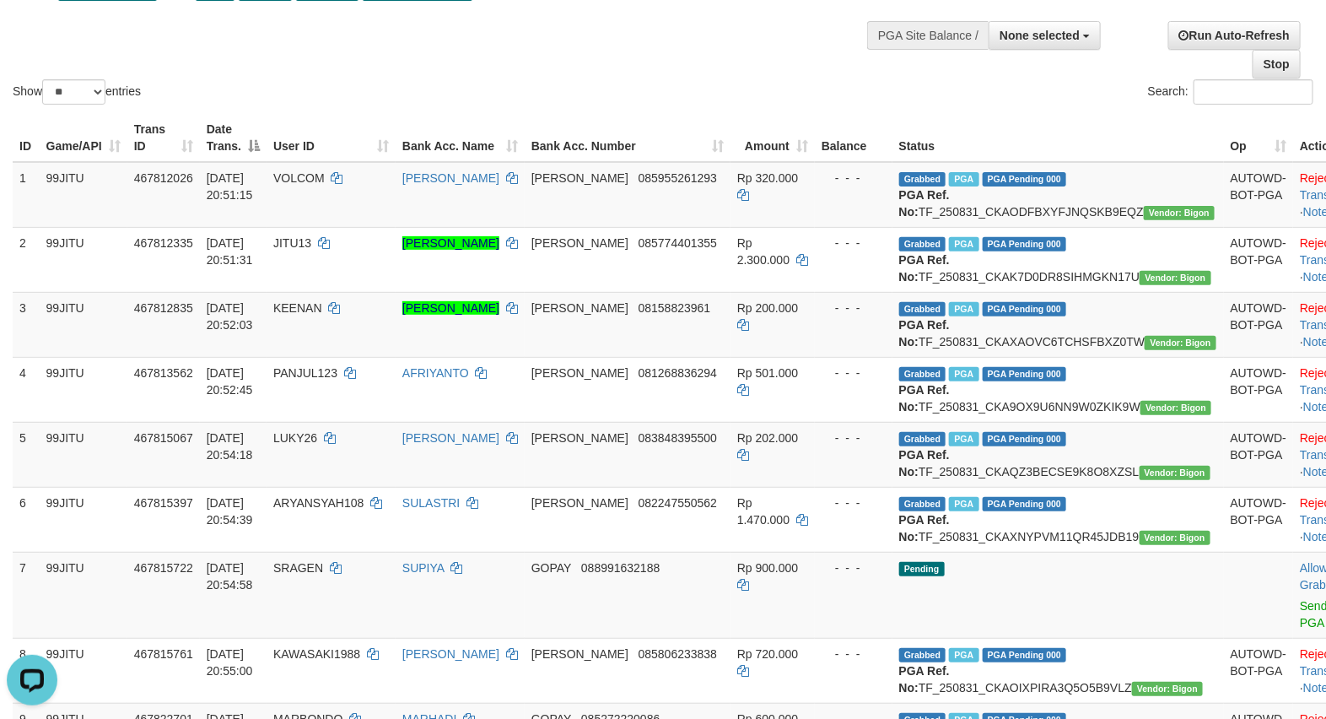
scroll to position [0, 0]
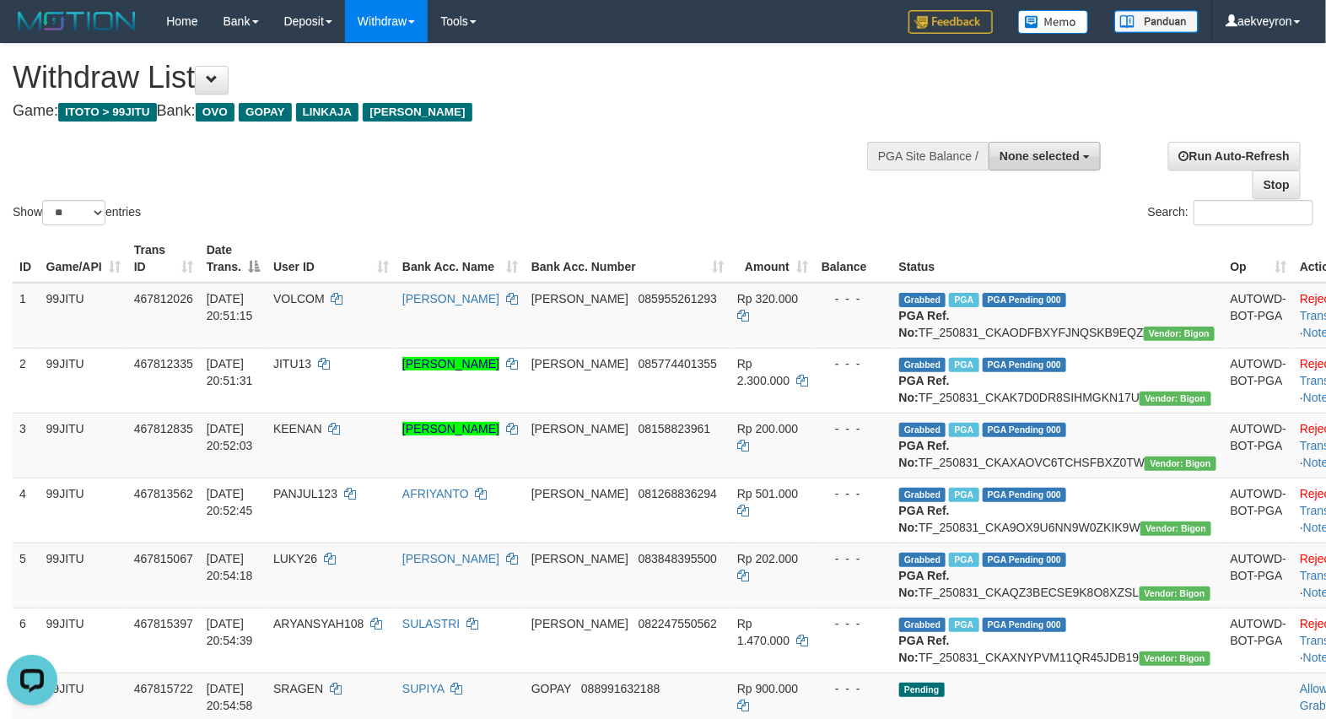
click at [1048, 156] on span "None selected" at bounding box center [1039, 155] width 80 height 13
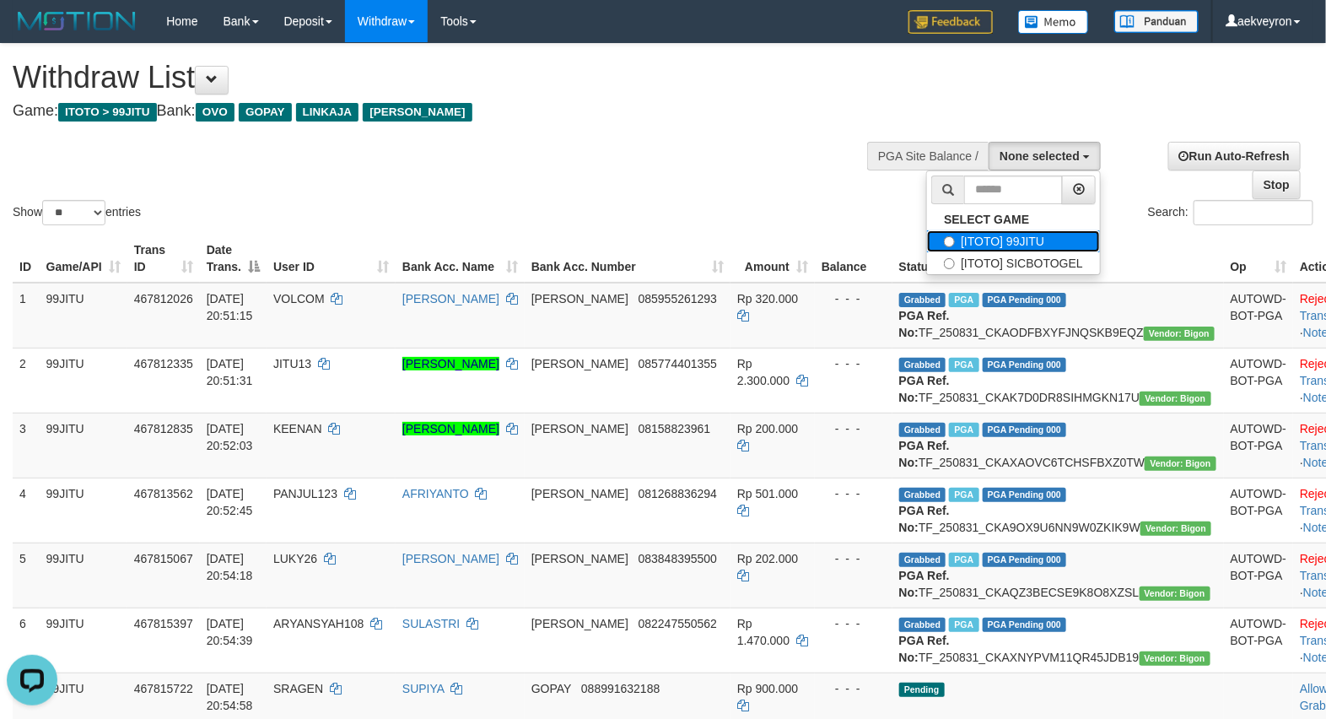
click at [1017, 247] on label "[ITOTO] 99JITU" at bounding box center [1013, 241] width 173 height 22
select select "***"
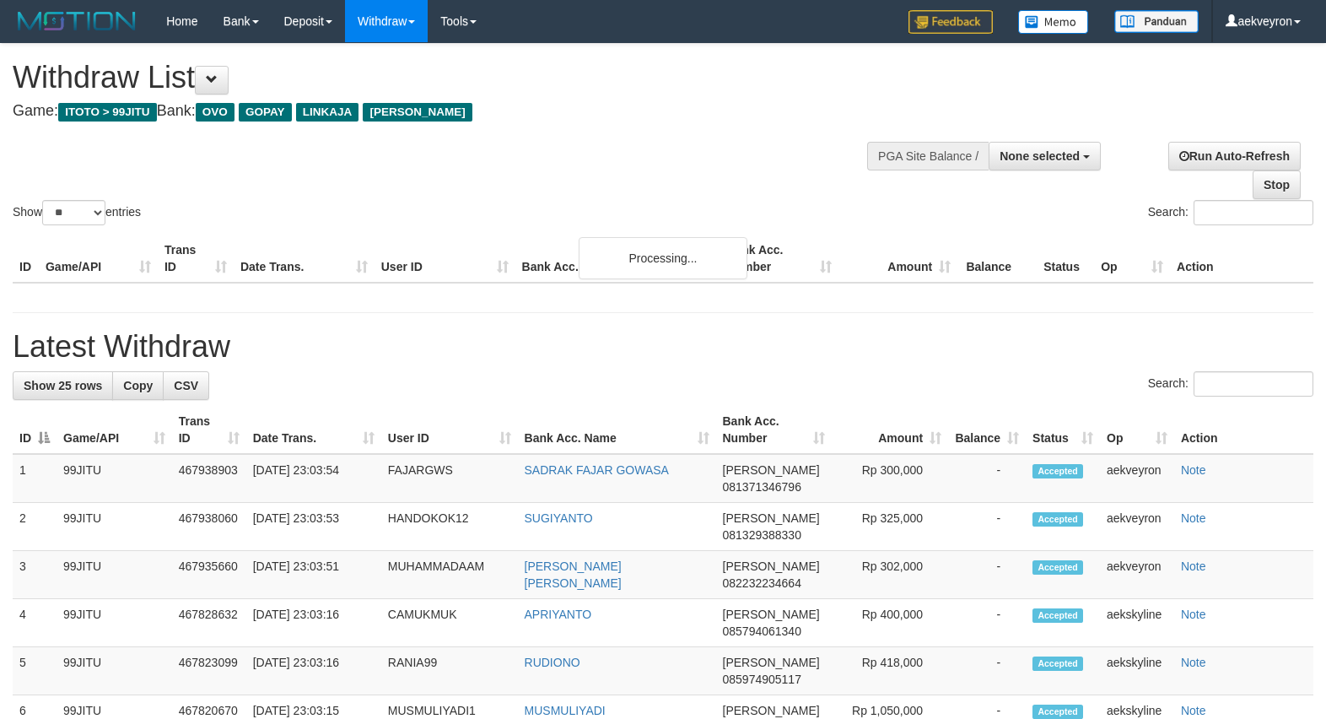
select select
select select "**"
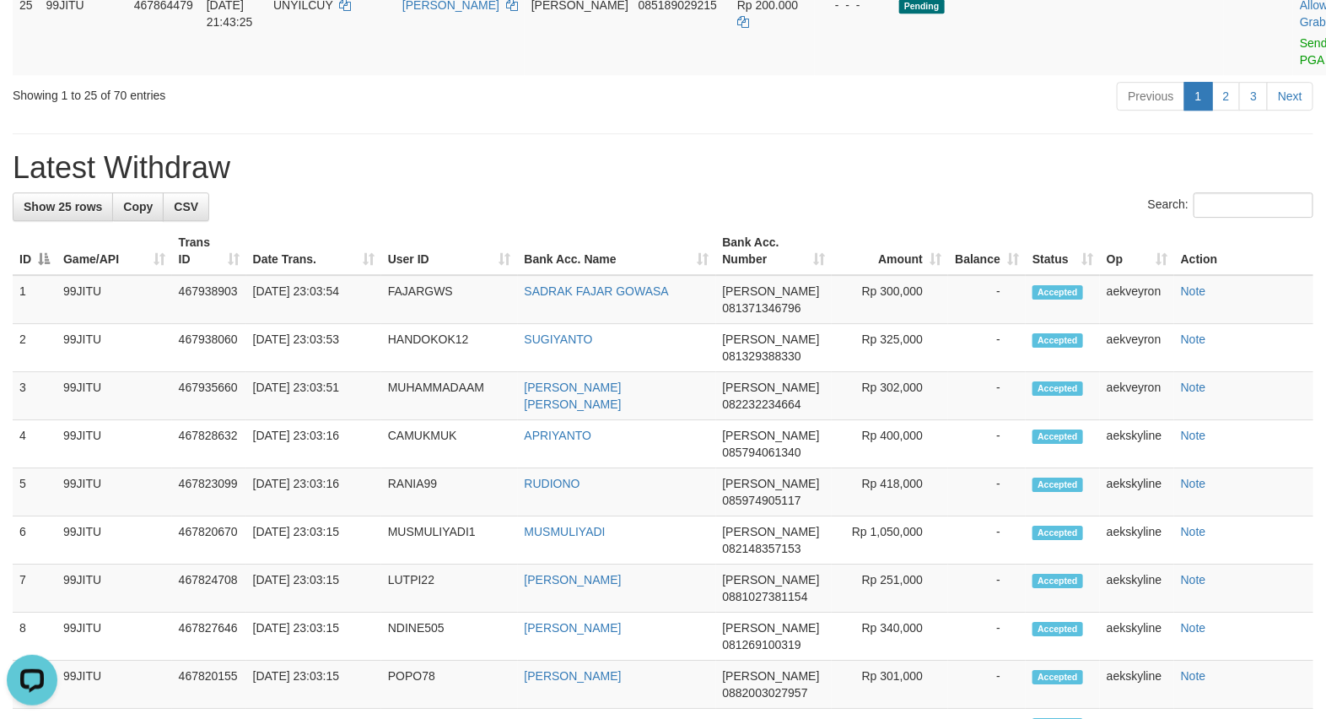
scroll to position [2041, 0]
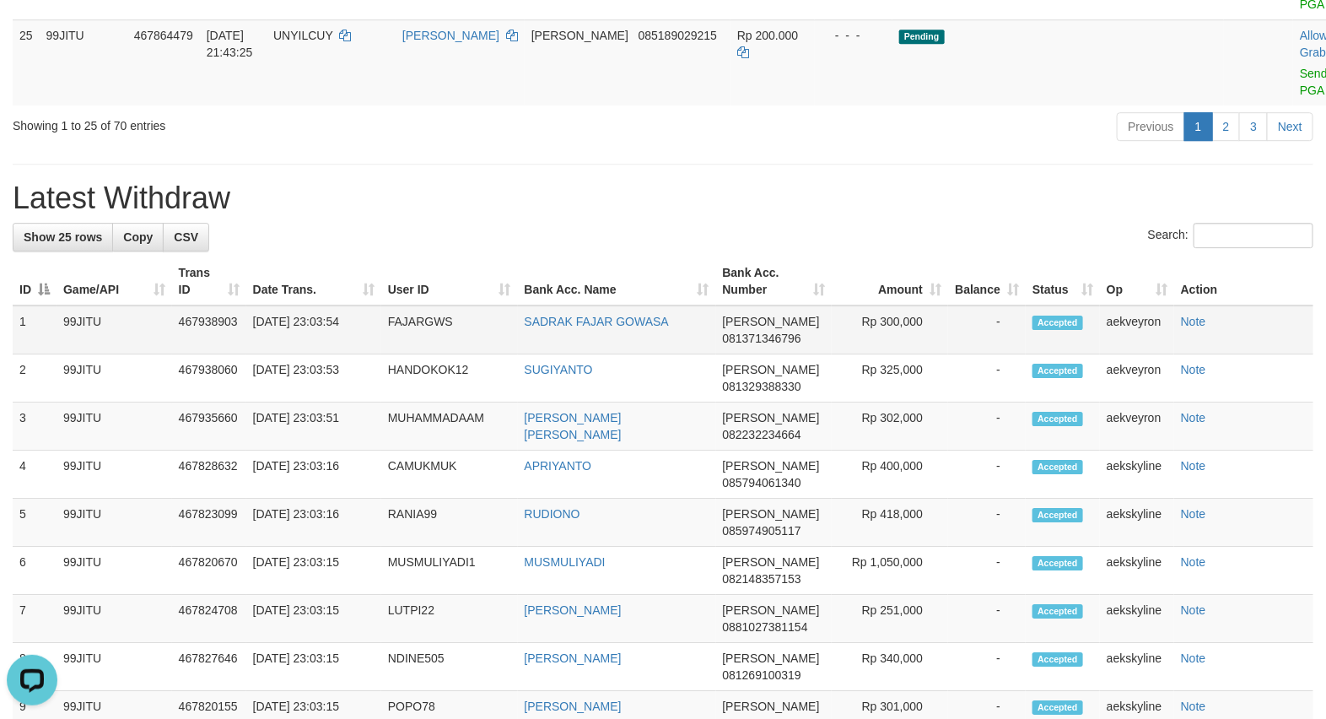
click at [417, 354] on td "FAJARGWS" at bounding box center [449, 329] width 137 height 49
copy td "FAJARGWS"
click at [665, 147] on div "Previous 1 2 3 Next" at bounding box center [939, 128] width 748 height 36
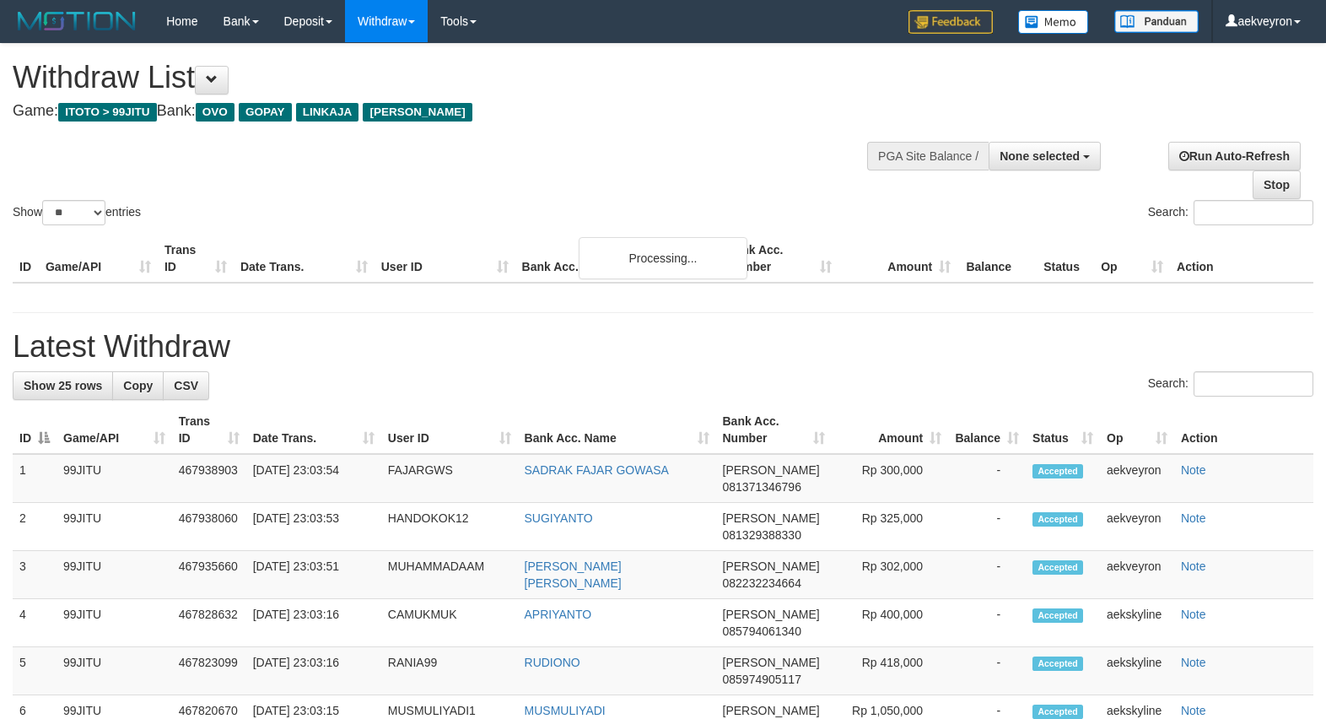
select select
select select "**"
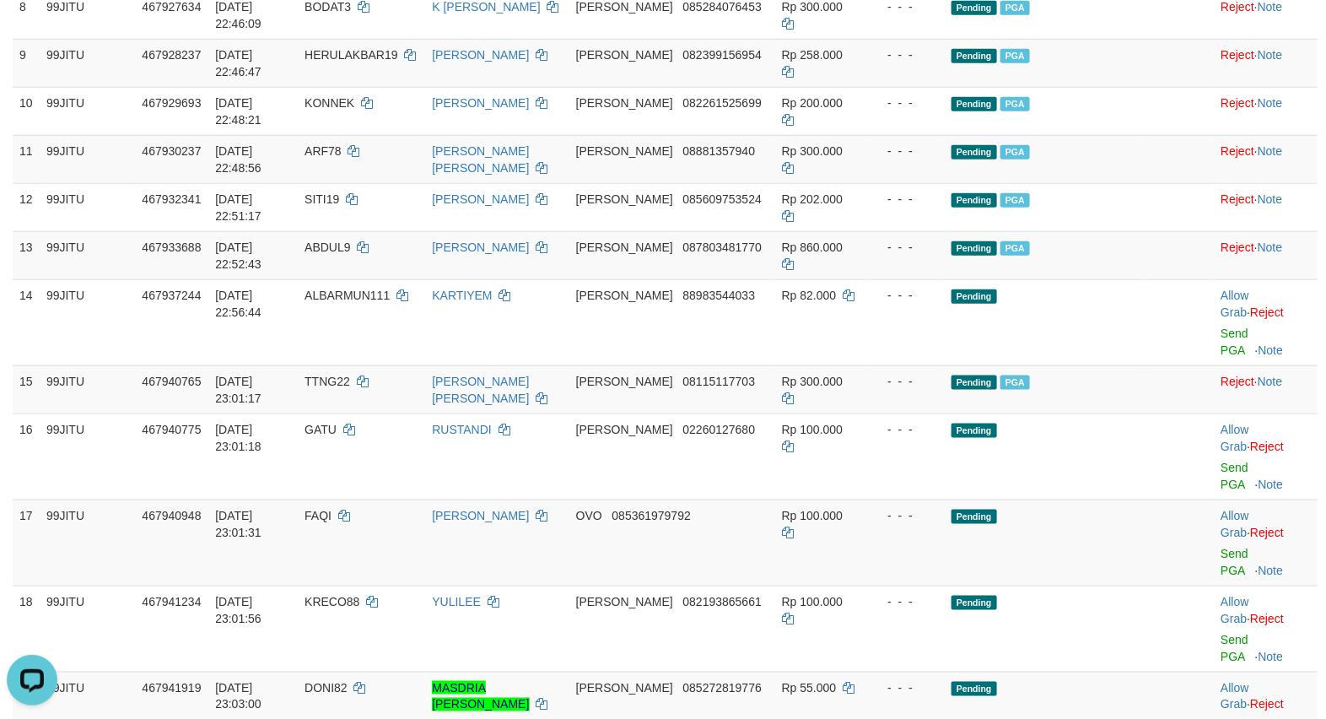
scroll to position [703, 0]
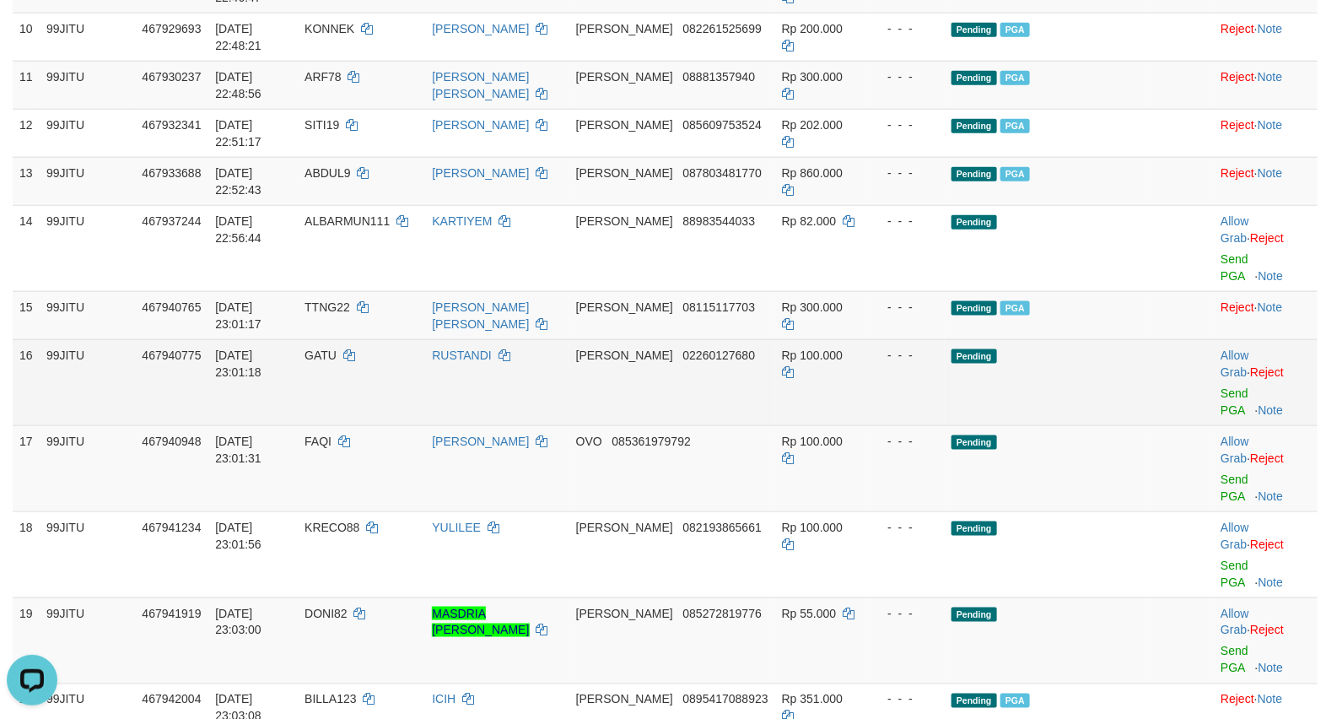
click at [1042, 397] on td "Pending" at bounding box center [1046, 382] width 202 height 86
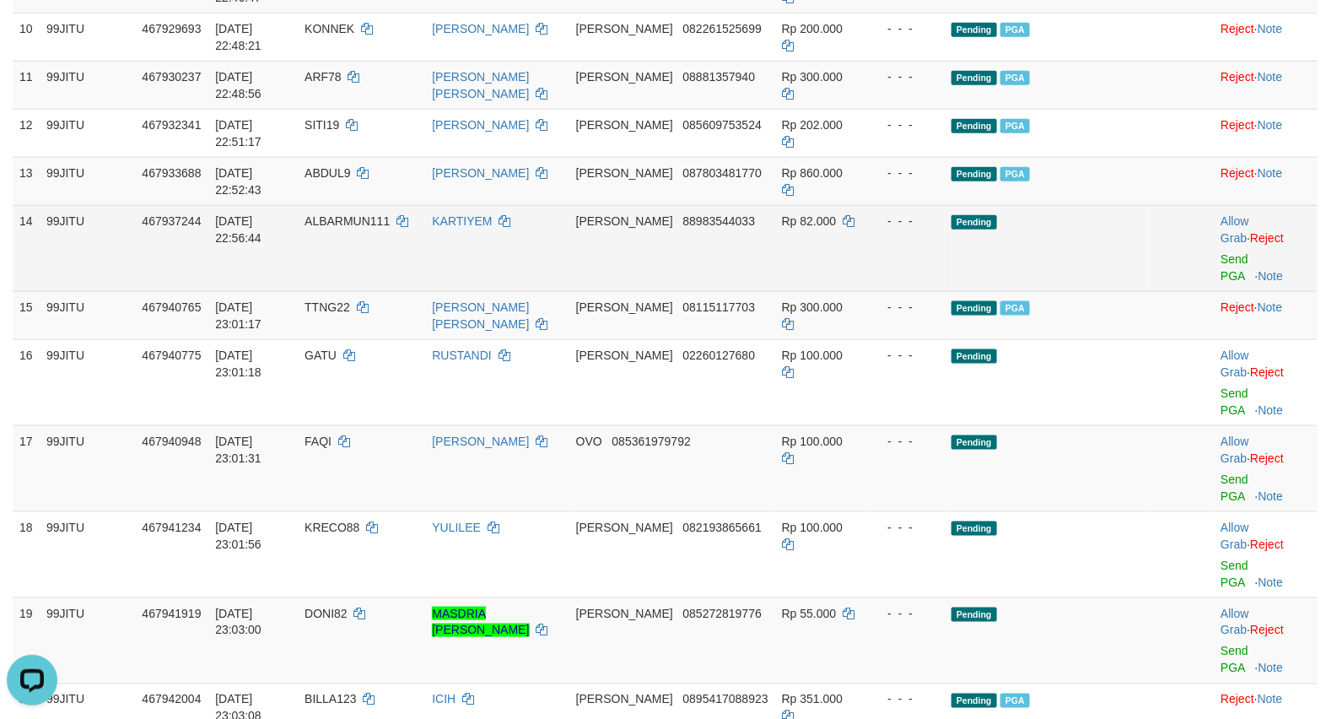
click at [1033, 266] on td "Pending" at bounding box center [1046, 248] width 202 height 86
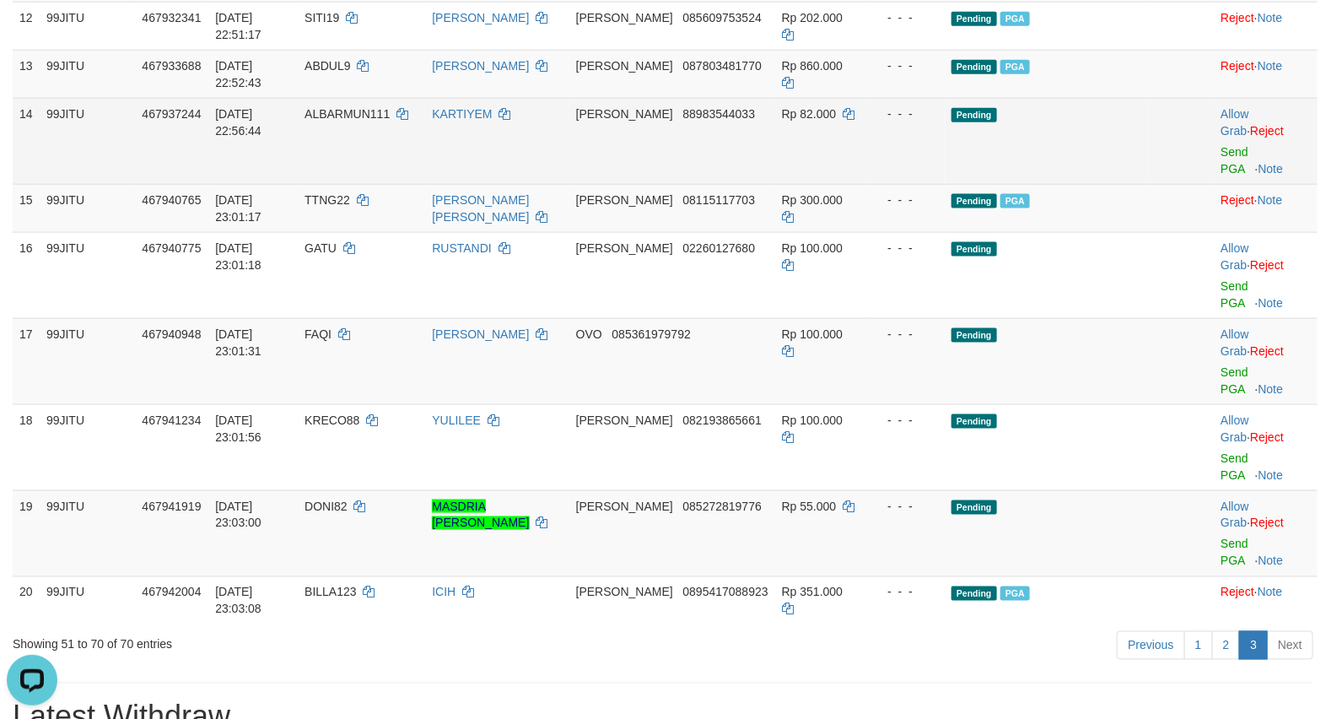
scroll to position [983, 0]
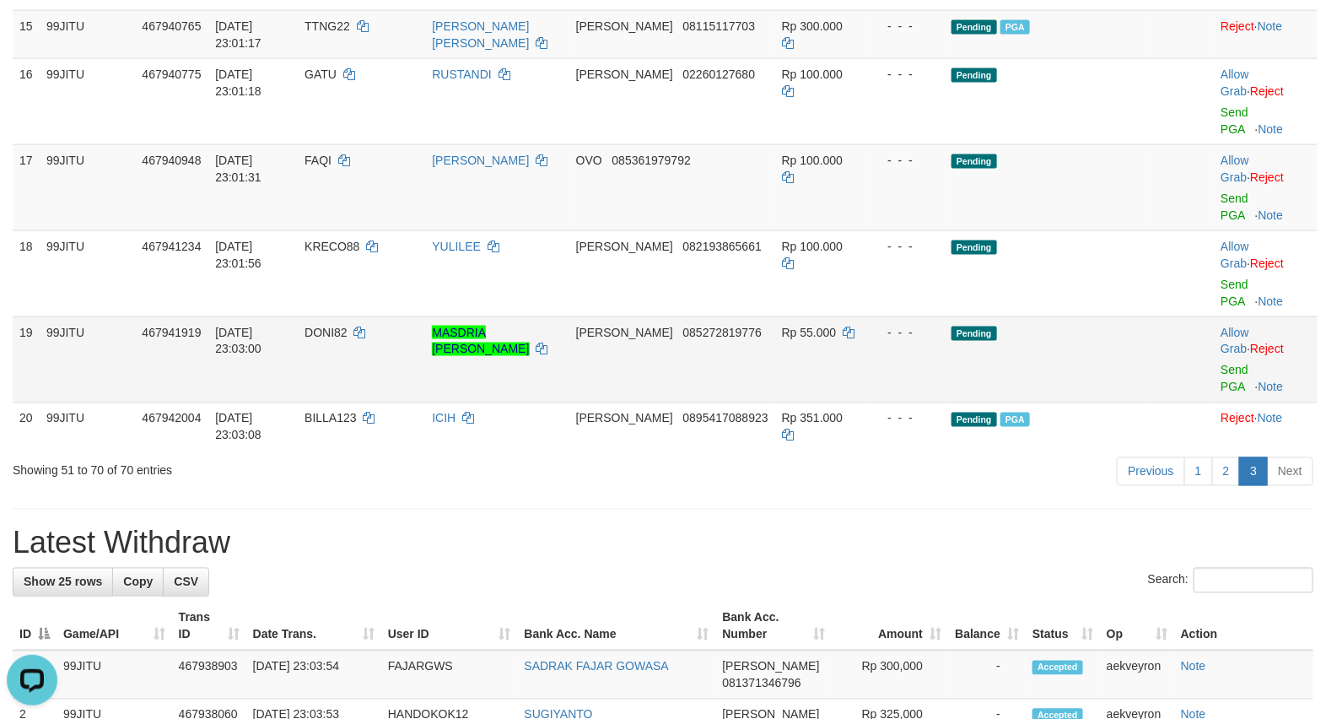
click at [1042, 377] on td "Pending" at bounding box center [1046, 359] width 202 height 86
click at [1227, 481] on link "2" at bounding box center [1226, 471] width 29 height 29
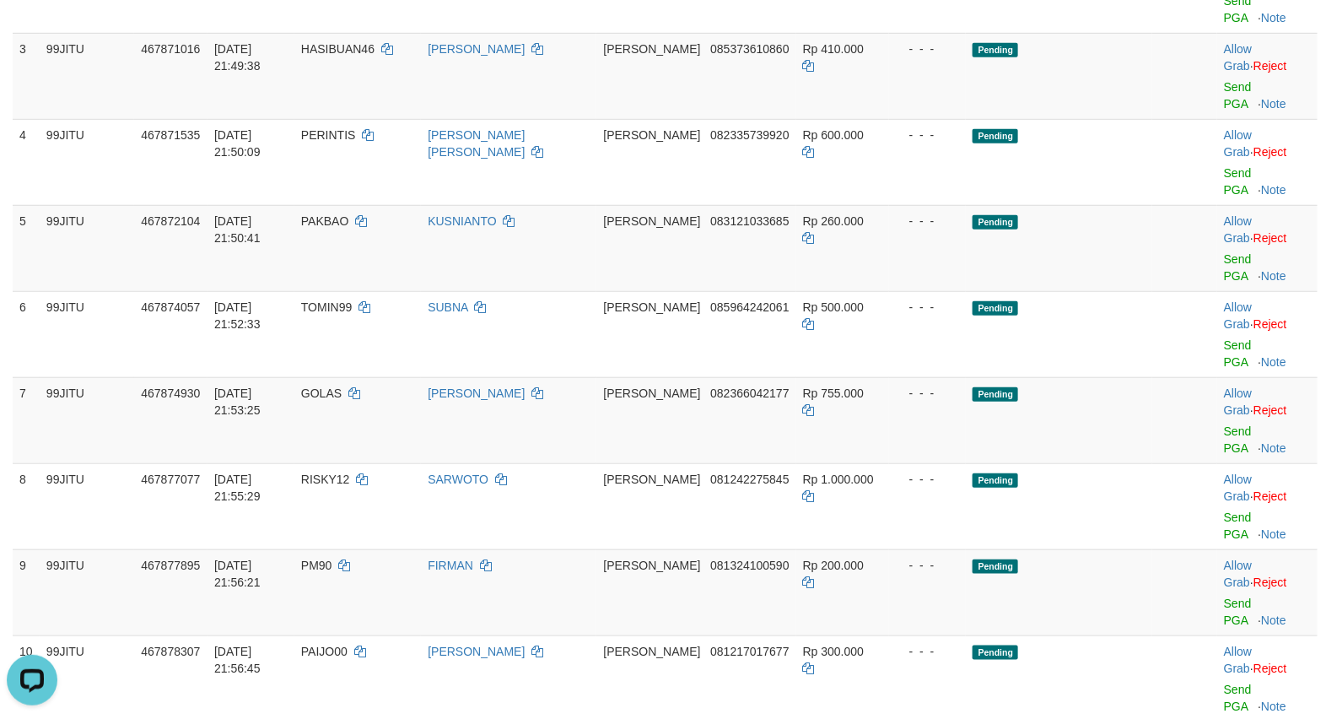
scroll to position [0, 0]
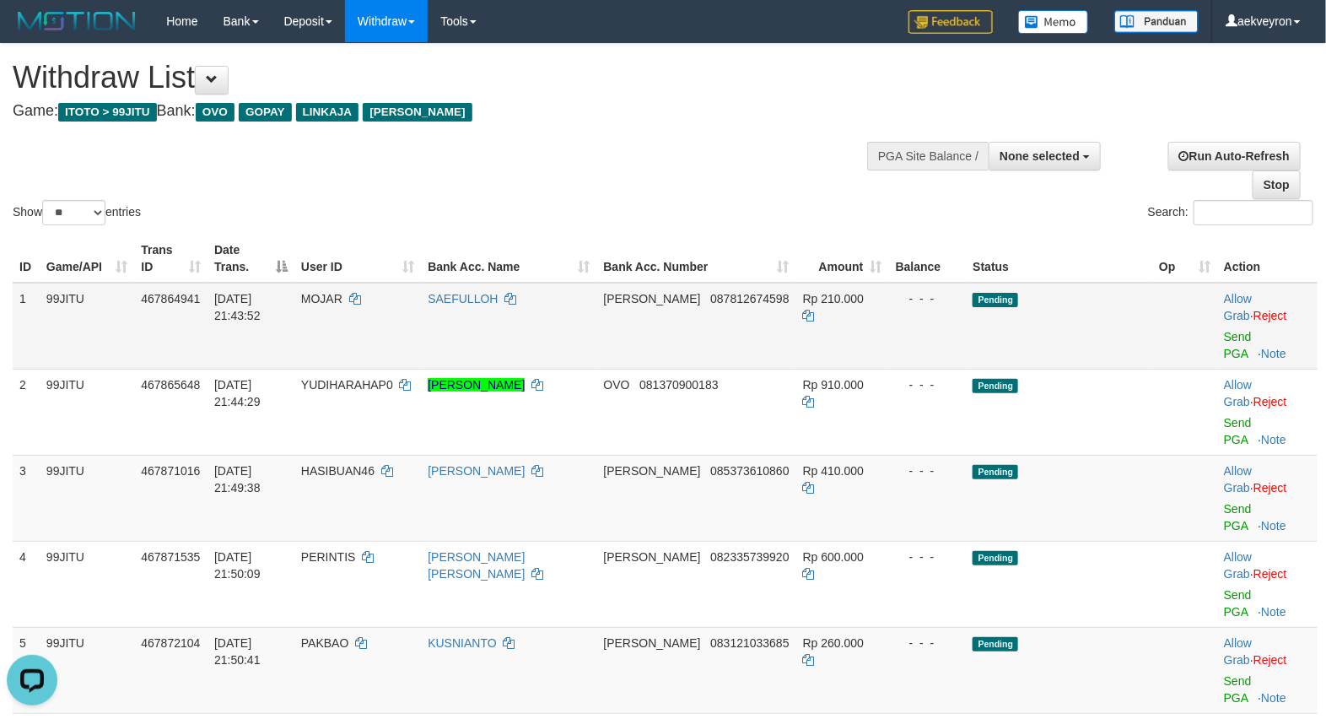
click at [1107, 331] on td "Pending" at bounding box center [1059, 326] width 186 height 87
click at [1106, 329] on td "Pending" at bounding box center [1059, 326] width 186 height 87
click at [1110, 325] on td "Pending" at bounding box center [1059, 326] width 186 height 87
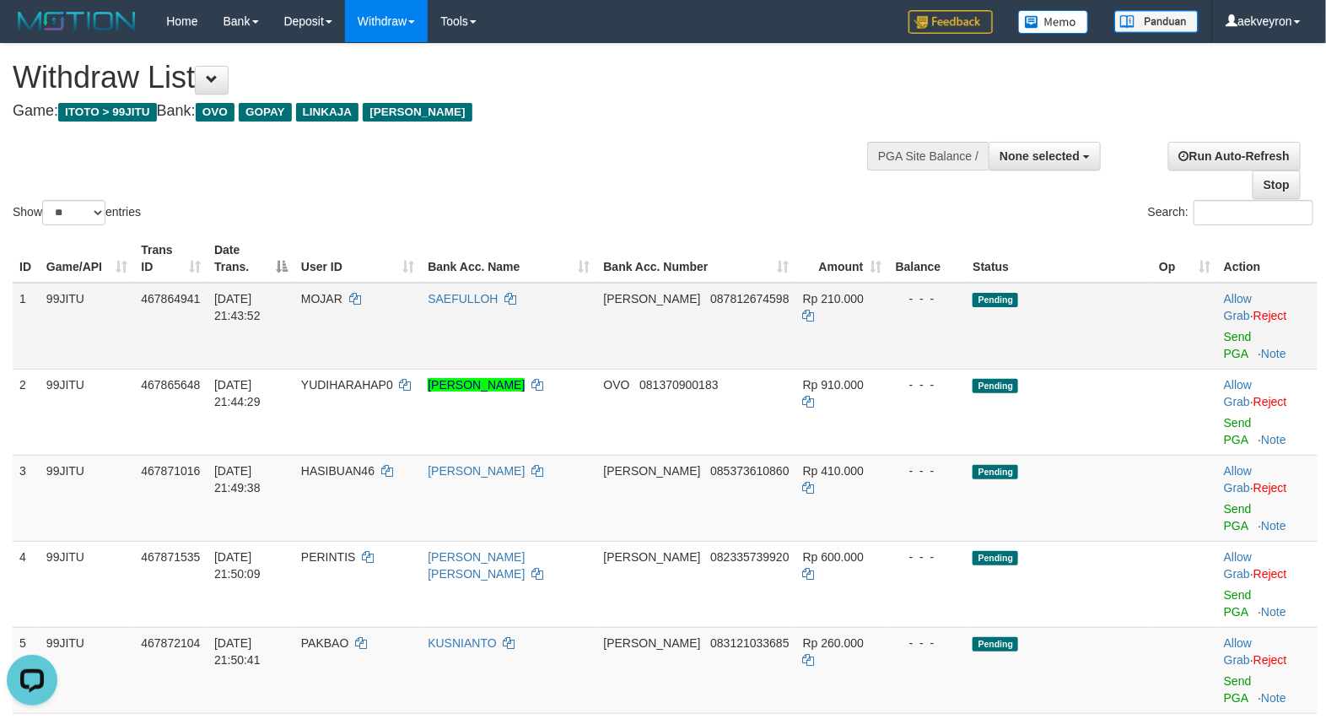
click at [966, 342] on td "Pending" at bounding box center [1059, 326] width 186 height 87
click at [1236, 330] on link "Send PGA" at bounding box center [1238, 345] width 28 height 30
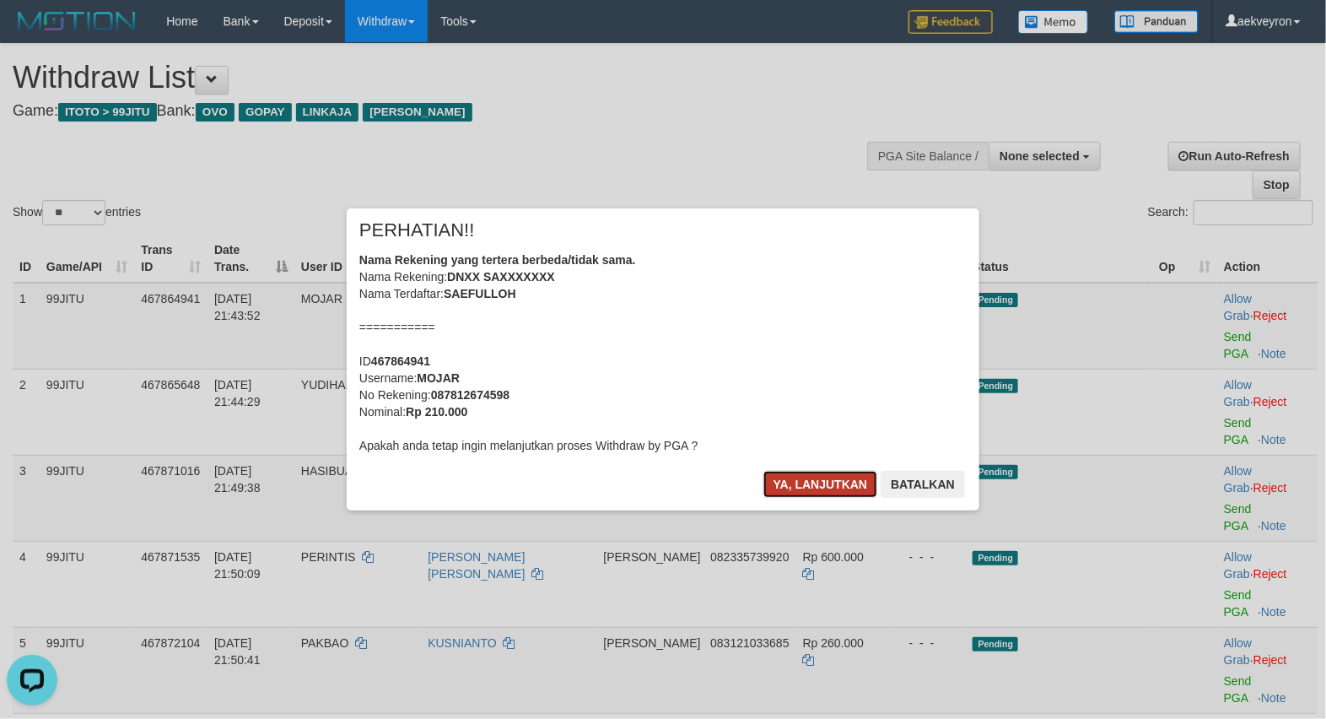
click at [798, 483] on button "Ya, lanjutkan" at bounding box center [820, 484] width 115 height 27
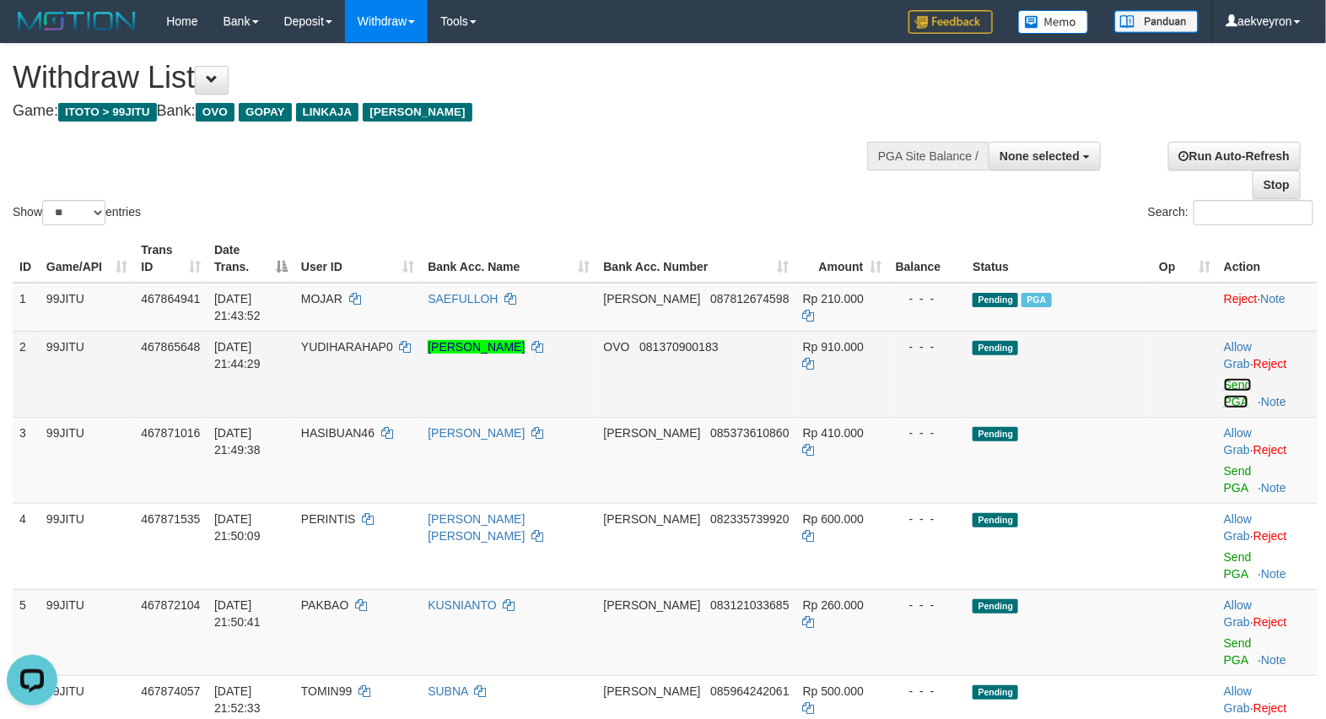
click at [1225, 388] on link "Send PGA" at bounding box center [1238, 393] width 28 height 30
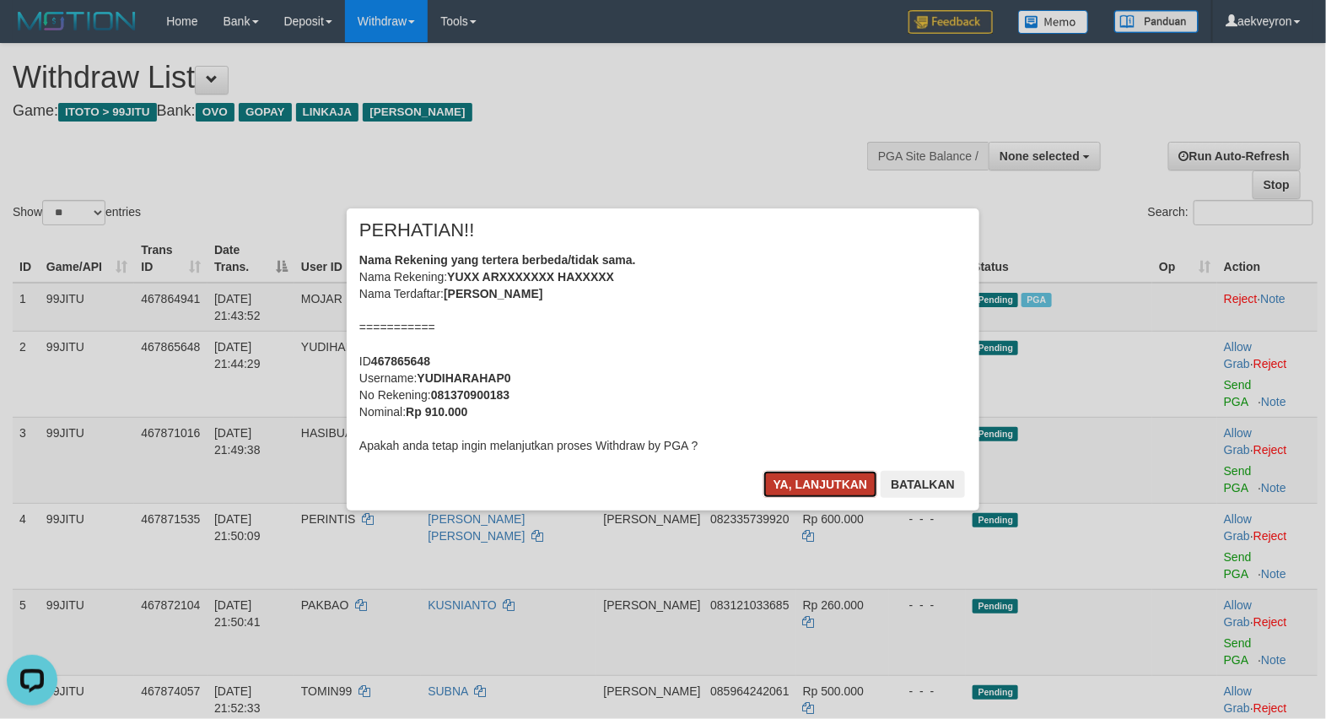
click at [822, 493] on button "Ya, lanjutkan" at bounding box center [820, 484] width 115 height 27
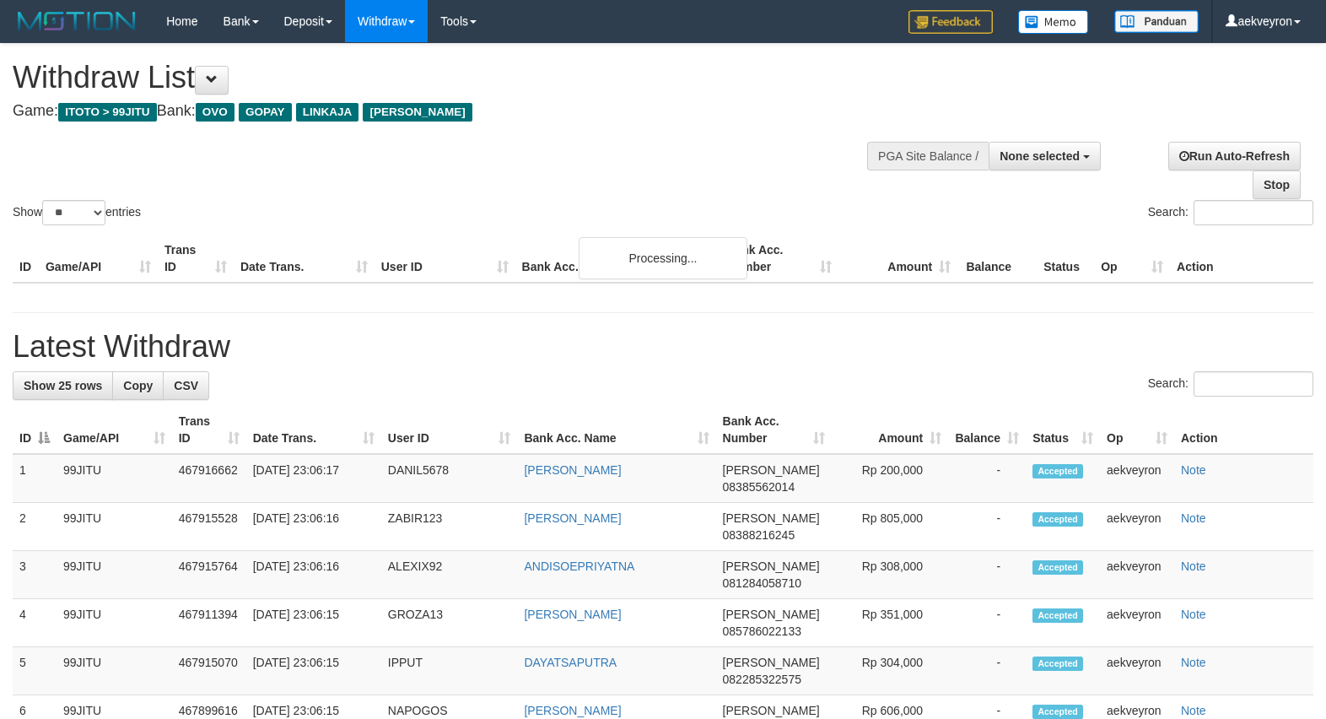
select select
select select "**"
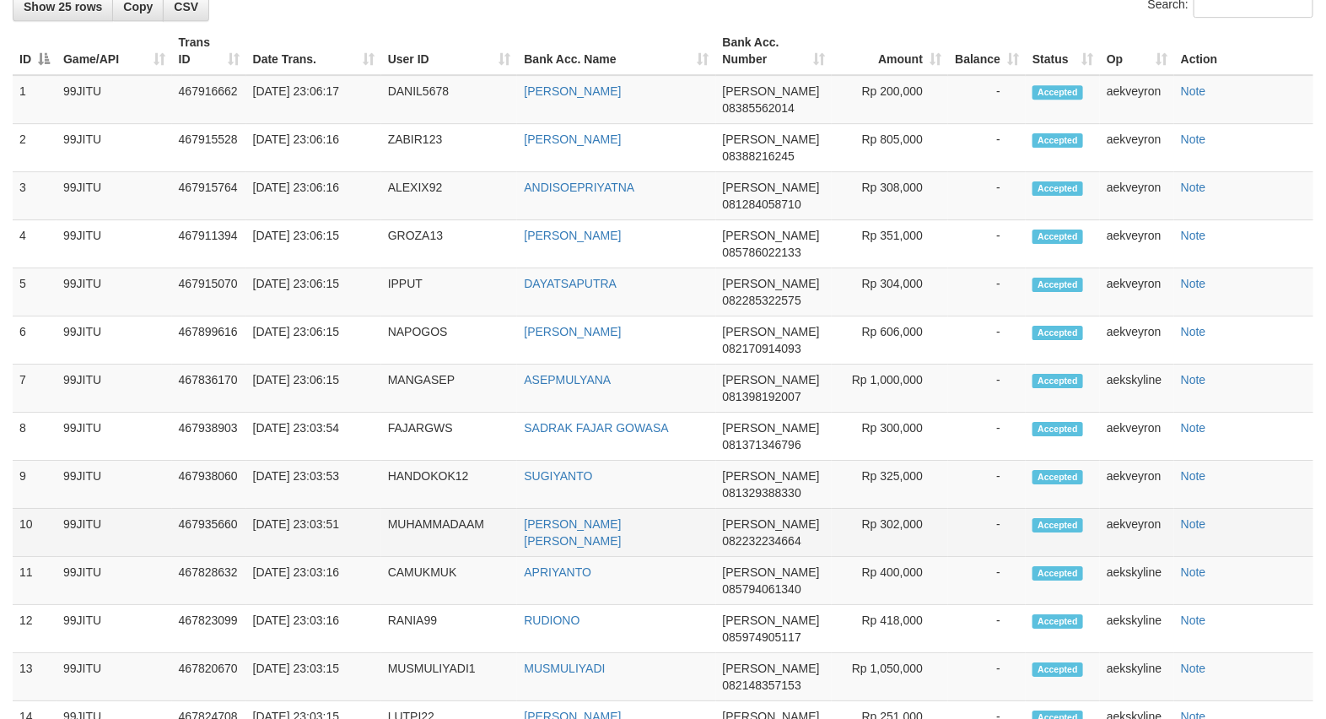
scroll to position [2051, 0]
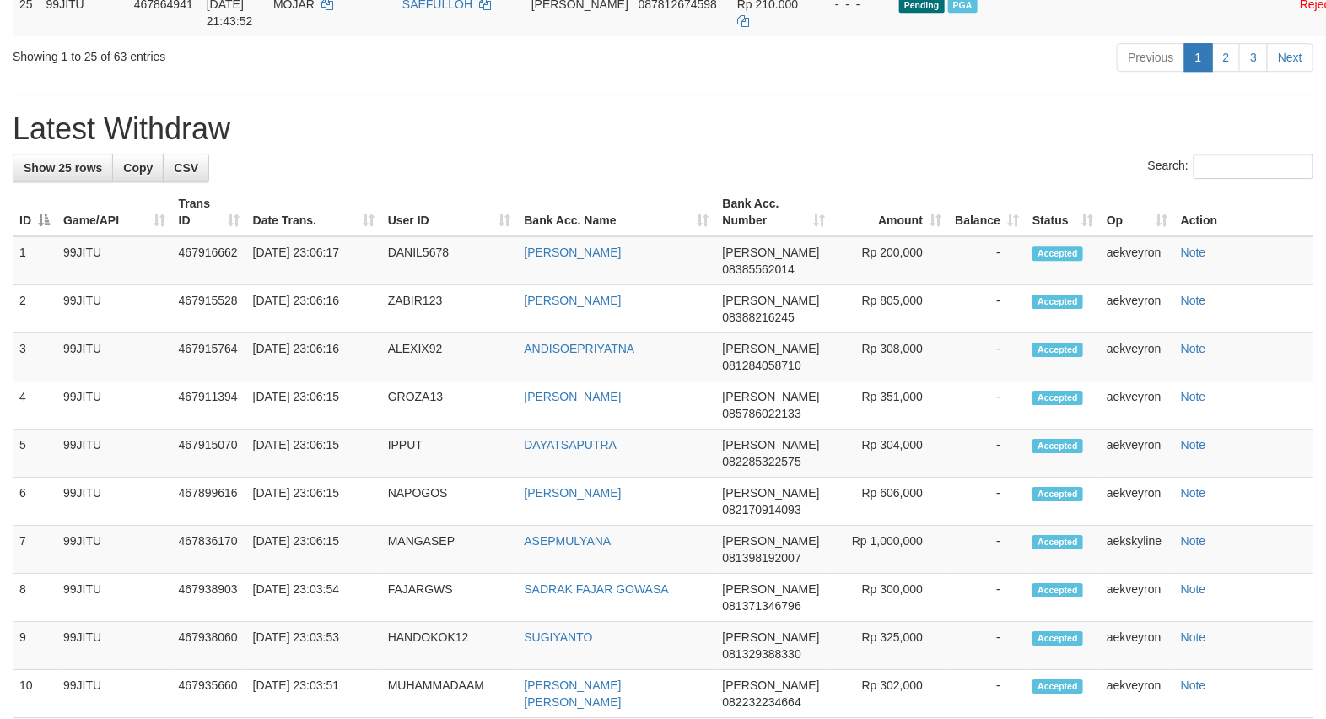
click at [845, 146] on h1 "Latest Withdraw" at bounding box center [663, 129] width 1300 height 34
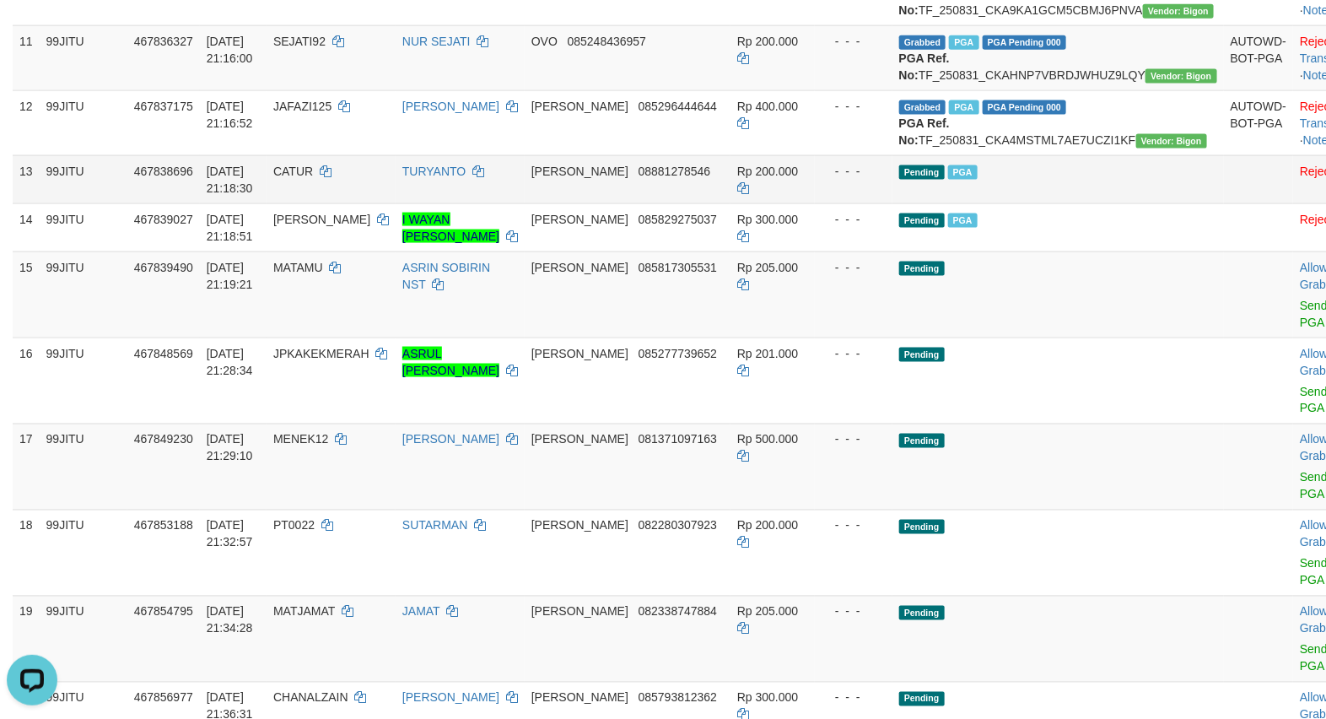
scroll to position [926, 0]
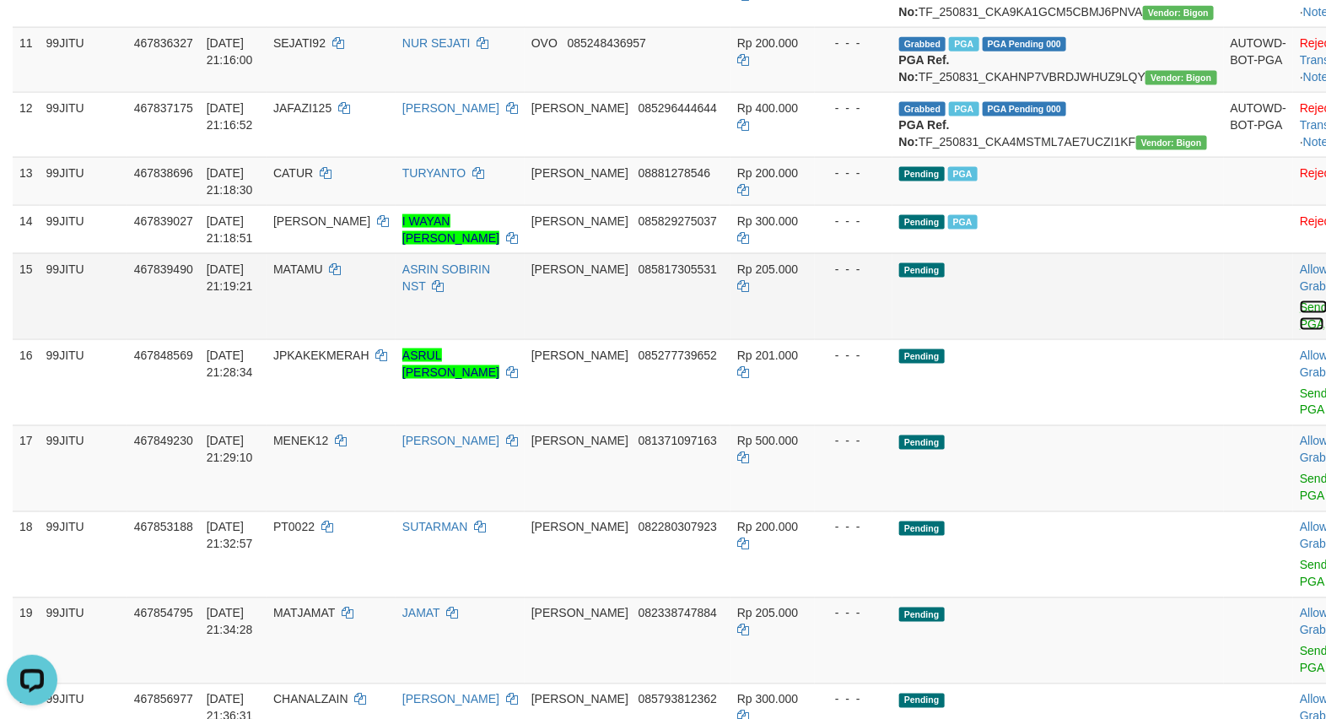
click at [1300, 331] on link "Send PGA" at bounding box center [1314, 315] width 28 height 30
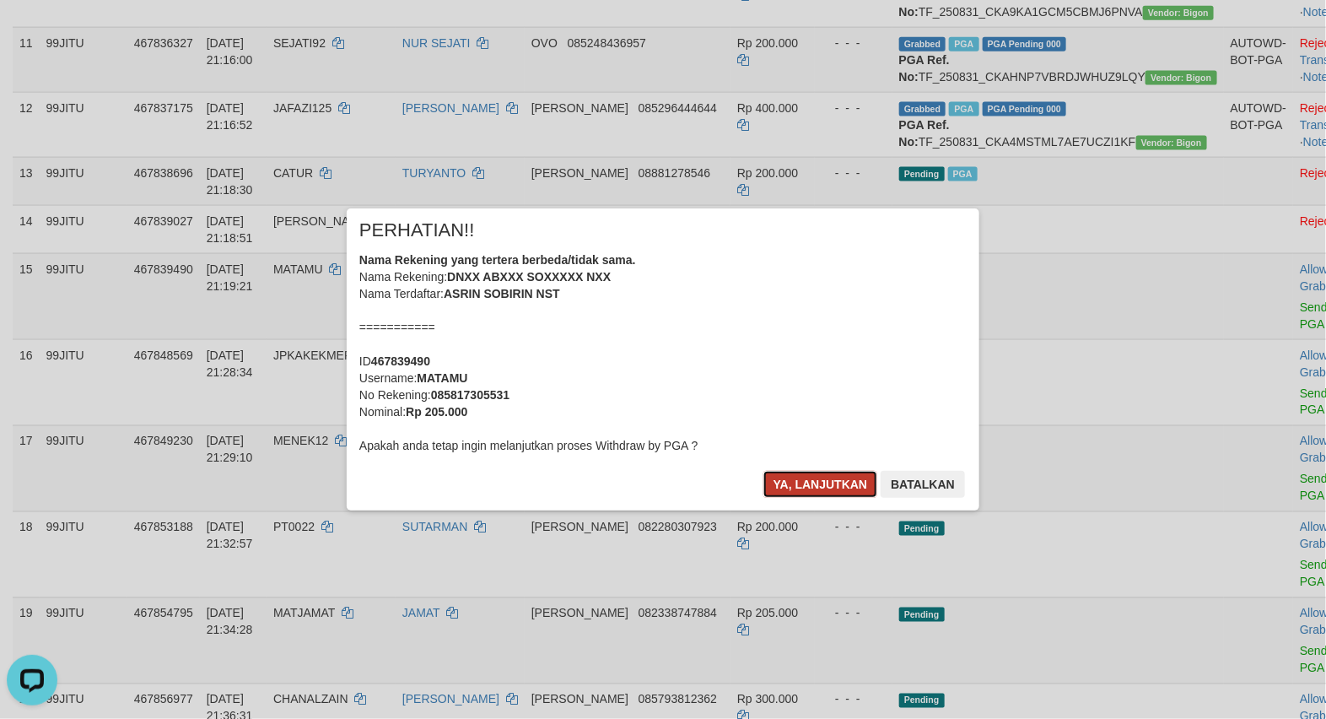
click at [795, 483] on button "Ya, lanjutkan" at bounding box center [820, 484] width 115 height 27
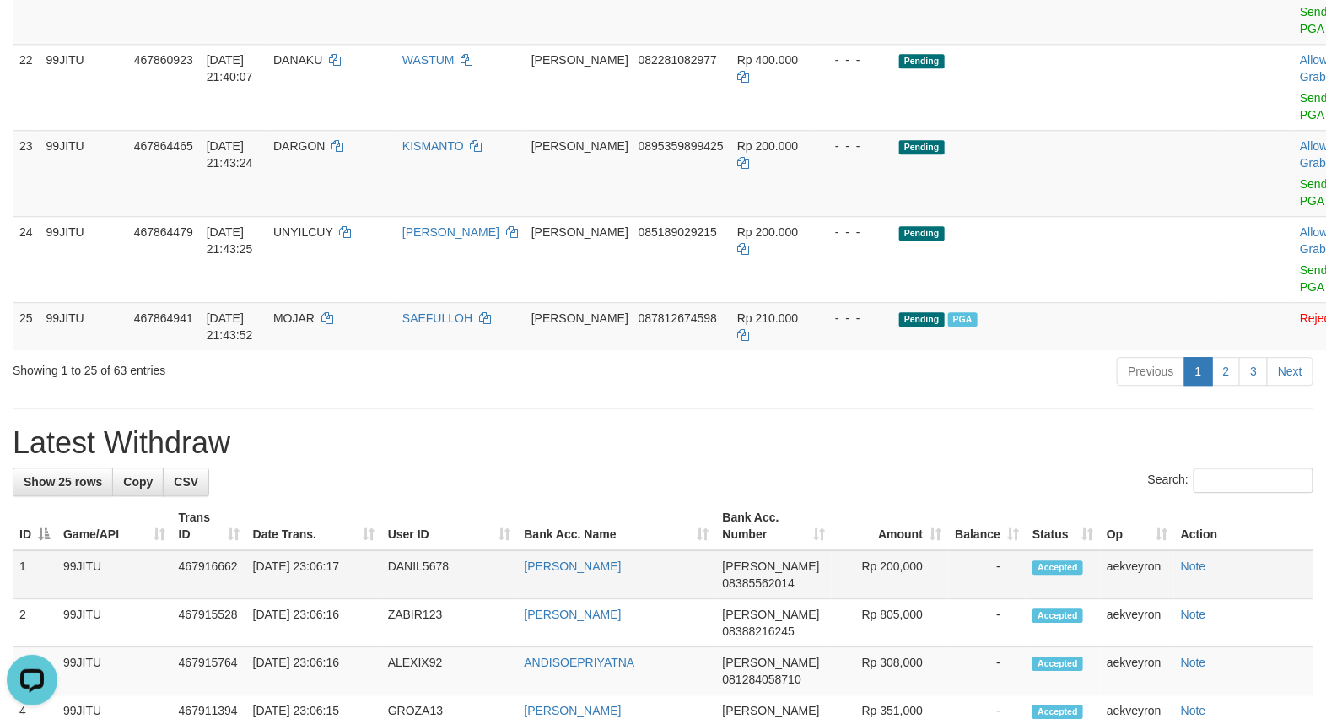
scroll to position [1911, 0]
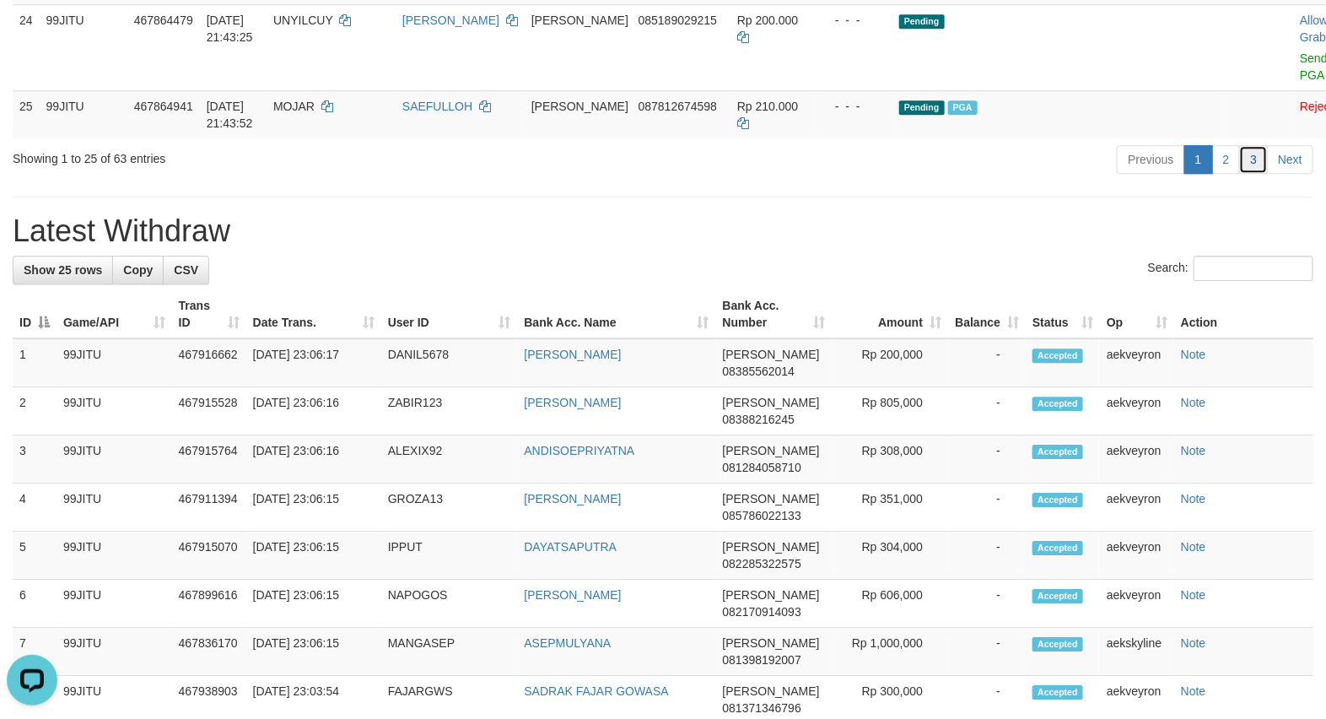
click at [1257, 174] on link "3" at bounding box center [1253, 159] width 29 height 29
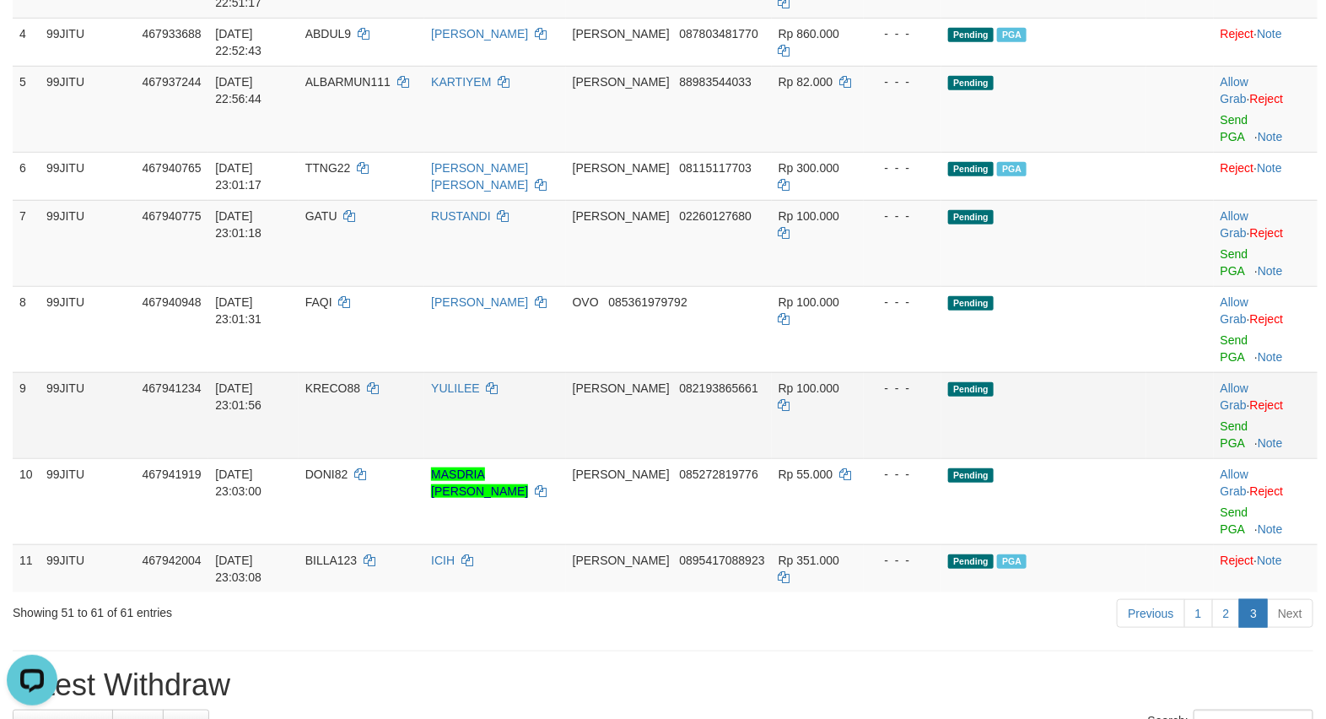
scroll to position [384, 0]
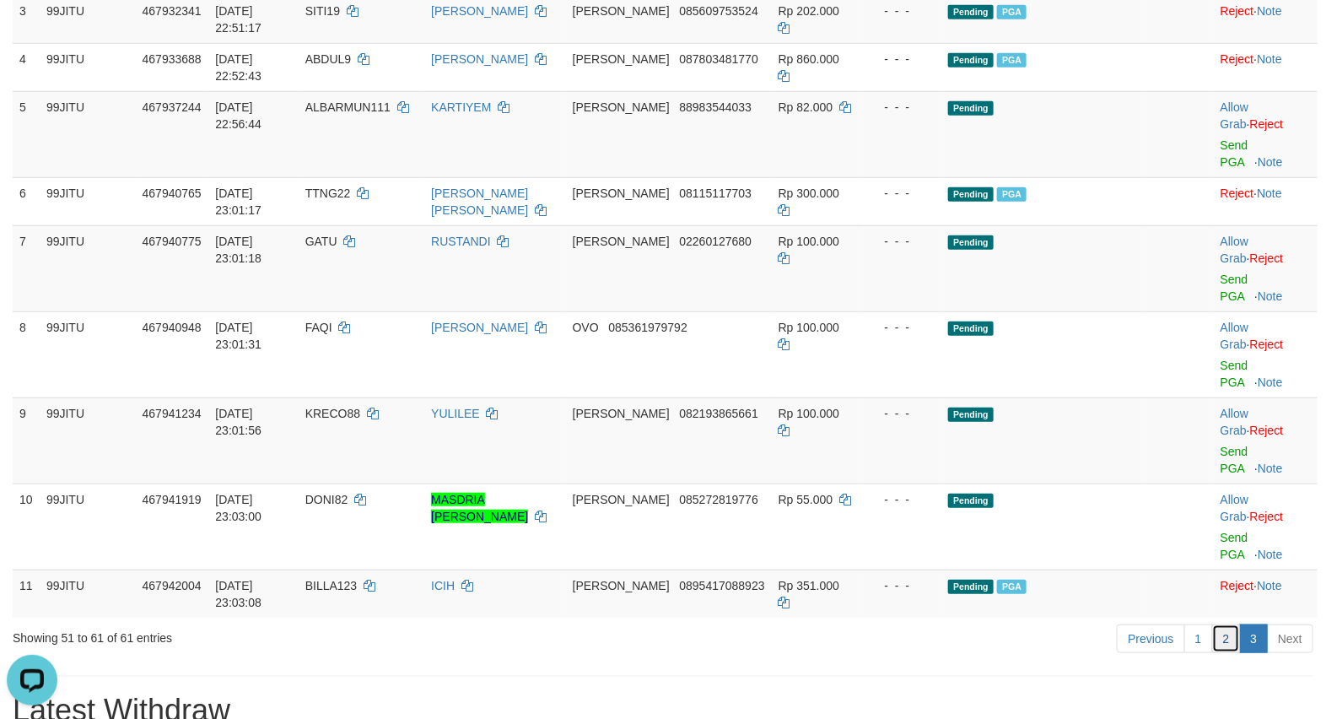
click at [1220, 646] on link "2" at bounding box center [1226, 638] width 29 height 29
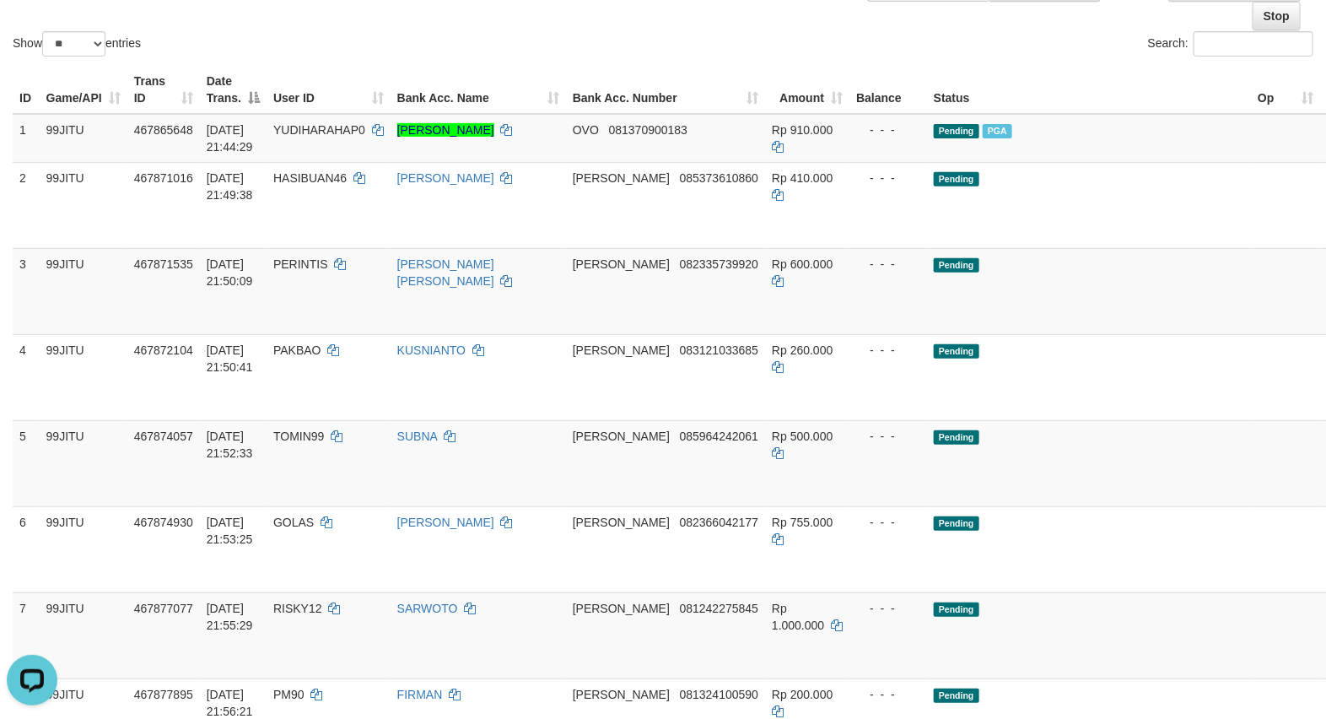
scroll to position [0, 0]
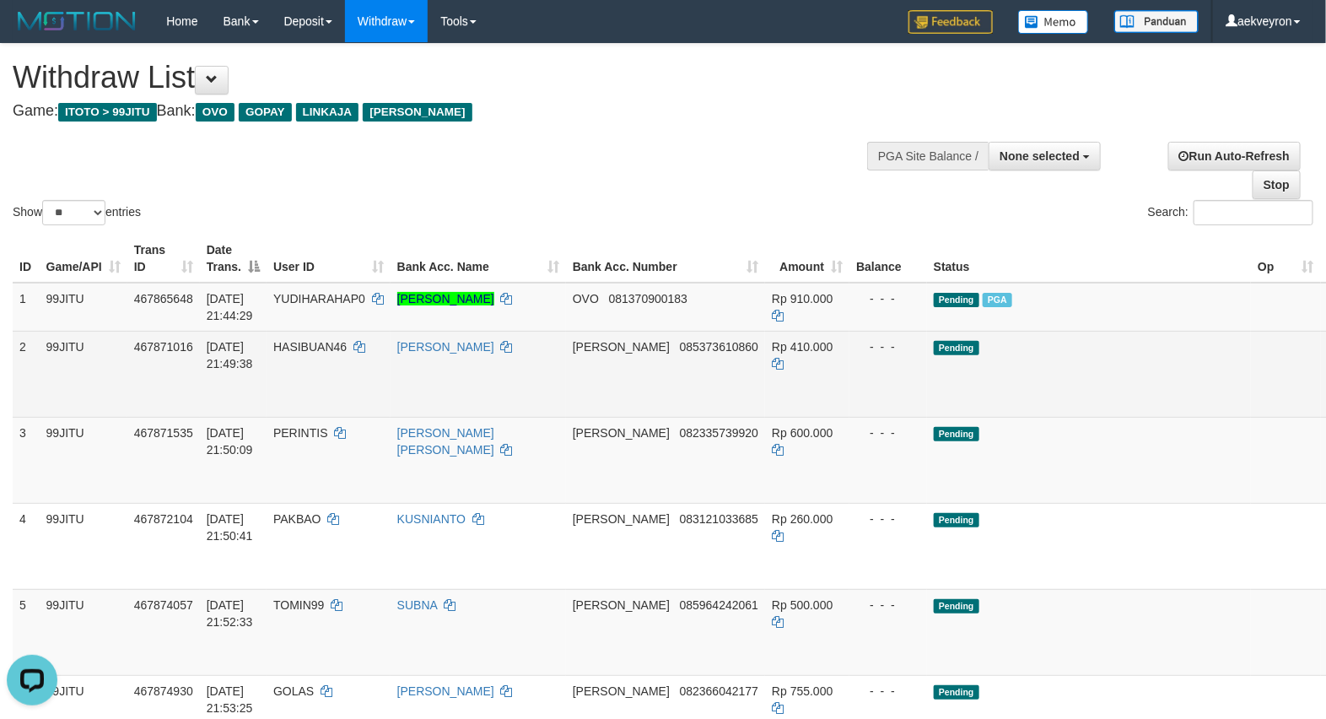
click at [1061, 377] on td "Pending" at bounding box center [1089, 374] width 324 height 86
click at [1325, 385] on link "Send PGA" at bounding box center [1341, 393] width 28 height 30
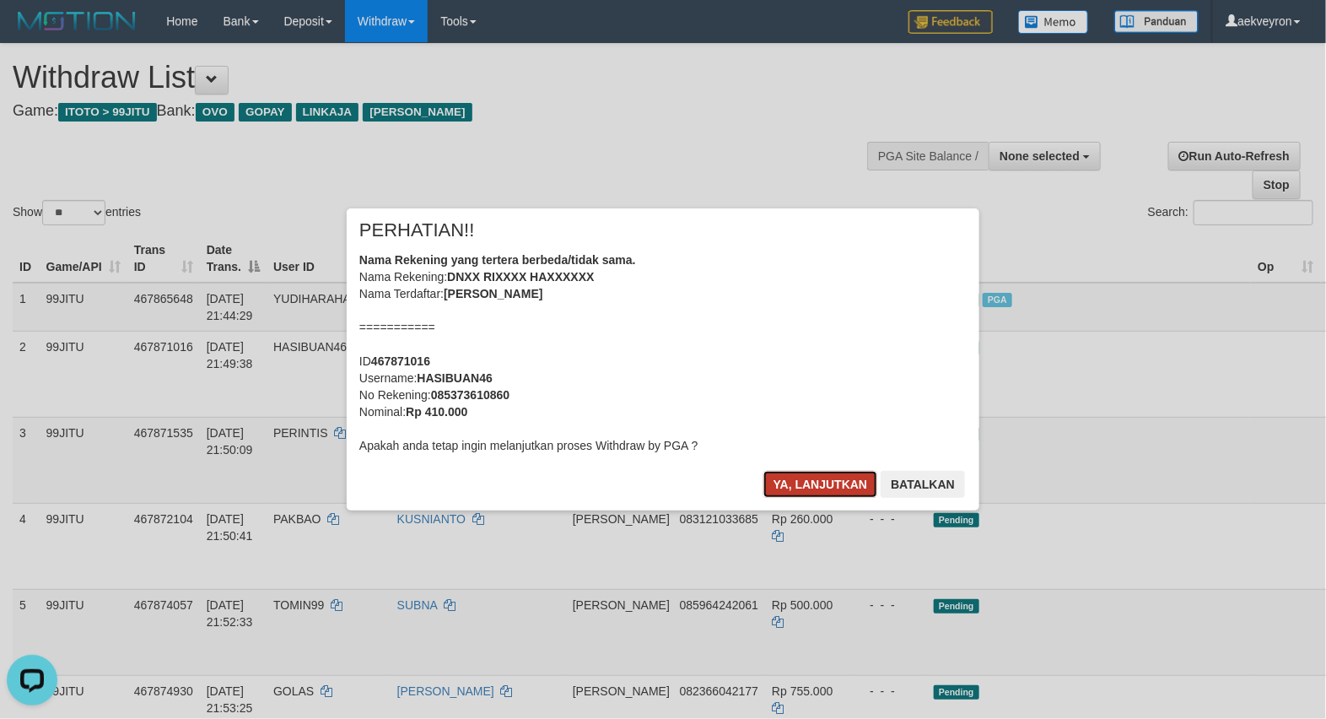
click at [798, 482] on button "Ya, lanjutkan" at bounding box center [820, 484] width 115 height 27
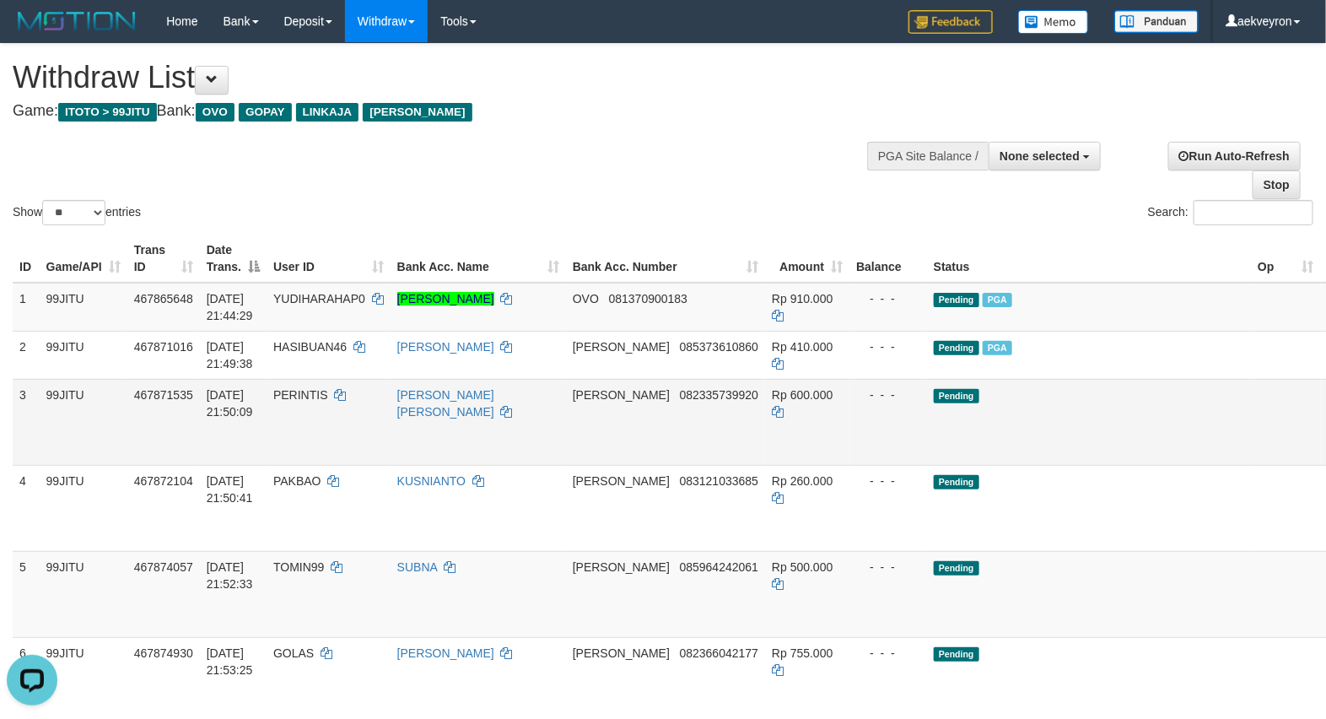
click at [1325, 432] on link "Send PGA" at bounding box center [1341, 441] width 28 height 30
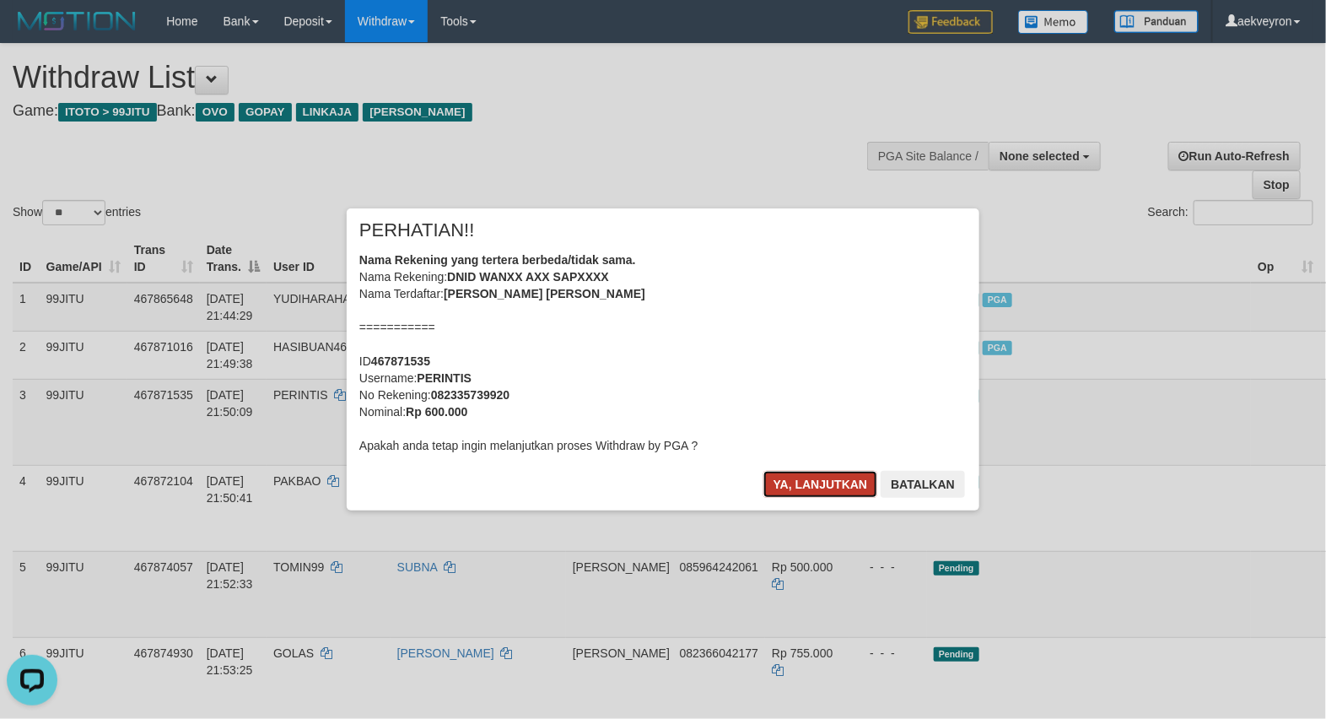
click at [802, 483] on button "Ya, lanjutkan" at bounding box center [820, 484] width 115 height 27
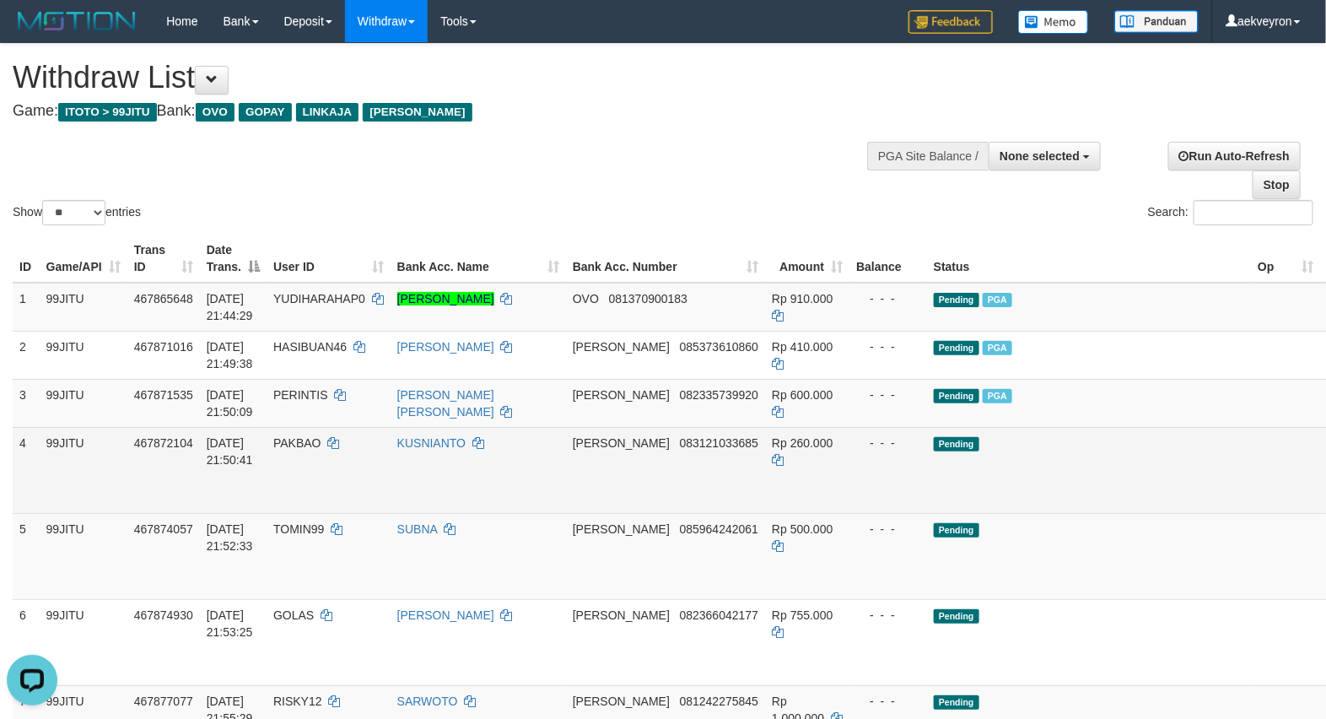
click at [1325, 482] on link "Send PGA" at bounding box center [1341, 489] width 28 height 30
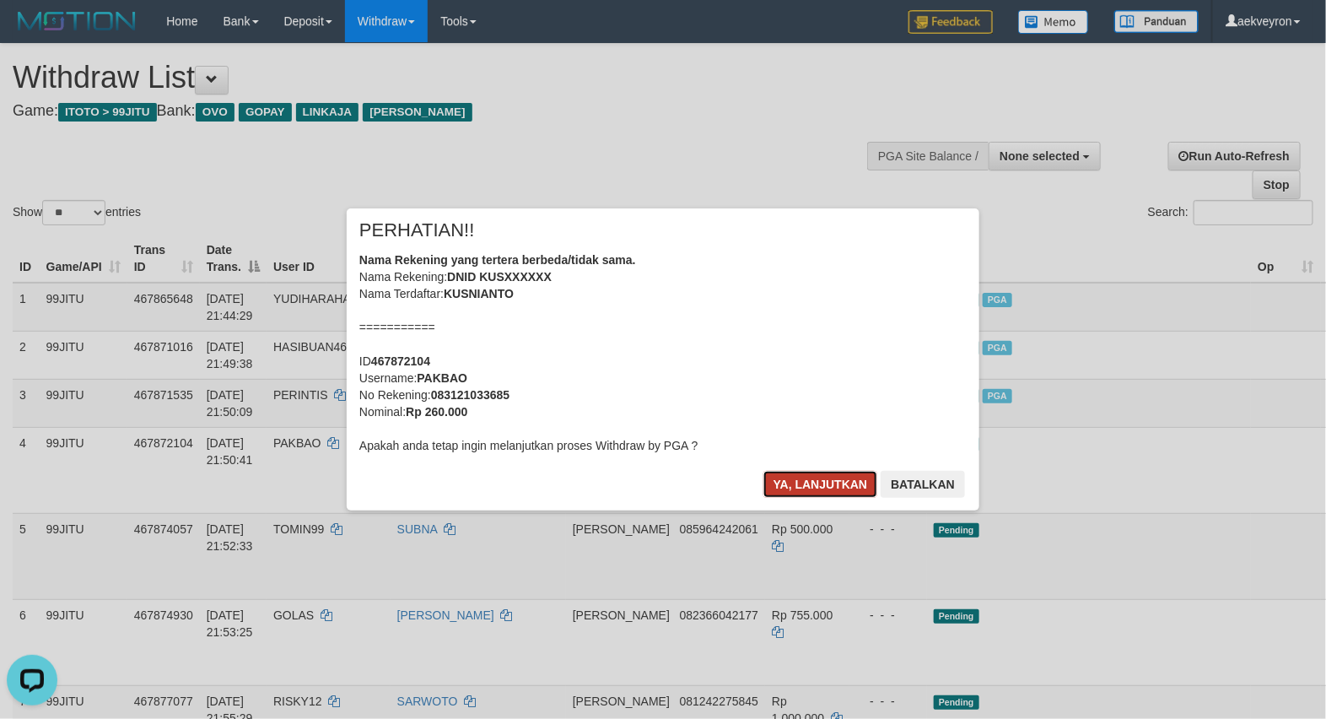
click at [794, 477] on button "Ya, lanjutkan" at bounding box center [820, 484] width 115 height 27
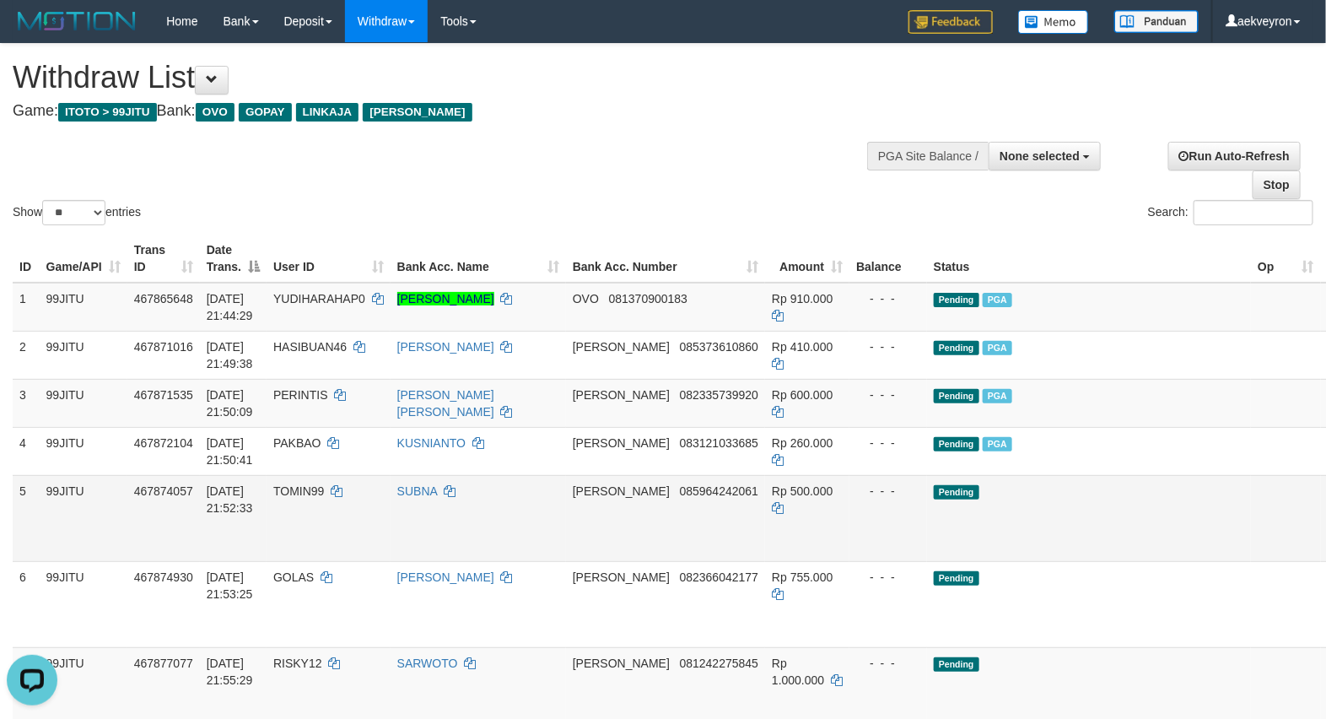
click at [1325, 525] on link "Send PGA" at bounding box center [1341, 537] width 28 height 30
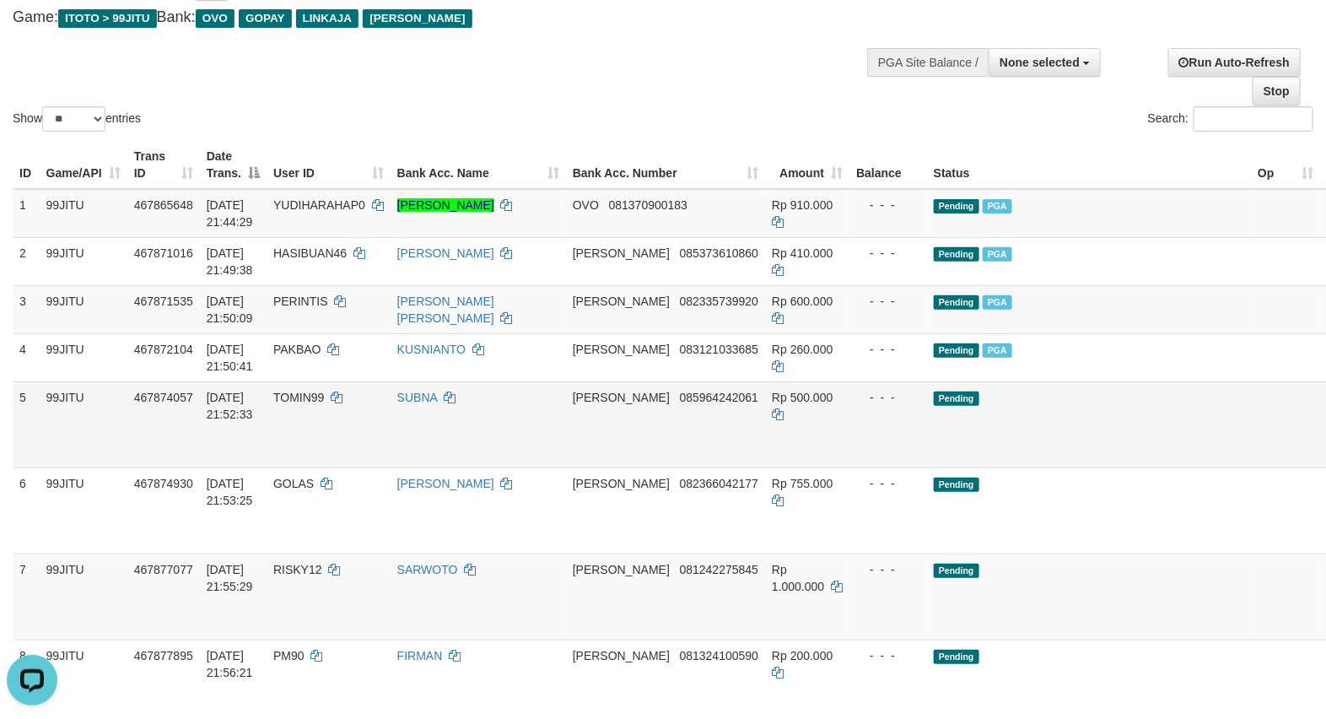
scroll to position [140, 0]
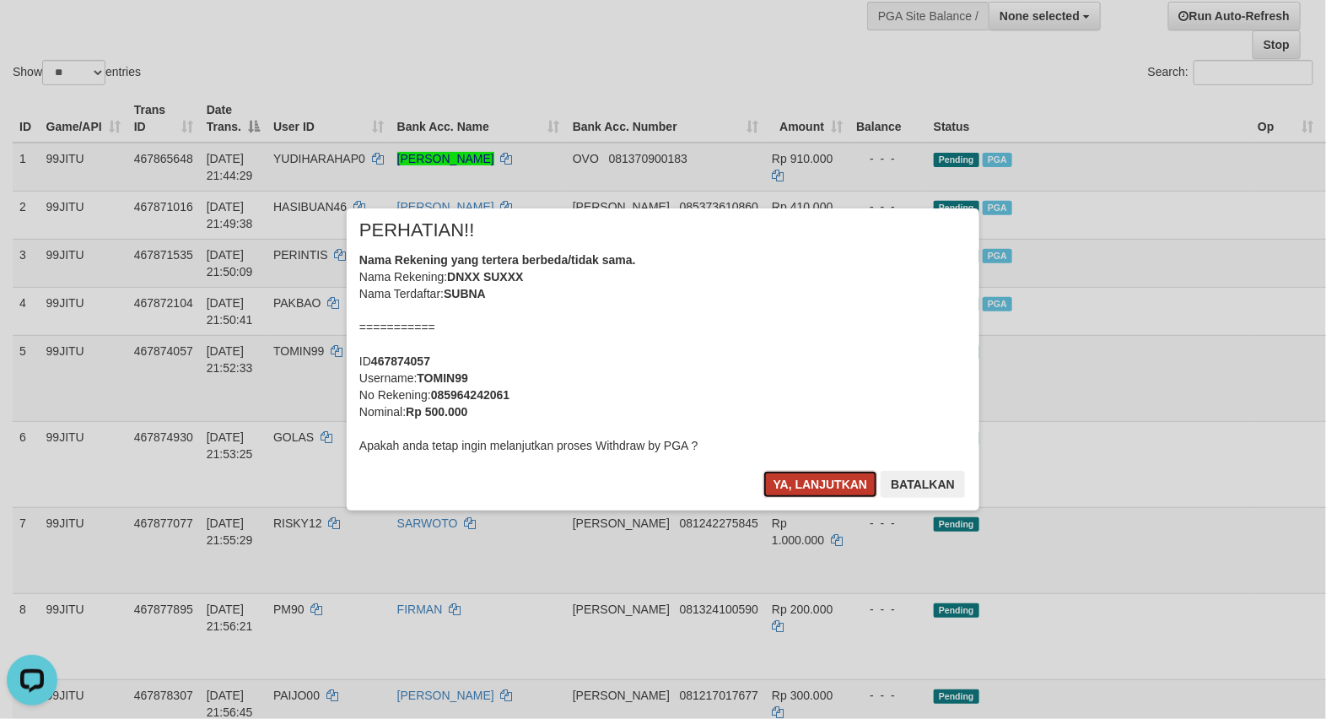
click at [815, 476] on button "Ya, lanjutkan" at bounding box center [820, 484] width 115 height 27
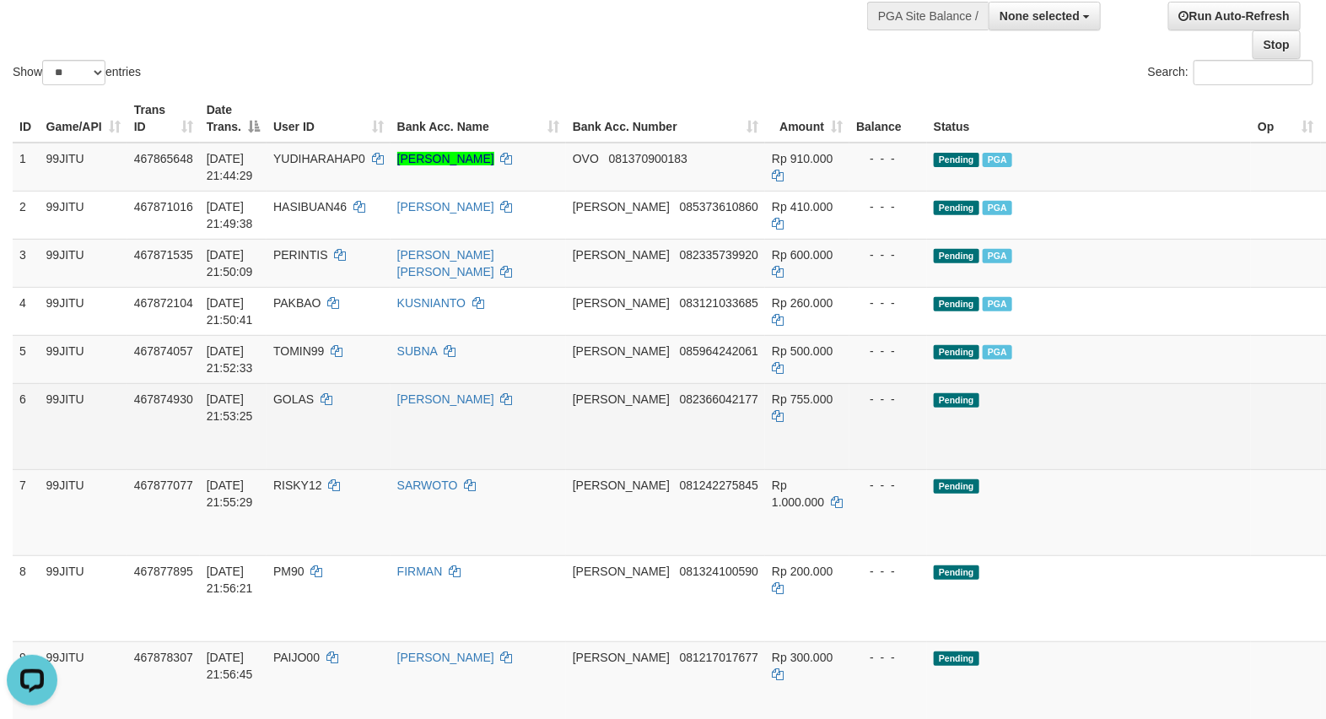
click at [1325, 436] on link "Send PGA" at bounding box center [1341, 445] width 28 height 30
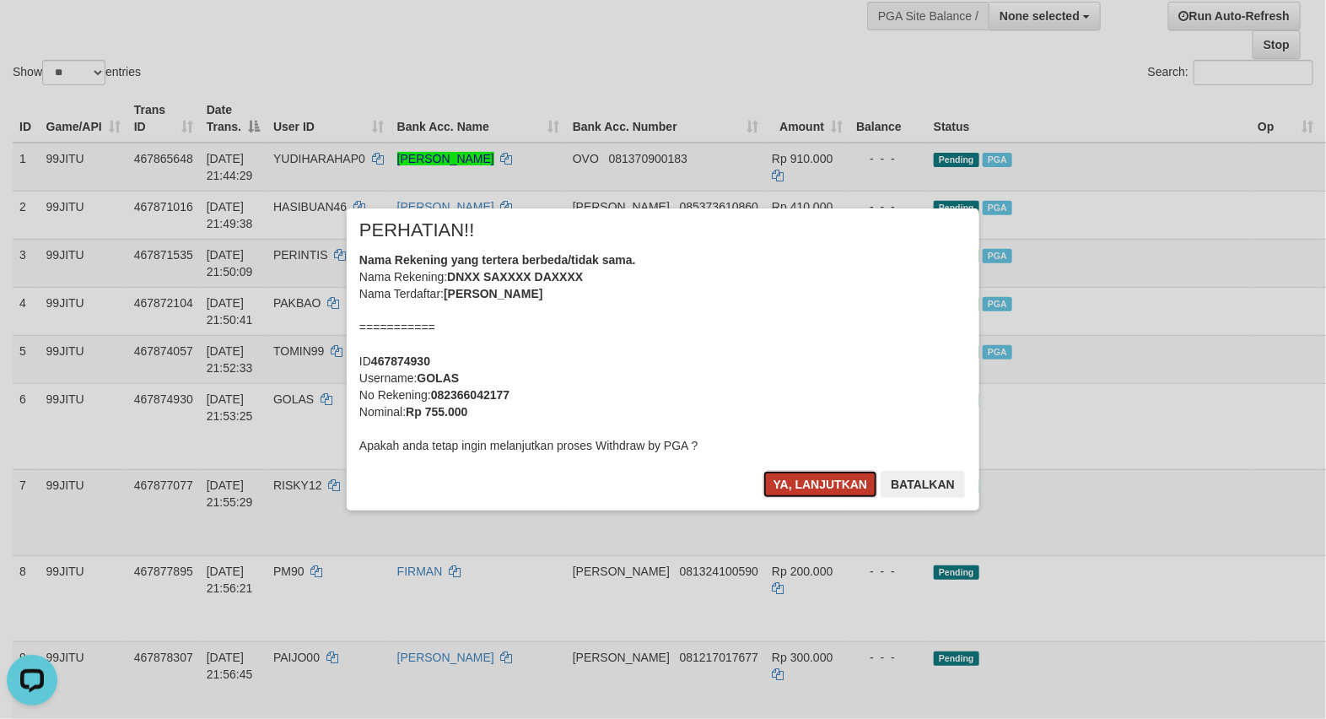
click at [808, 487] on button "Ya, lanjutkan" at bounding box center [820, 484] width 115 height 27
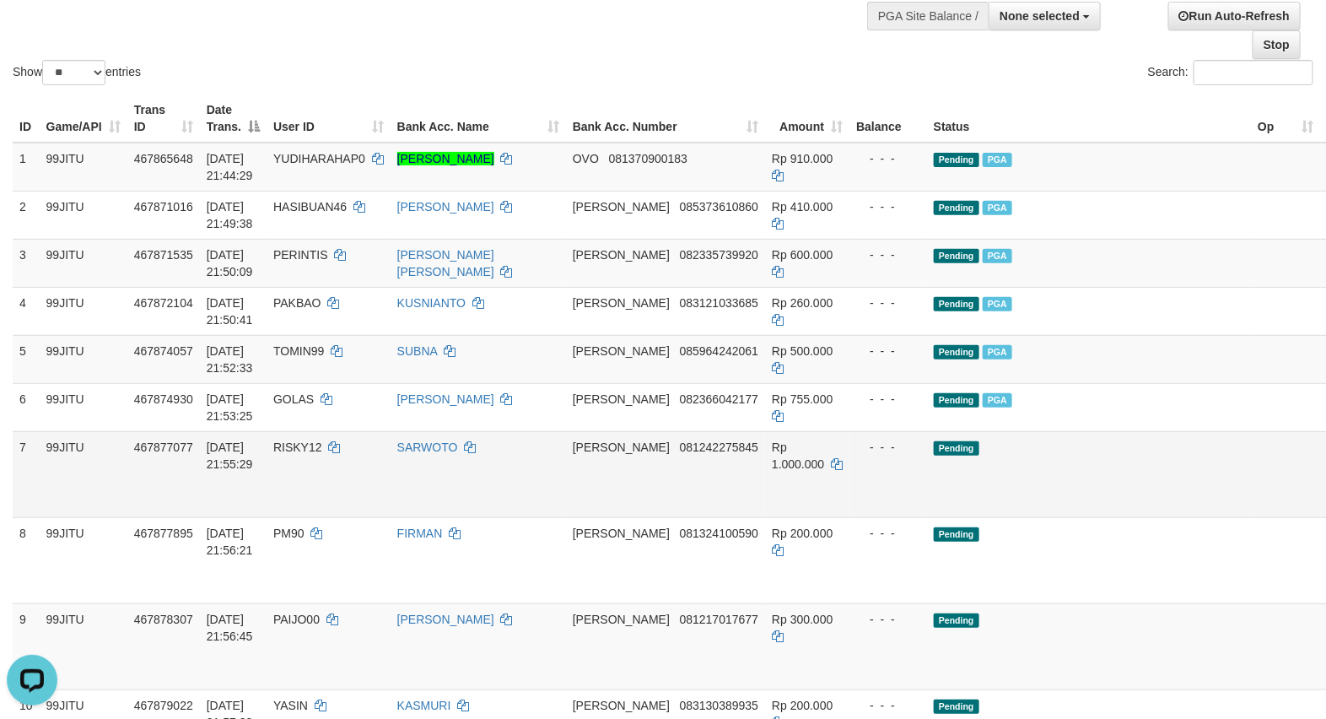
click at [1325, 489] on link "Send PGA" at bounding box center [1341, 493] width 28 height 30
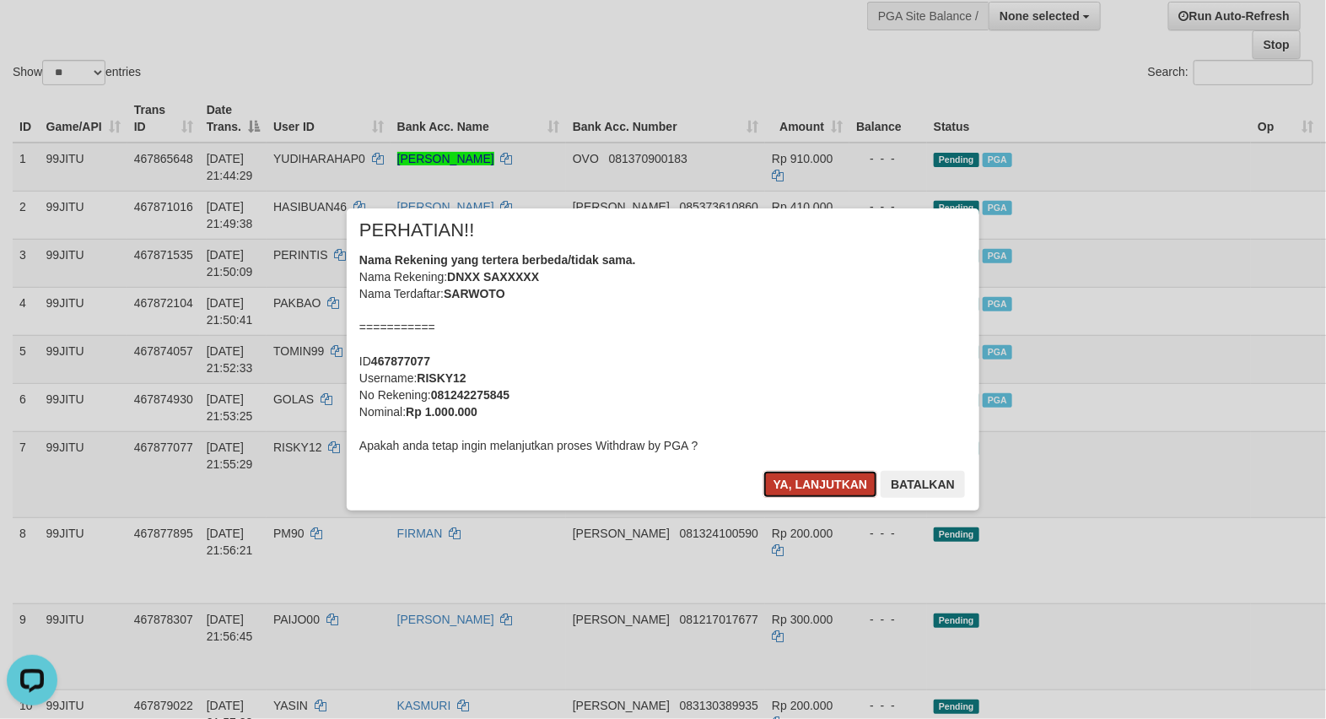
click at [798, 485] on button "Ya, lanjutkan" at bounding box center [820, 484] width 115 height 27
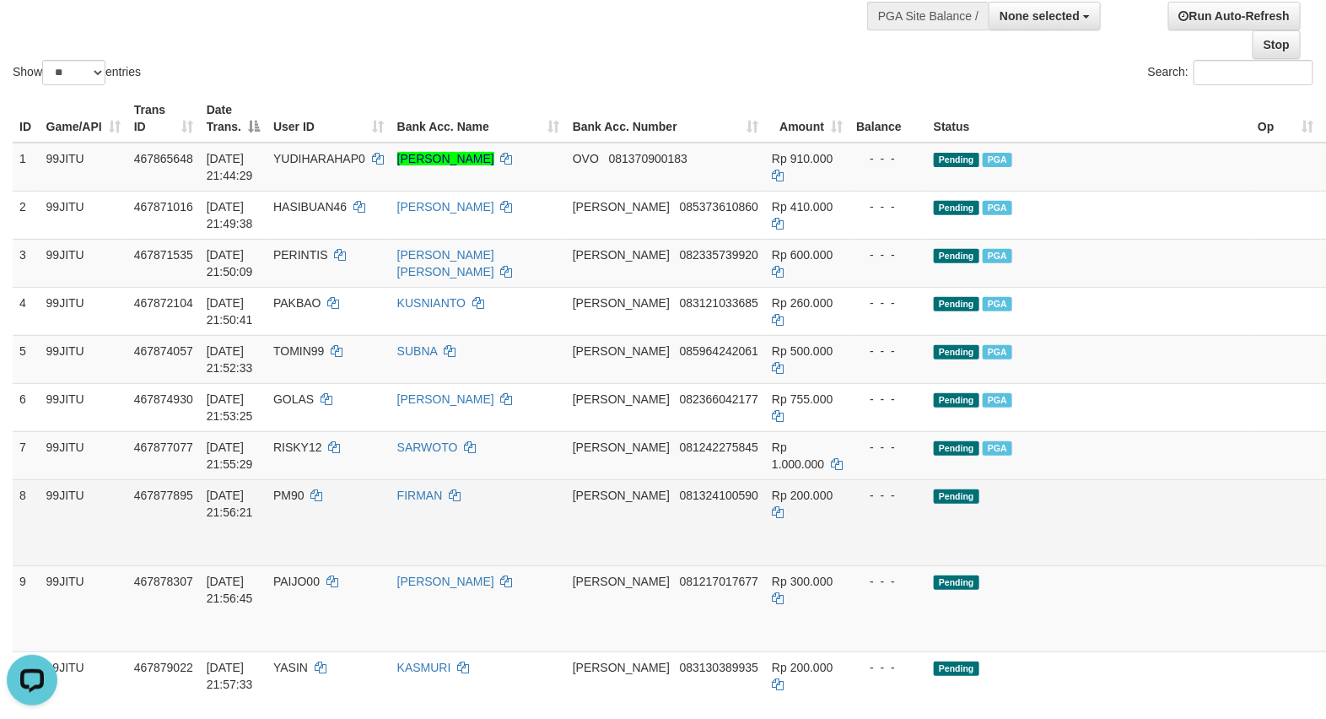
click at [1325, 537] on link "Send PGA" at bounding box center [1341, 541] width 28 height 30
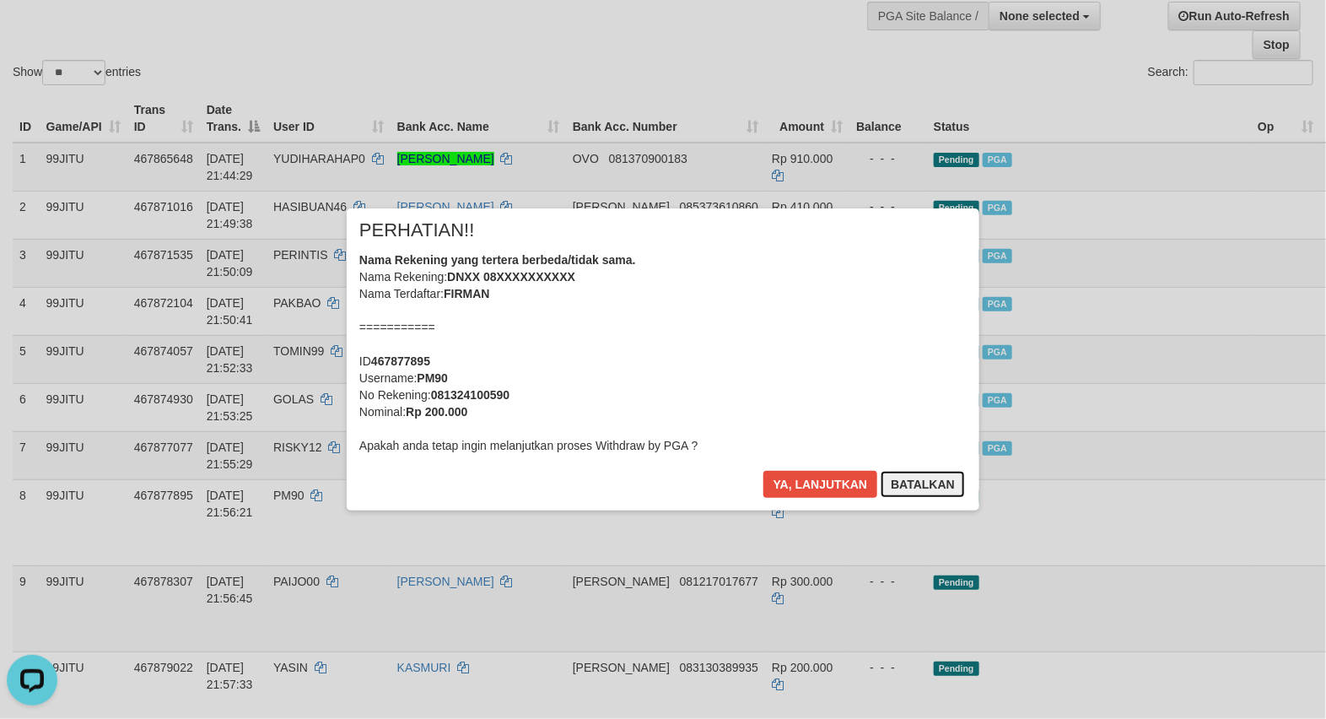
click at [932, 494] on button "Batalkan" at bounding box center [922, 484] width 84 height 27
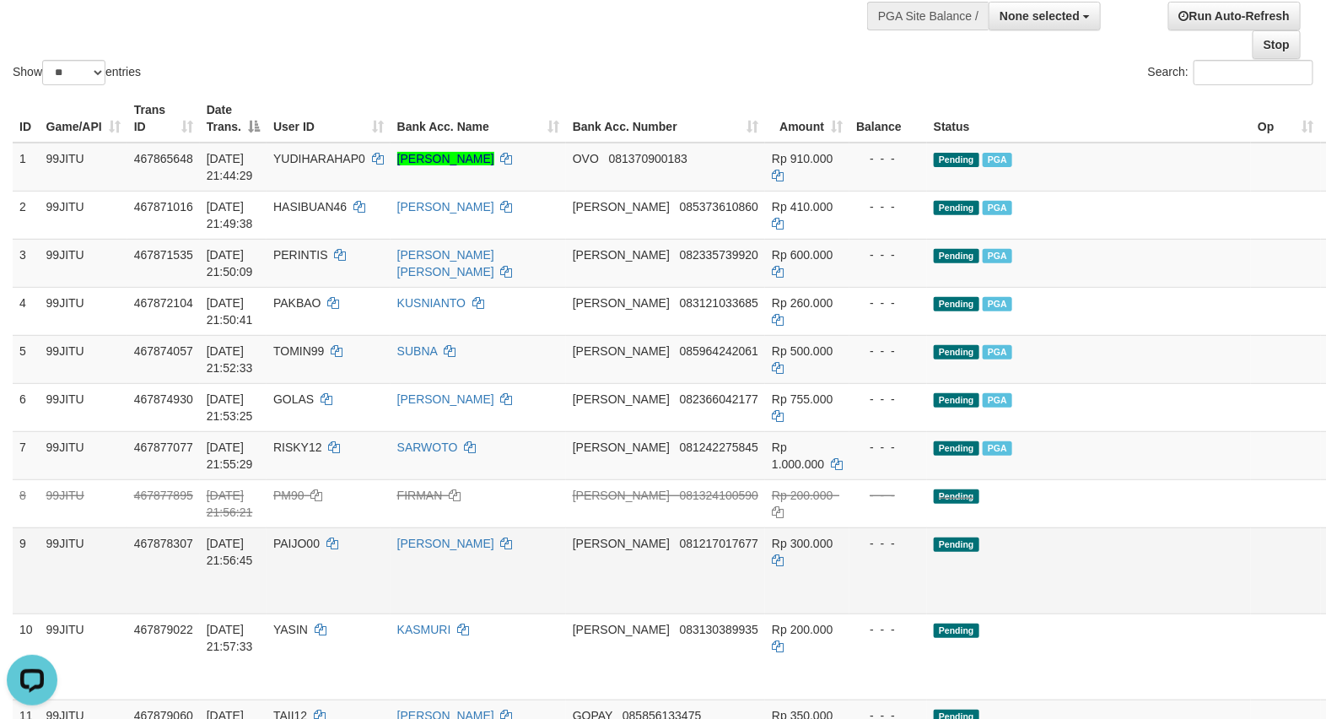
click at [1325, 584] on link "Send PGA" at bounding box center [1341, 589] width 28 height 30
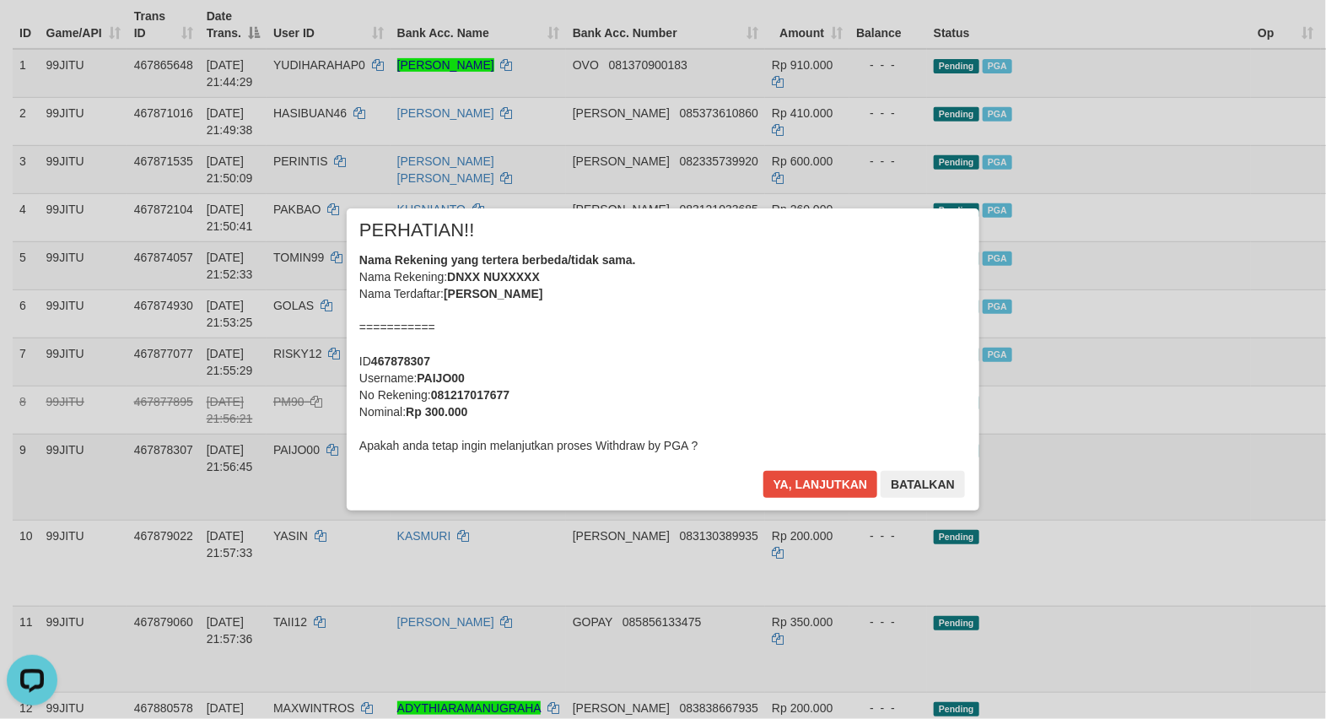
scroll to position [281, 0]
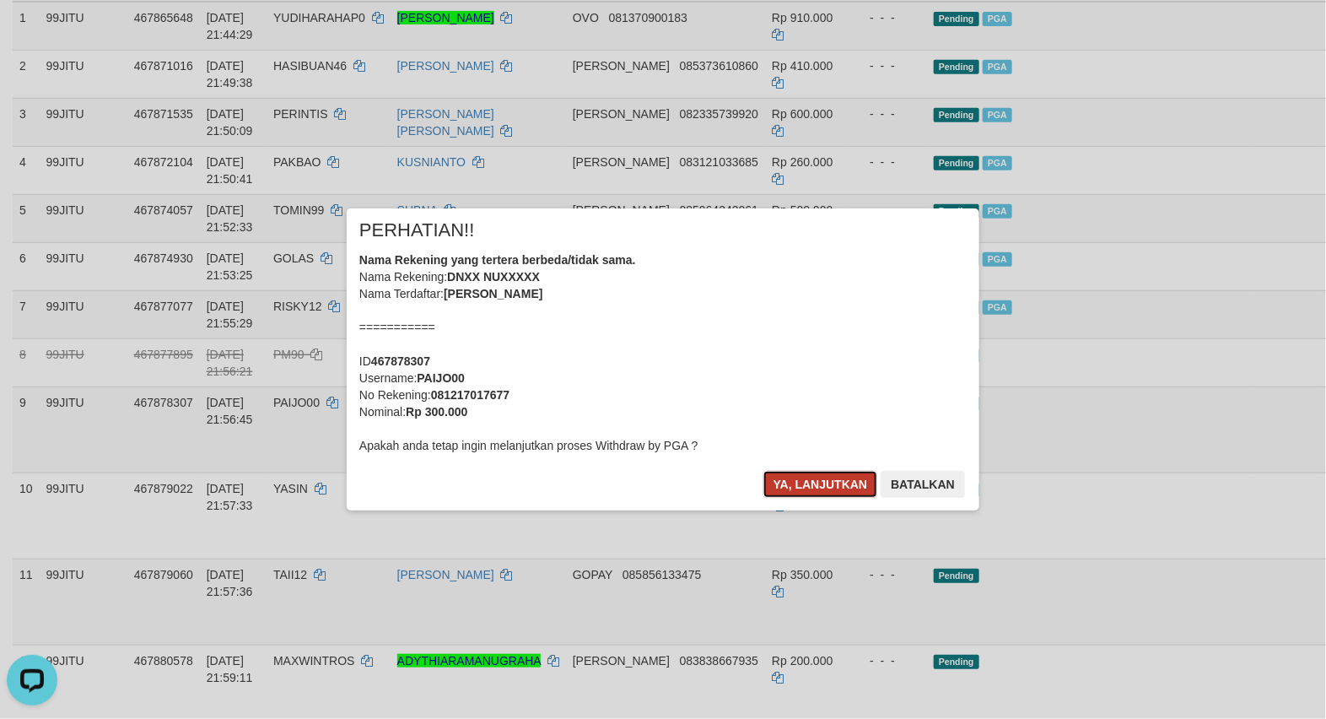
click at [828, 491] on button "Ya, lanjutkan" at bounding box center [820, 484] width 115 height 27
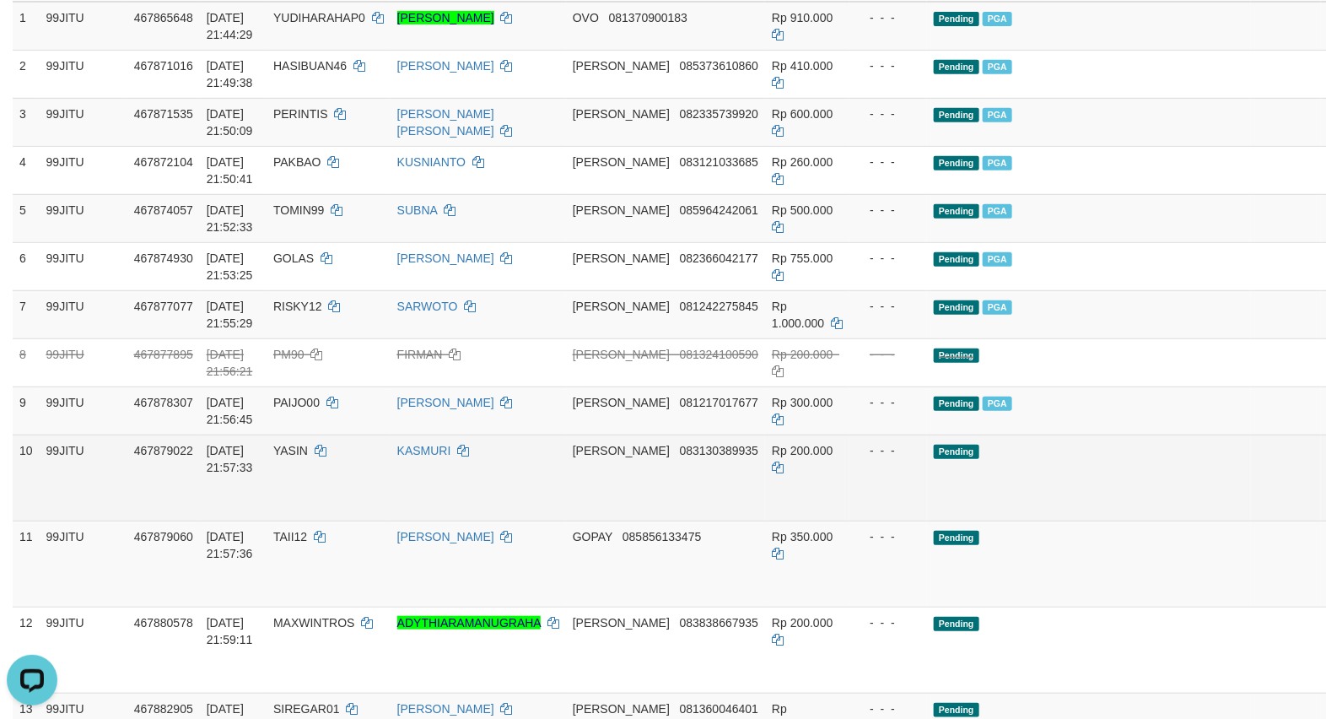
click at [1325, 492] on link "Send PGA" at bounding box center [1341, 497] width 28 height 30
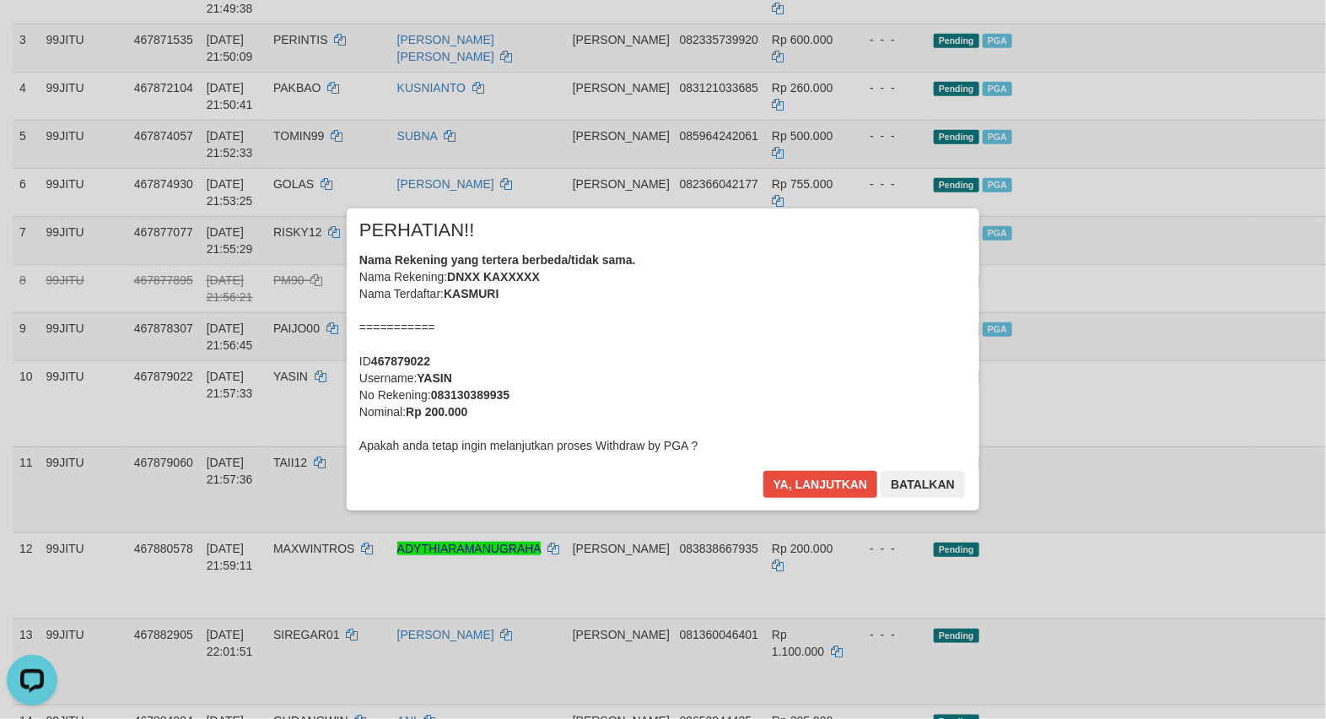
scroll to position [422, 0]
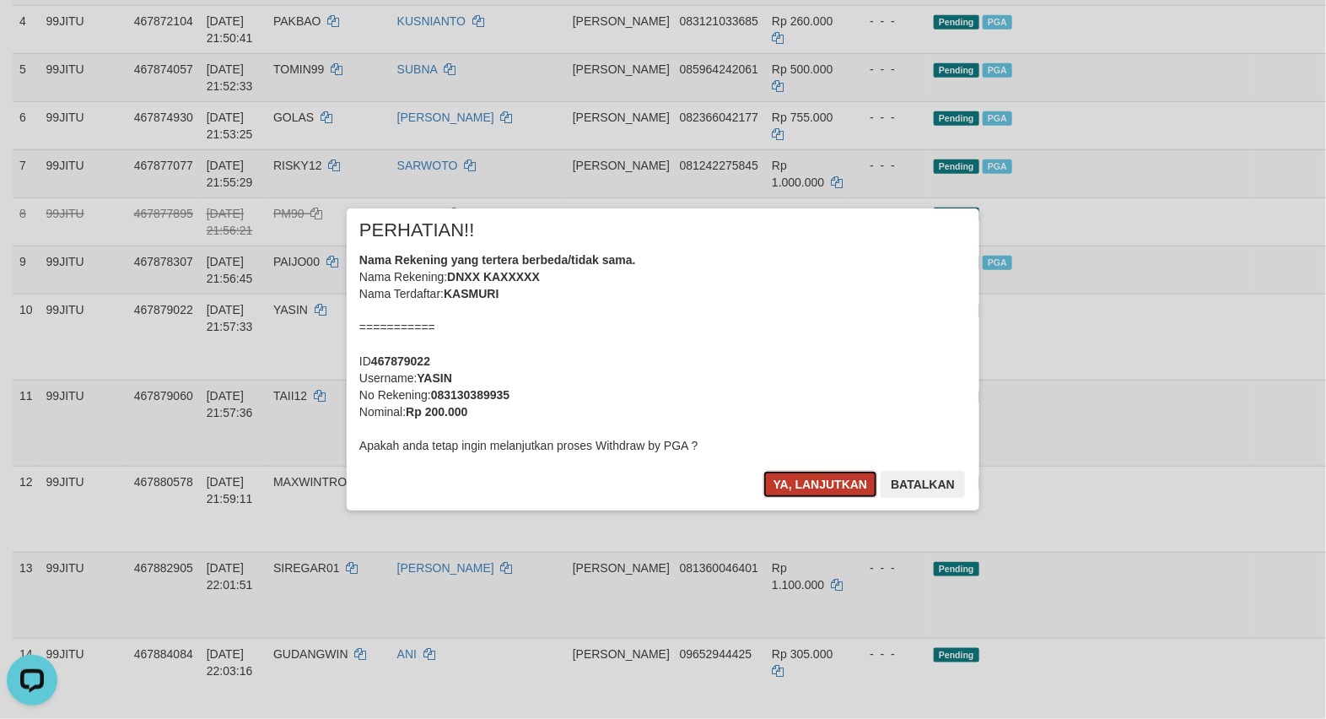
click at [808, 481] on button "Ya, lanjutkan" at bounding box center [820, 484] width 115 height 27
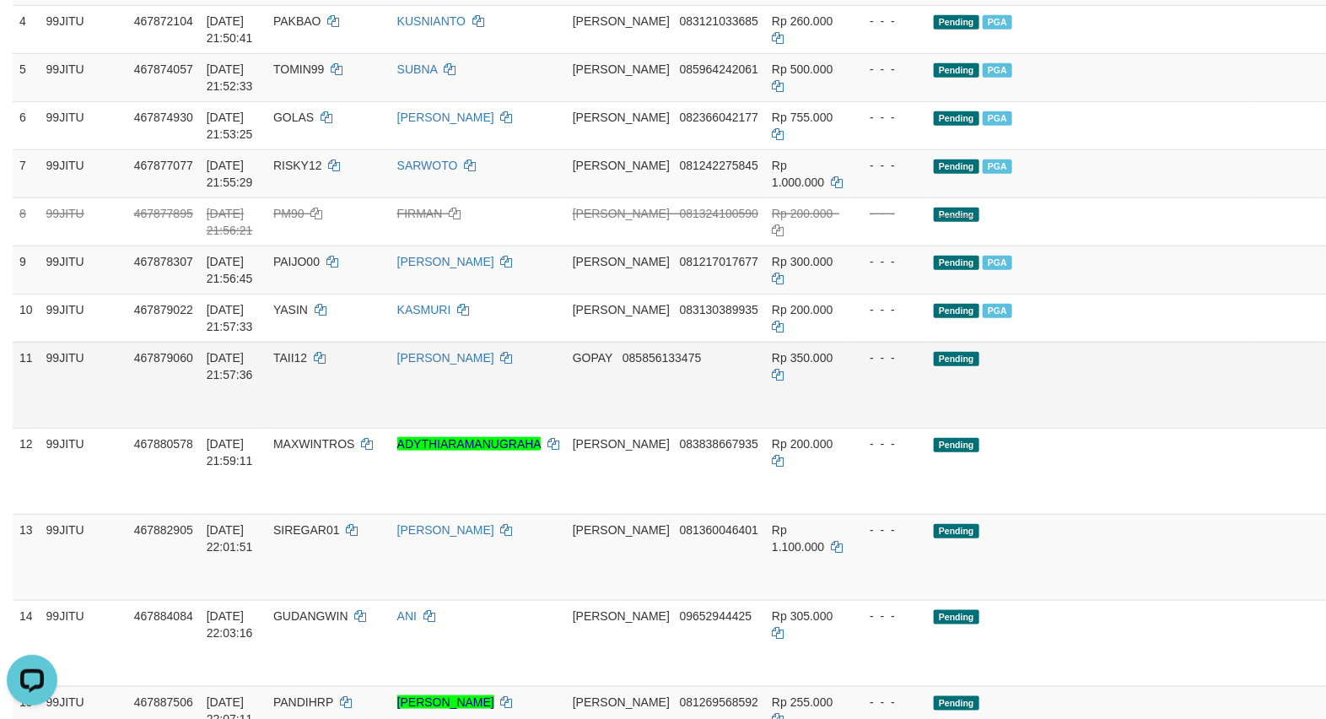
click at [1325, 395] on link "Send PGA" at bounding box center [1341, 404] width 28 height 30
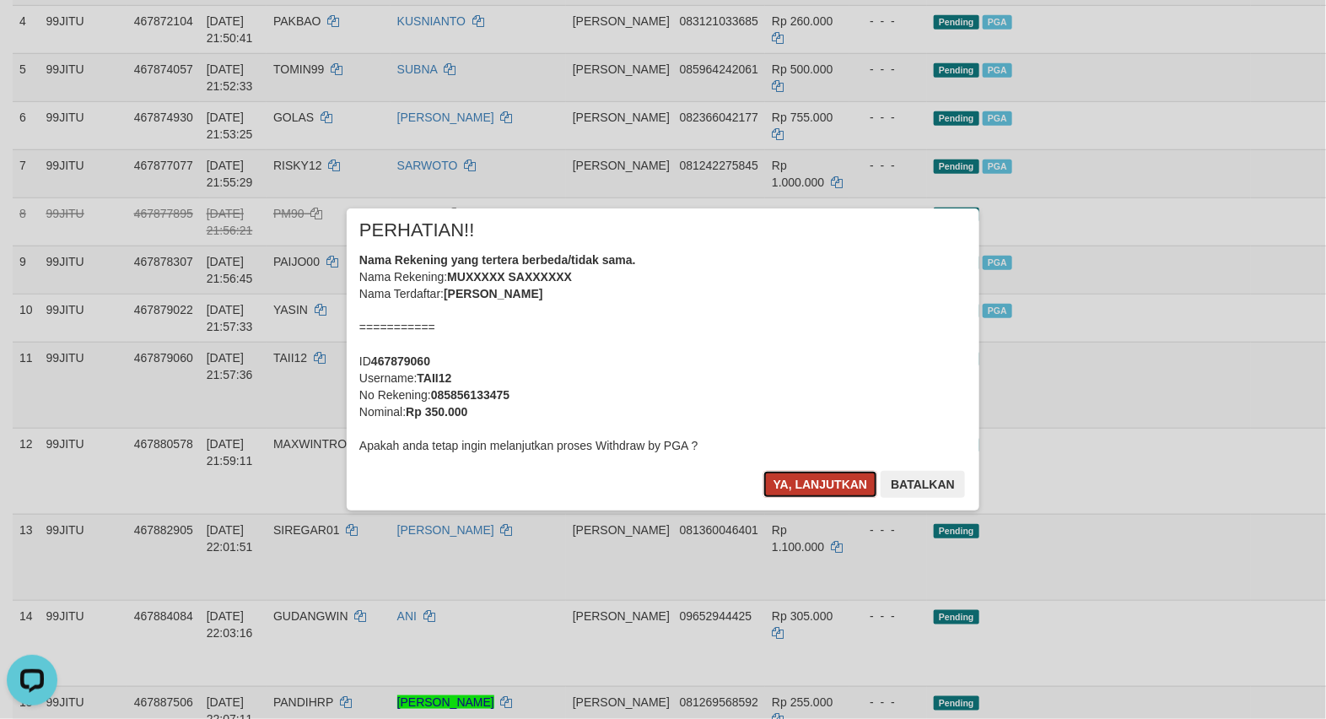
click at [803, 483] on button "Ya, lanjutkan" at bounding box center [820, 484] width 115 height 27
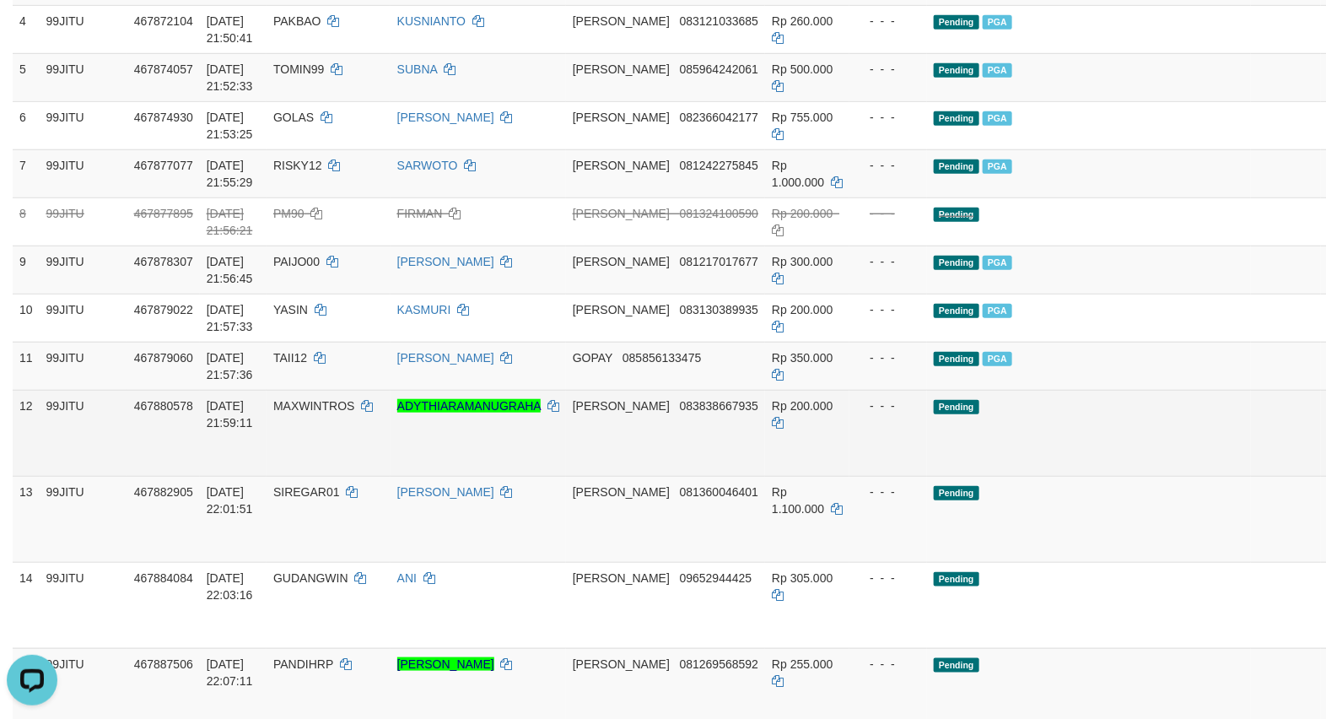
click at [1031, 452] on td "Pending" at bounding box center [1089, 433] width 324 height 86
click at [1325, 448] on link "Send PGA" at bounding box center [1341, 452] width 28 height 30
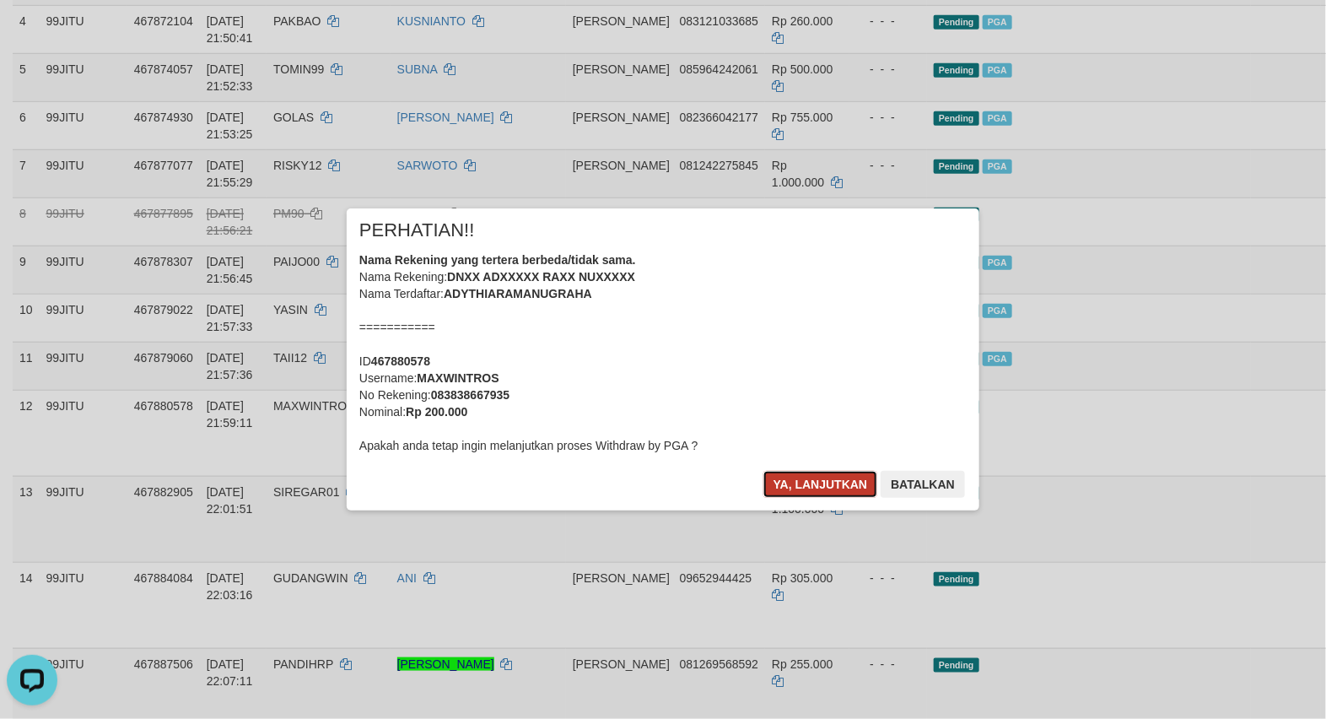
click at [818, 481] on button "Ya, lanjutkan" at bounding box center [820, 484] width 115 height 27
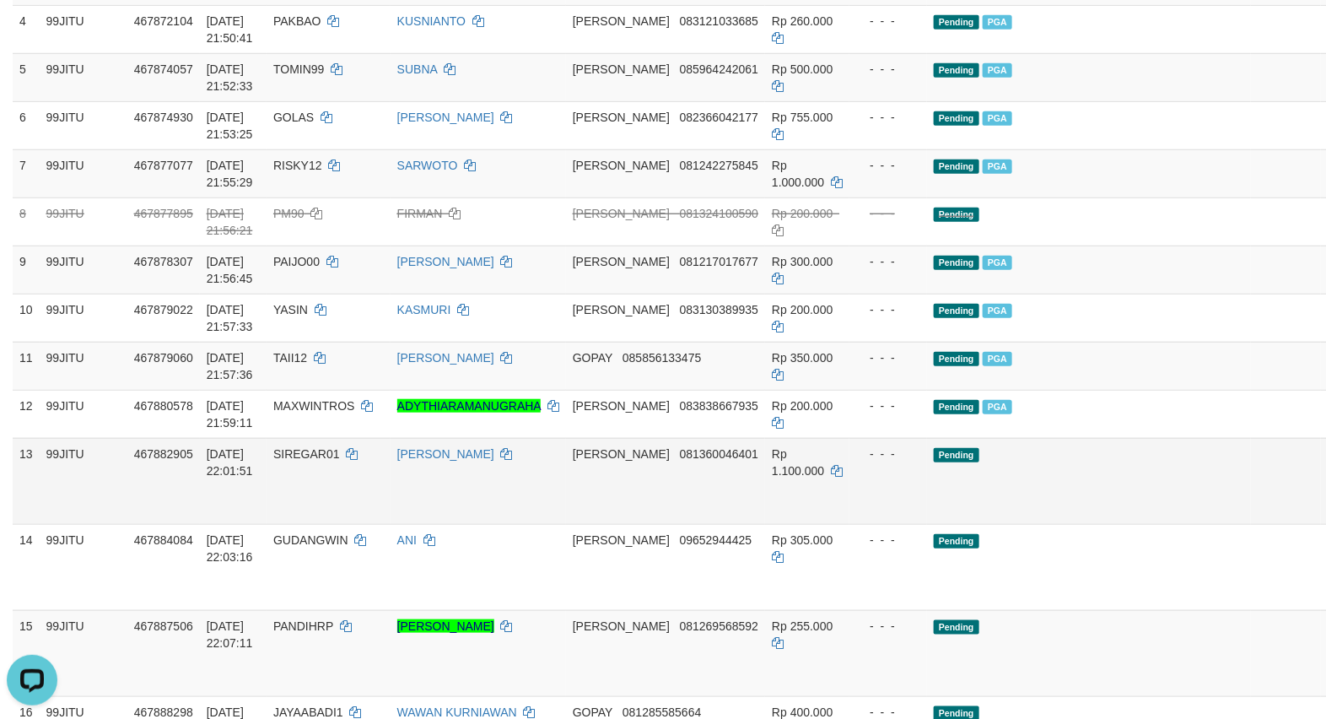
click at [1325, 498] on link "Send PGA" at bounding box center [1341, 500] width 28 height 30
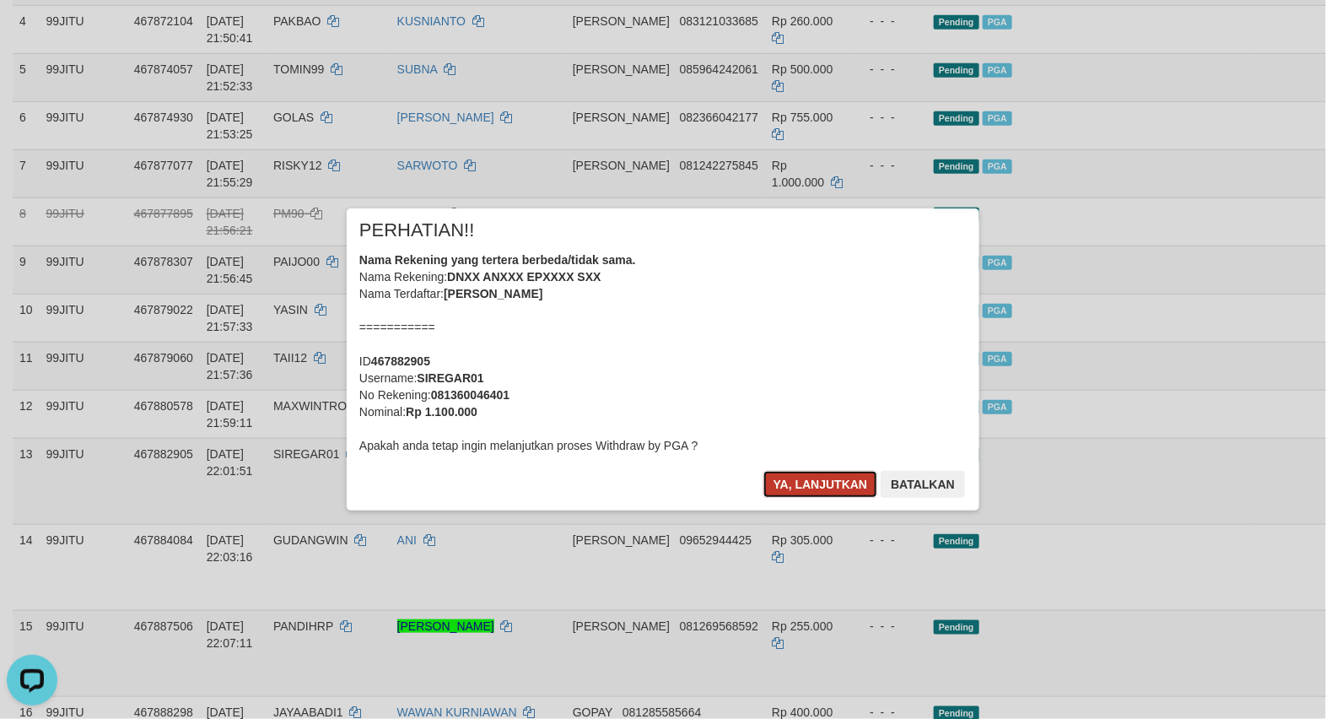
click at [820, 482] on button "Ya, lanjutkan" at bounding box center [820, 484] width 115 height 27
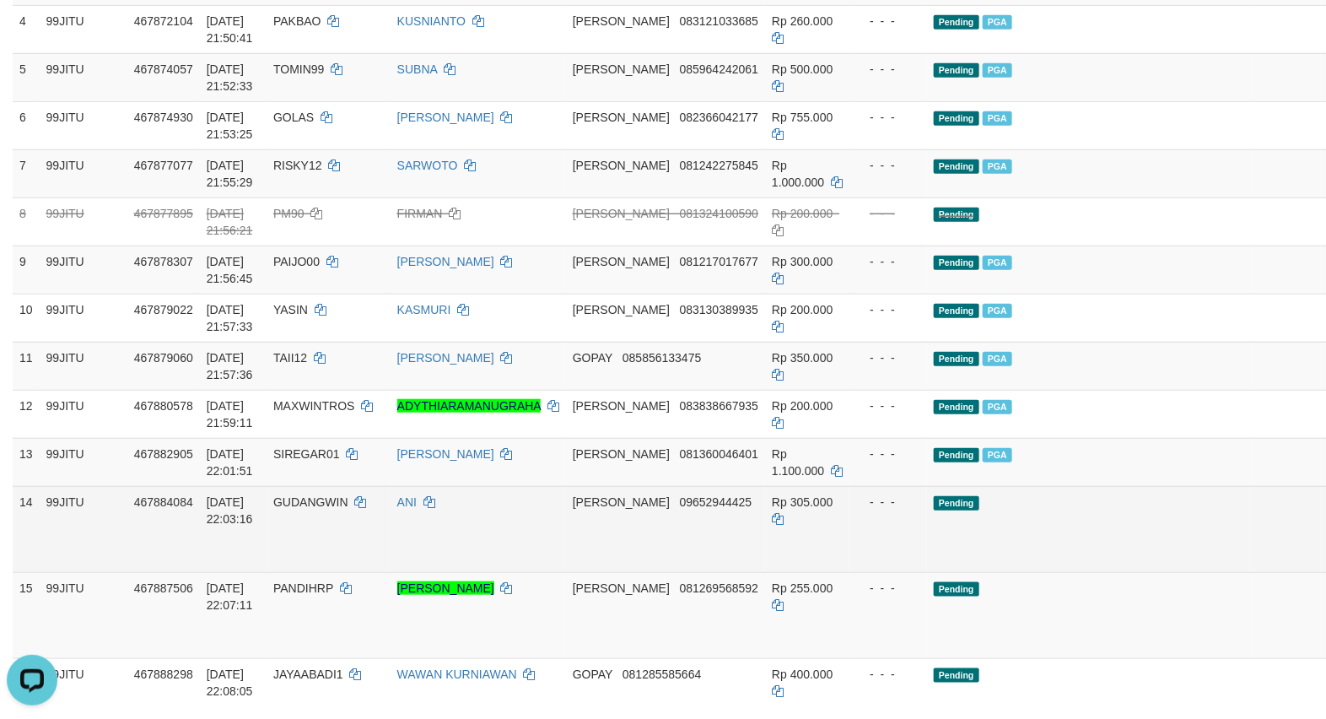
click at [1325, 540] on link "Send PGA" at bounding box center [1341, 548] width 28 height 30
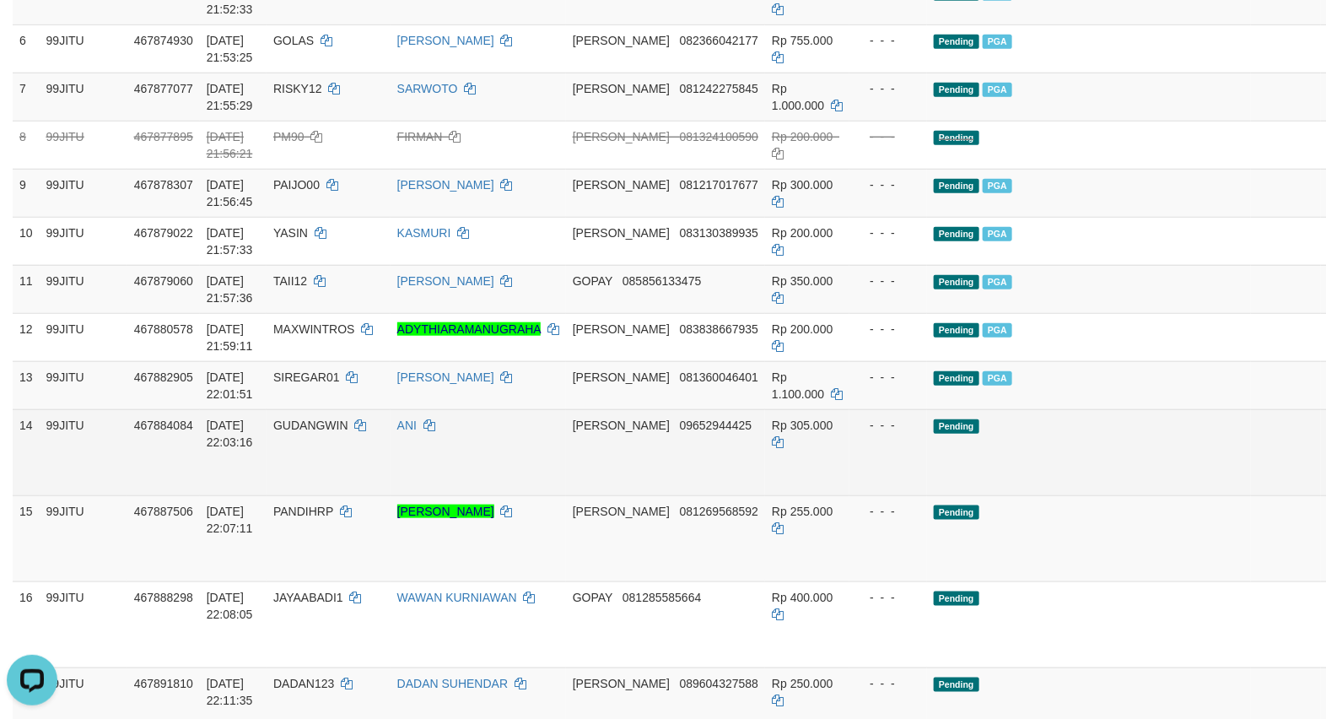
scroll to position [562, 0]
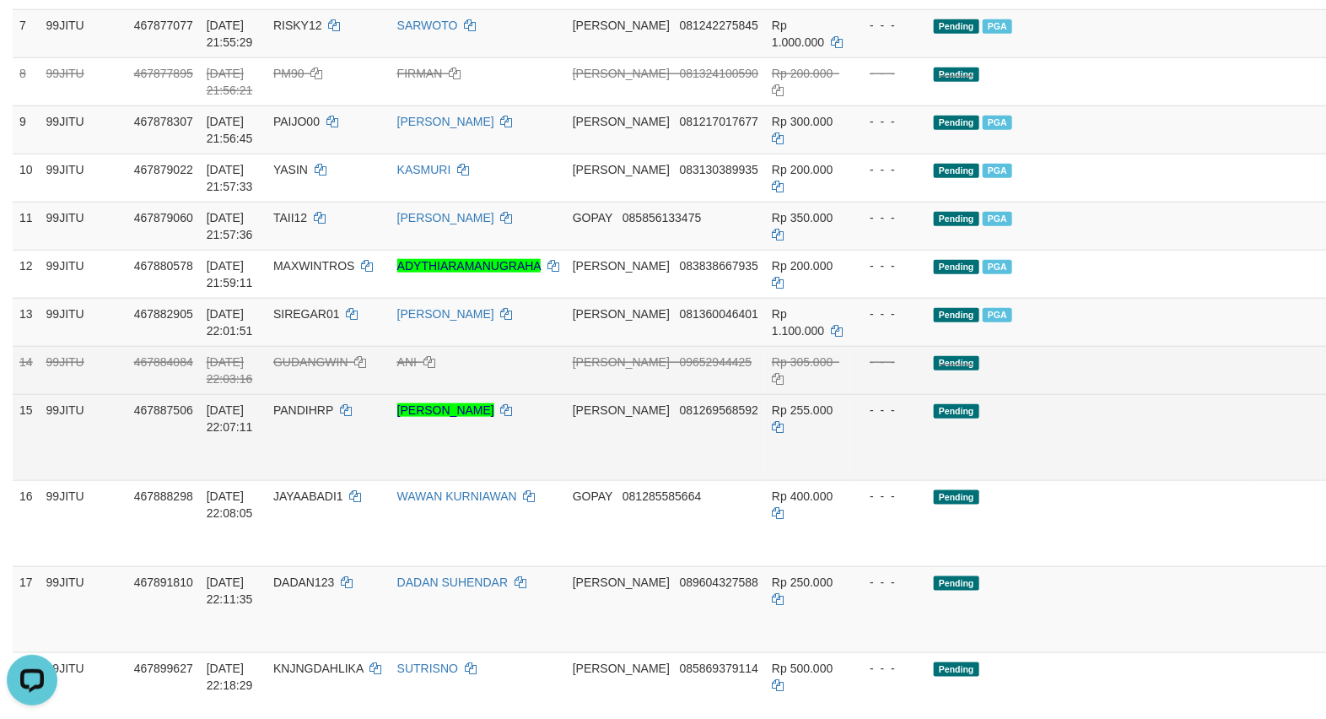
click at [1325, 450] on link "Send PGA" at bounding box center [1341, 456] width 28 height 30
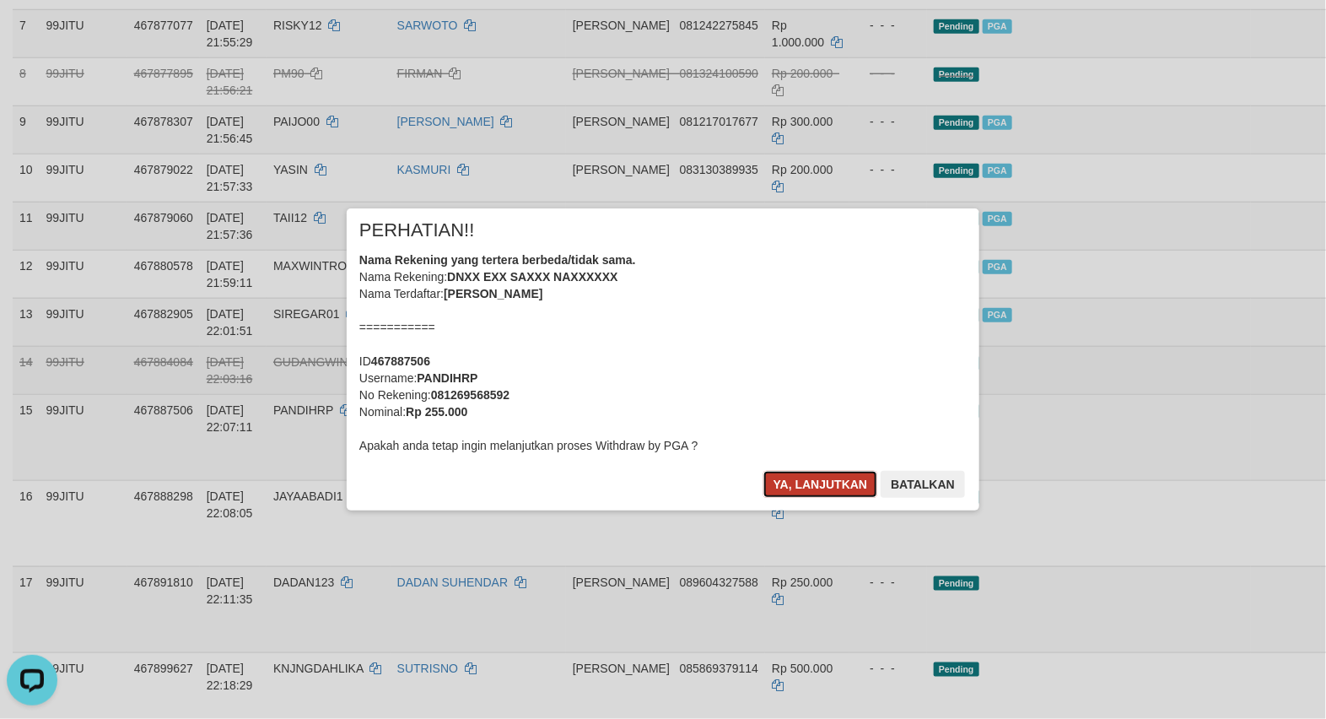
click at [831, 494] on button "Ya, lanjutkan" at bounding box center [820, 484] width 115 height 27
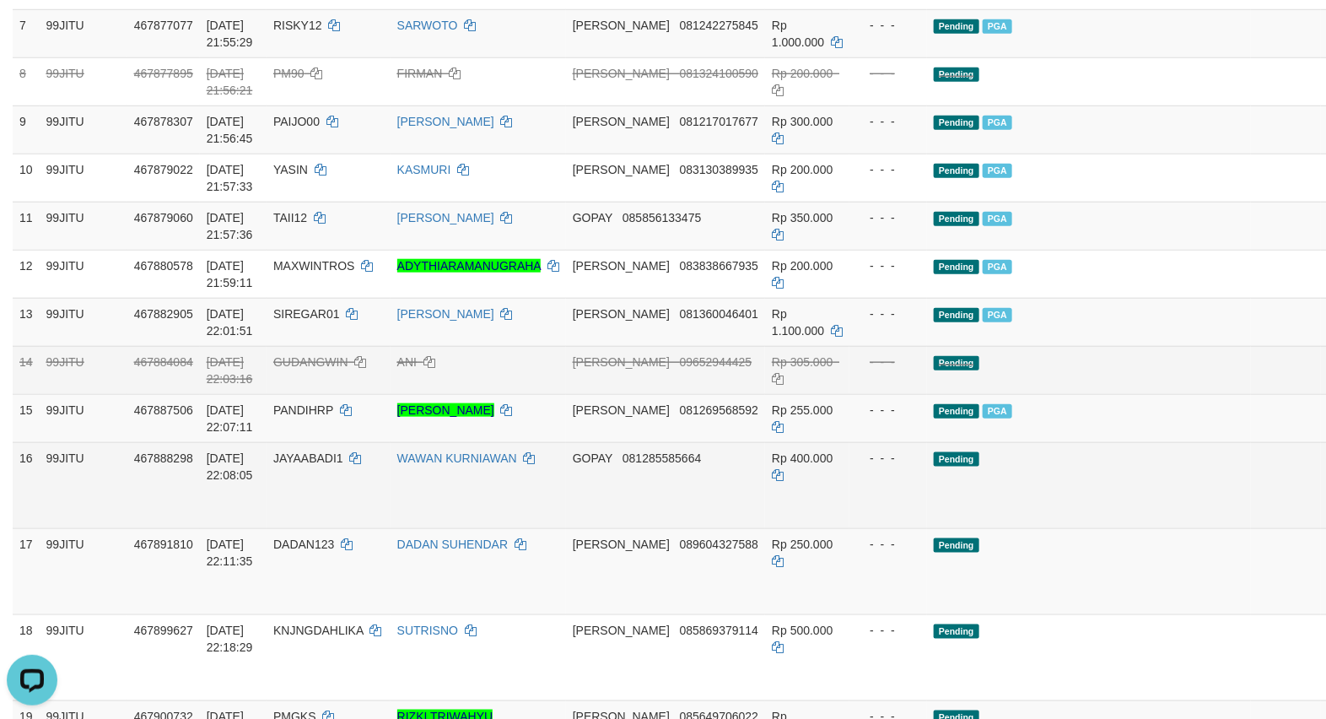
click at [1325, 502] on link "Send PGA" at bounding box center [1341, 504] width 28 height 30
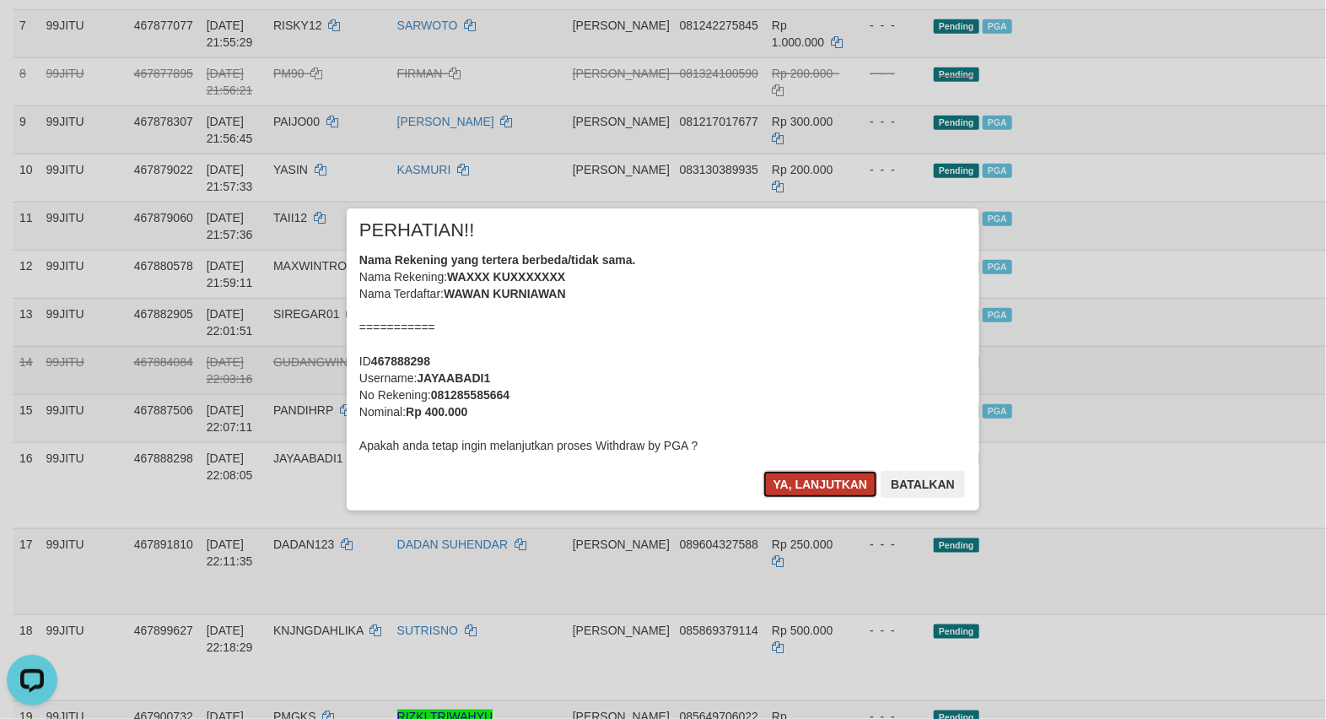
click at [778, 485] on button "Ya, lanjutkan" at bounding box center [820, 484] width 115 height 27
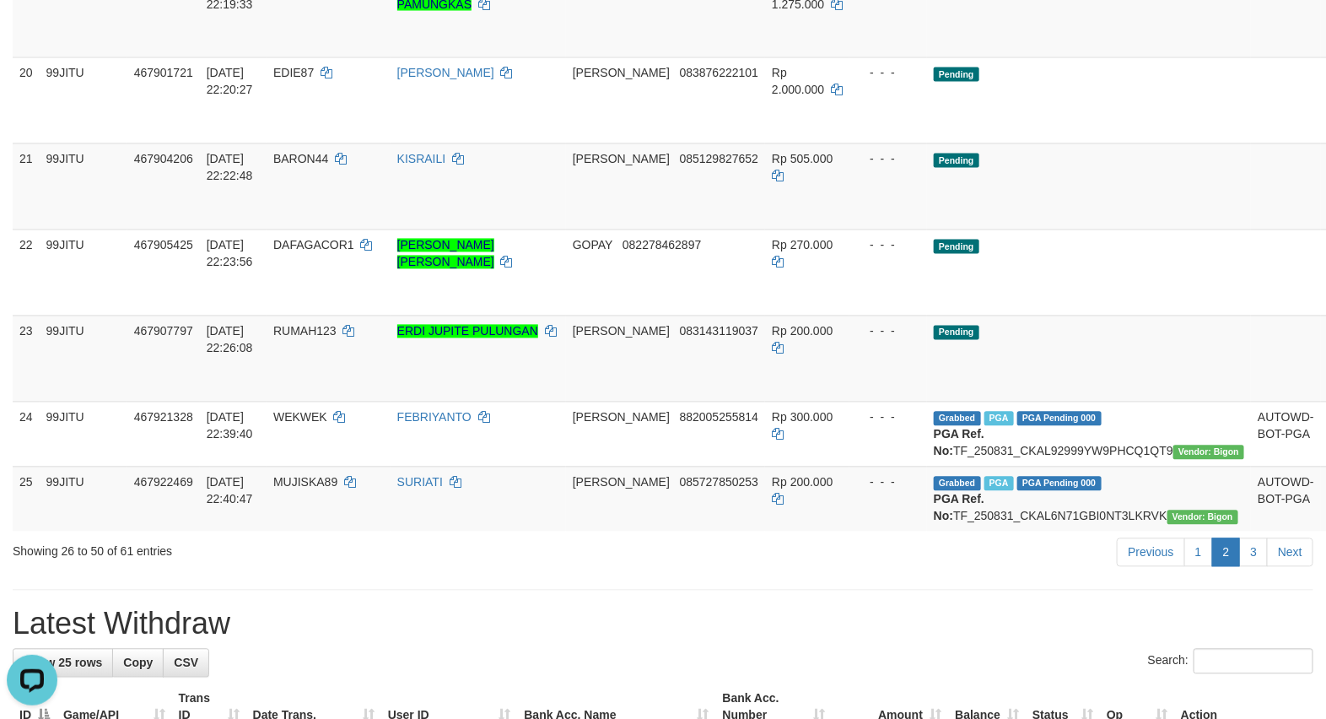
scroll to position [1546, 0]
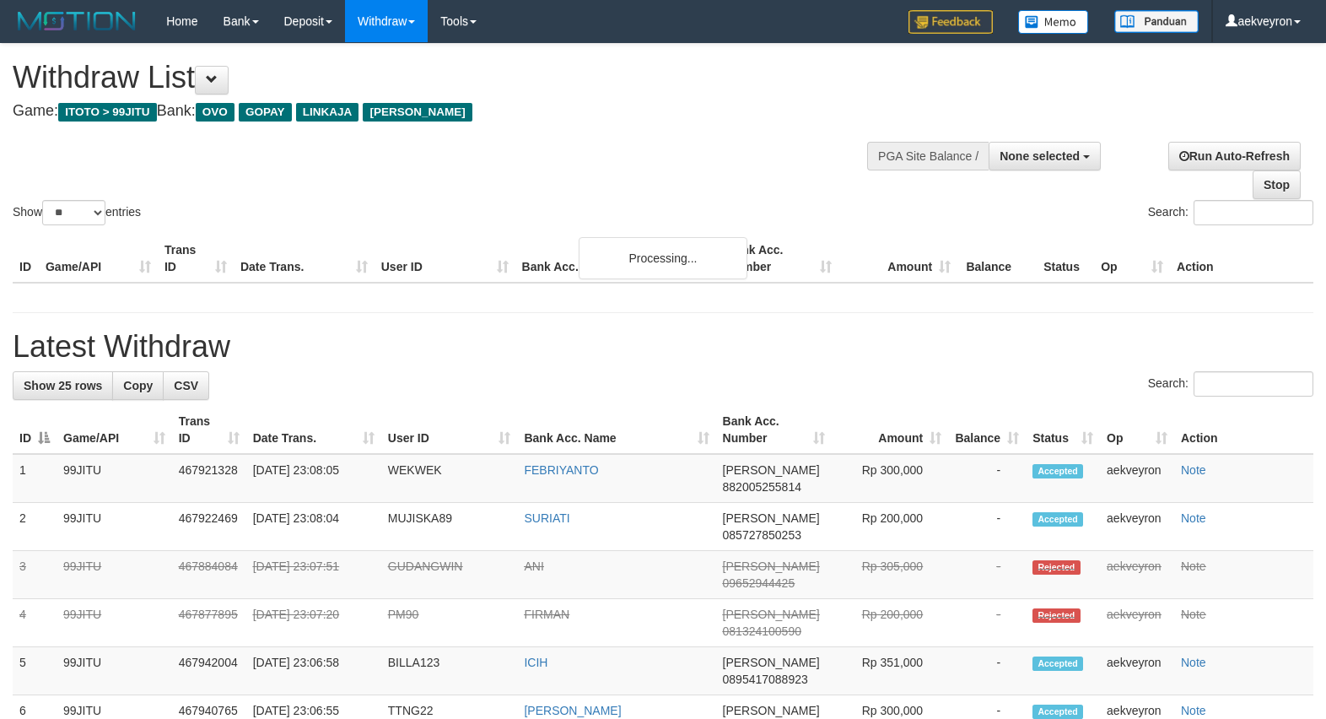
select select
select select "**"
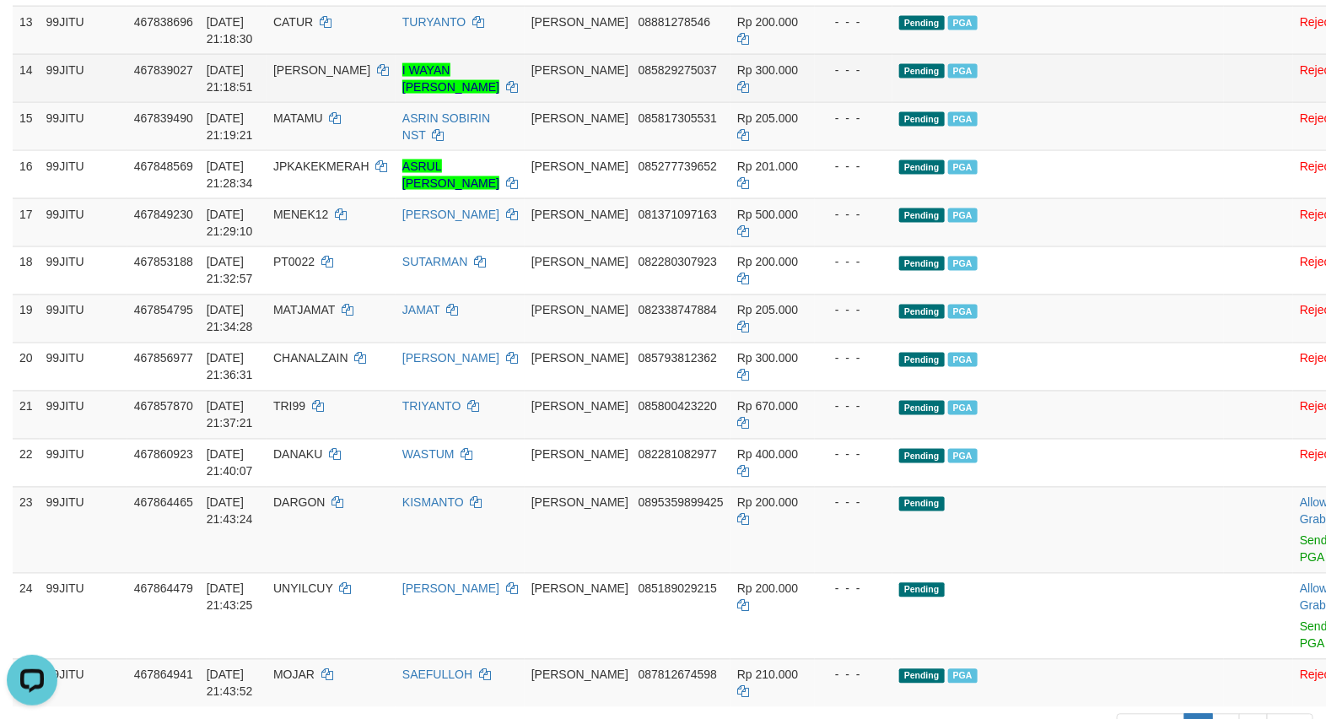
scroll to position [984, 0]
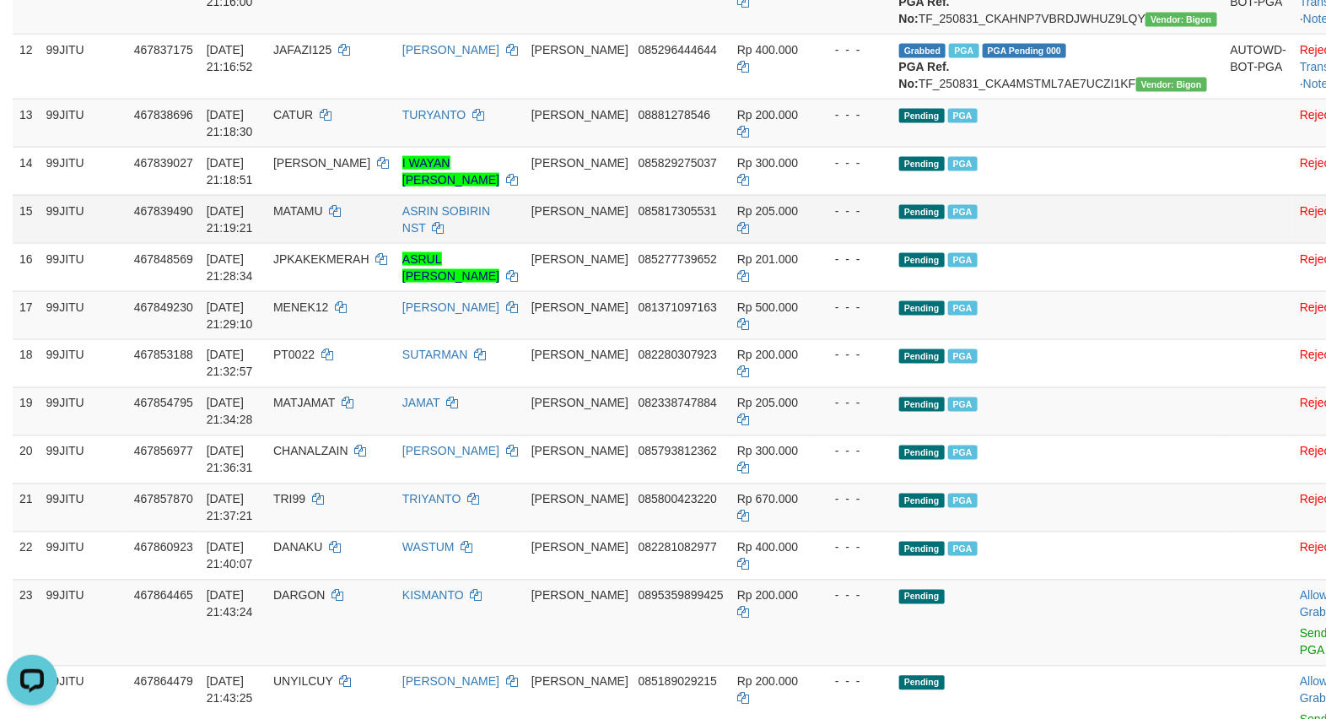
click at [1132, 243] on td "Pending PGA" at bounding box center [1057, 219] width 331 height 48
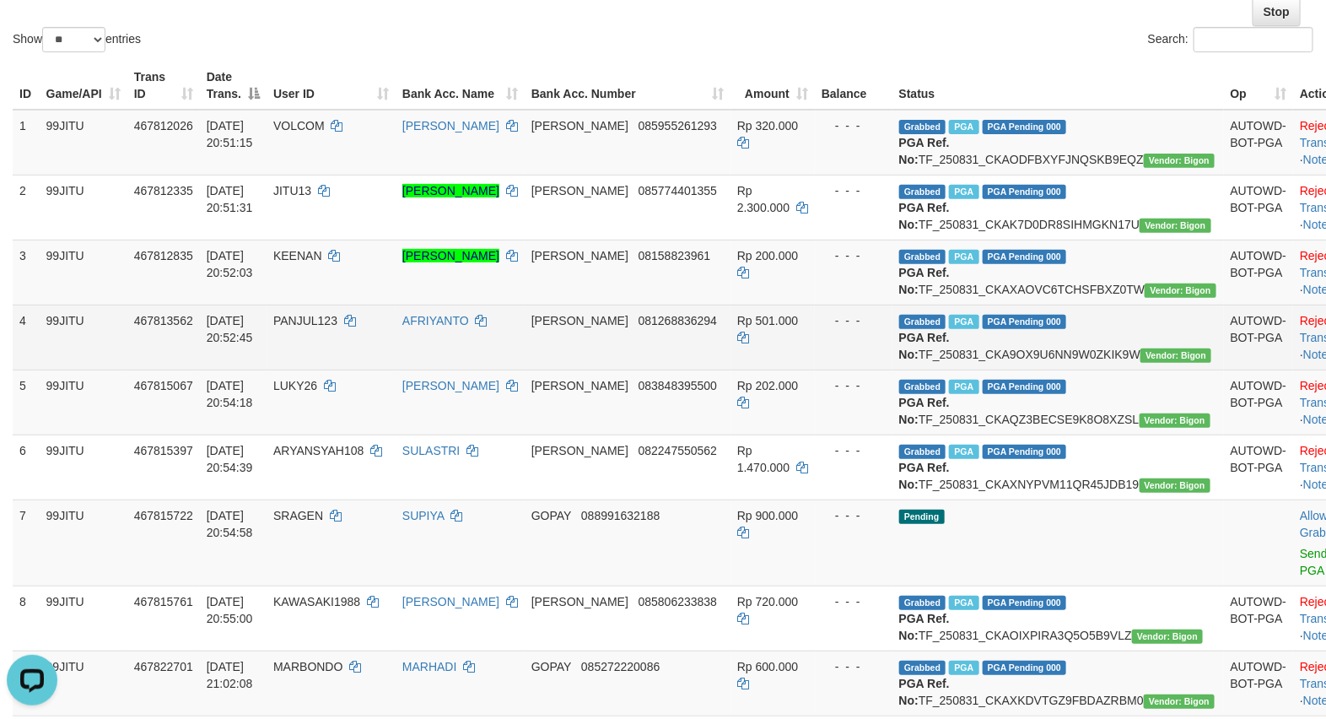
scroll to position [0, 0]
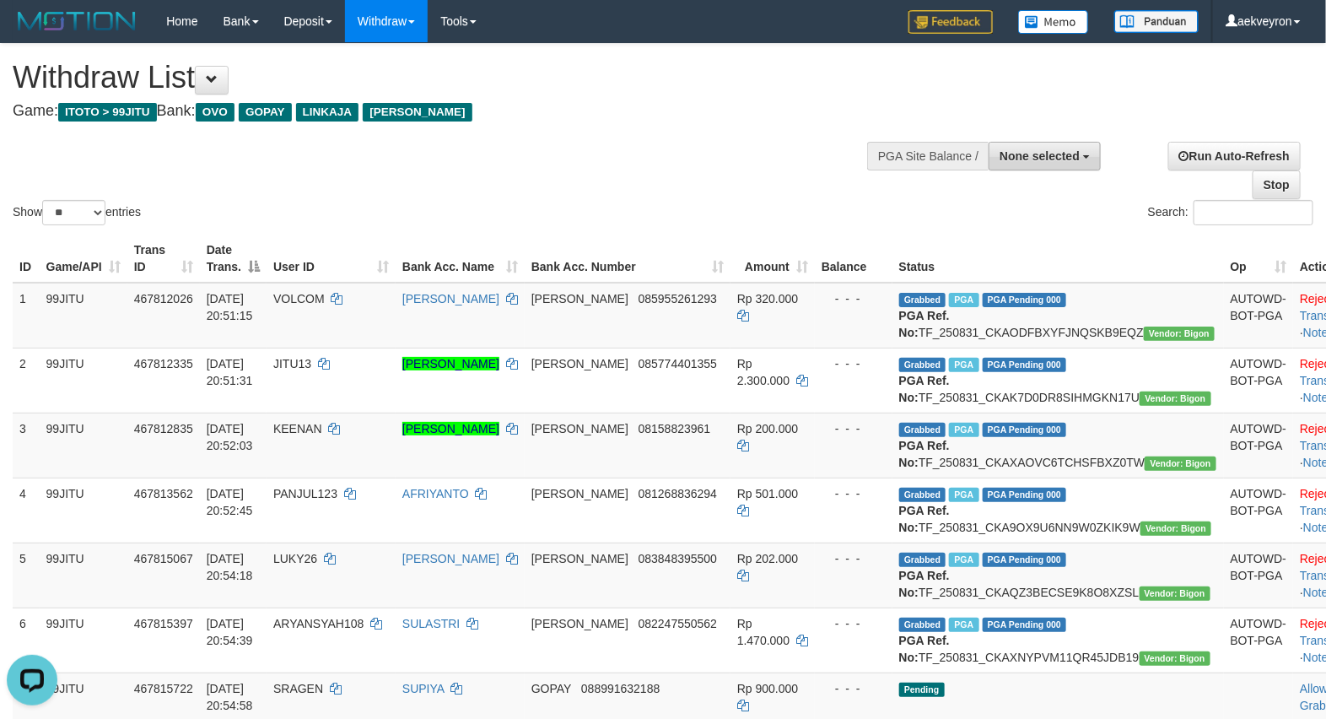
click at [1047, 158] on span "None selected" at bounding box center [1039, 155] width 80 height 13
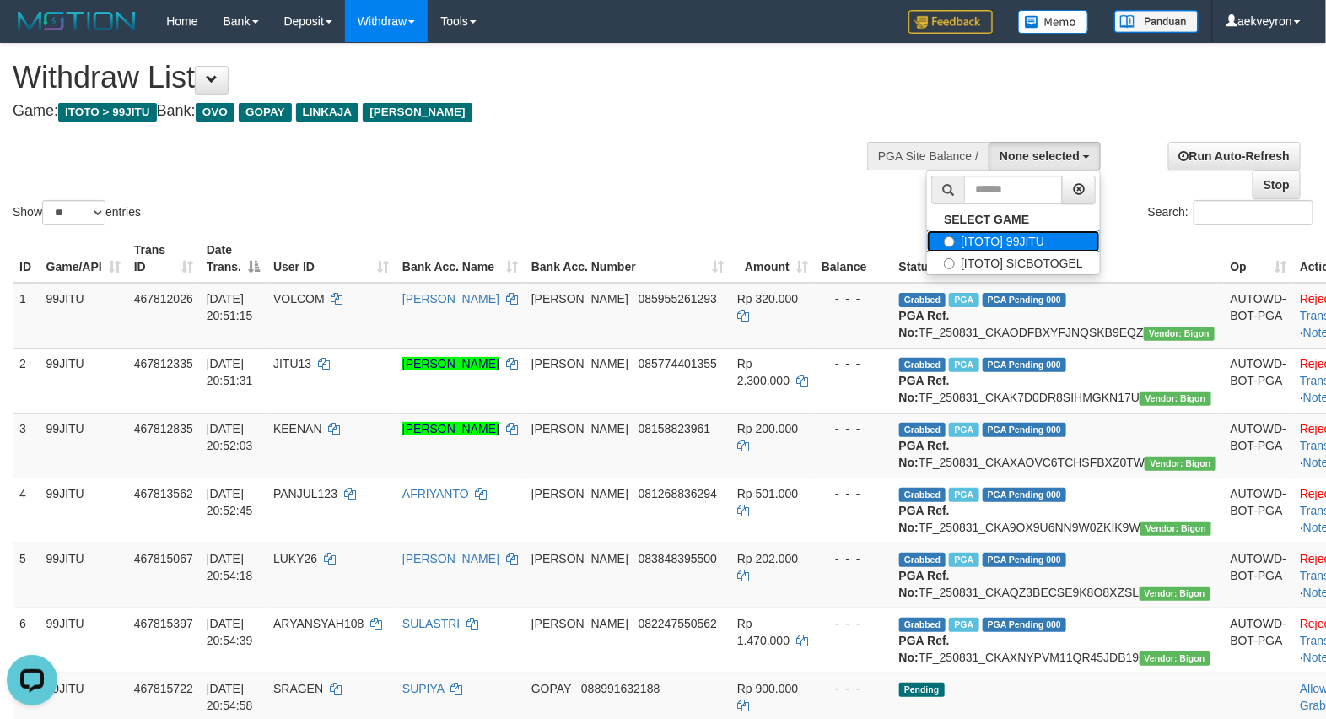
click at [996, 245] on label "[ITOTO] 99JITU" at bounding box center [1013, 241] width 173 height 22
select select "***"
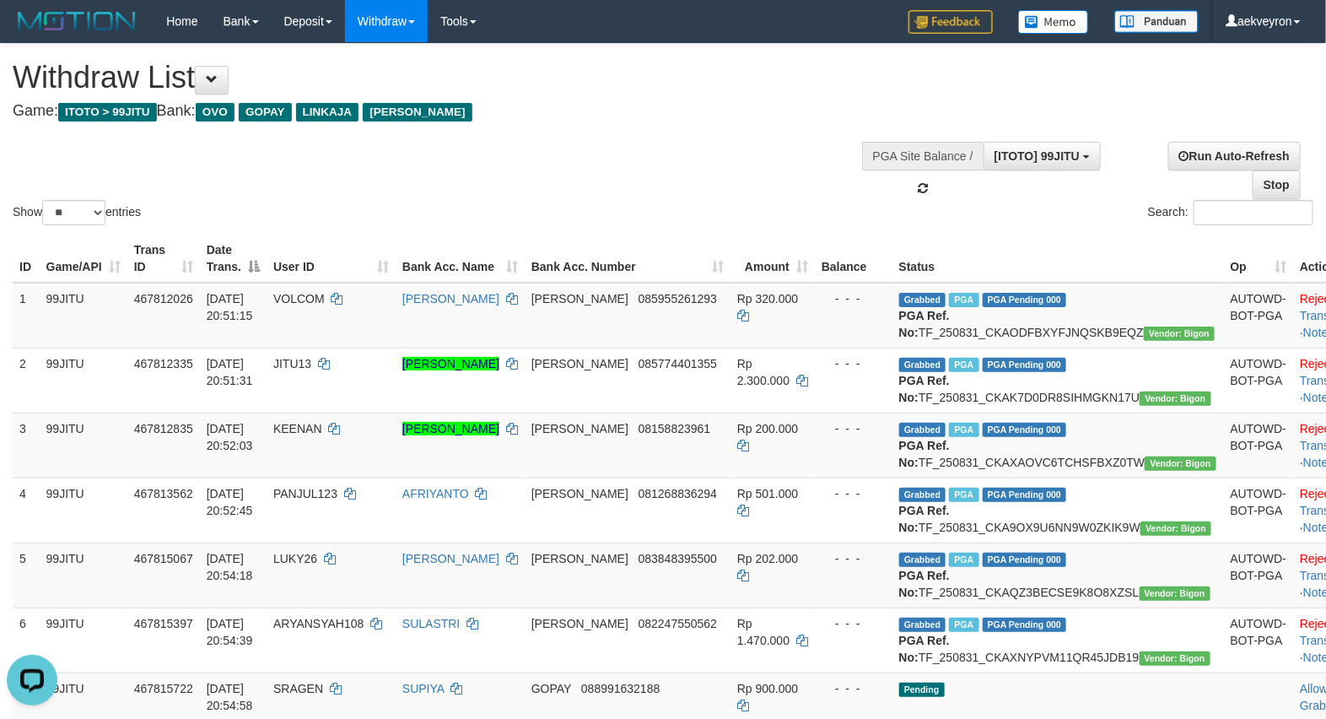
scroll to position [14, 0]
click at [757, 191] on div "Show ** ** ** *** entries Search:" at bounding box center [663, 136] width 1326 height 185
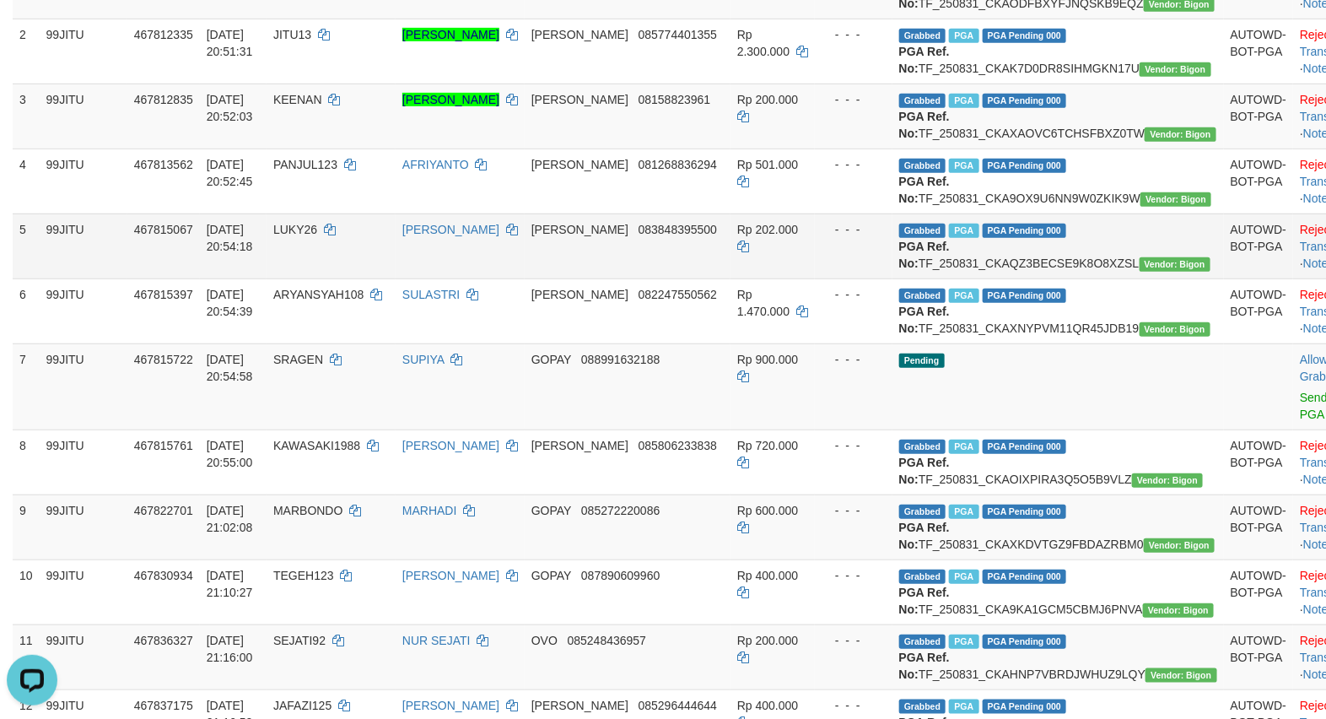
scroll to position [281, 0]
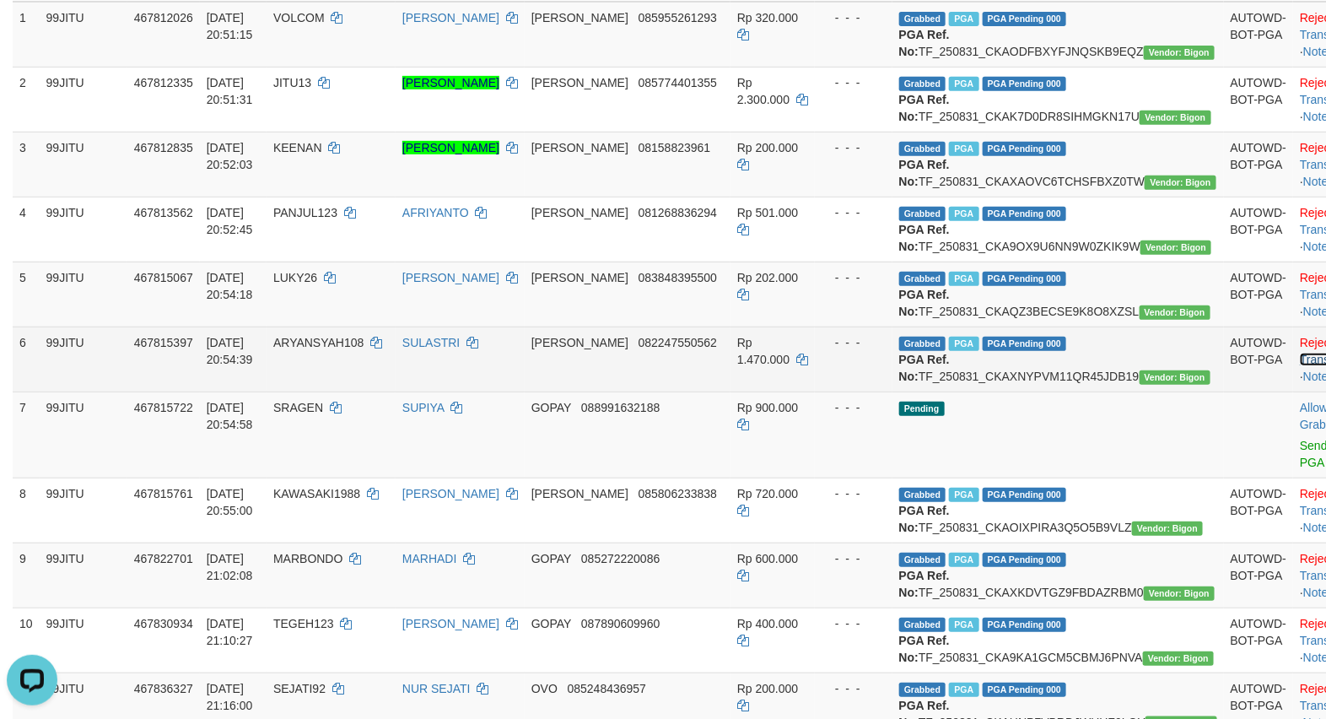
click at [1300, 366] on link "Check Trans" at bounding box center [1335, 351] width 70 height 30
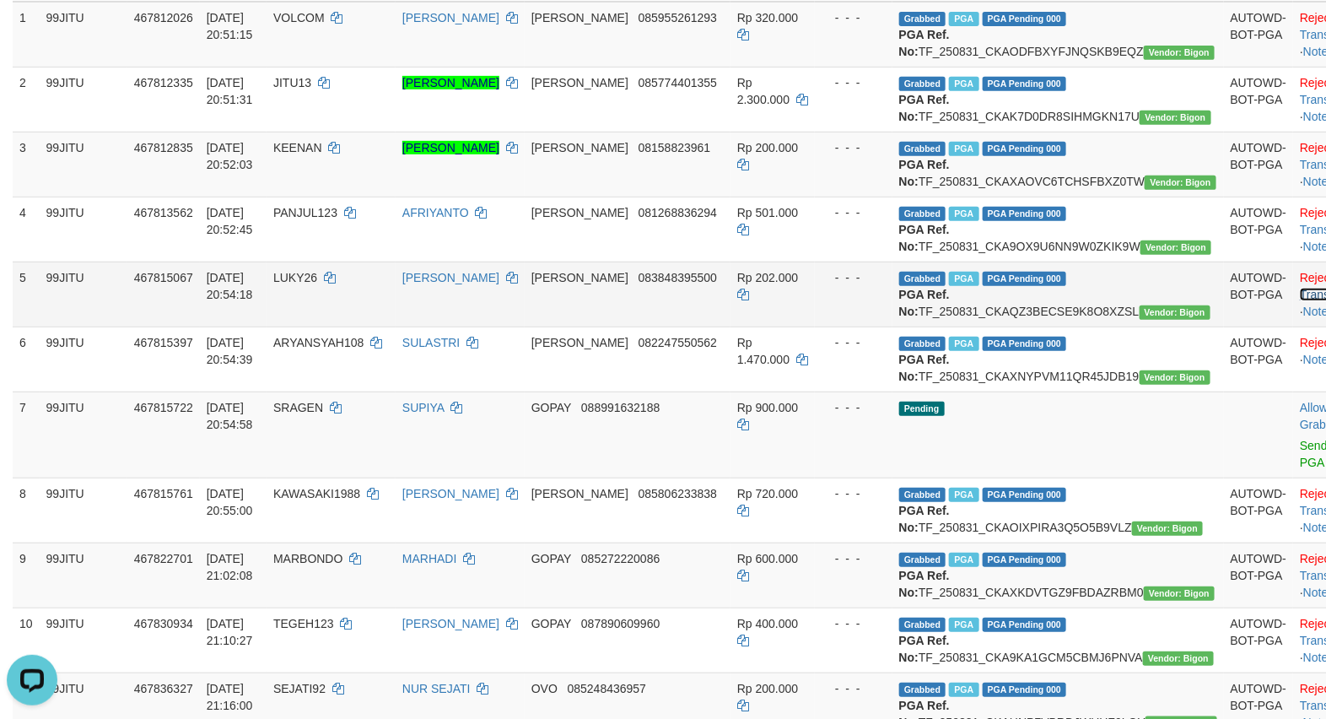
click at [1300, 301] on link "Check Trans" at bounding box center [1335, 286] width 70 height 30
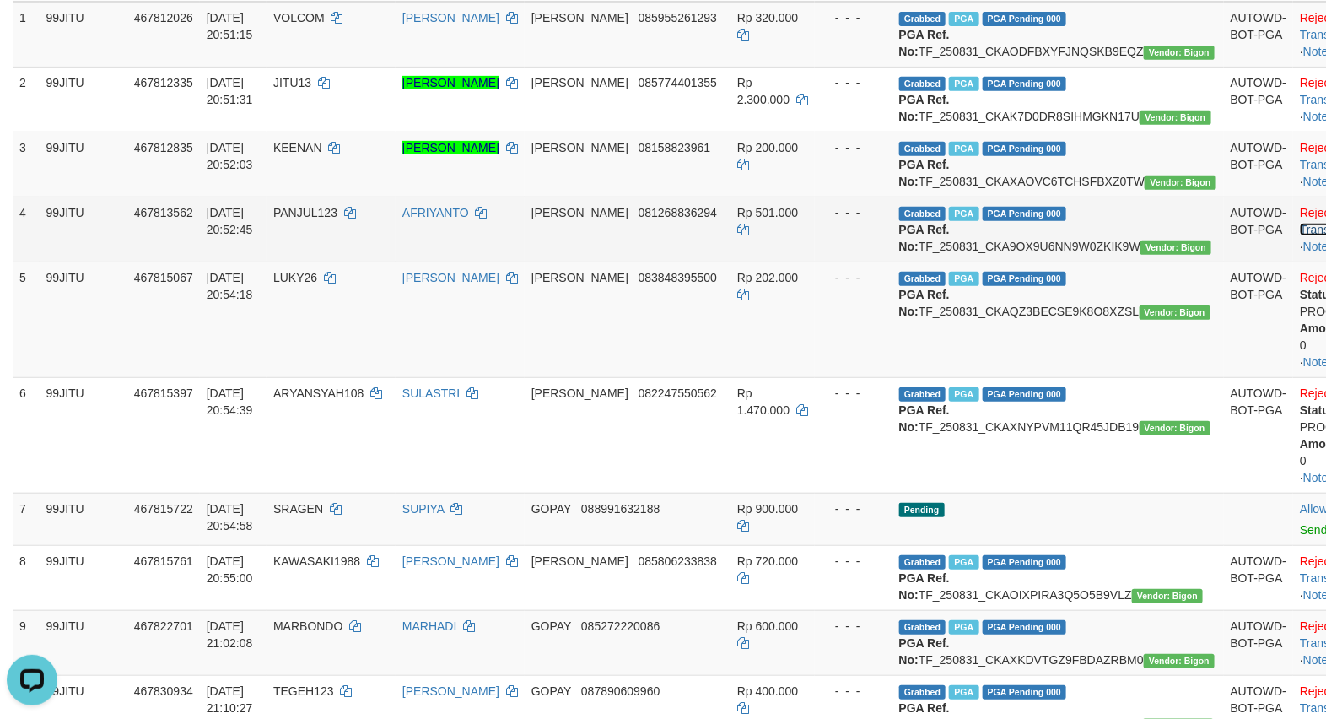
click at [1300, 236] on link "Check Trans" at bounding box center [1335, 221] width 70 height 30
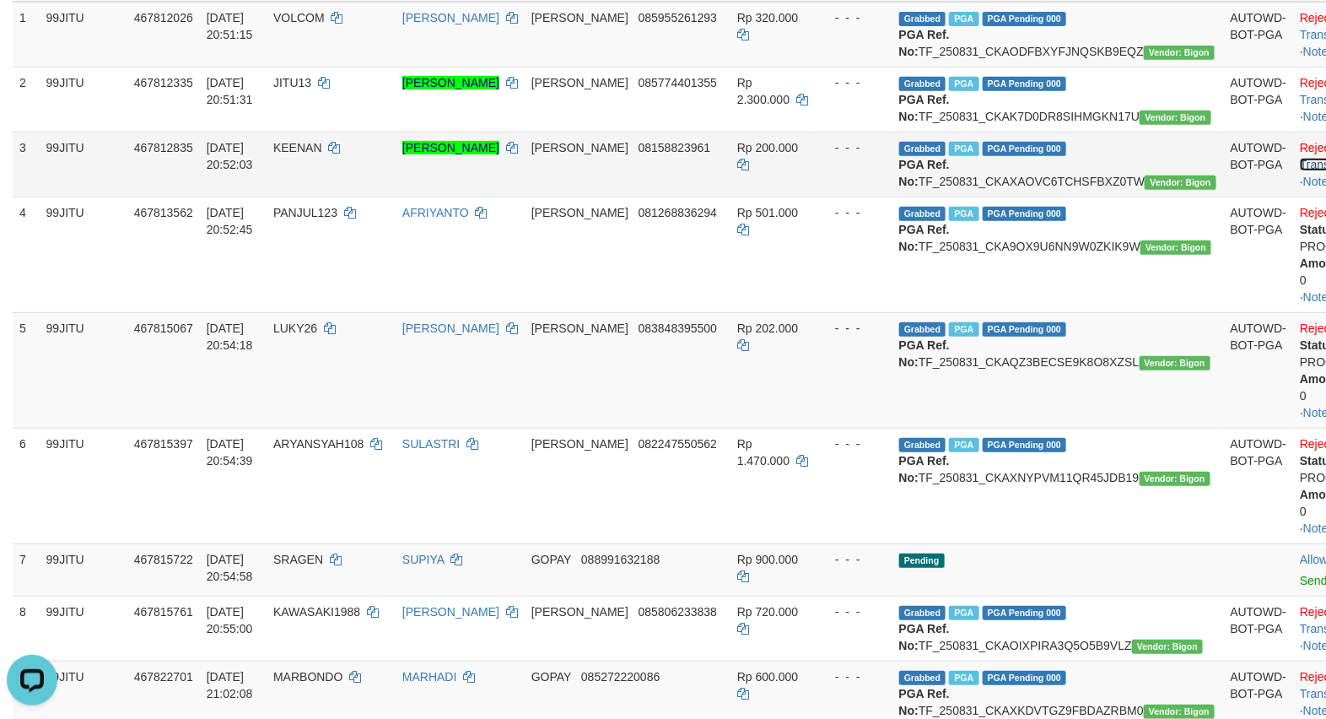
click at [1300, 171] on link "Check Trans" at bounding box center [1335, 156] width 70 height 30
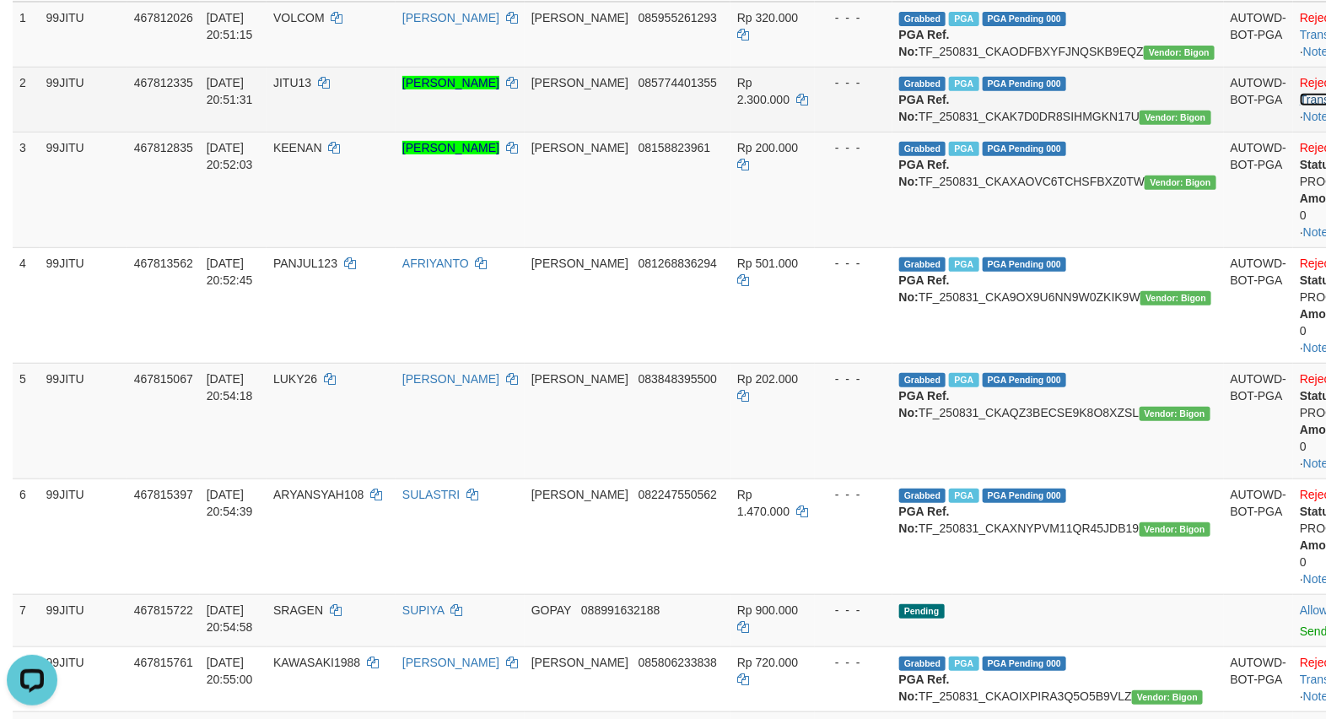
click at [1300, 95] on link "Check Trans" at bounding box center [1335, 91] width 70 height 30
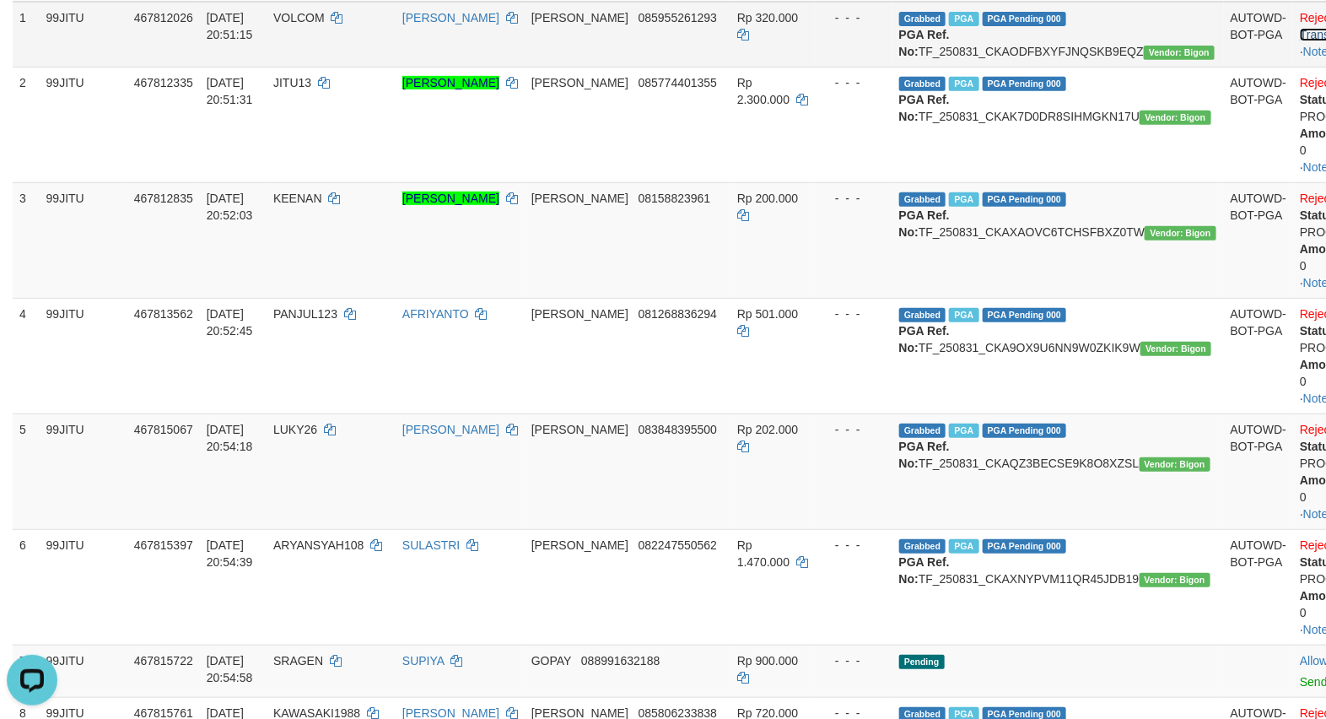
click at [1300, 22] on link "Check Trans" at bounding box center [1335, 26] width 70 height 30
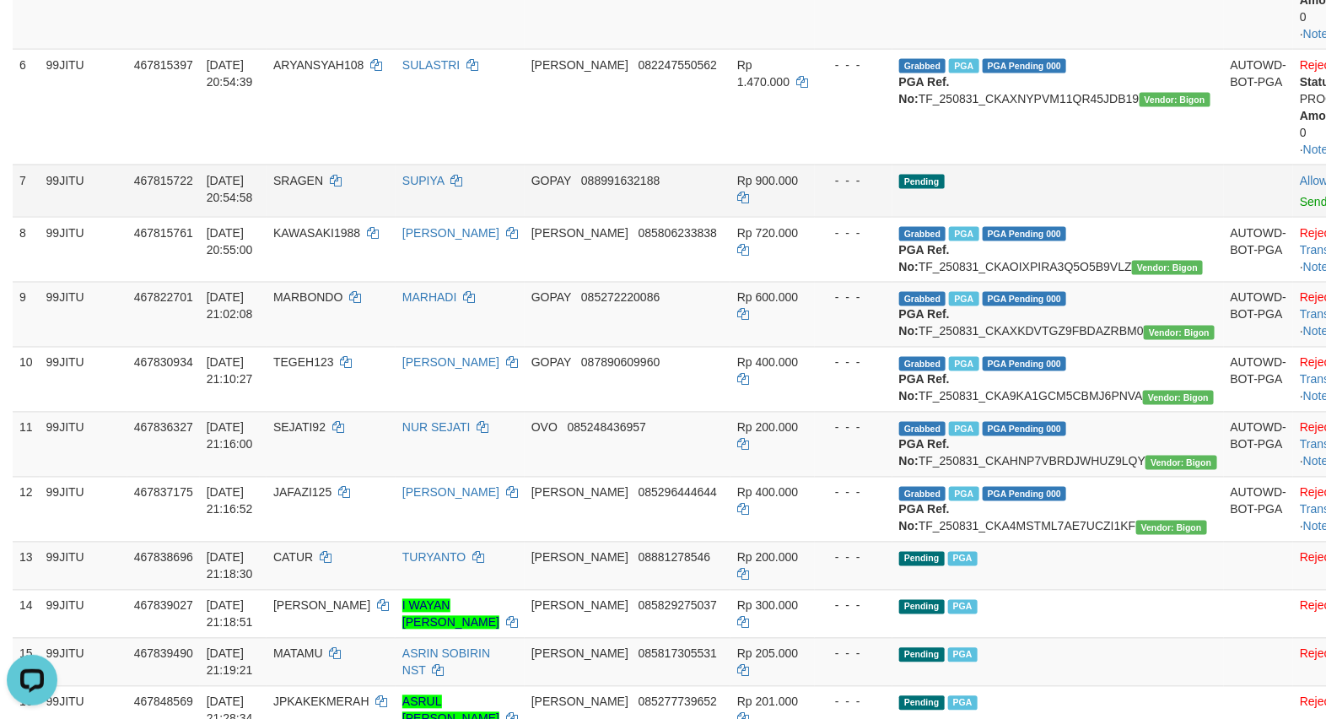
scroll to position [1082, 0]
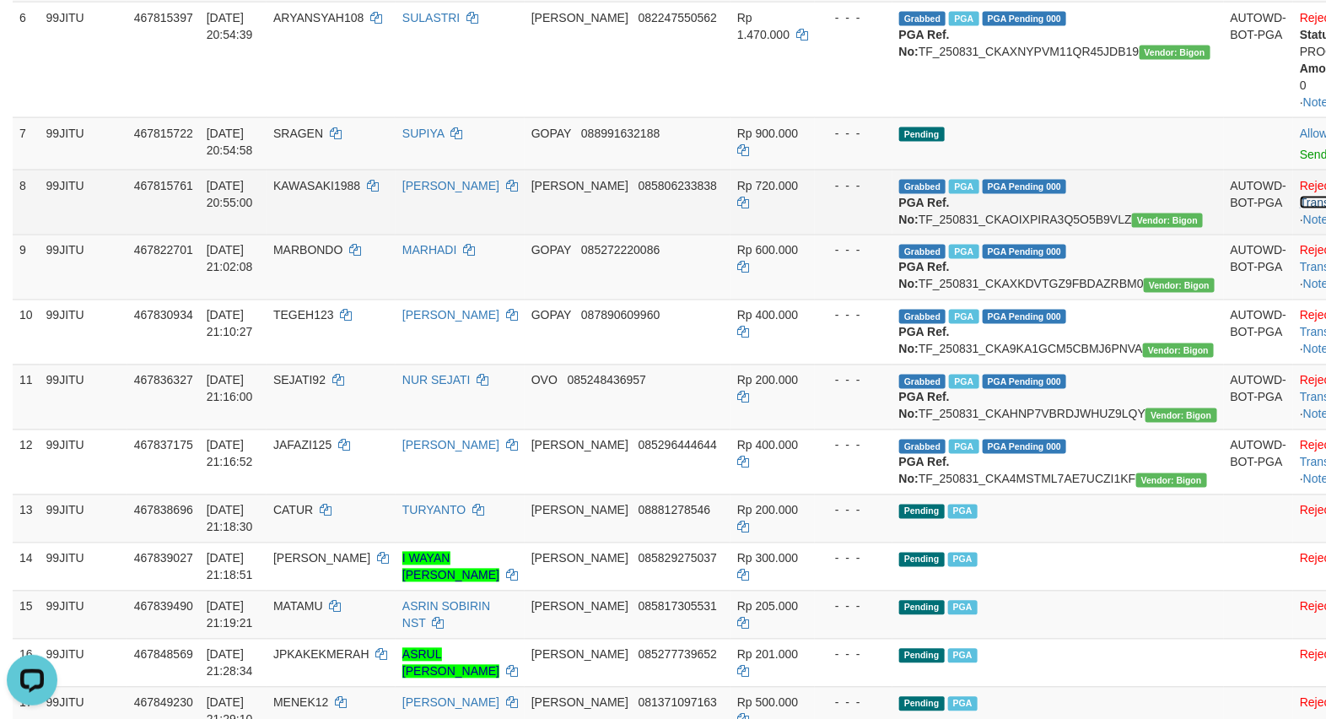
click at [1300, 209] on link "Check Trans" at bounding box center [1335, 194] width 70 height 30
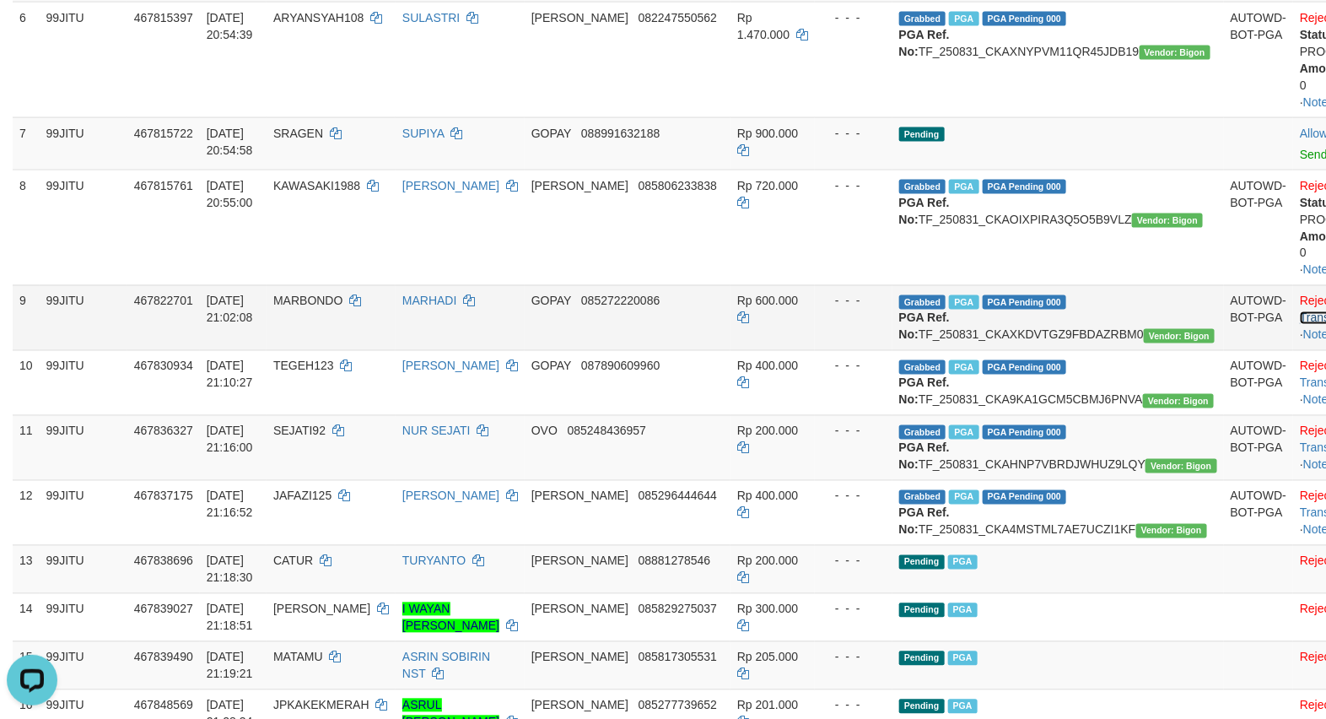
click at [1300, 325] on link "Check Trans" at bounding box center [1335, 309] width 70 height 30
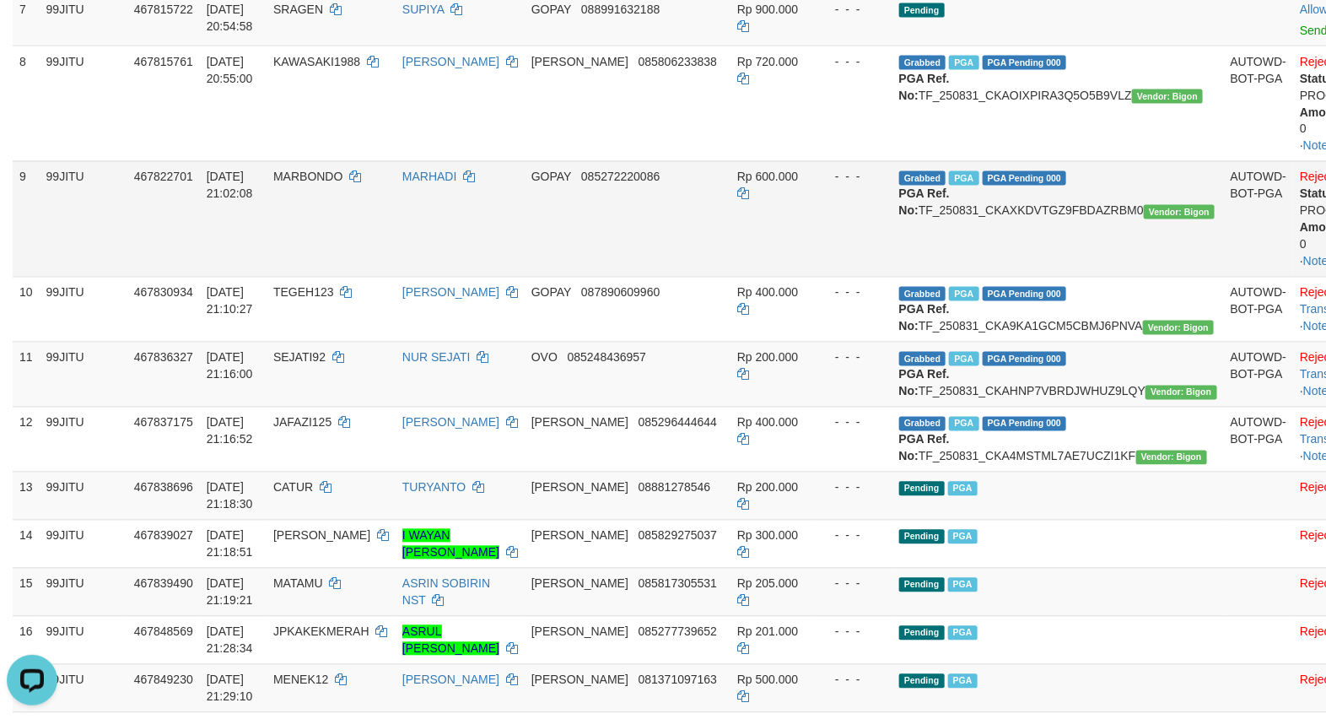
scroll to position [1364, 0]
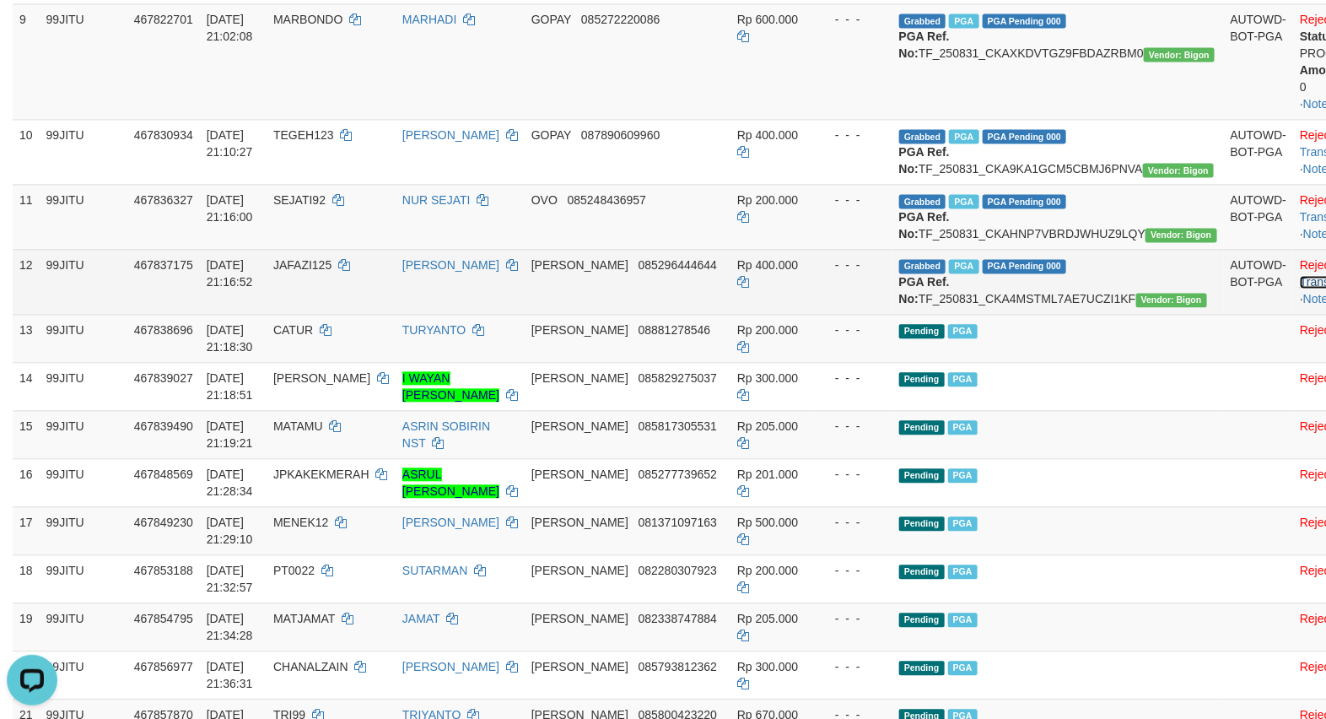
click at [1300, 288] on link "Check Trans" at bounding box center [1335, 273] width 70 height 30
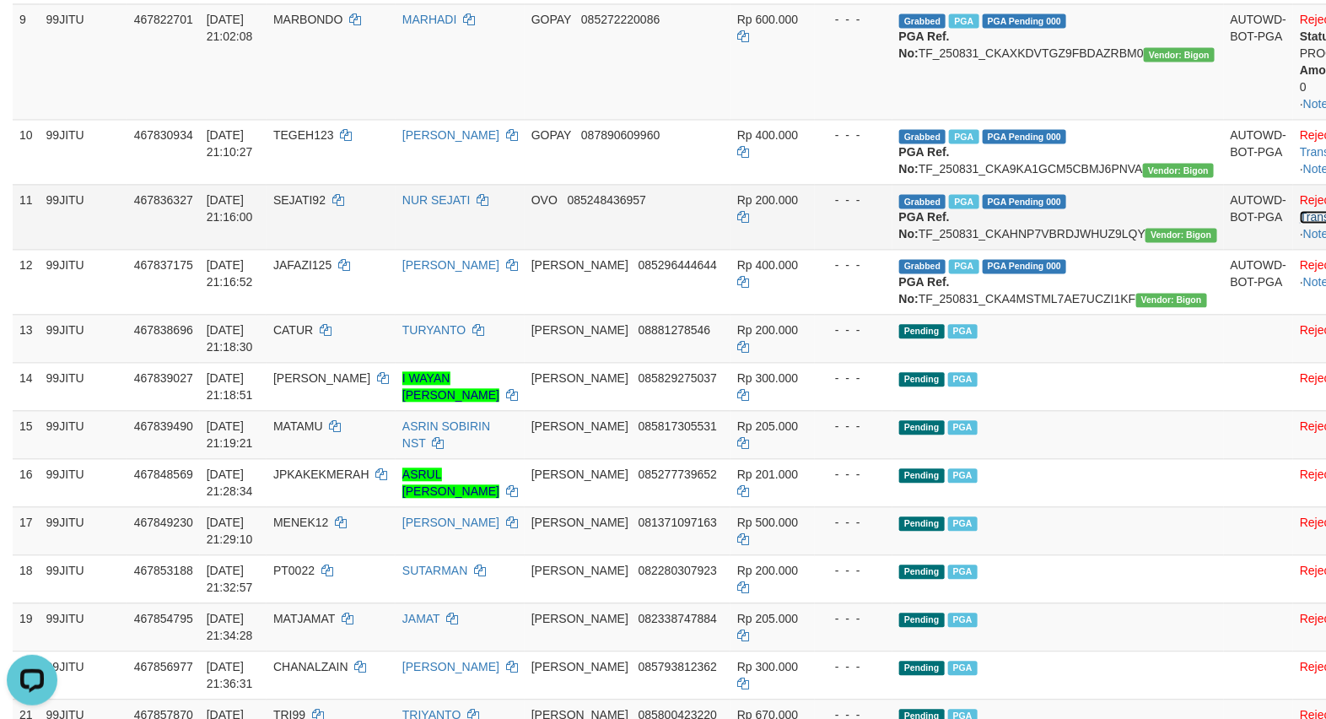
click at [1300, 223] on link "Check Trans" at bounding box center [1335, 208] width 70 height 30
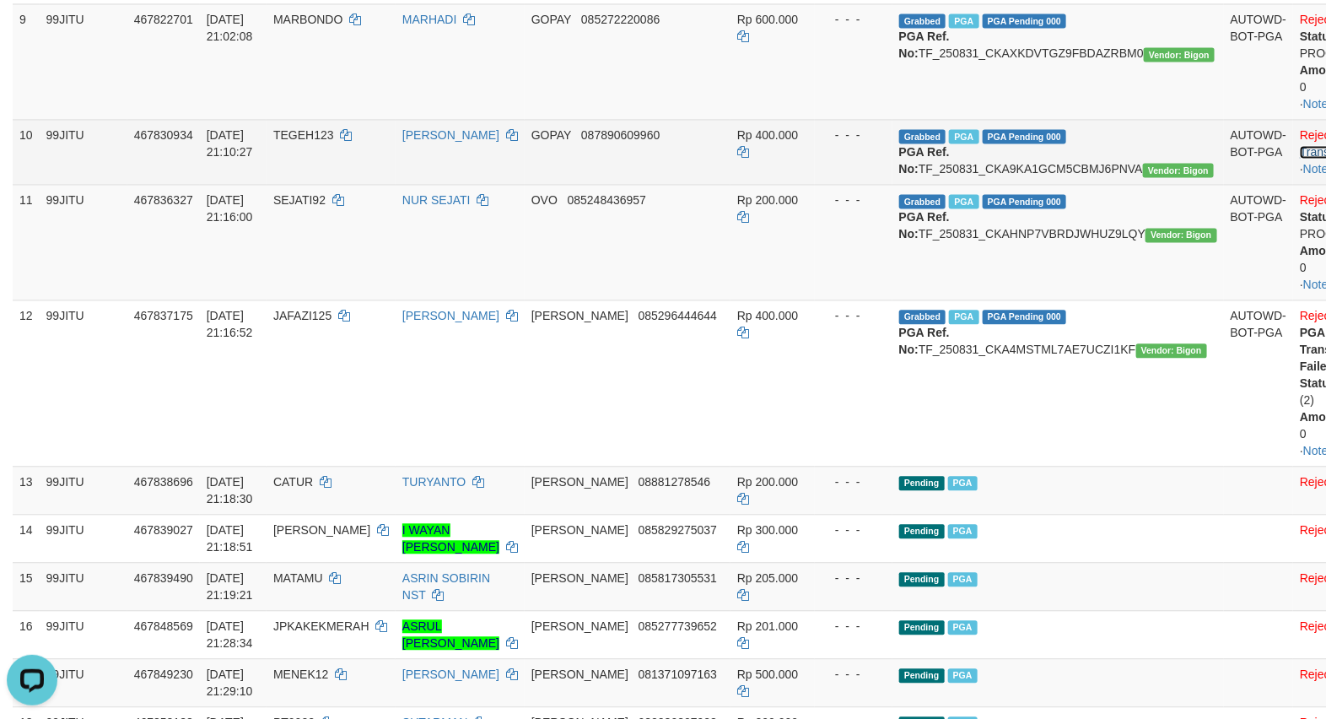
click at [1300, 159] on link "Check Trans" at bounding box center [1335, 143] width 70 height 30
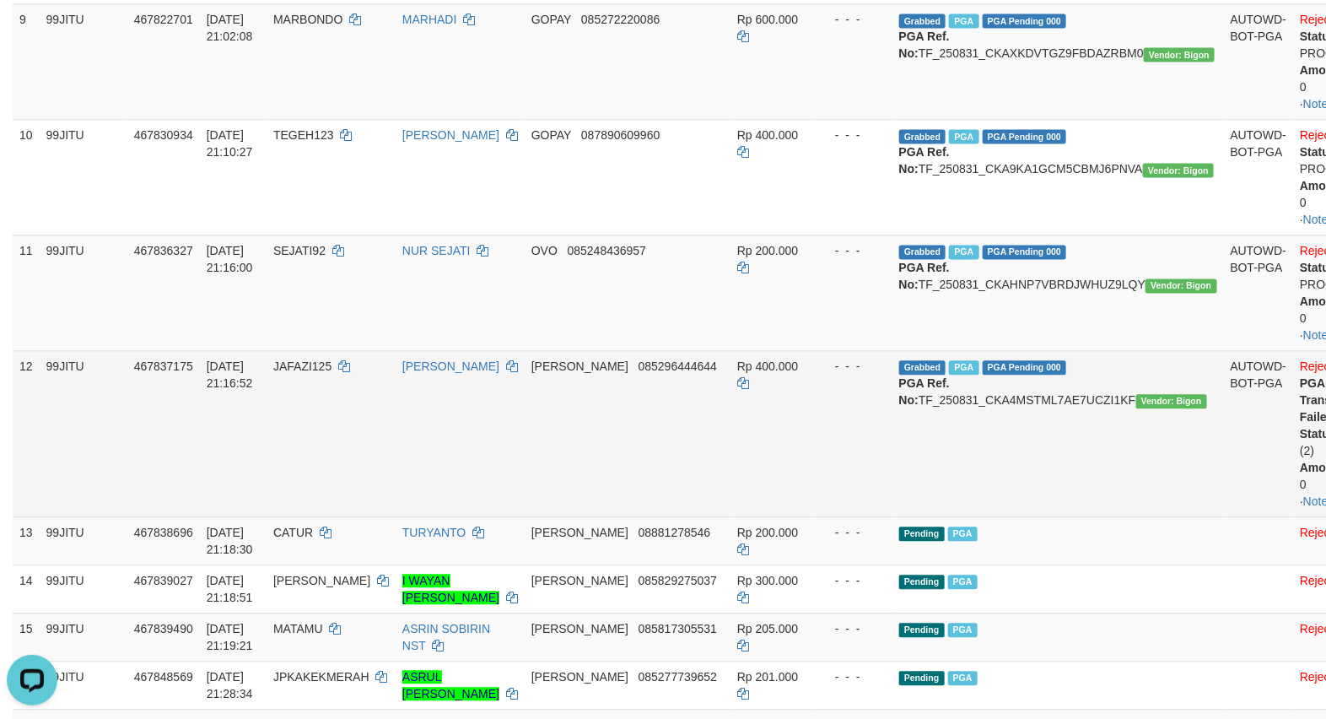
click at [1078, 516] on td "Grabbed PGA PGA Pending 000 {"status":"000","data":{"unique_id":"357-467837175-…" at bounding box center [1057, 433] width 331 height 166
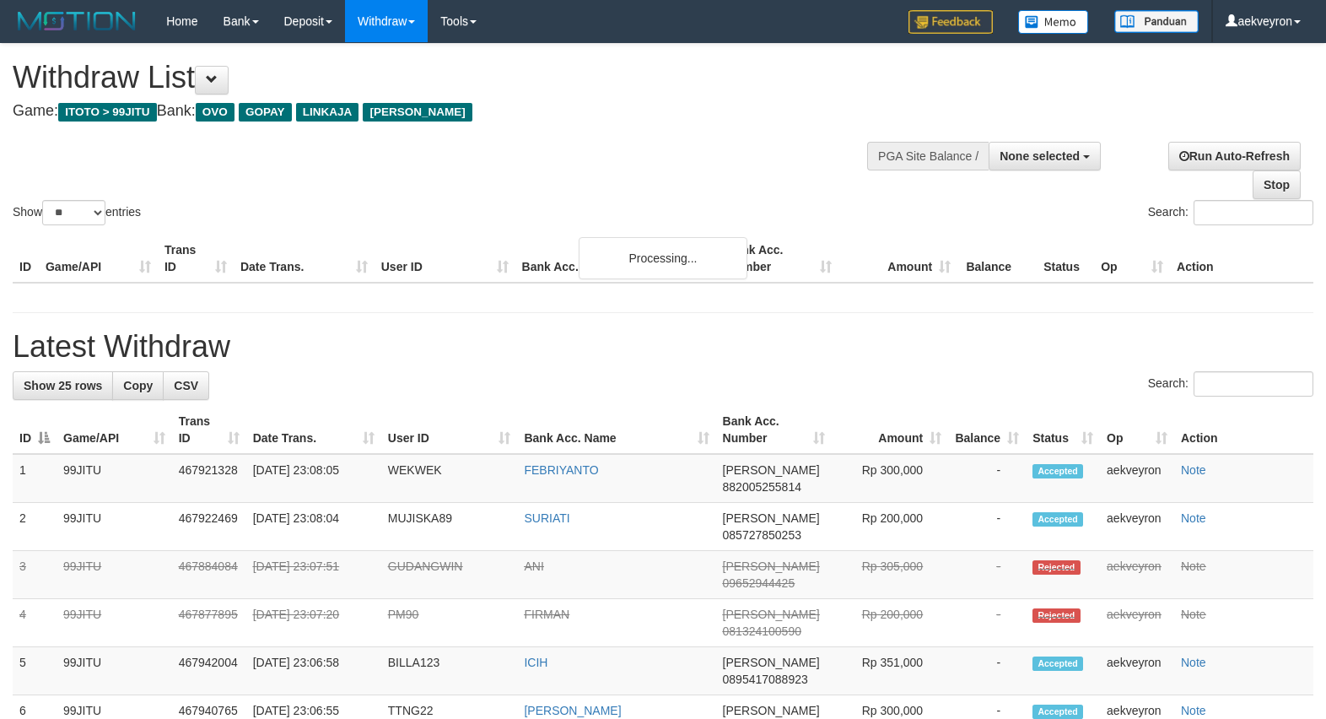
select select
select select "**"
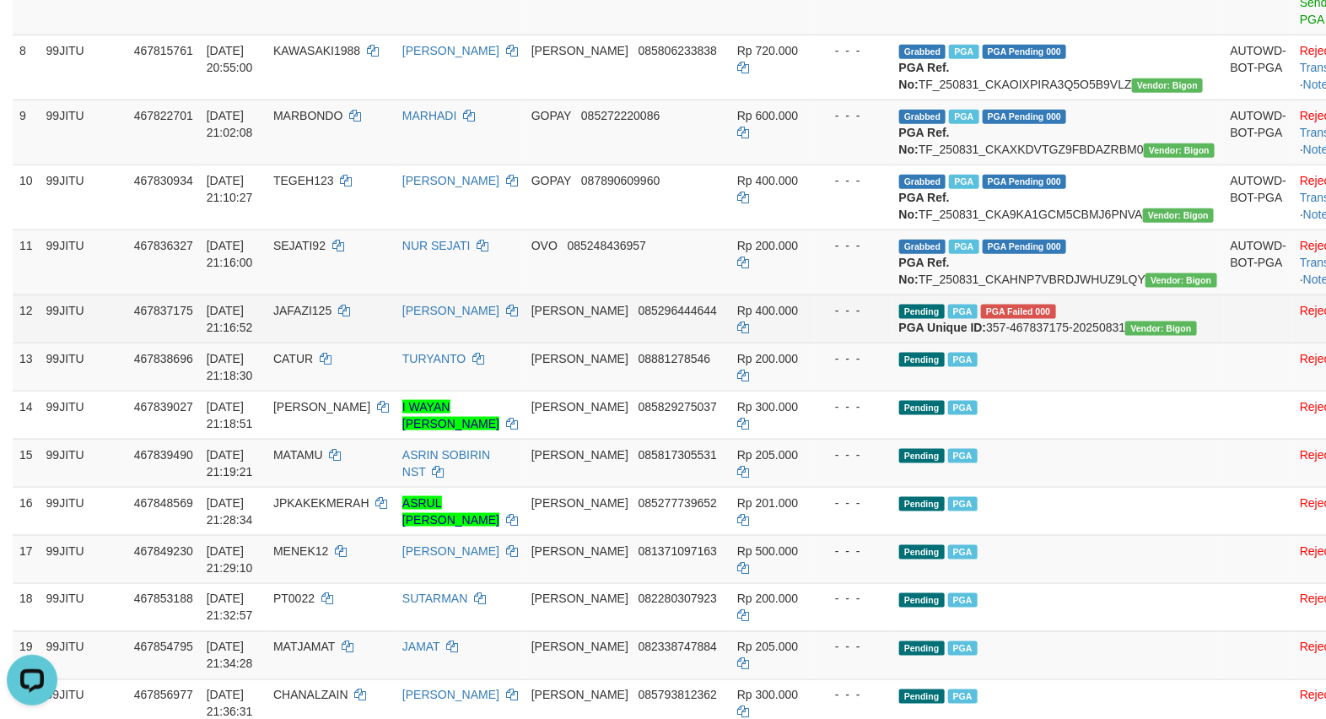
click at [1118, 342] on td "Pending PGA PGA Failed 000 {"status":"000","data":{"merchant_code":"PGA23SF1G",…" at bounding box center [1057, 318] width 331 height 48
click at [1300, 317] on link "Reject" at bounding box center [1317, 310] width 34 height 13
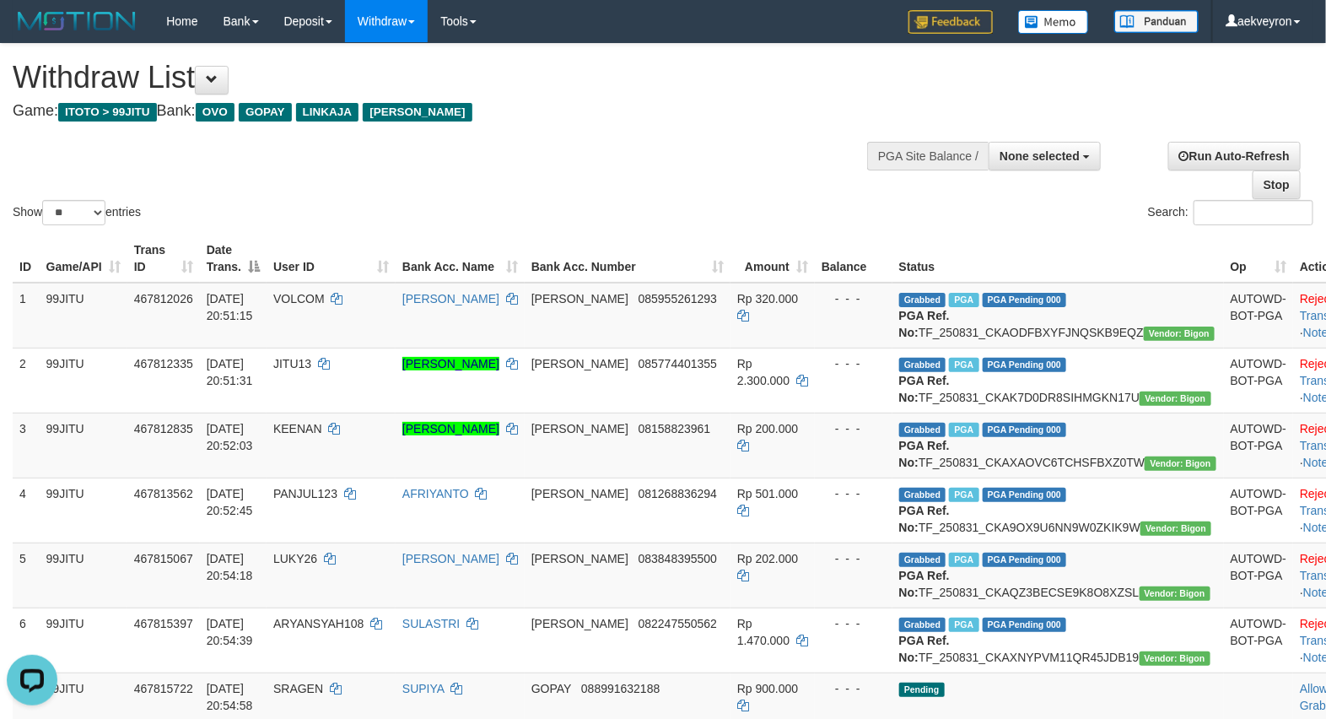
click at [499, 152] on div "Show ** ** ** *** entries Search:" at bounding box center [663, 136] width 1326 height 185
click at [1029, 229] on div "Search:" at bounding box center [995, 215] width 638 height 30
click at [694, 165] on div "Show ** ** ** *** entries Search:" at bounding box center [663, 136] width 1326 height 185
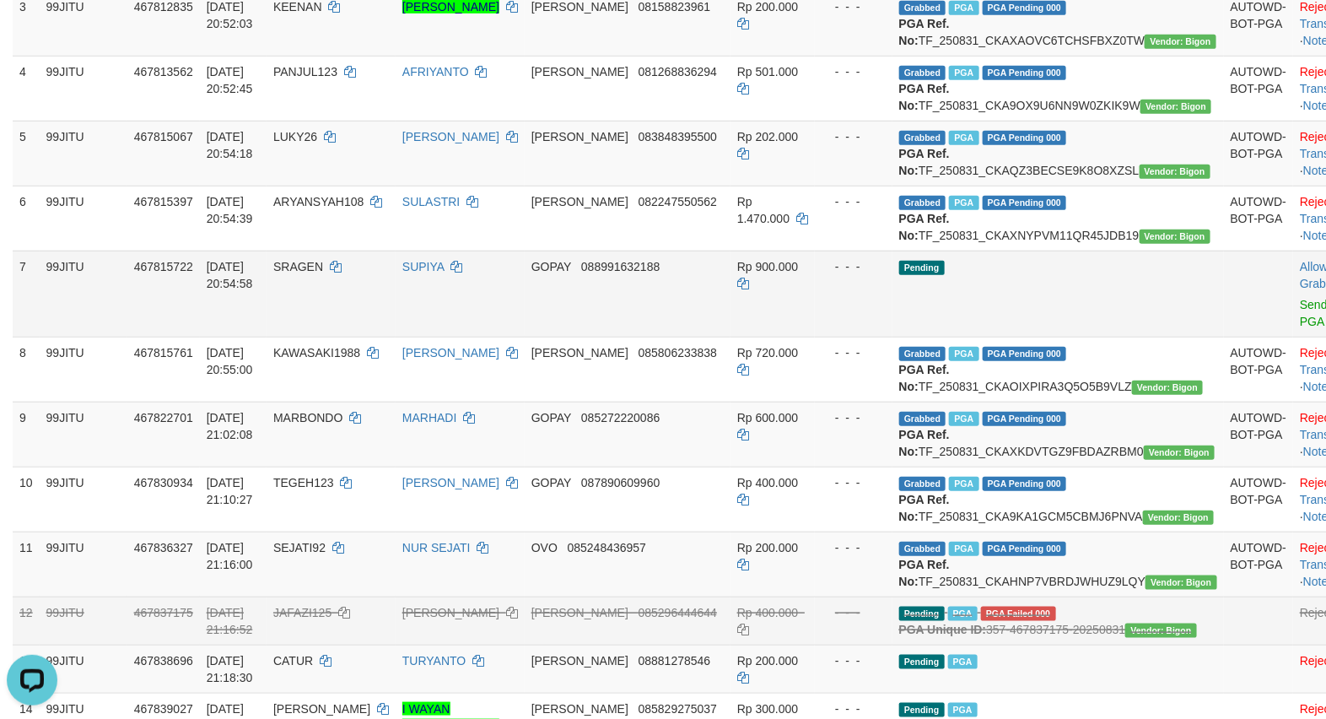
click at [1026, 336] on td "Pending" at bounding box center [1057, 293] width 331 height 86
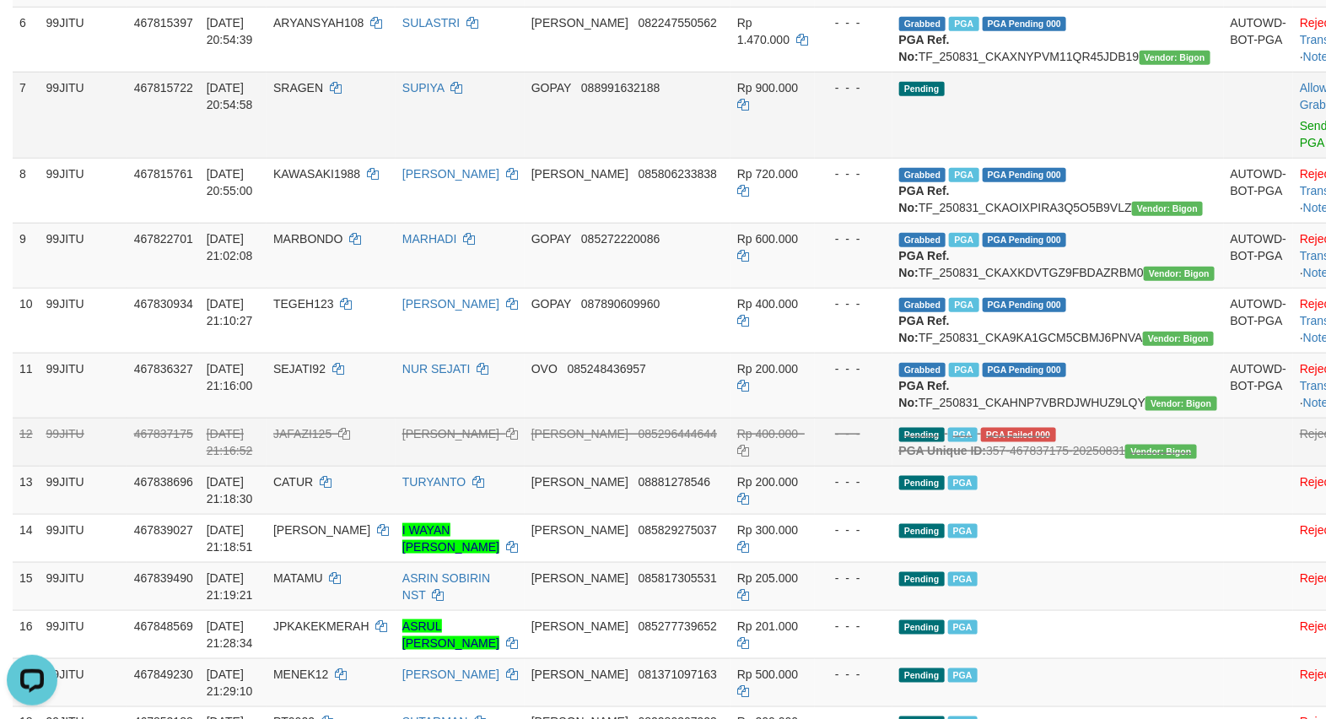
scroll to position [843, 0]
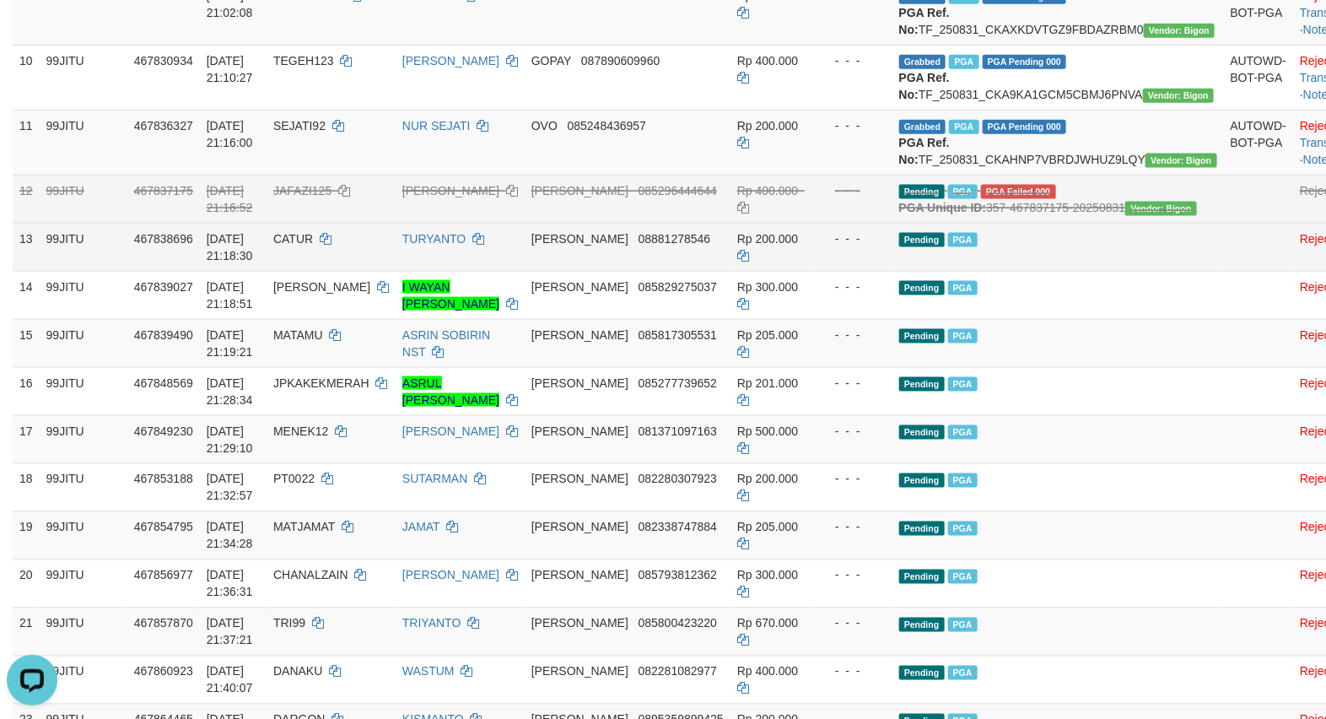
click at [1088, 271] on td "Pending PGA" at bounding box center [1057, 247] width 331 height 48
click at [1090, 271] on td "Pending PGA" at bounding box center [1057, 247] width 331 height 48
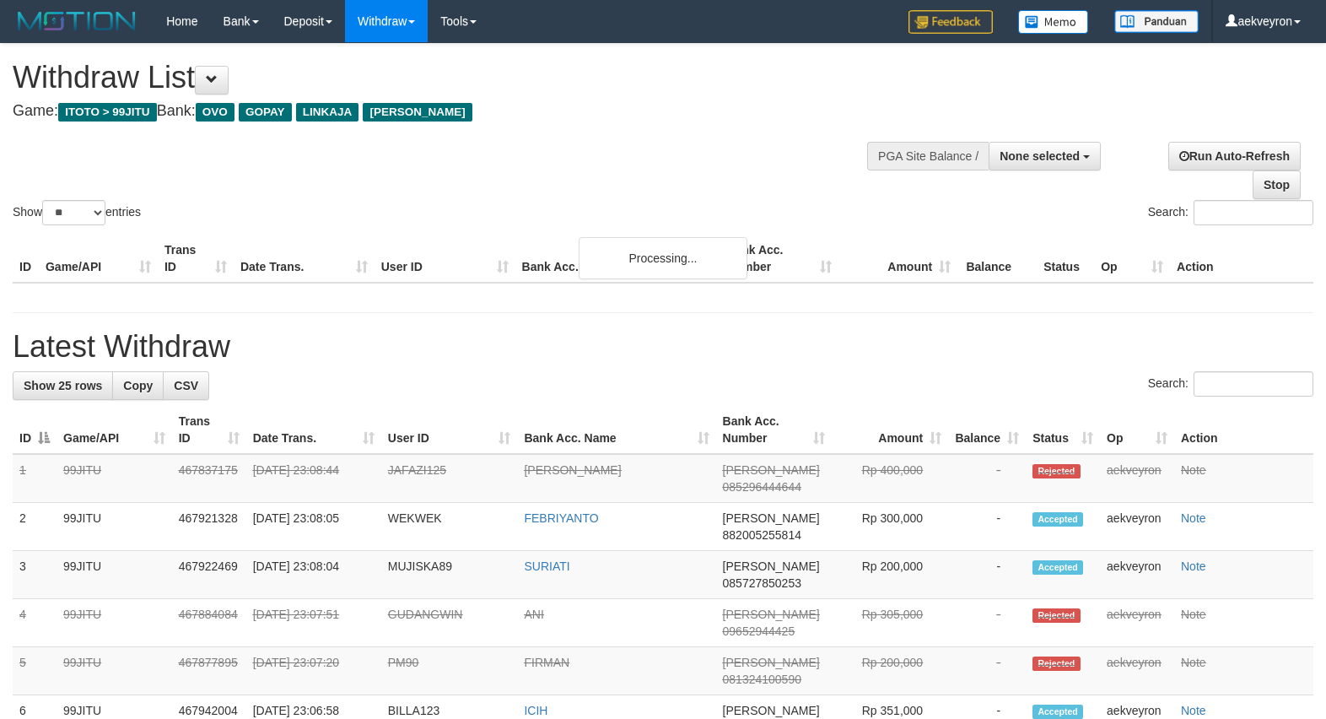
select select
select select "**"
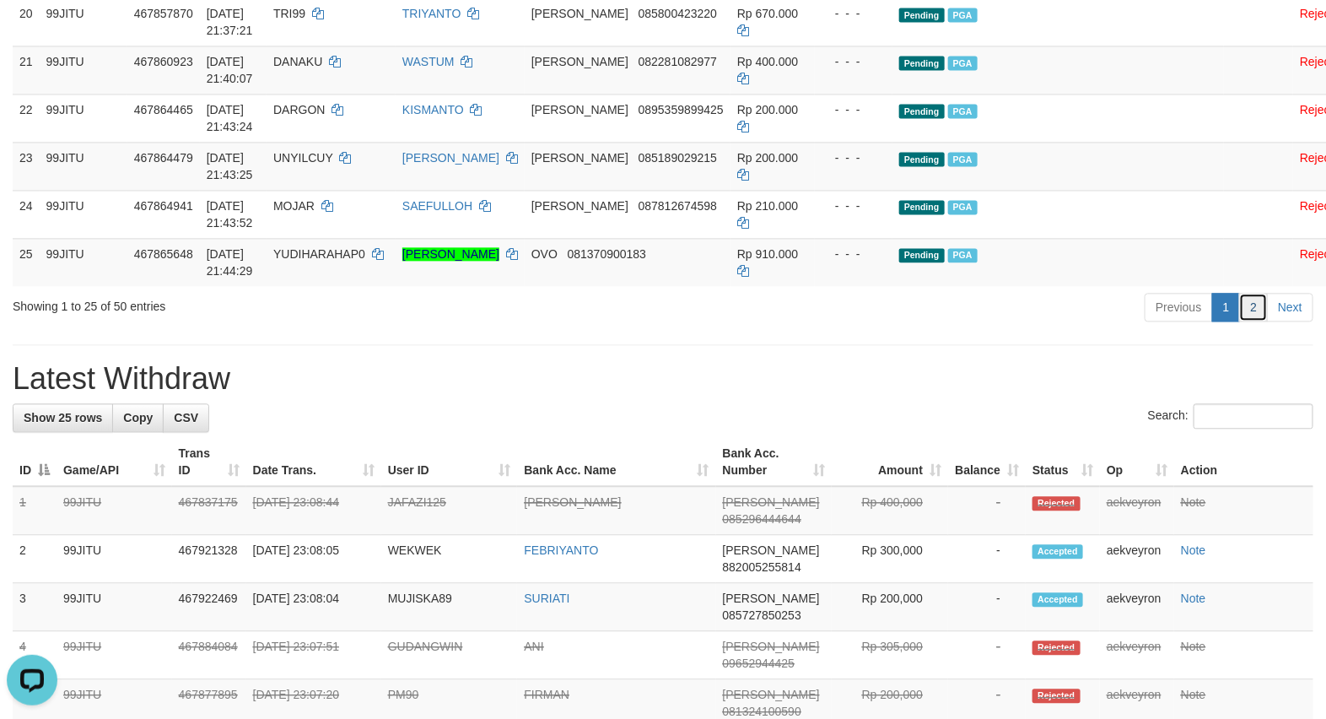
click at [1248, 321] on link "2" at bounding box center [1253, 307] width 29 height 29
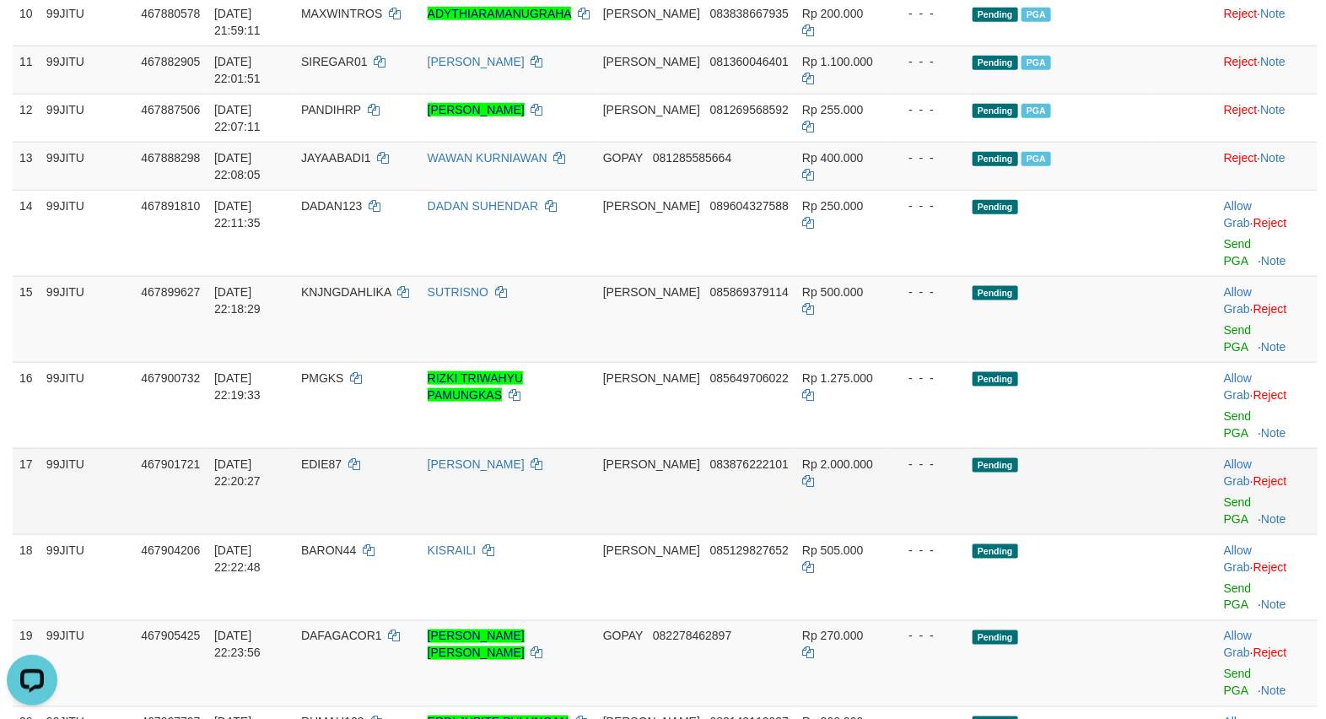
scroll to position [703, 0]
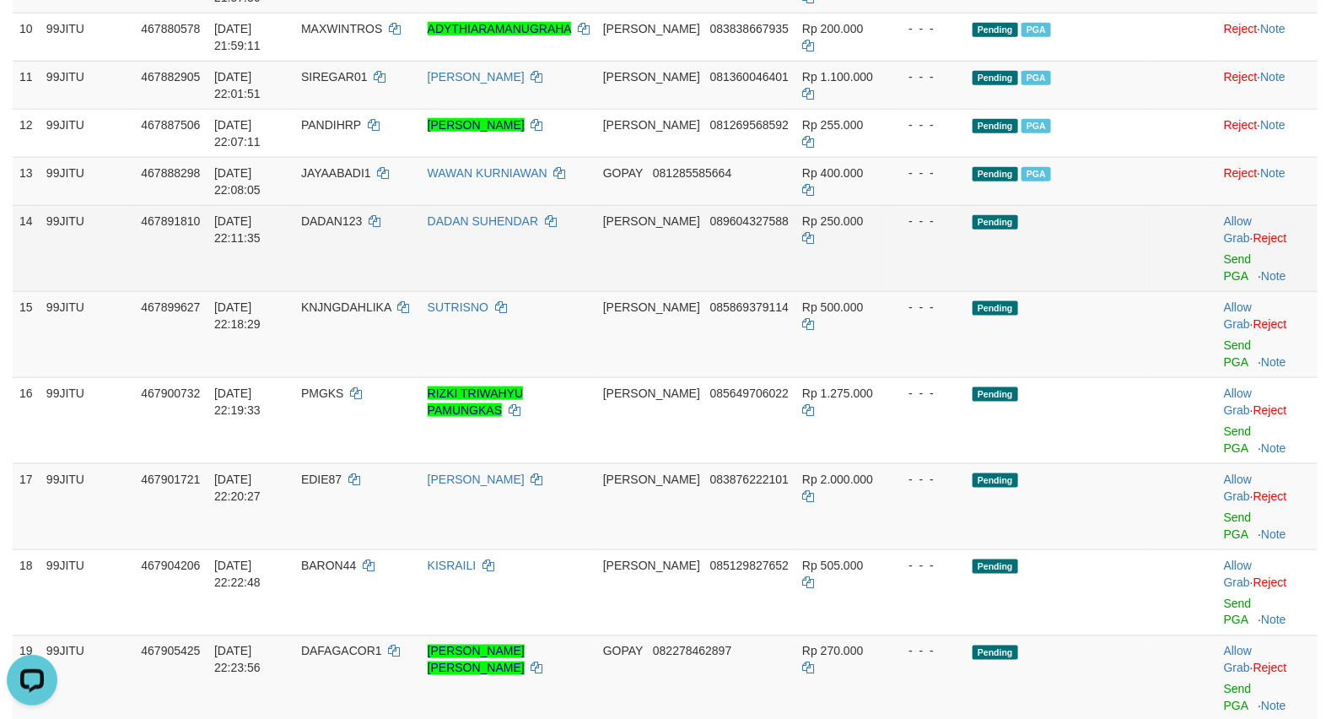
click at [1086, 229] on td "Pending" at bounding box center [1059, 248] width 186 height 86
click at [1231, 254] on link "Send PGA" at bounding box center [1238, 267] width 28 height 30
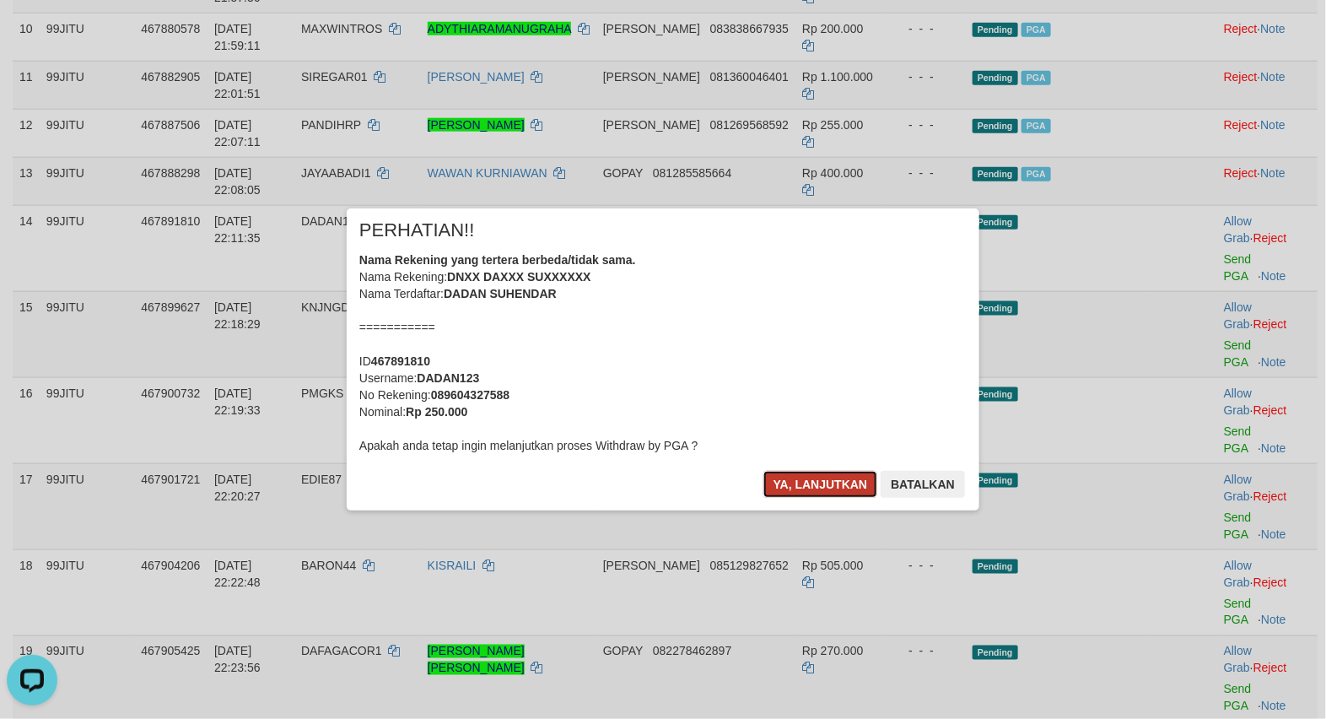
click at [832, 487] on button "Ya, lanjutkan" at bounding box center [820, 484] width 115 height 27
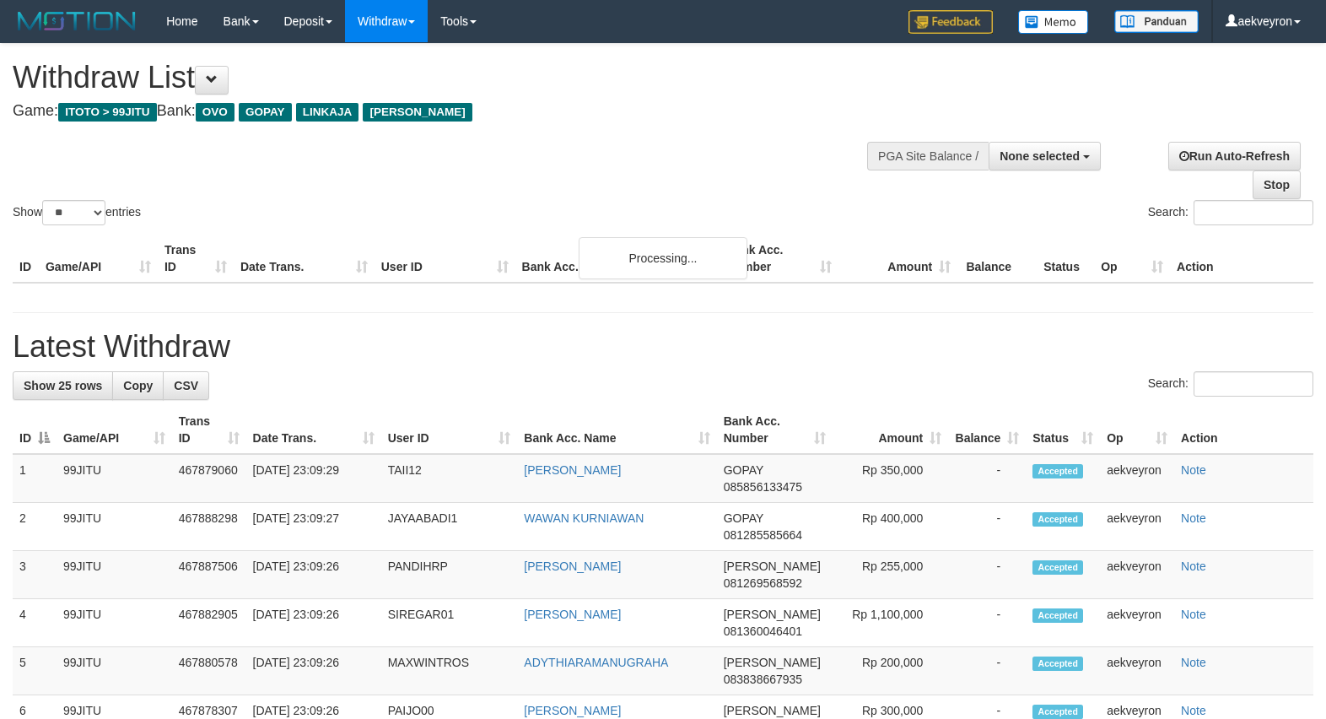
select select
select select "**"
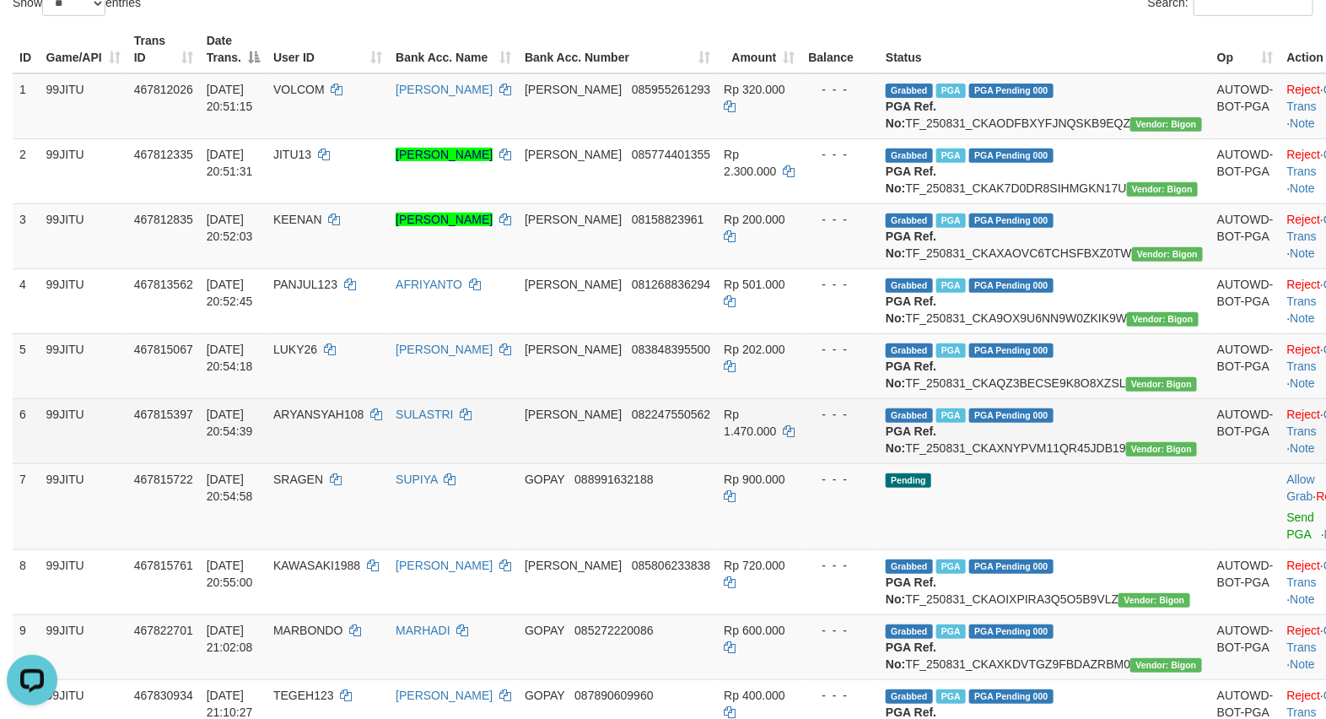
scroll to position [562, 0]
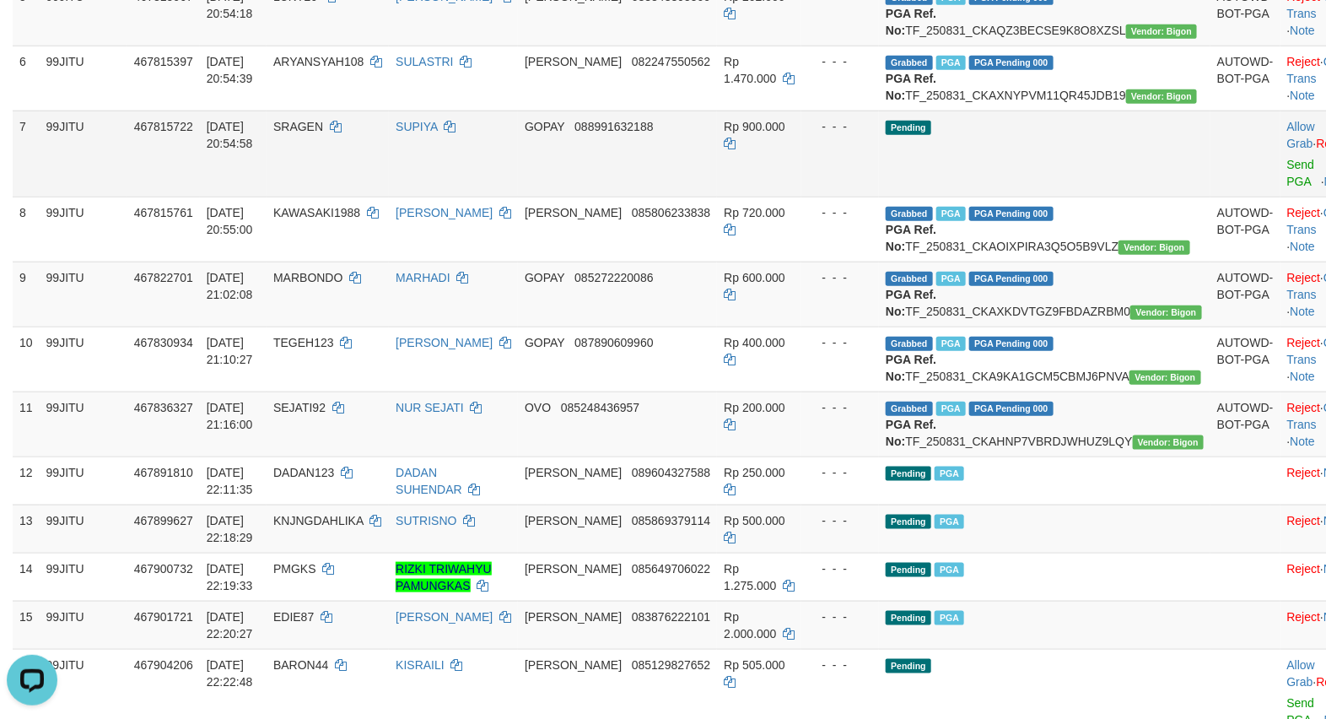
click at [1071, 197] on td "Pending" at bounding box center [1044, 153] width 331 height 86
click at [1287, 188] on link "Send PGA" at bounding box center [1301, 173] width 28 height 30
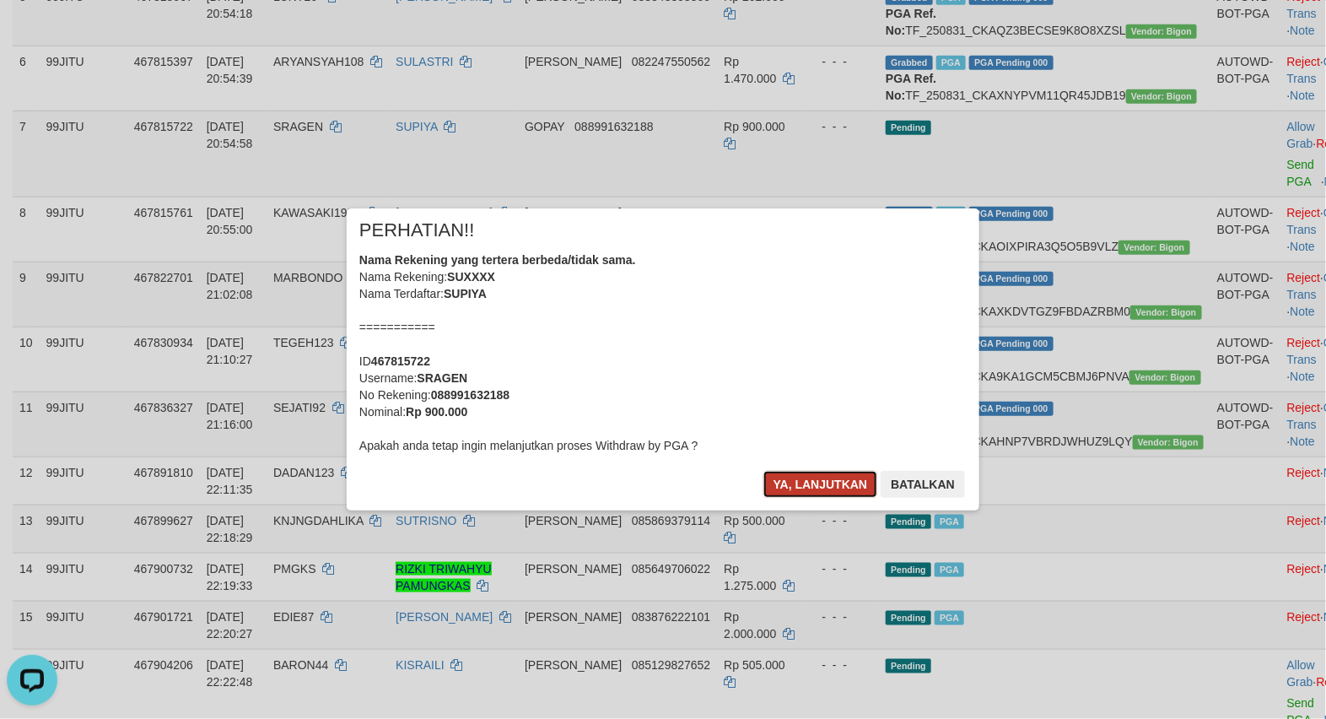
click at [839, 482] on button "Ya, lanjutkan" at bounding box center [820, 484] width 115 height 27
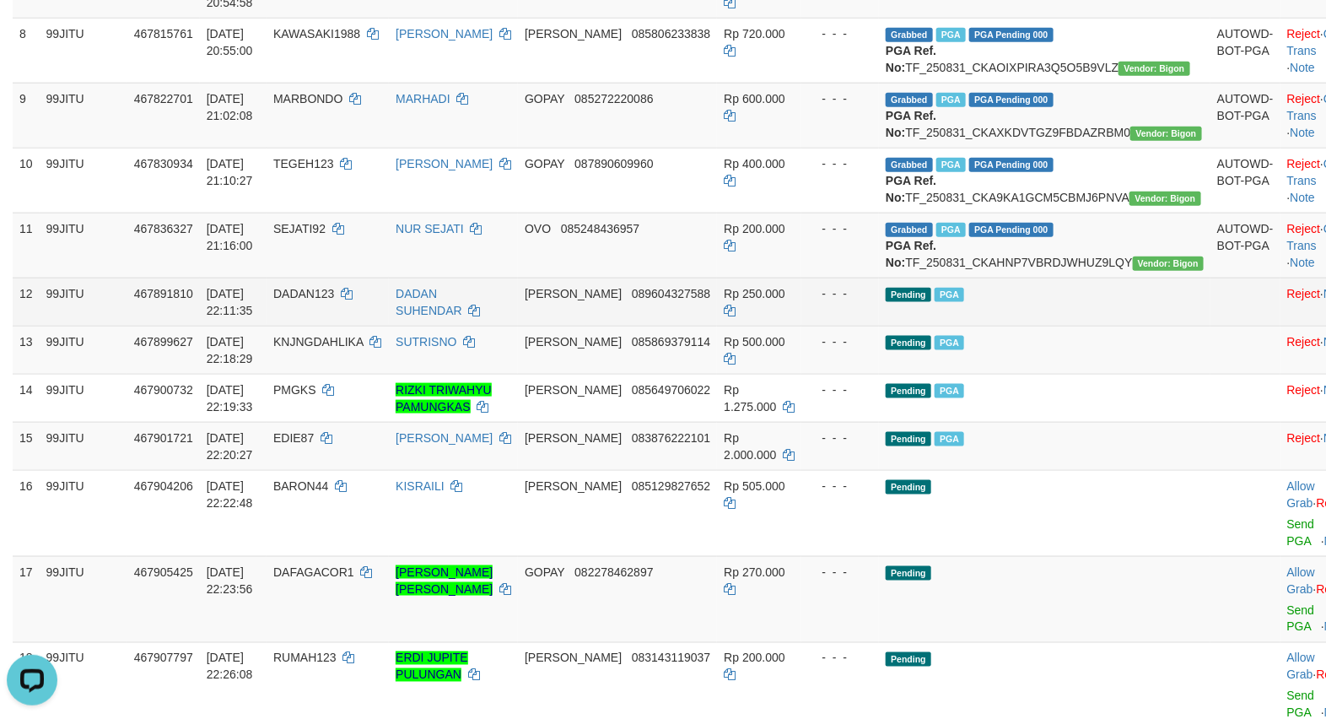
scroll to position [1265, 0]
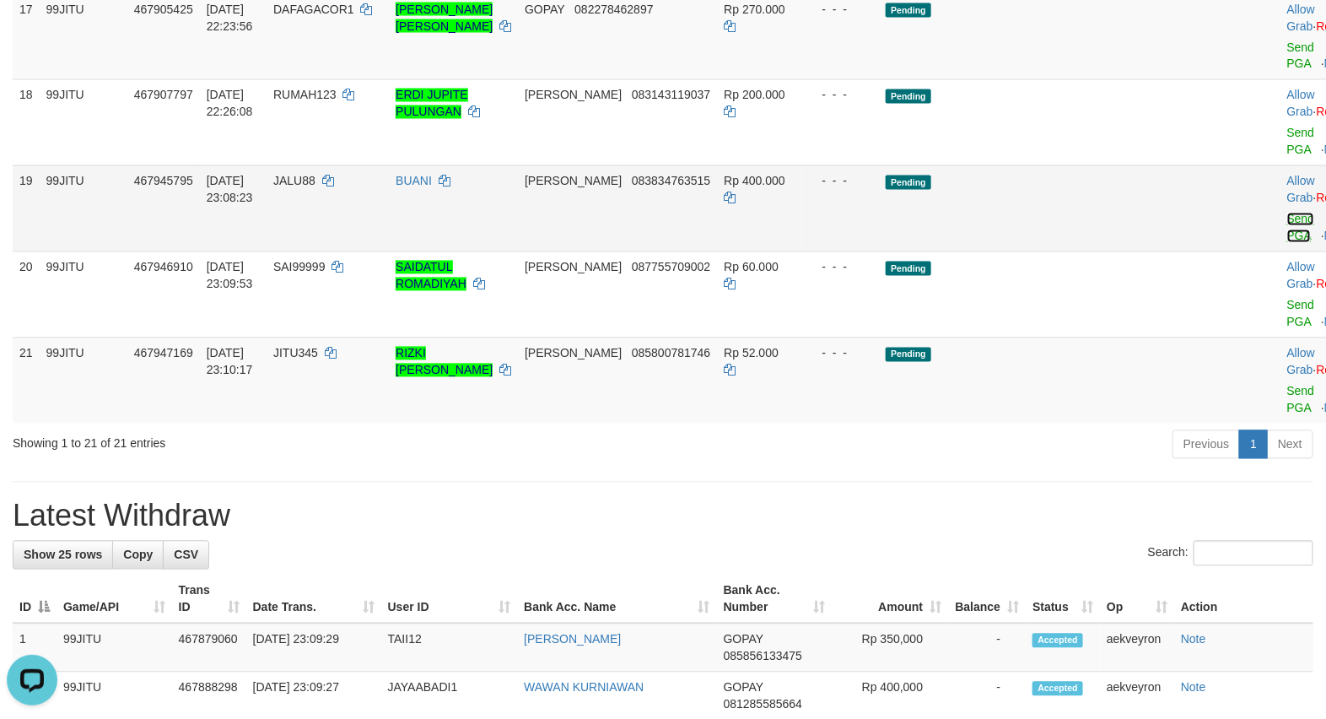
click at [1287, 243] on link "Send PGA" at bounding box center [1301, 228] width 28 height 30
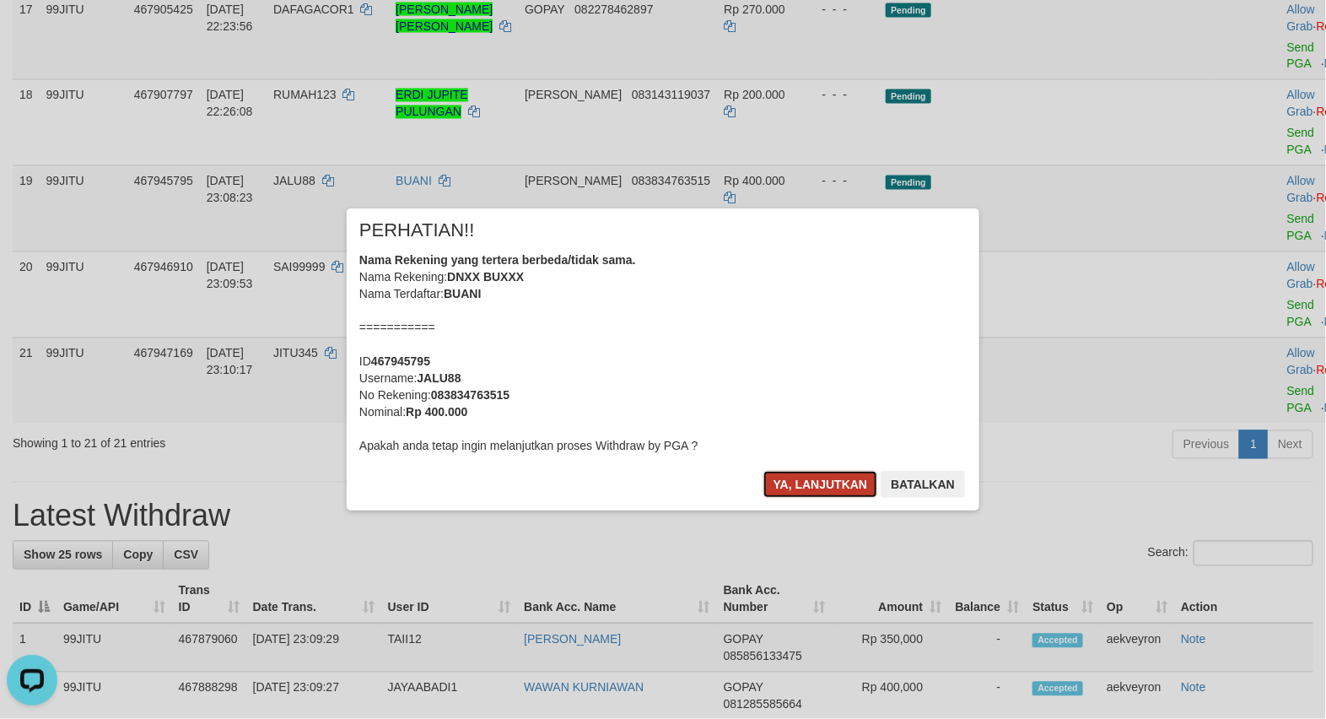
click at [843, 496] on button "Ya, lanjutkan" at bounding box center [820, 484] width 115 height 27
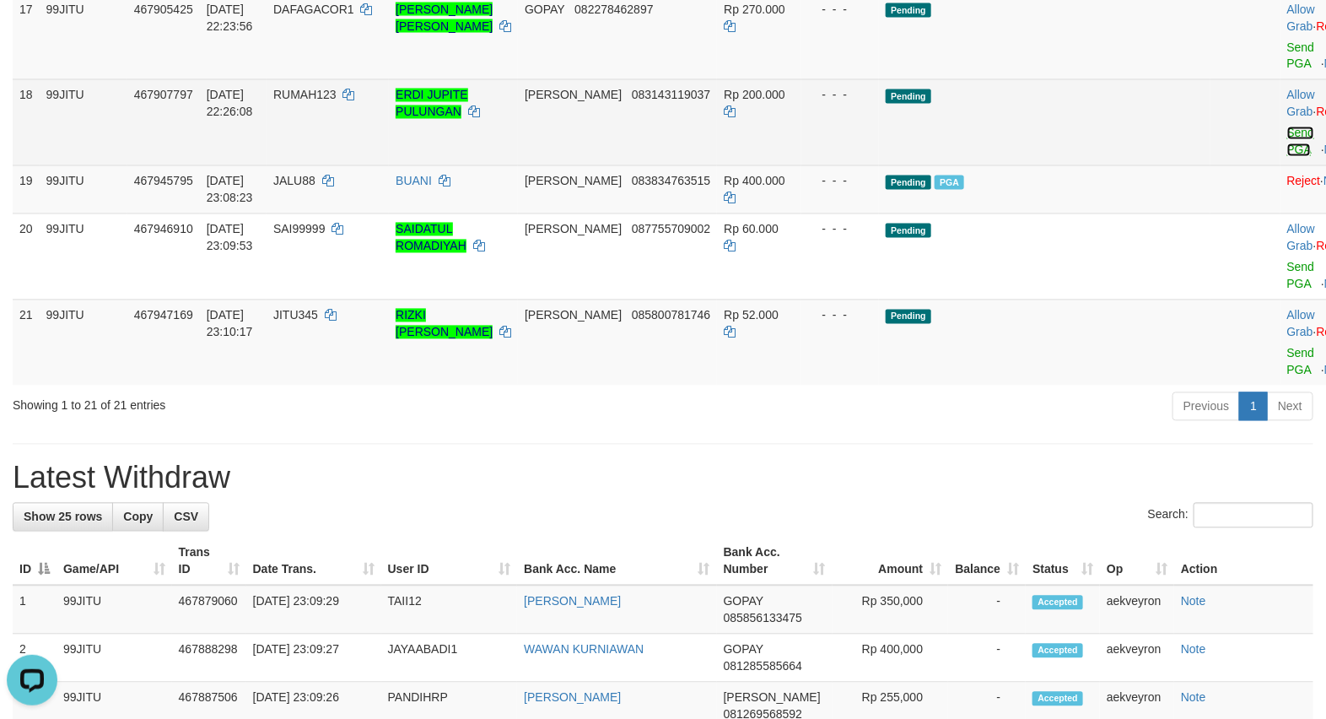
click at [1287, 157] on link "Send PGA" at bounding box center [1301, 142] width 28 height 30
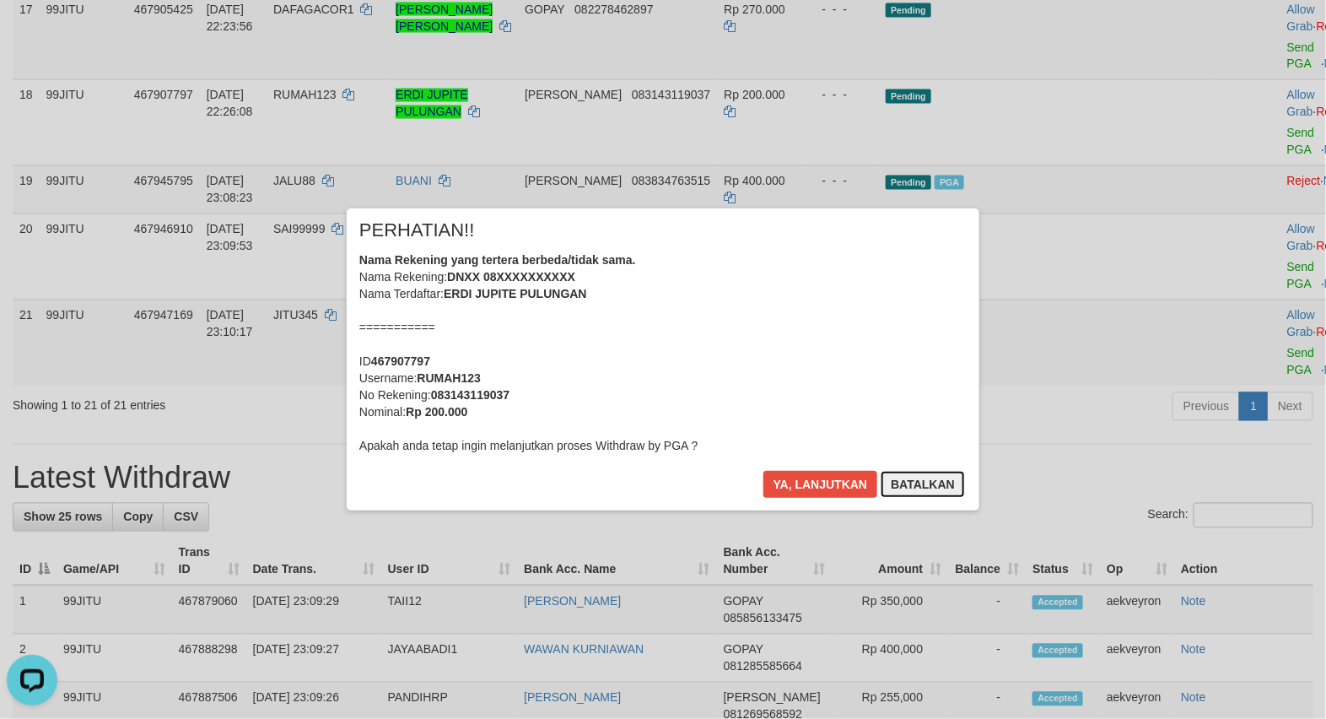
click at [940, 487] on button "Batalkan" at bounding box center [922, 484] width 84 height 27
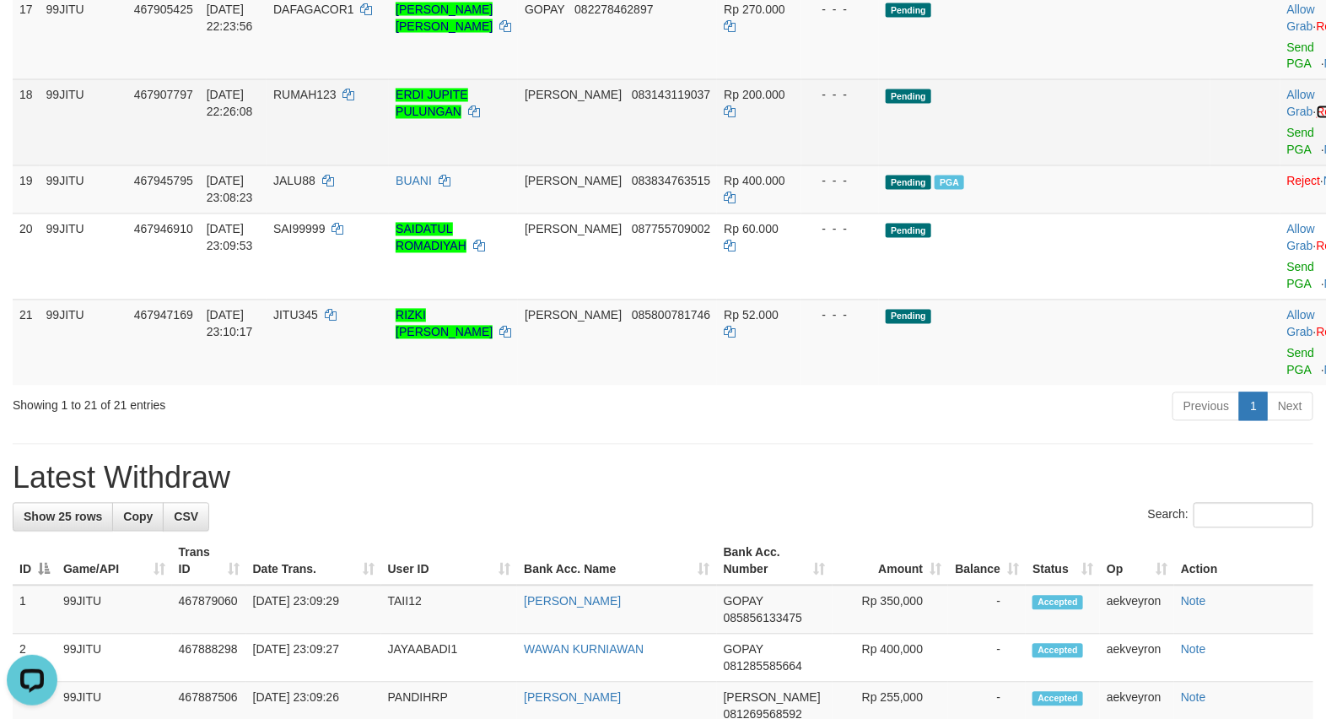
click at [1316, 119] on link "Reject" at bounding box center [1333, 111] width 34 height 13
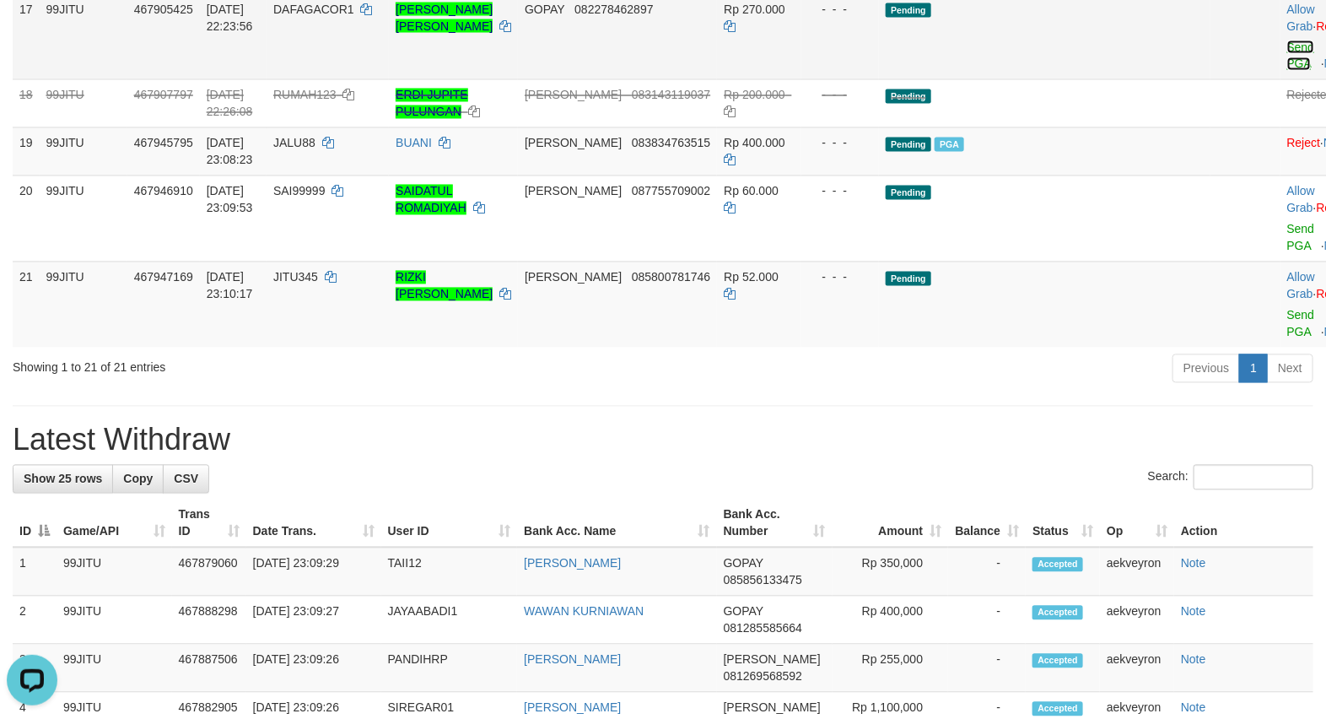
click at [1287, 71] on link "Send PGA" at bounding box center [1301, 55] width 28 height 30
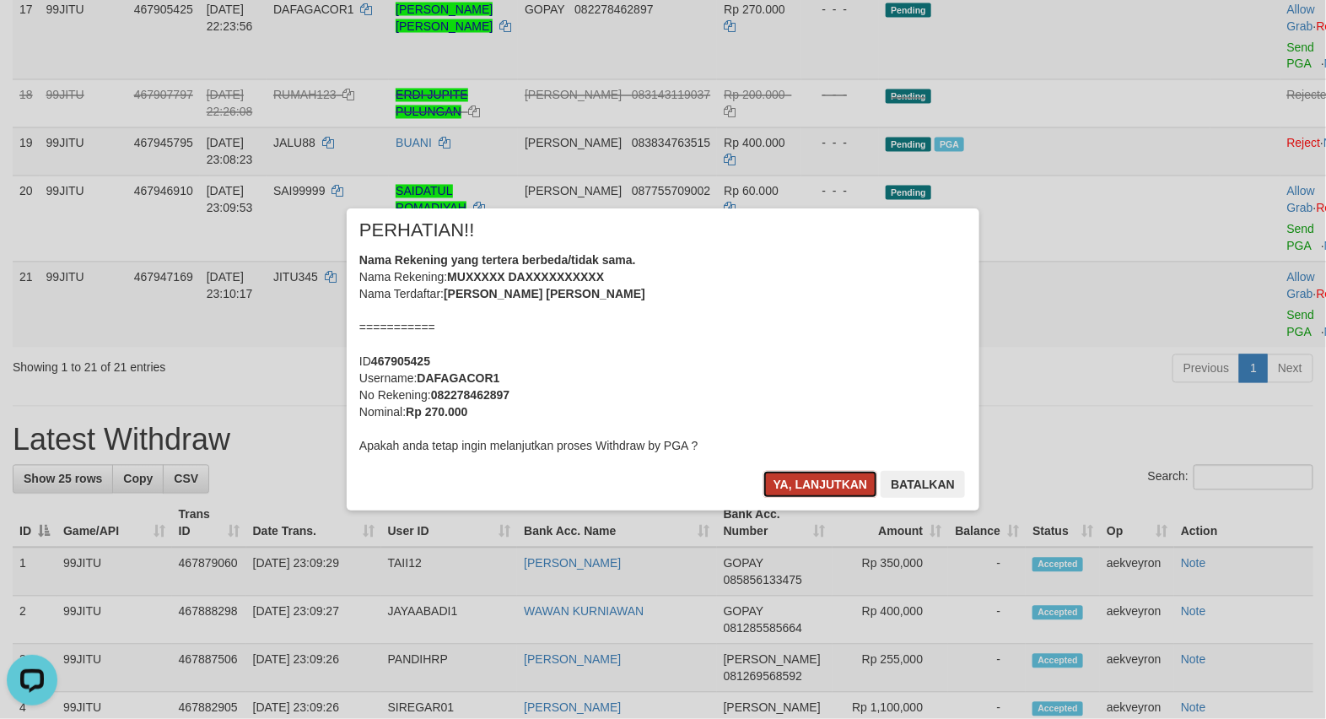
click at [803, 481] on button "Ya, lanjutkan" at bounding box center [820, 484] width 115 height 27
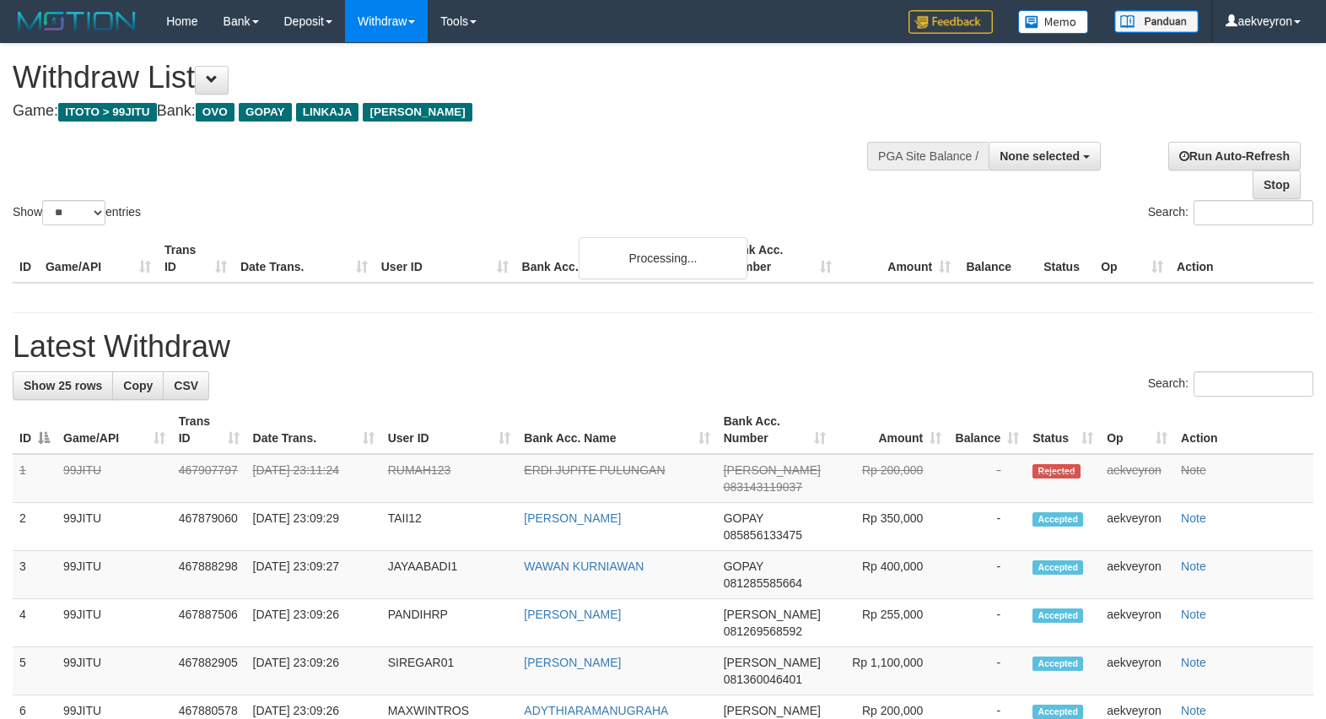
select select
select select "**"
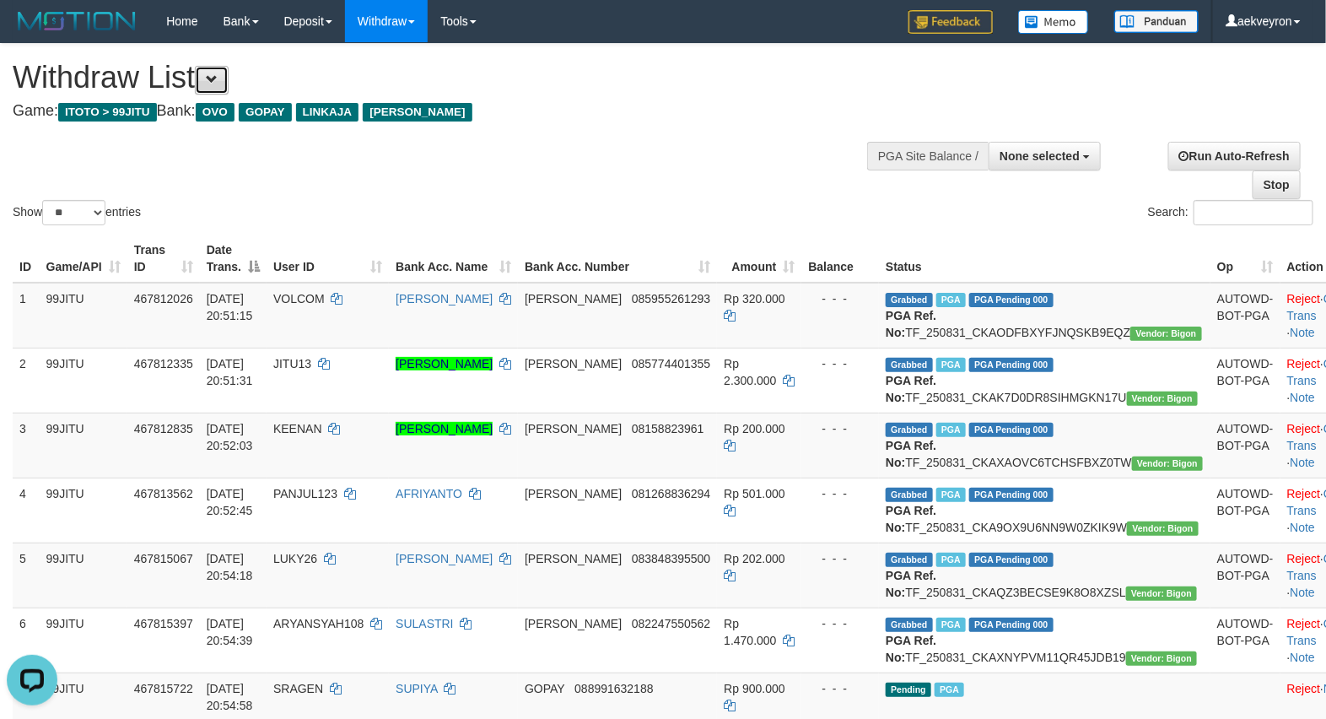
click at [229, 84] on button at bounding box center [212, 80] width 34 height 29
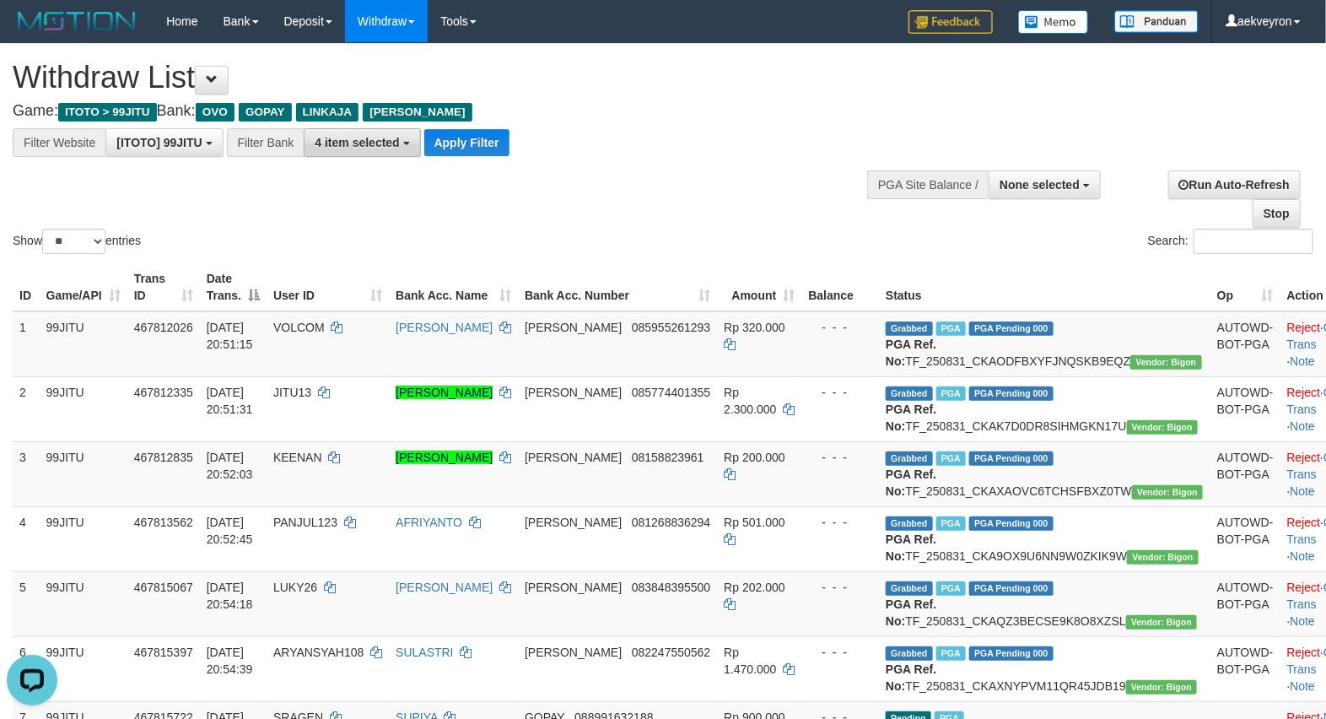
click at [367, 143] on span "4 item selected" at bounding box center [357, 142] width 84 height 13
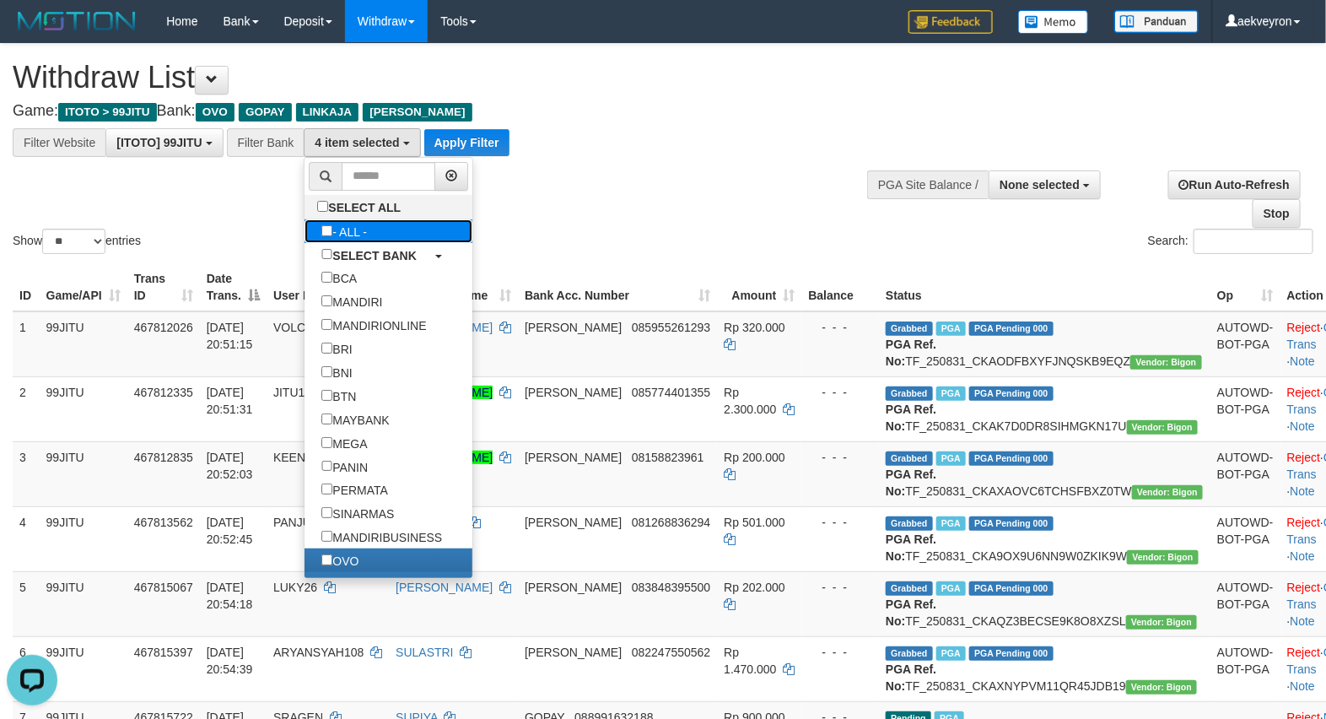
click at [356, 233] on label "- ALL -" at bounding box center [343, 231] width 79 height 24
select select "***"
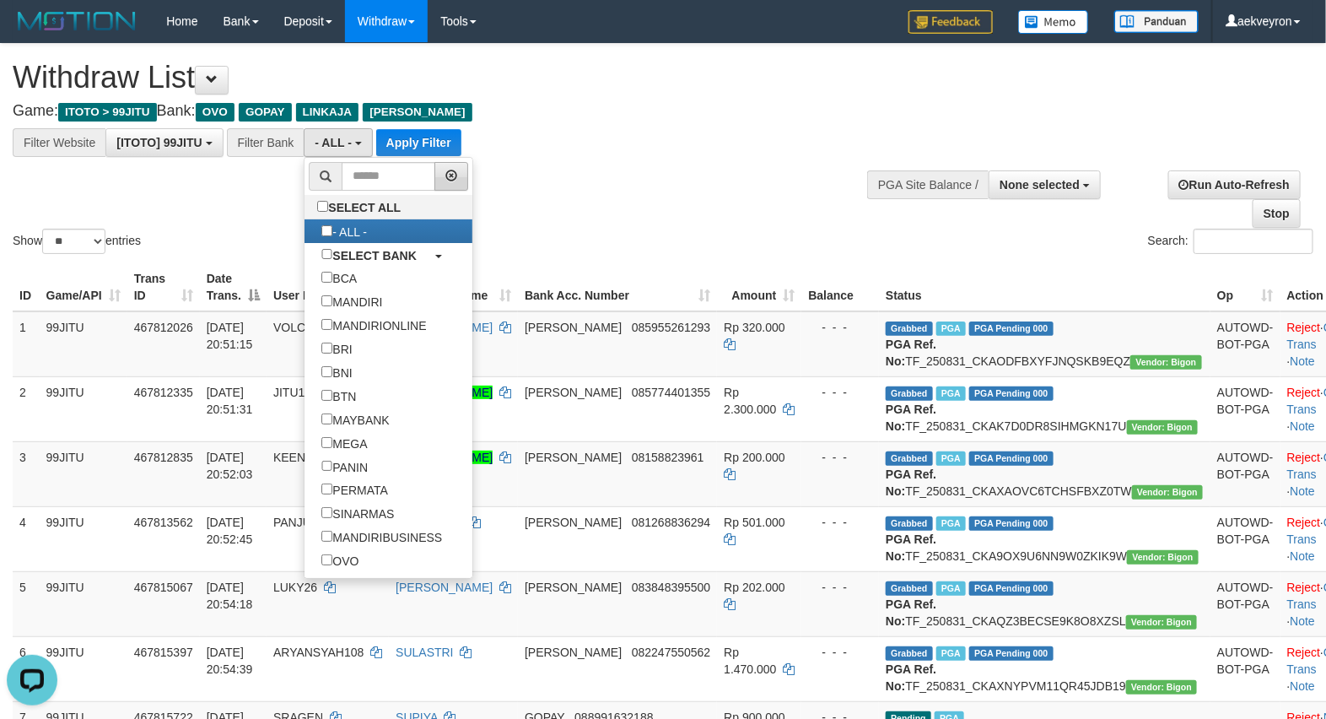
scroll to position [199, 0]
click at [434, 144] on button "Apply Filter" at bounding box center [418, 142] width 85 height 27
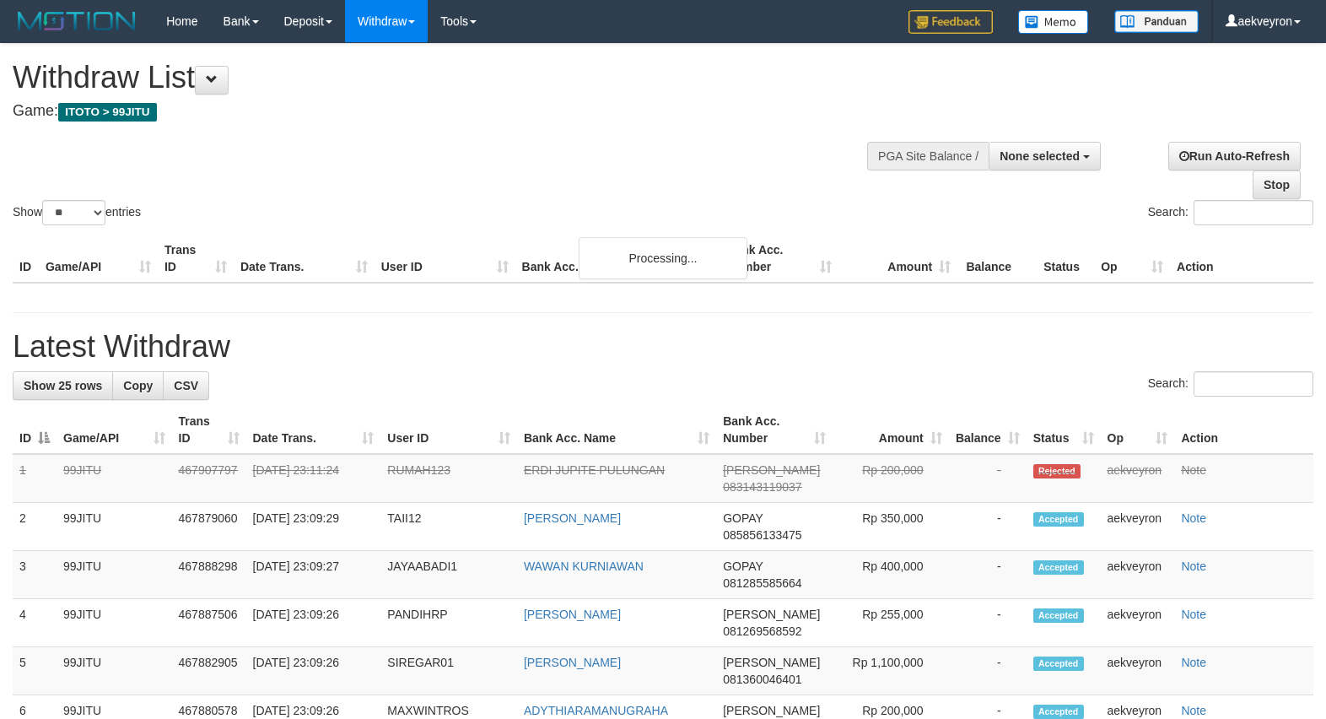
select select
select select "**"
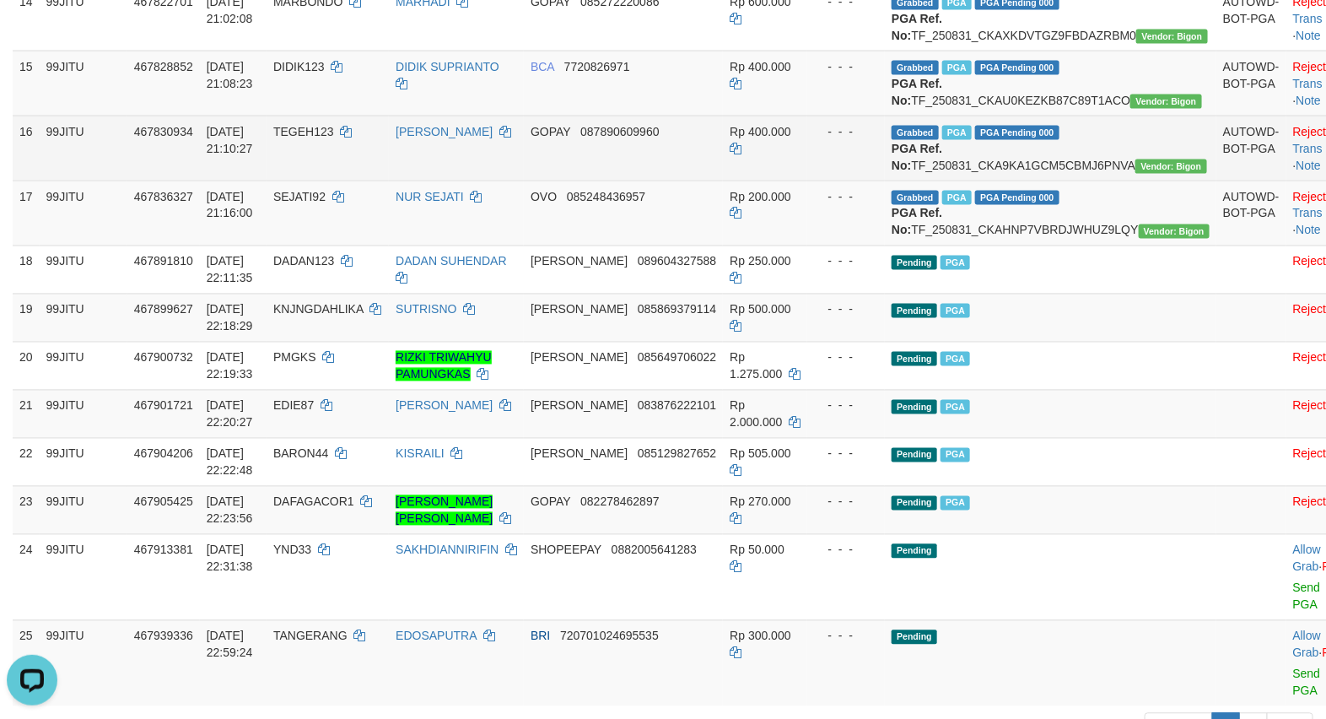
scroll to position [1687, 0]
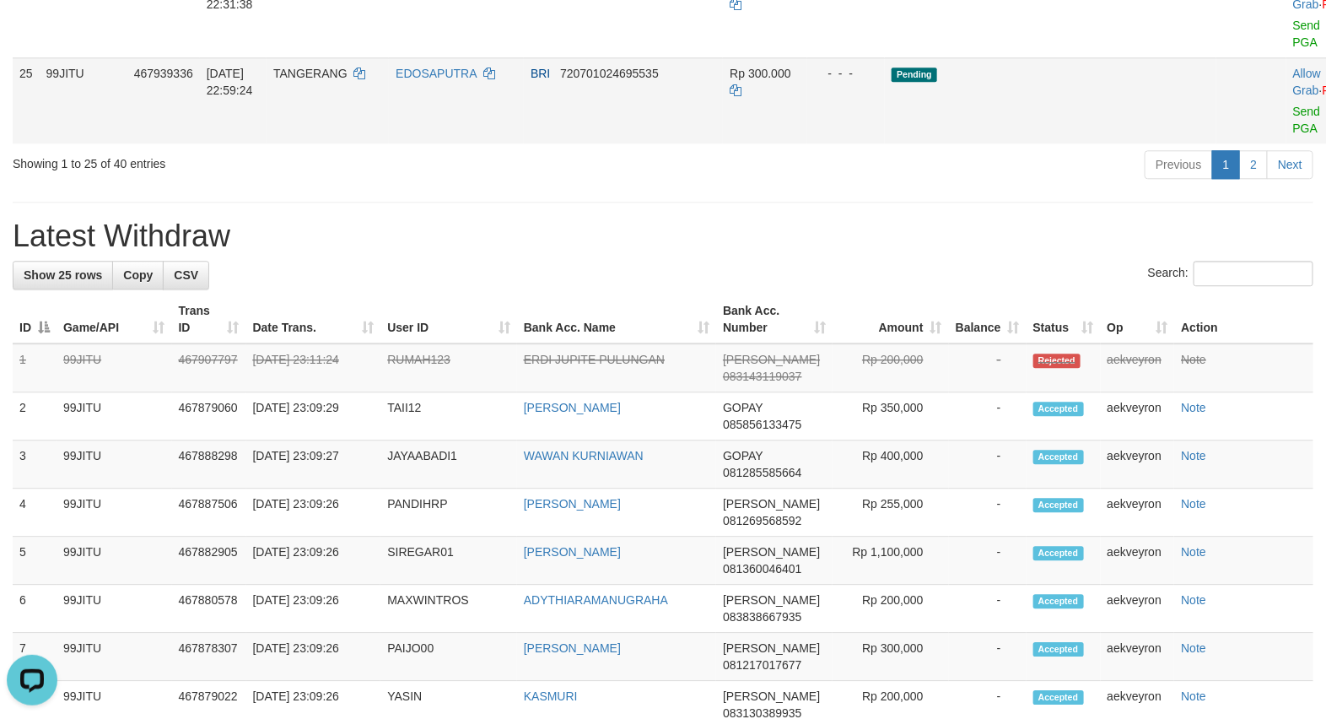
click at [1286, 143] on td "Allow Grab · Reject Send PGA · Note" at bounding box center [1327, 100] width 83 height 86
click at [1293, 135] on link "Send PGA" at bounding box center [1307, 120] width 28 height 30
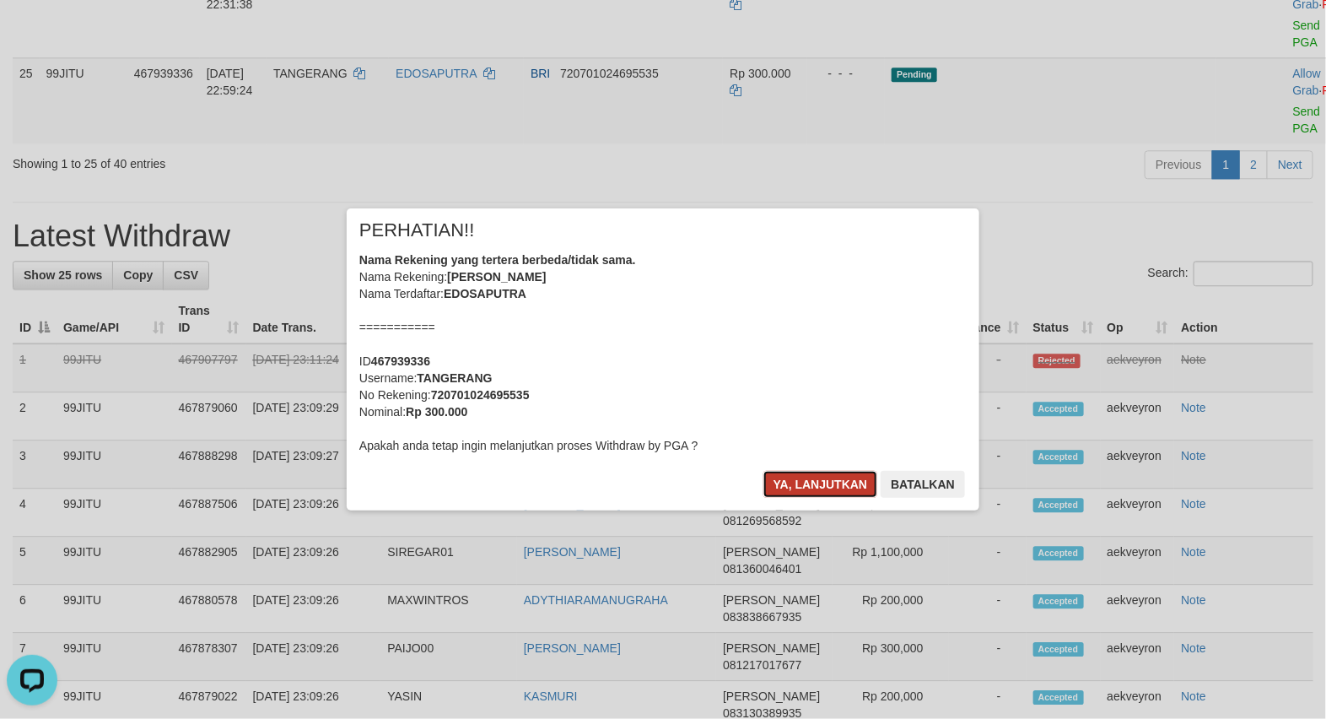
click at [789, 482] on button "Ya, lanjutkan" at bounding box center [820, 484] width 115 height 27
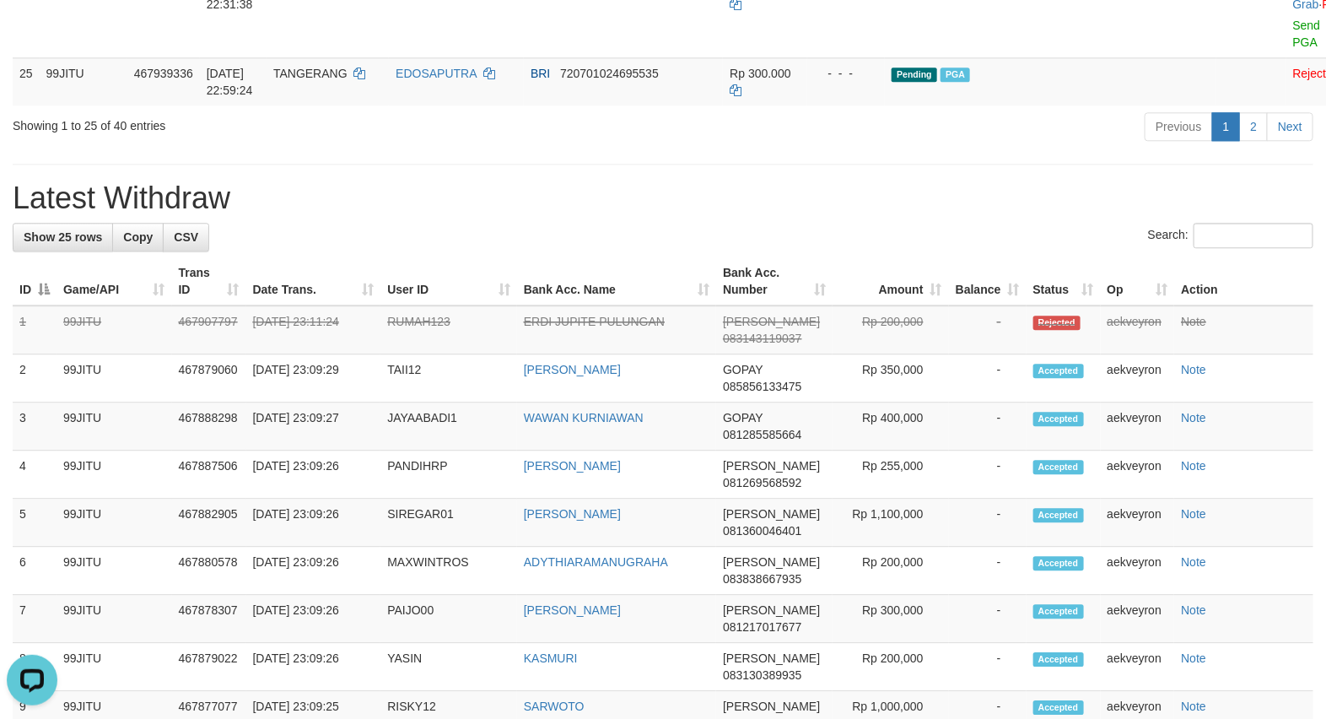
click at [1255, 141] on link "2" at bounding box center [1253, 126] width 29 height 29
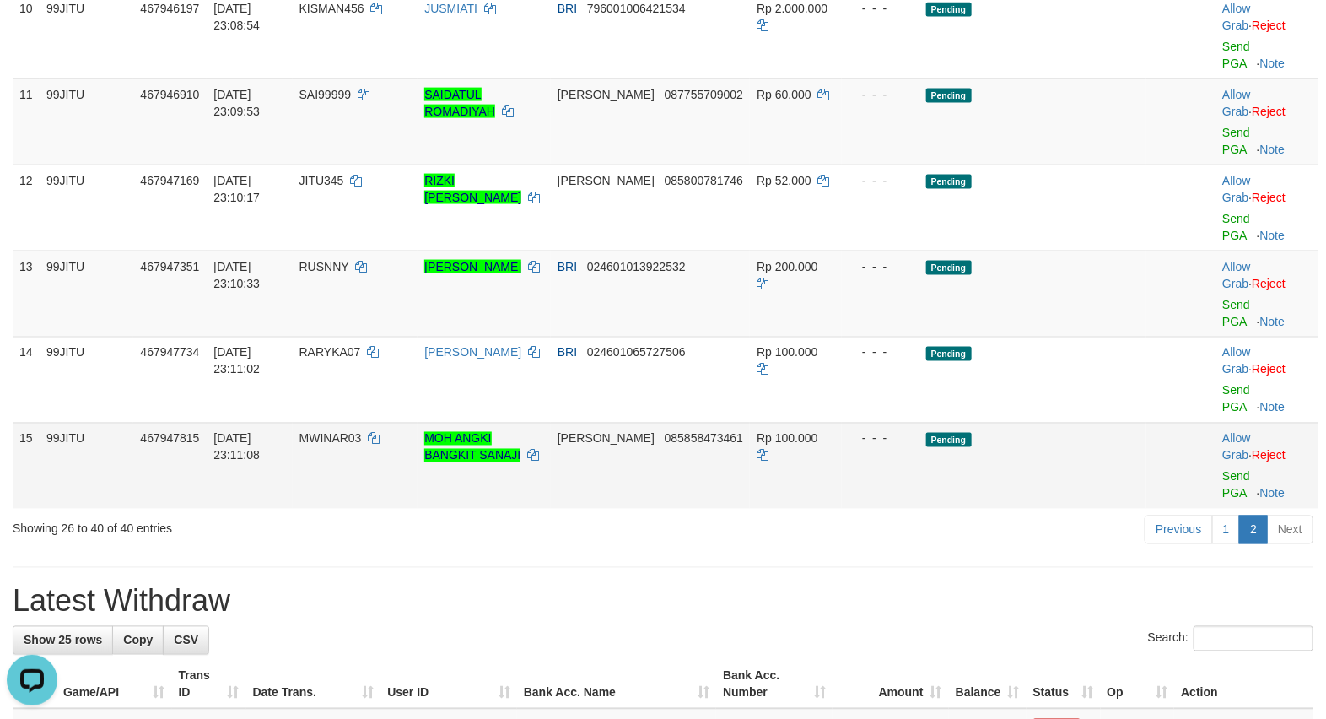
scroll to position [740, 0]
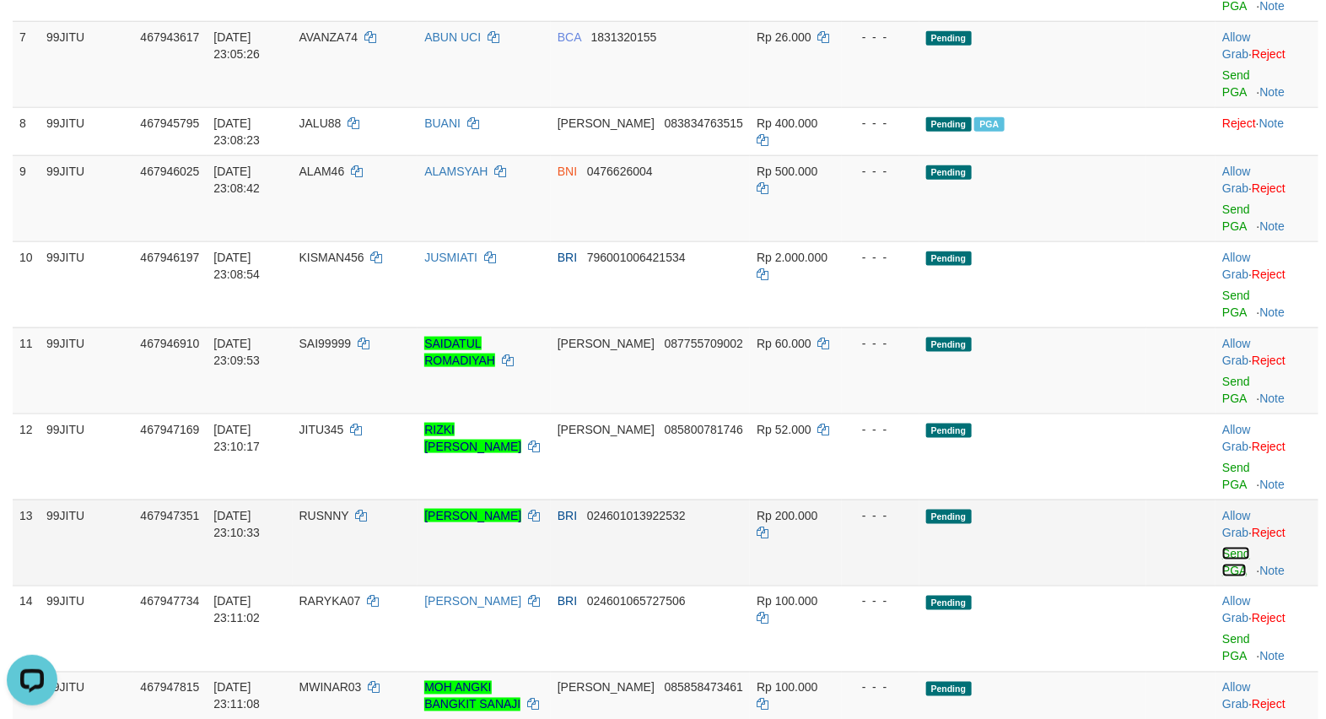
click at [1225, 555] on link "Send PGA" at bounding box center [1236, 561] width 28 height 30
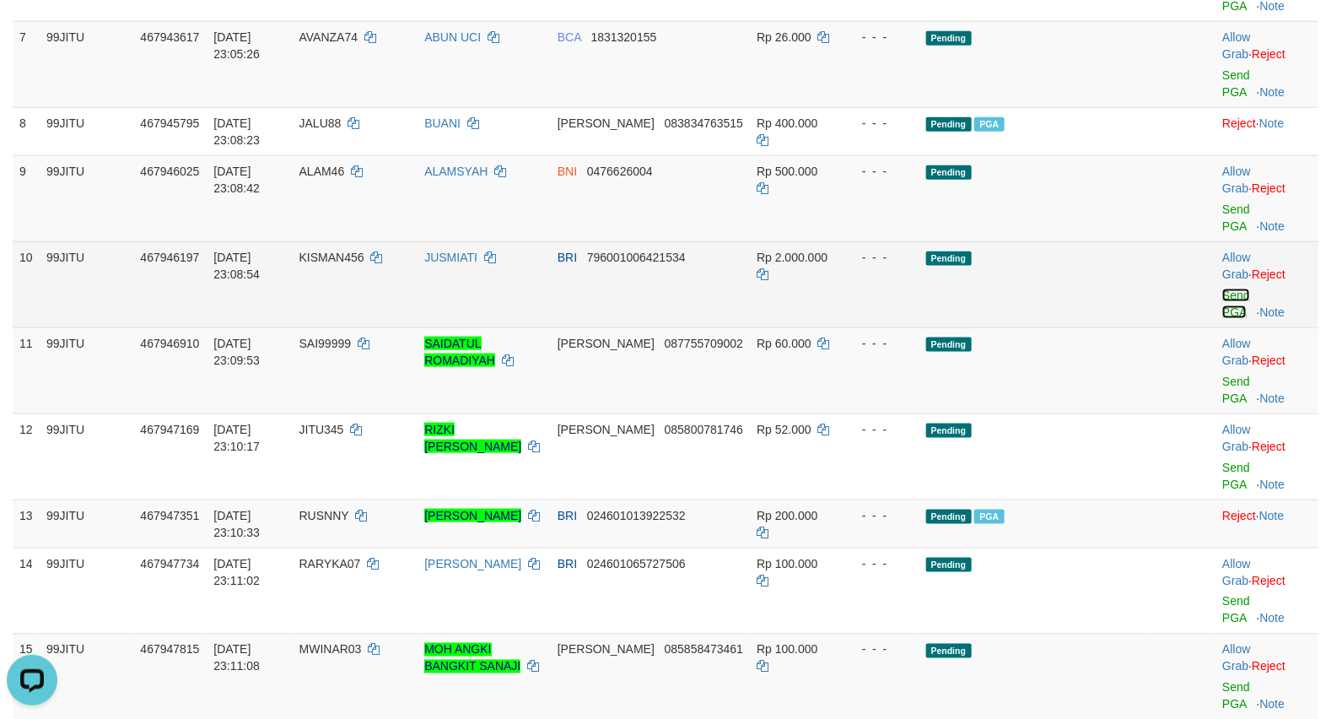
click at [1240, 297] on link "Send PGA" at bounding box center [1236, 303] width 28 height 30
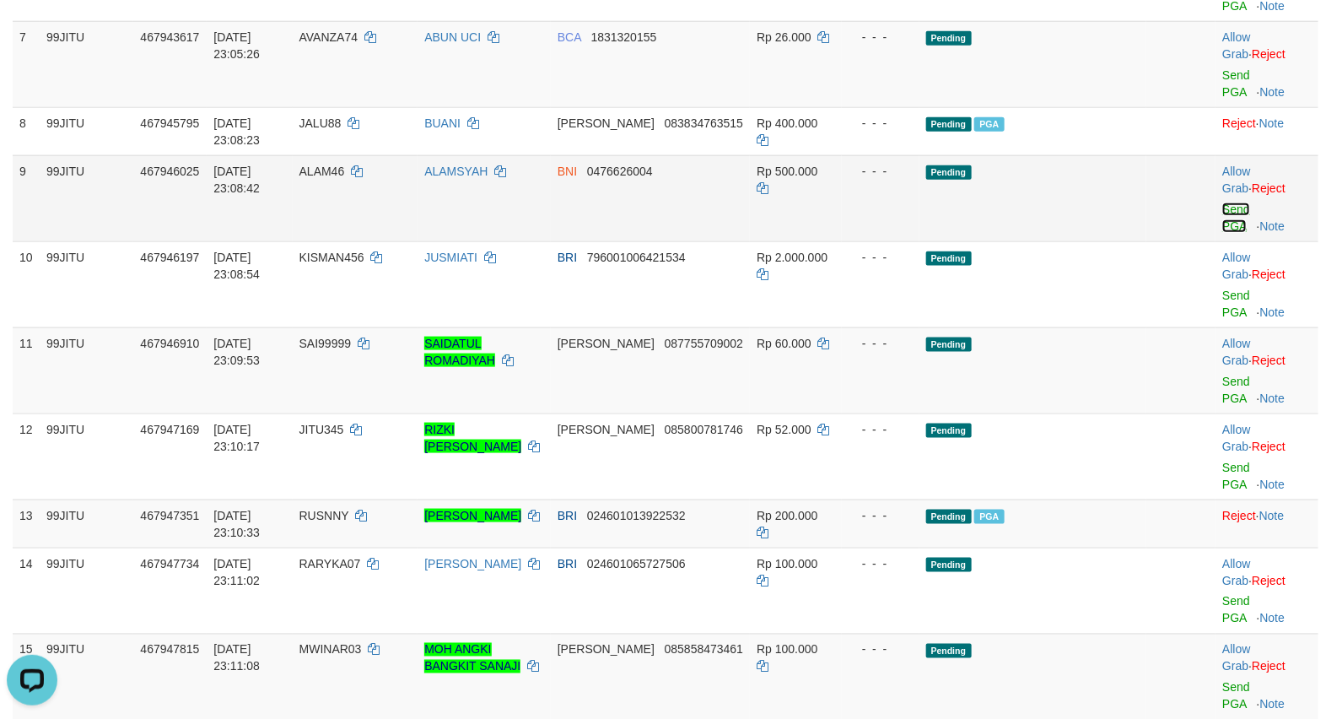
click at [1233, 209] on link "Send PGA" at bounding box center [1236, 217] width 28 height 30
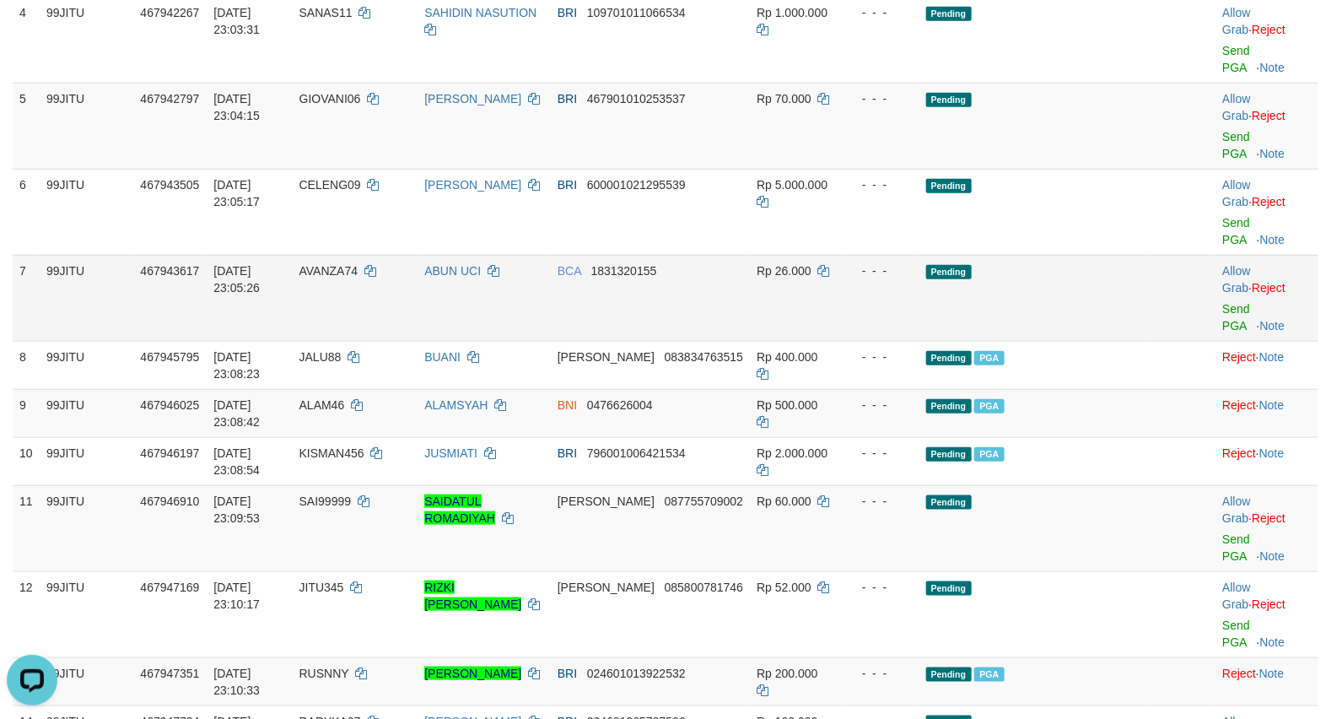
scroll to position [458, 0]
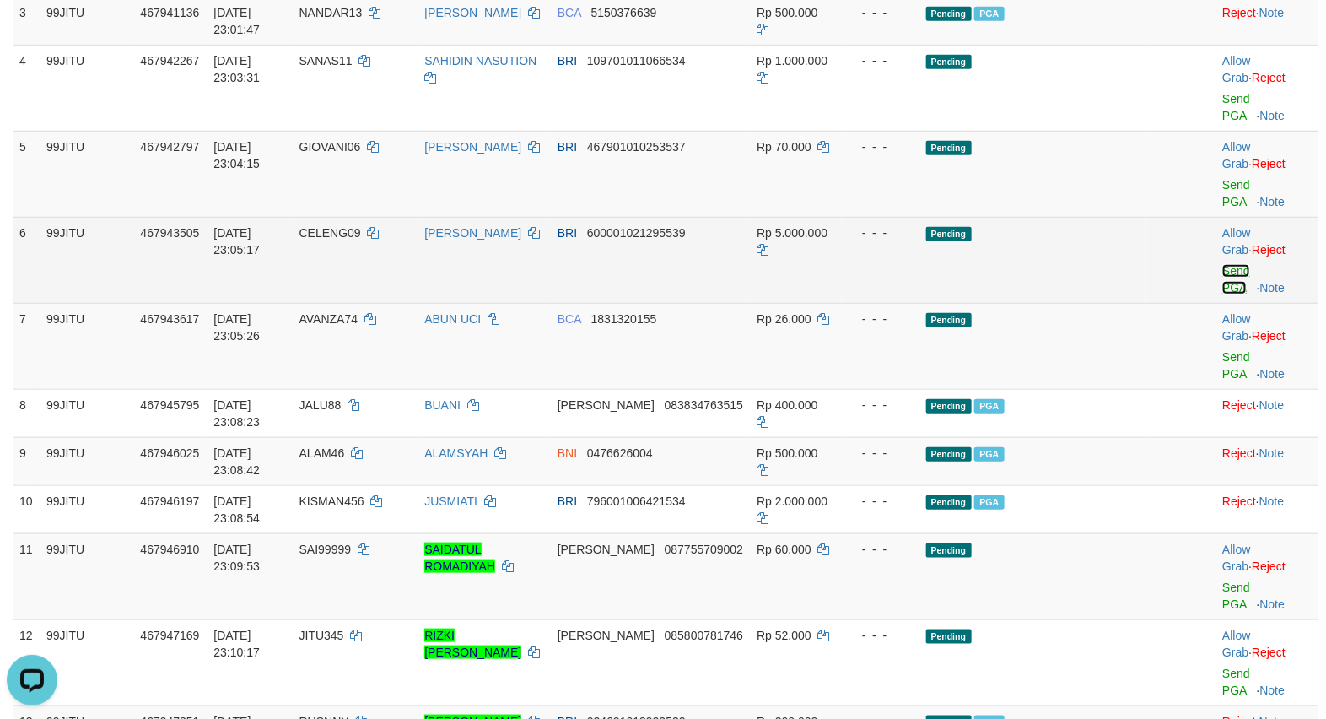
click at [1237, 270] on link "Send PGA" at bounding box center [1236, 279] width 28 height 30
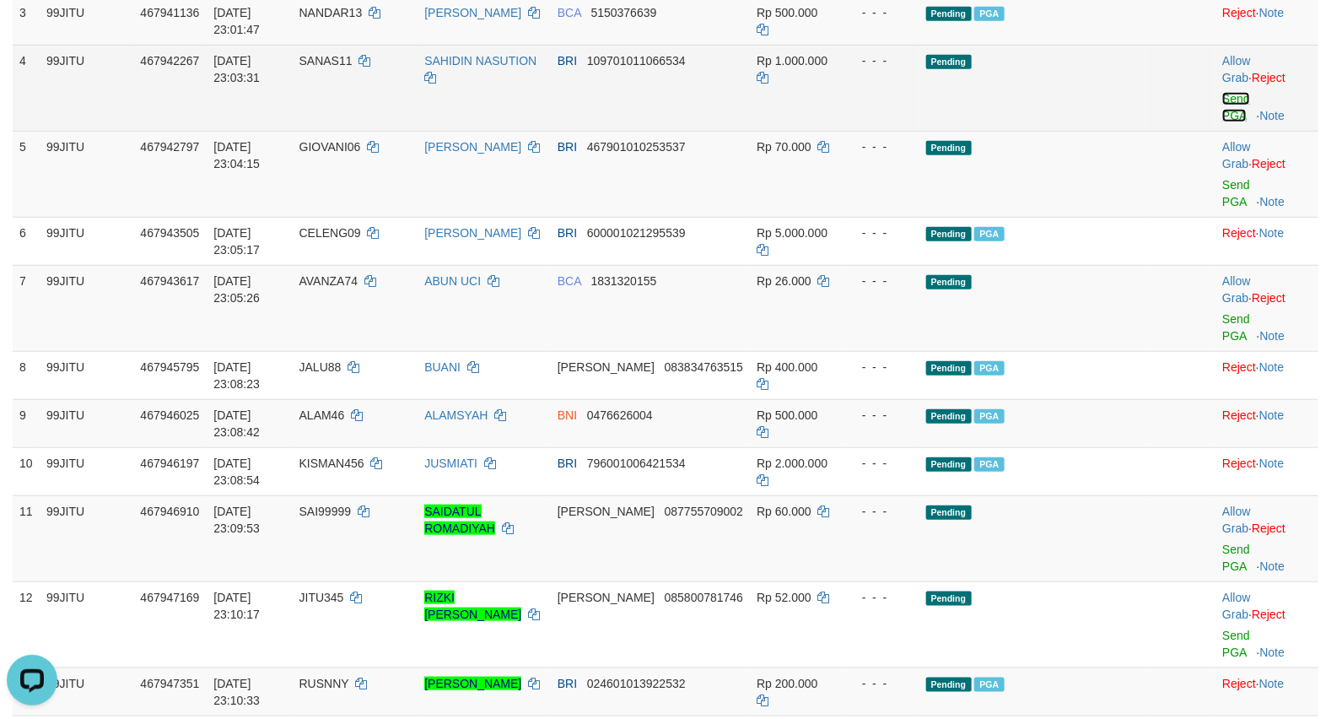
click at [1231, 98] on link "Send PGA" at bounding box center [1236, 107] width 28 height 30
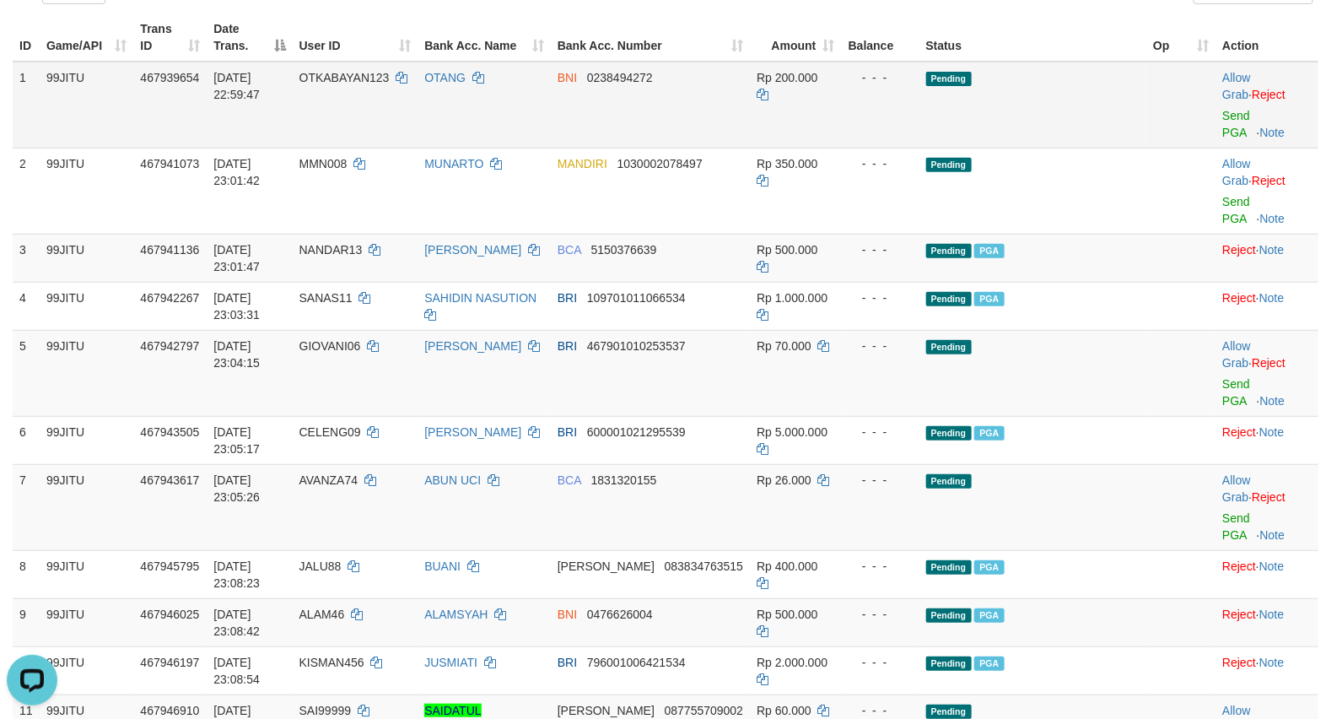
scroll to position [178, 0]
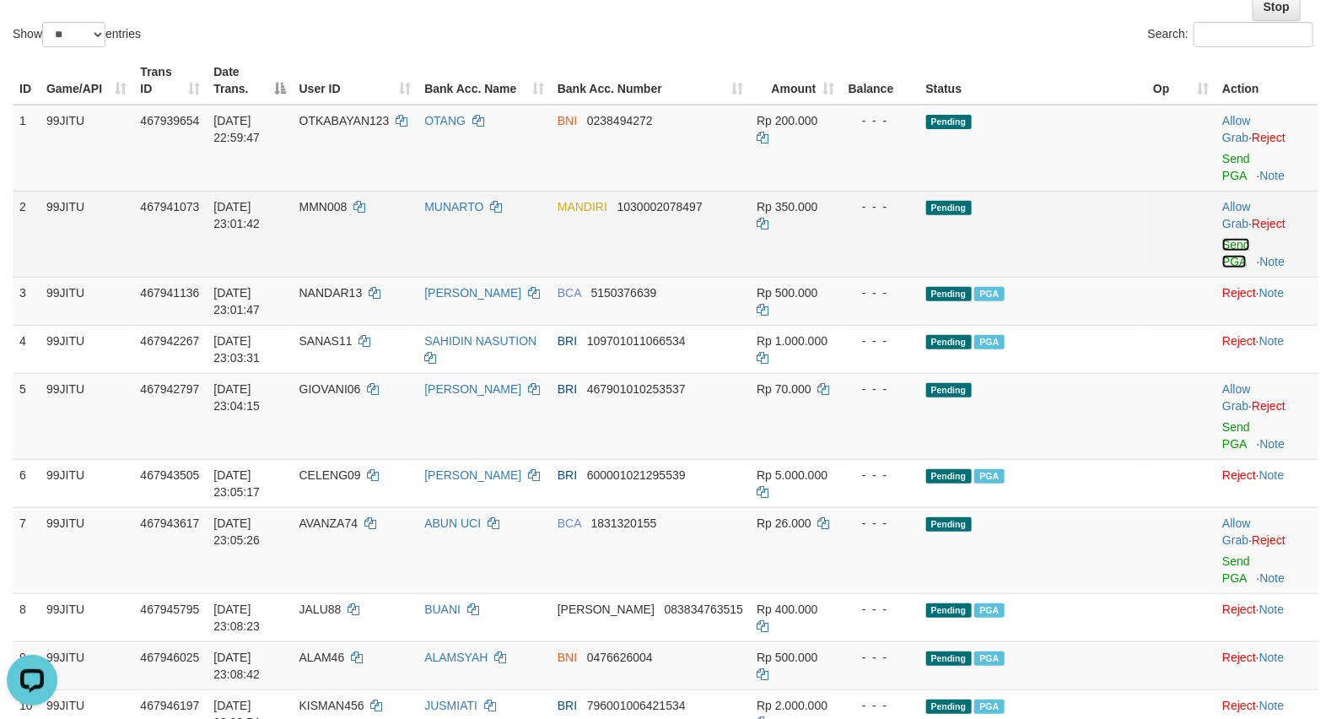
click at [1228, 245] on link "Send PGA" at bounding box center [1236, 253] width 28 height 30
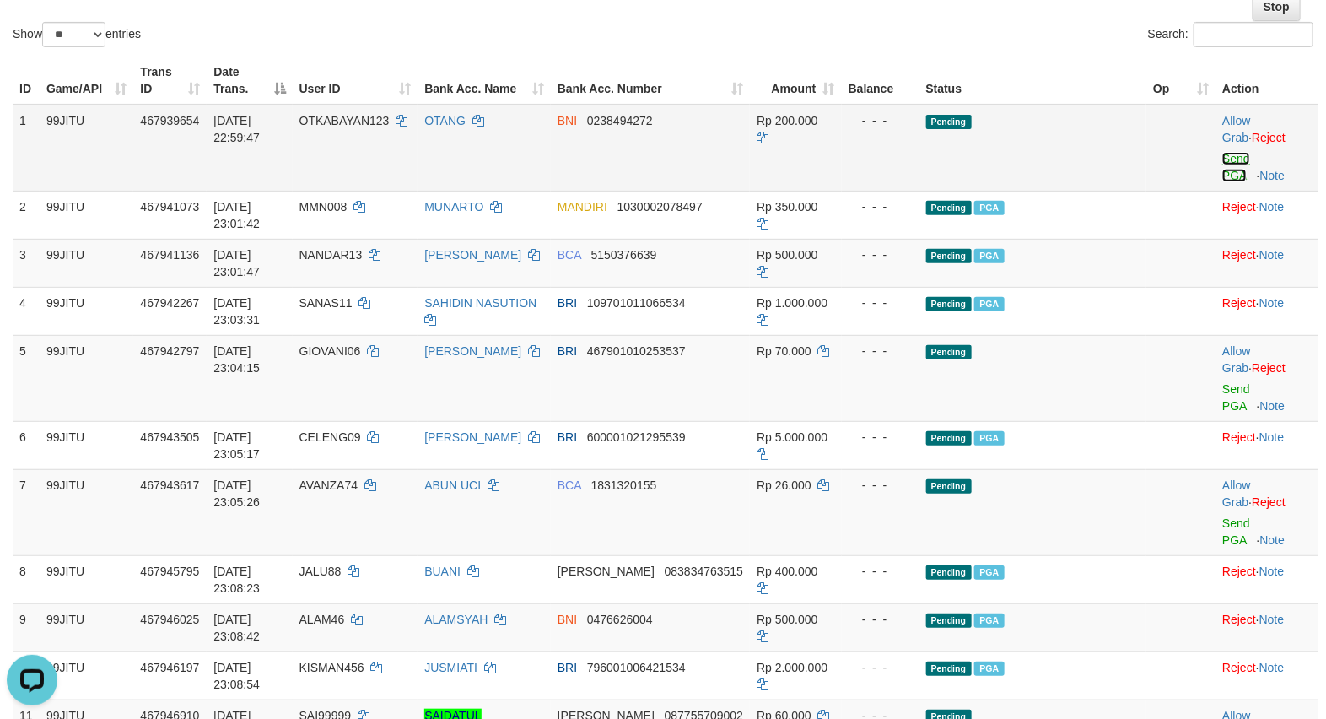
click at [1230, 156] on link "Send PGA" at bounding box center [1236, 167] width 28 height 30
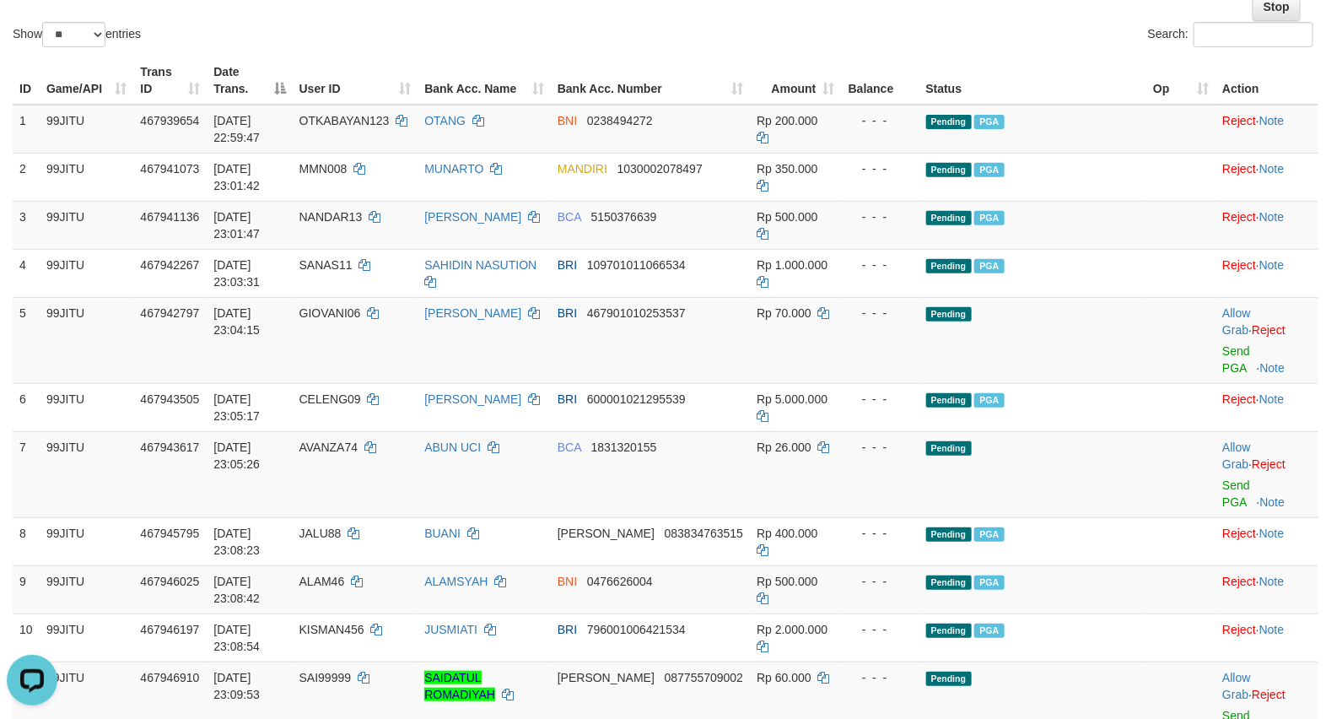
scroll to position [740, 0]
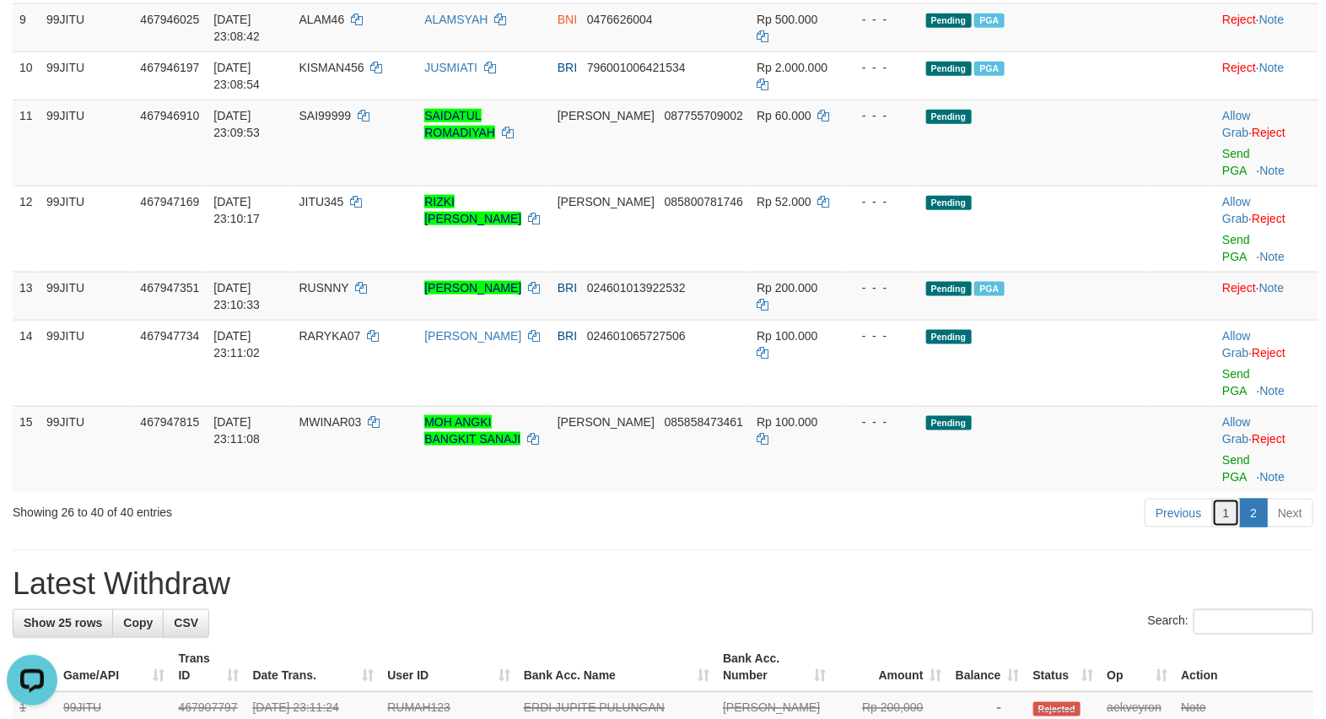
click at [1225, 516] on link "1" at bounding box center [1226, 512] width 29 height 29
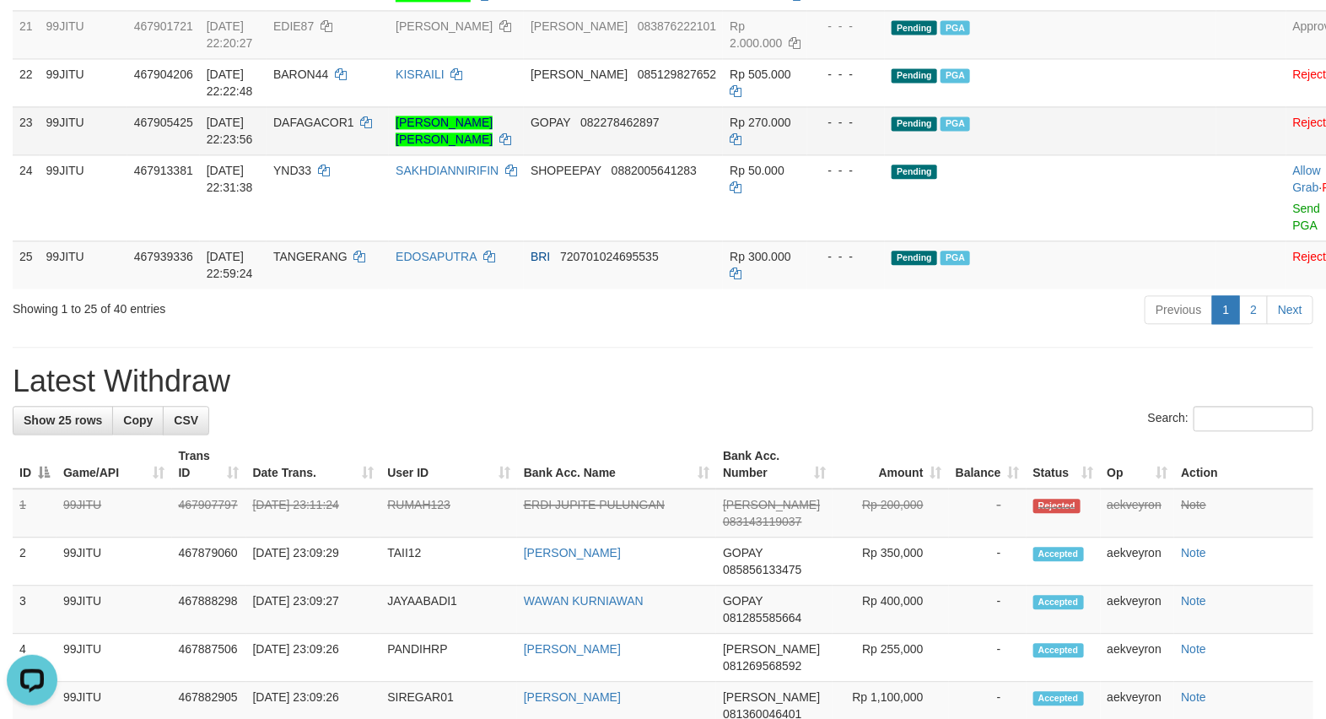
scroll to position [1729, 0]
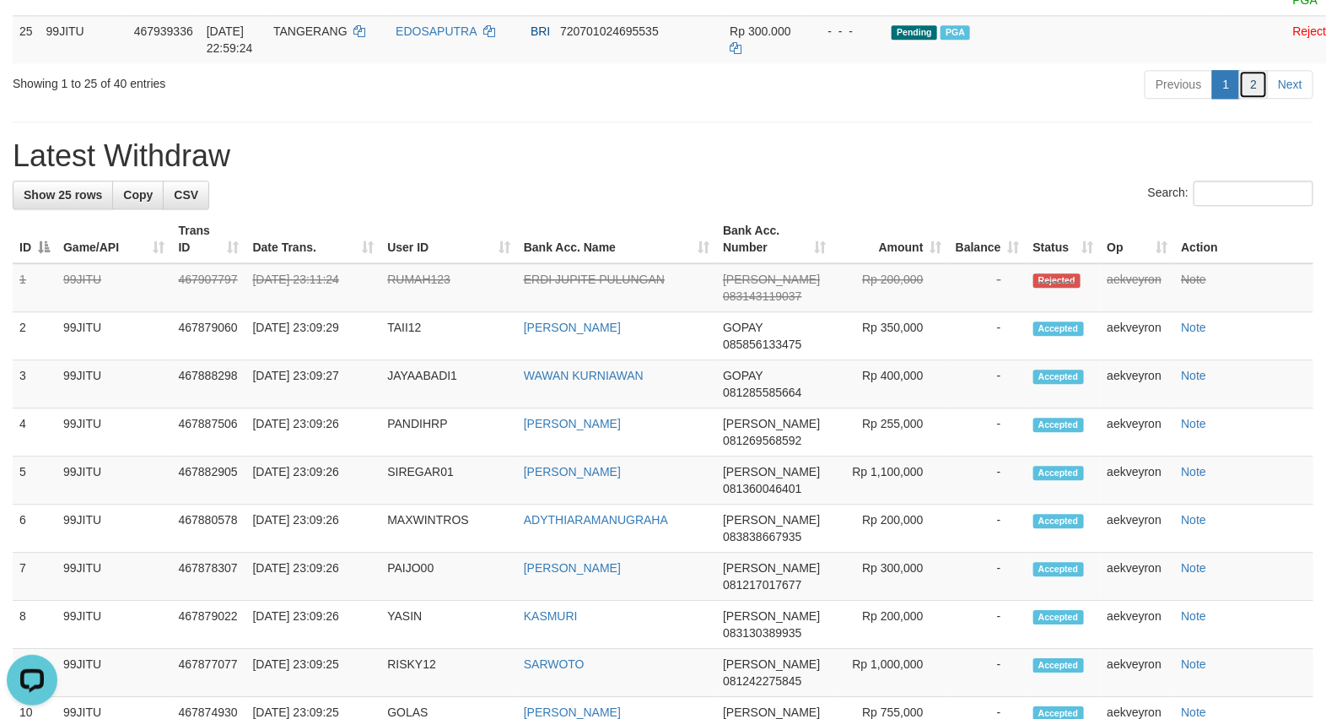
click at [1252, 99] on link "2" at bounding box center [1253, 84] width 29 height 29
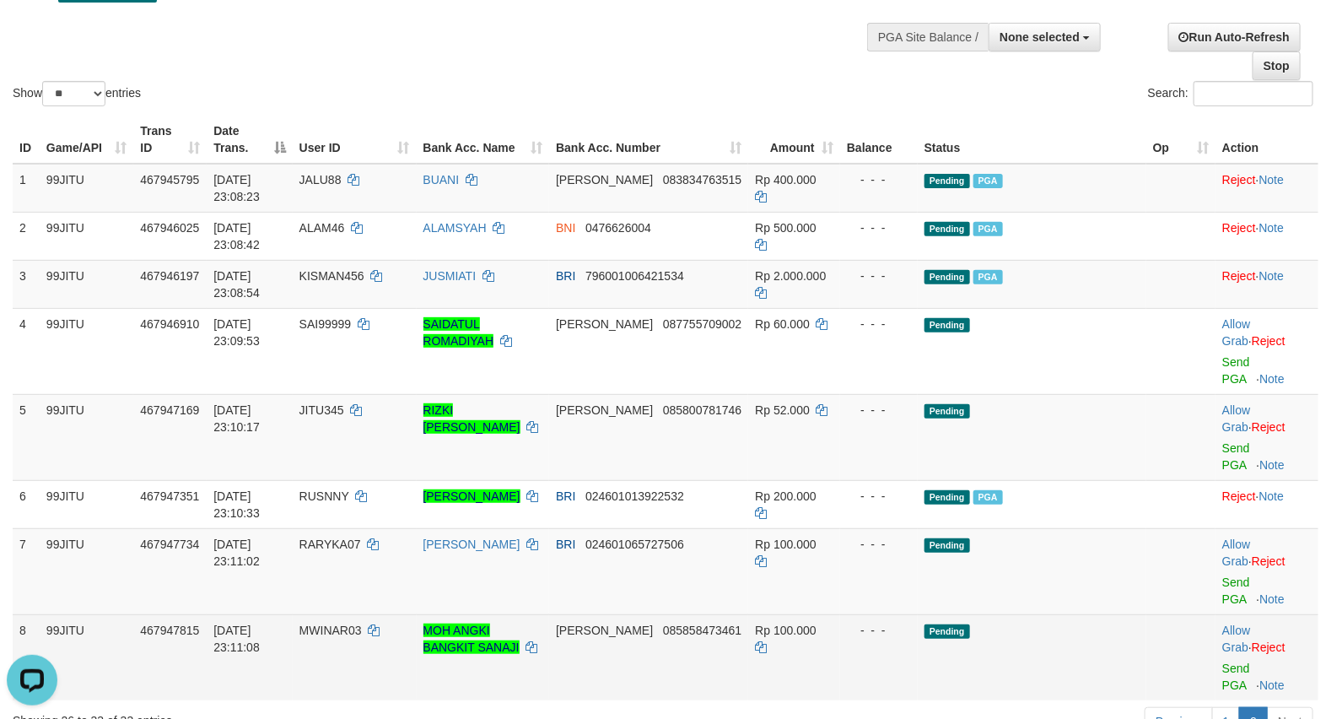
scroll to position [60, 0]
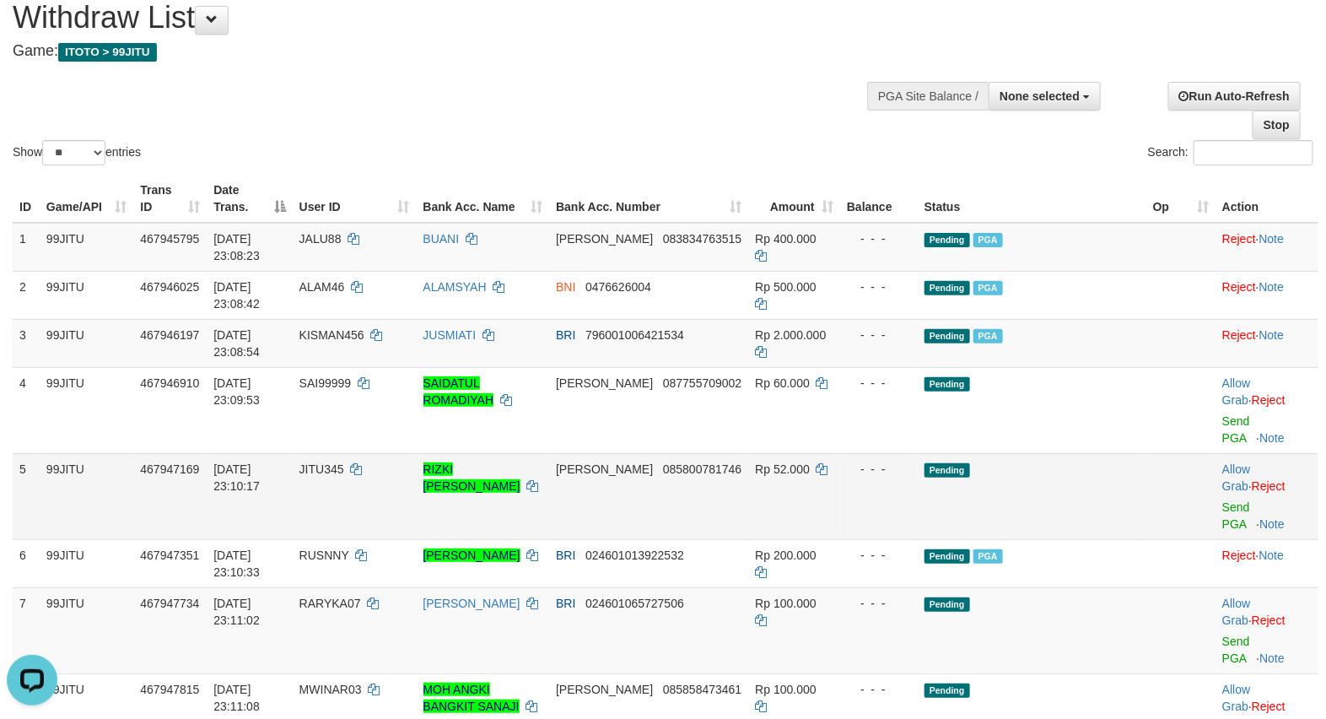
click at [1009, 523] on td "Pending" at bounding box center [1032, 496] width 229 height 86
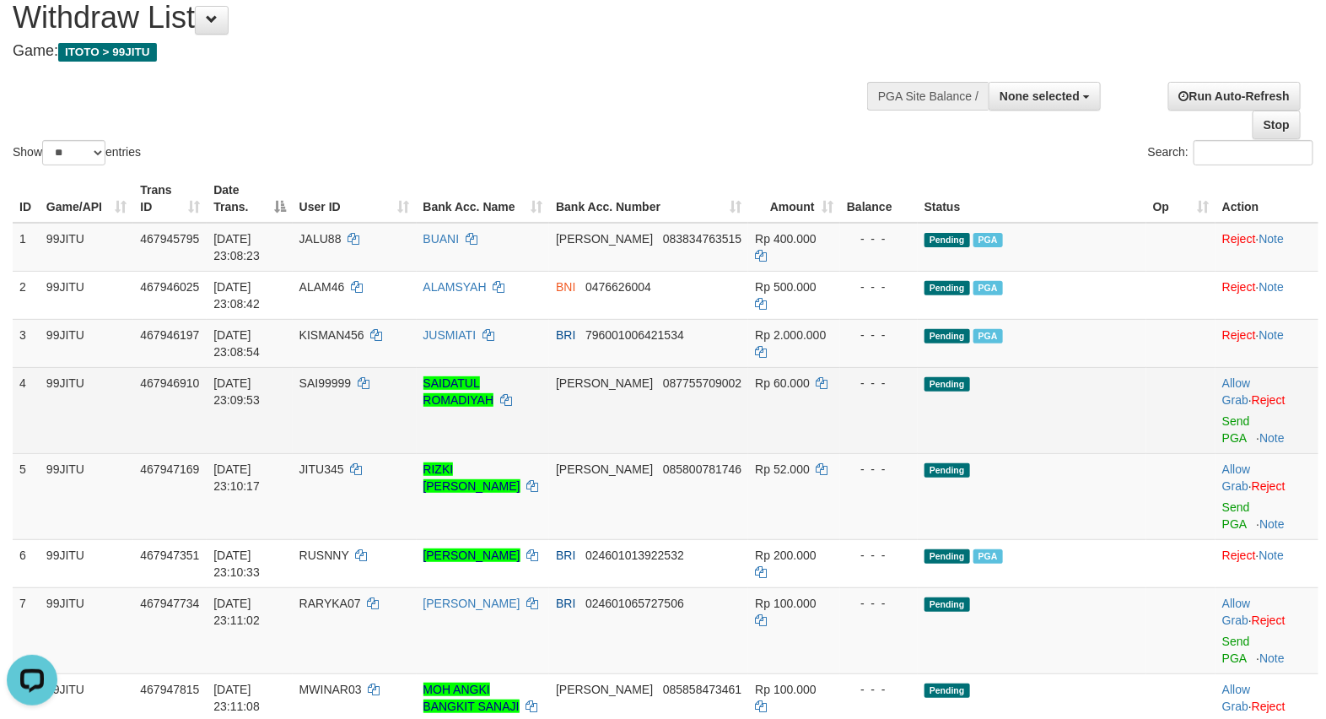
click at [918, 413] on td "Pending" at bounding box center [1032, 410] width 229 height 86
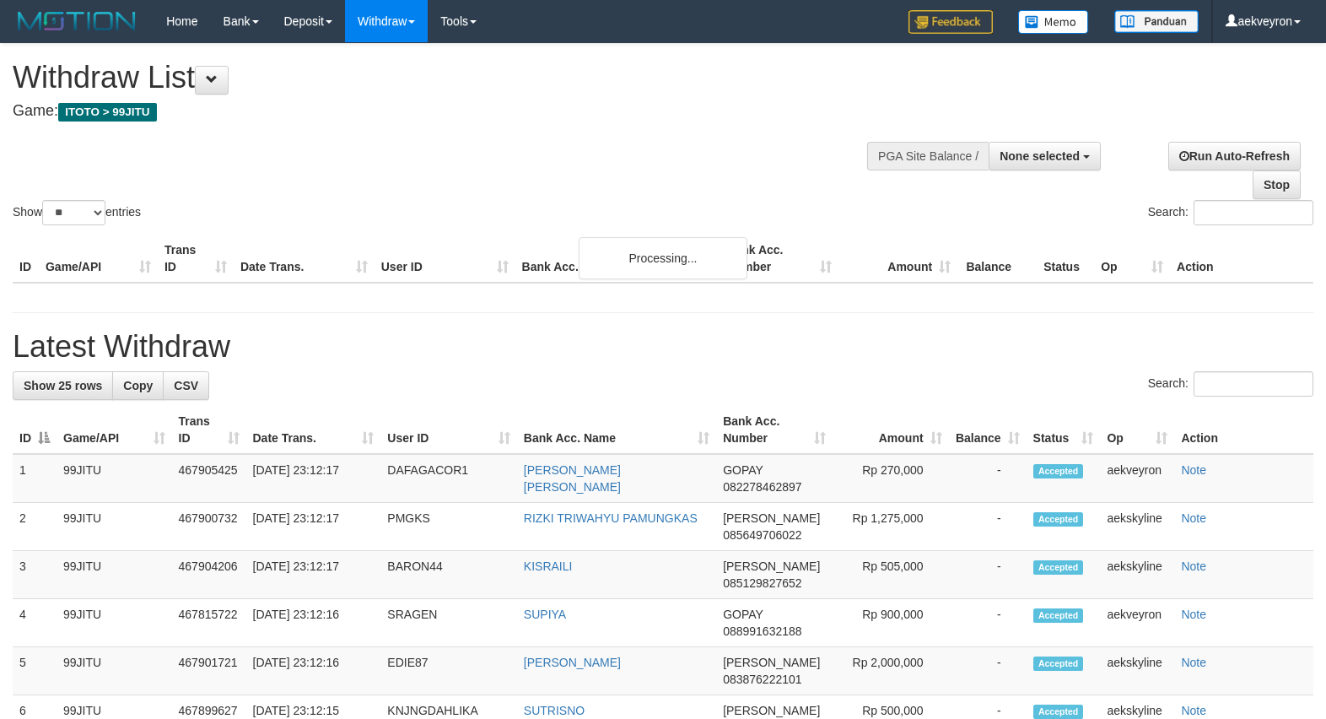
select select
select select "**"
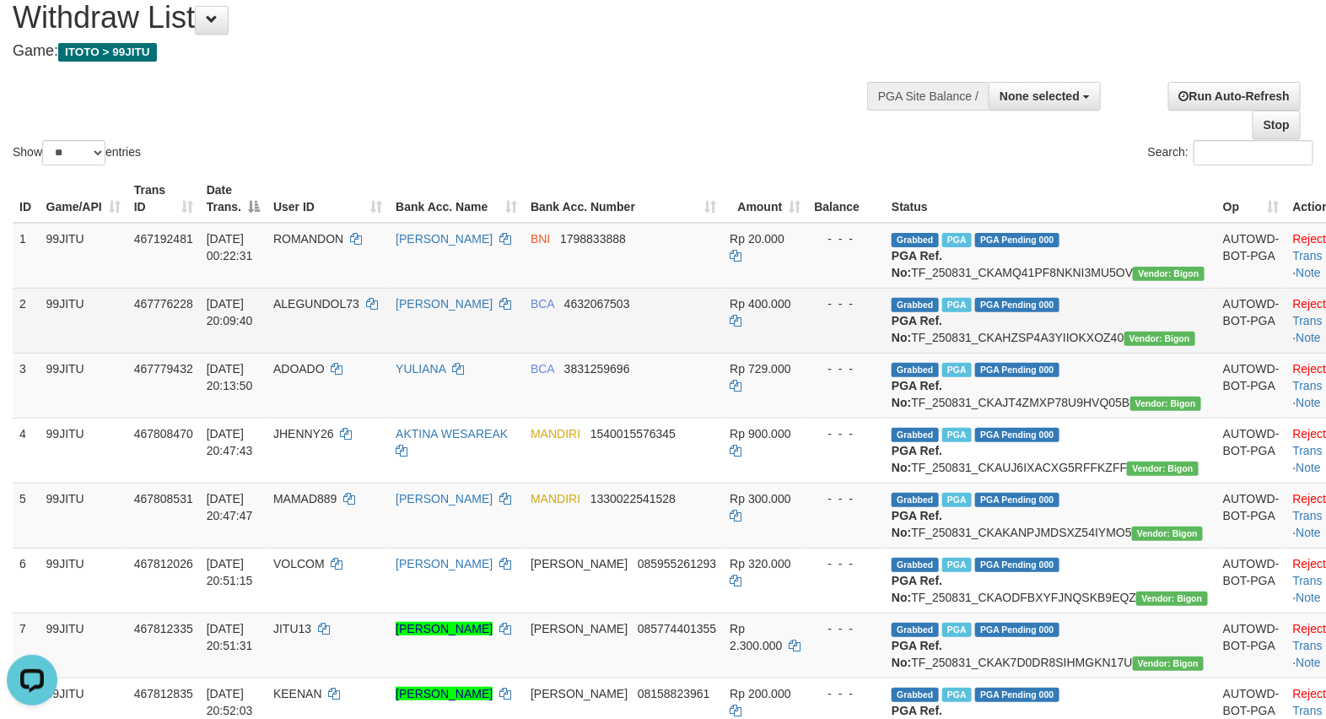
click at [862, 353] on td "- - -" at bounding box center [846, 320] width 78 height 65
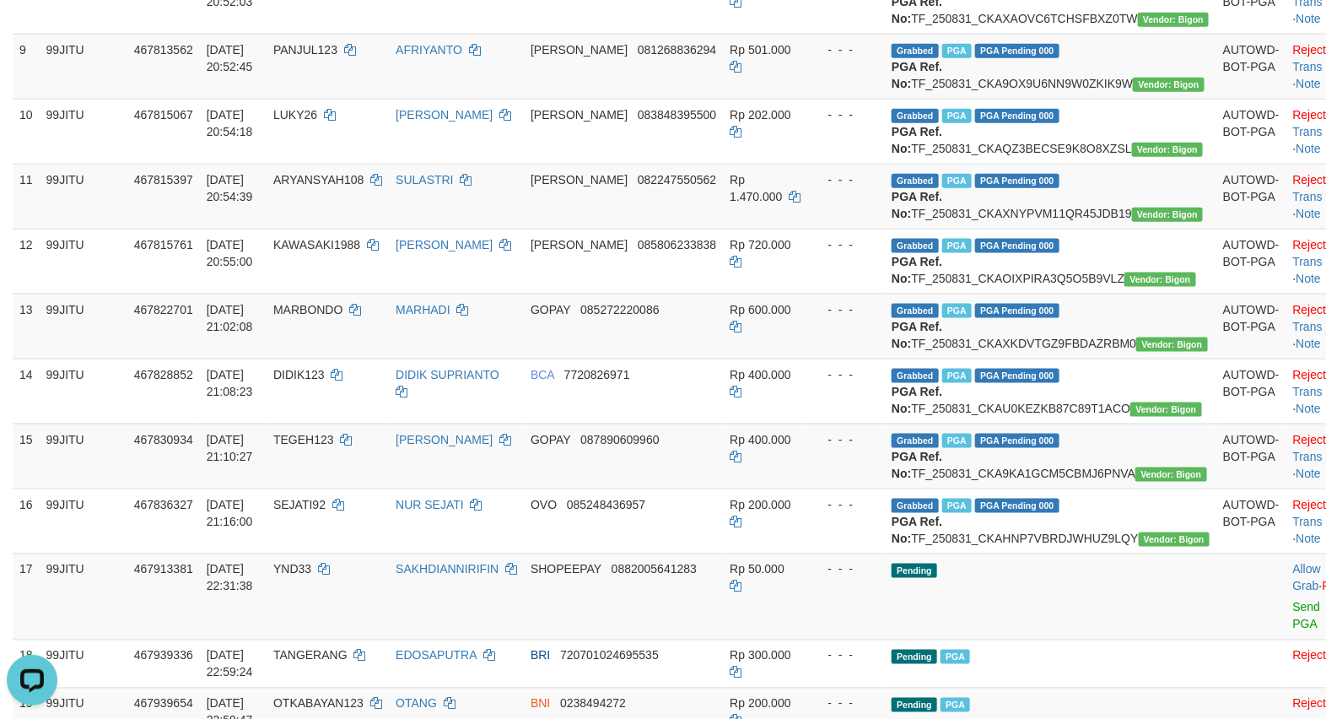
scroll to position [843, 0]
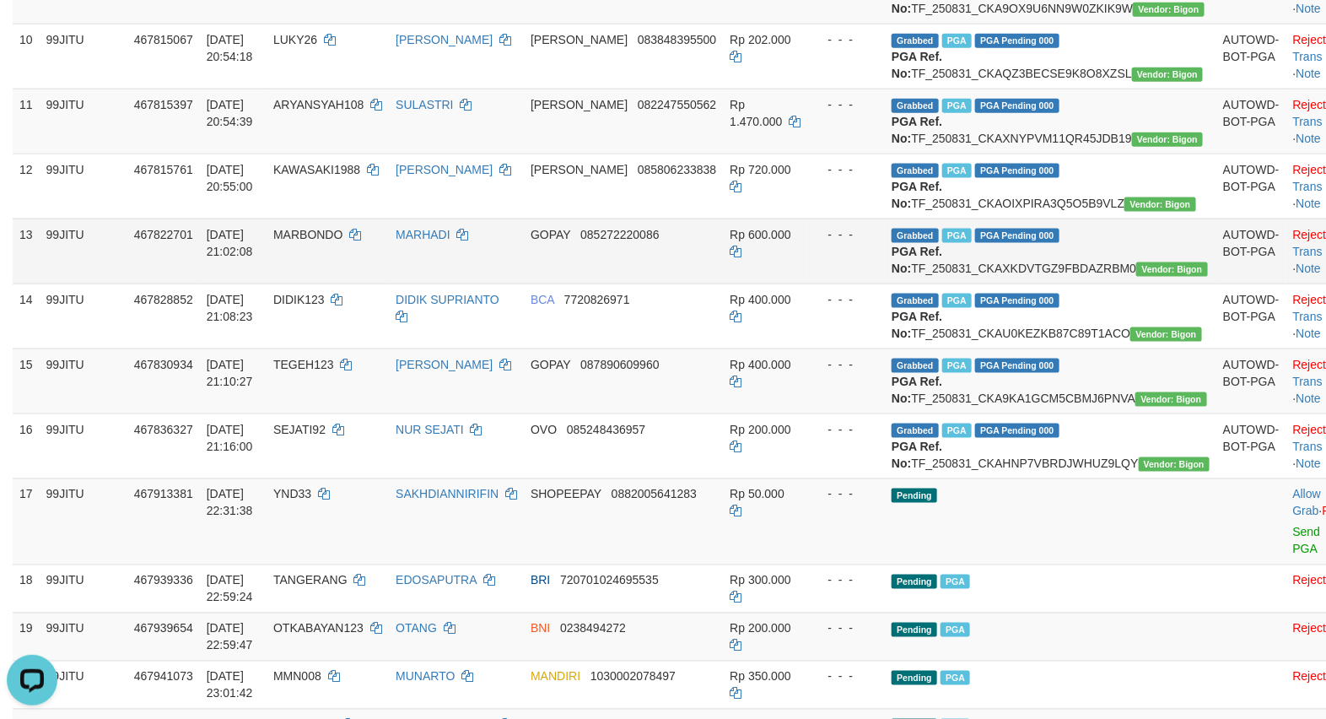
click at [859, 283] on td "- - -" at bounding box center [846, 250] width 78 height 65
click at [1293, 258] on link "Check Trans" at bounding box center [1328, 243] width 70 height 30
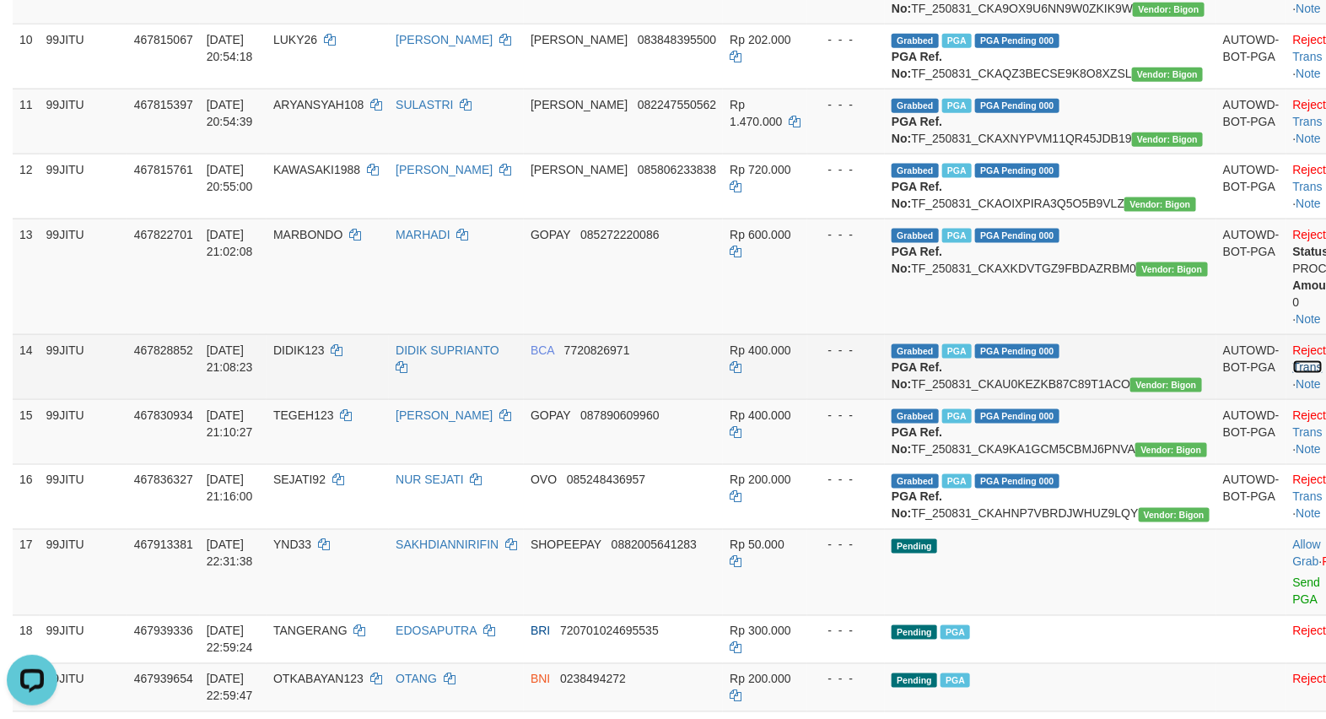
click at [1293, 374] on link "Check Trans" at bounding box center [1328, 358] width 70 height 30
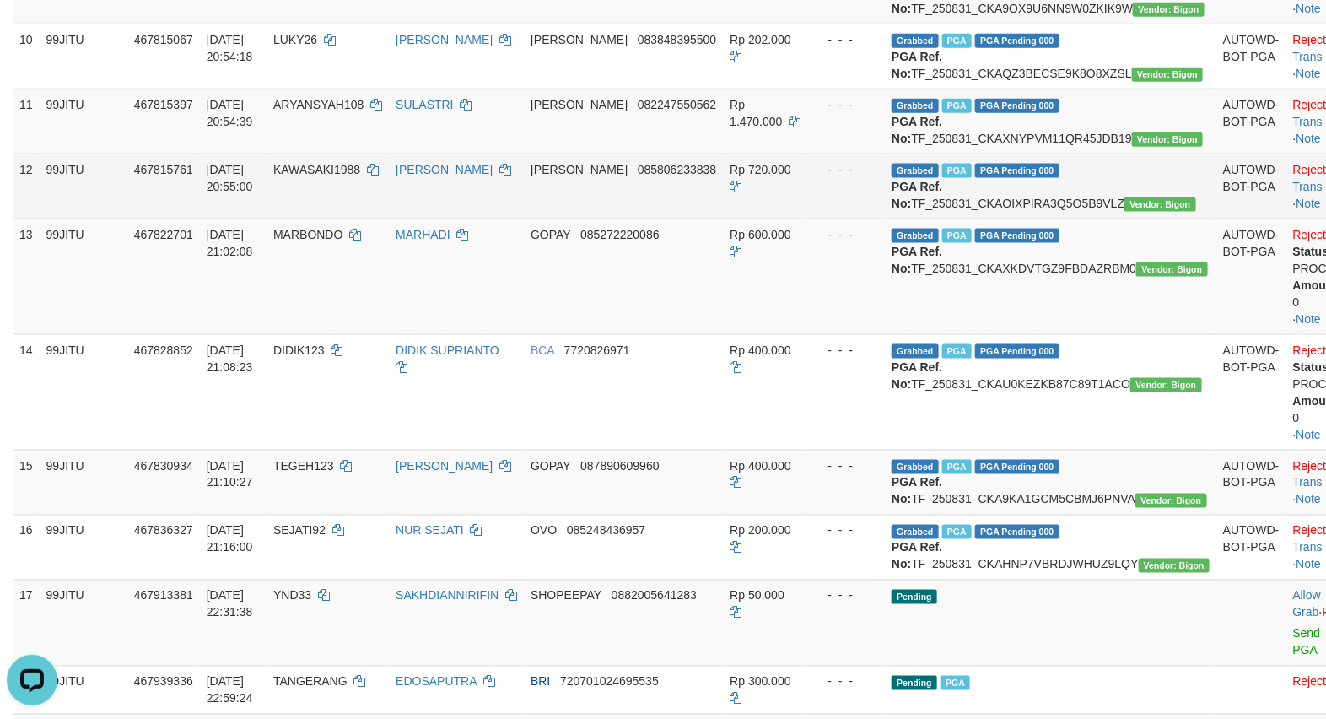
click at [1286, 218] on td "Reject · Check Trans · Note" at bounding box center [1336, 185] width 101 height 65
click at [1293, 193] on link "Check Trans" at bounding box center [1328, 178] width 70 height 30
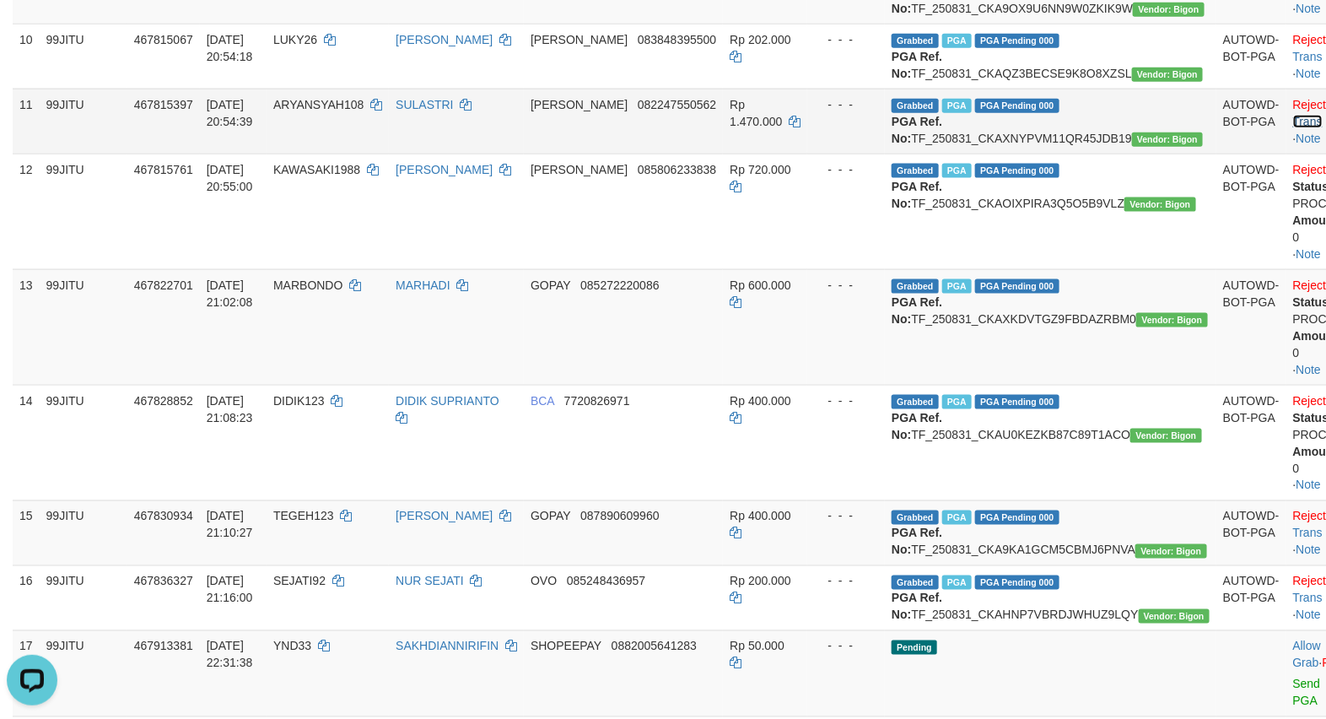
click at [1293, 128] on link "Check Trans" at bounding box center [1328, 113] width 70 height 30
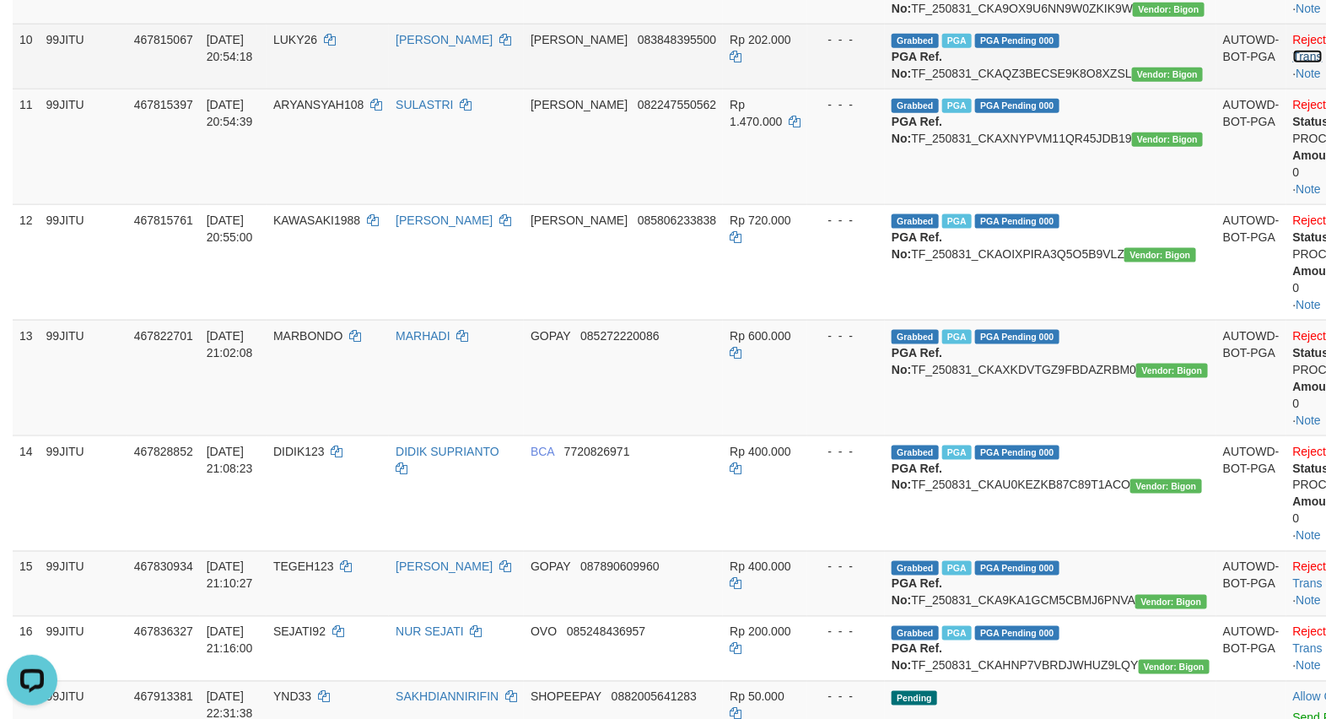
click at [1293, 63] on link "Check Trans" at bounding box center [1328, 48] width 70 height 30
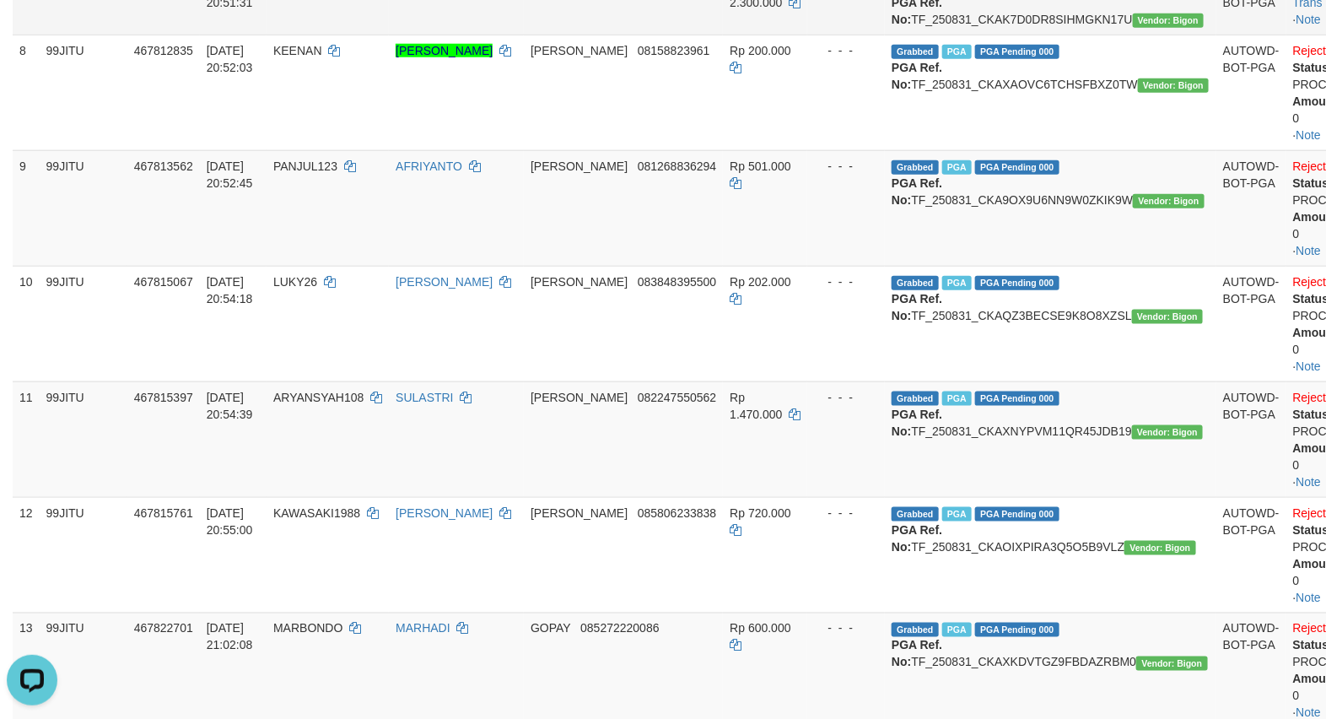
click at [1286, 35] on td "Reject · Check Trans · Note" at bounding box center [1340, 2] width 108 height 65
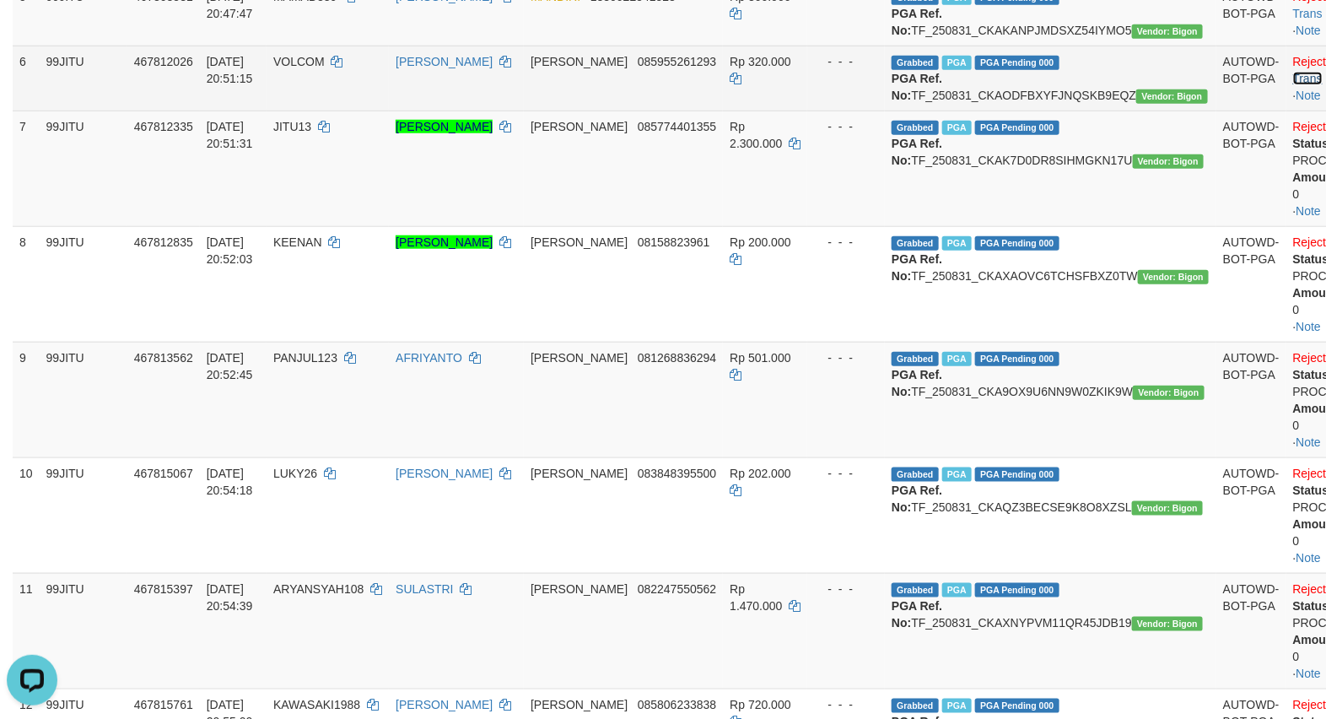
click at [1293, 85] on link "Check Trans" at bounding box center [1328, 70] width 70 height 30
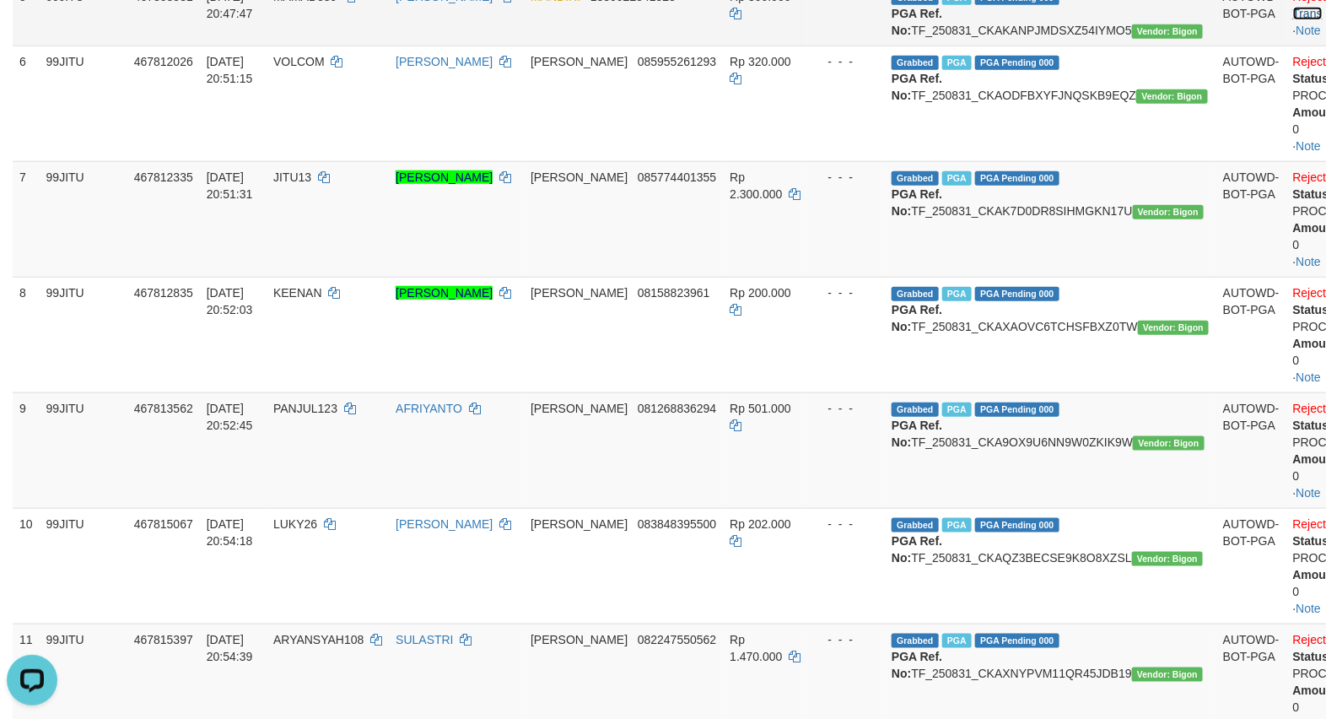
click at [1293, 20] on link "Check Trans" at bounding box center [1328, 5] width 70 height 30
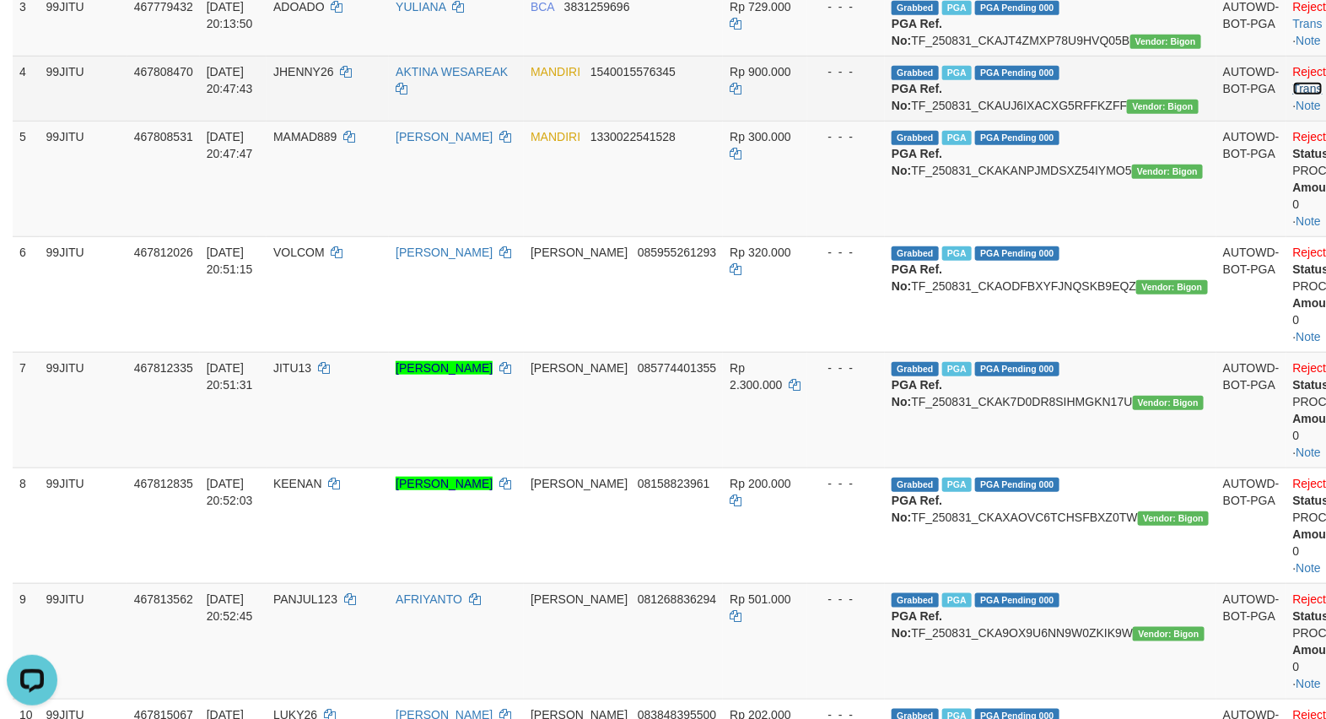
click at [1295, 95] on link "Check Trans" at bounding box center [1328, 80] width 70 height 30
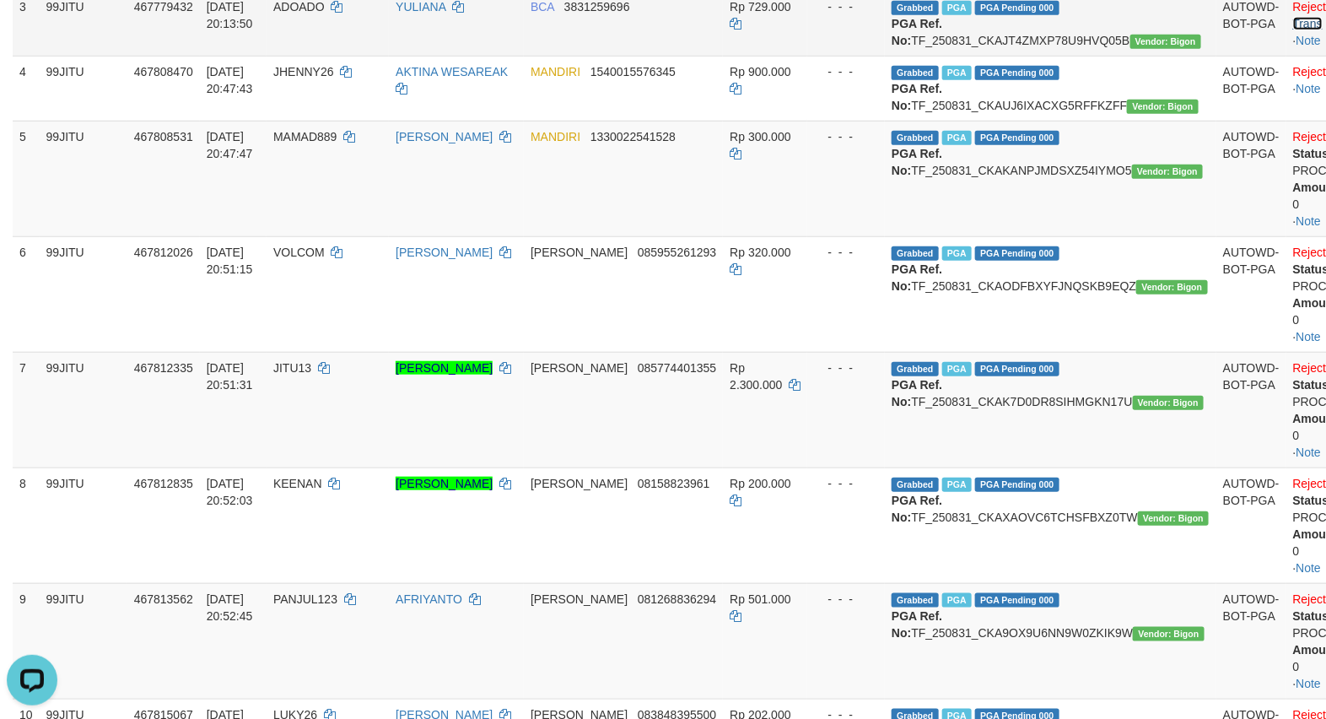
click at [1293, 30] on link "Check Trans" at bounding box center [1328, 15] width 70 height 30
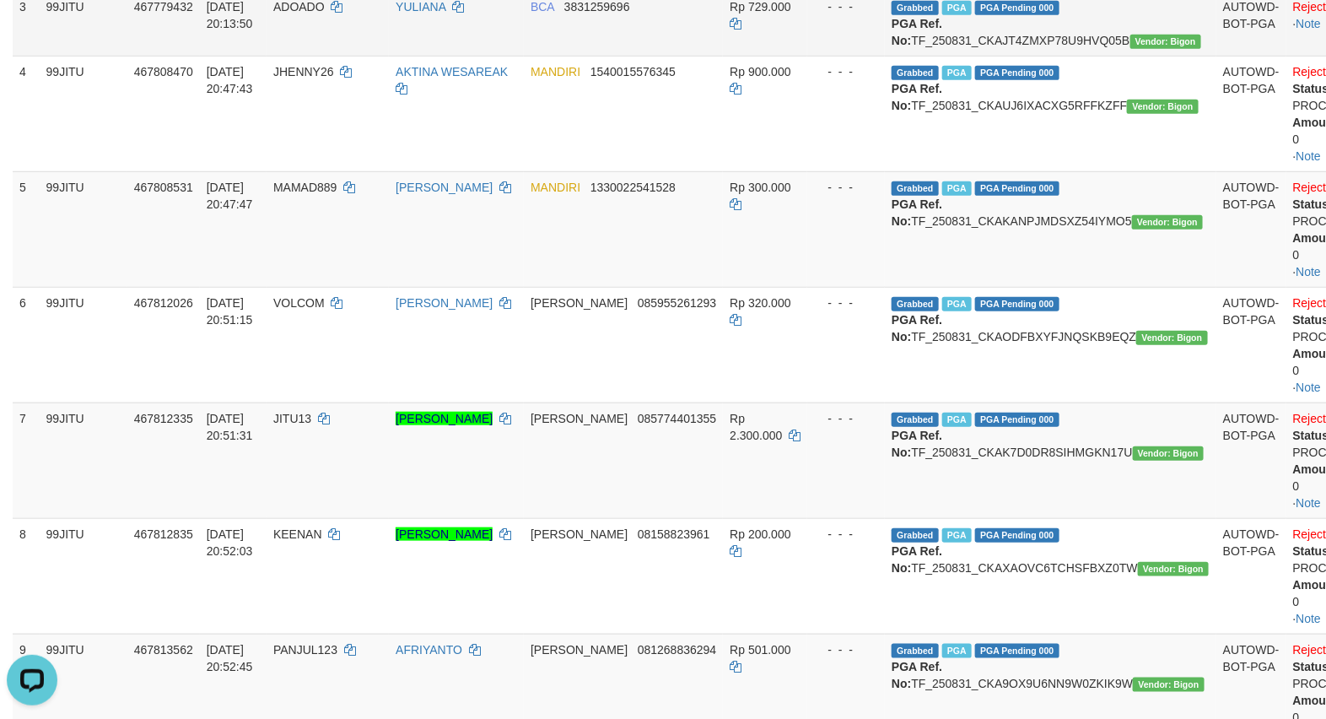
scroll to position [140, 0]
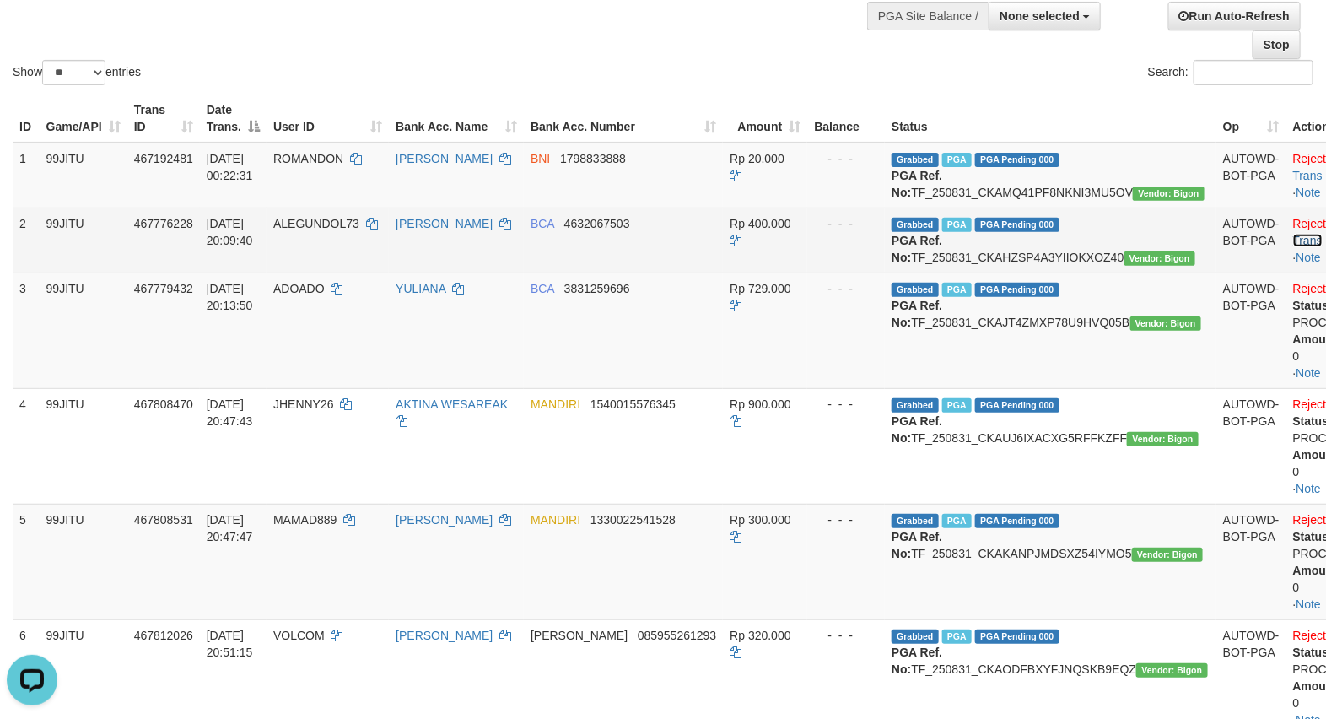
click at [1293, 240] on link "Check Trans" at bounding box center [1328, 232] width 70 height 30
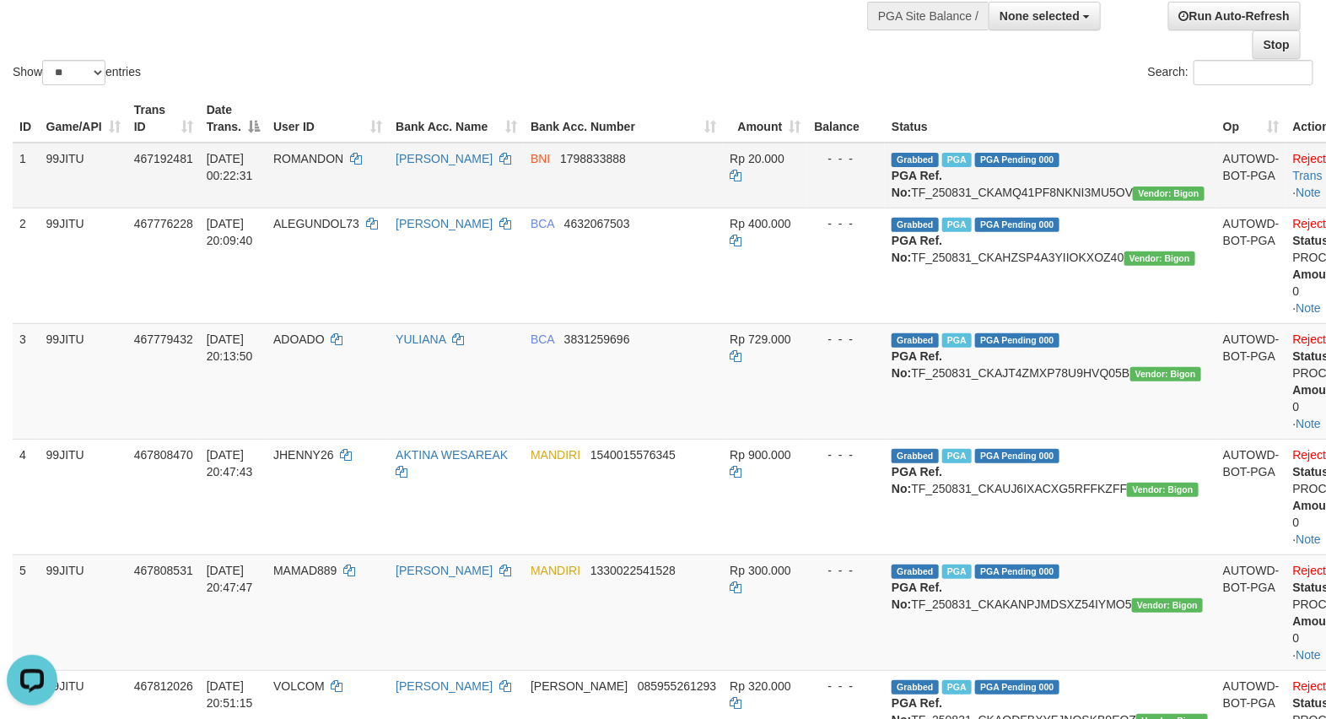
click at [1293, 150] on td "Reject · Check Trans · Note" at bounding box center [1340, 176] width 108 height 66
click at [1293, 153] on link "Check Trans" at bounding box center [1328, 167] width 70 height 30
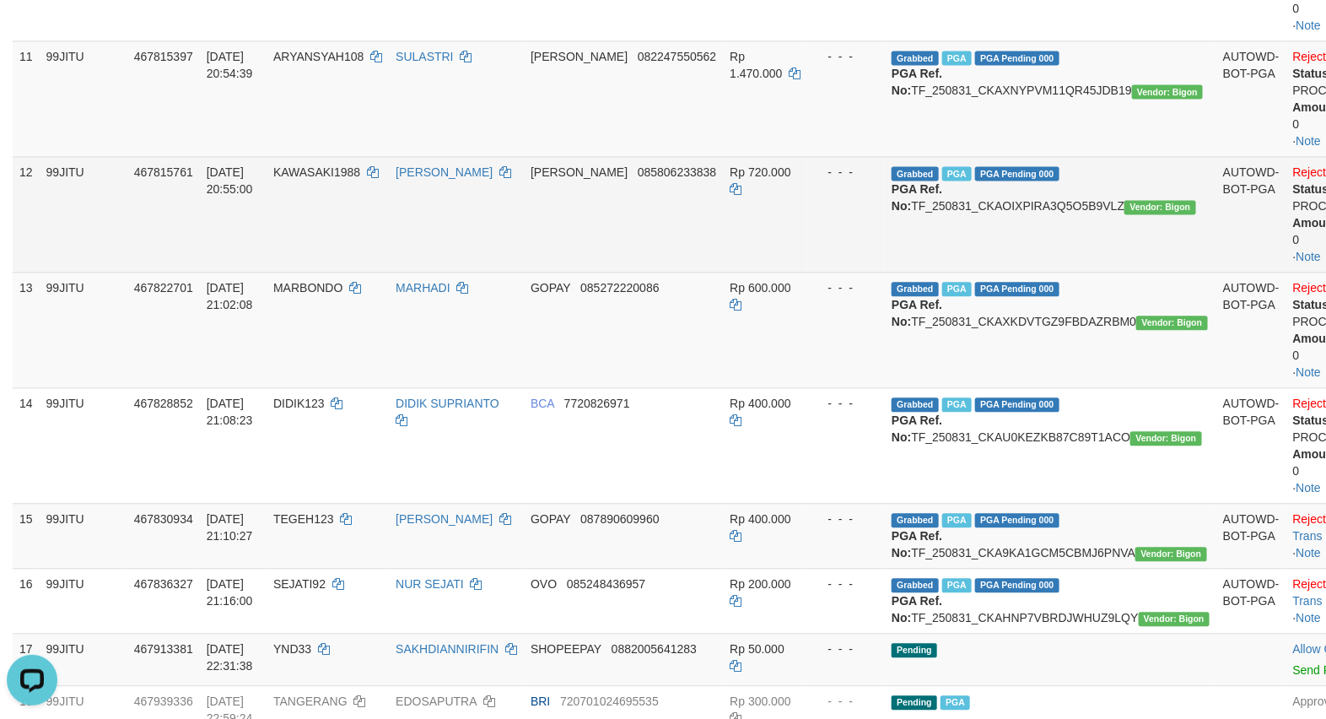
scroll to position [1405, 0]
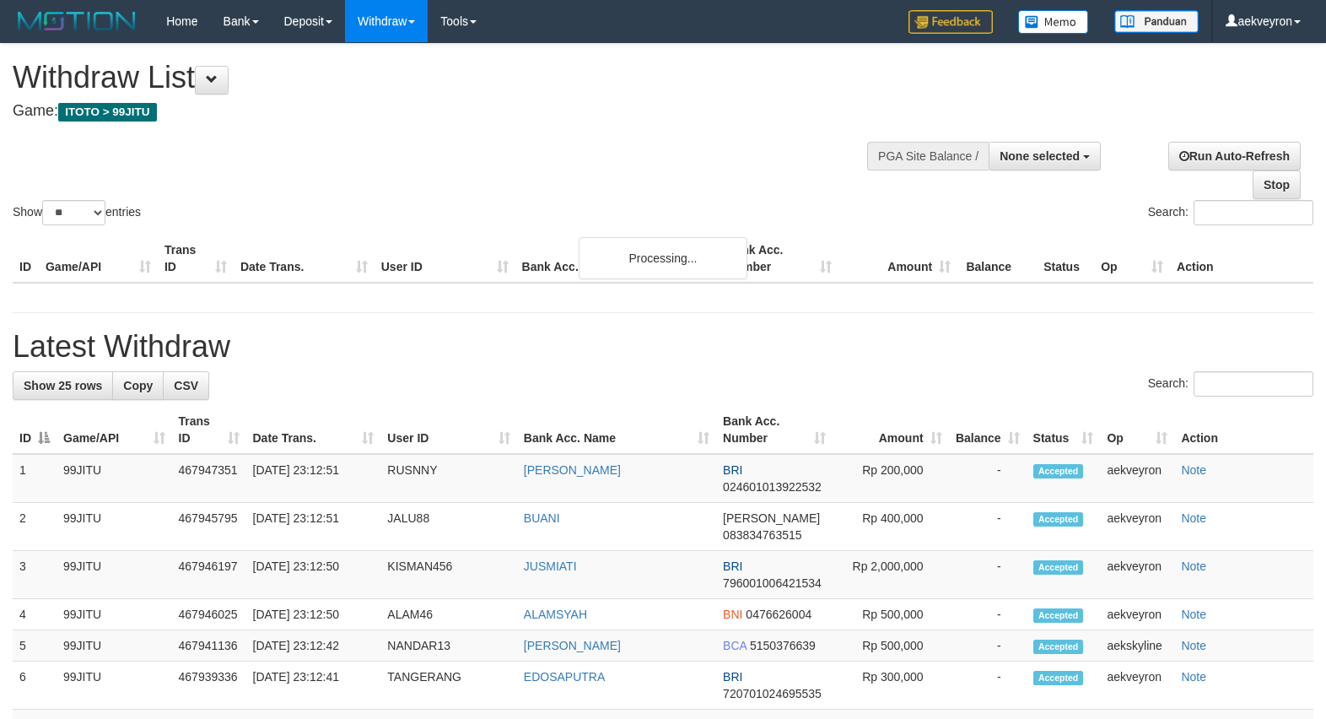
select select
select select "**"
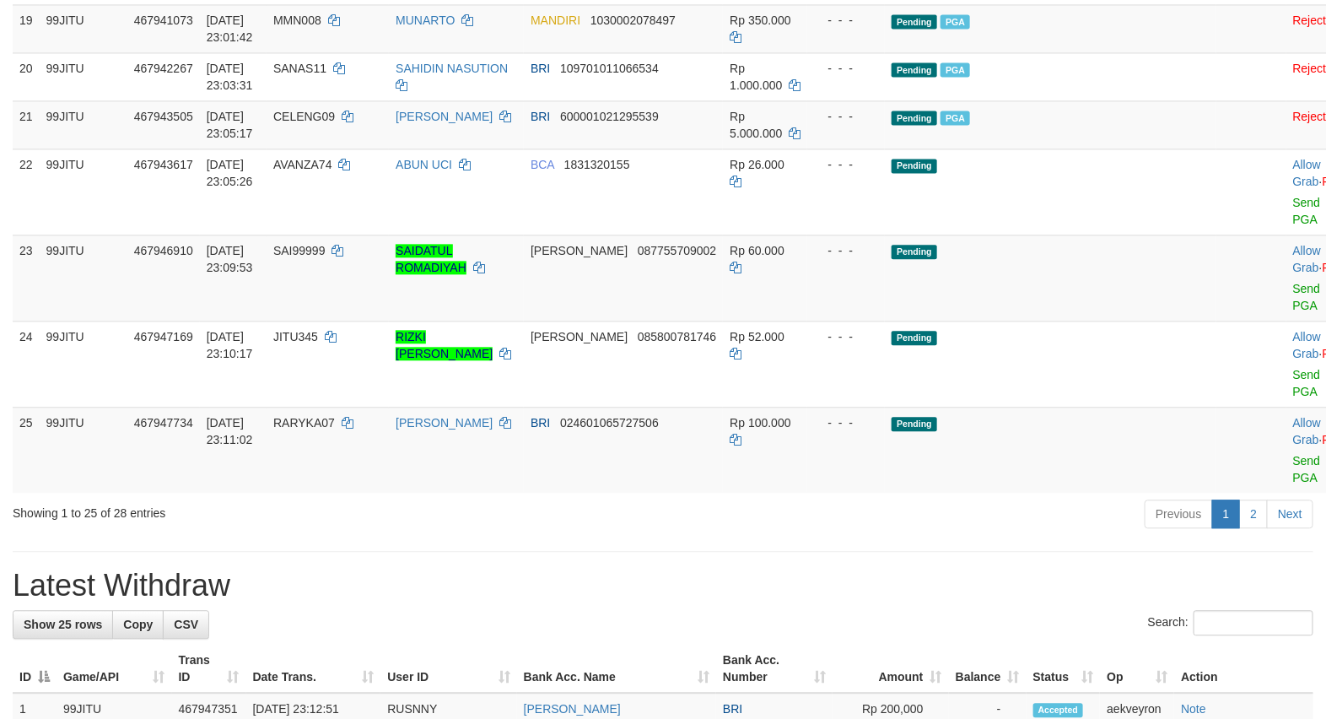
scroll to position [1405, 0]
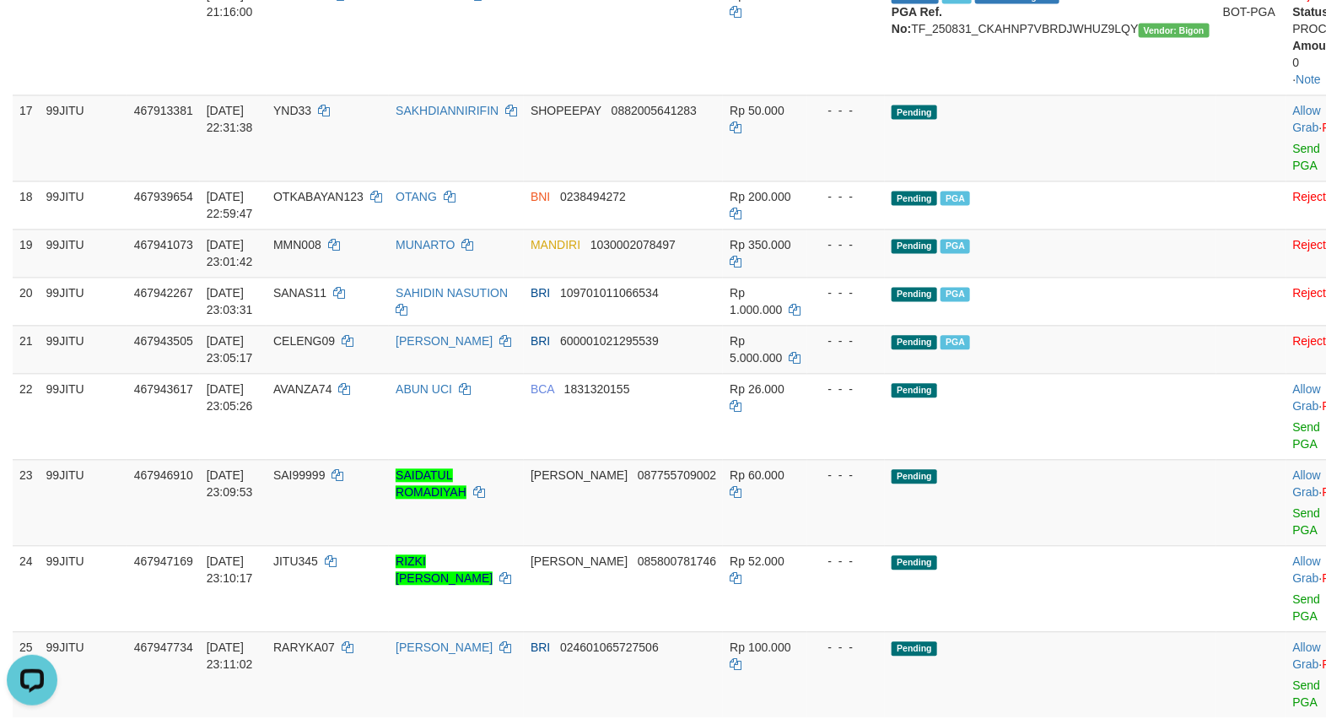
scroll to position [1265, 0]
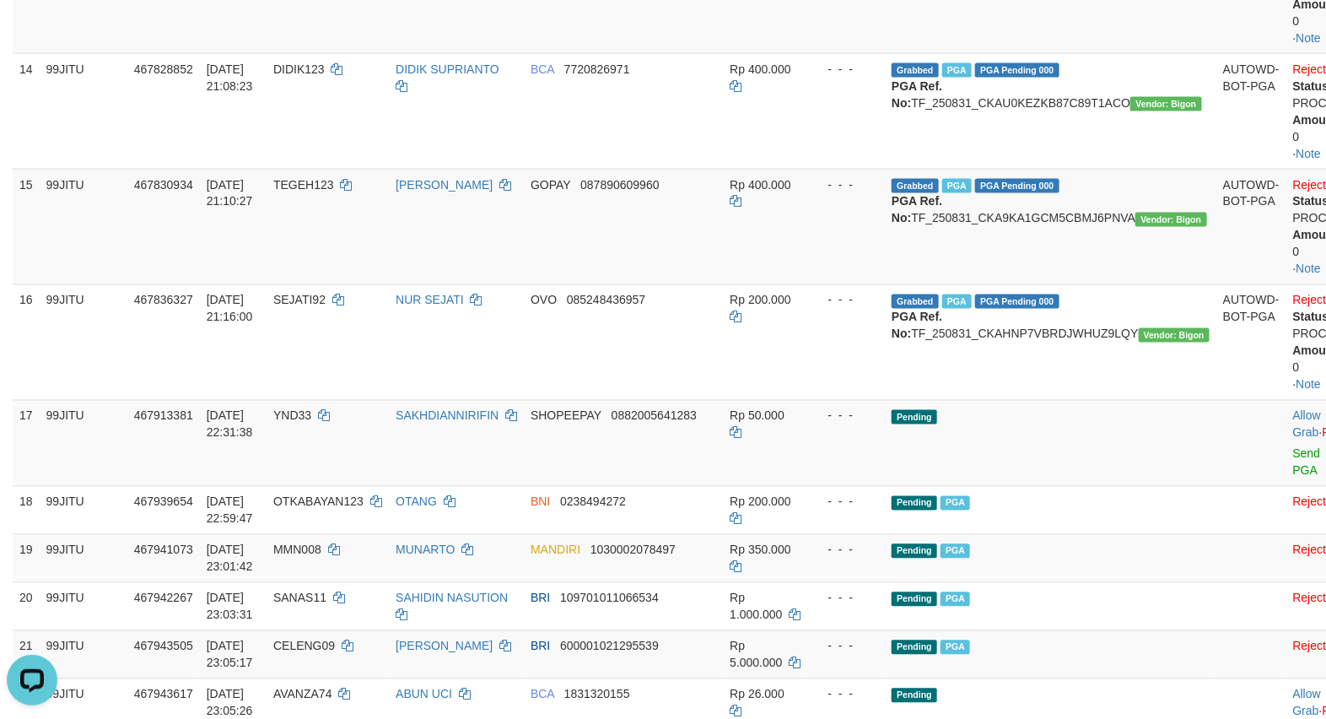
scroll to position [1123, 0]
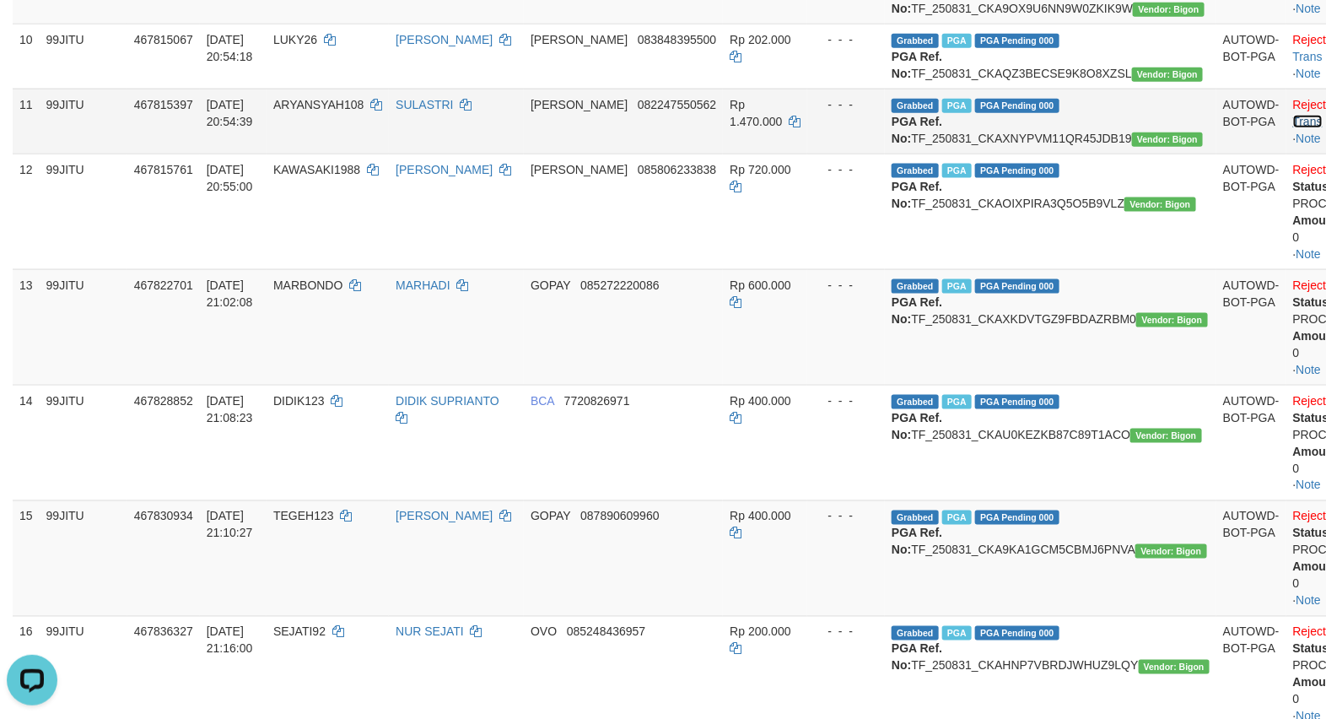
click at [1293, 128] on link "Check Trans" at bounding box center [1328, 113] width 70 height 30
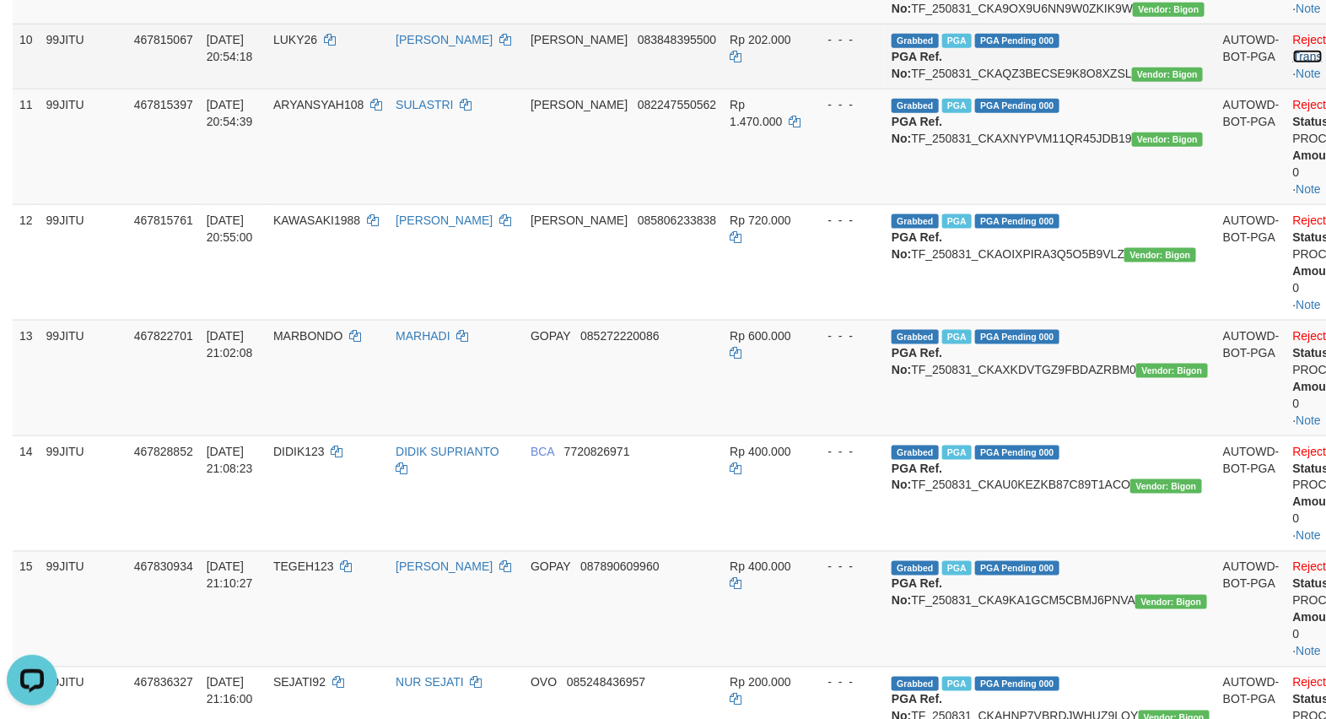
click at [1293, 63] on link "Check Trans" at bounding box center [1328, 48] width 70 height 30
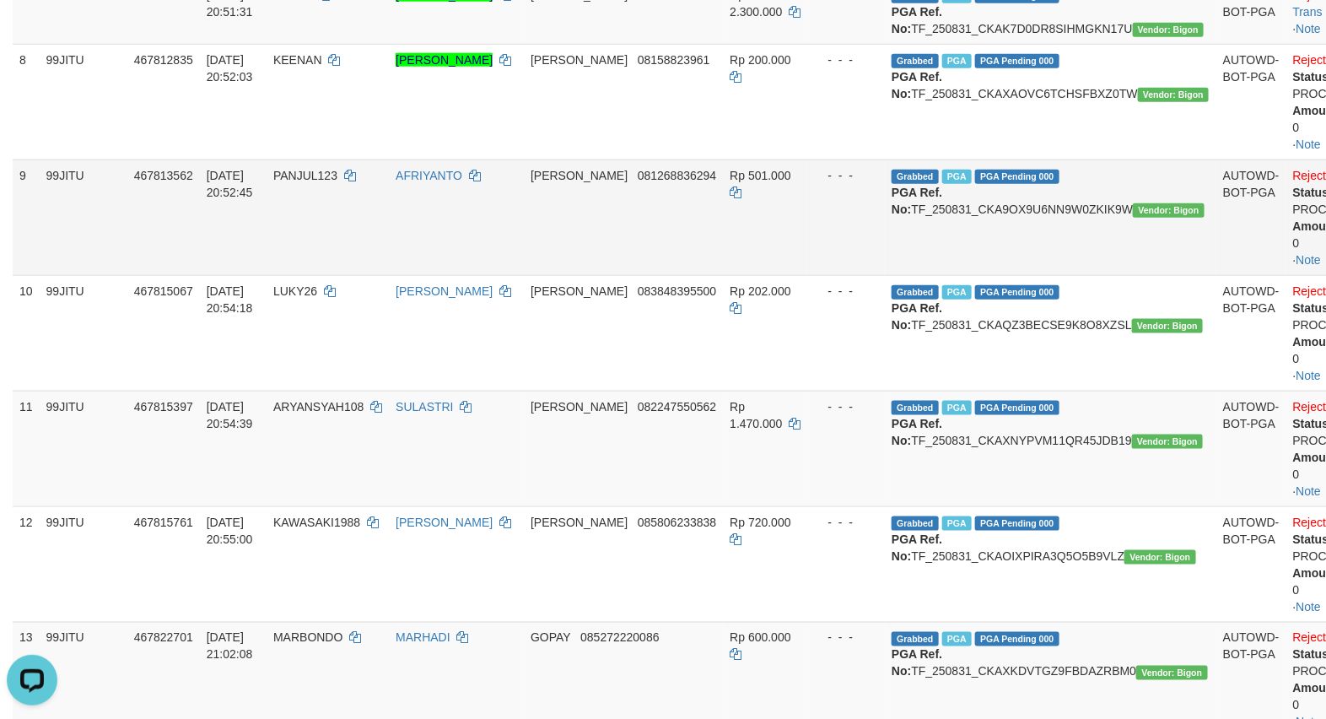
scroll to position [562, 0]
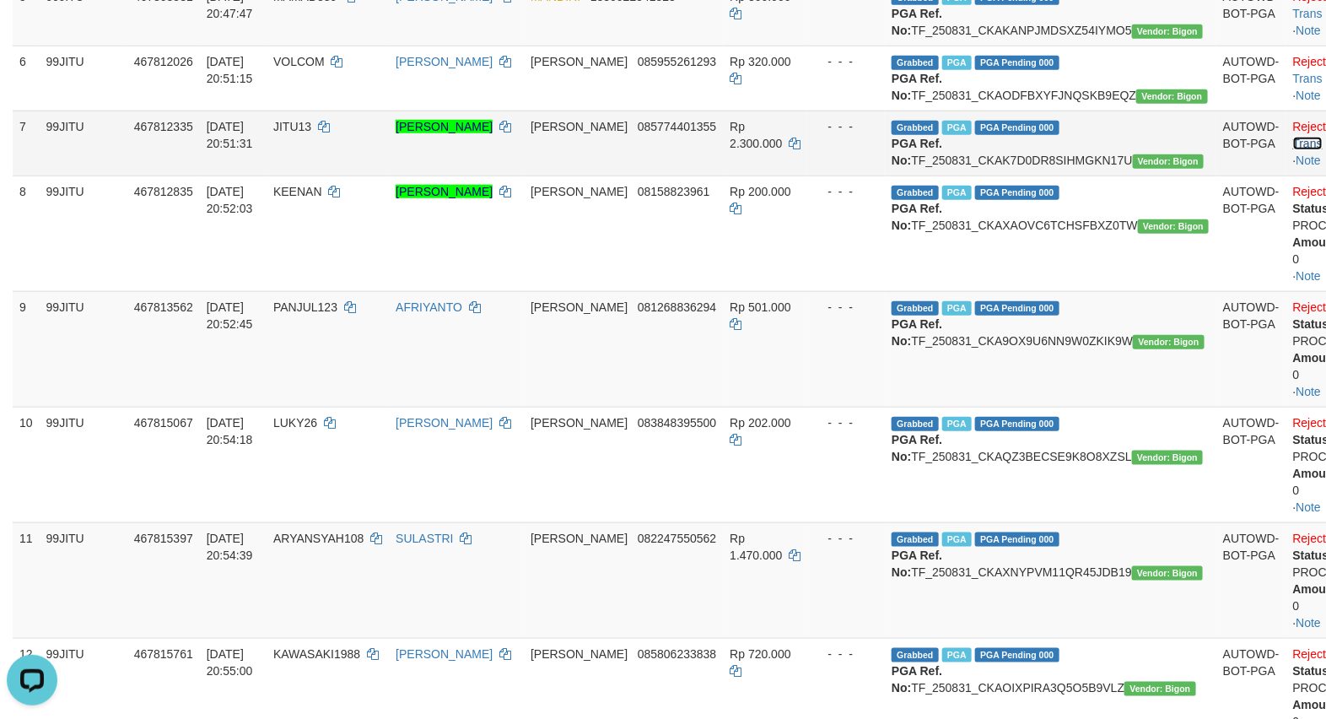
click at [1293, 150] on link "Check Trans" at bounding box center [1328, 135] width 70 height 30
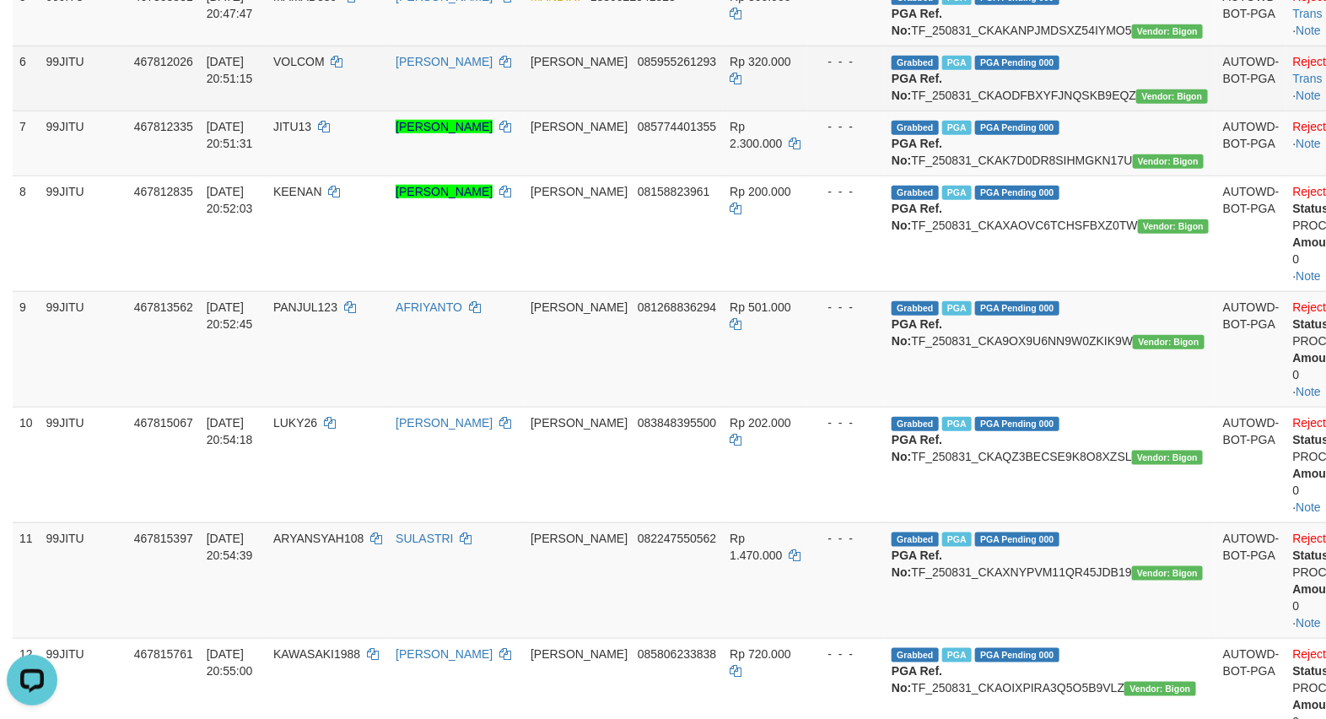
click at [1293, 110] on td "Reject · Check Trans · Note" at bounding box center [1340, 78] width 108 height 65
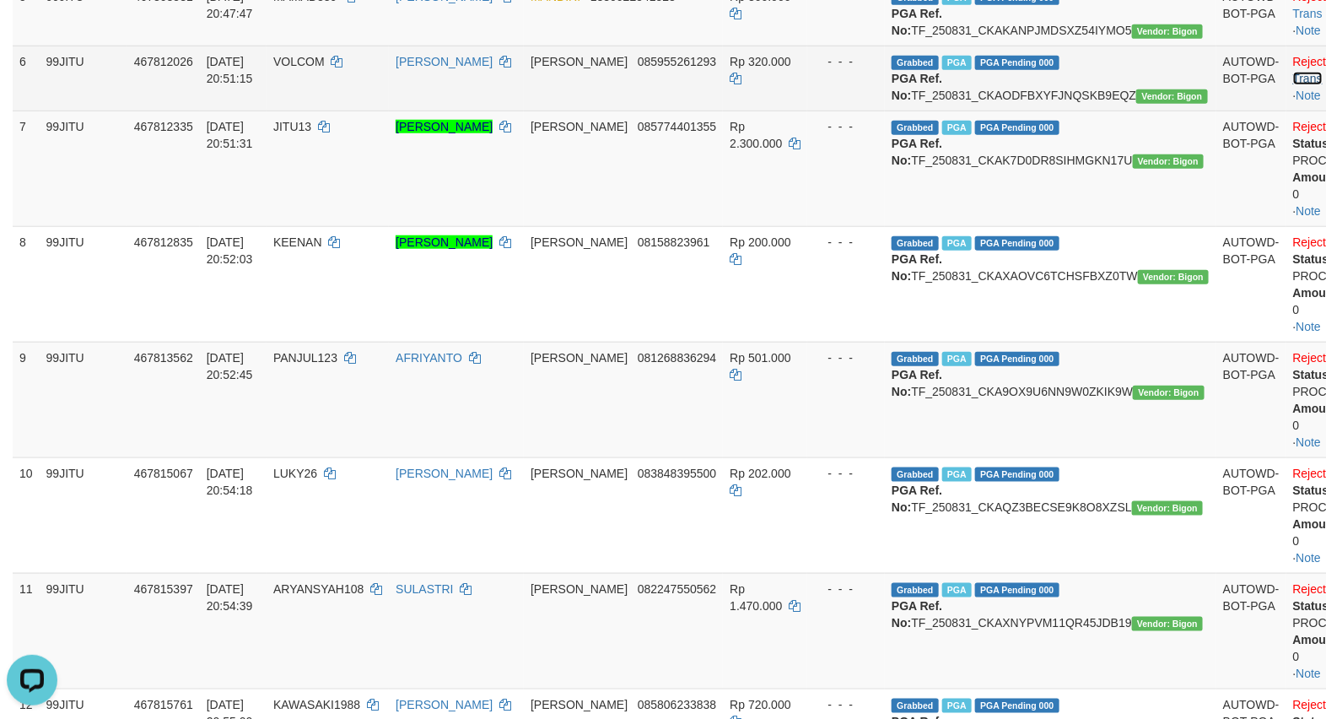
click at [1293, 85] on link "Check Trans" at bounding box center [1328, 70] width 70 height 30
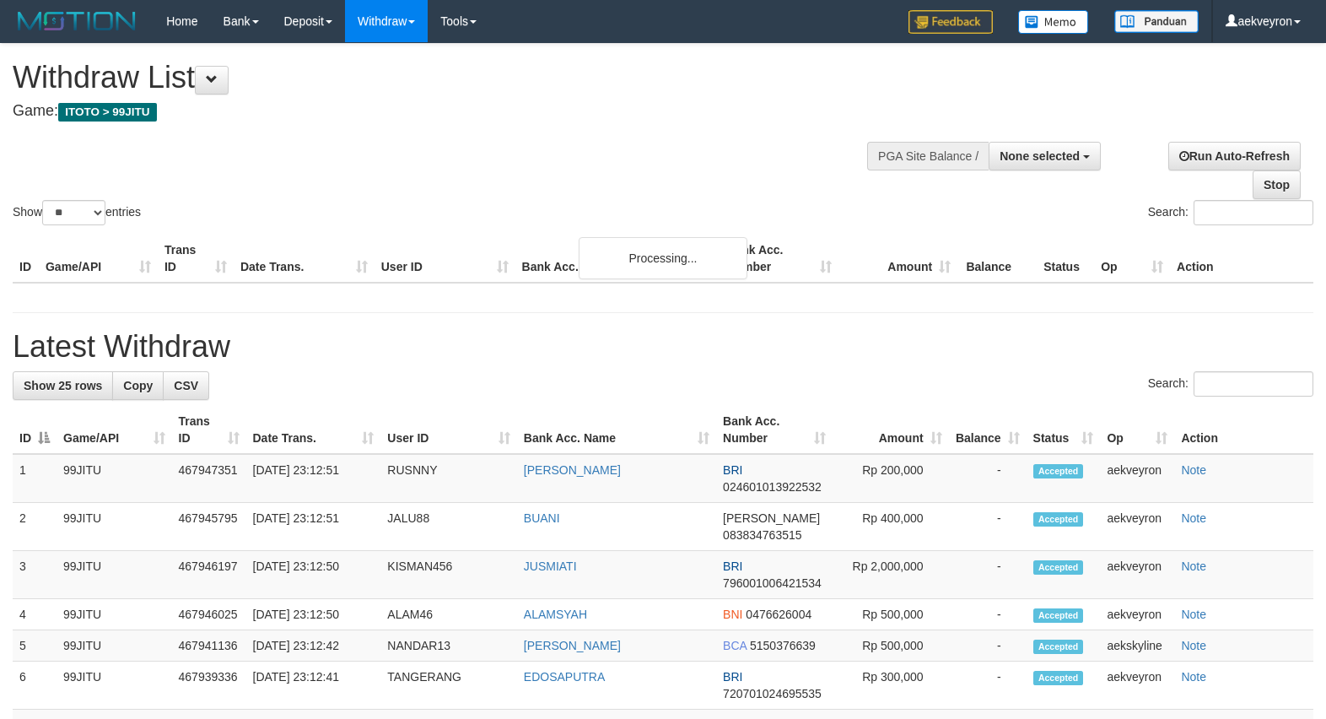
select select
select select "**"
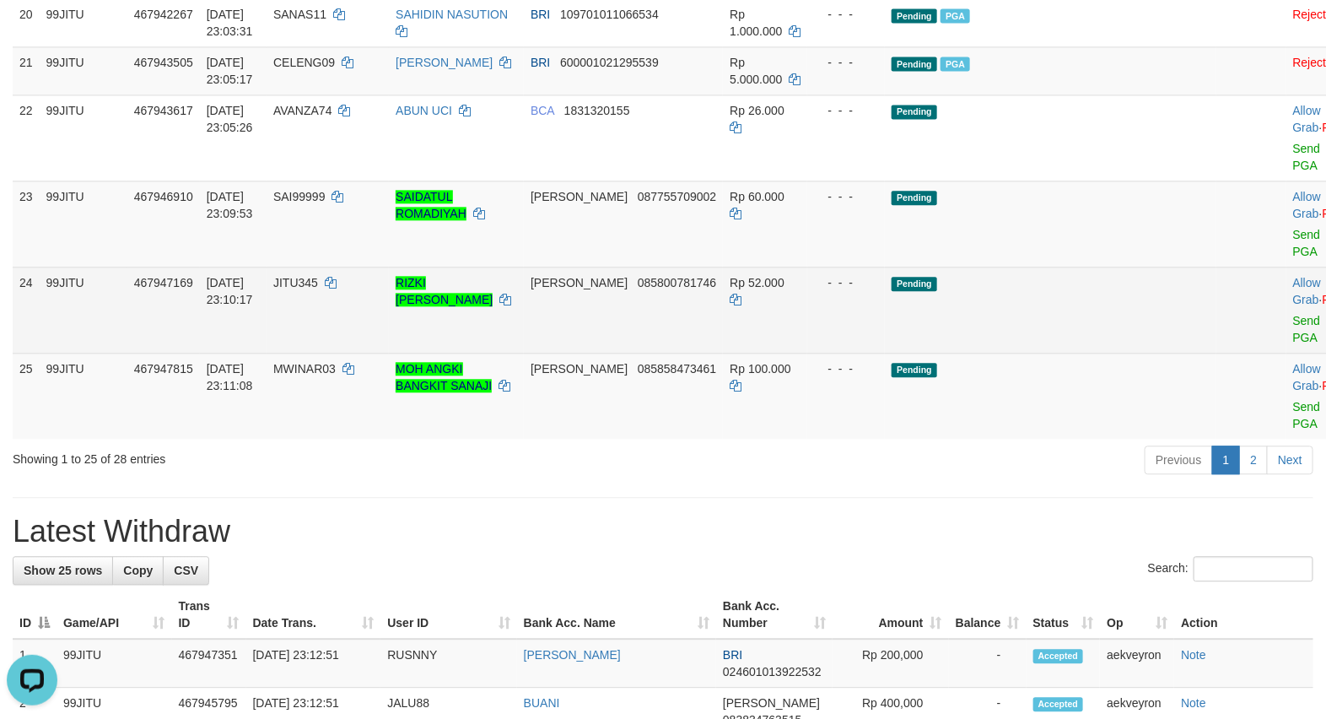
scroll to position [1687, 0]
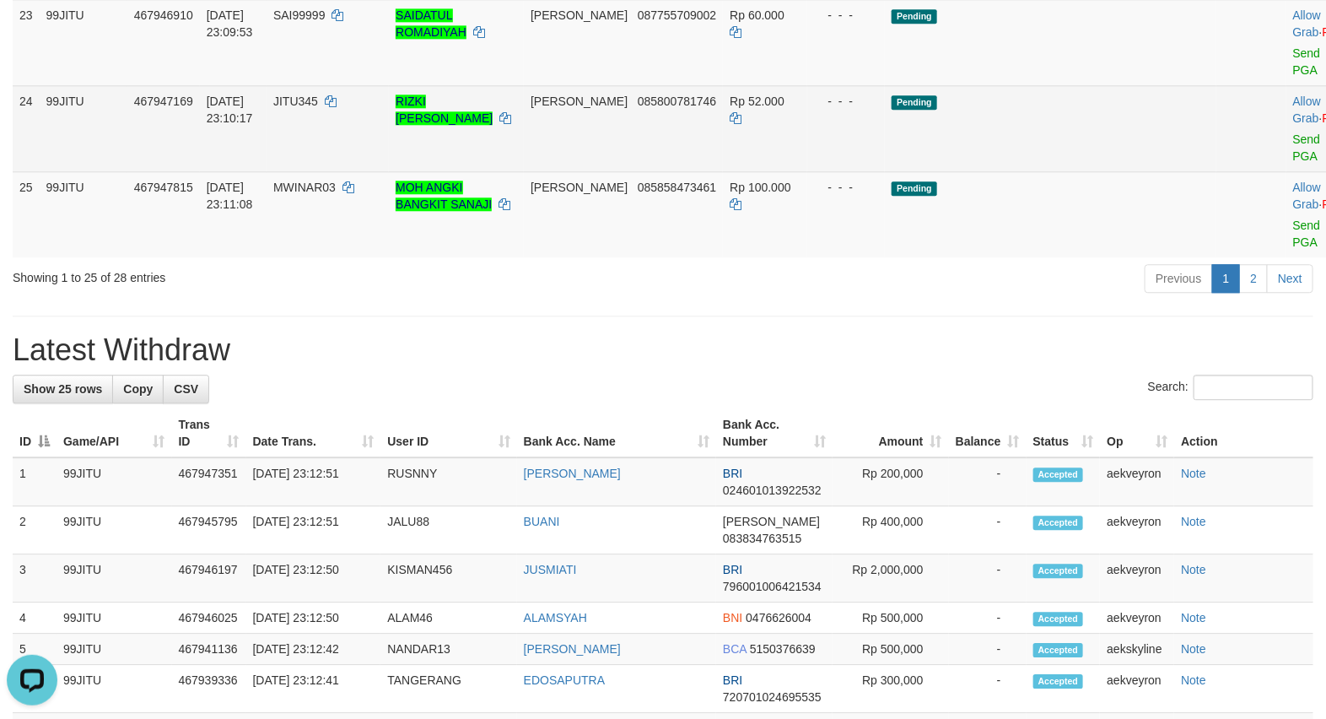
click at [1088, 171] on td "Pending" at bounding box center [1050, 128] width 331 height 86
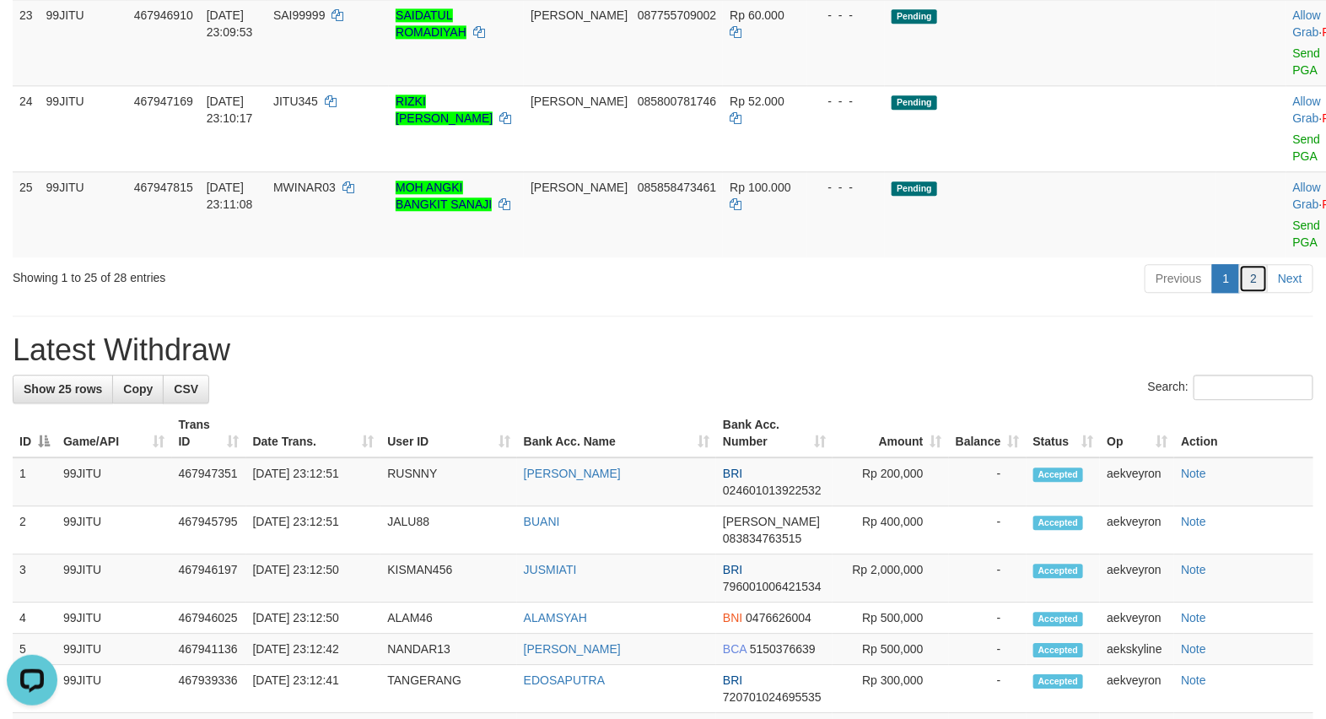
click at [1254, 293] on link "2" at bounding box center [1253, 278] width 29 height 29
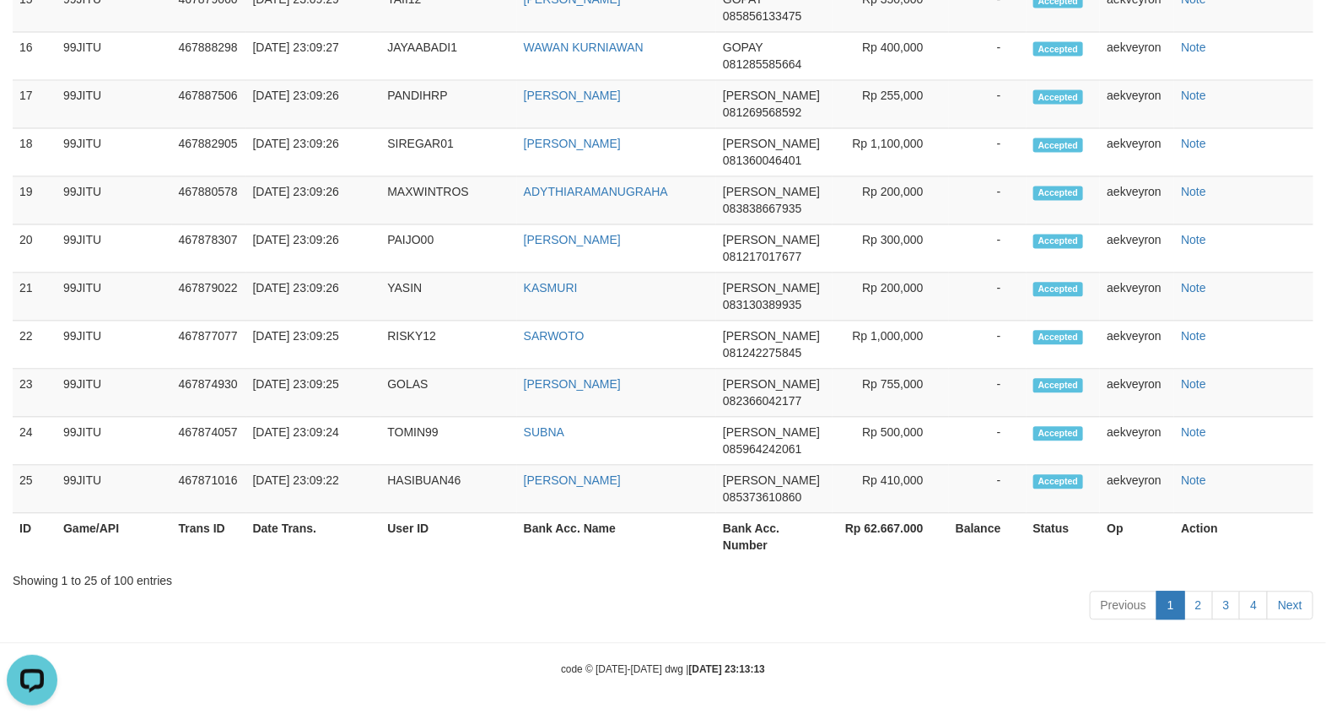
scroll to position [202, 0]
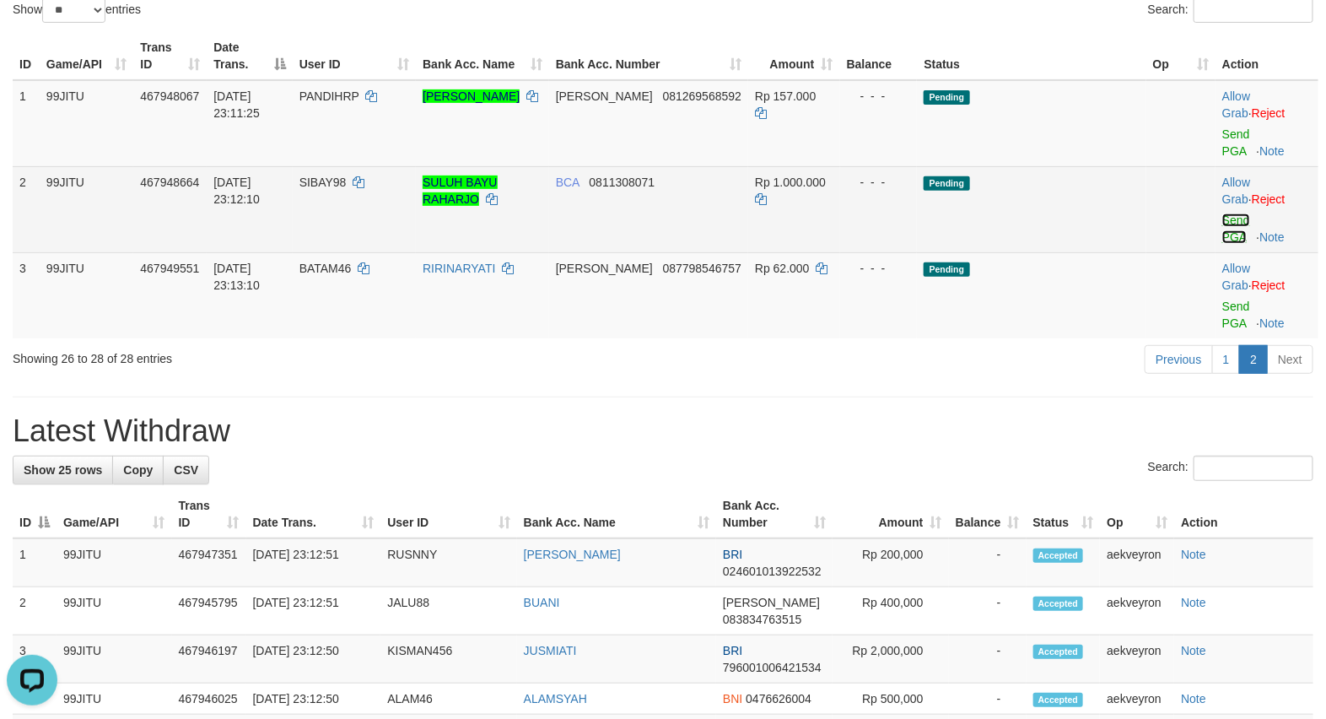
click at [1230, 223] on link "Send PGA" at bounding box center [1236, 228] width 28 height 30
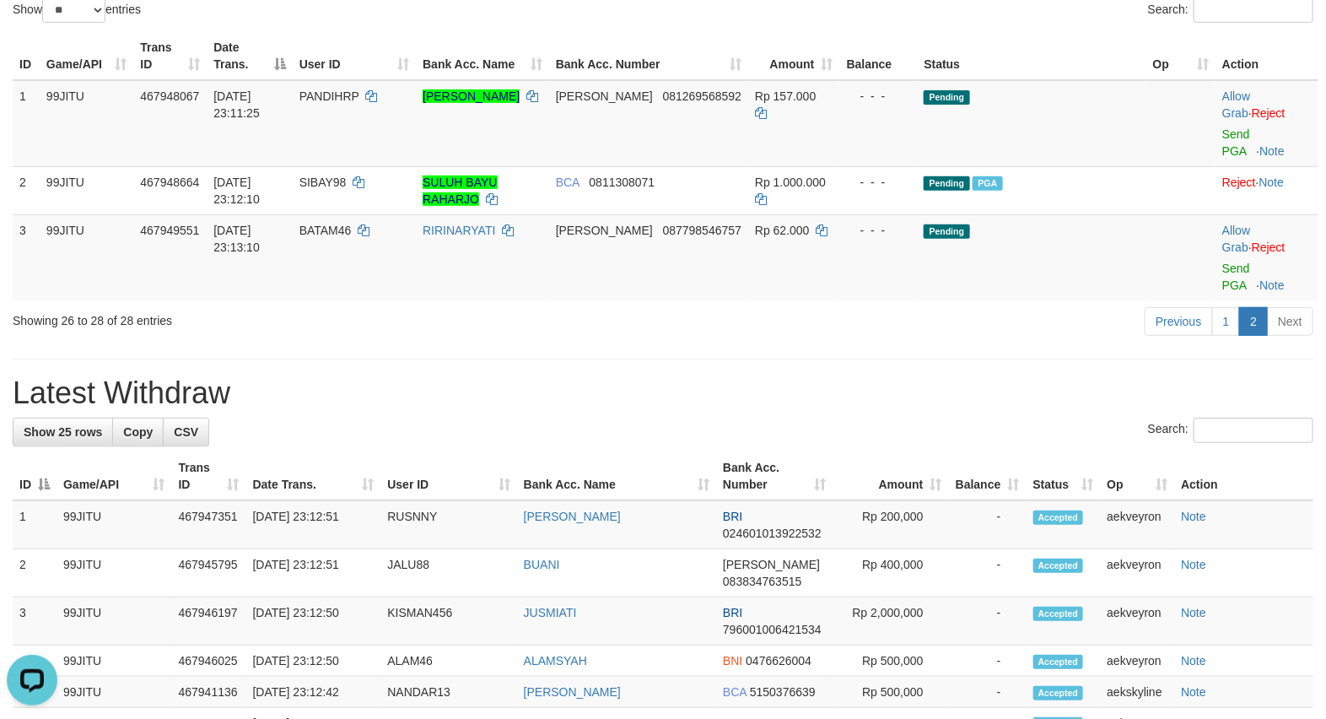
click at [763, 309] on div "Previous 1 2 Next" at bounding box center [939, 323] width 748 height 36
click at [704, 287] on td "[PERSON_NAME] 087798546757" at bounding box center [648, 257] width 199 height 86
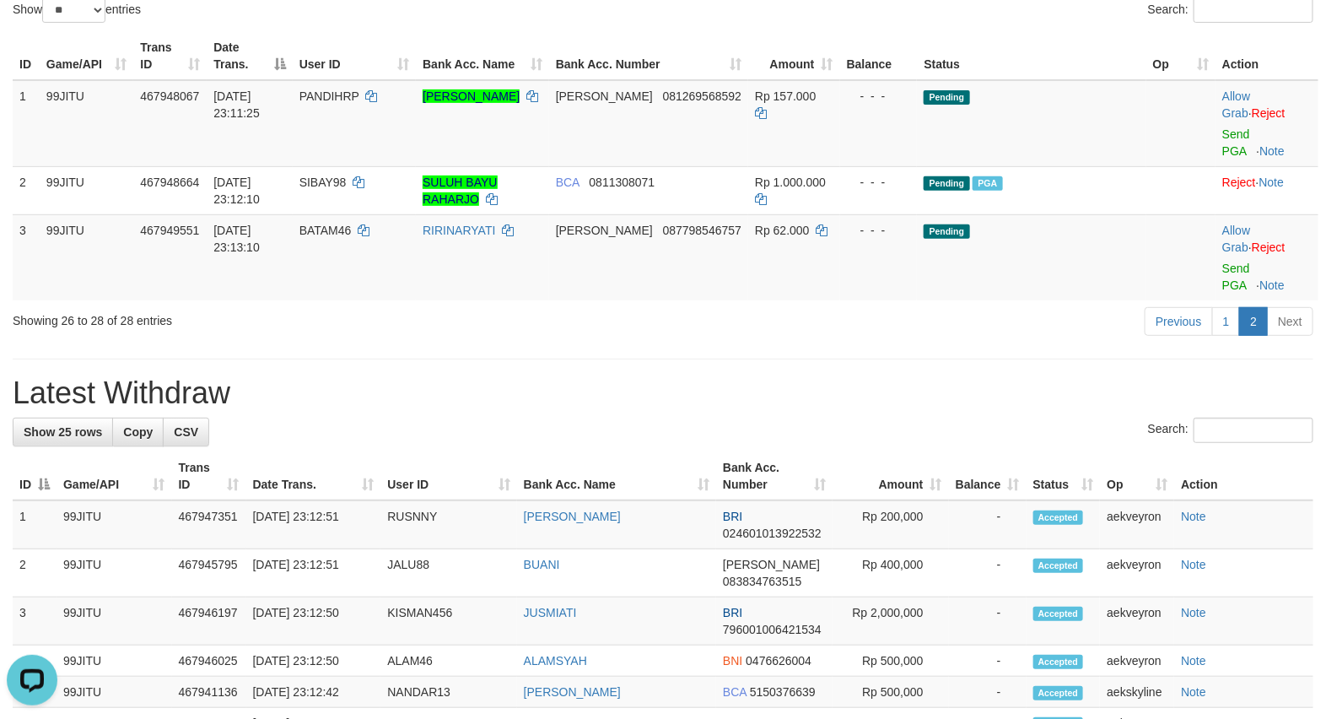
click at [1073, 268] on td "Pending" at bounding box center [1031, 257] width 229 height 86
click at [962, 272] on td "Pending" at bounding box center [1031, 257] width 229 height 86
click at [1014, 127] on td "Pending" at bounding box center [1031, 123] width 229 height 87
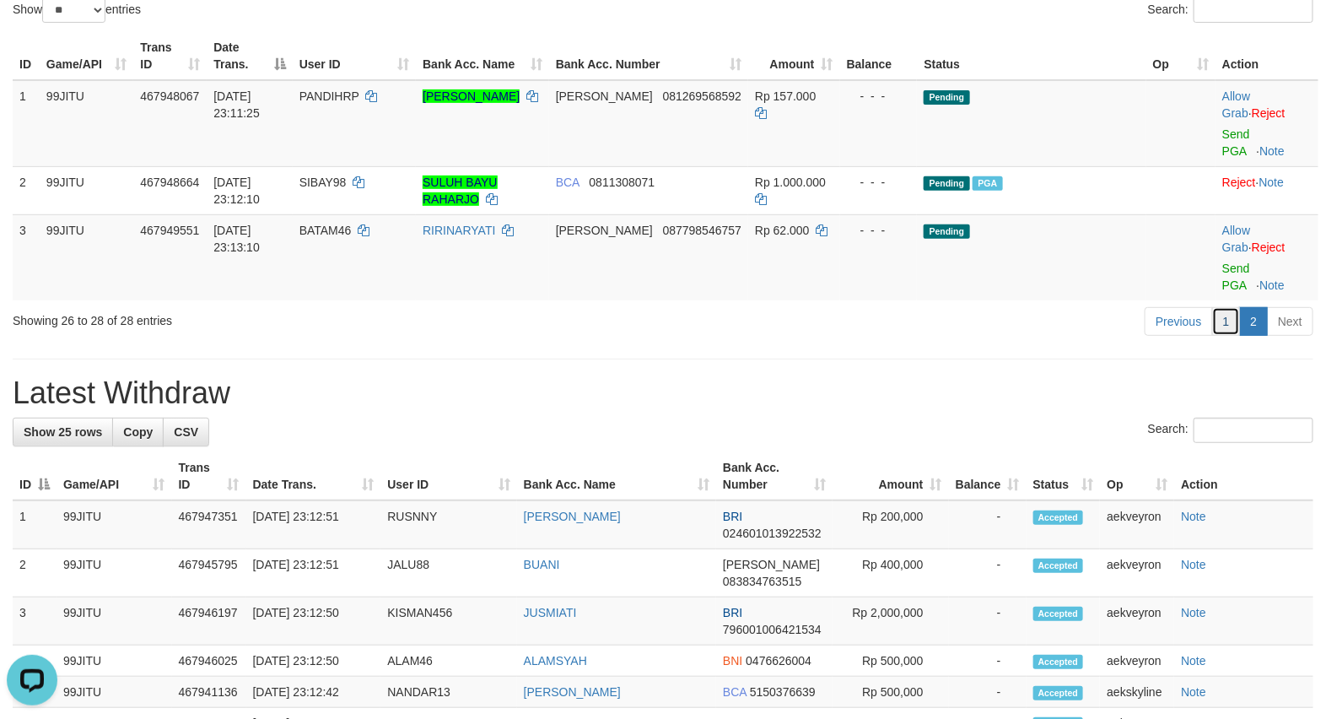
click at [1224, 323] on link "1" at bounding box center [1226, 321] width 29 height 29
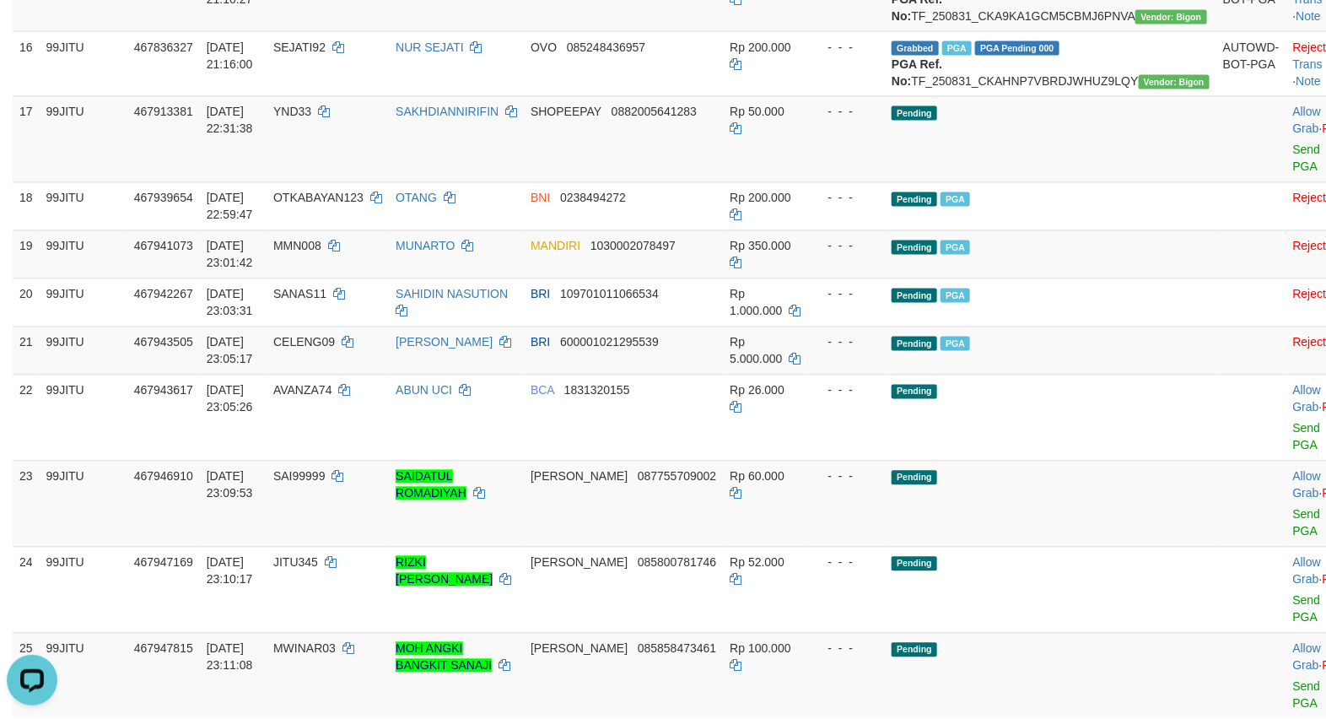
scroll to position [1177, 0]
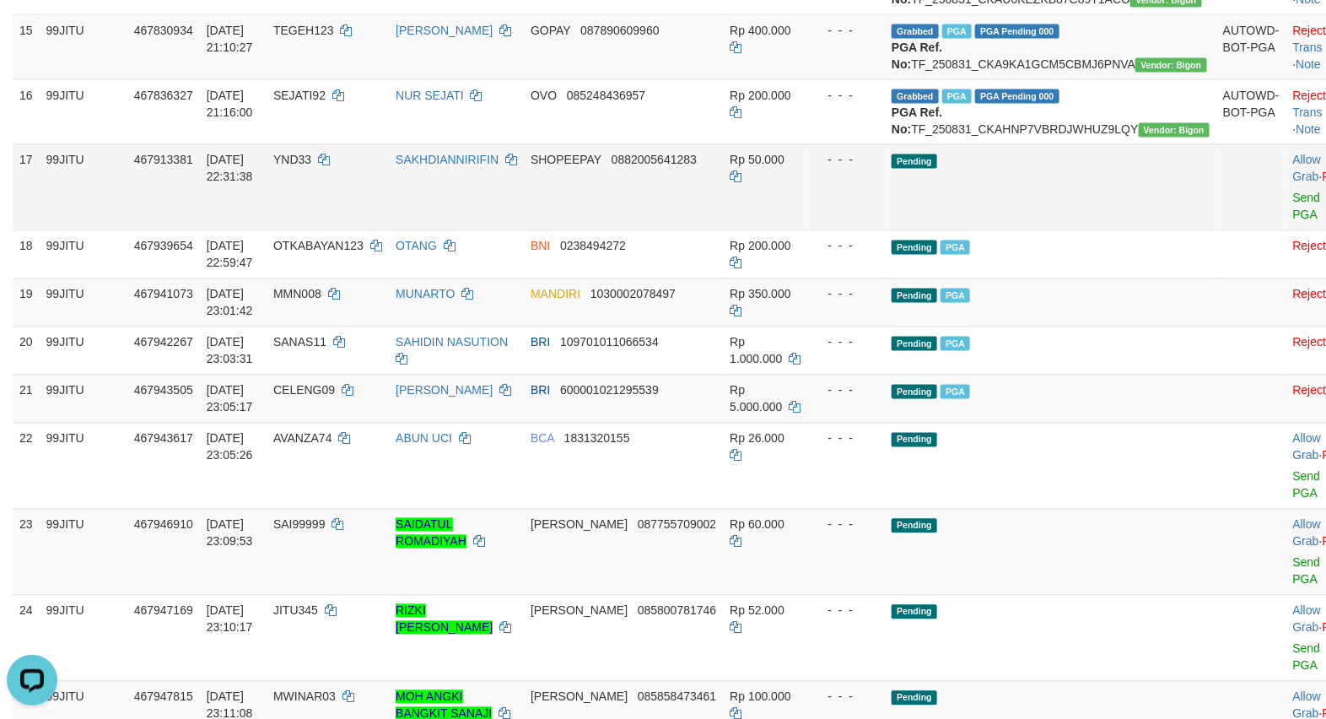
click at [1015, 230] on td "Pending" at bounding box center [1050, 187] width 331 height 86
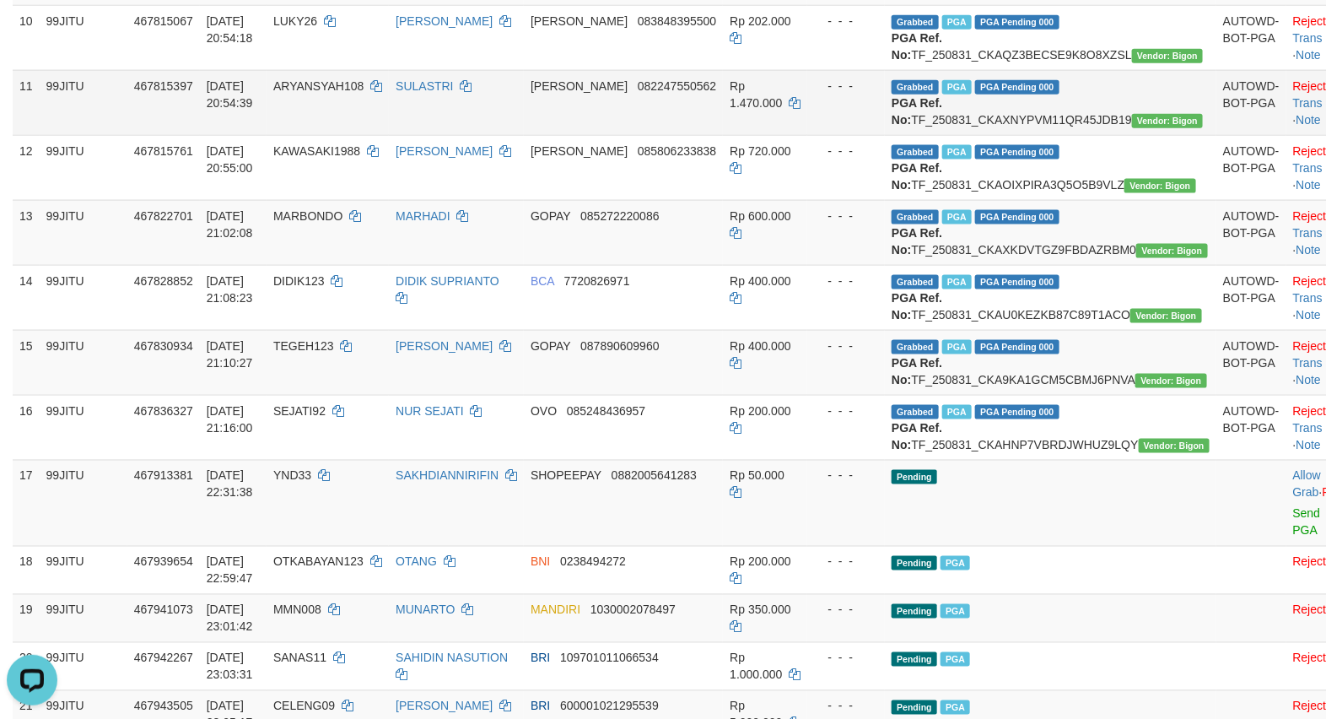
scroll to position [983, 0]
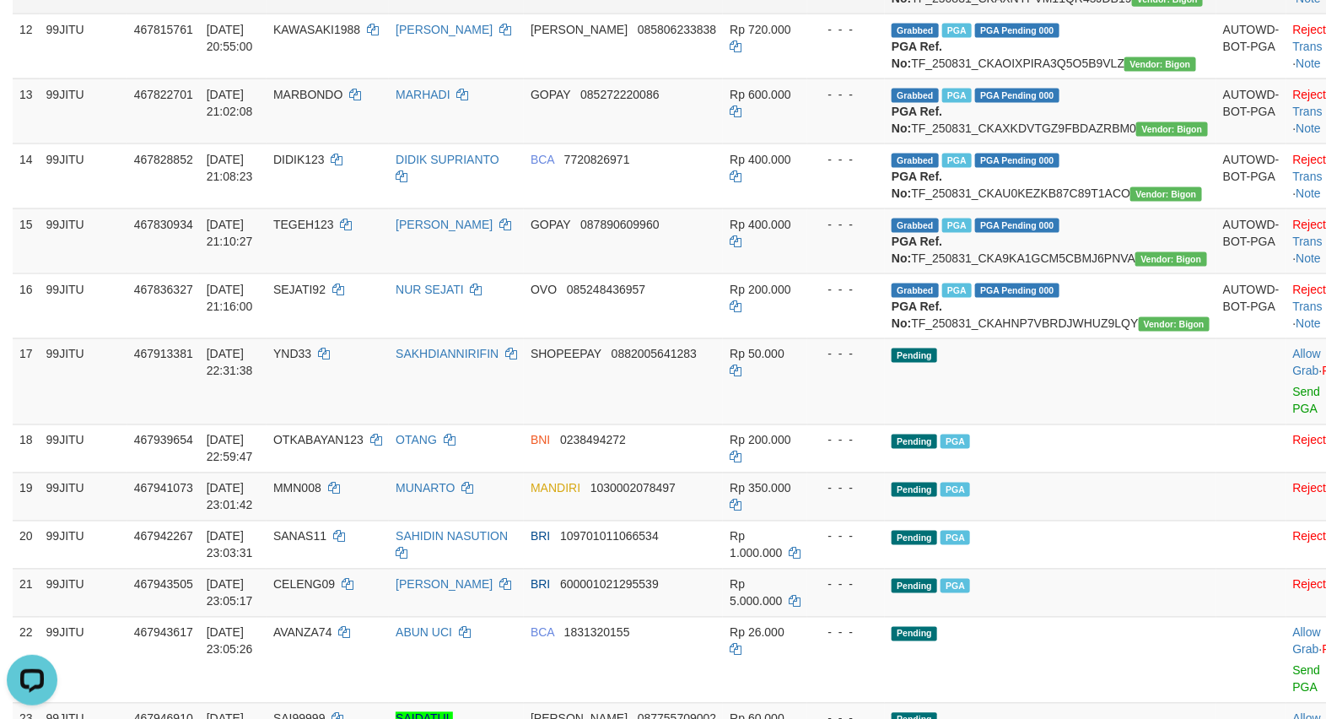
drag, startPoint x: 1128, startPoint y: 116, endPoint x: 1131, endPoint y: 127, distance: 12.1
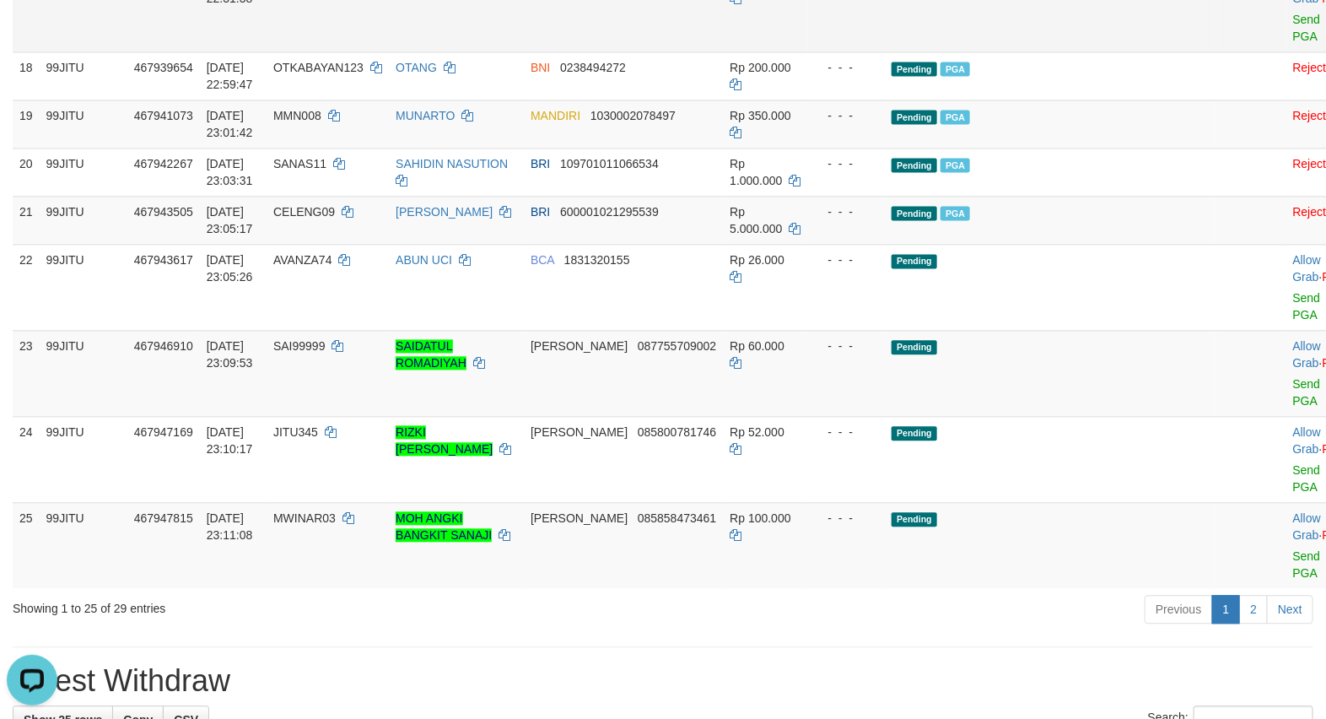
scroll to position [1546, 0]
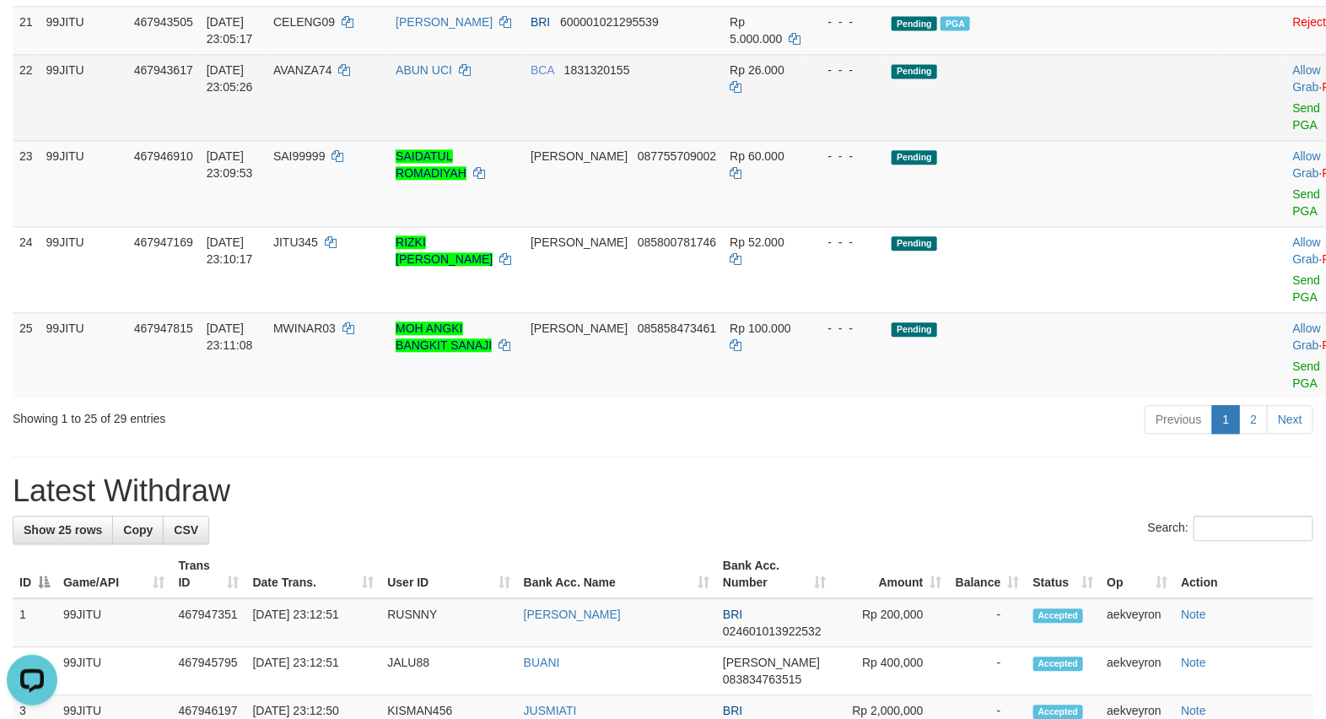
click at [1069, 140] on td "Pending" at bounding box center [1050, 97] width 331 height 86
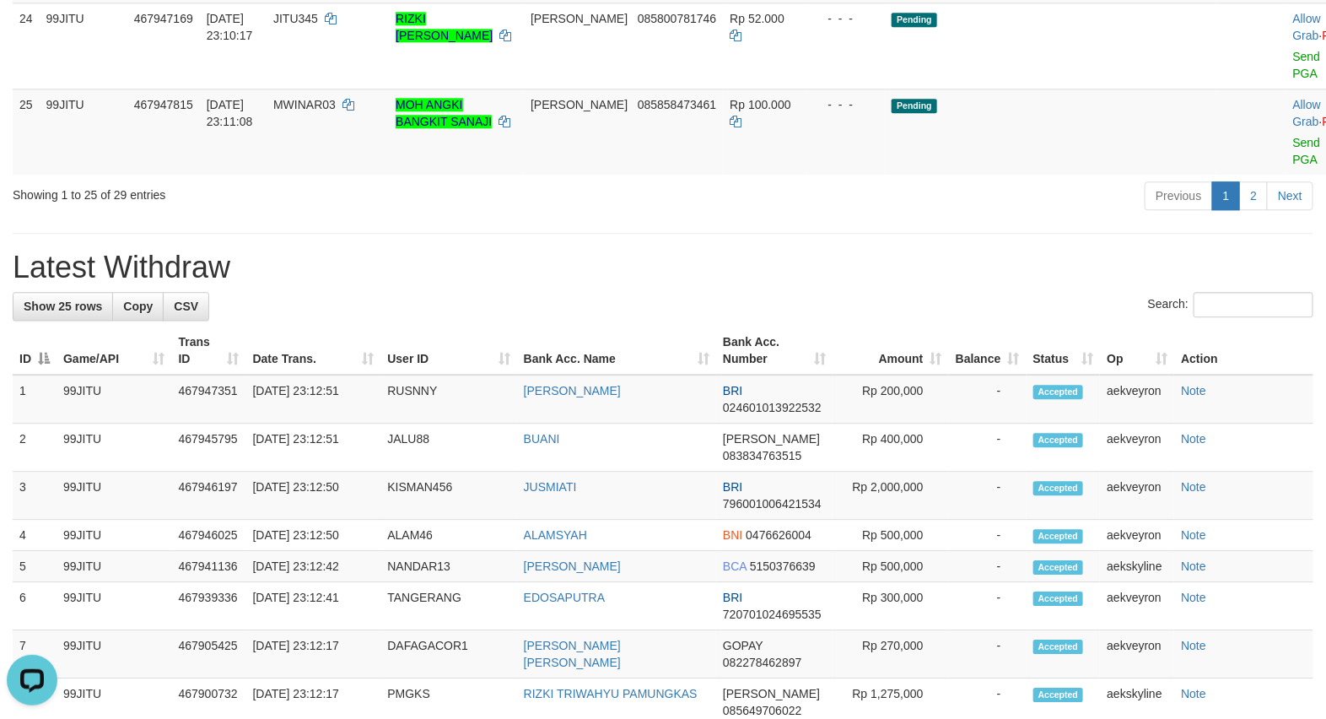
scroll to position [1827, 0]
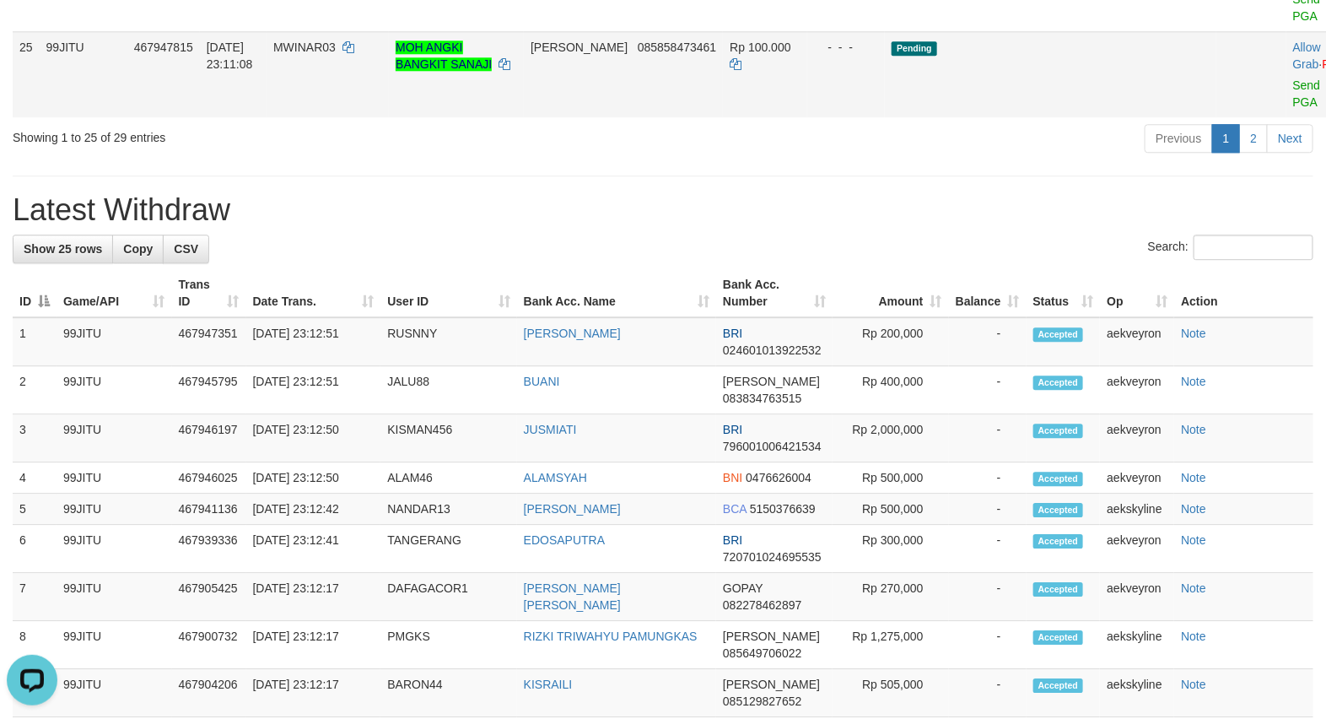
click at [1034, 117] on td "Pending" at bounding box center [1050, 74] width 331 height 86
click at [1248, 153] on link "2" at bounding box center [1253, 138] width 29 height 29
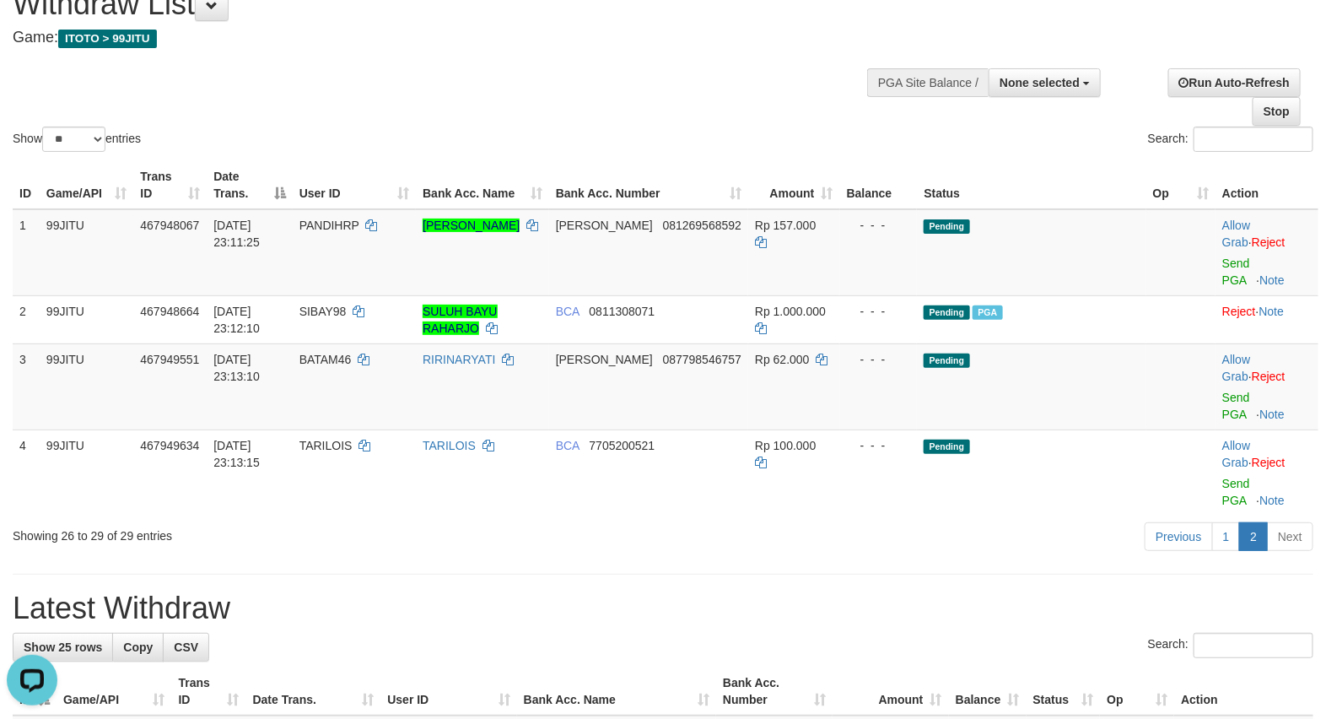
scroll to position [140, 0]
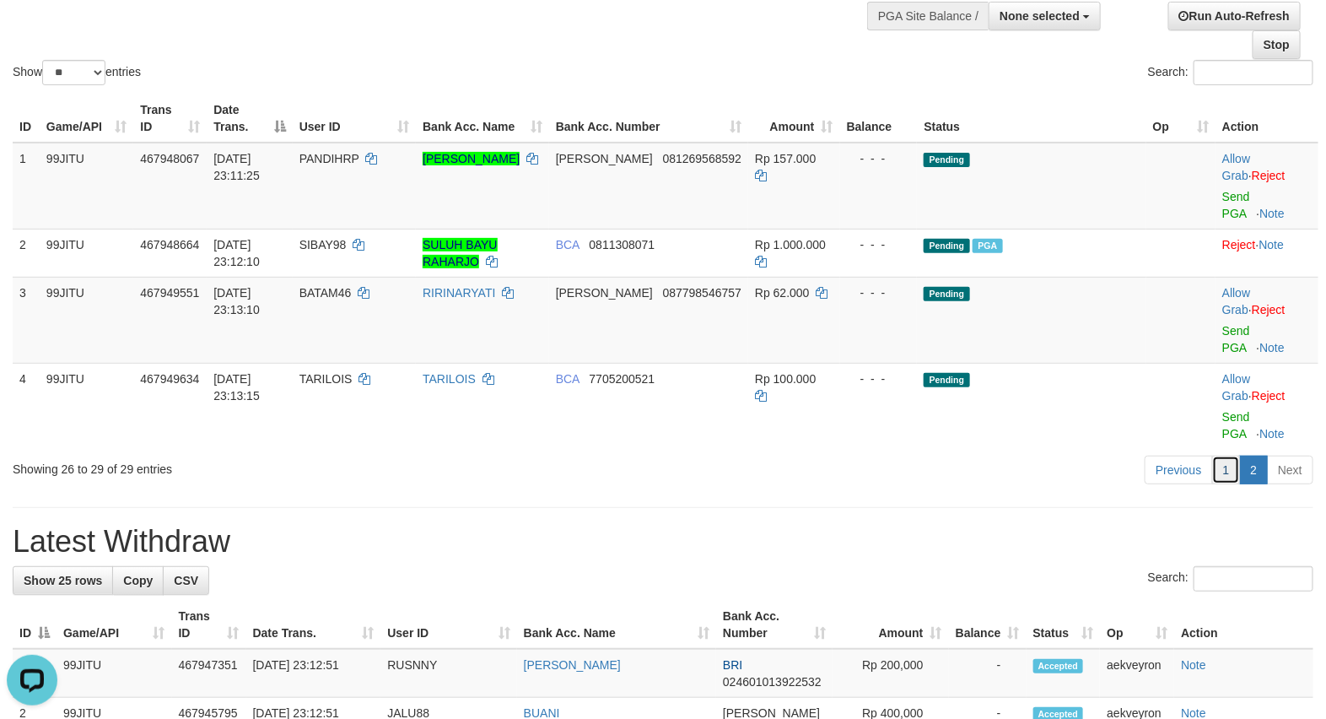
click at [1224, 464] on link "1" at bounding box center [1226, 469] width 29 height 29
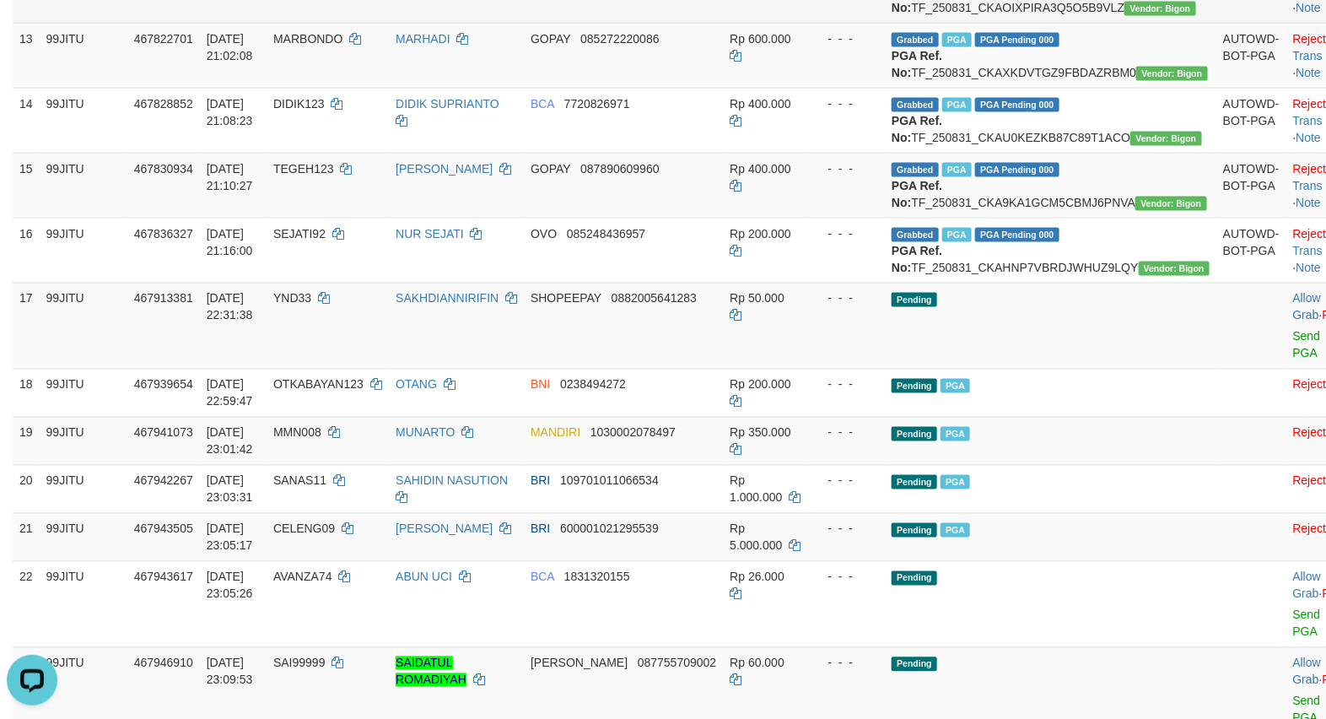
scroll to position [1037, 0]
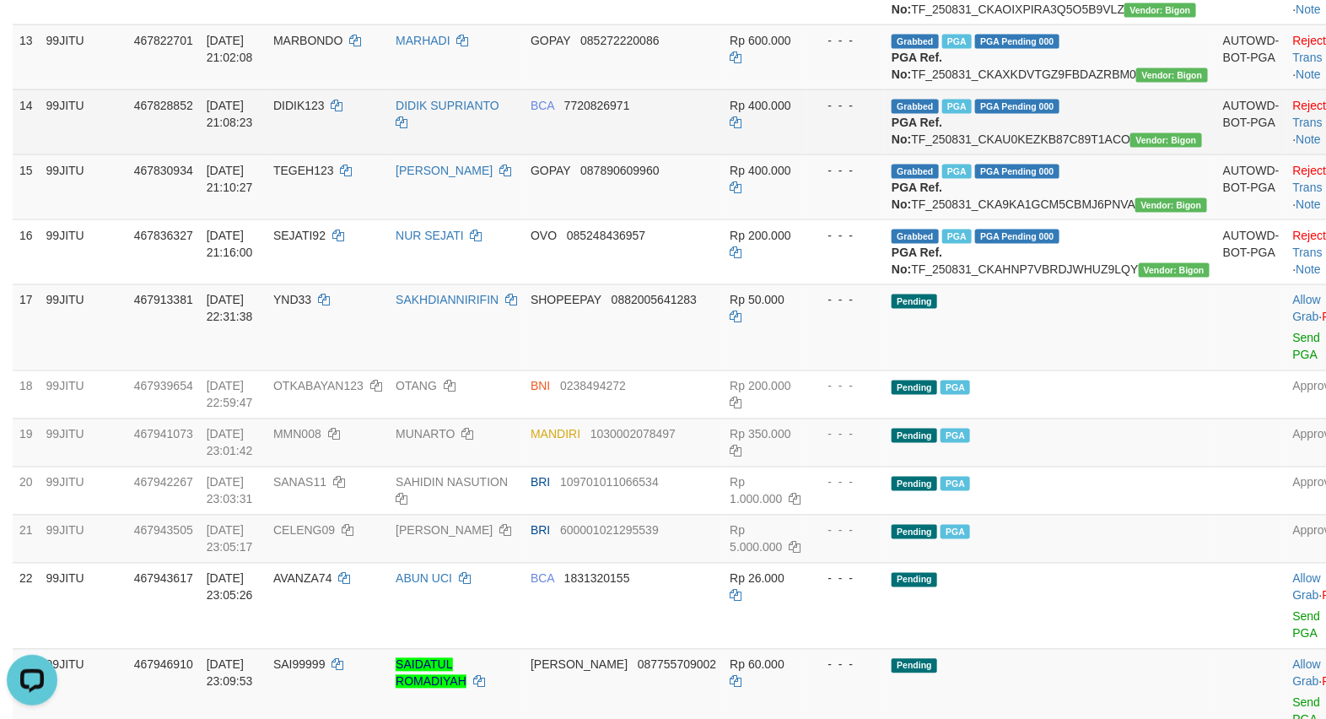
click at [827, 154] on td "- - -" at bounding box center [846, 121] width 78 height 65
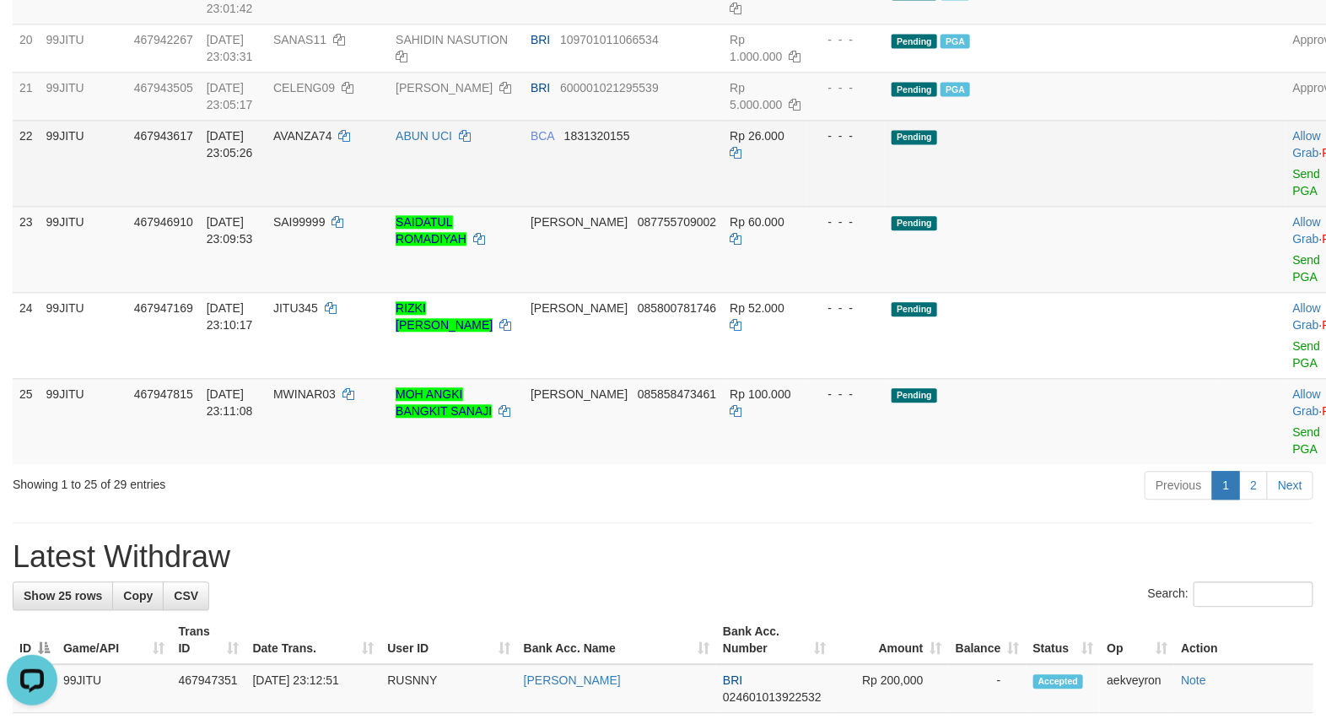
scroll to position [1318, 0]
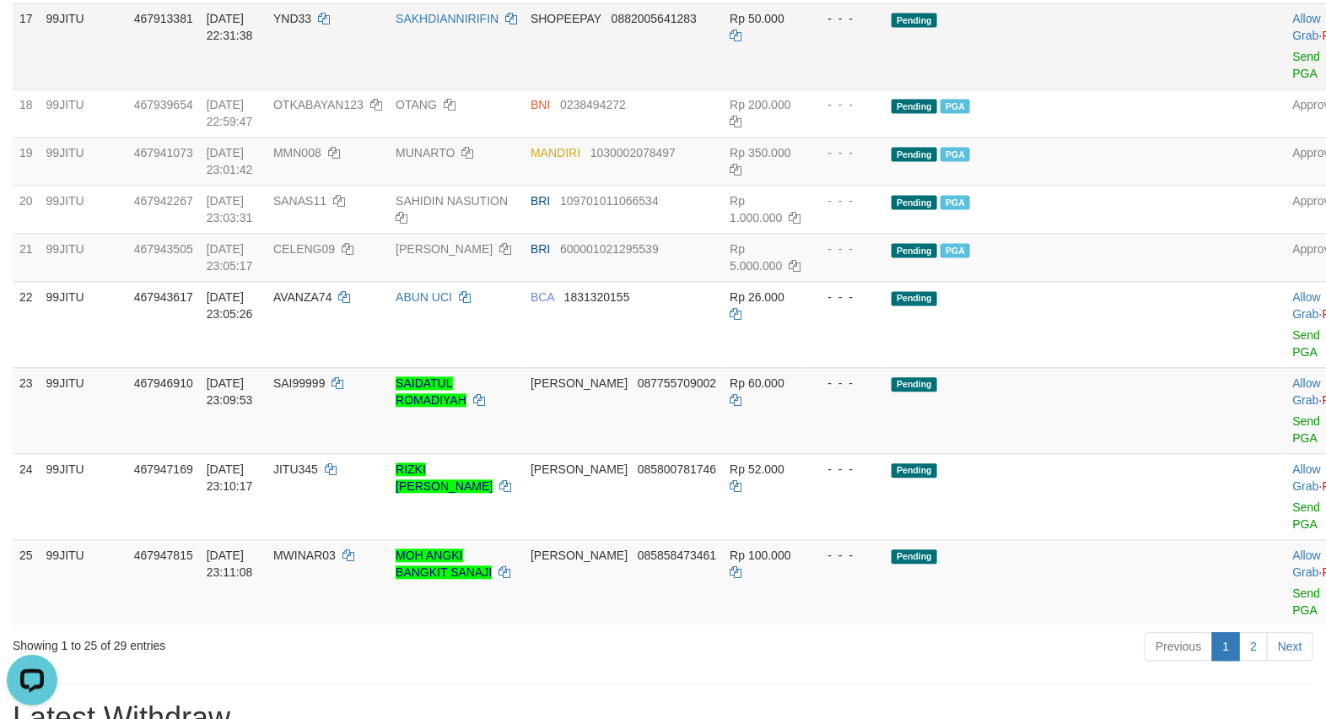
click at [981, 89] on td "Pending" at bounding box center [1050, 46] width 331 height 86
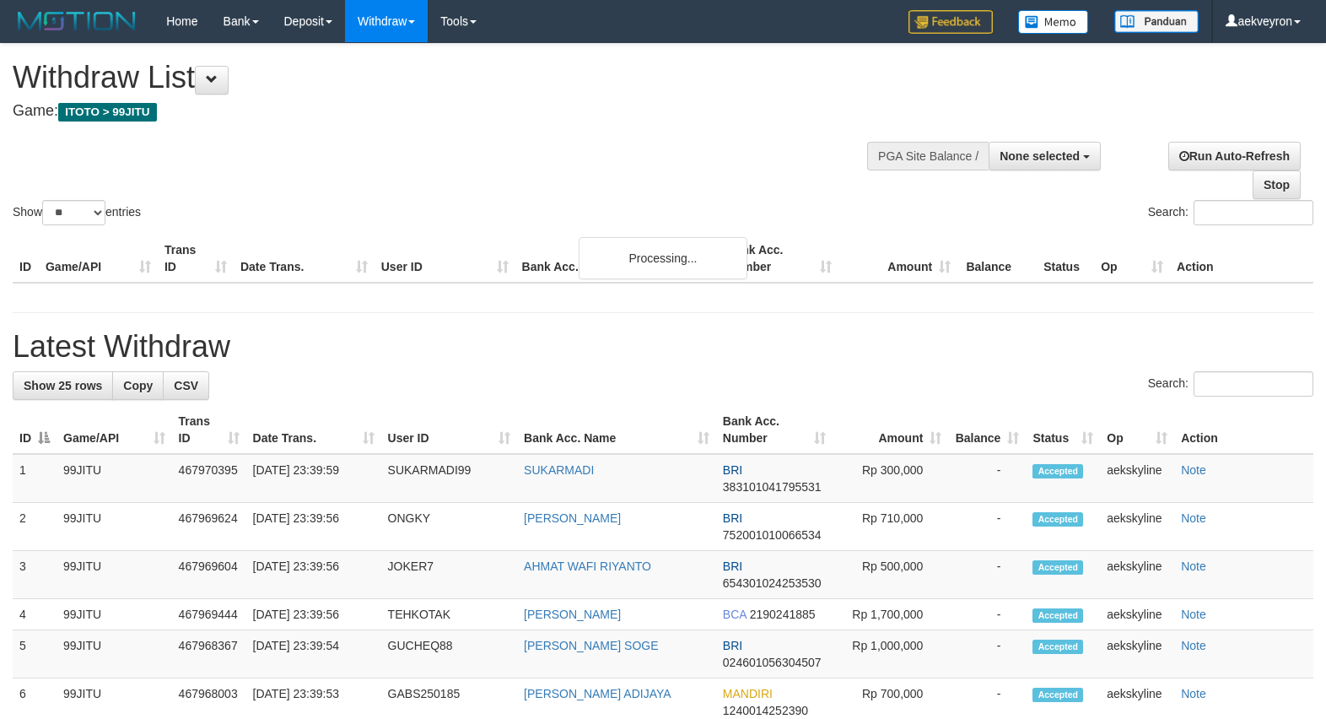
select select
select select "**"
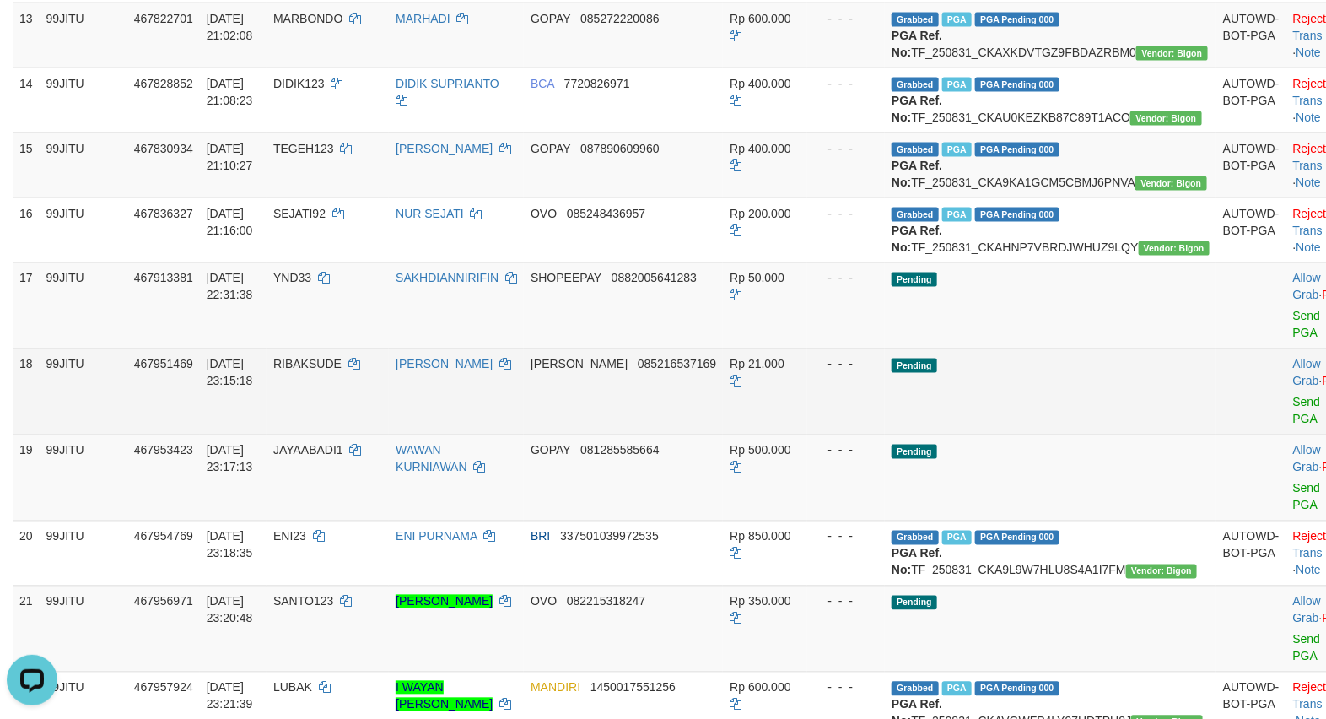
scroll to position [1037, 0]
